Goal: Task Accomplishment & Management: Use online tool/utility

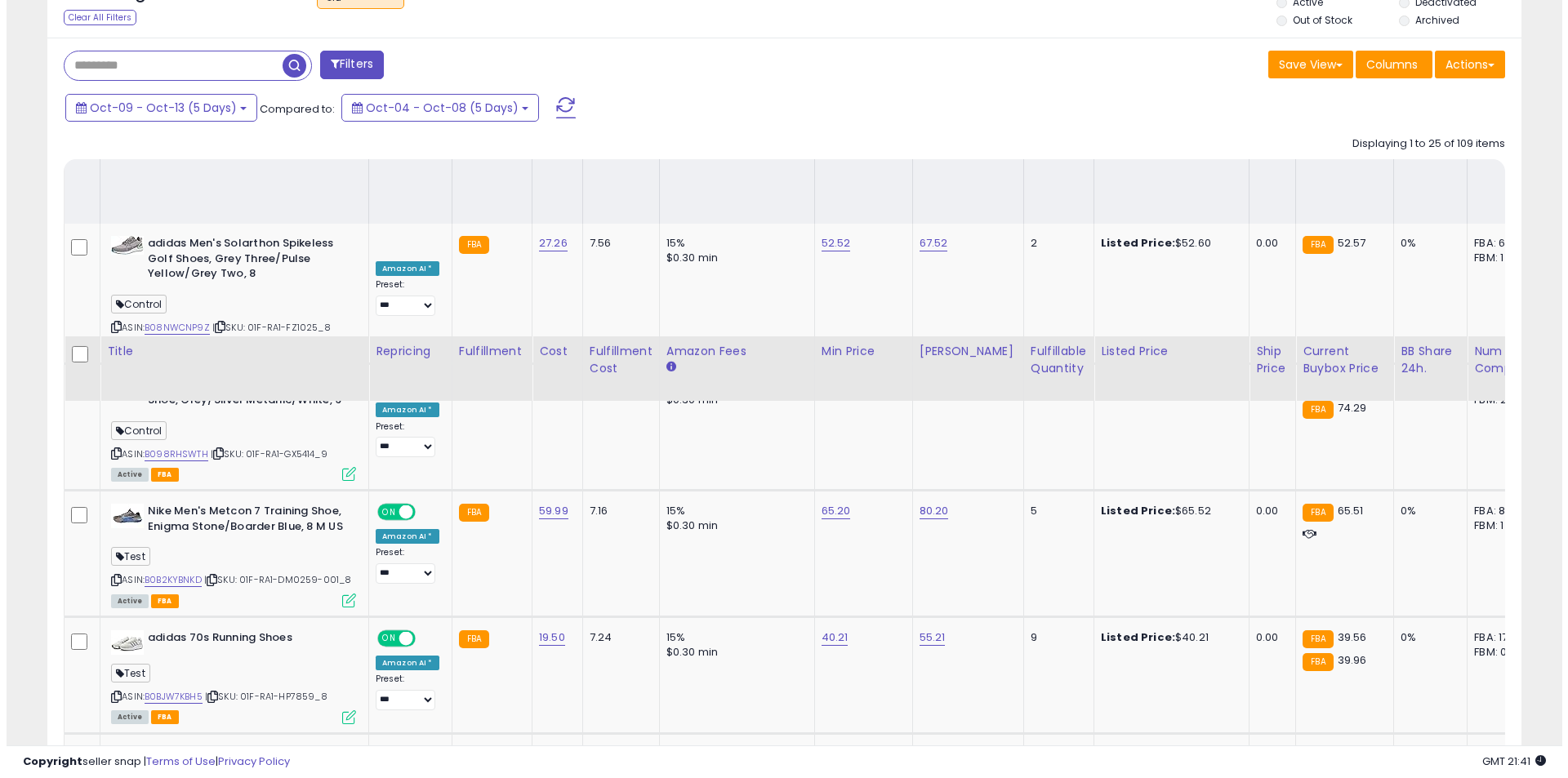
scroll to position [335, 855]
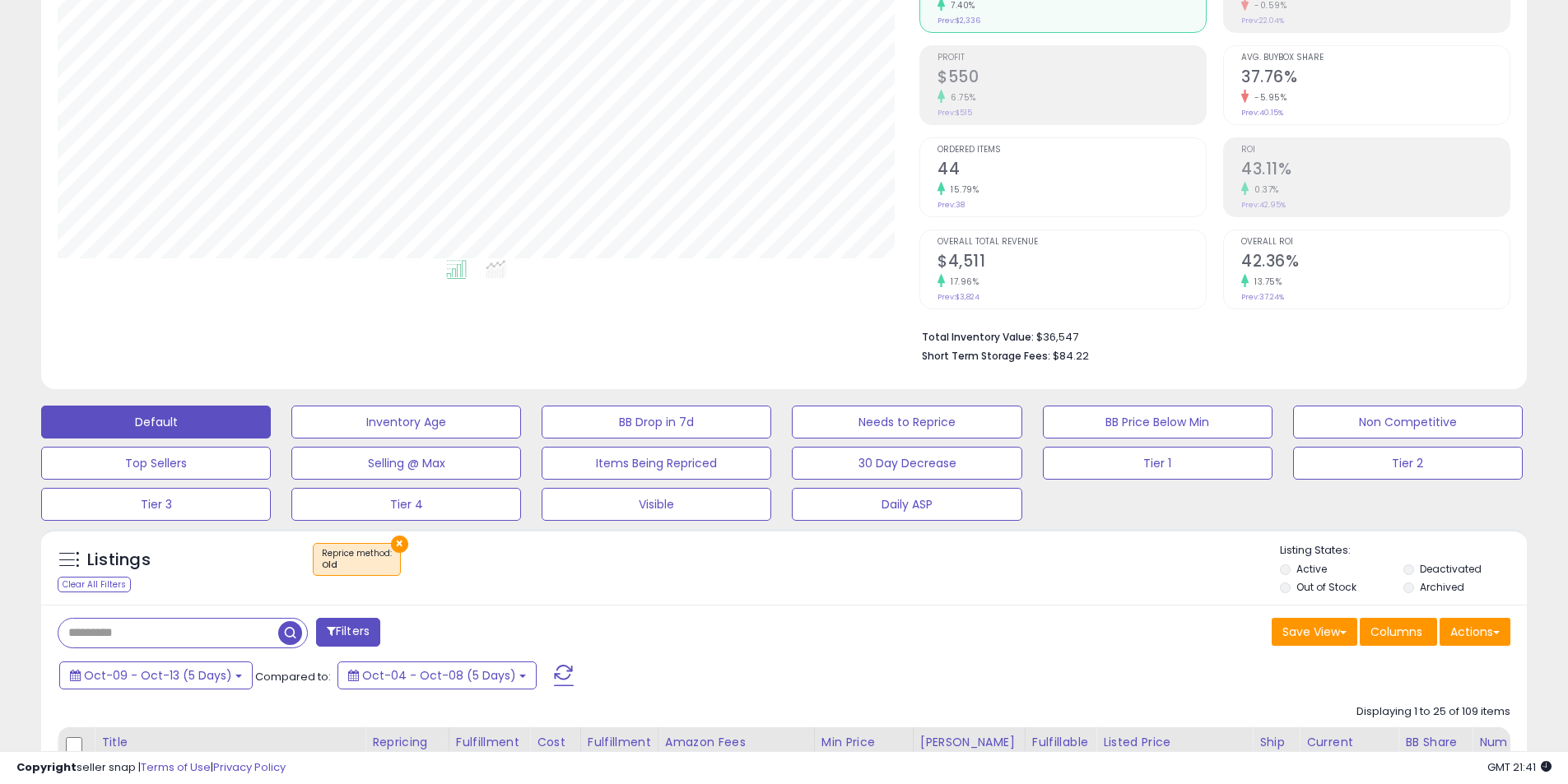
drag, startPoint x: 164, startPoint y: 626, endPoint x: 199, endPoint y: 631, distance: 35.4
click at [164, 626] on input "text" at bounding box center [169, 633] width 220 height 29
click at [94, 411] on button "Default" at bounding box center [155, 422] width 229 height 33
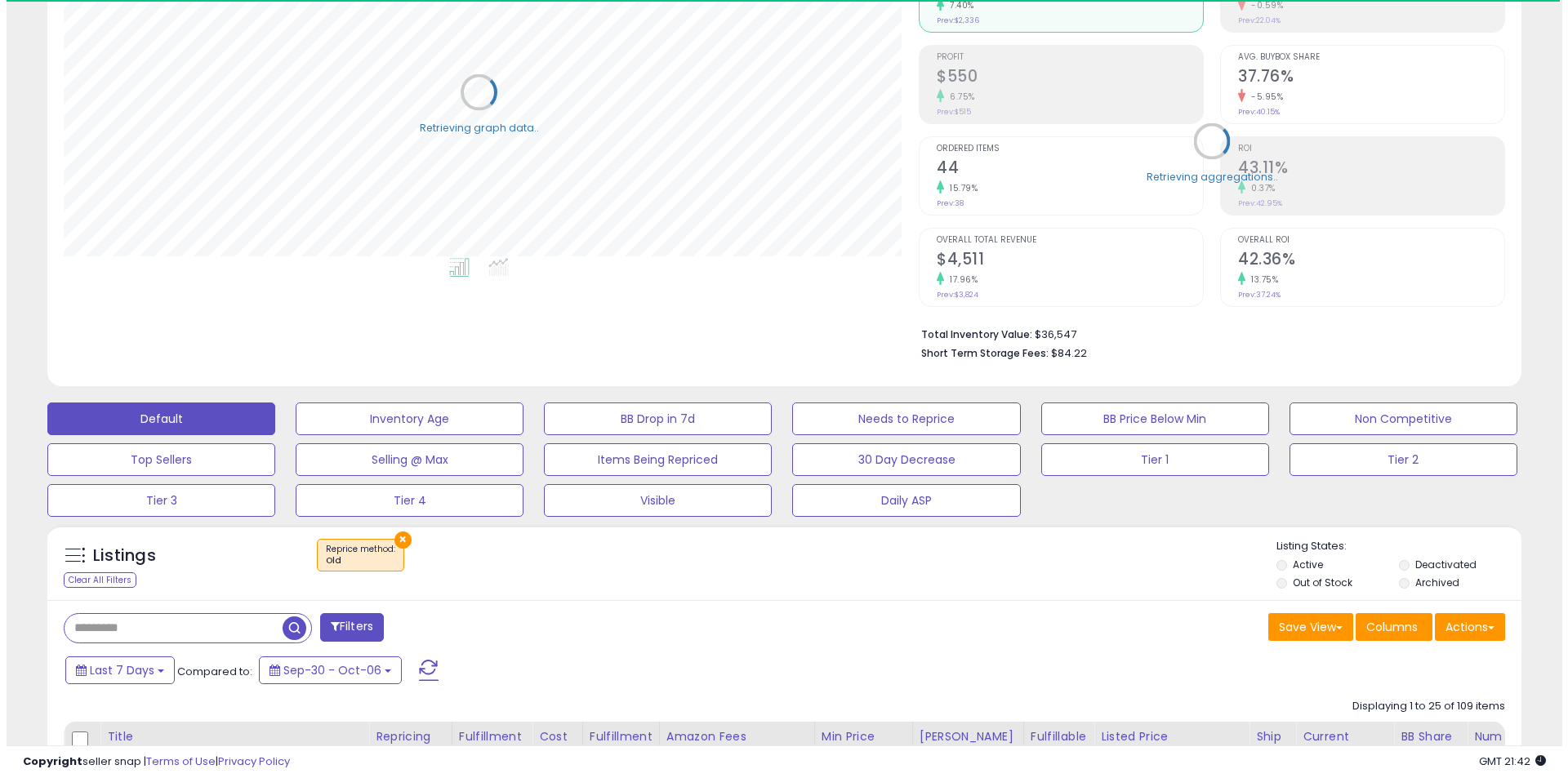
scroll to position [816268, 815832]
click at [397, 536] on button "×" at bounding box center [397, 540] width 17 height 17
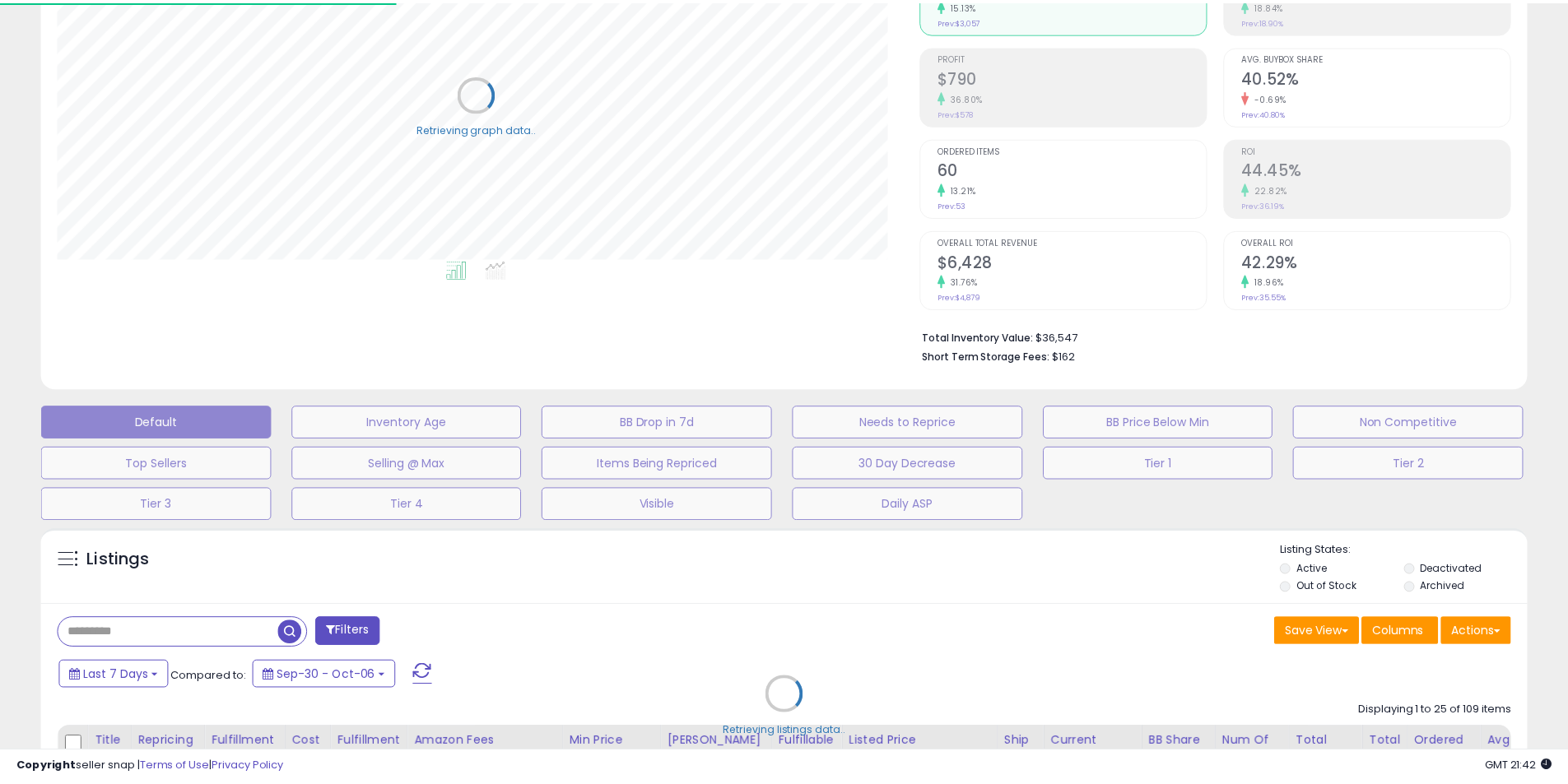
scroll to position [337, 869]
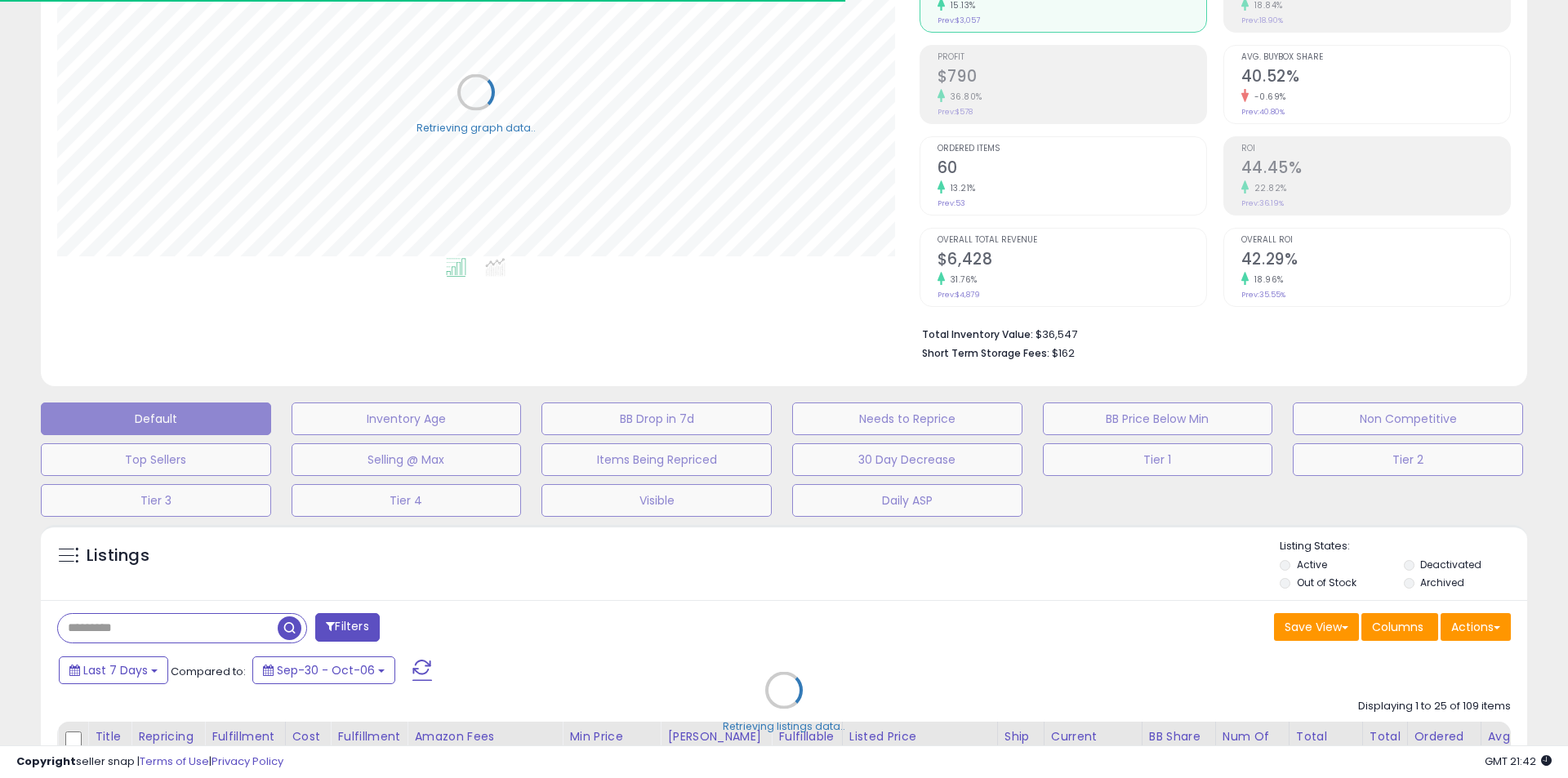
click at [177, 636] on div "Retrieving listings data.." at bounding box center [784, 702] width 1510 height 371
click at [191, 624] on div "Retrieving listings data.." at bounding box center [778, 702] width 1499 height 371
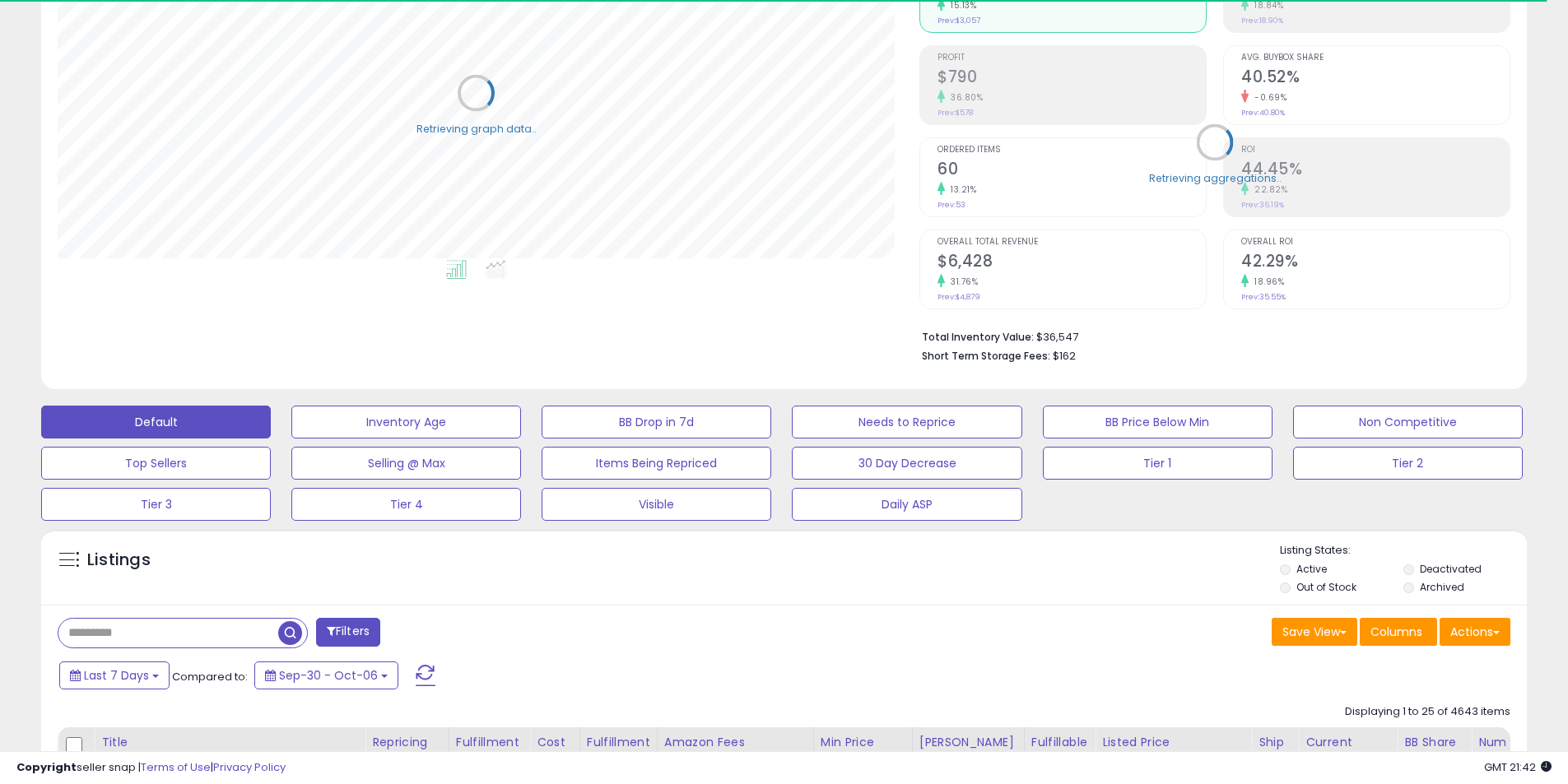
click at [195, 635] on input "text" at bounding box center [169, 633] width 220 height 29
paste input "**********"
type input "**********"
click at [433, 631] on span "button" at bounding box center [432, 633] width 24 height 24
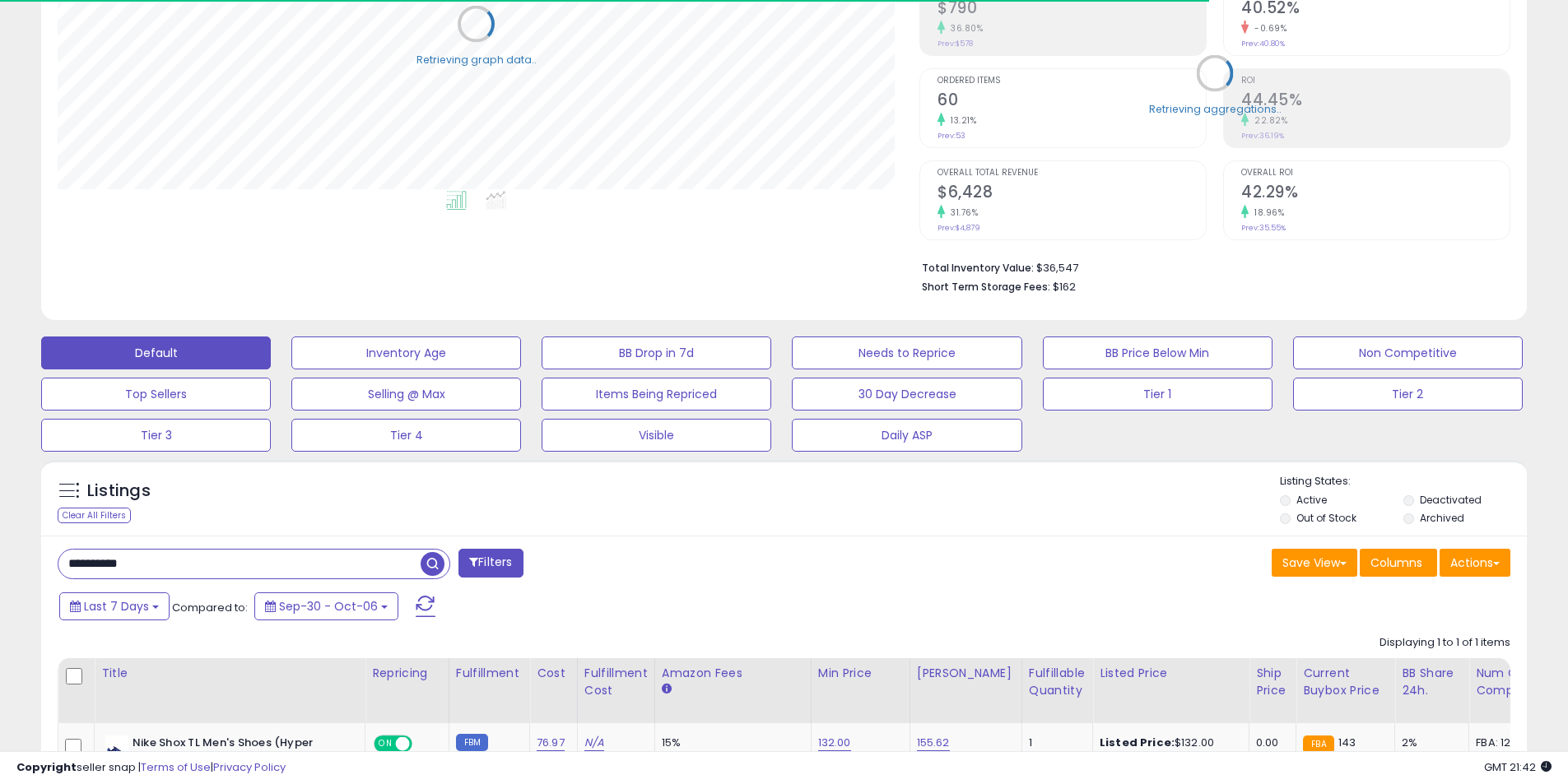
scroll to position [481, 0]
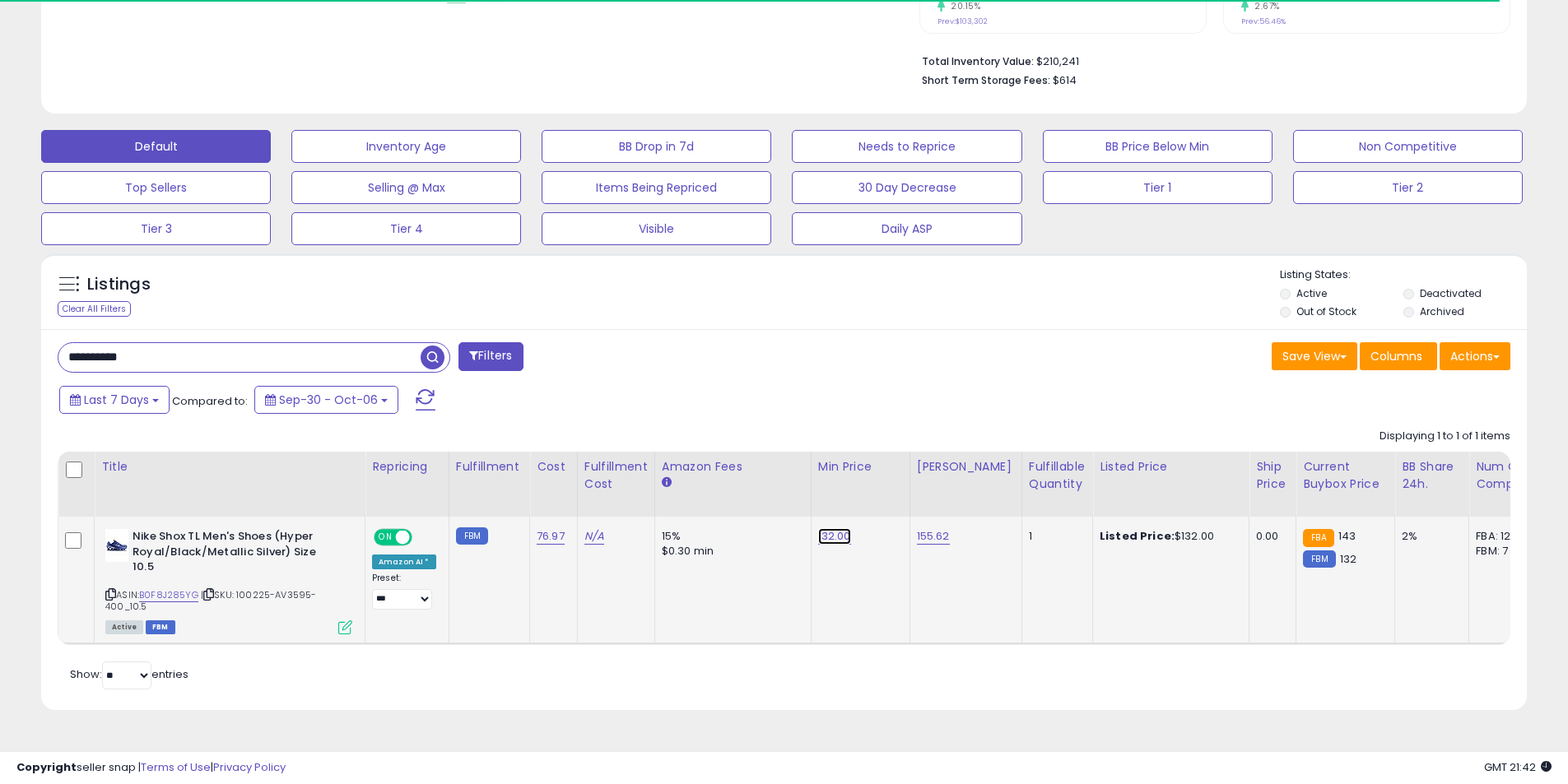
click at [818, 539] on link "132.00" at bounding box center [834, 536] width 33 height 16
click at [649, 504] on table "Title Repricing" at bounding box center [1236, 548] width 2355 height 193
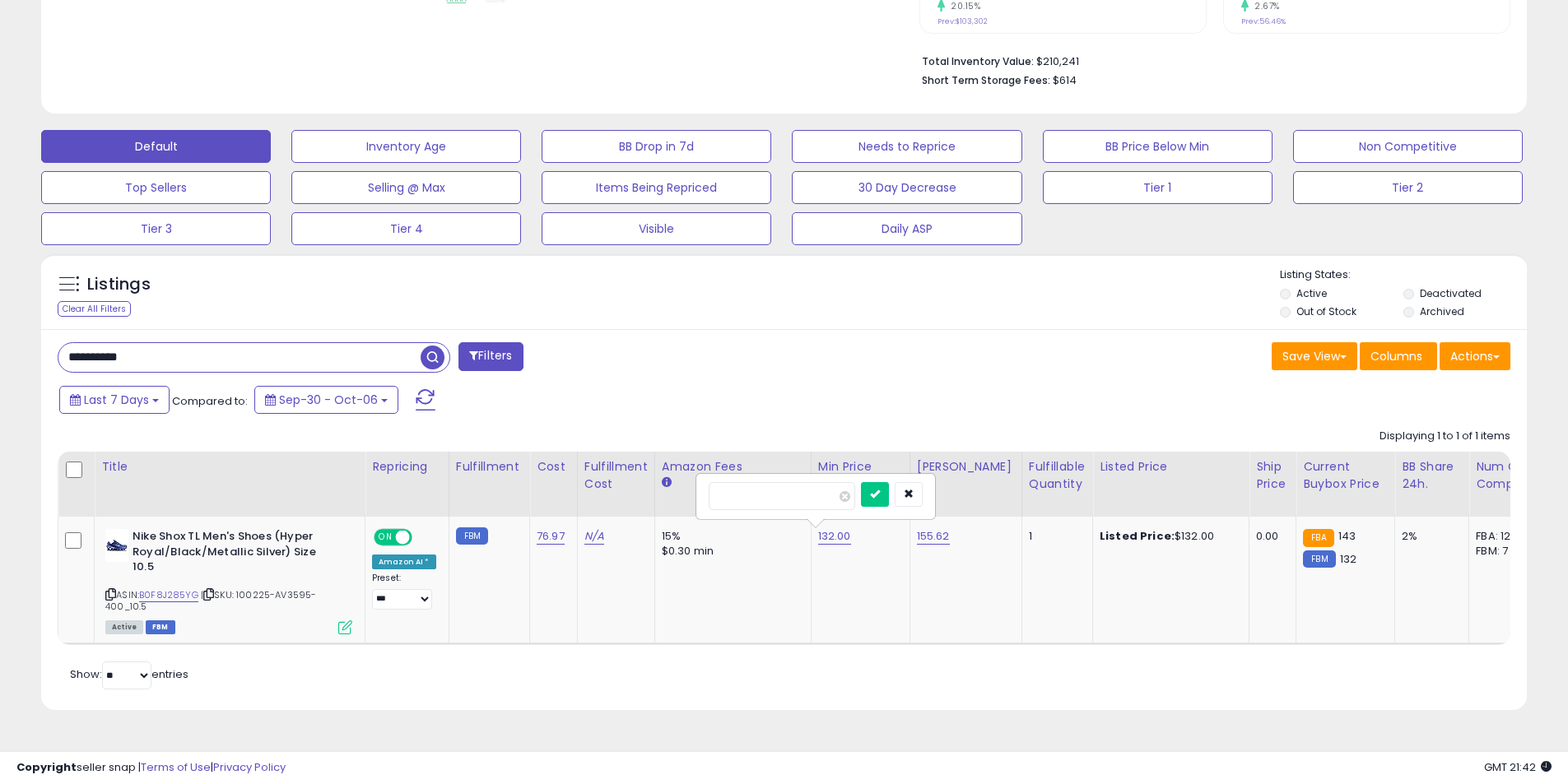
type input "******"
click button "submit" at bounding box center [874, 494] width 28 height 25
click at [133, 352] on input "**********" at bounding box center [239, 358] width 362 height 29
click at [514, 358] on button "Filters" at bounding box center [490, 357] width 64 height 29
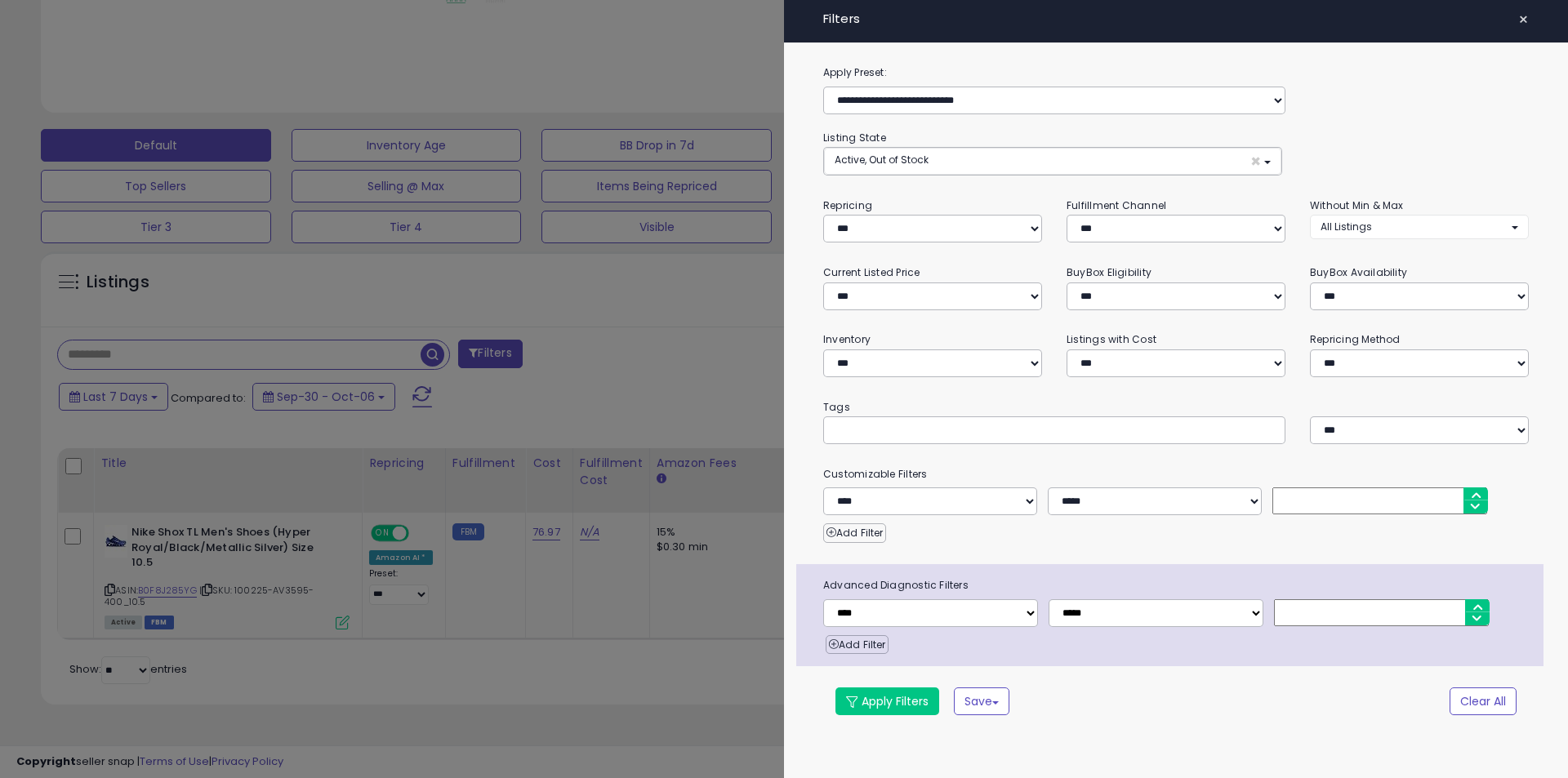
scroll to position [335, 863]
click at [1112, 235] on select "*** *** *** ***" at bounding box center [1176, 228] width 219 height 28
select select "***"
click at [1066, 215] on select "*** *** *** ***" at bounding box center [1176, 228] width 219 height 28
click at [896, 701] on button "Apply Filters" at bounding box center [887, 701] width 104 height 28
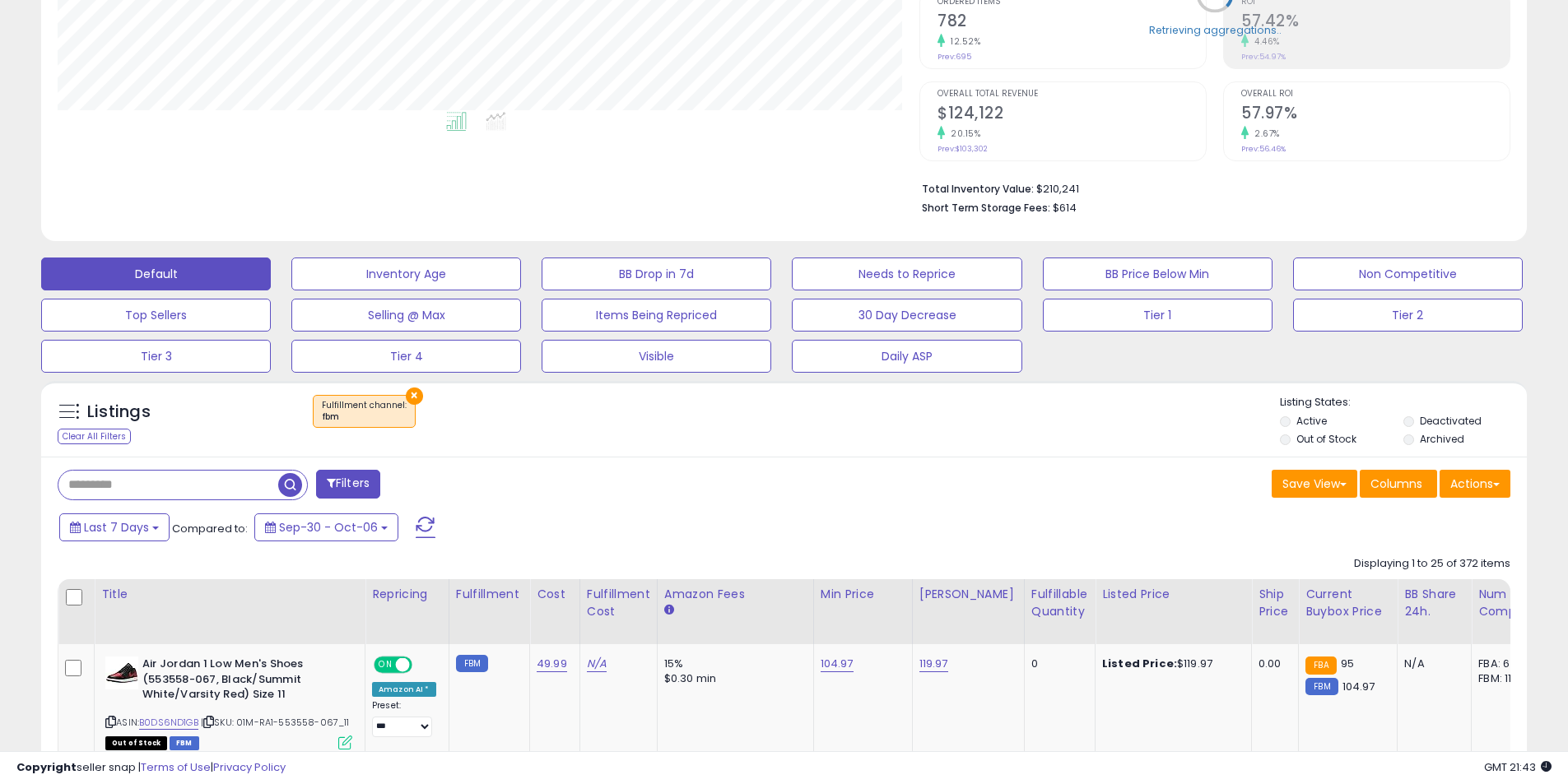
scroll to position [822563, 822039]
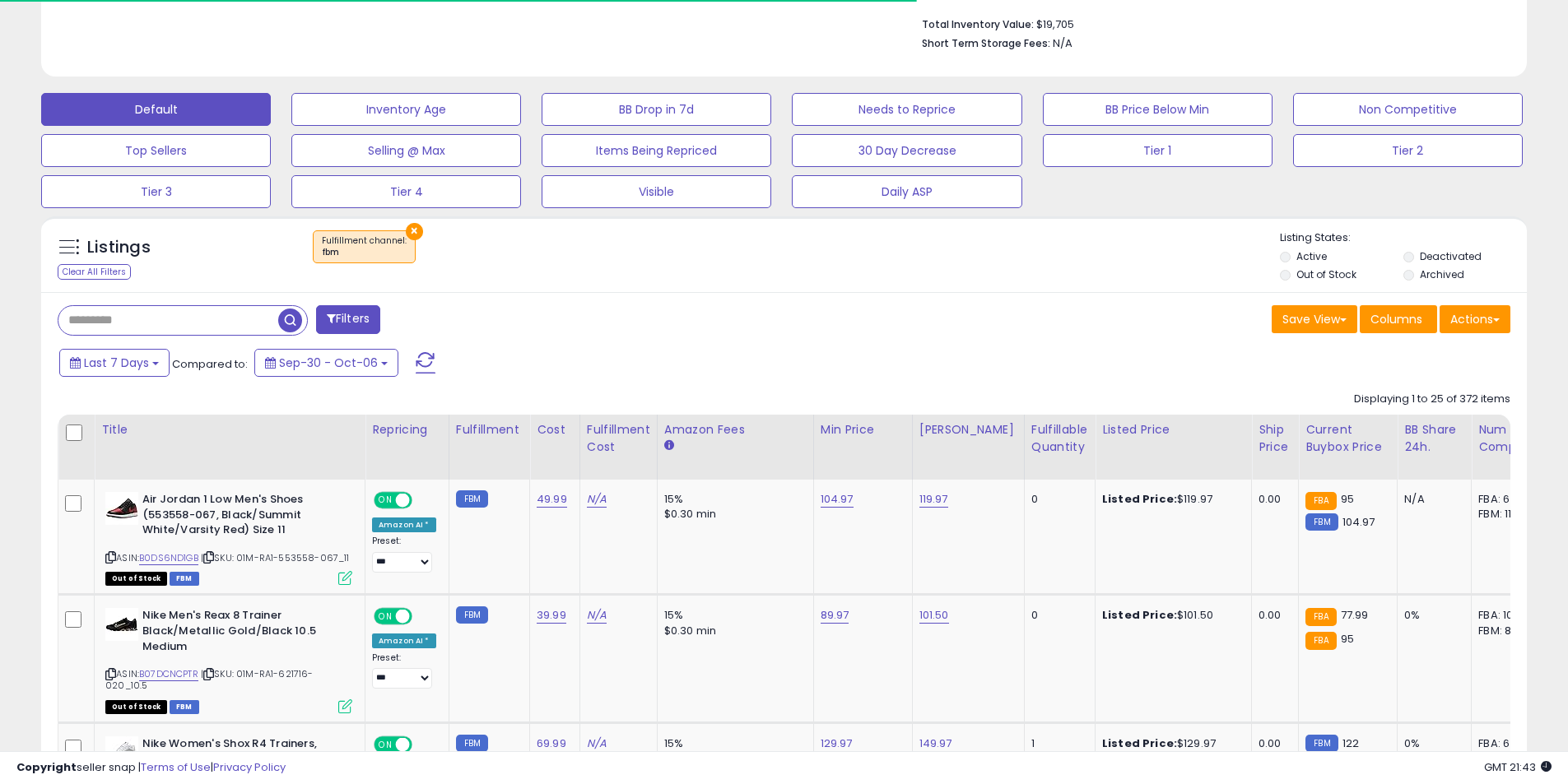
click at [1045, 446] on div "Fulfillable Quantity" at bounding box center [1059, 438] width 57 height 35
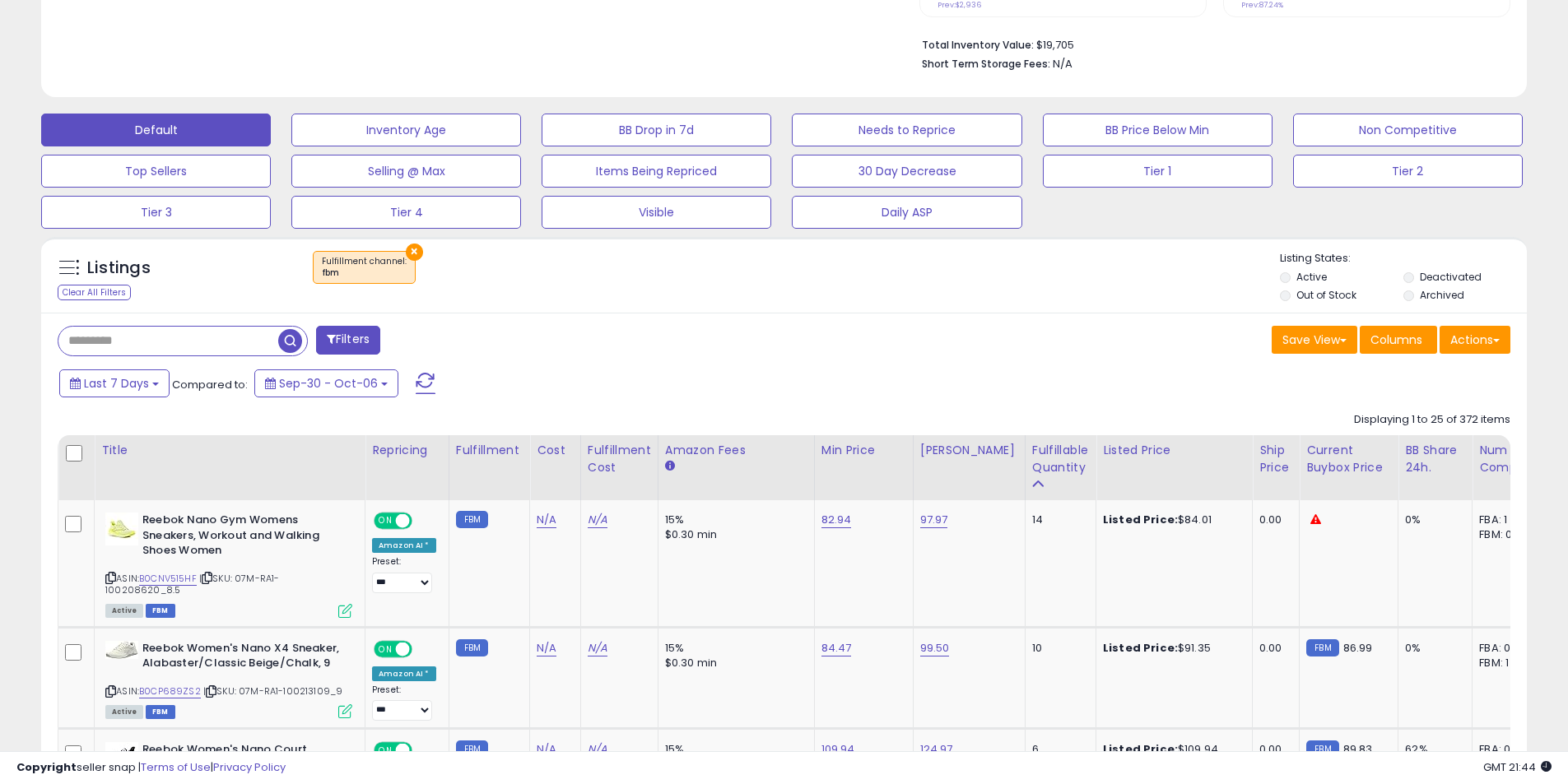
scroll to position [534, 0]
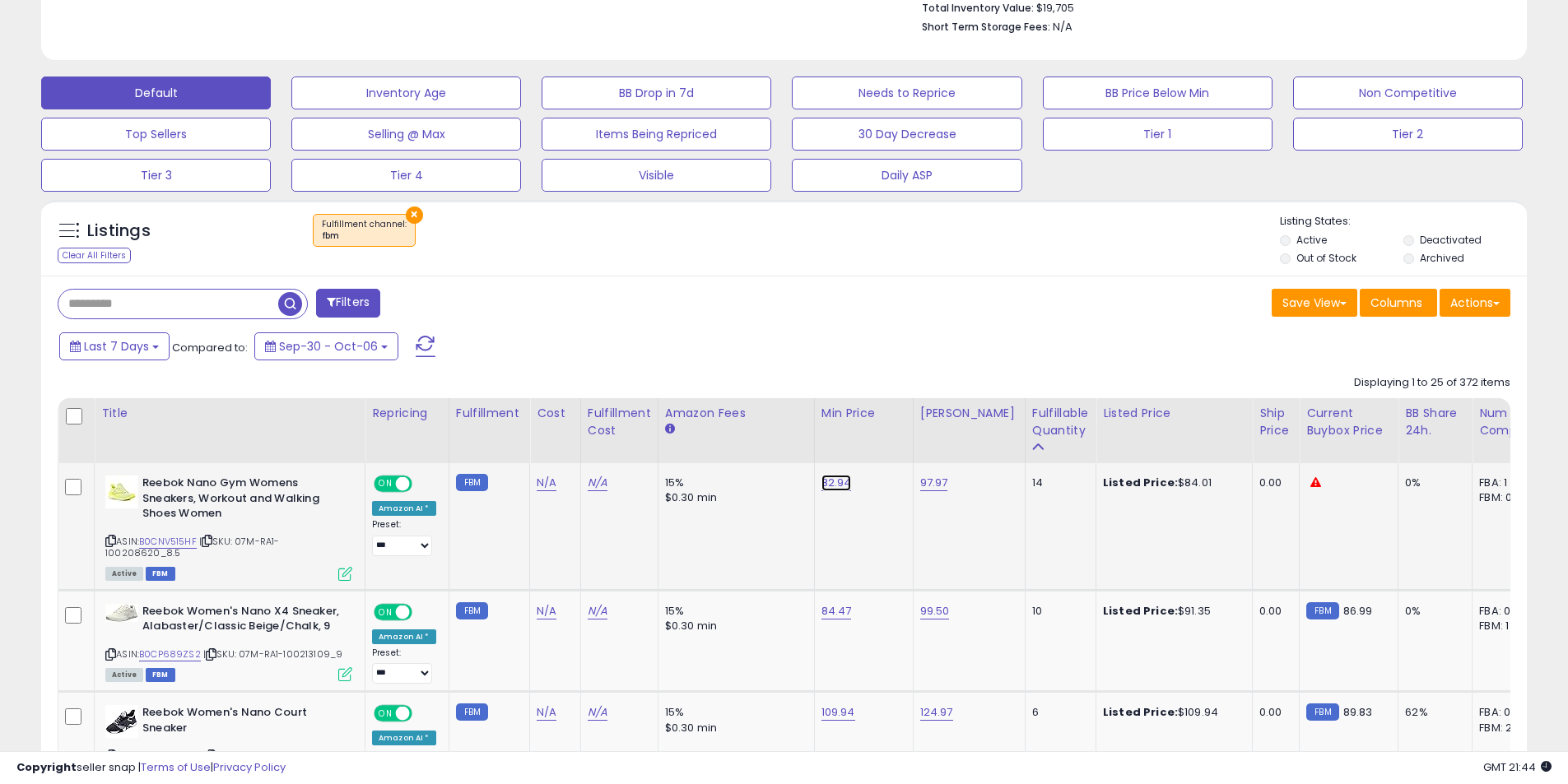
click at [832, 488] on link "82.94" at bounding box center [837, 482] width 31 height 16
drag, startPoint x: 772, startPoint y: 445, endPoint x: 656, endPoint y: 444, distance: 116.0
type input "*****"
click button "submit" at bounding box center [874, 441] width 28 height 25
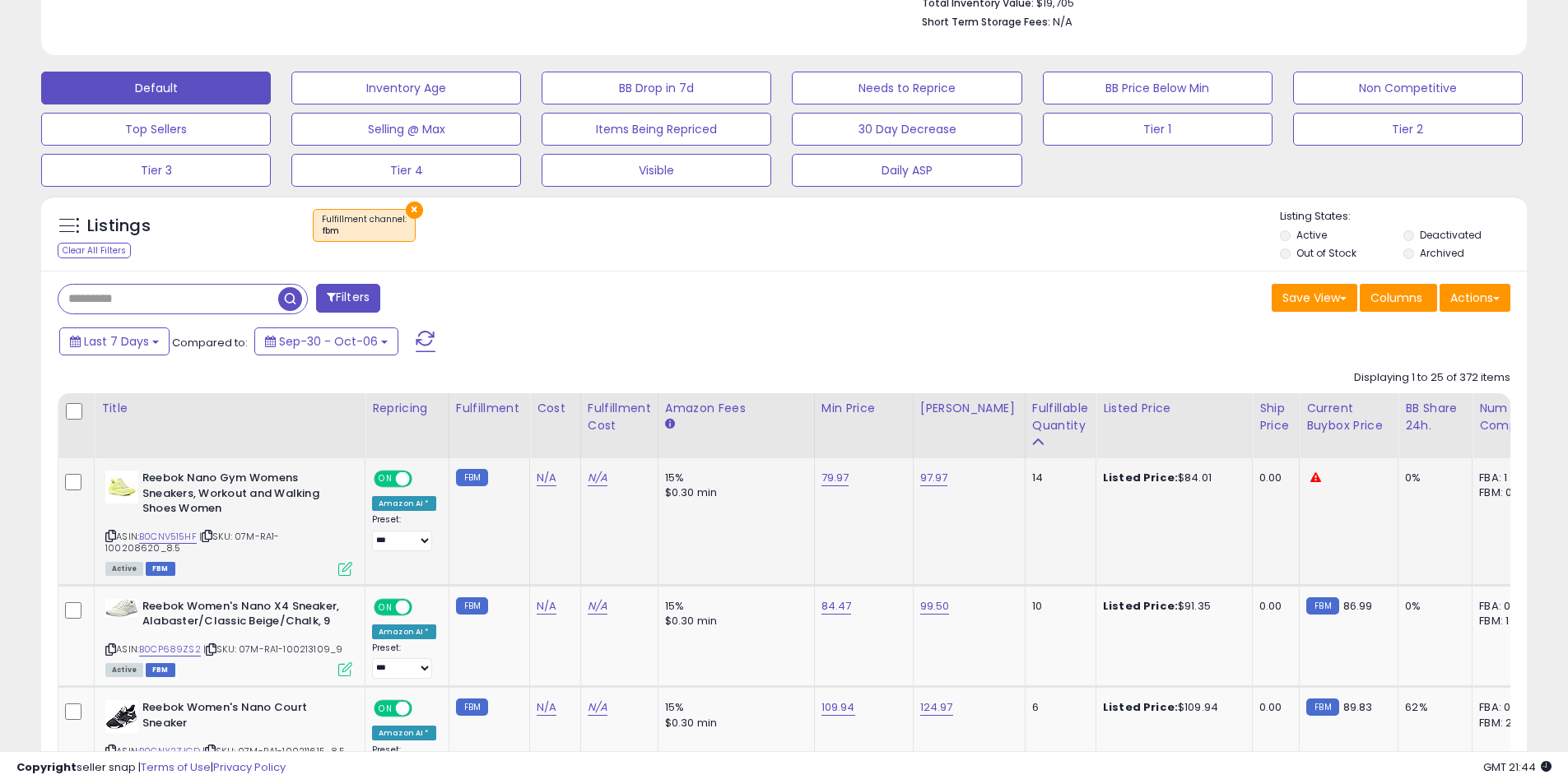
scroll to position [616, 0]
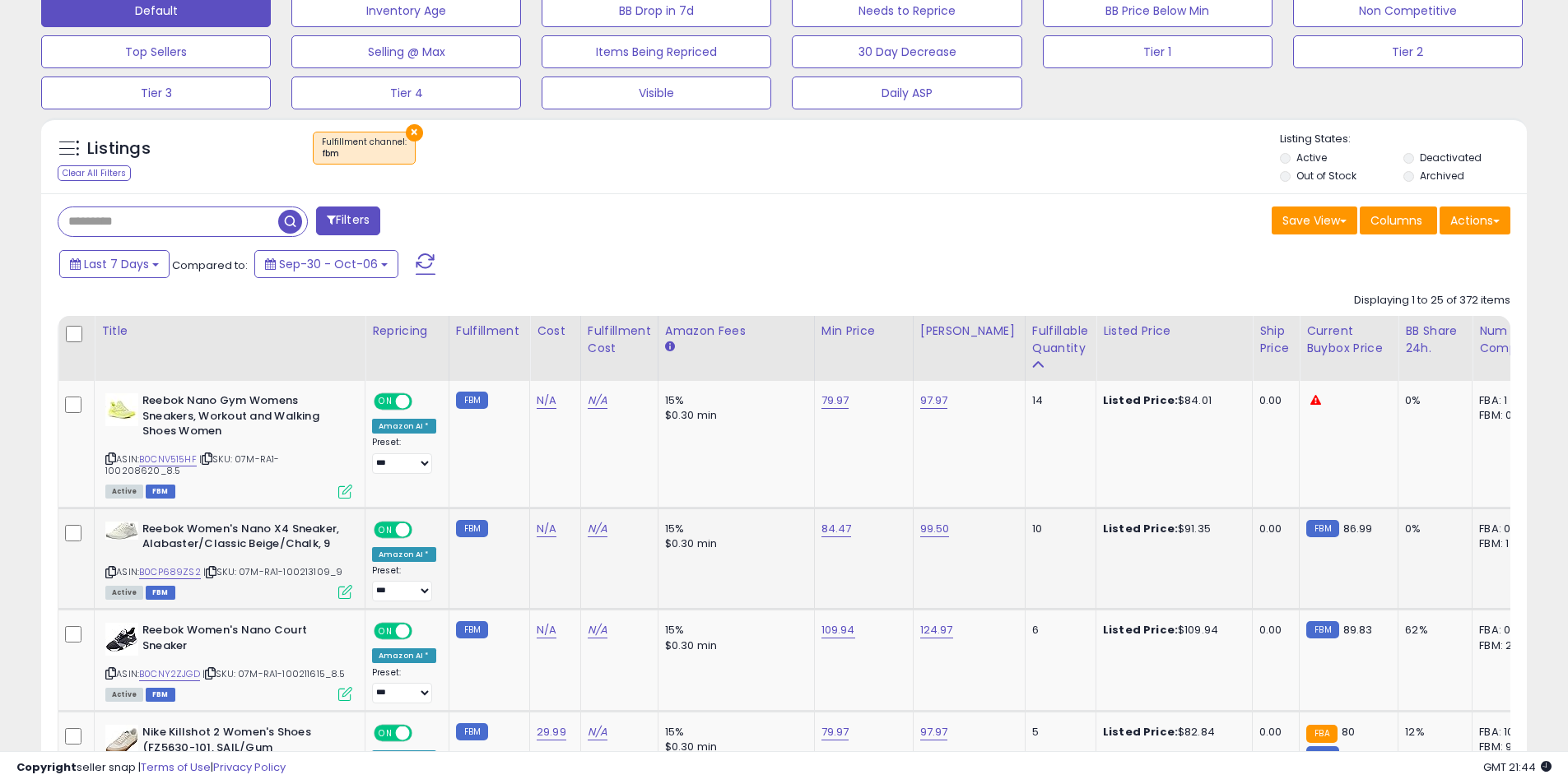
click at [109, 568] on icon at bounding box center [111, 572] width 11 height 9
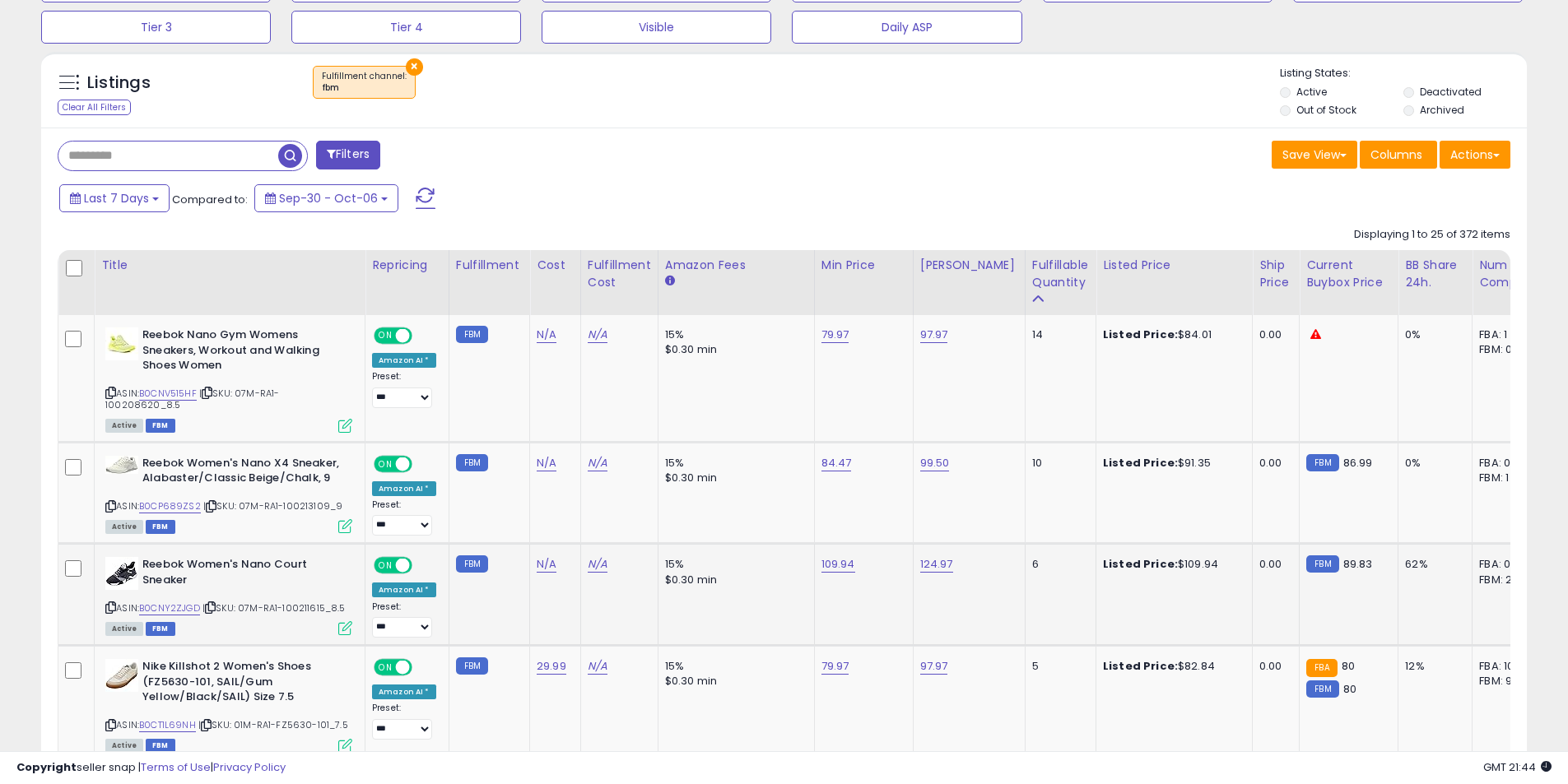
scroll to position [699, 0]
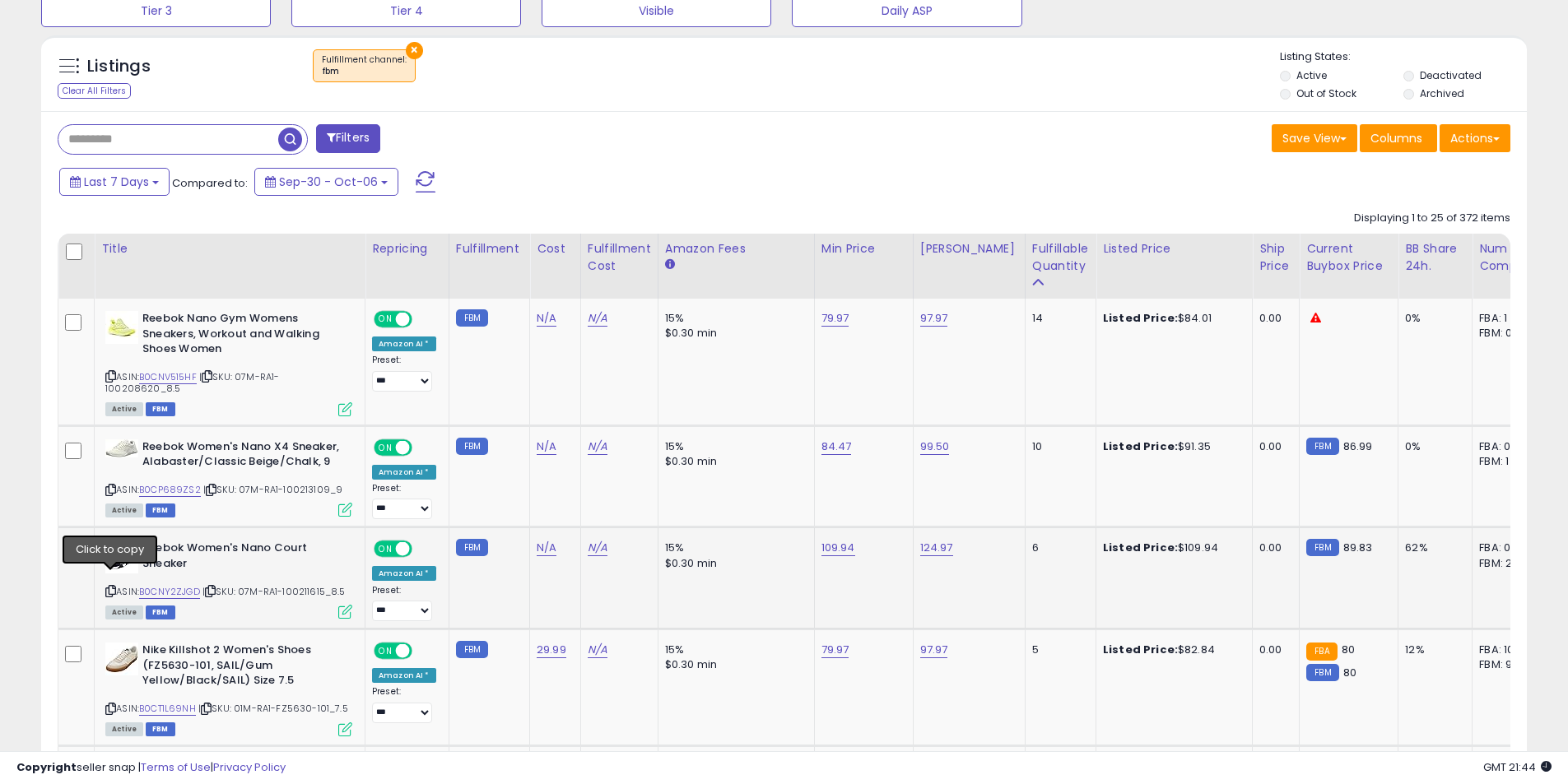
click at [109, 587] on icon at bounding box center [111, 591] width 11 height 9
click at [842, 539] on link "109.94" at bounding box center [839, 547] width 34 height 16
drag, startPoint x: 798, startPoint y: 491, endPoint x: 672, endPoint y: 487, distance: 126.1
type input "*****"
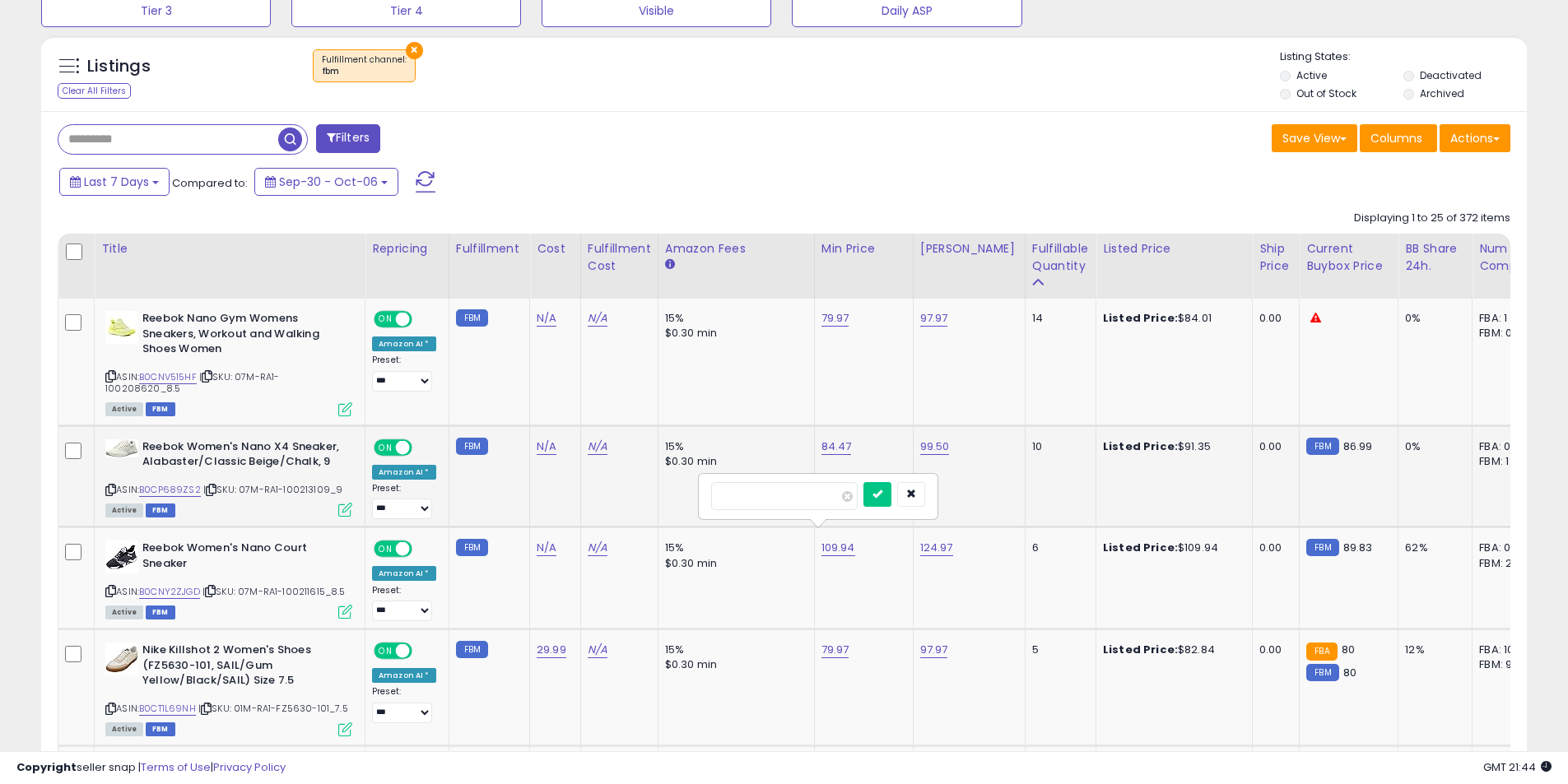
click button "submit" at bounding box center [877, 494] width 28 height 25
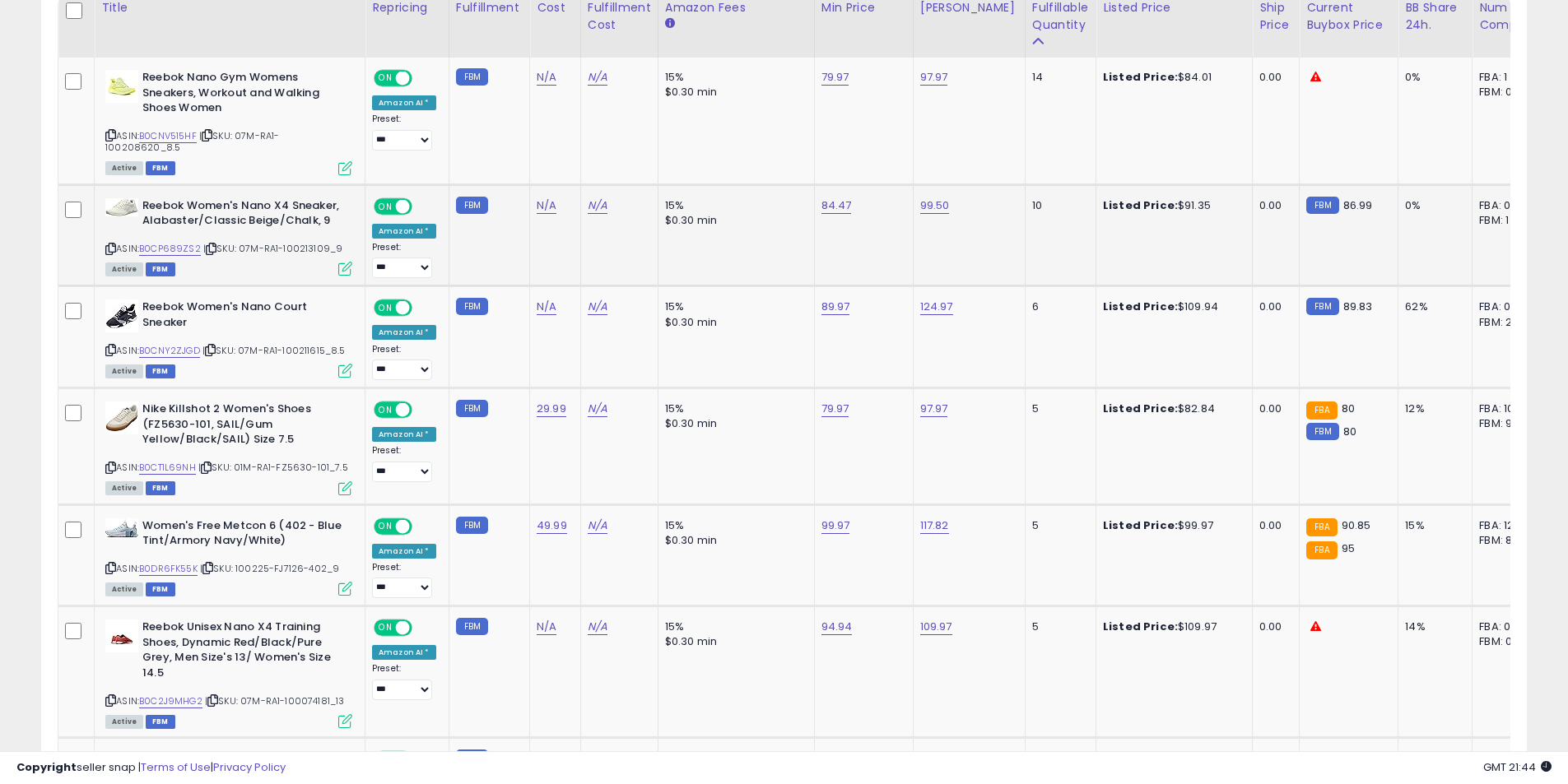
scroll to position [946, 0]
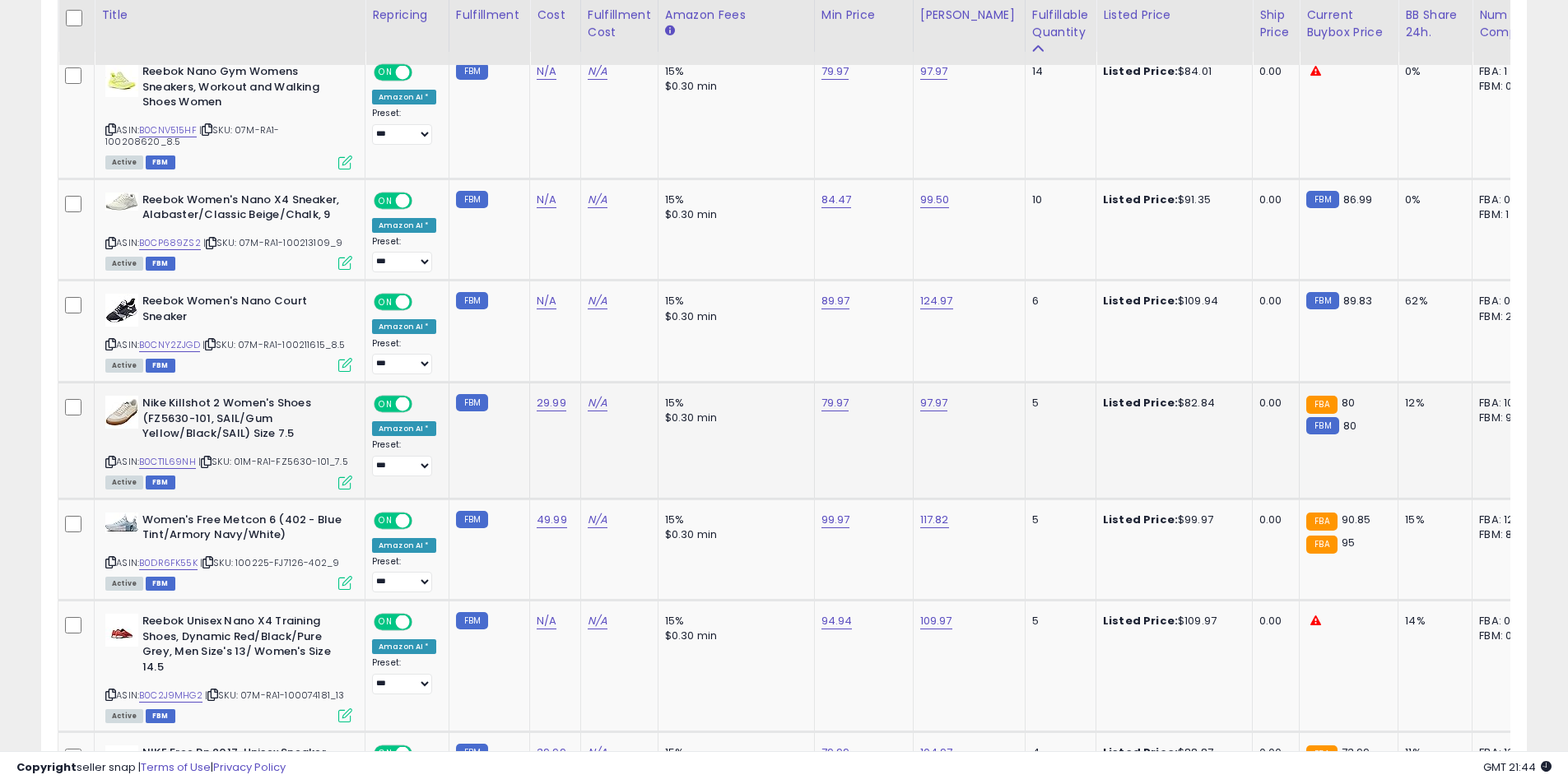
click at [112, 458] on icon at bounding box center [111, 462] width 11 height 9
click at [108, 558] on icon at bounding box center [111, 562] width 11 height 9
click at [109, 690] on icon at bounding box center [111, 695] width 11 height 9
click at [923, 615] on link "109.97" at bounding box center [937, 620] width 32 height 16
drag, startPoint x: 866, startPoint y: 566, endPoint x: 743, endPoint y: 553, distance: 123.7
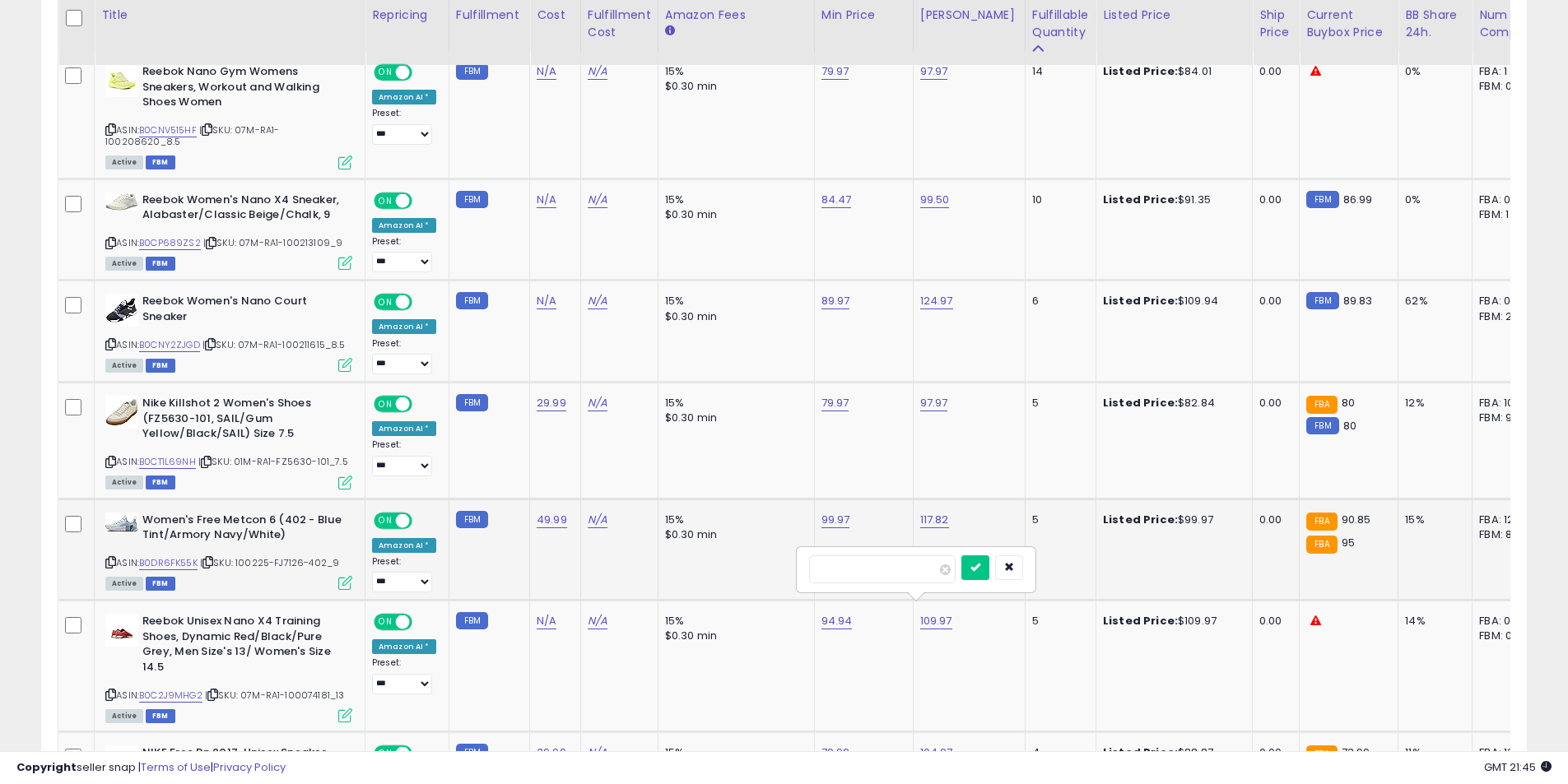
type input "**"
type input "*****"
click button "submit" at bounding box center [975, 568] width 28 height 25
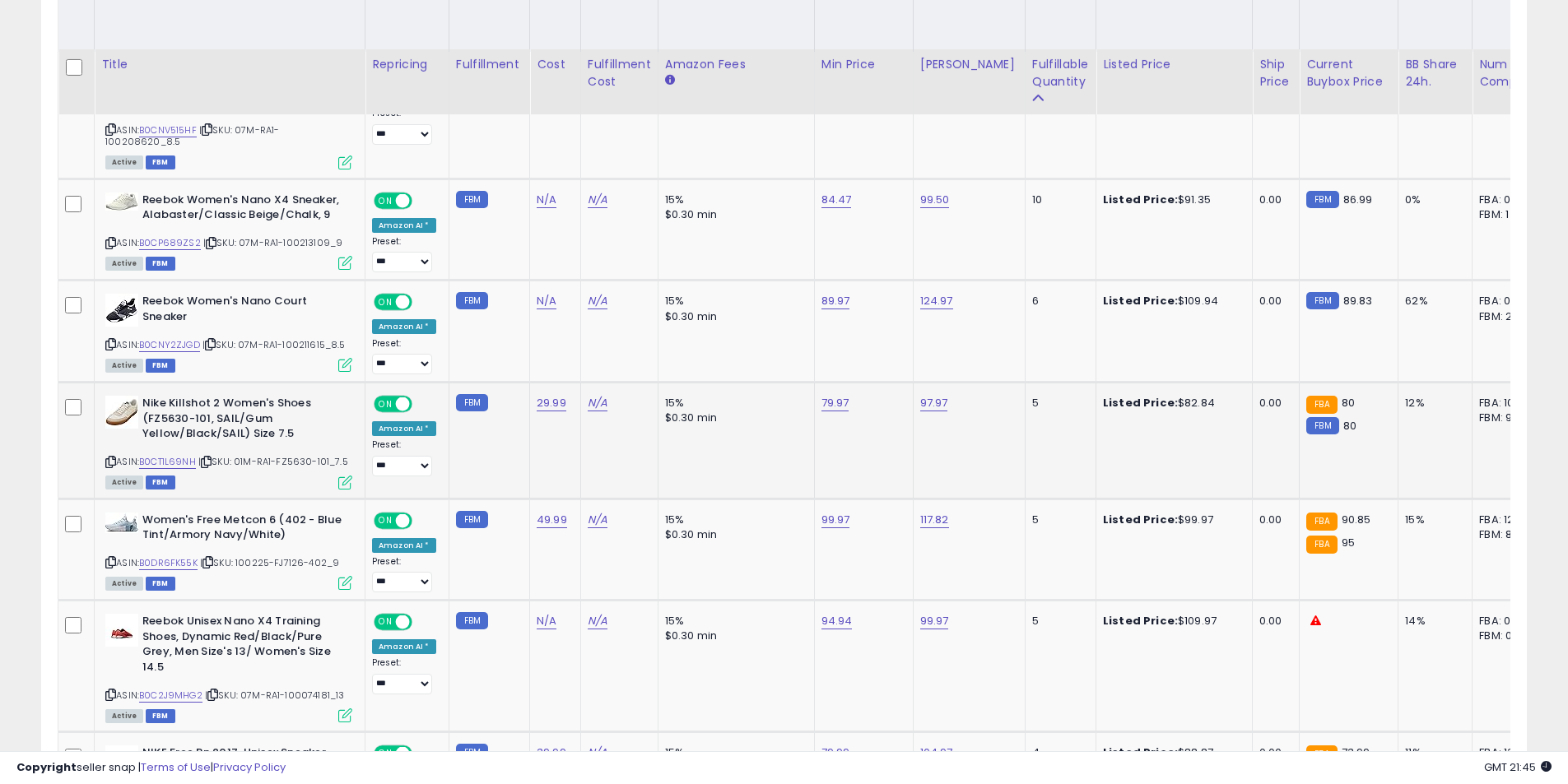
scroll to position [1110, 0]
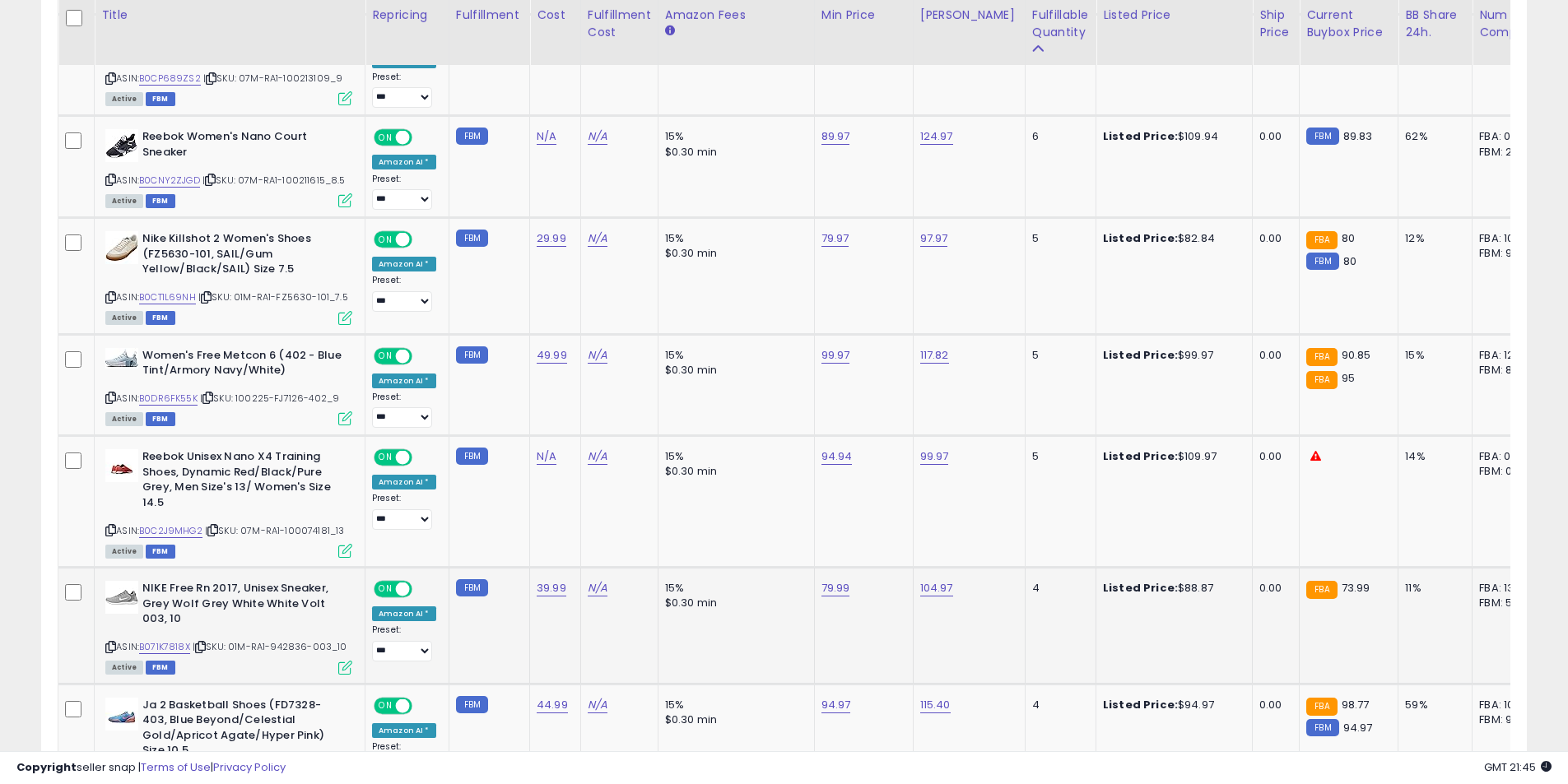
click at [110, 643] on icon at bounding box center [111, 647] width 11 height 9
click at [929, 580] on link "104.97" at bounding box center [937, 588] width 33 height 16
drag, startPoint x: 836, startPoint y: 533, endPoint x: 792, endPoint y: 529, distance: 44.2
type input "*****"
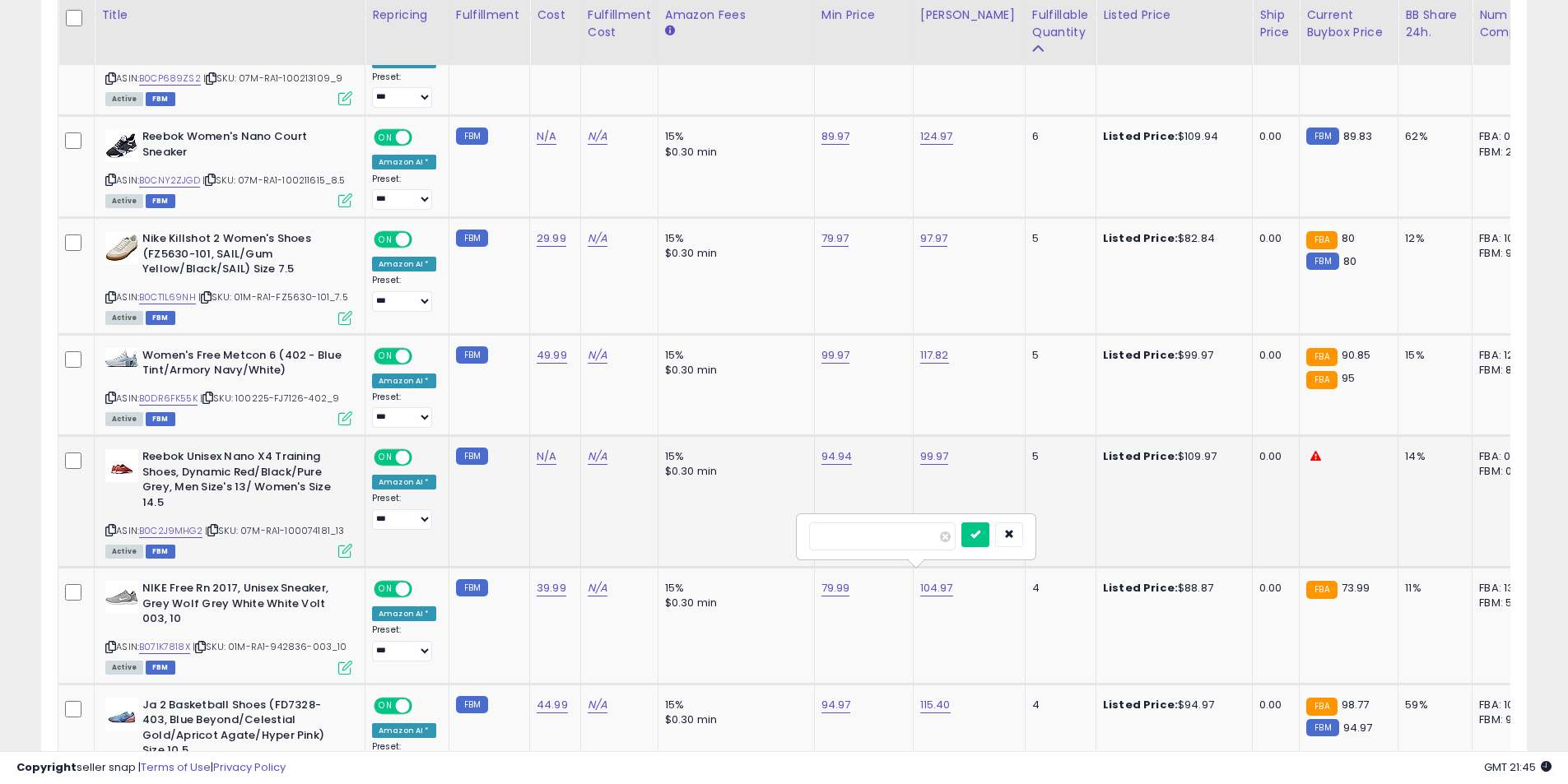
click button "submit" at bounding box center [975, 534] width 28 height 25
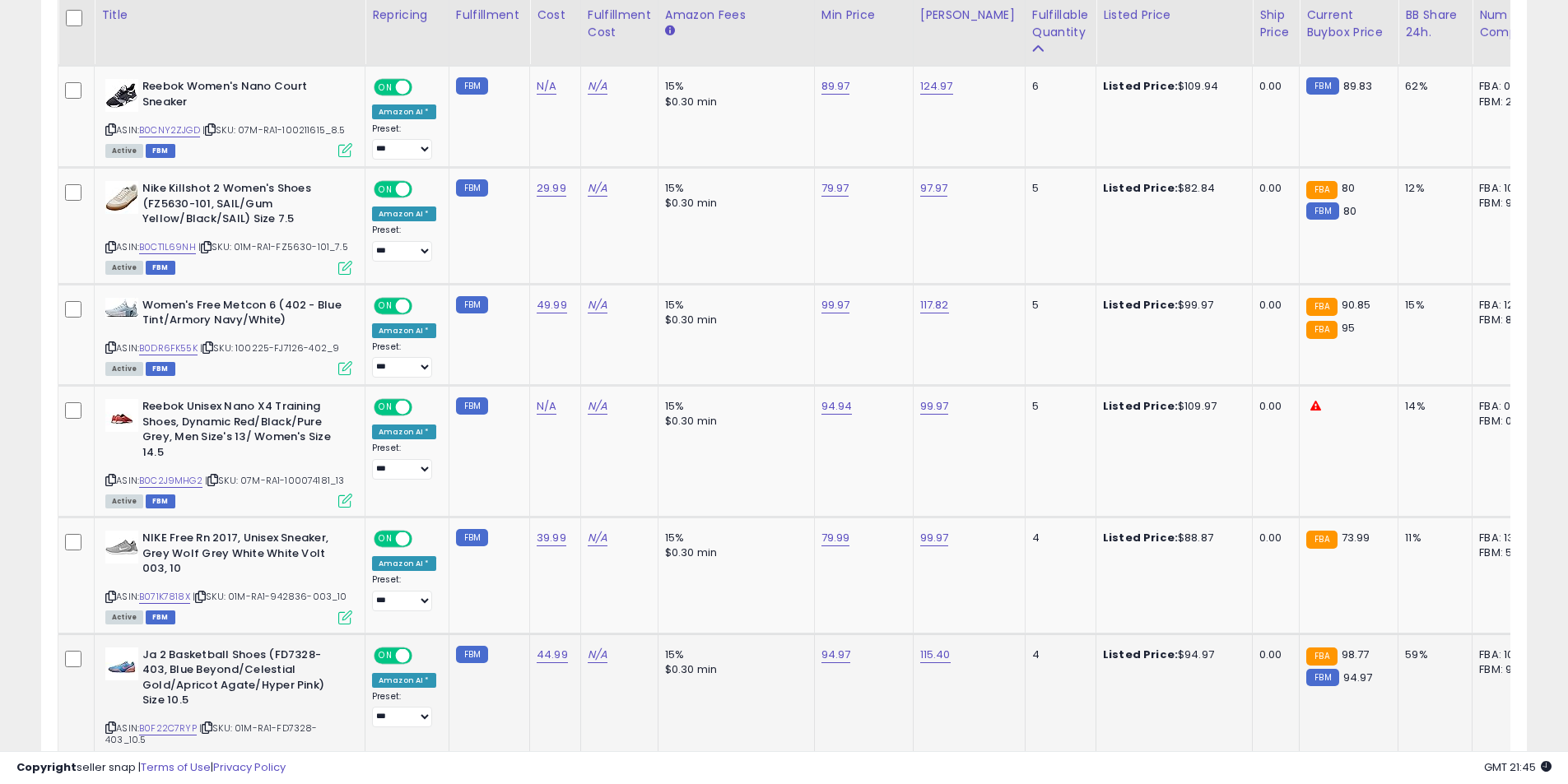
scroll to position [1192, 0]
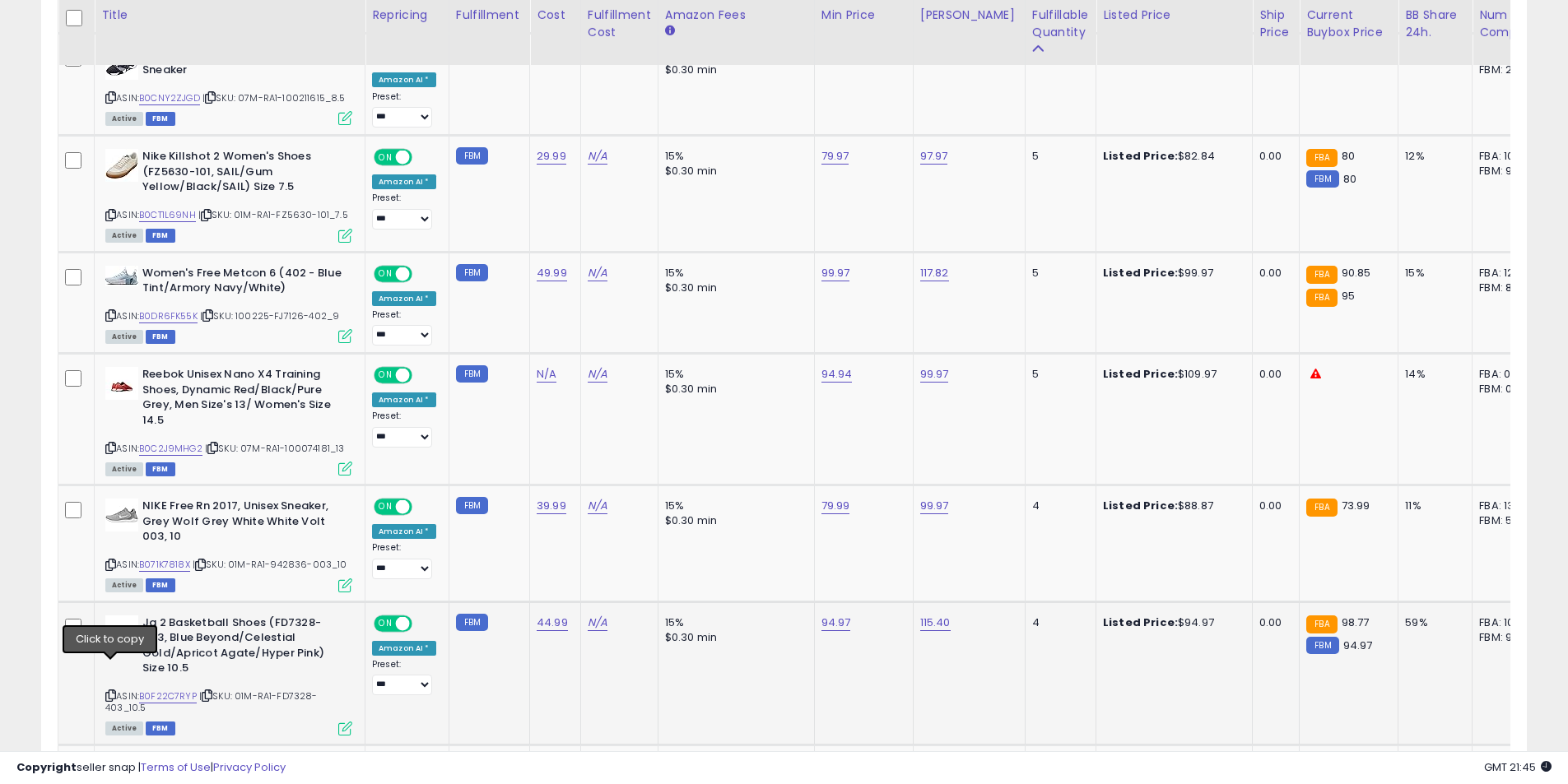
click at [113, 691] on icon at bounding box center [111, 695] width 11 height 9
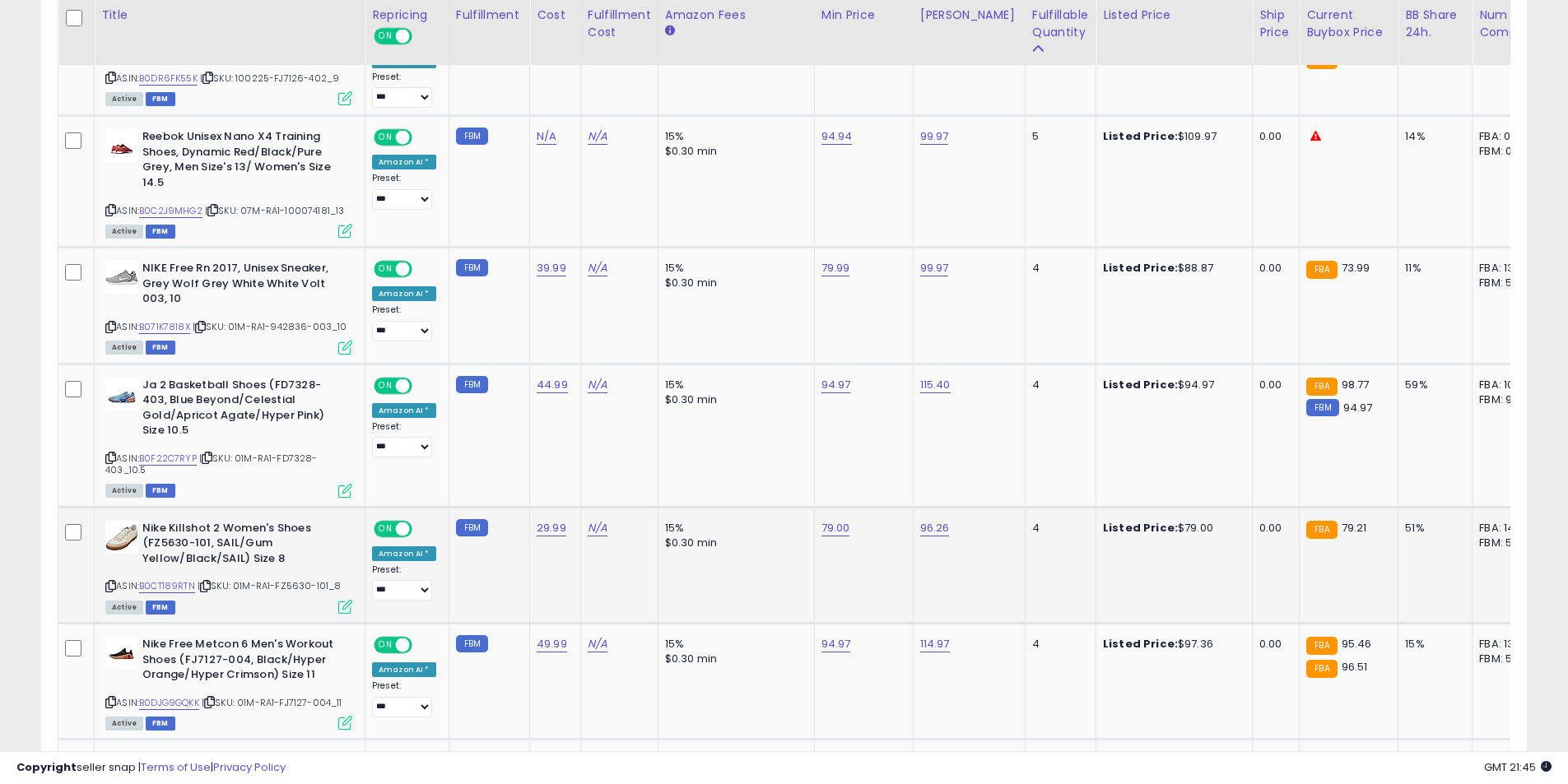
scroll to position [1439, 0]
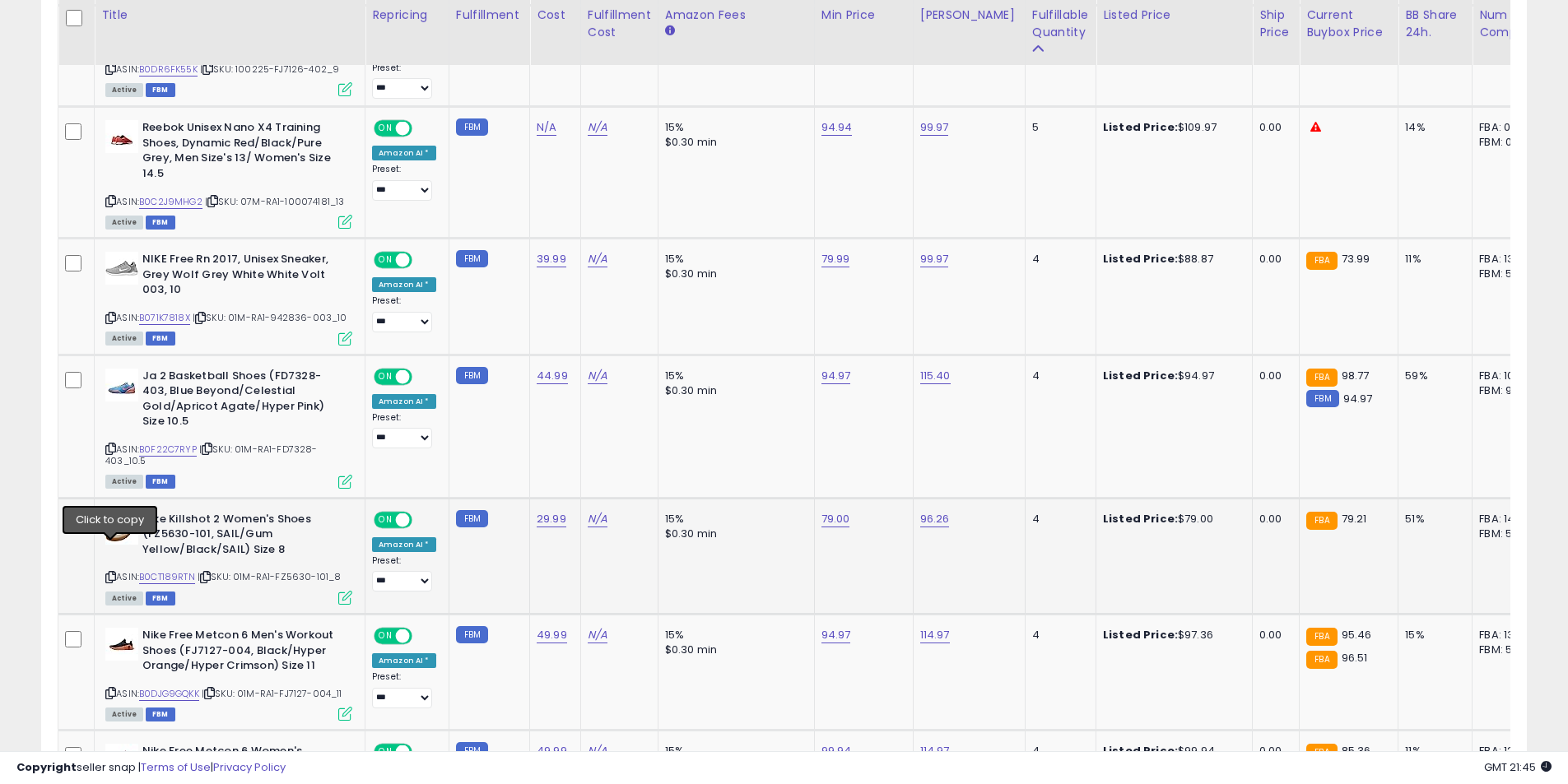
click at [111, 573] on icon at bounding box center [111, 577] width 11 height 9
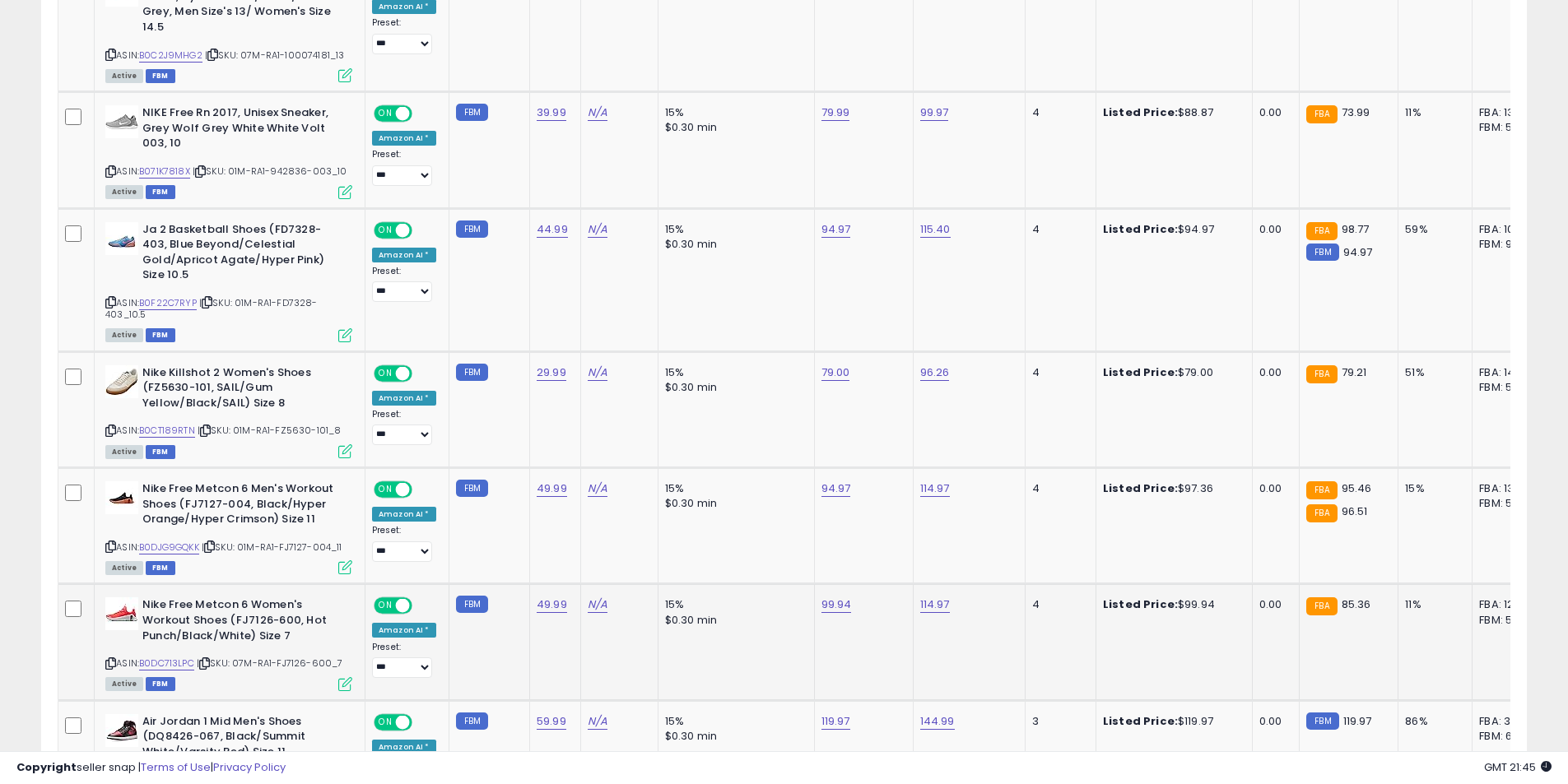
scroll to position [1604, 0]
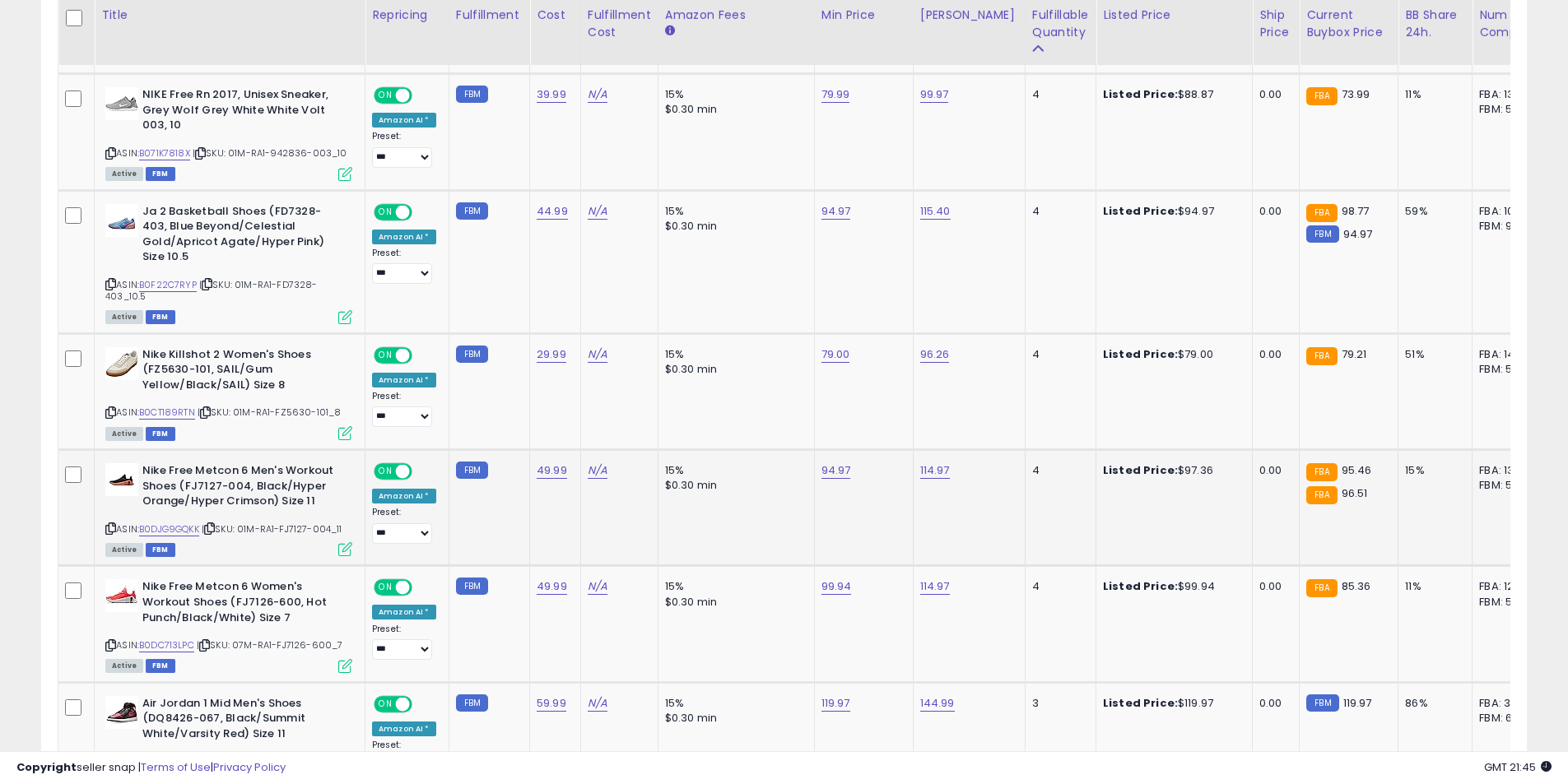
click at [108, 524] on icon at bounding box center [111, 528] width 11 height 9
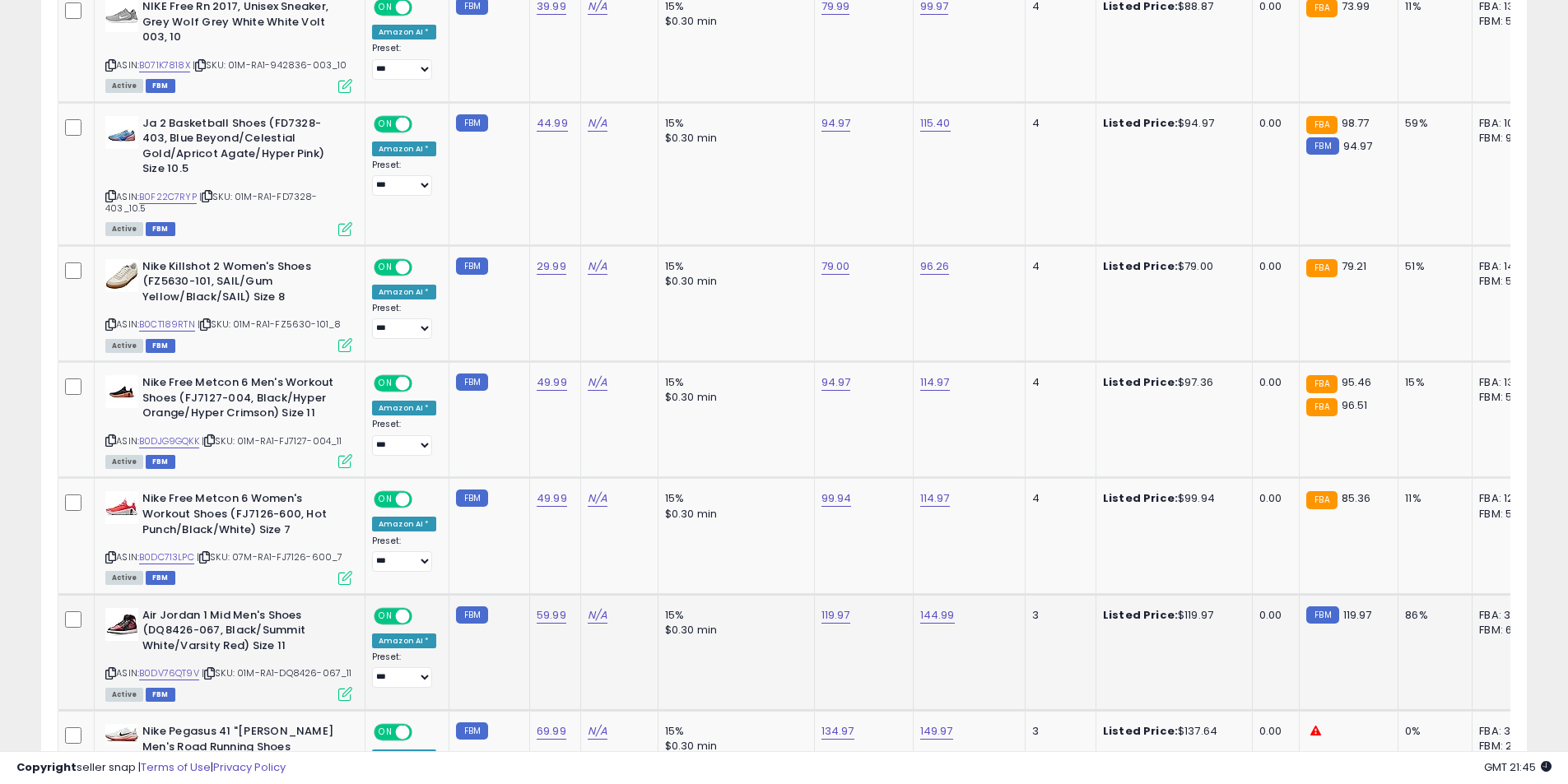
scroll to position [1768, 0]
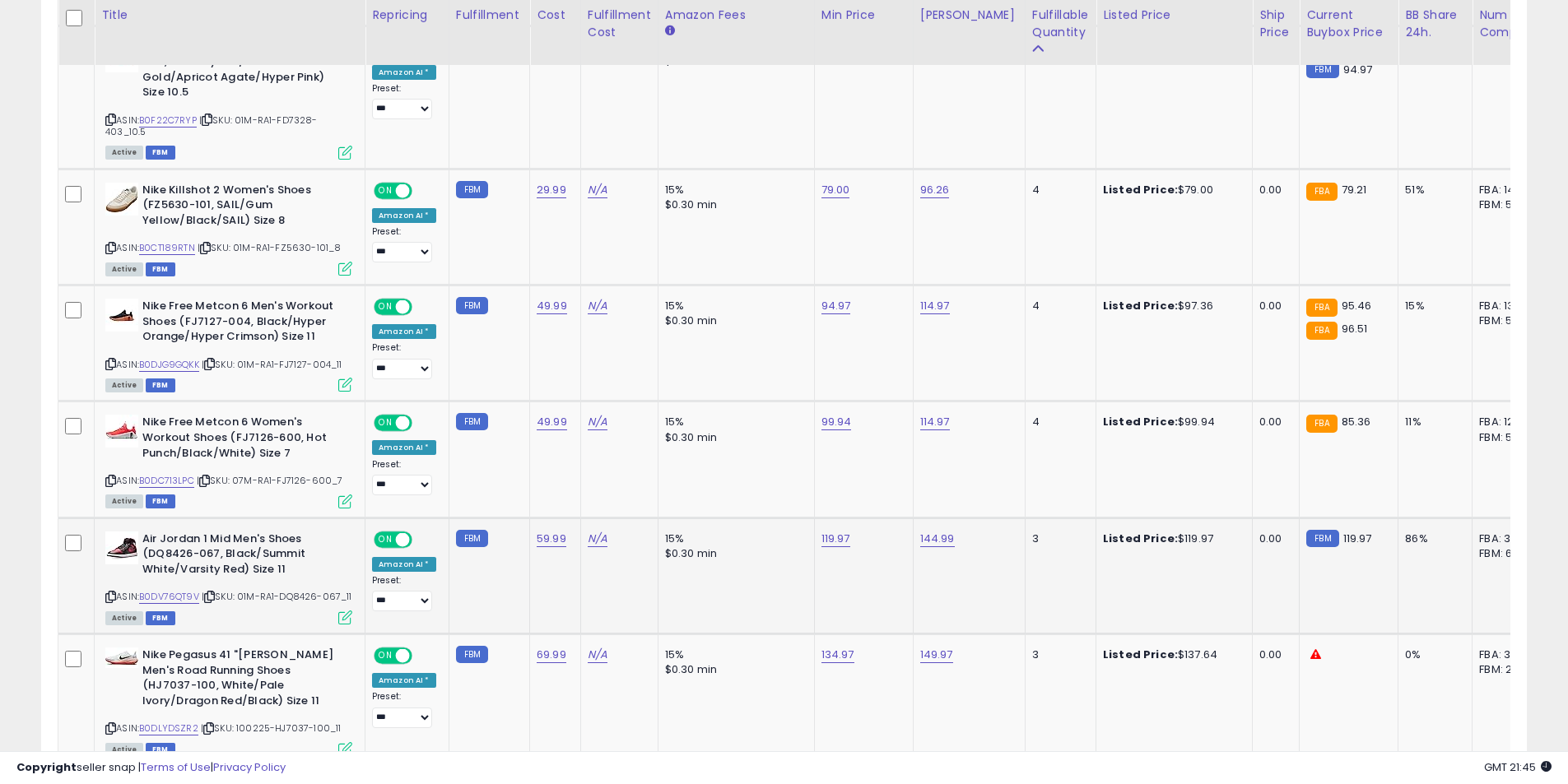
click at [110, 592] on icon at bounding box center [111, 597] width 11 height 9
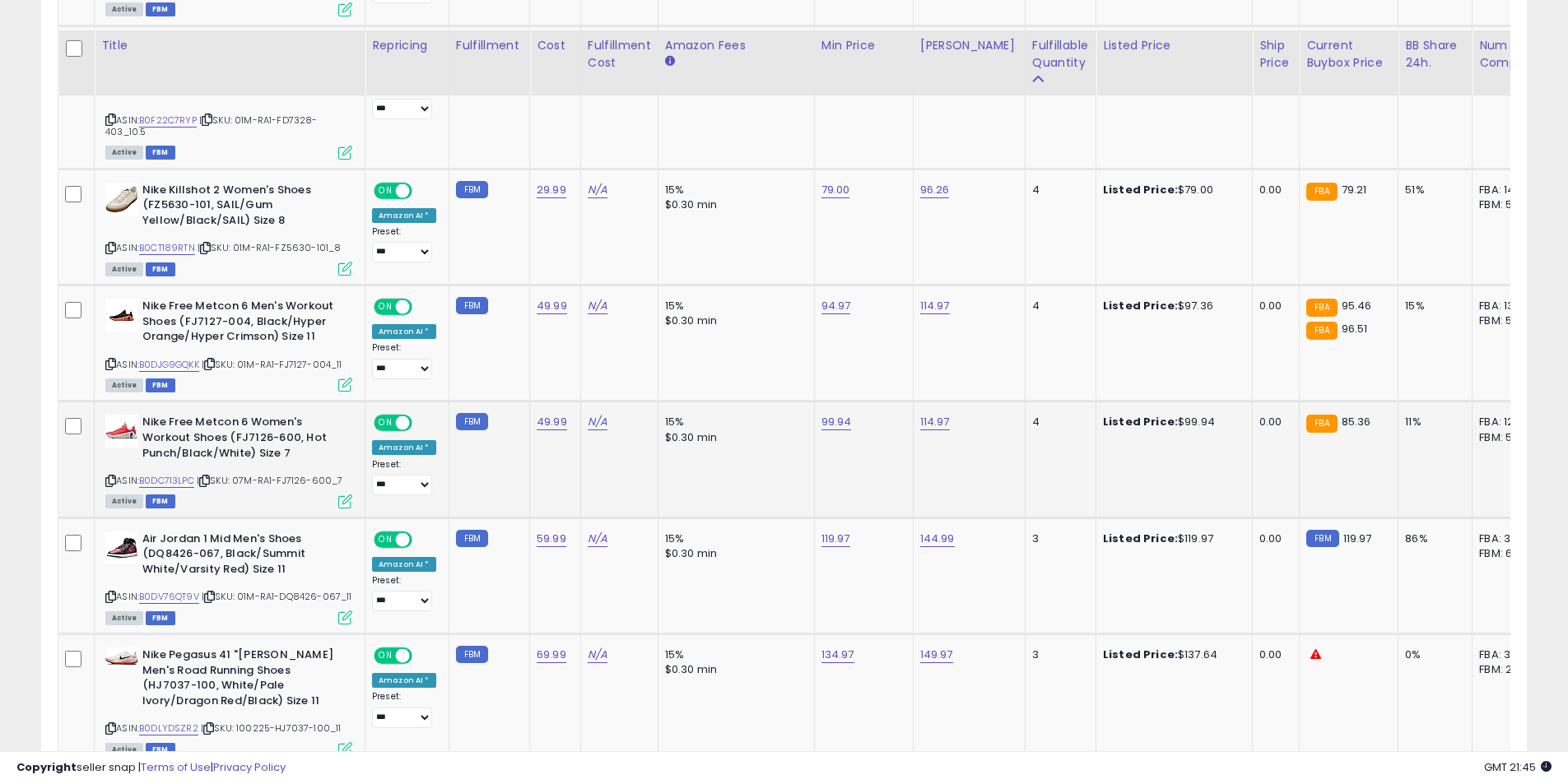
scroll to position [1851, 0]
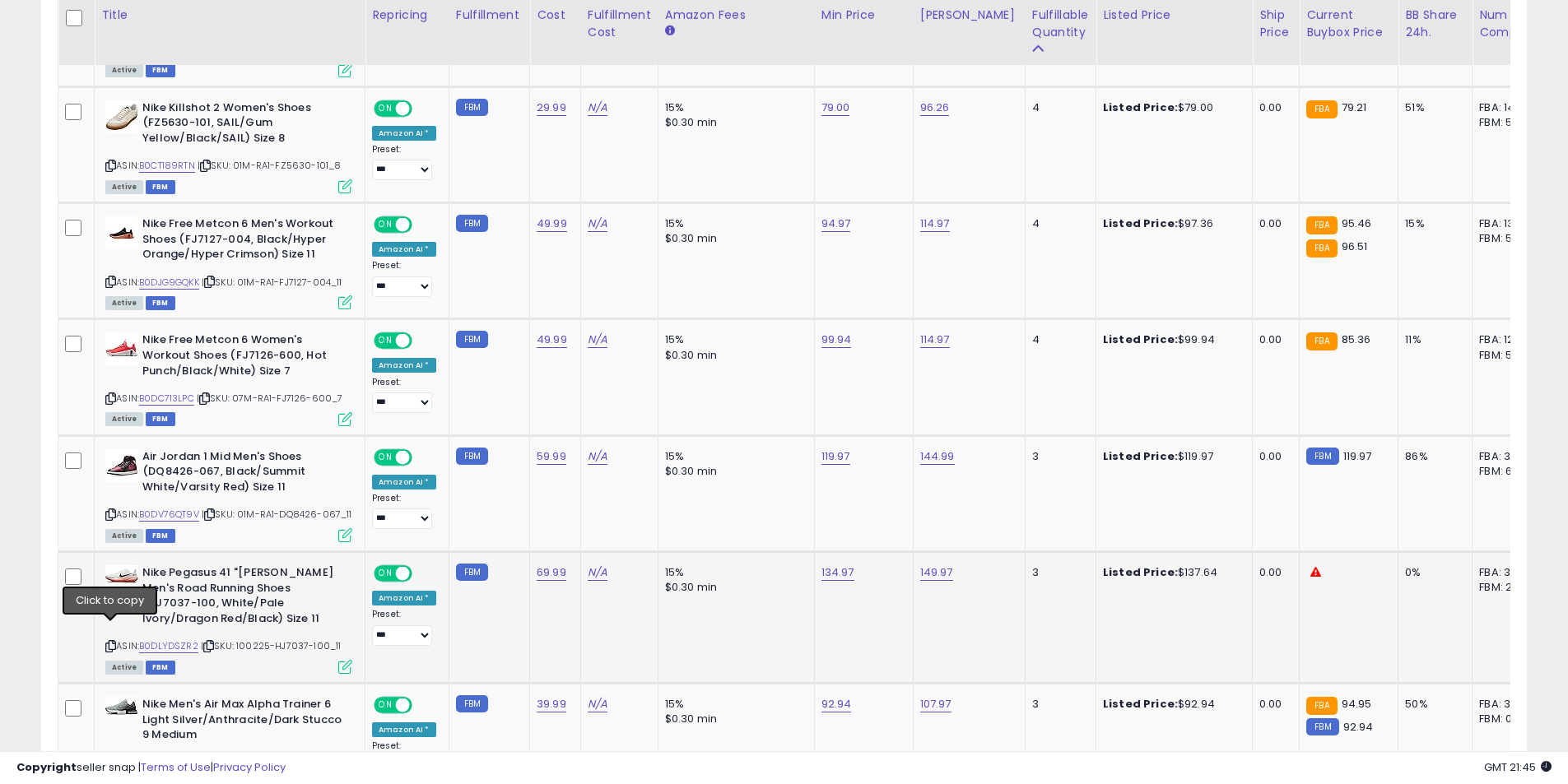
click at [114, 642] on icon at bounding box center [111, 646] width 11 height 9
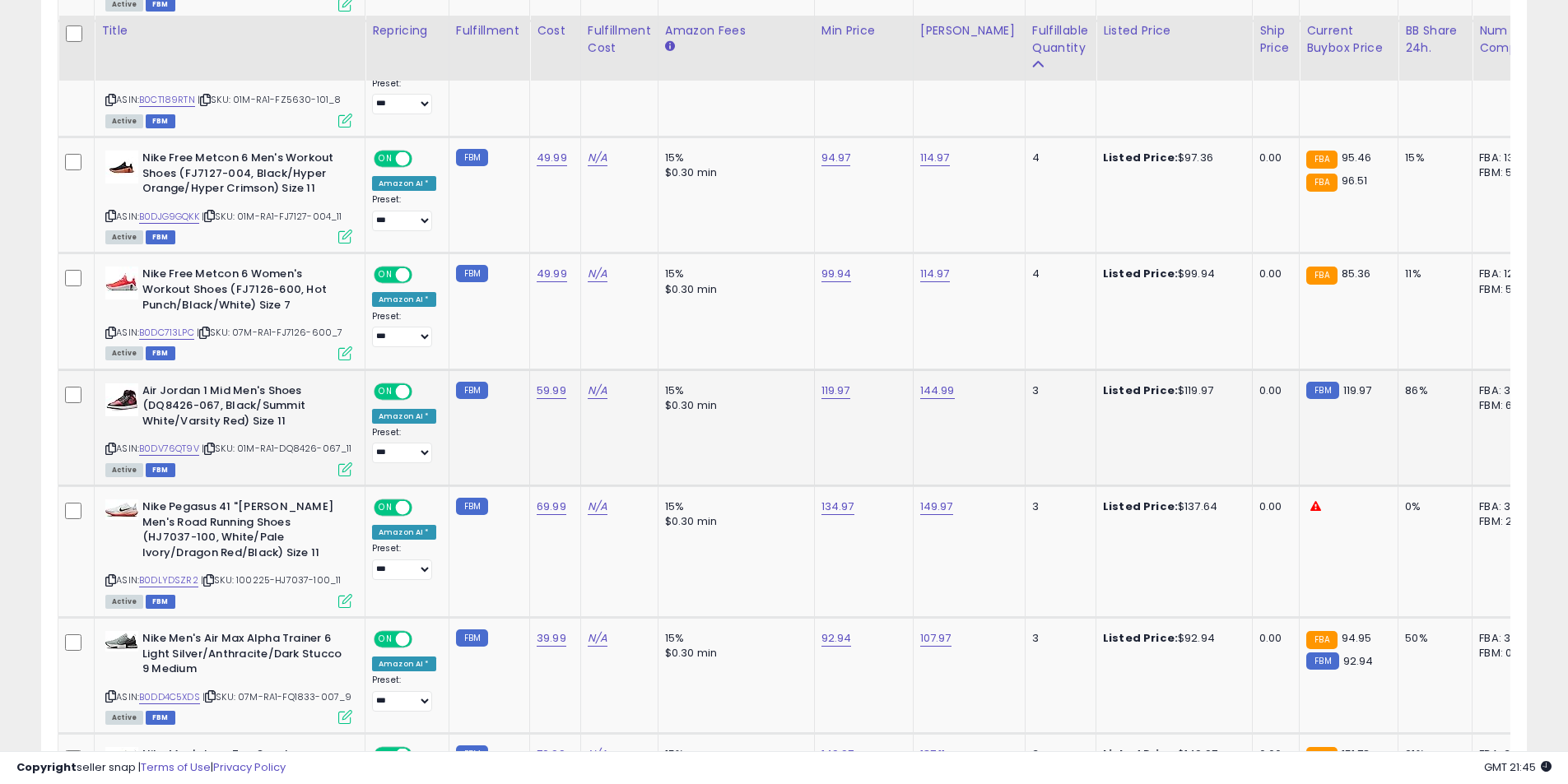
scroll to position [1933, 0]
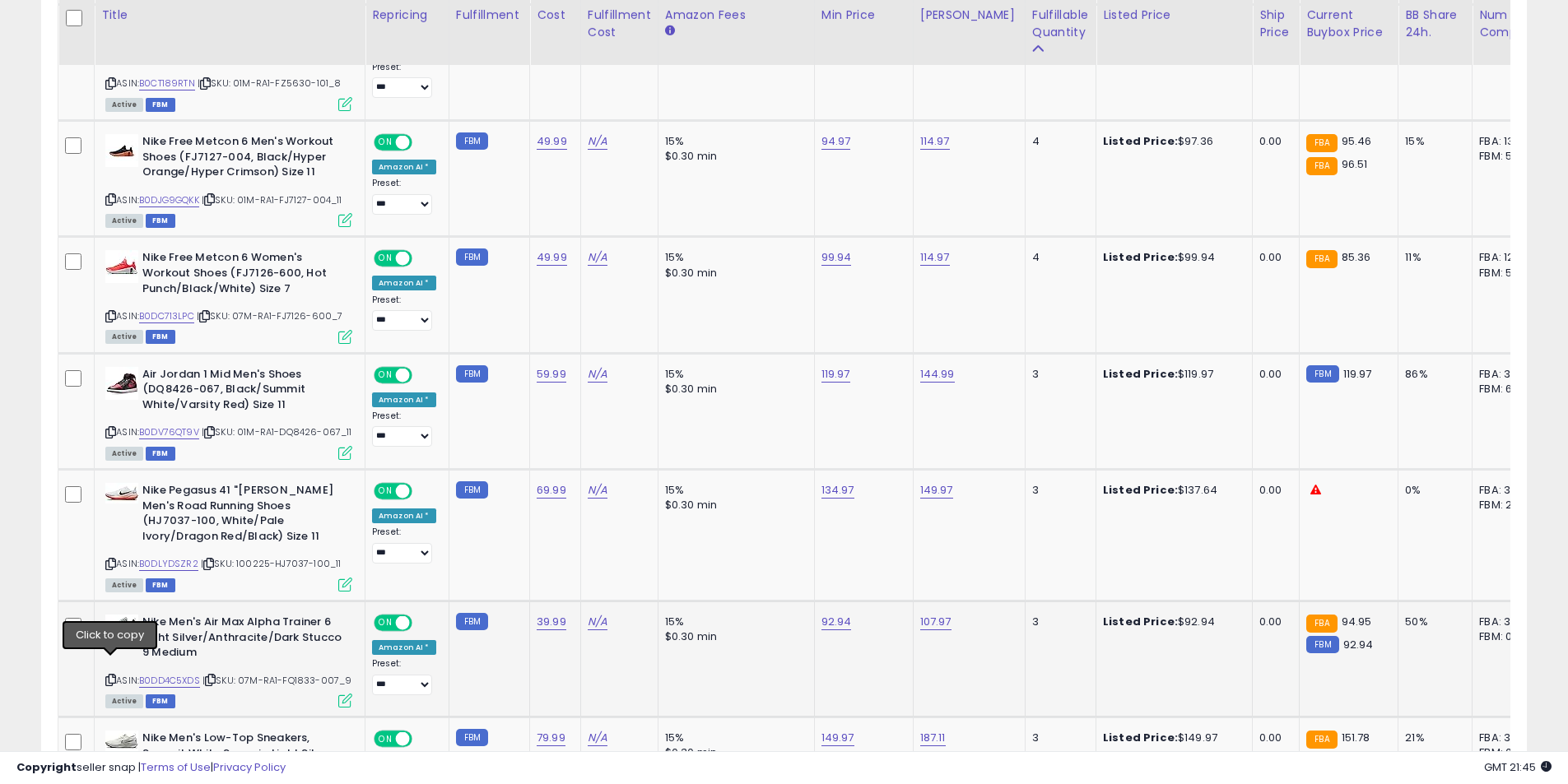
click at [110, 676] on icon at bounding box center [111, 680] width 11 height 9
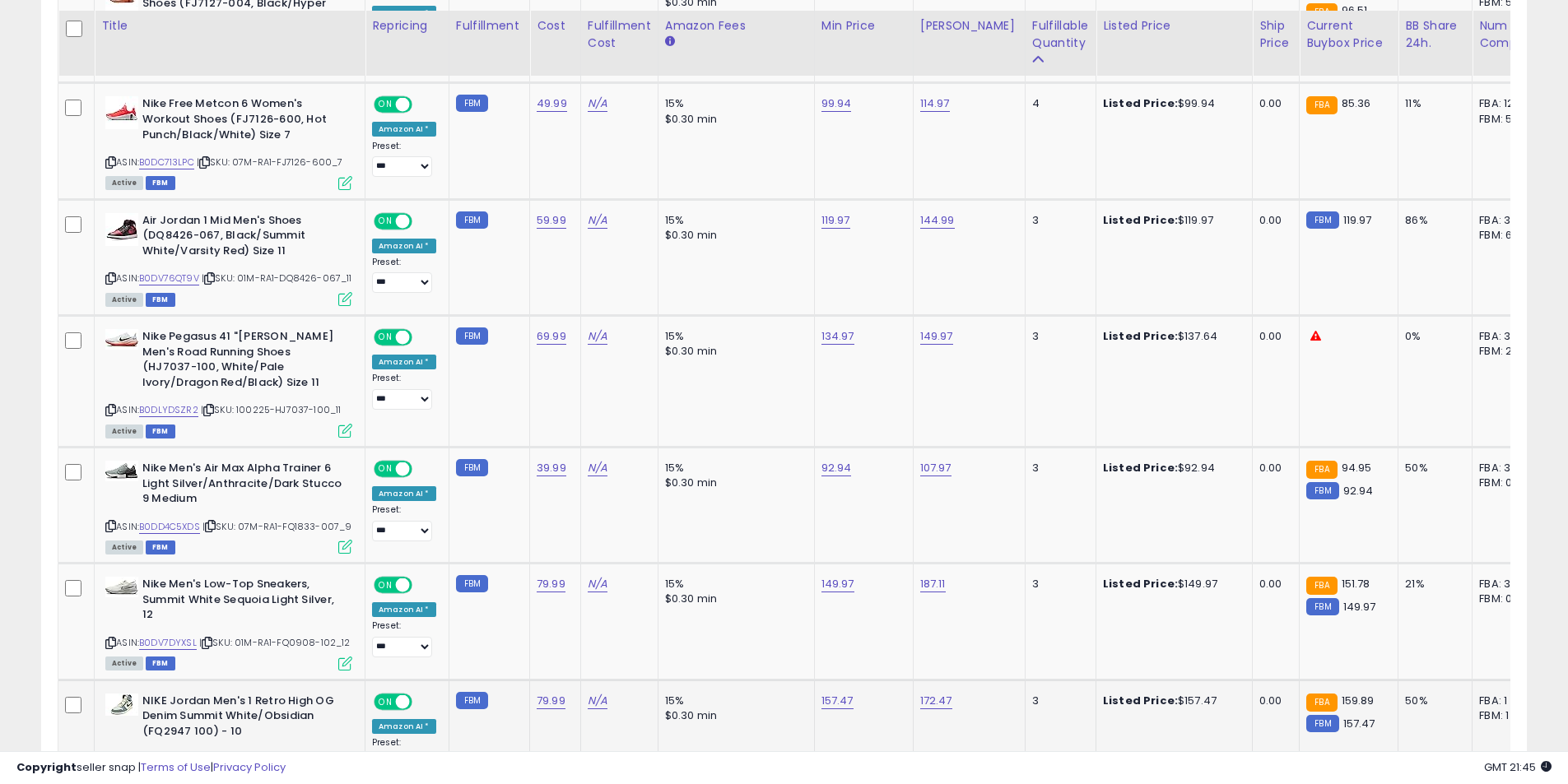
scroll to position [2097, 0]
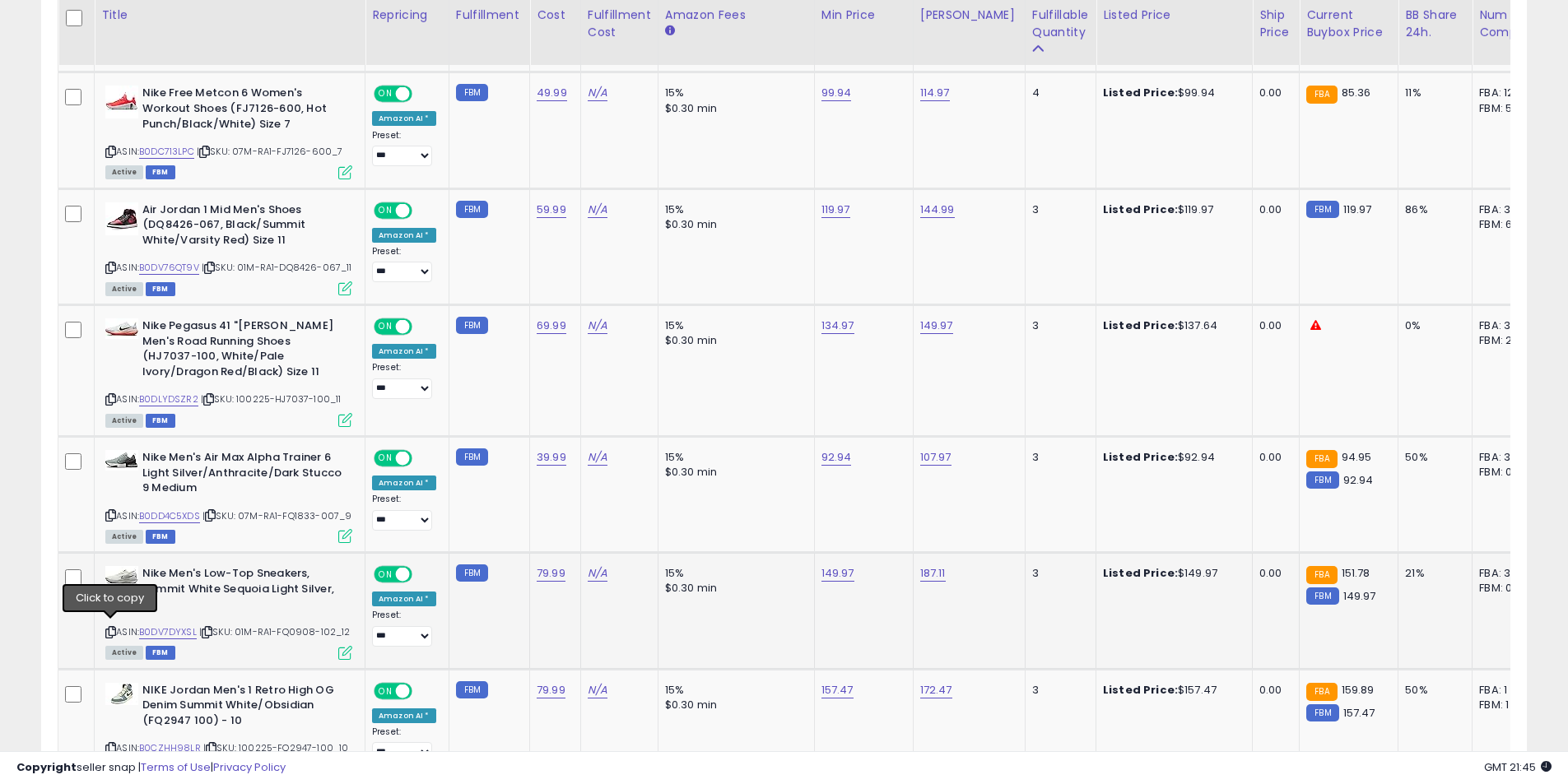
click at [108, 628] on icon at bounding box center [111, 632] width 11 height 9
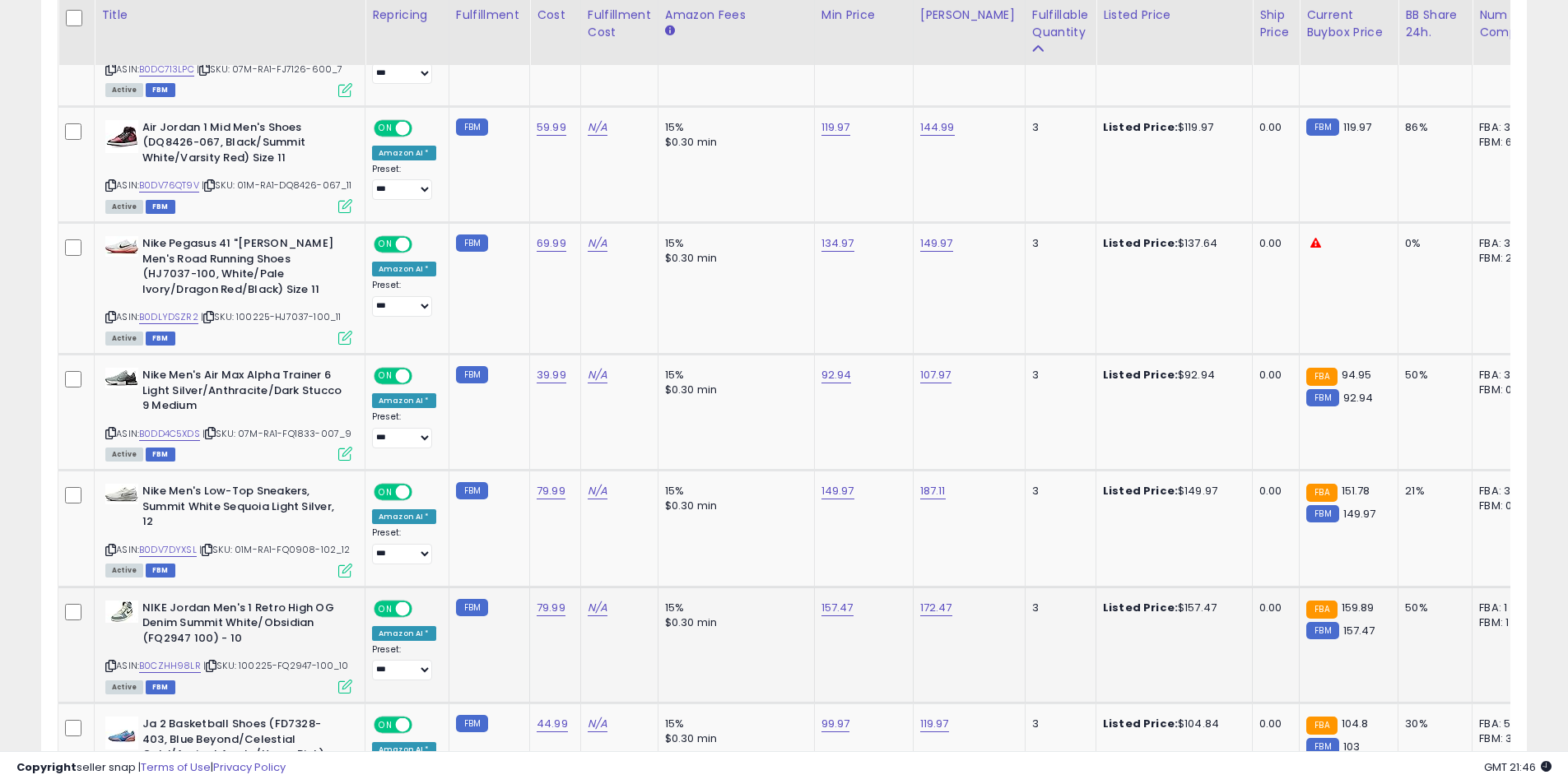
click at [112, 661] on icon at bounding box center [111, 666] width 11 height 9
click at [827, 614] on td "157.47" at bounding box center [863, 645] width 99 height 116
click at [827, 608] on link "157.47" at bounding box center [838, 608] width 32 height 16
drag, startPoint x: 737, startPoint y: 567, endPoint x: 695, endPoint y: 558, distance: 43.0
click at [697, 563] on div "******" at bounding box center [817, 563] width 240 height 47
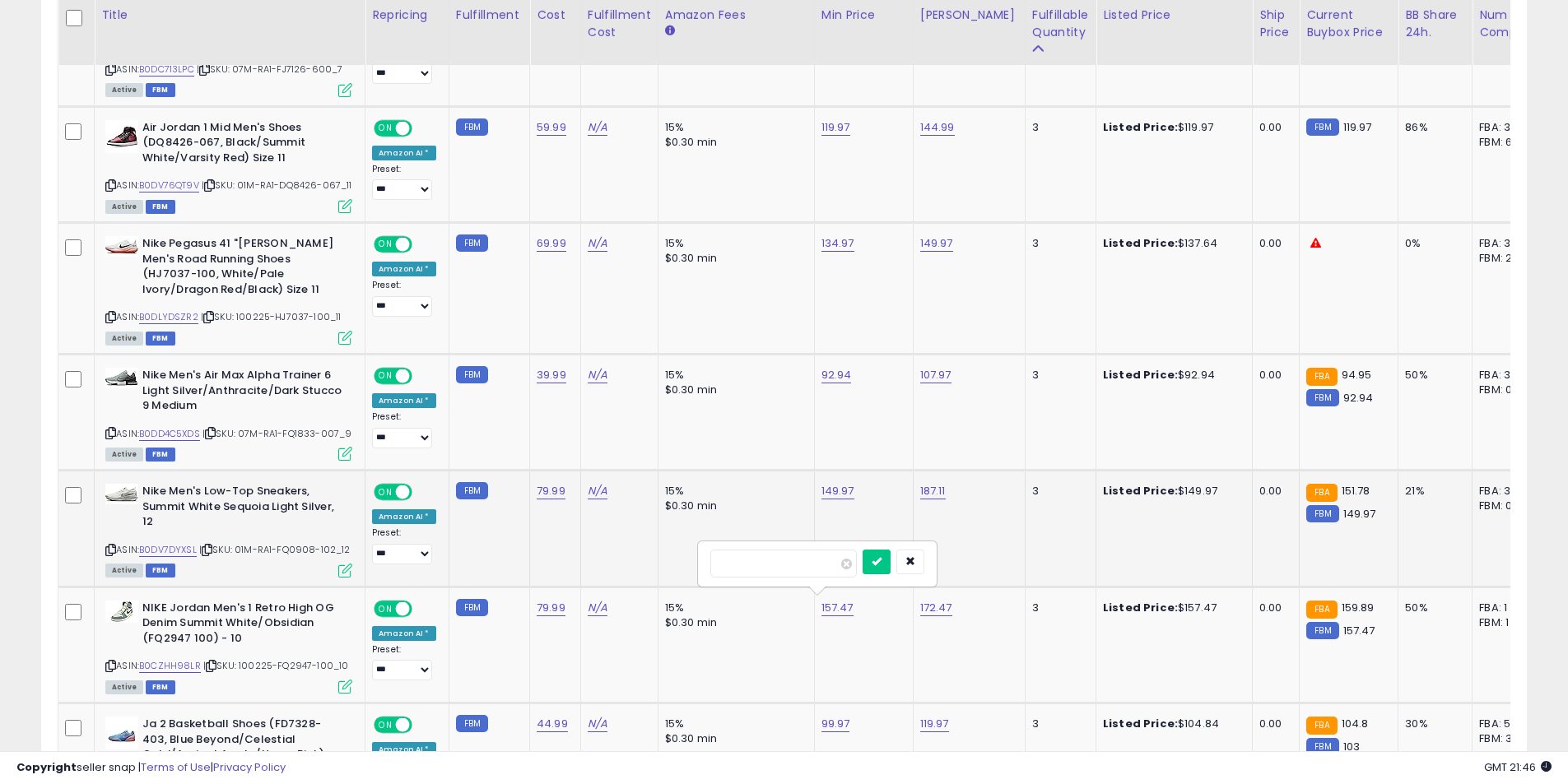
type input "******"
click button "submit" at bounding box center [876, 562] width 28 height 25
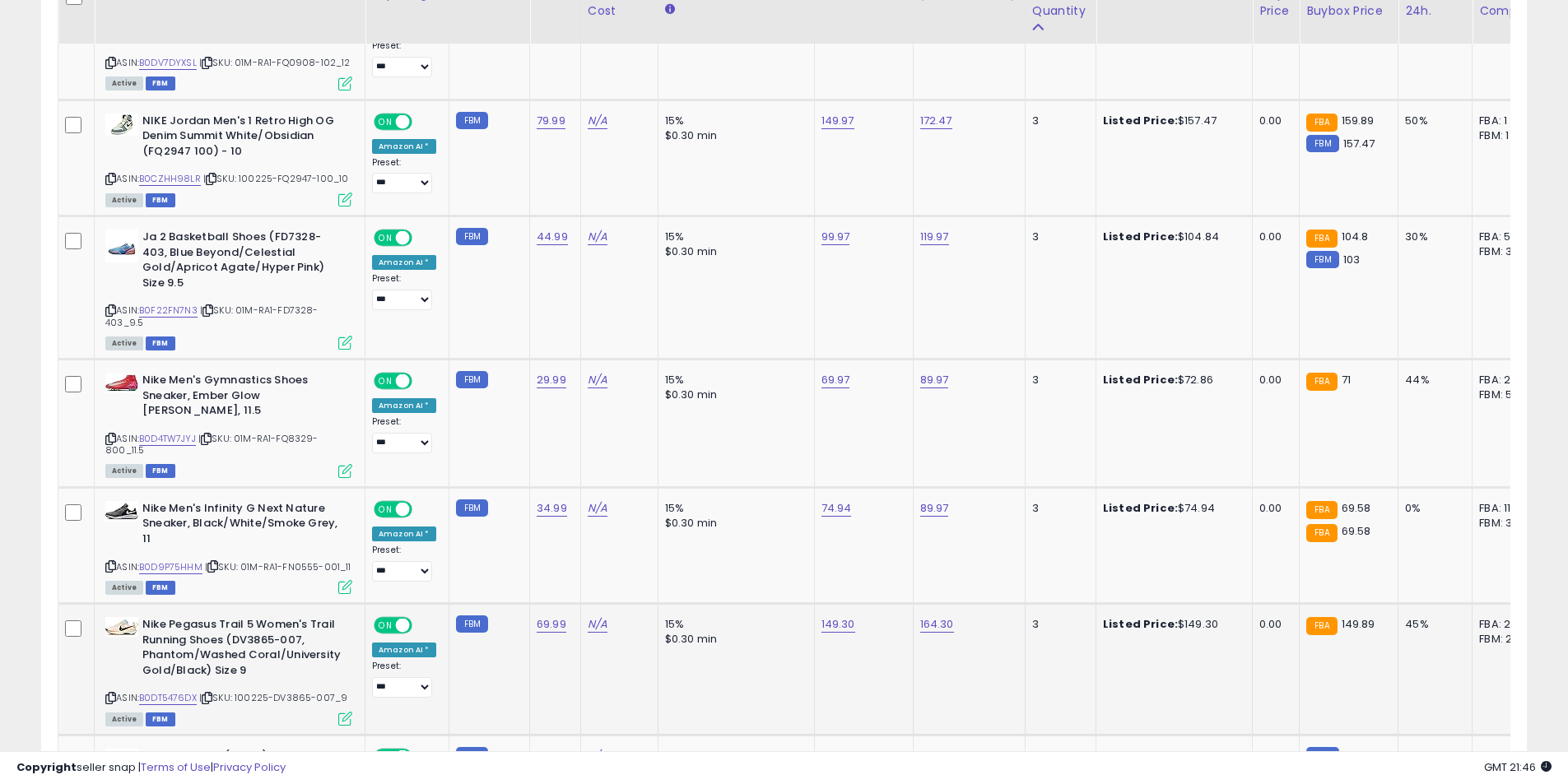
scroll to position [2673, 0]
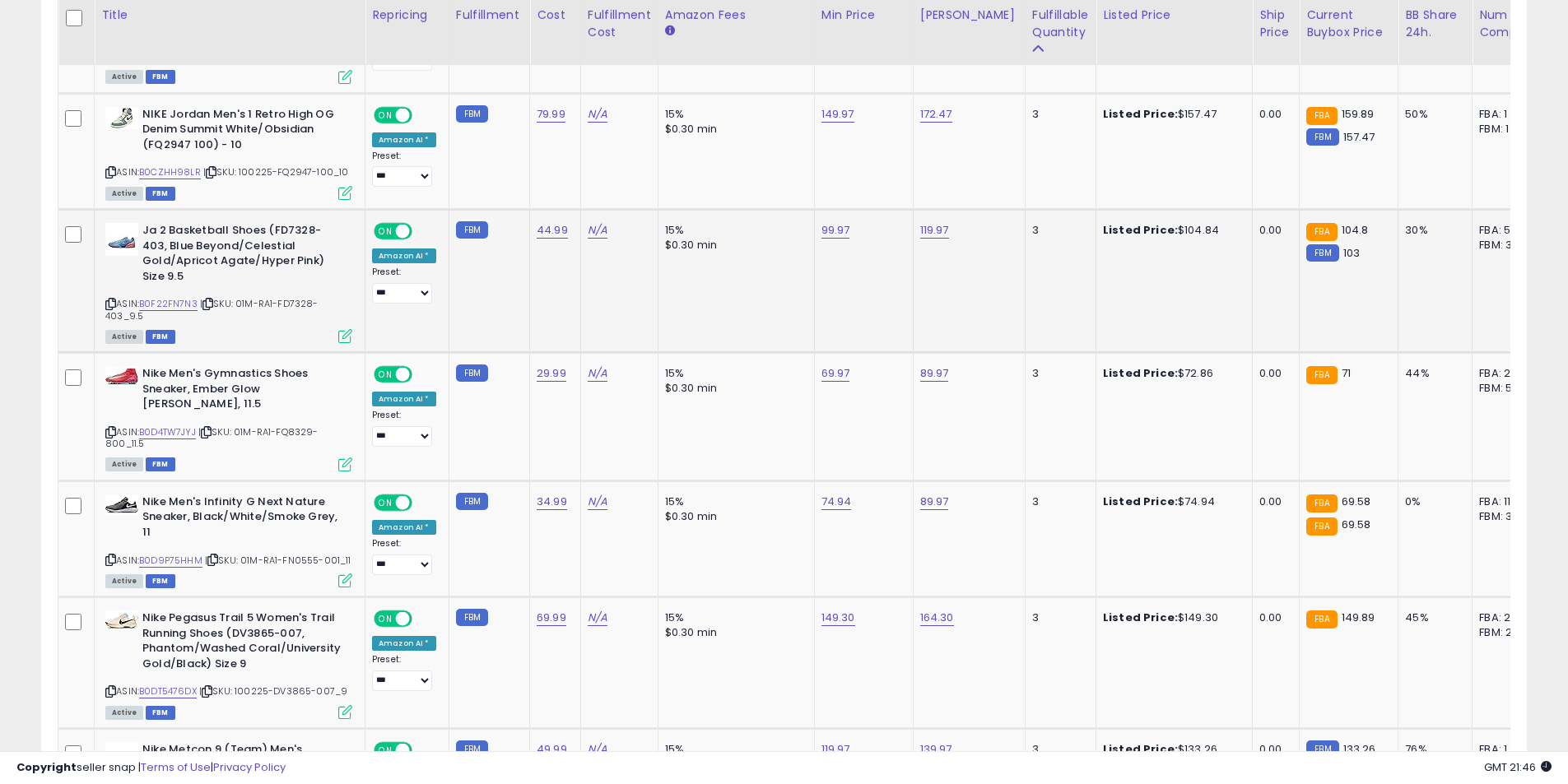
drag, startPoint x: 109, startPoint y: 539, endPoint x: 139, endPoint y: 312, distance: 229.0
click at [110, 556] on icon at bounding box center [111, 560] width 11 height 9
click at [113, 687] on icon at bounding box center [111, 691] width 11 height 9
click at [827, 610] on link "149.30" at bounding box center [839, 618] width 34 height 16
drag, startPoint x: 780, startPoint y: 553, endPoint x: 660, endPoint y: 551, distance: 120.0
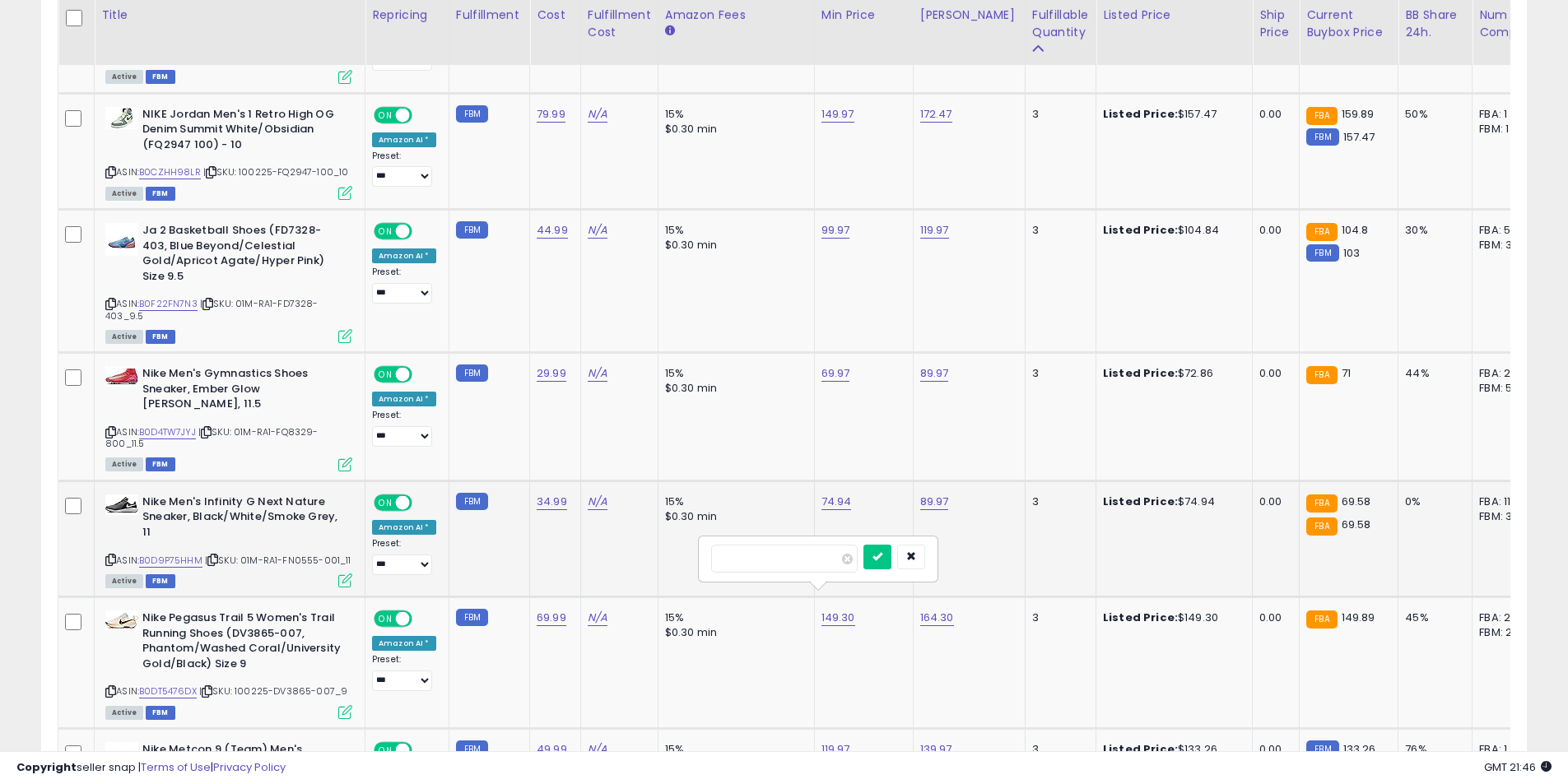
type input "******"
click button "submit" at bounding box center [877, 556] width 28 height 25
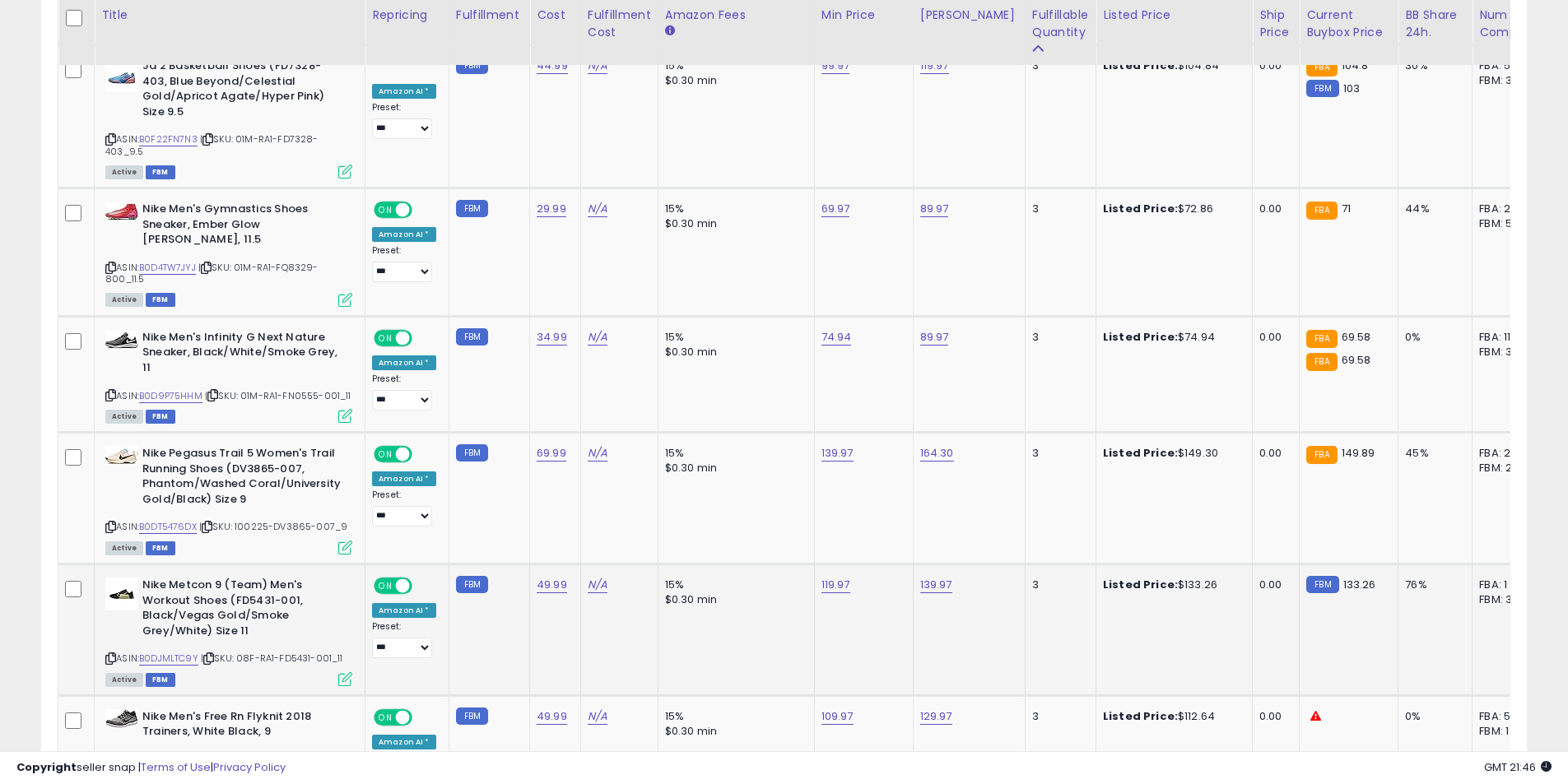
click at [112, 654] on icon at bounding box center [111, 659] width 11 height 9
click at [920, 577] on link "139.97" at bounding box center [937, 585] width 32 height 16
click at [1023, 521] on button "button" at bounding box center [1008, 524] width 28 height 25
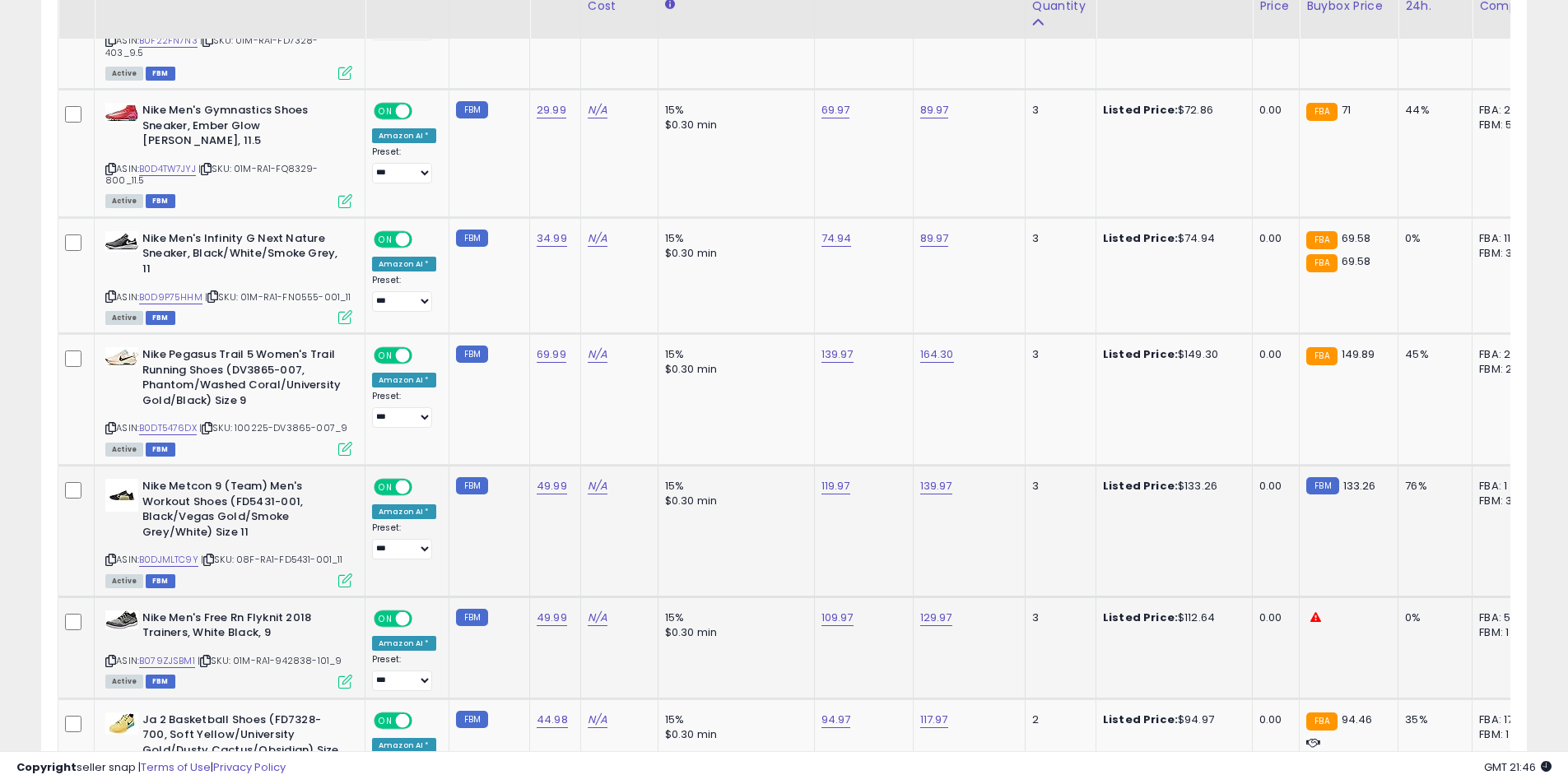
scroll to position [3085, 0]
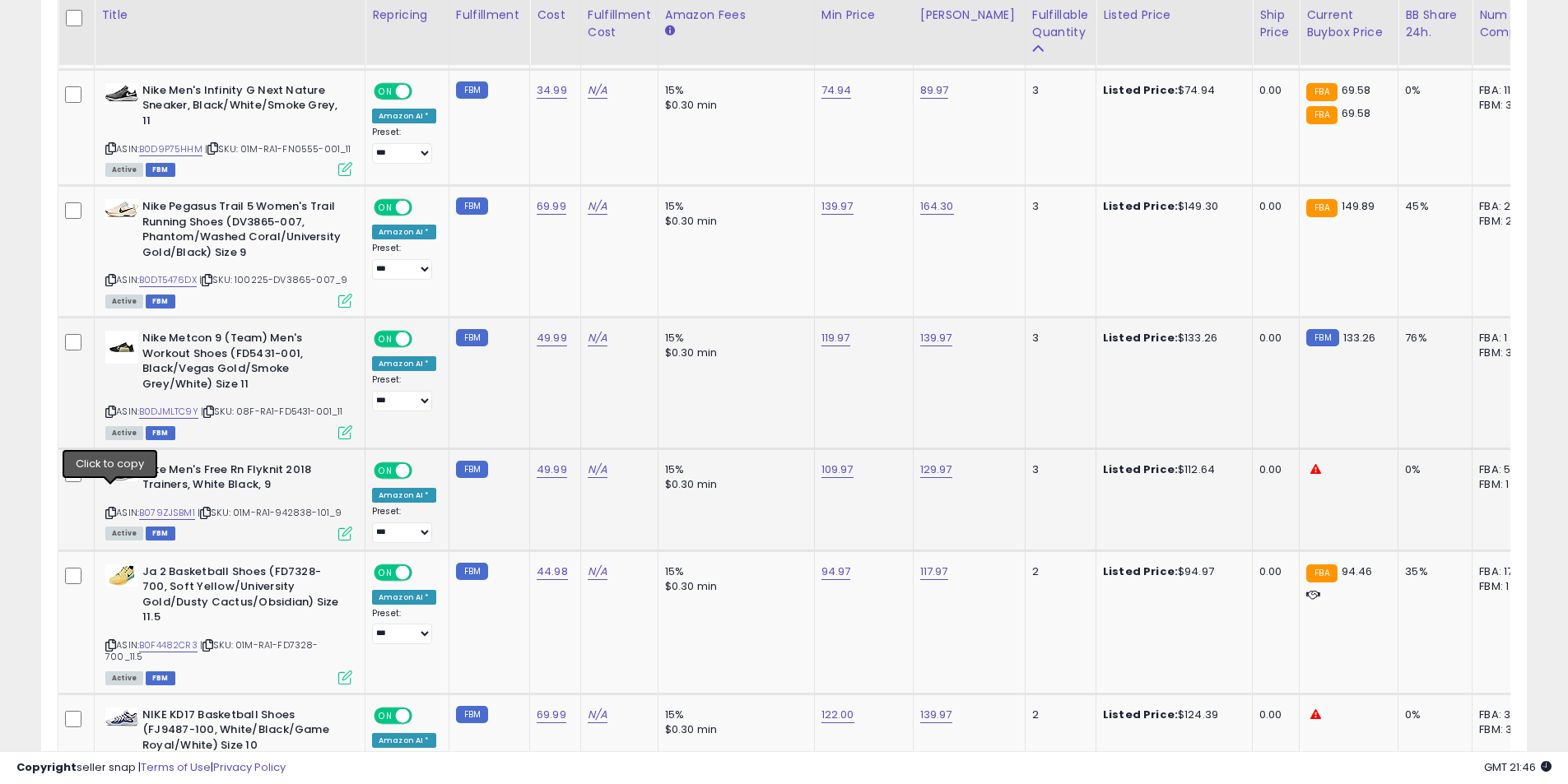
click at [108, 509] on icon at bounding box center [111, 513] width 11 height 9
click at [831, 462] on link "109.97" at bounding box center [838, 470] width 32 height 16
drag, startPoint x: 743, startPoint y: 411, endPoint x: 639, endPoint y: 405, distance: 104.2
type input "******"
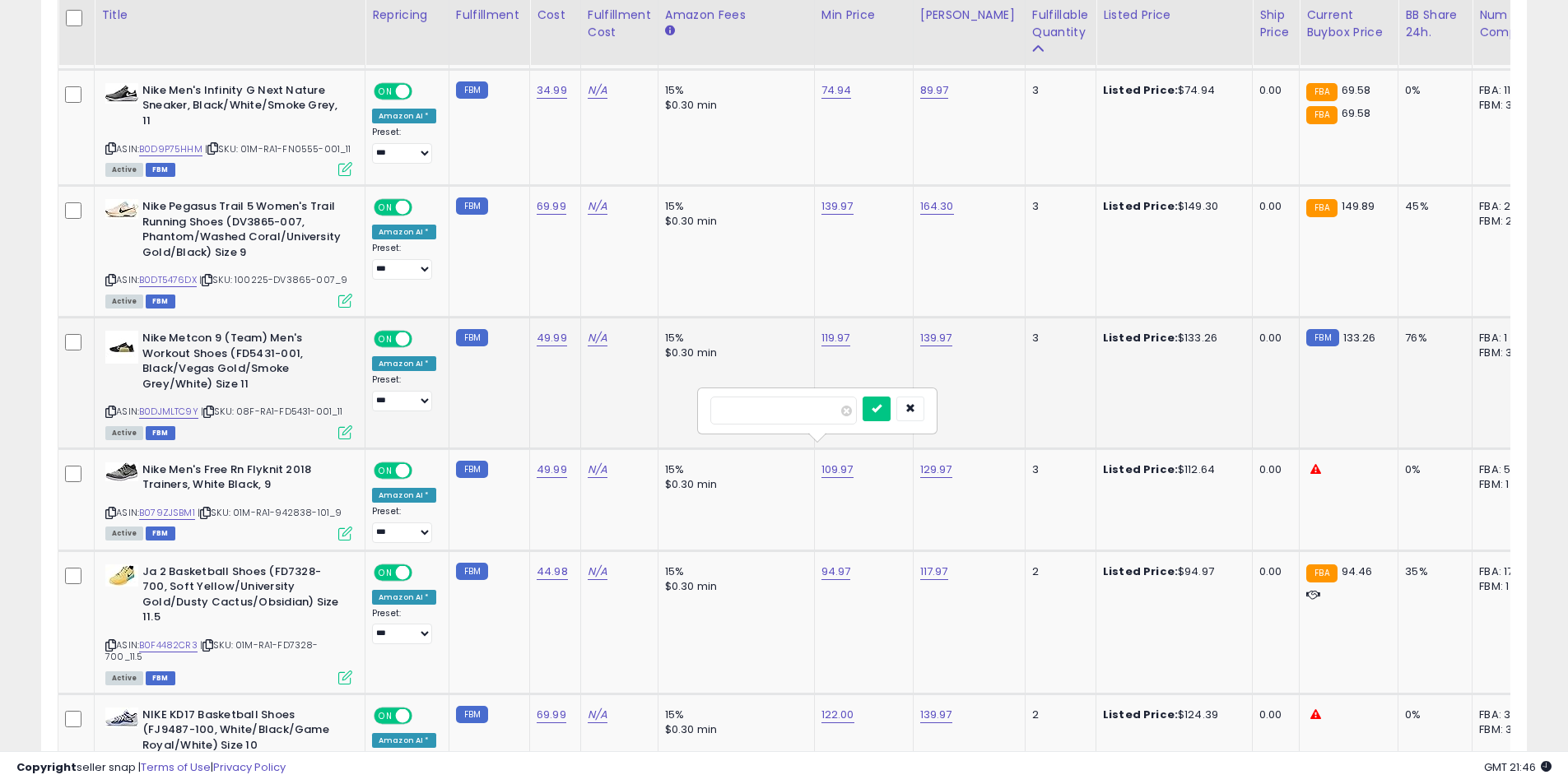
click button "submit" at bounding box center [876, 408] width 28 height 25
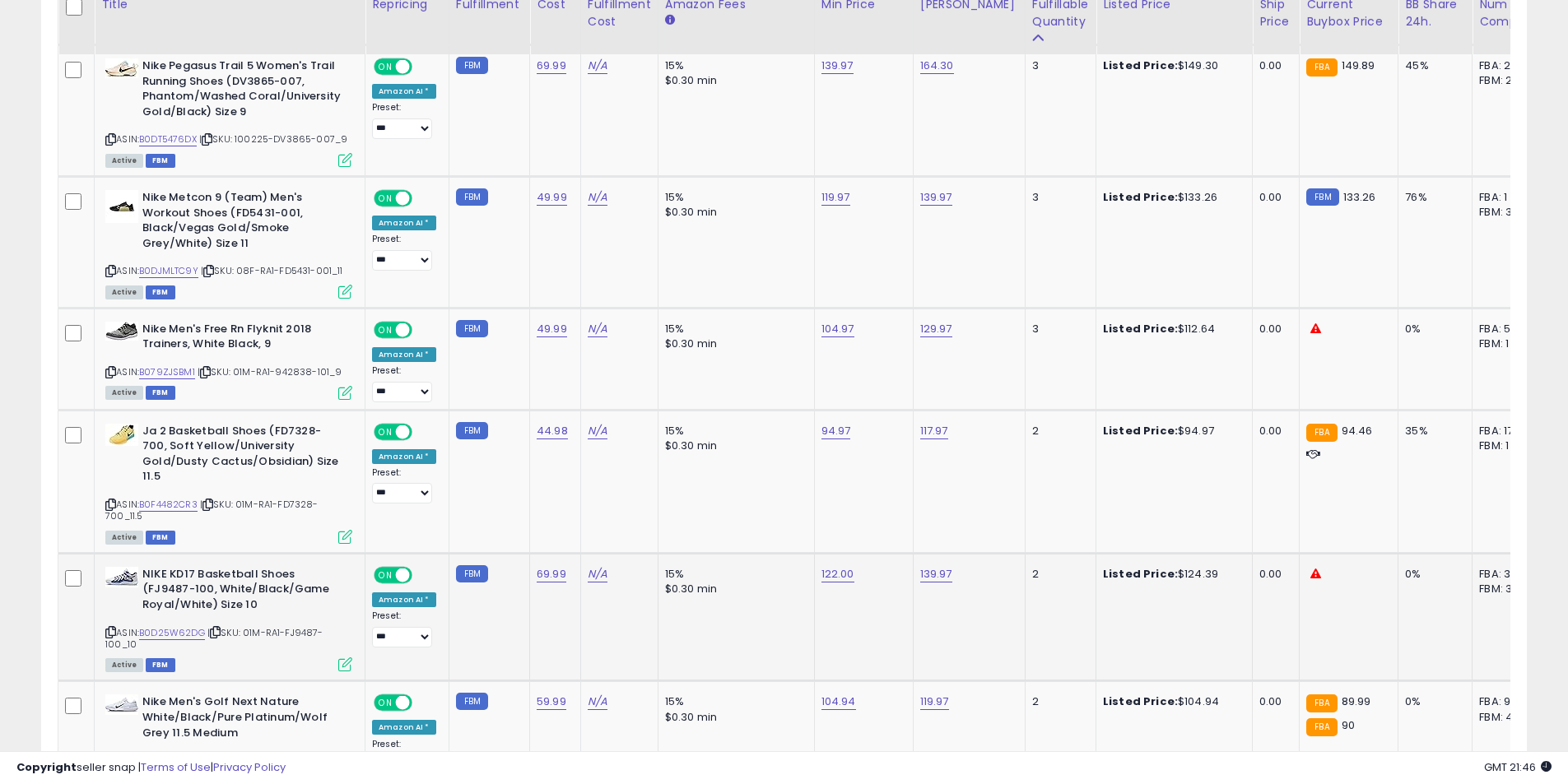
scroll to position [3332, 0]
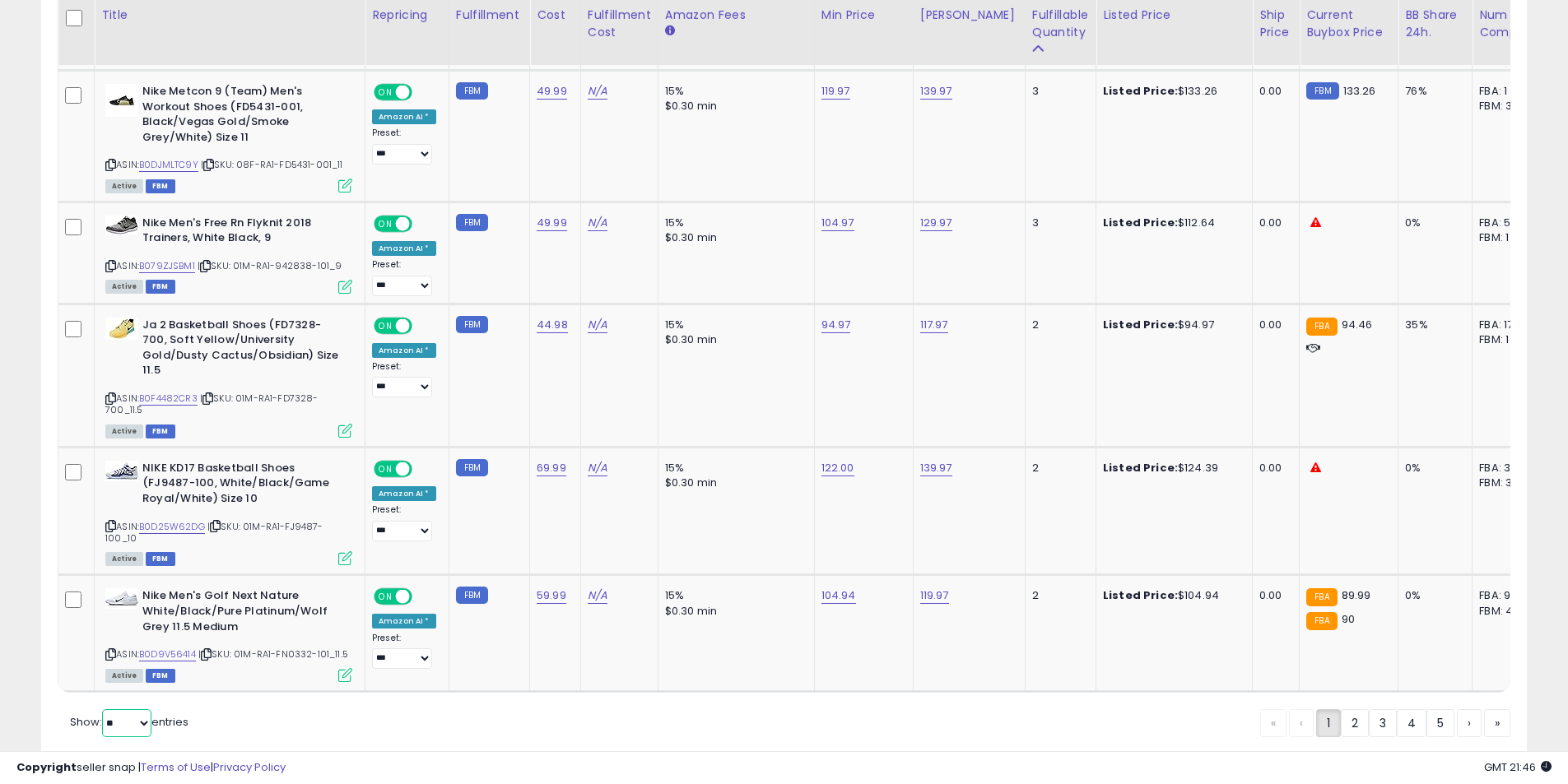
click at [107, 714] on select "** **" at bounding box center [127, 723] width 49 height 28
select select "**"
click at [104, 709] on select "** **" at bounding box center [127, 723] width 49 height 28
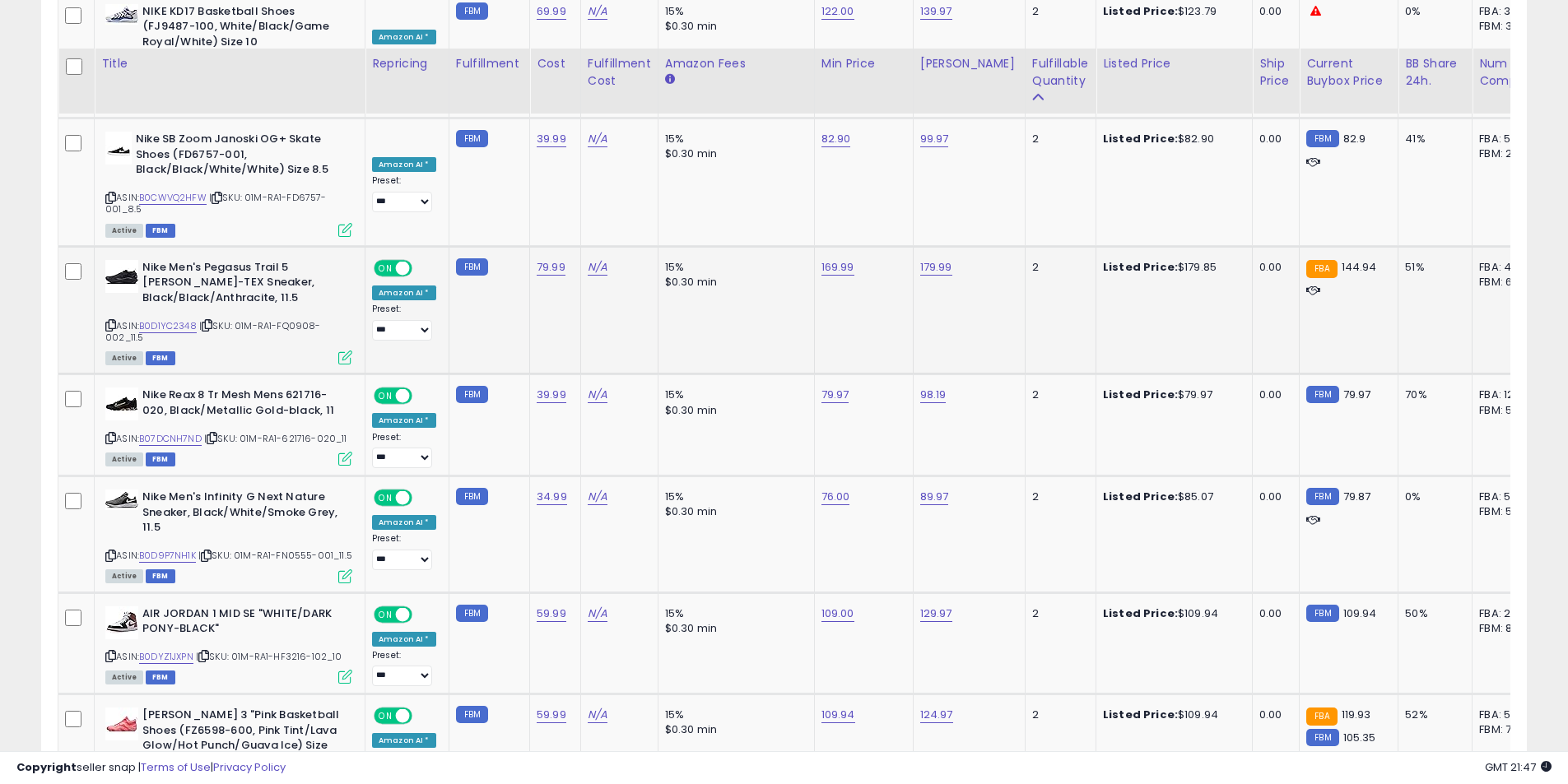
scroll to position [3744, 0]
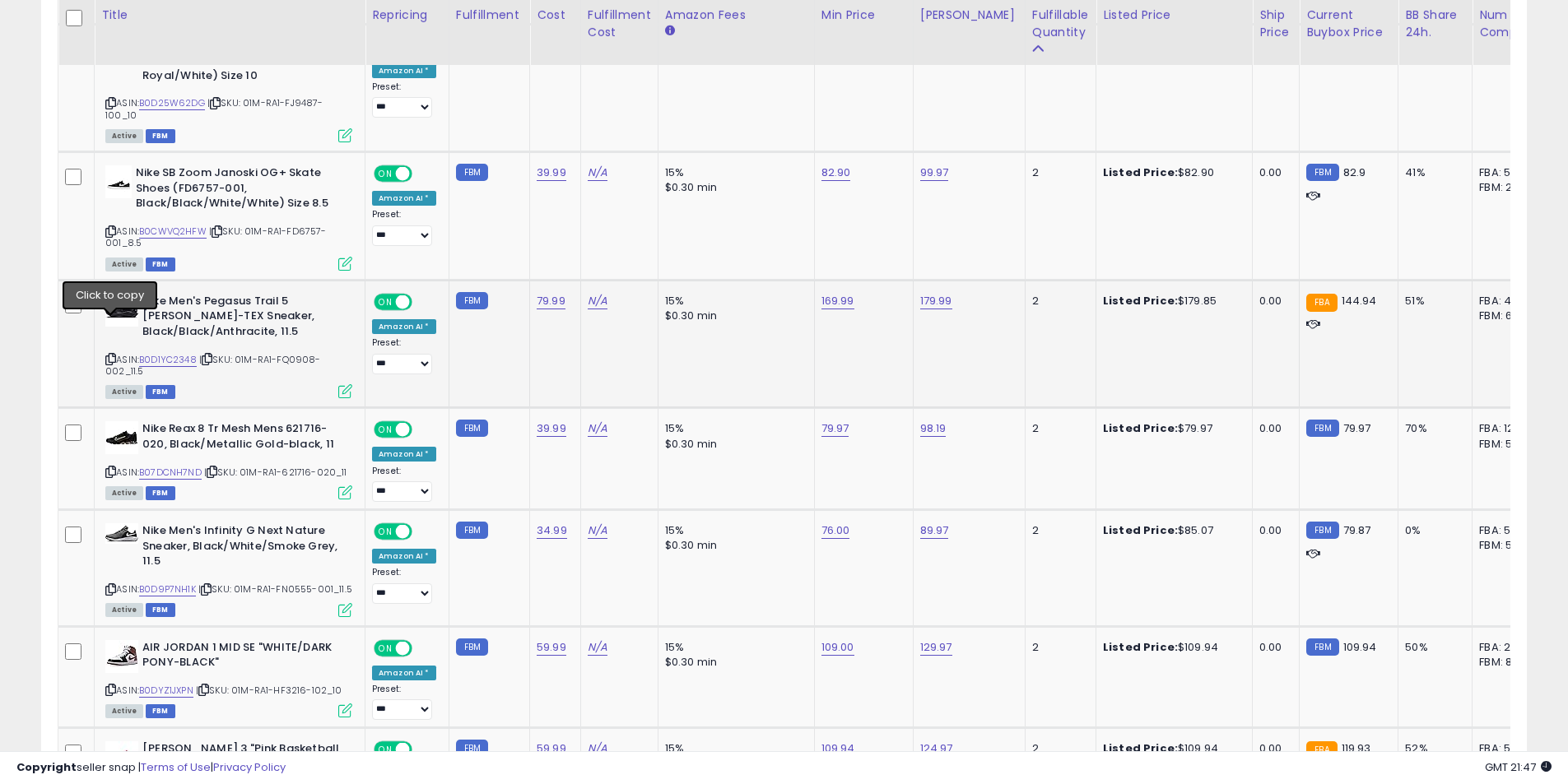
click at [111, 355] on icon at bounding box center [111, 359] width 11 height 9
click at [833, 293] on link "169.99" at bounding box center [838, 301] width 33 height 16
drag, startPoint x: 791, startPoint y: 222, endPoint x: 654, endPoint y: 222, distance: 137.0
click at [657, 224] on tbody "**********" at bounding box center [1239, 270] width 2361 height 6033
type input "******"
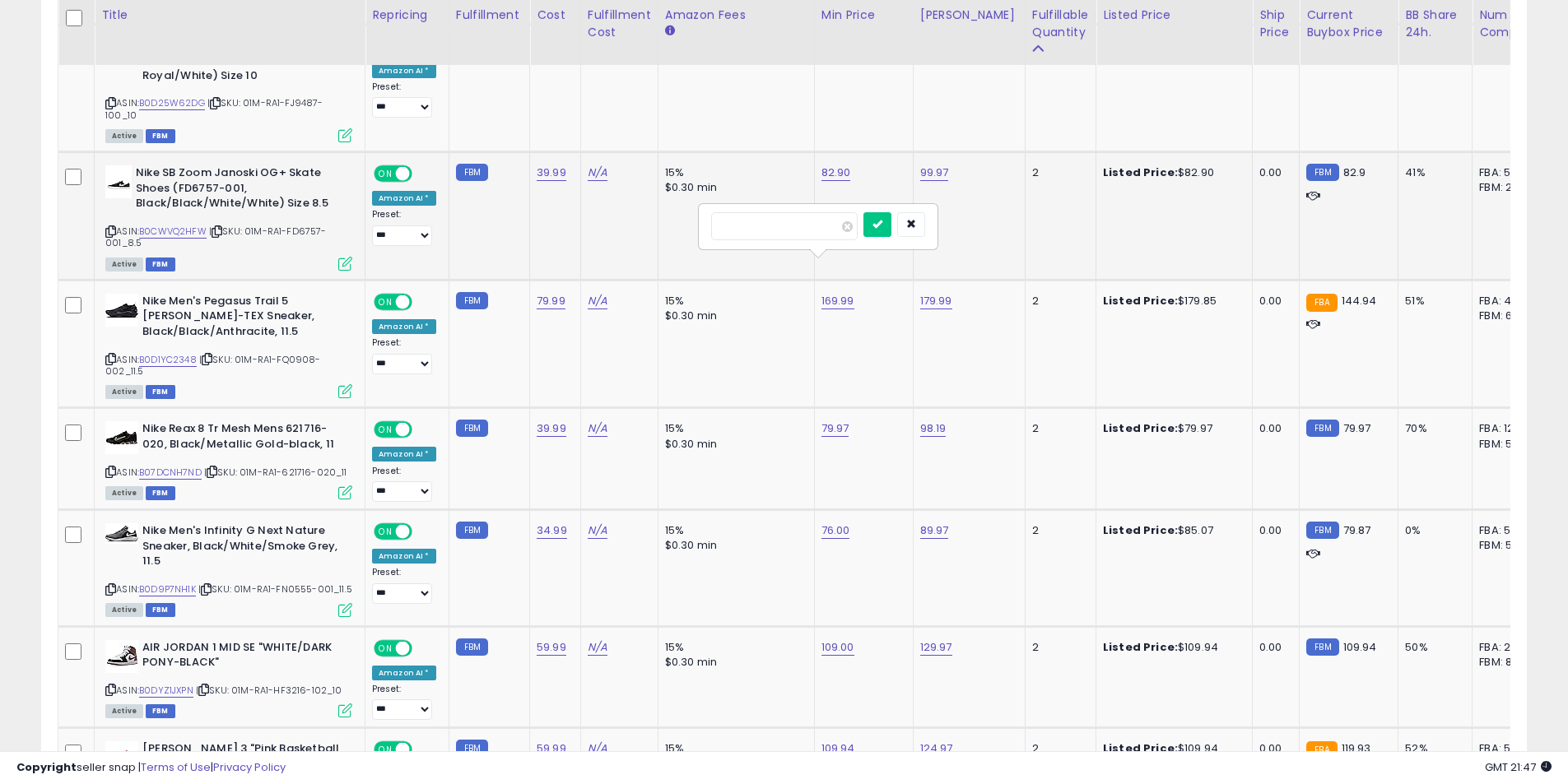
click button "submit" at bounding box center [877, 224] width 28 height 25
click at [822, 522] on link "76.00" at bounding box center [836, 530] width 29 height 16
click at [112, 585] on icon at bounding box center [111, 590] width 11 height 9
drag, startPoint x: 772, startPoint y: 455, endPoint x: 688, endPoint y: 443, distance: 84.9
click at [688, 443] on tbody "**********" at bounding box center [1239, 270] width 2361 height 6033
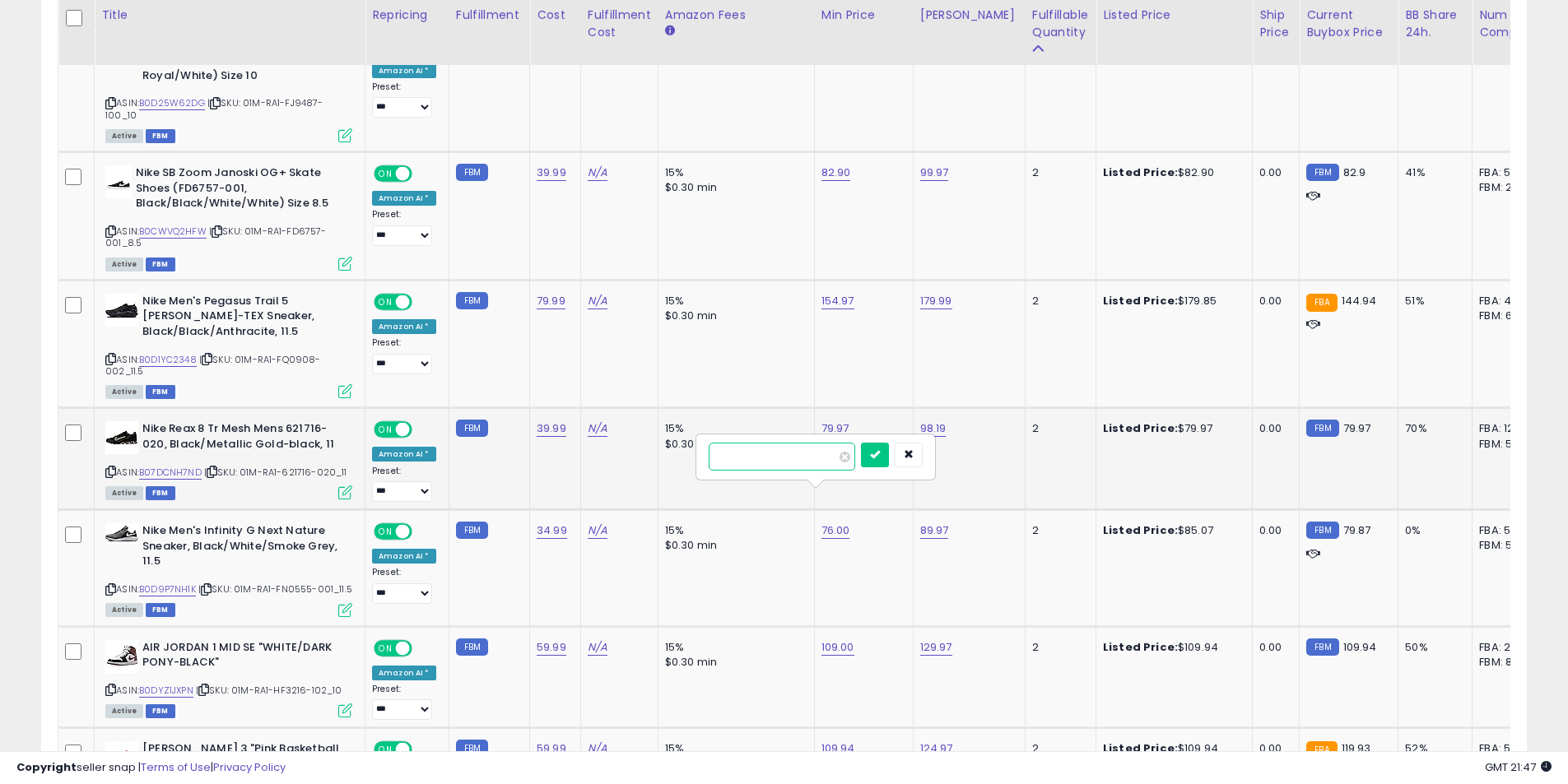
type input "*****"
click button "submit" at bounding box center [874, 455] width 28 height 25
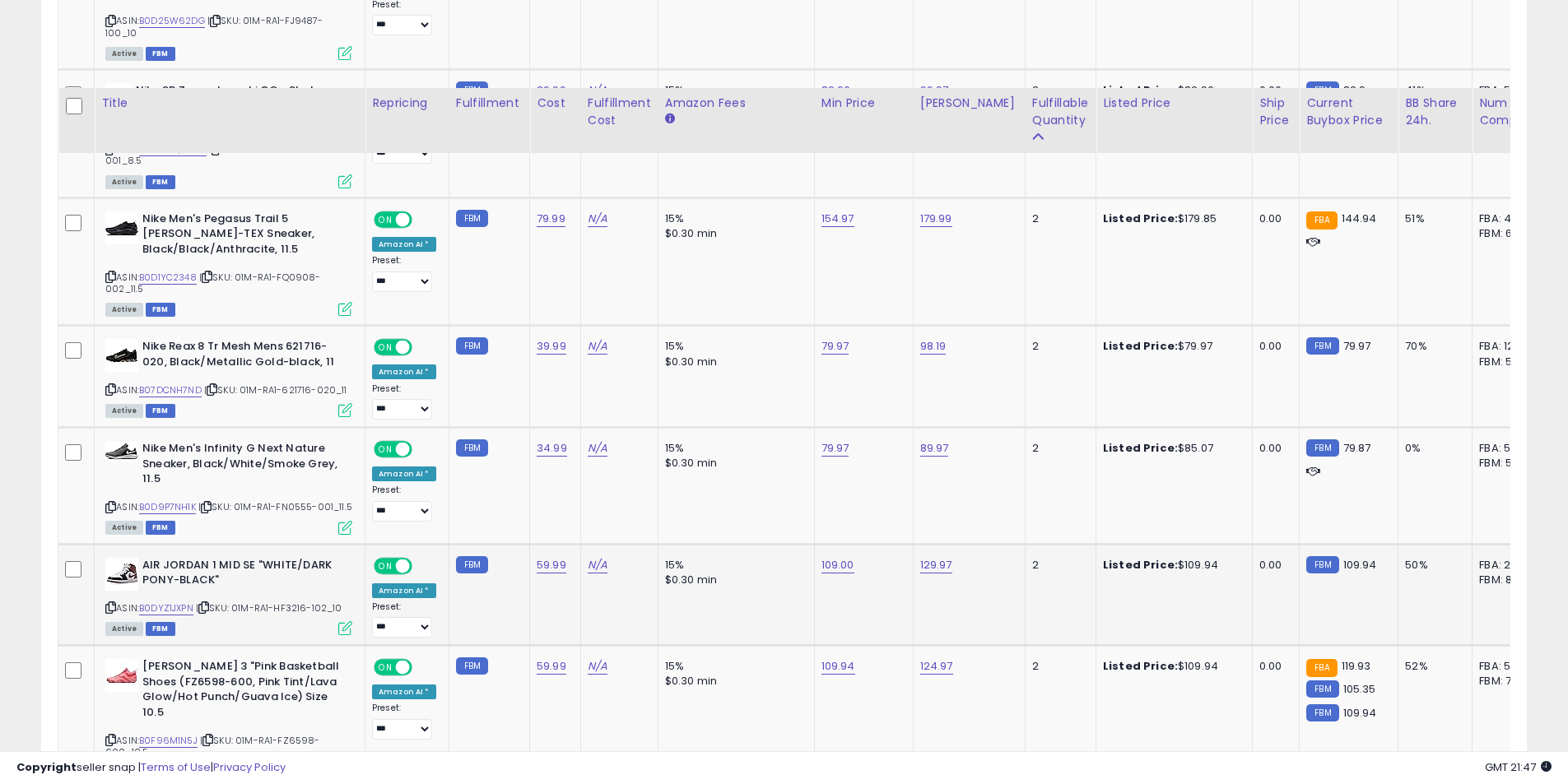
scroll to position [3990, 0]
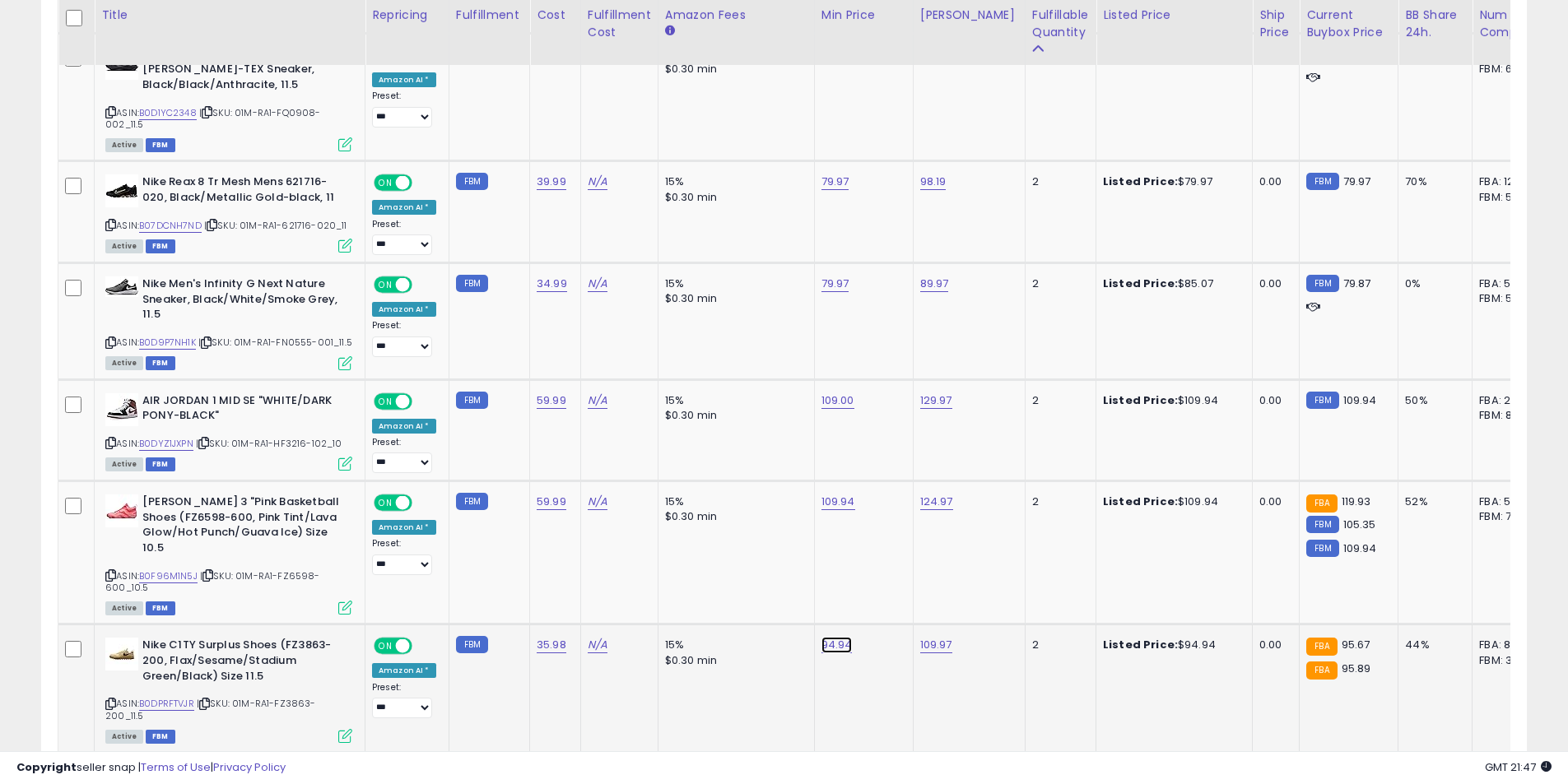
click at [832, 637] on link "94.94" at bounding box center [837, 644] width 32 height 16
drag, startPoint x: 810, startPoint y: 583, endPoint x: 630, endPoint y: 564, distance: 181.0
click at [630, 565] on tbody "**********" at bounding box center [1239, 23] width 2361 height 6033
type input "*****"
click button "submit" at bounding box center [875, 569] width 28 height 25
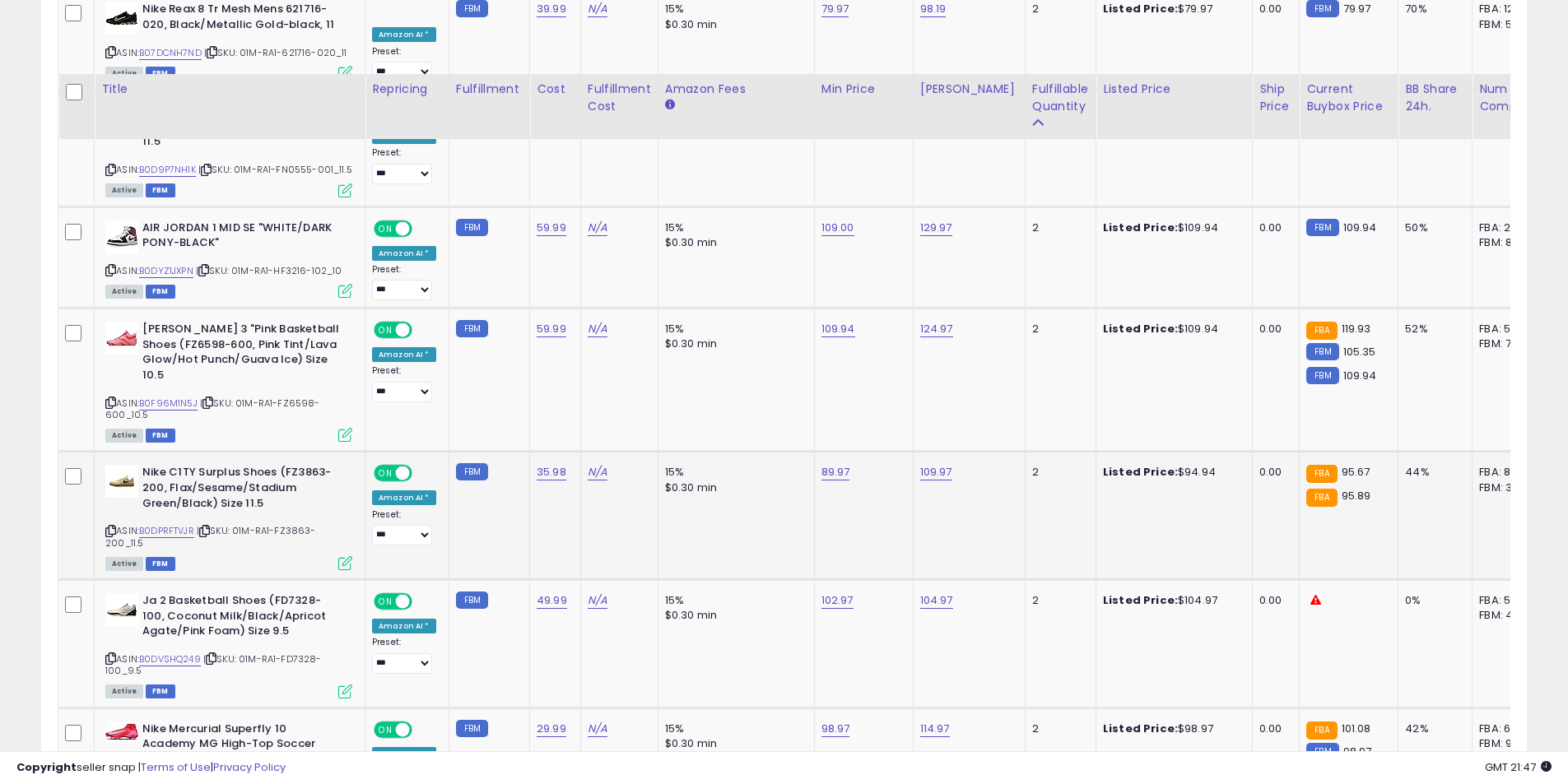
scroll to position [4237, 0]
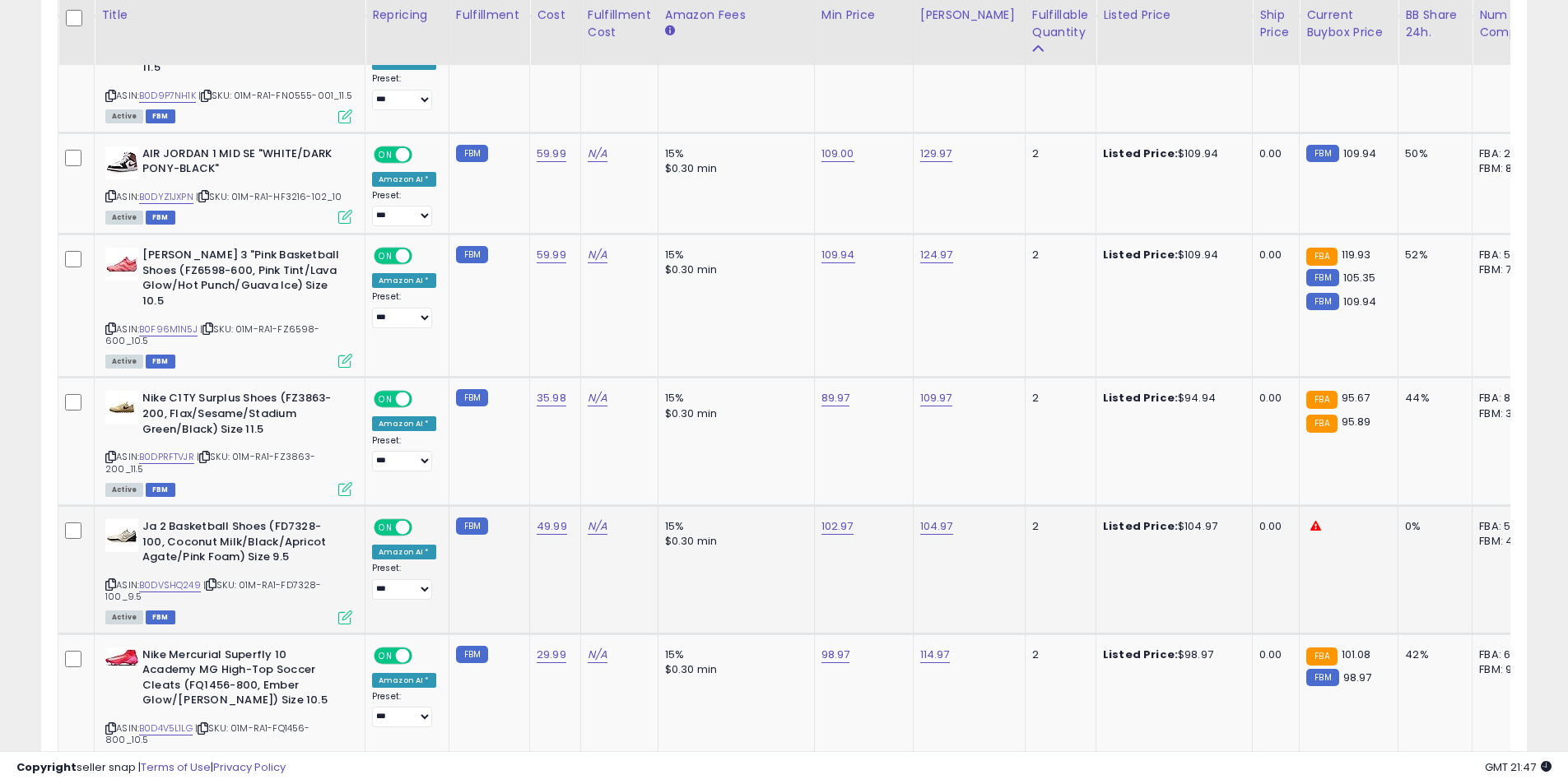
click at [113, 580] on icon at bounding box center [111, 585] width 11 height 9
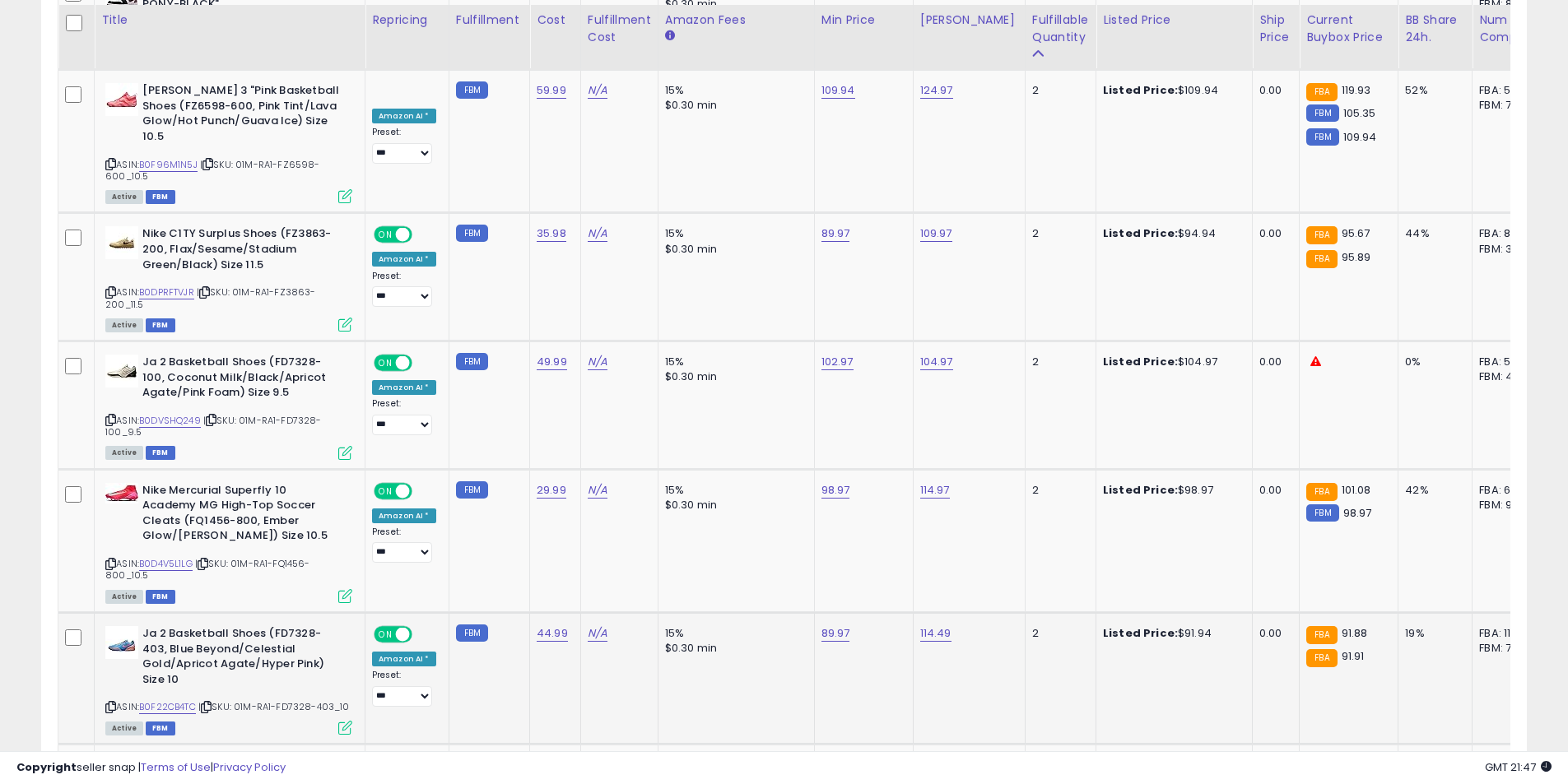
scroll to position [4566, 0]
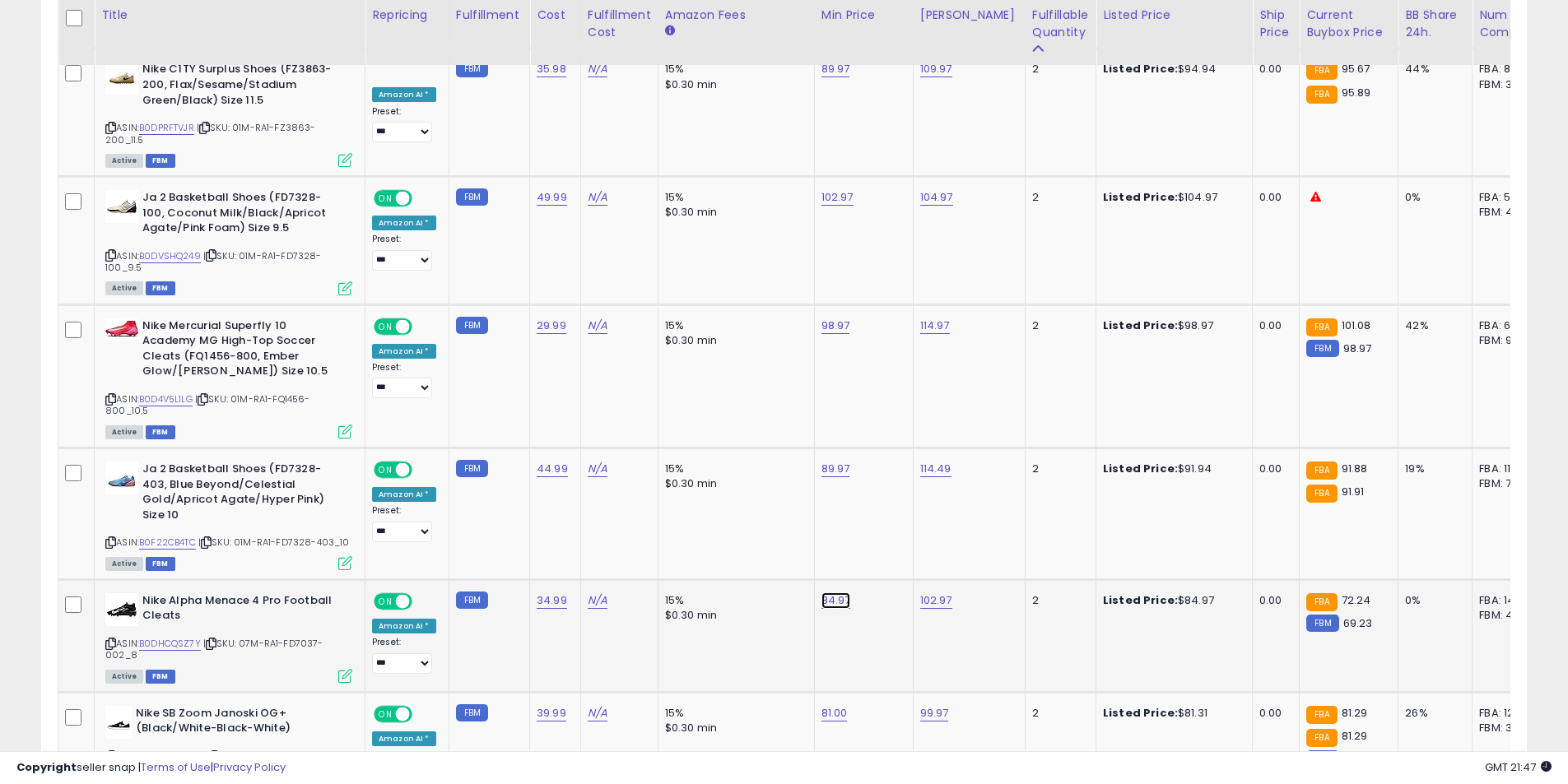
click at [821, 592] on link "84.97" at bounding box center [836, 600] width 30 height 16
drag, startPoint x: 773, startPoint y: 513, endPoint x: 673, endPoint y: 512, distance: 100.0
type input "*****"
click button "submit" at bounding box center [874, 509] width 28 height 25
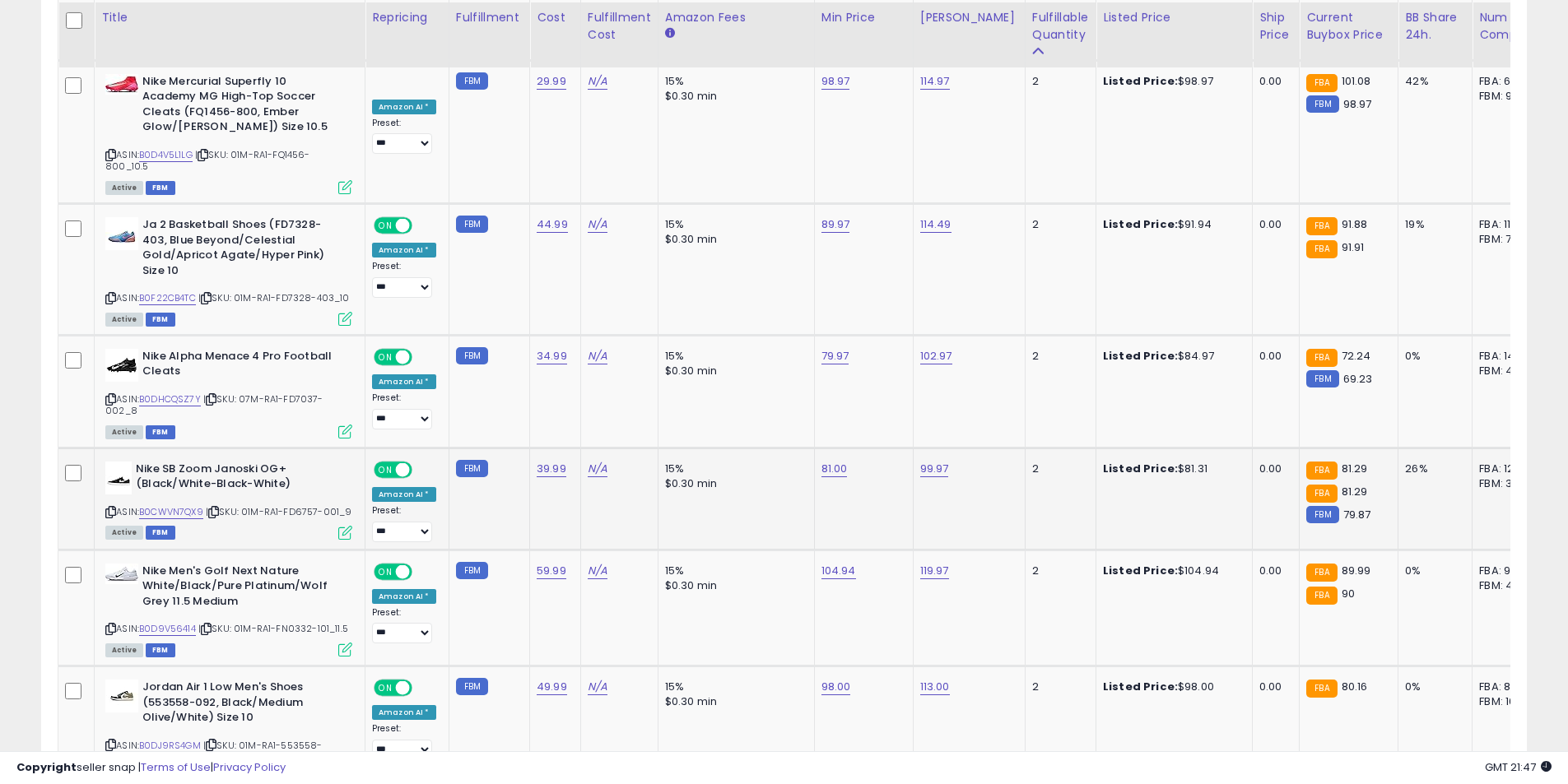
scroll to position [4813, 0]
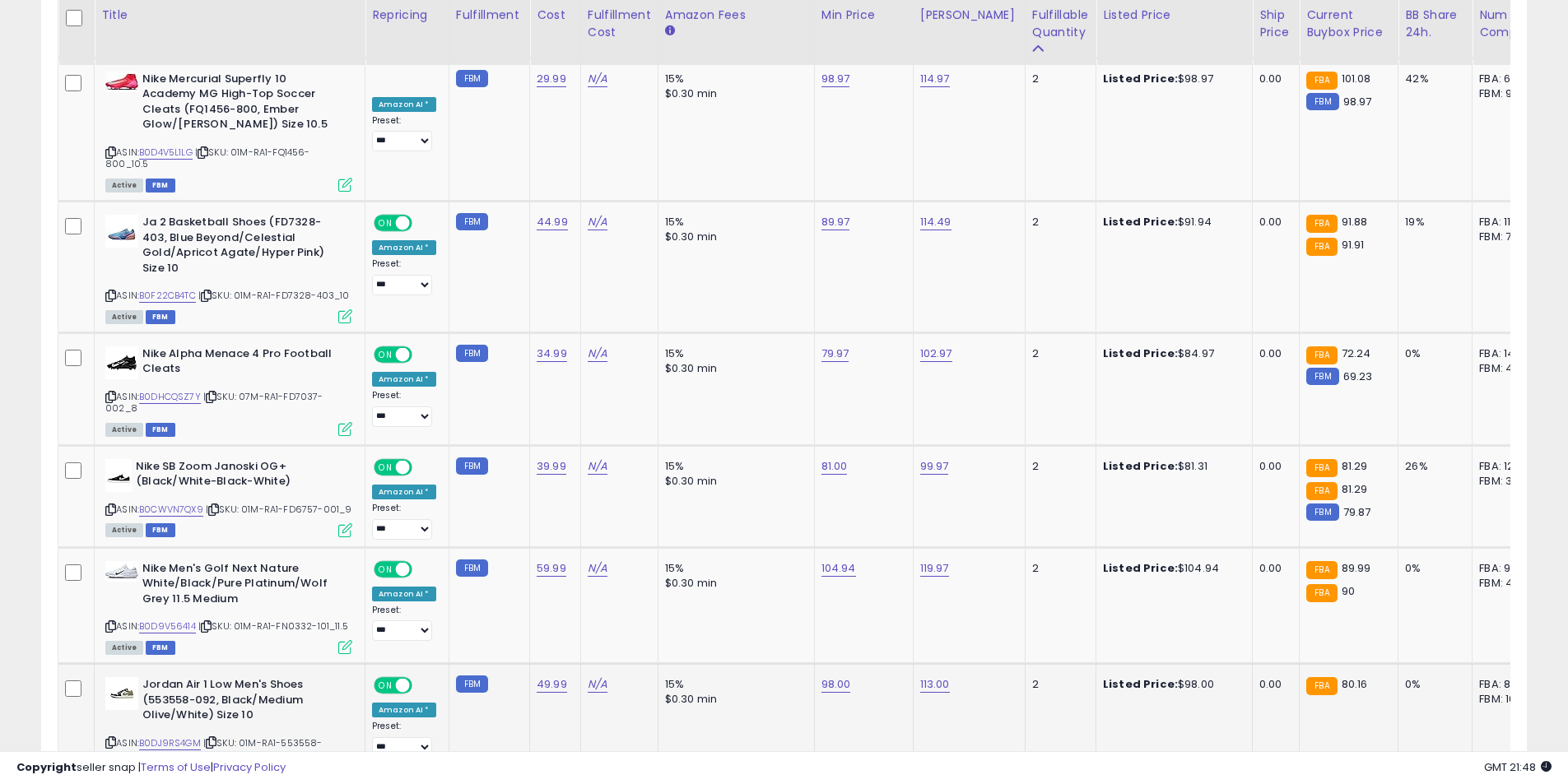
click at [110, 738] on icon at bounding box center [111, 742] width 11 height 9
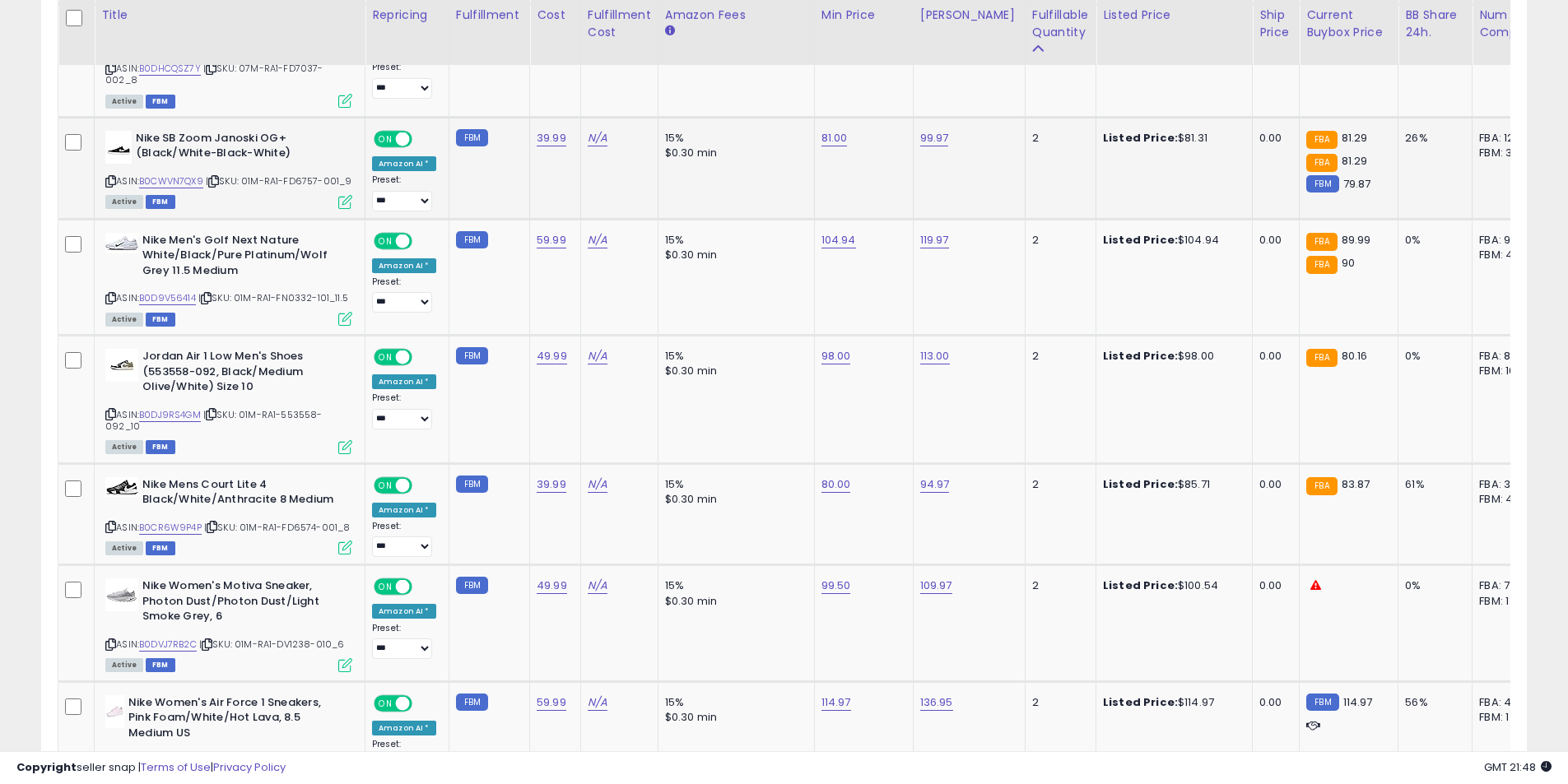
scroll to position [5142, 0]
click at [109, 639] on icon at bounding box center [111, 643] width 11 height 9
click at [833, 577] on link "99.50" at bounding box center [836, 585] width 30 height 16
drag, startPoint x: 702, startPoint y: 509, endPoint x: 684, endPoint y: 507, distance: 18.1
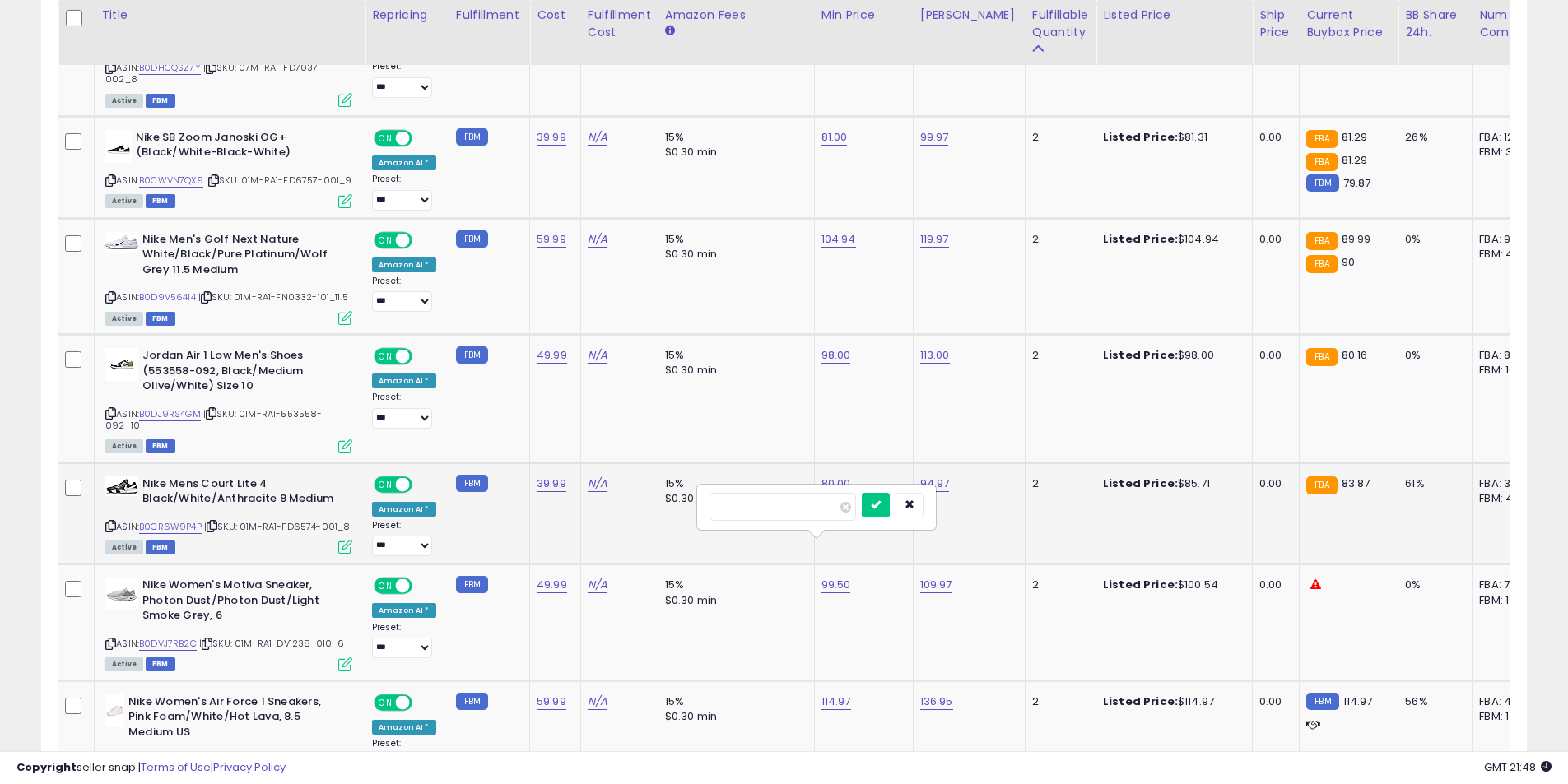
type input "*****"
click button "submit" at bounding box center [875, 504] width 28 height 25
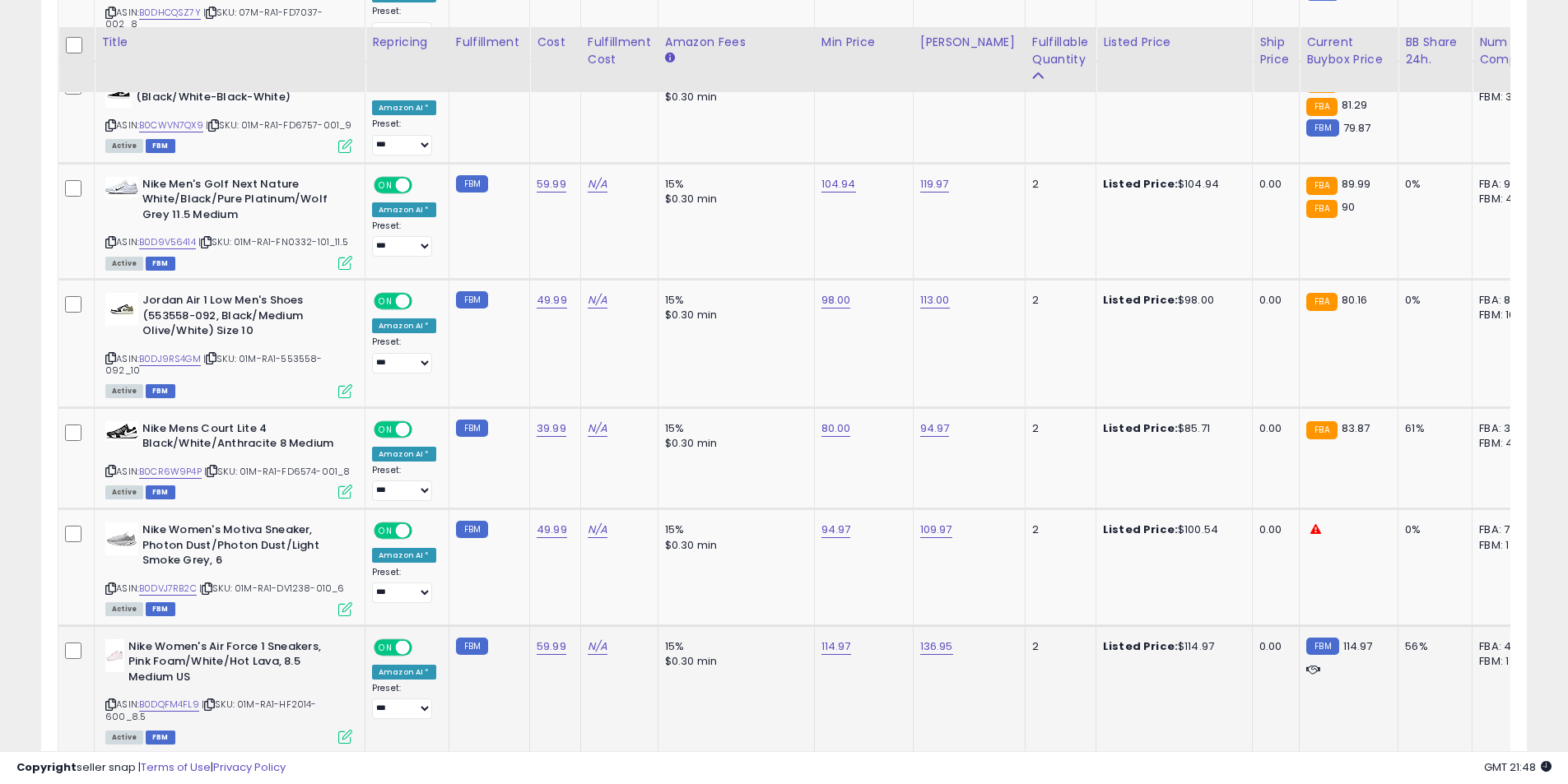
scroll to position [5225, 0]
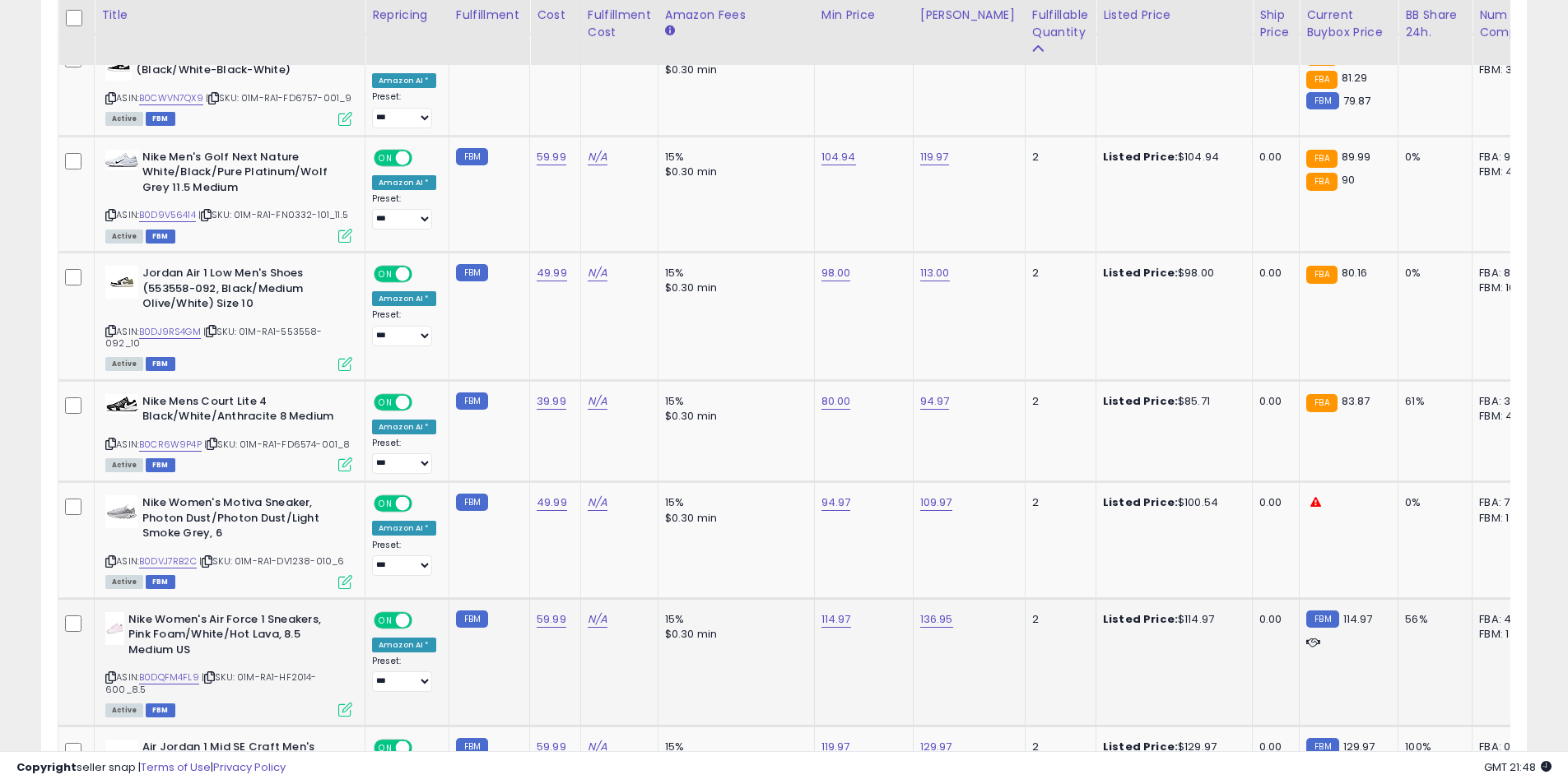
click at [109, 673] on icon at bounding box center [111, 677] width 11 height 9
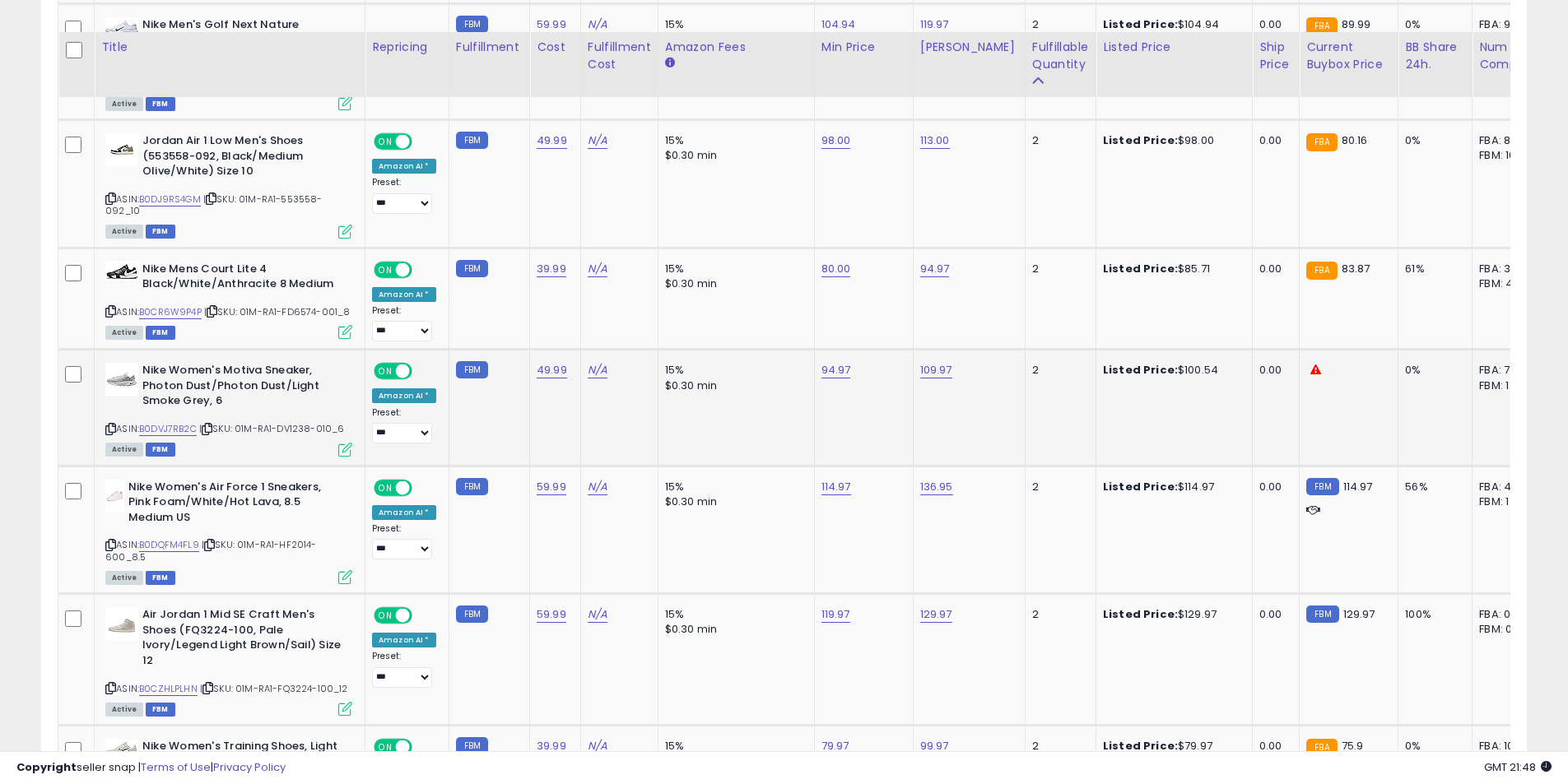
scroll to position [5389, 0]
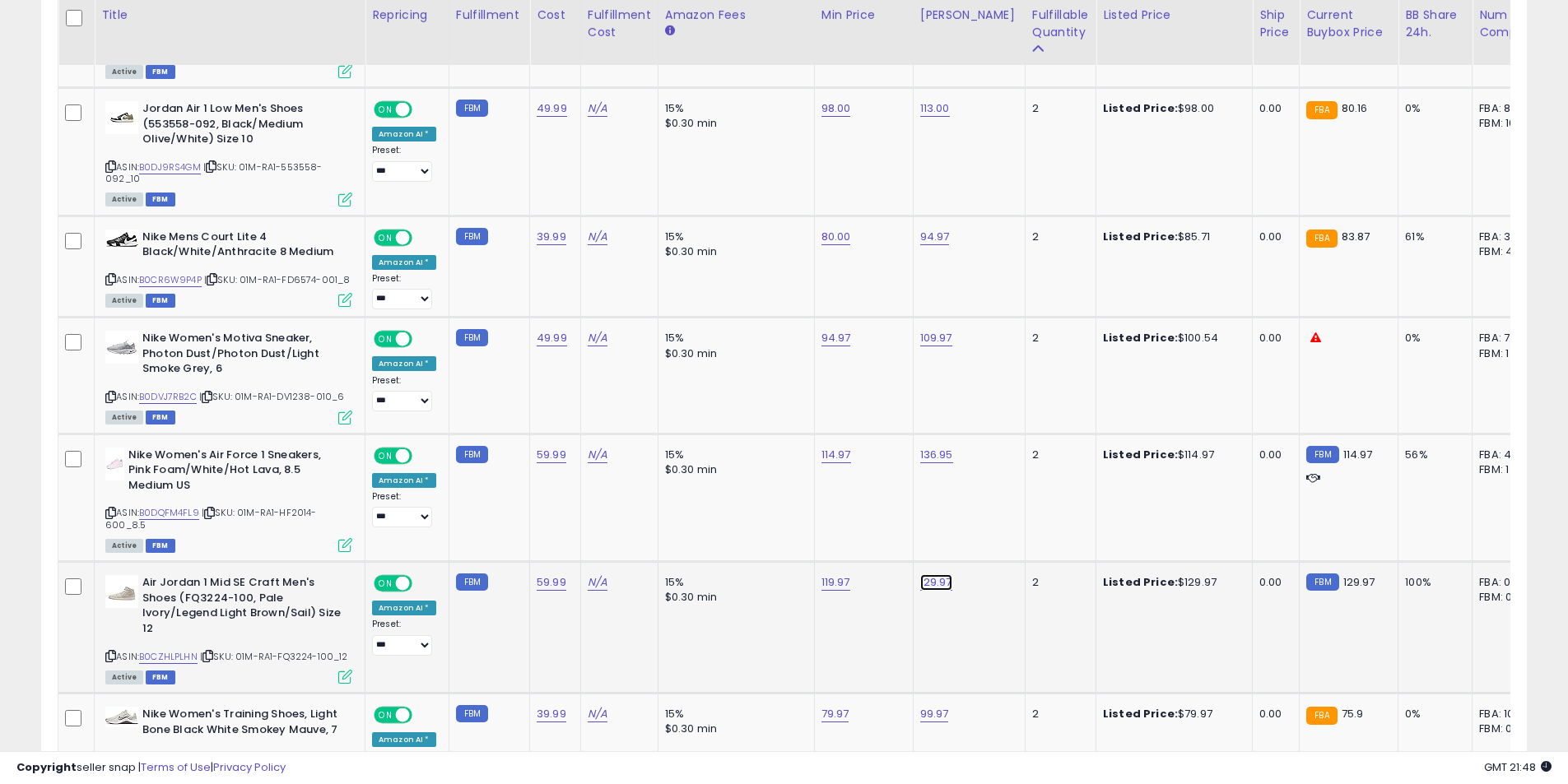
click at [931, 574] on link "129.97" at bounding box center [937, 582] width 32 height 16
drag, startPoint x: 816, startPoint y: 505, endPoint x: 761, endPoint y: 502, distance: 55.1
type input "***"
click button "submit" at bounding box center [975, 503] width 28 height 25
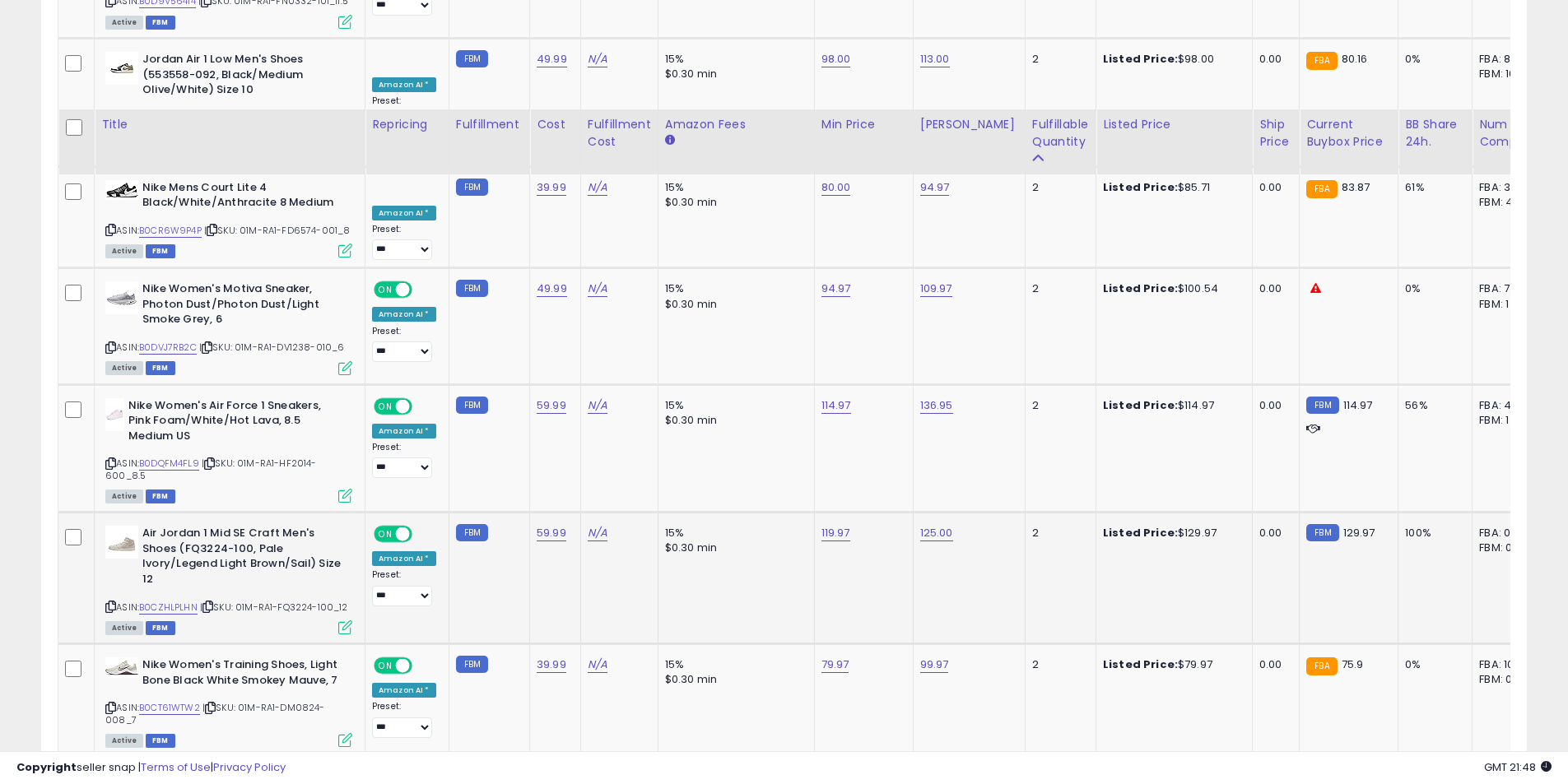
scroll to position [5554, 0]
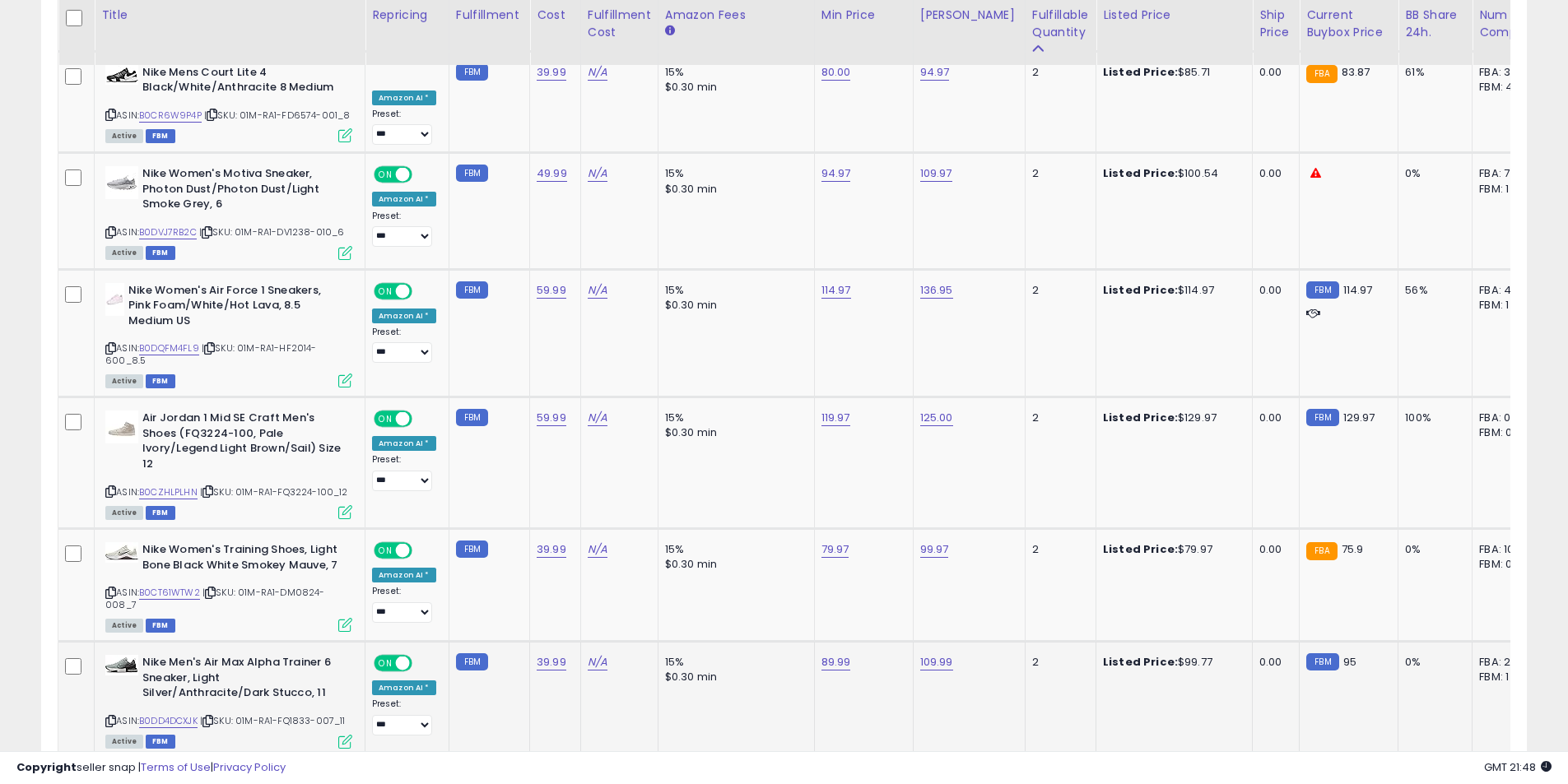
click at [106, 717] on icon at bounding box center [111, 721] width 11 height 9
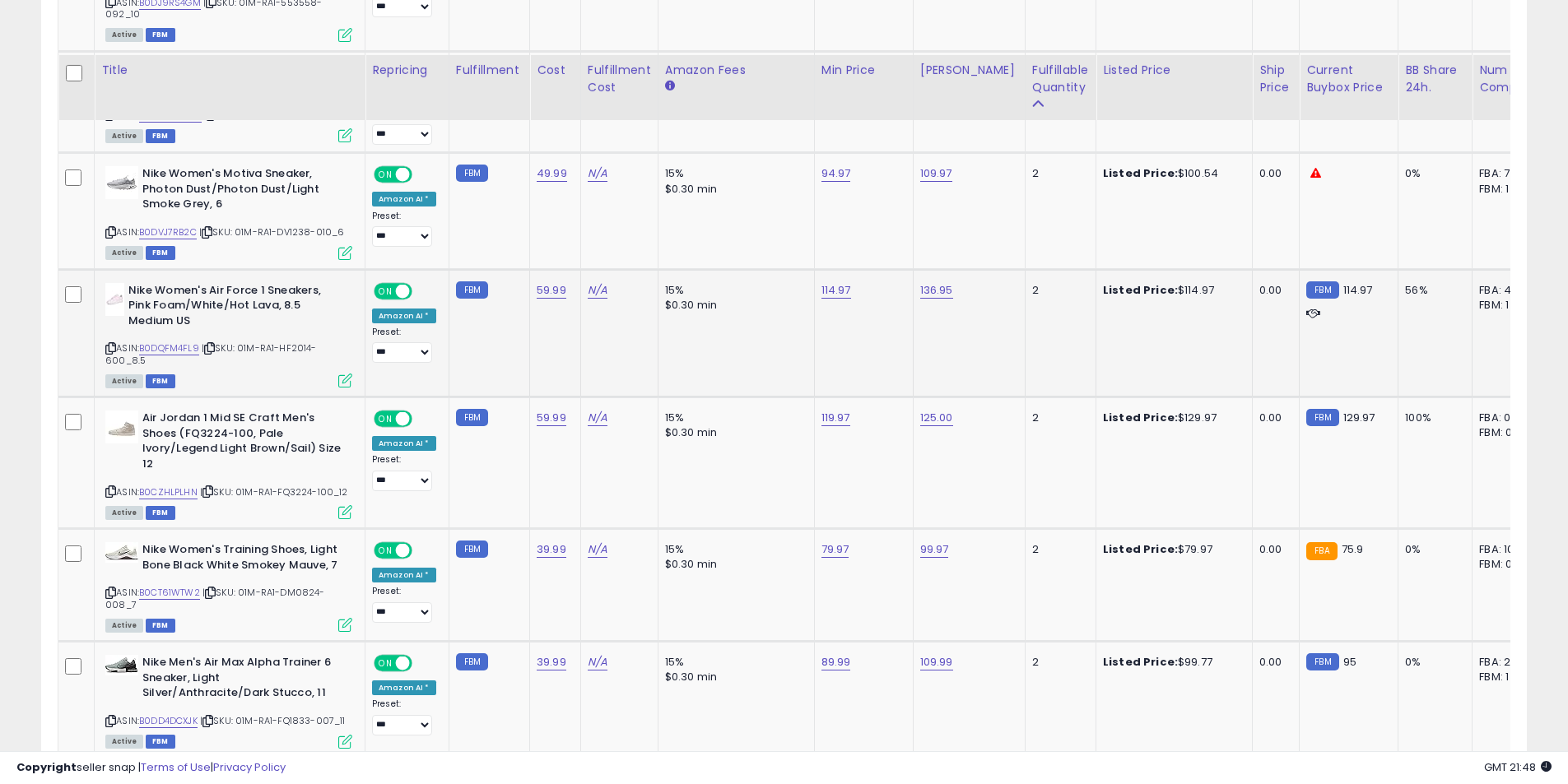
scroll to position [5636, 0]
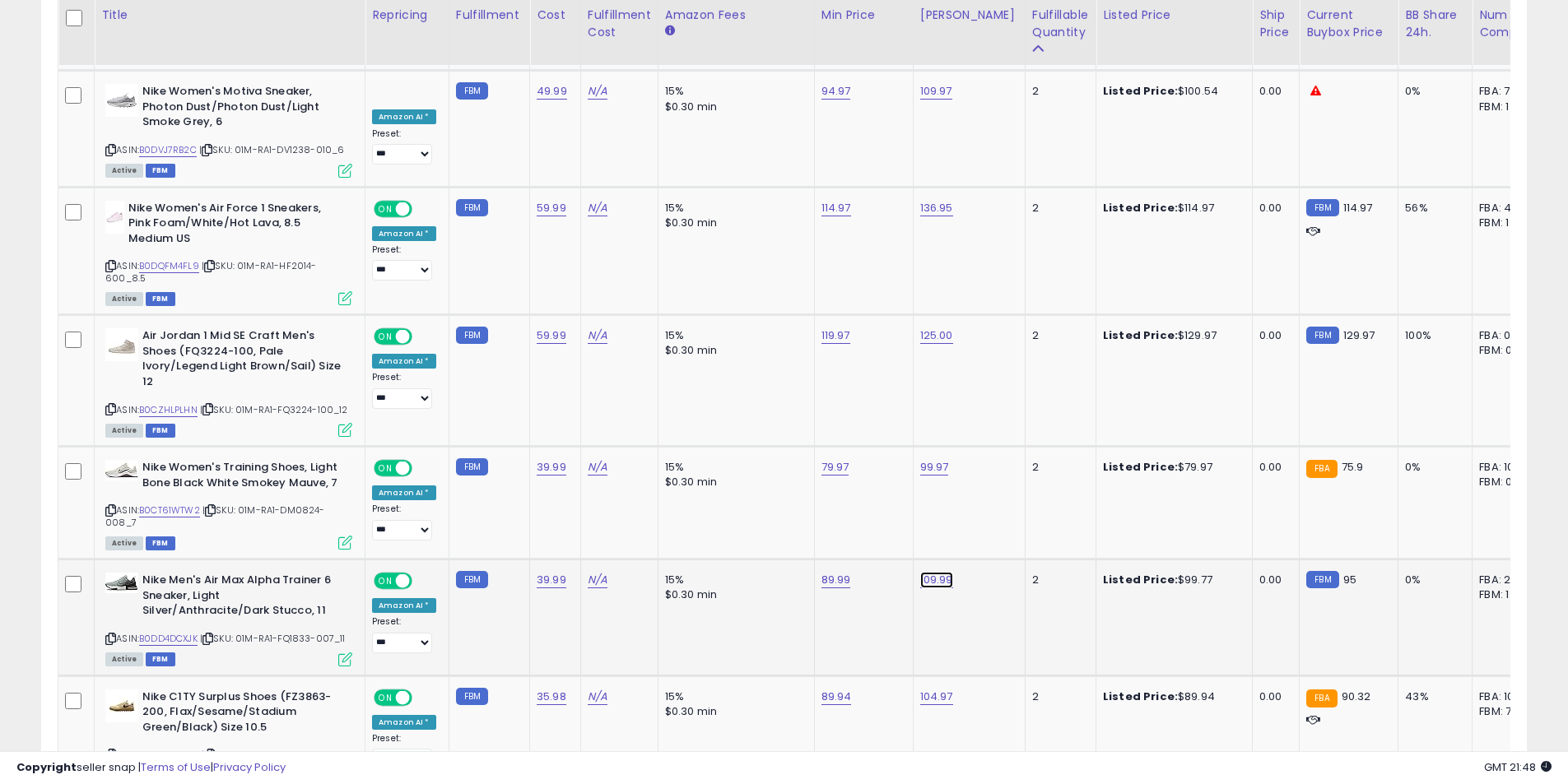
click at [939, 572] on link "109.99" at bounding box center [937, 579] width 33 height 16
type input "******"
click at [935, 572] on link "109.99" at bounding box center [937, 579] width 33 height 16
click at [928, 560] on td "109.99" at bounding box center [968, 618] width 112 height 116
click at [927, 572] on link "109.99" at bounding box center [937, 579] width 33 height 16
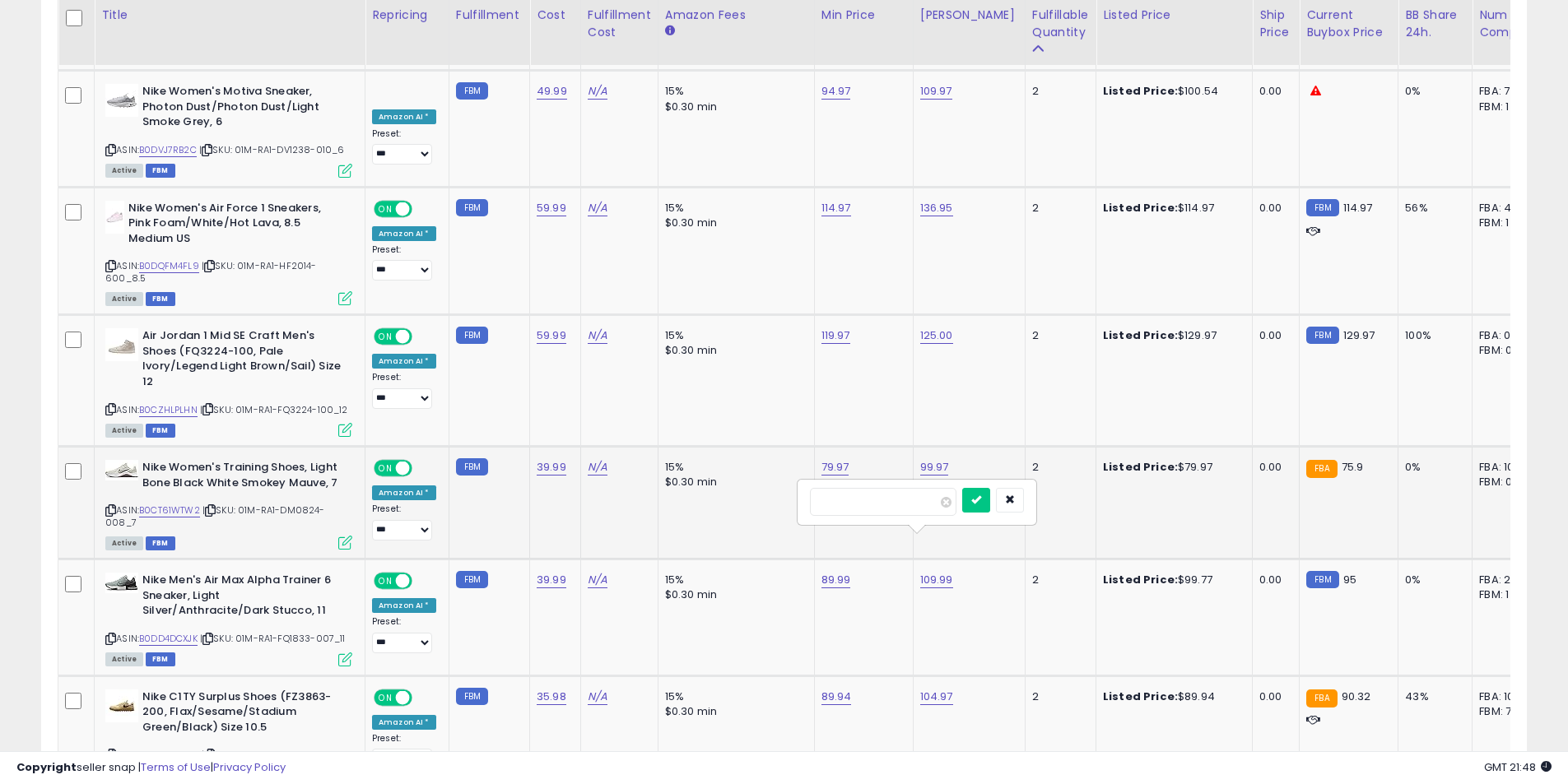
drag, startPoint x: 868, startPoint y: 502, endPoint x: 726, endPoint y: 491, distance: 142.4
type input "*****"
click button "submit" at bounding box center [976, 500] width 28 height 25
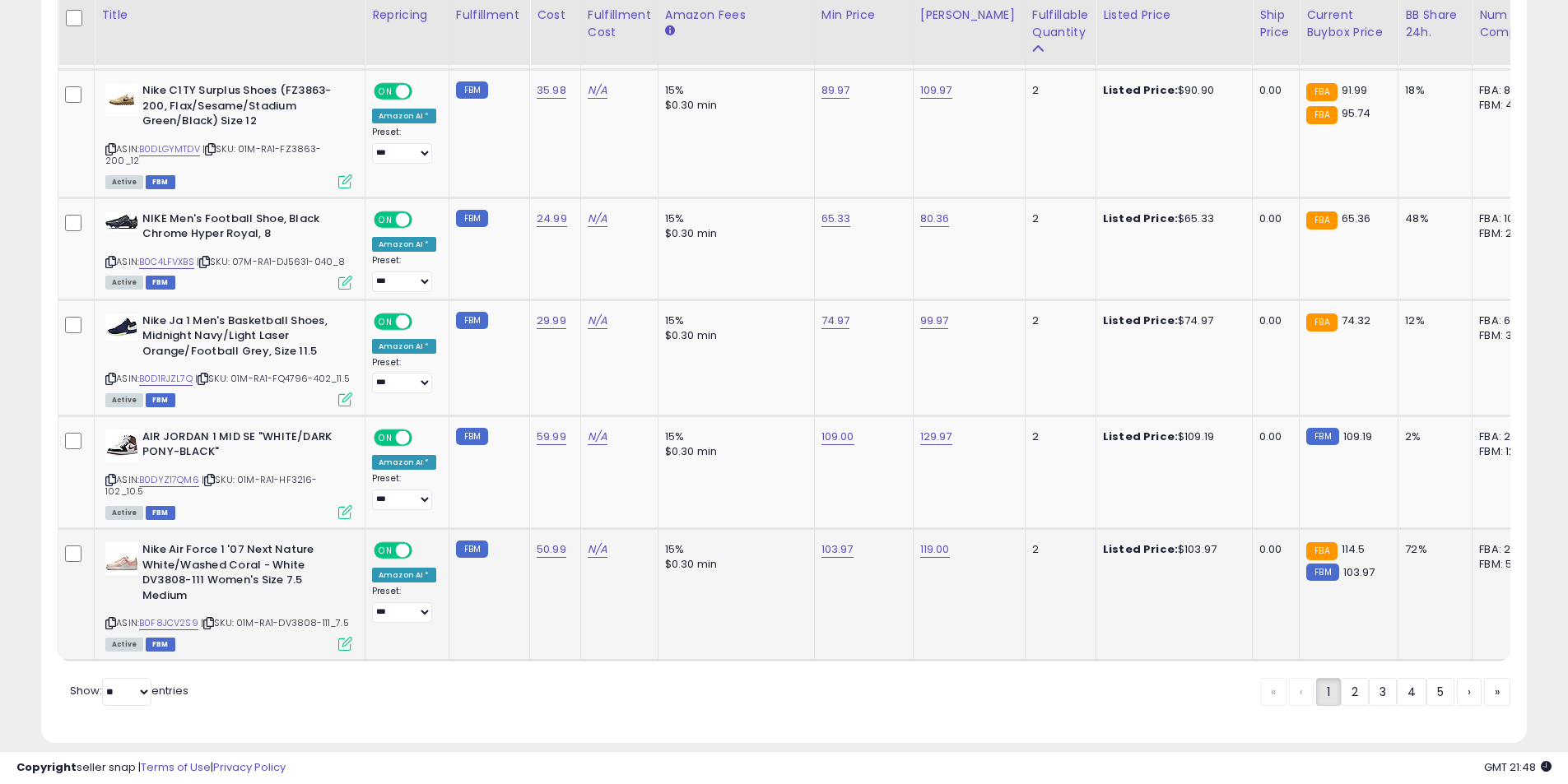
scroll to position [6376, 0]
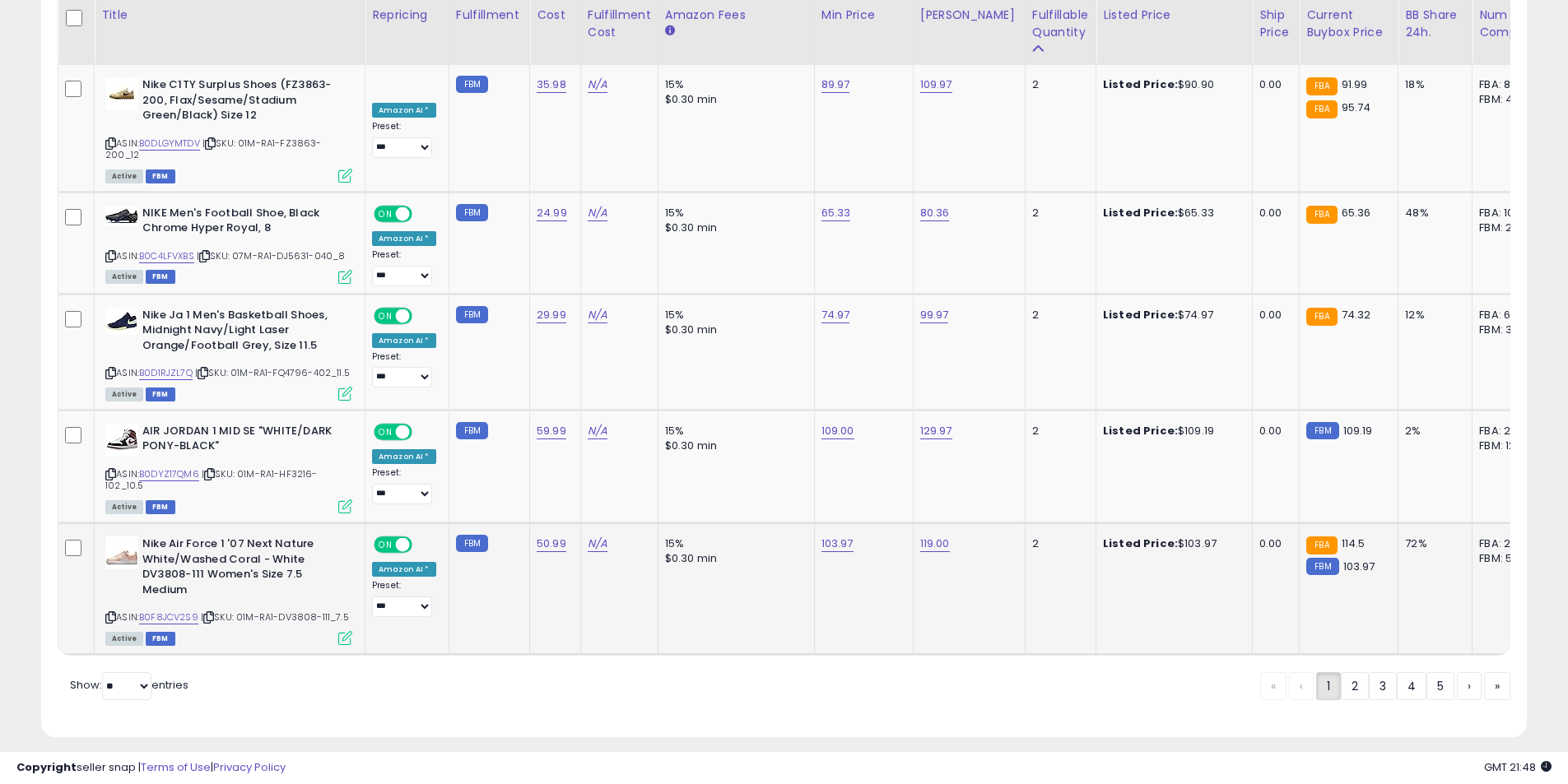
click at [112, 613] on icon at bounding box center [111, 617] width 11 height 9
click at [1353, 672] on link "2" at bounding box center [1354, 686] width 28 height 28
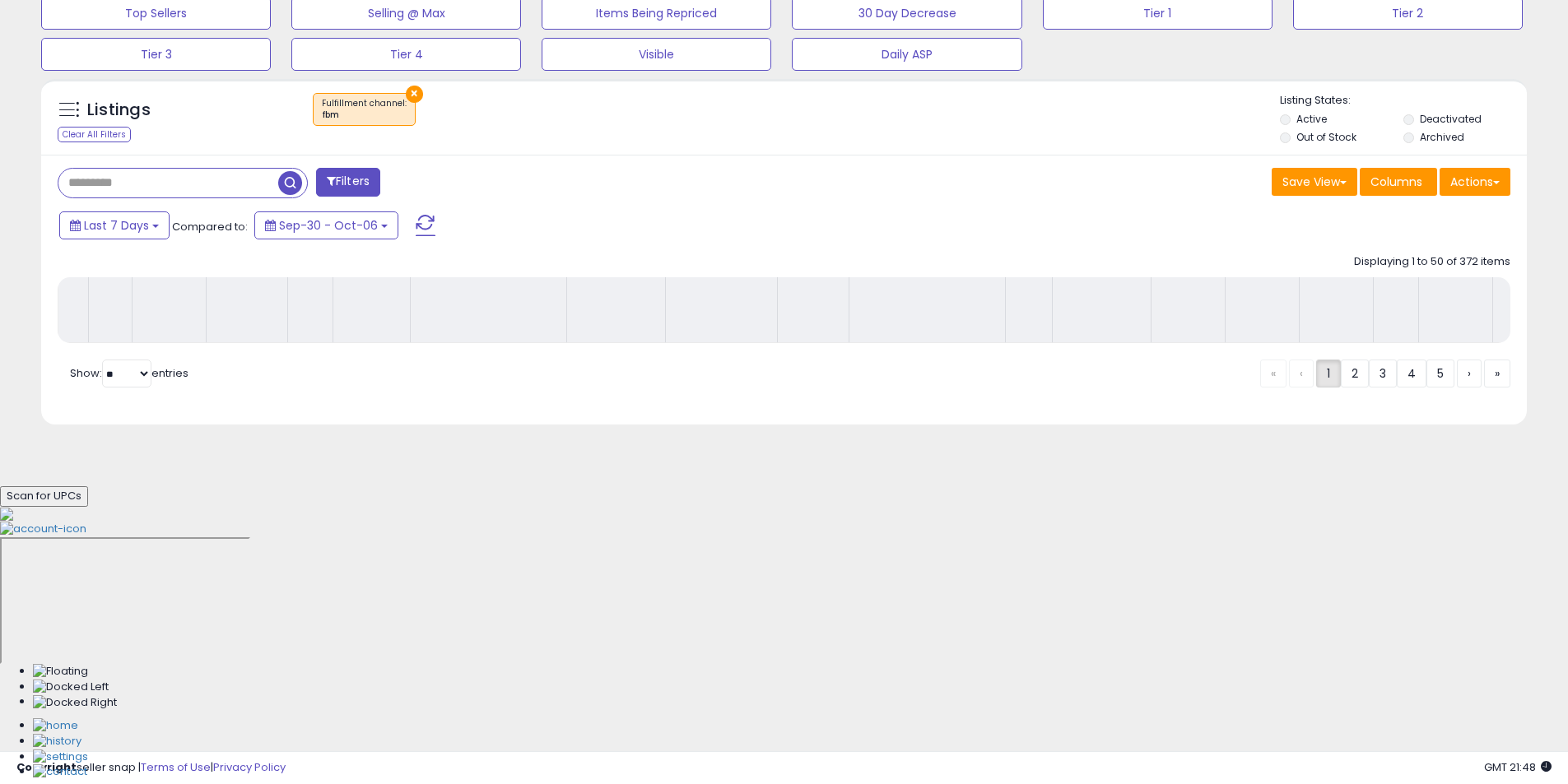
scroll to position [370, 0]
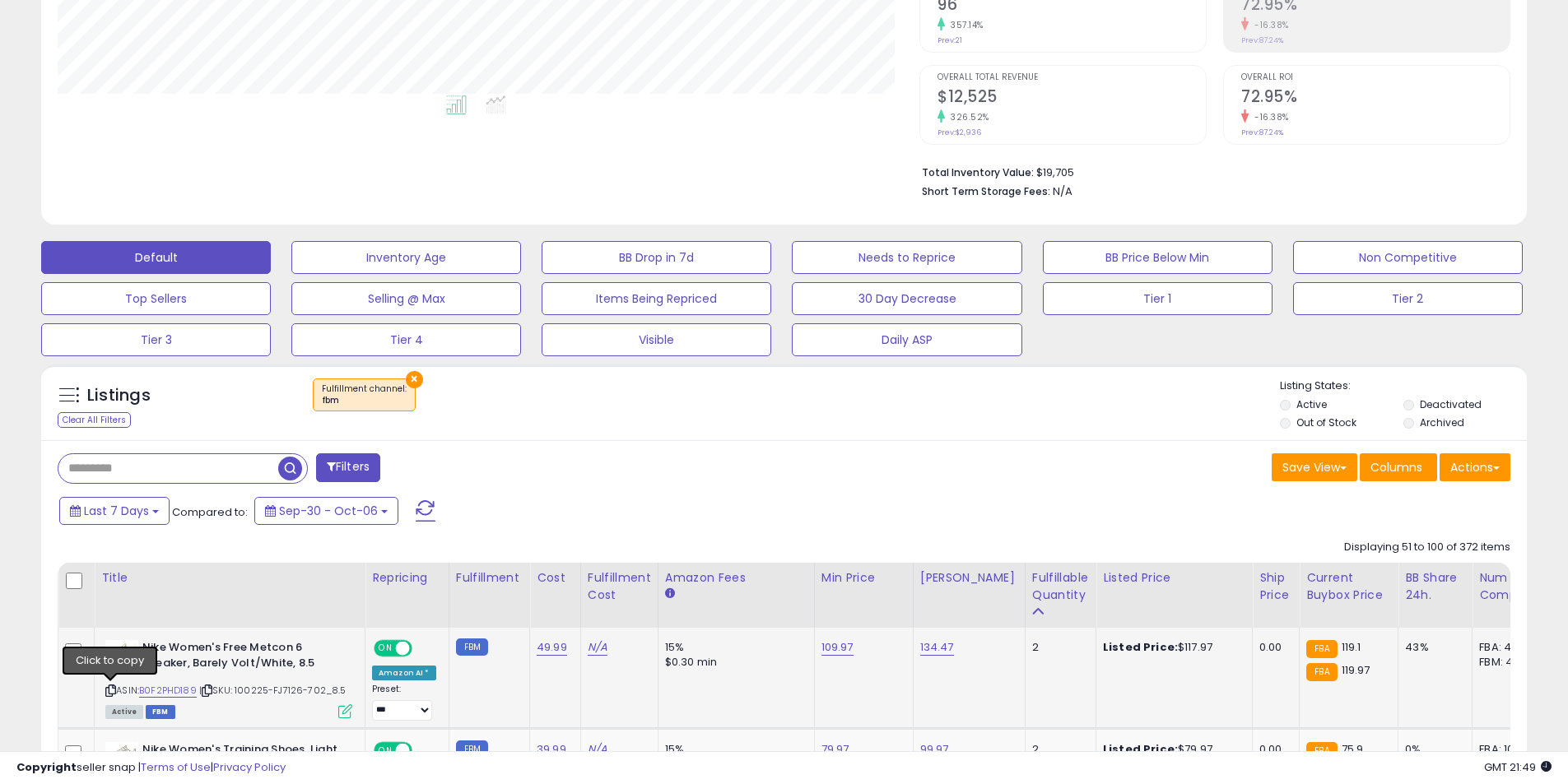
click at [109, 689] on icon at bounding box center [111, 690] width 11 height 9
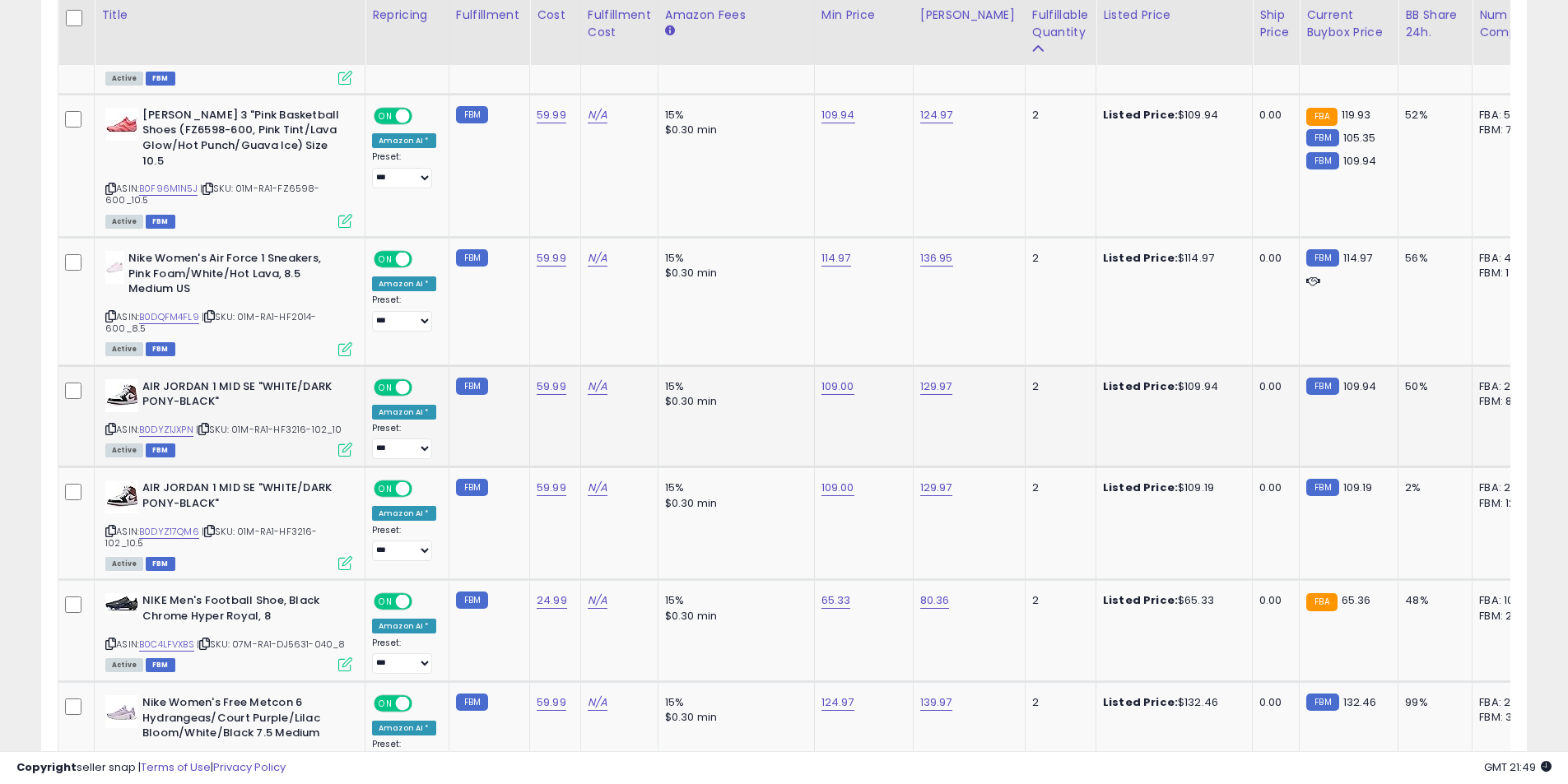
scroll to position [3496, 0]
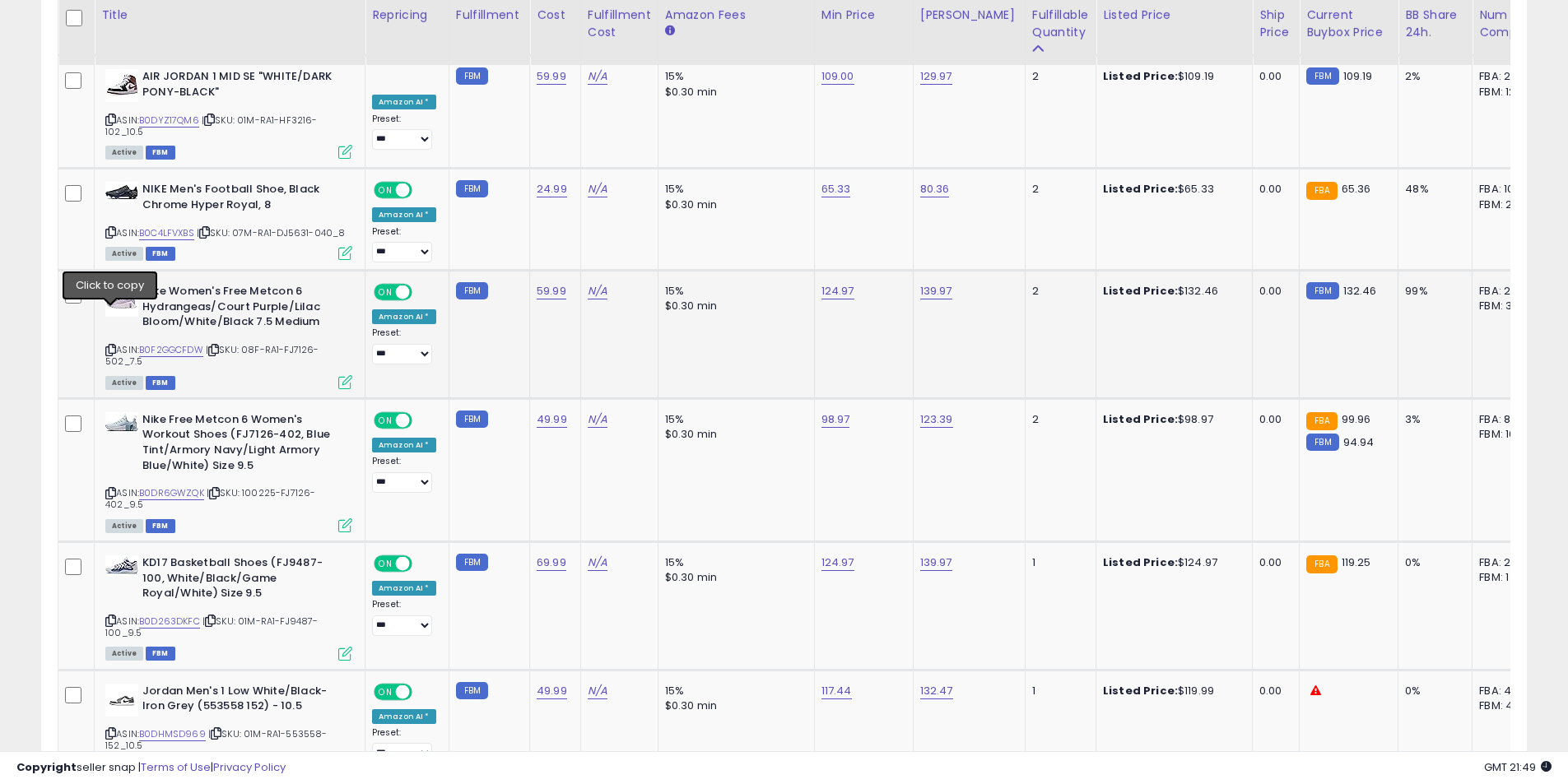
click at [111, 346] on icon at bounding box center [111, 350] width 11 height 9
click at [925, 283] on link "139.97" at bounding box center [937, 291] width 32 height 16
click at [1014, 218] on icon "button" at bounding box center [1009, 215] width 10 height 10
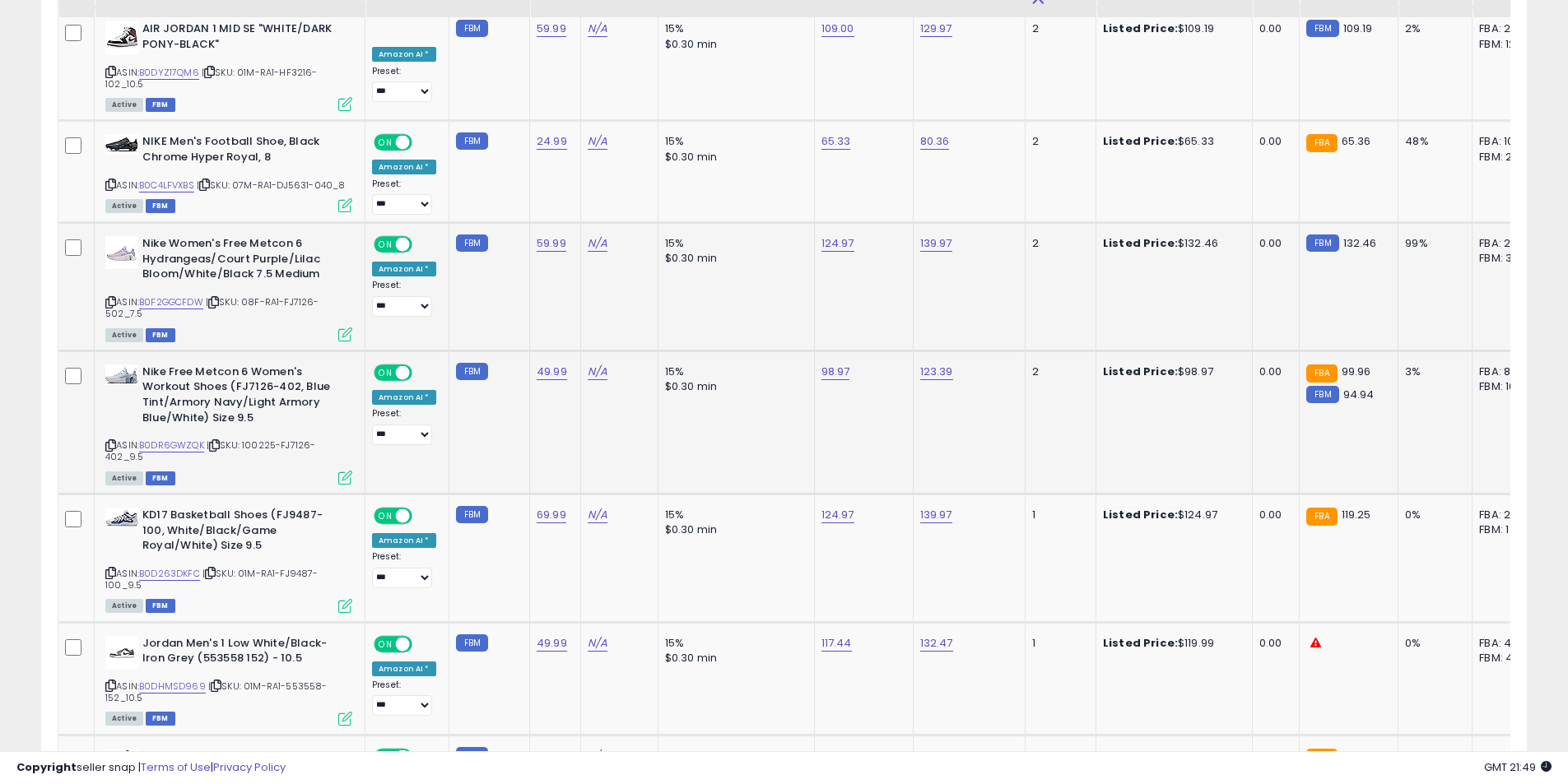
scroll to position [3579, 0]
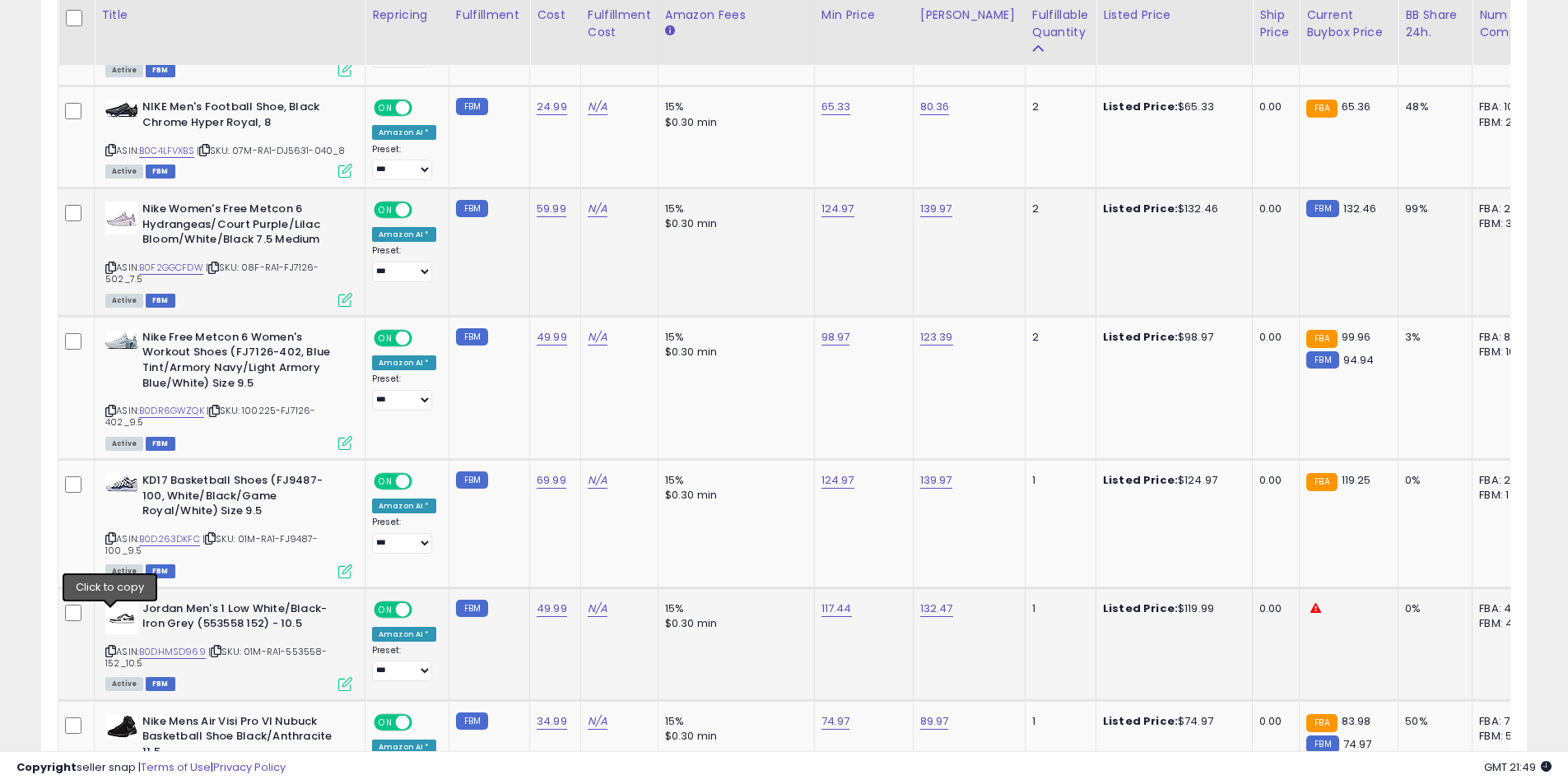
click at [109, 647] on icon at bounding box center [111, 651] width 11 height 9
click at [922, 601] on link "132.47" at bounding box center [937, 608] width 33 height 16
drag, startPoint x: 826, startPoint y: 534, endPoint x: 804, endPoint y: 533, distance: 22.0
click at [804, 533] on div "******" at bounding box center [916, 534] width 237 height 43
type input "******"
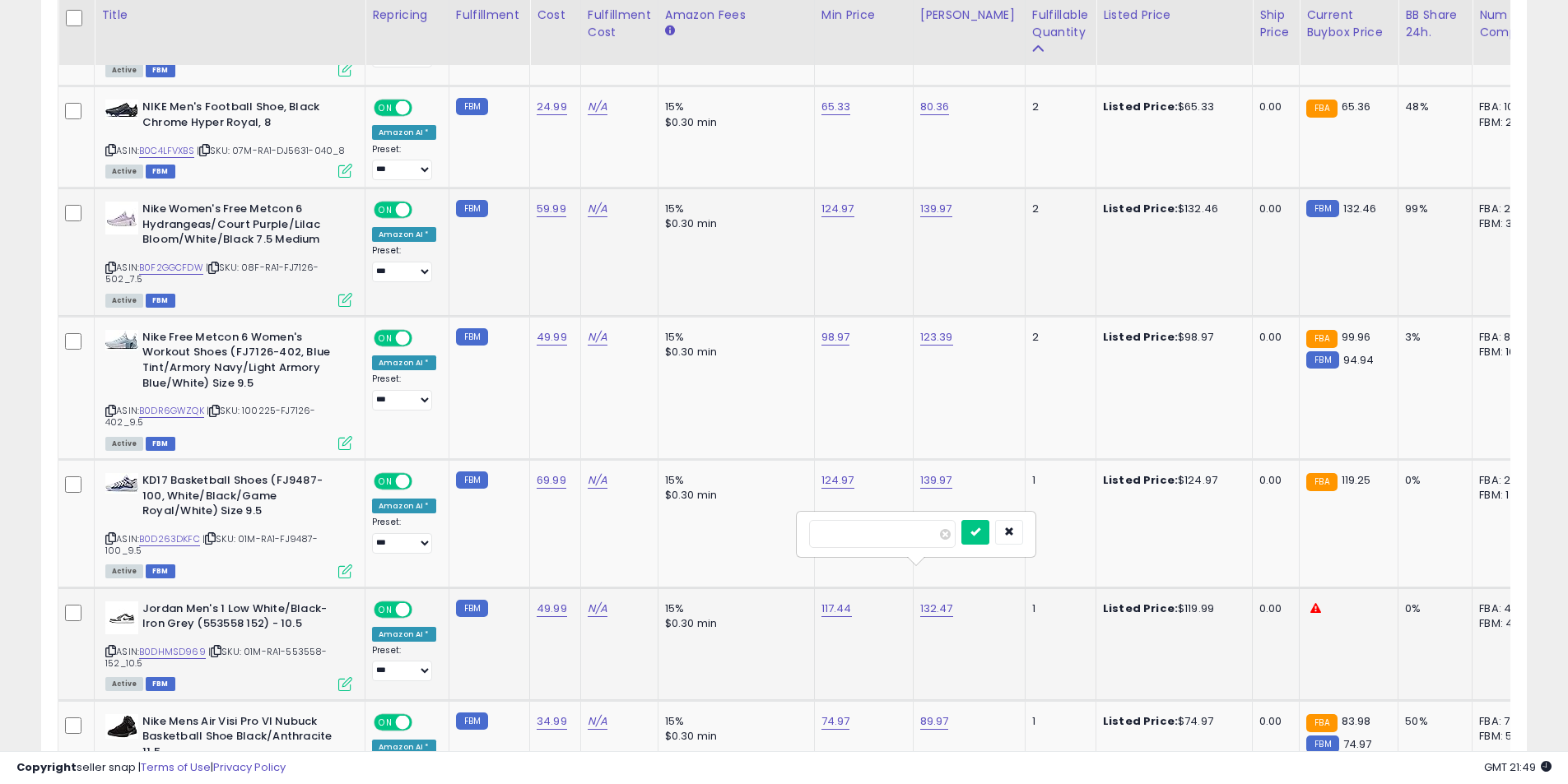
click button "submit" at bounding box center [975, 532] width 28 height 25
click at [827, 601] on link "117.44" at bounding box center [837, 608] width 31 height 16
drag, startPoint x: 707, startPoint y: 521, endPoint x: 674, endPoint y: 519, distance: 33.1
click at [674, 519] on tbody "**********" at bounding box center [1239, 402] width 2361 height 5967
type input "******"
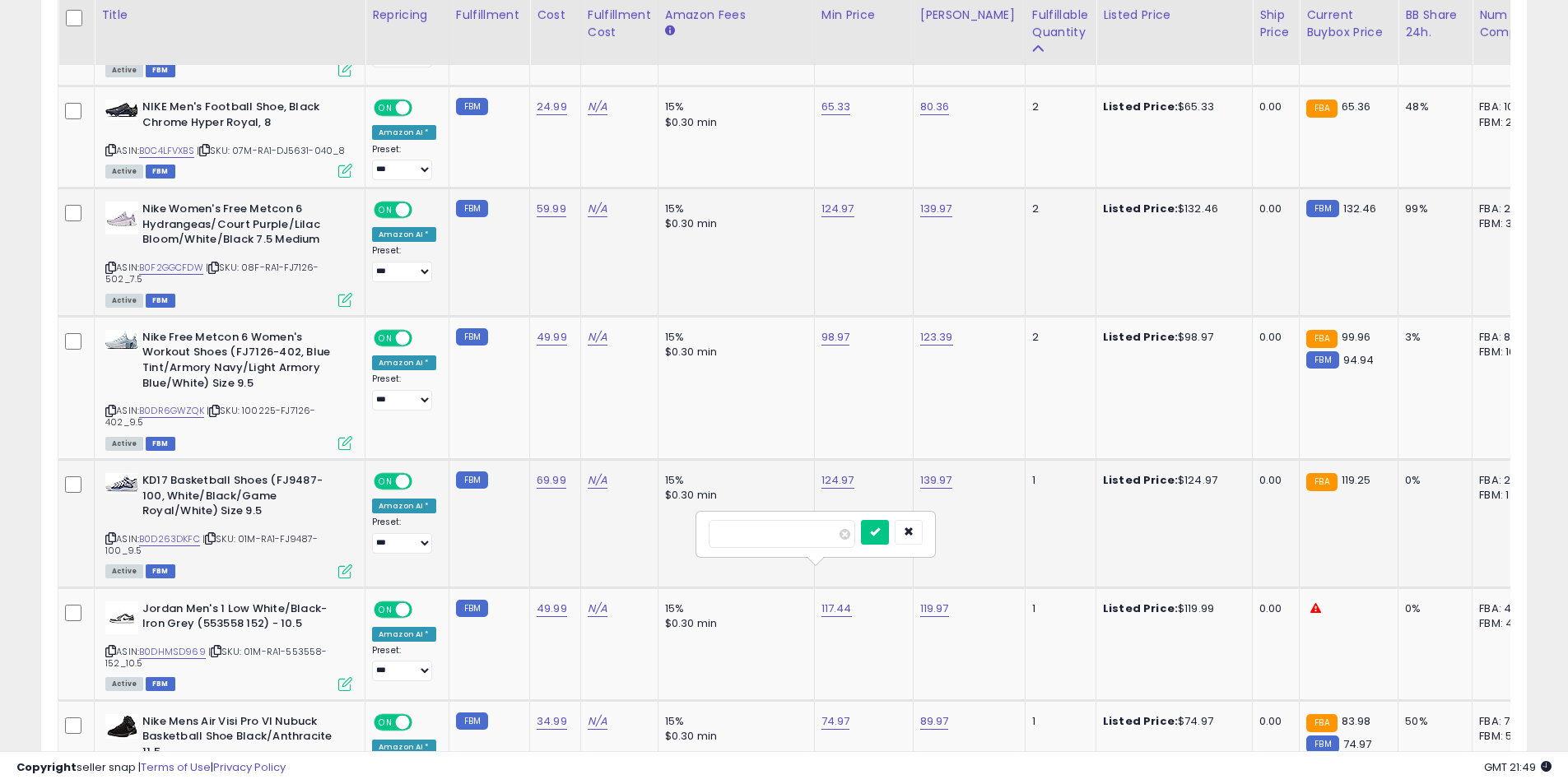
click button "submit" at bounding box center [874, 532] width 28 height 25
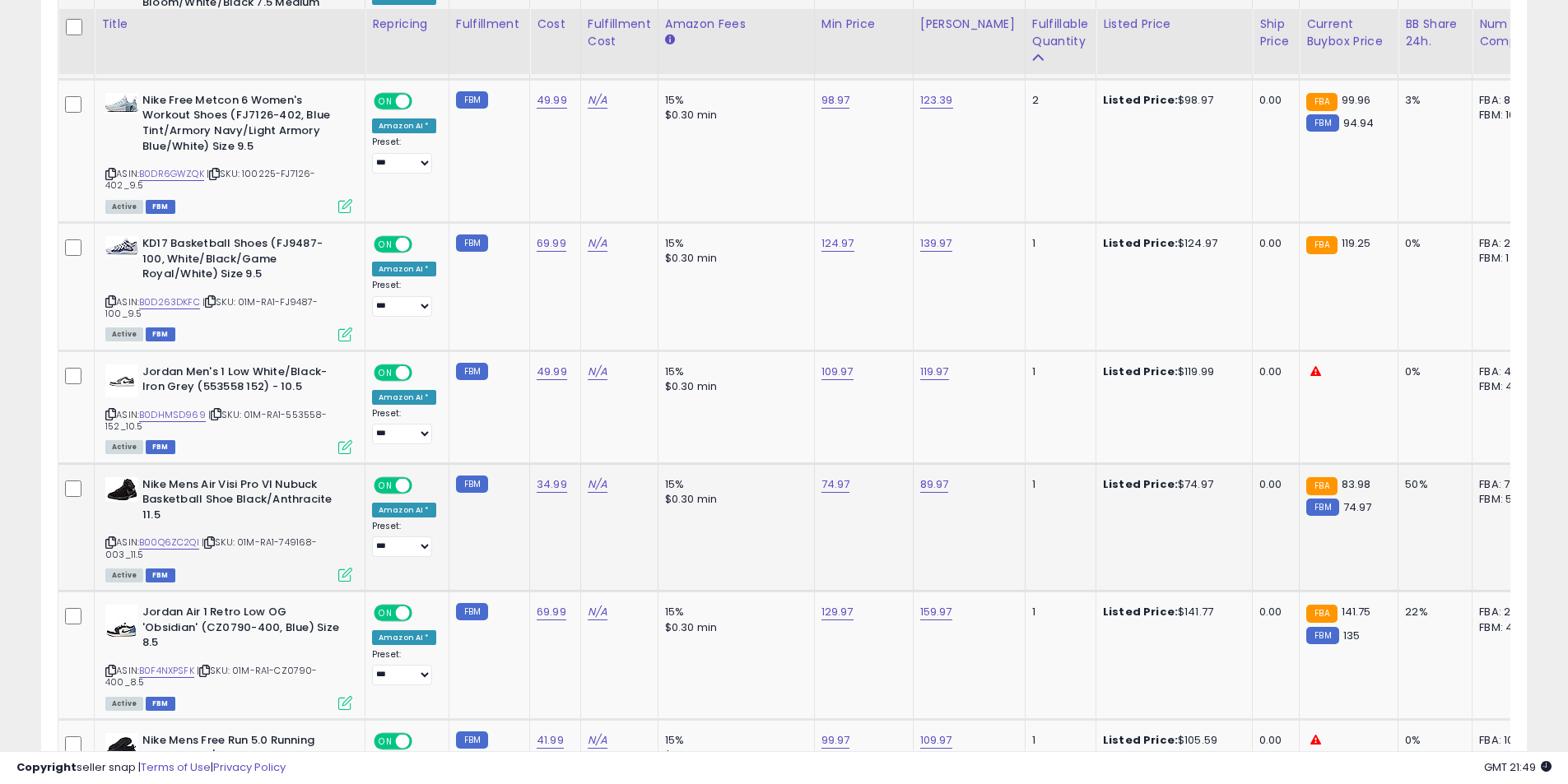
scroll to position [3825, 0]
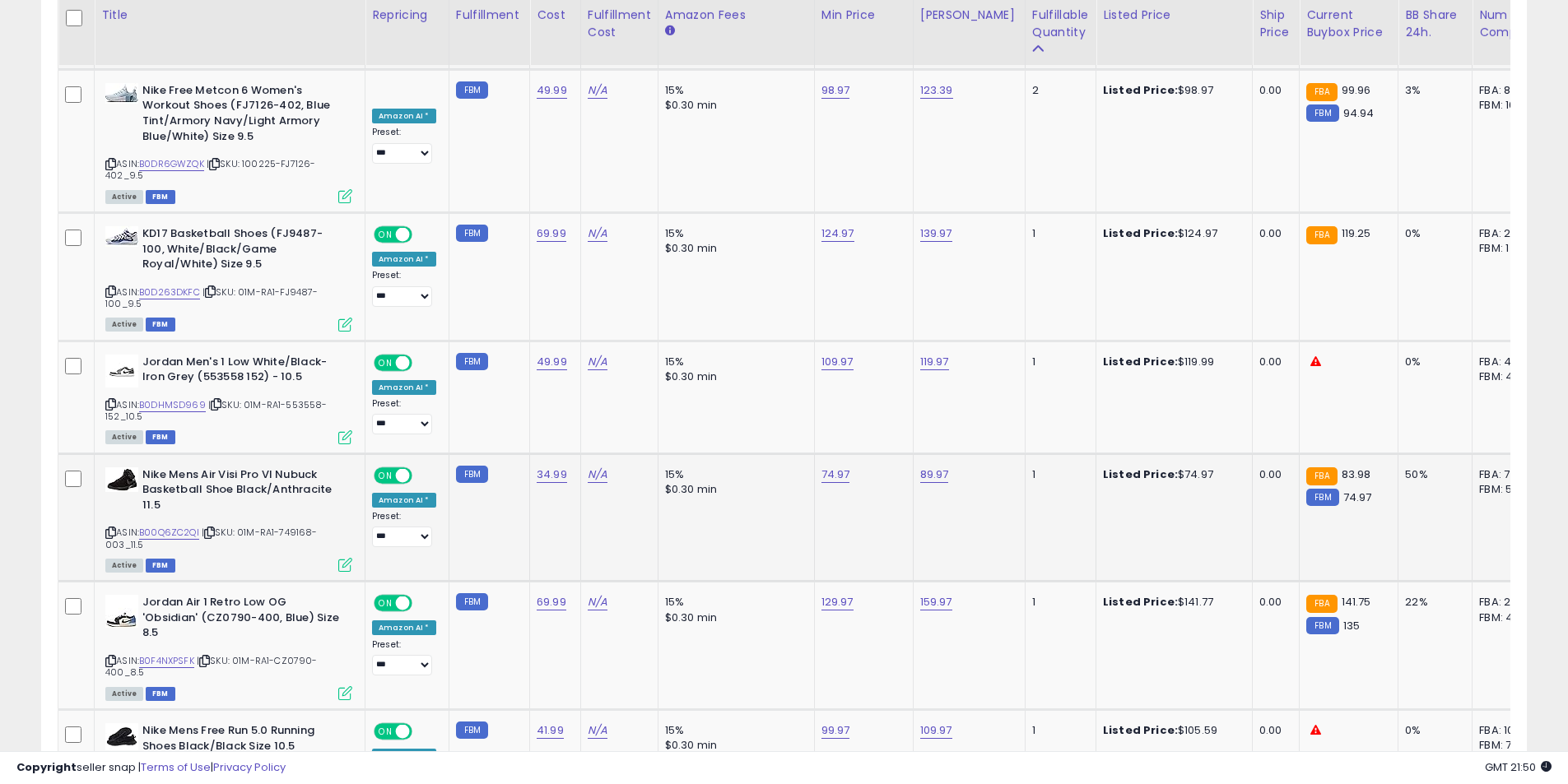
click at [108, 528] on icon at bounding box center [111, 533] width 11 height 9
click at [834, 467] on link "74.97" at bounding box center [836, 475] width 29 height 16
click at [652, 378] on tbody "**********" at bounding box center [1239, 155] width 2361 height 5967
type input "*****"
click button "submit" at bounding box center [874, 398] width 28 height 25
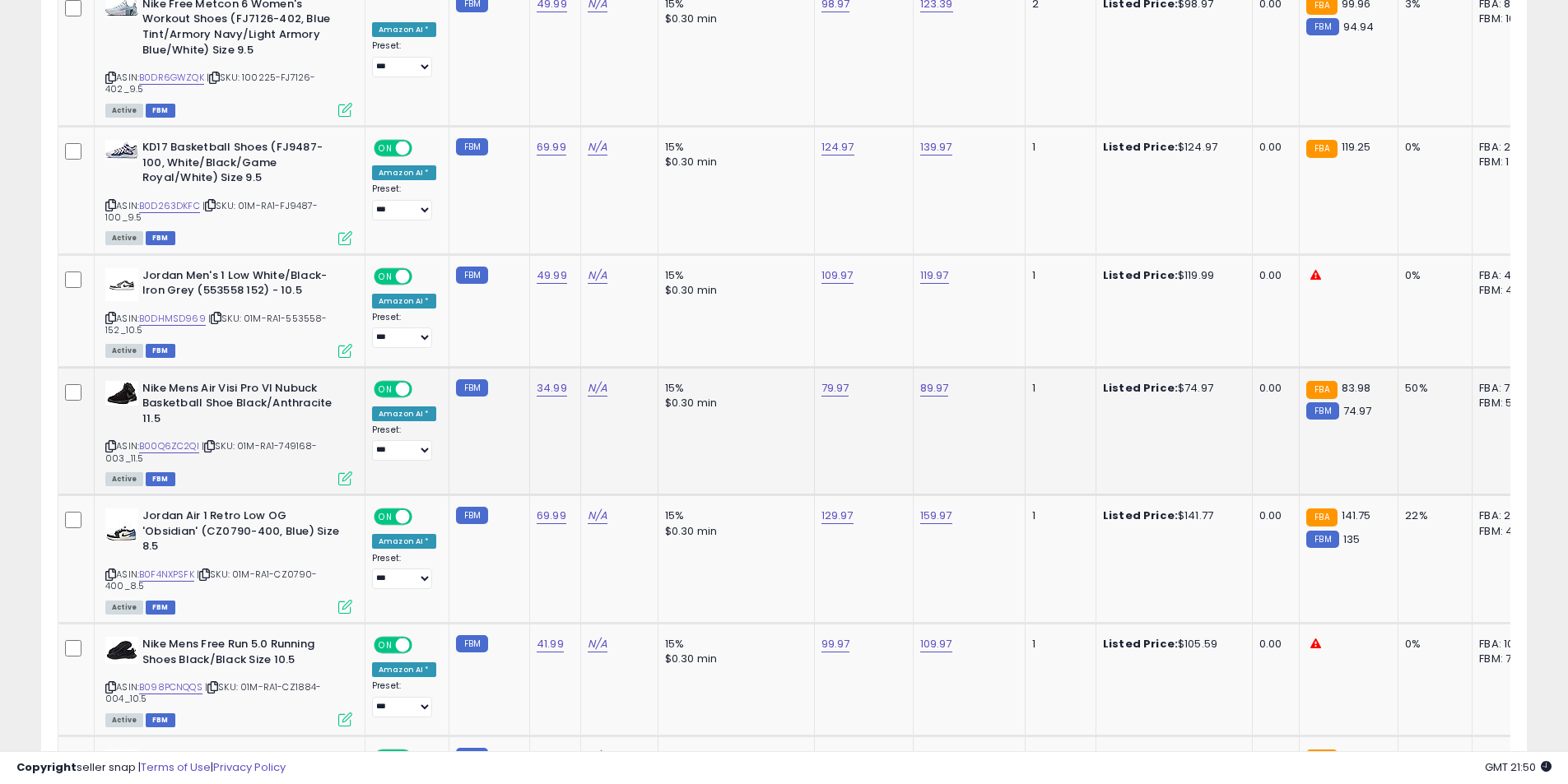
scroll to position [3990, 0]
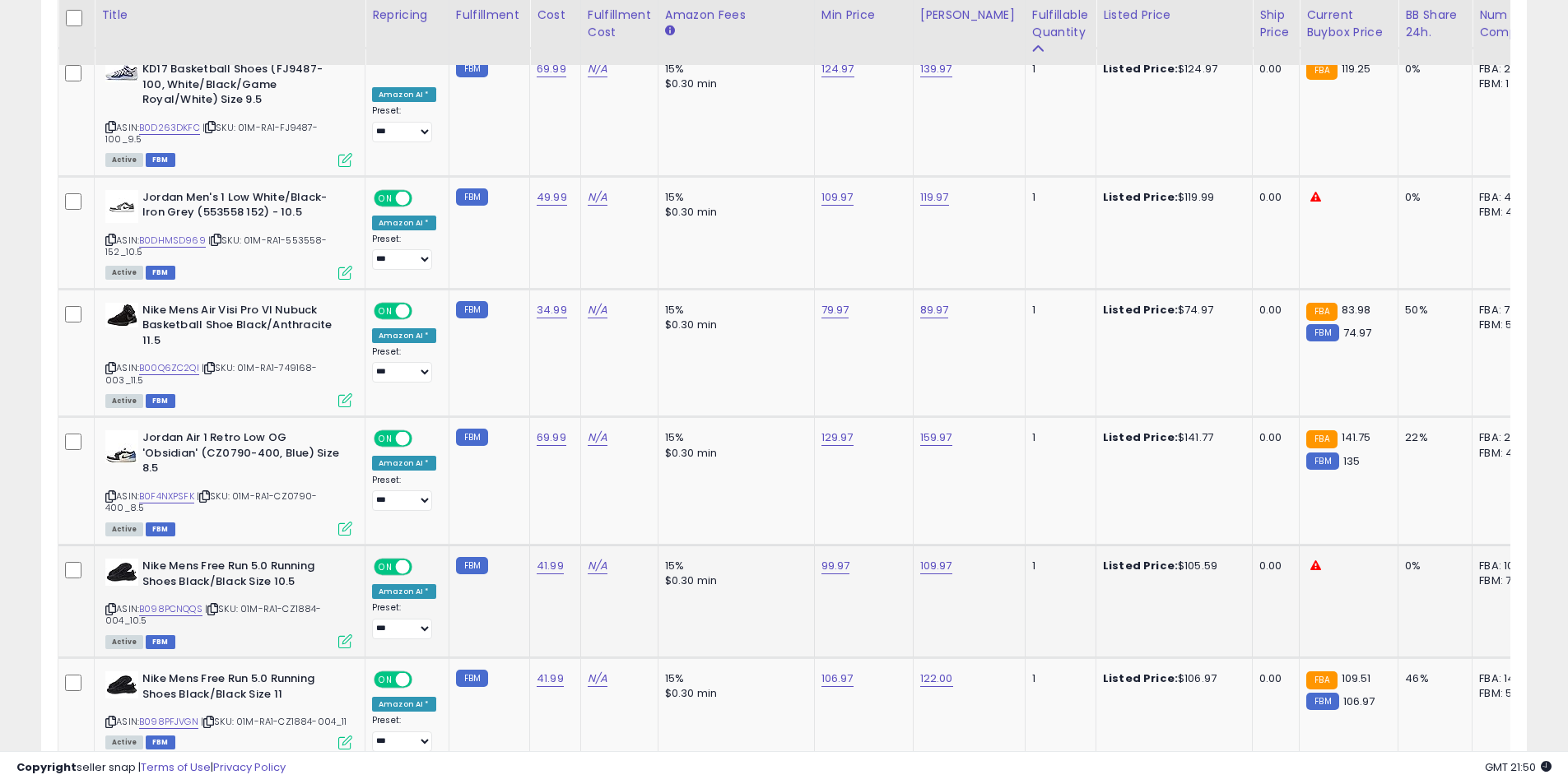
click at [108, 605] on icon at bounding box center [111, 609] width 11 height 9
click at [108, 718] on icon at bounding box center [111, 722] width 11 height 9
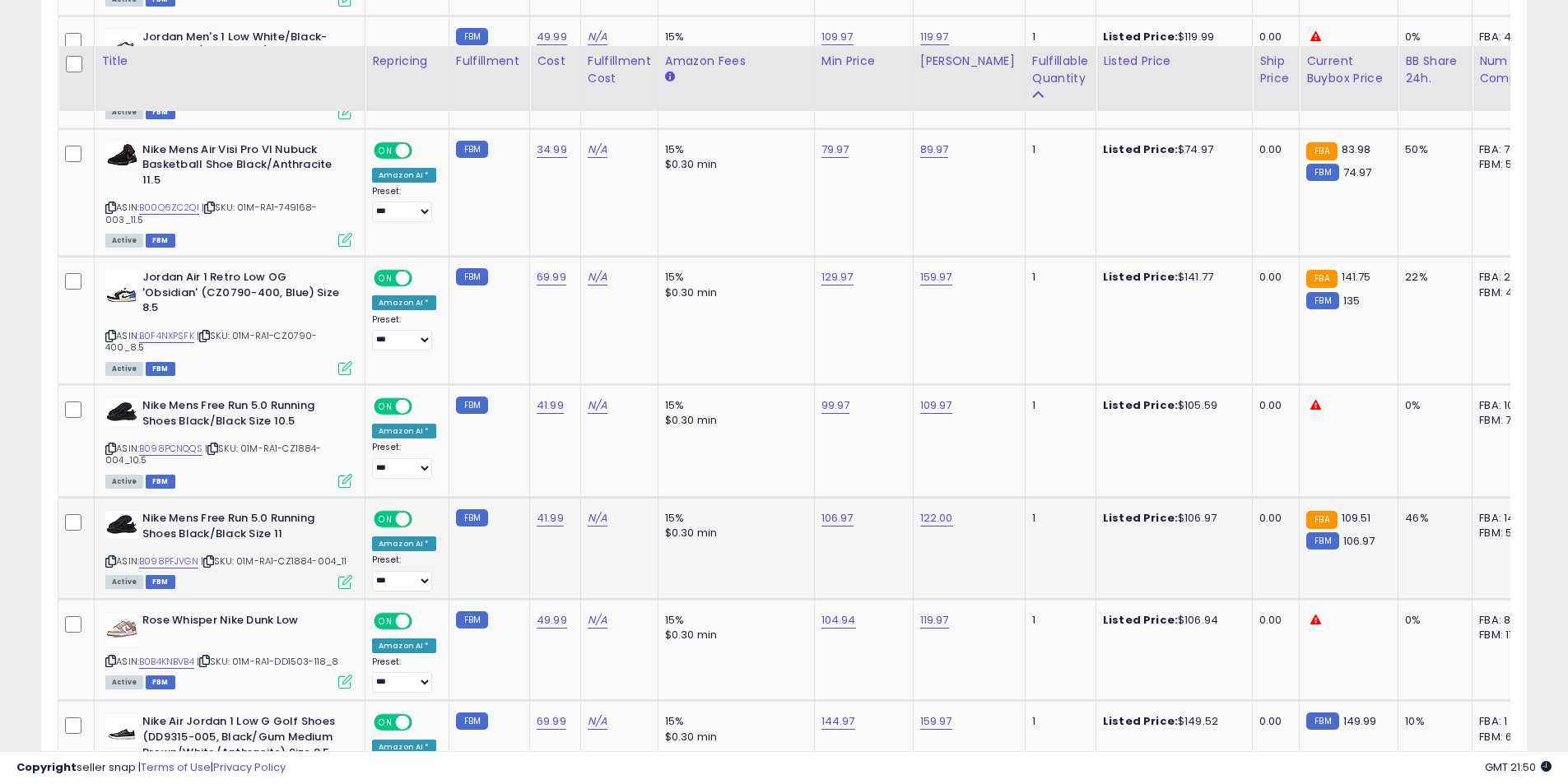
scroll to position [4237, 0]
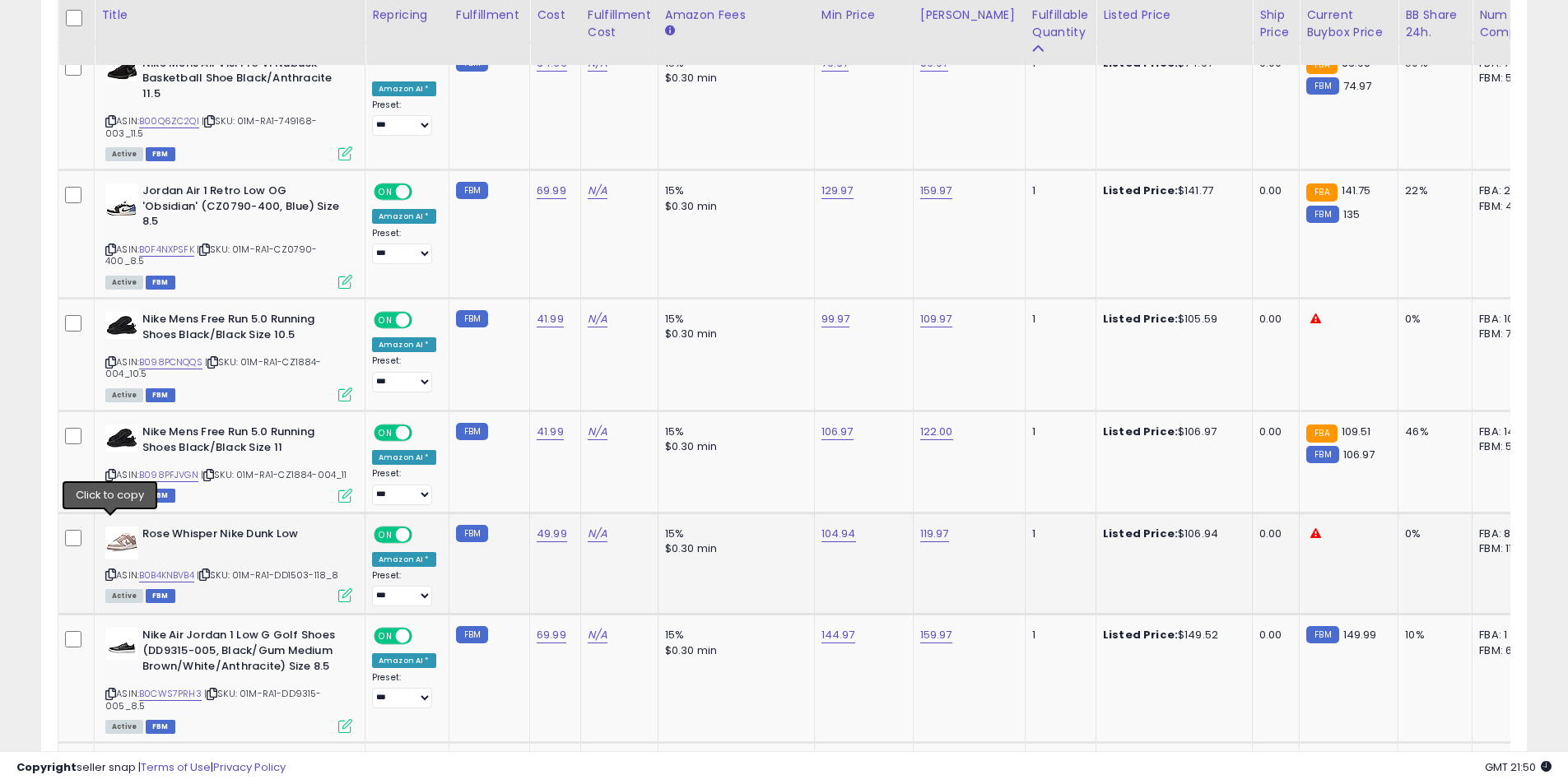
click at [110, 570] on icon at bounding box center [111, 574] width 11 height 9
click at [821, 526] on link "104.94" at bounding box center [839, 533] width 35 height 16
drag, startPoint x: 637, startPoint y: 435, endPoint x: 592, endPoint y: 427, distance: 45.7
type input "*****"
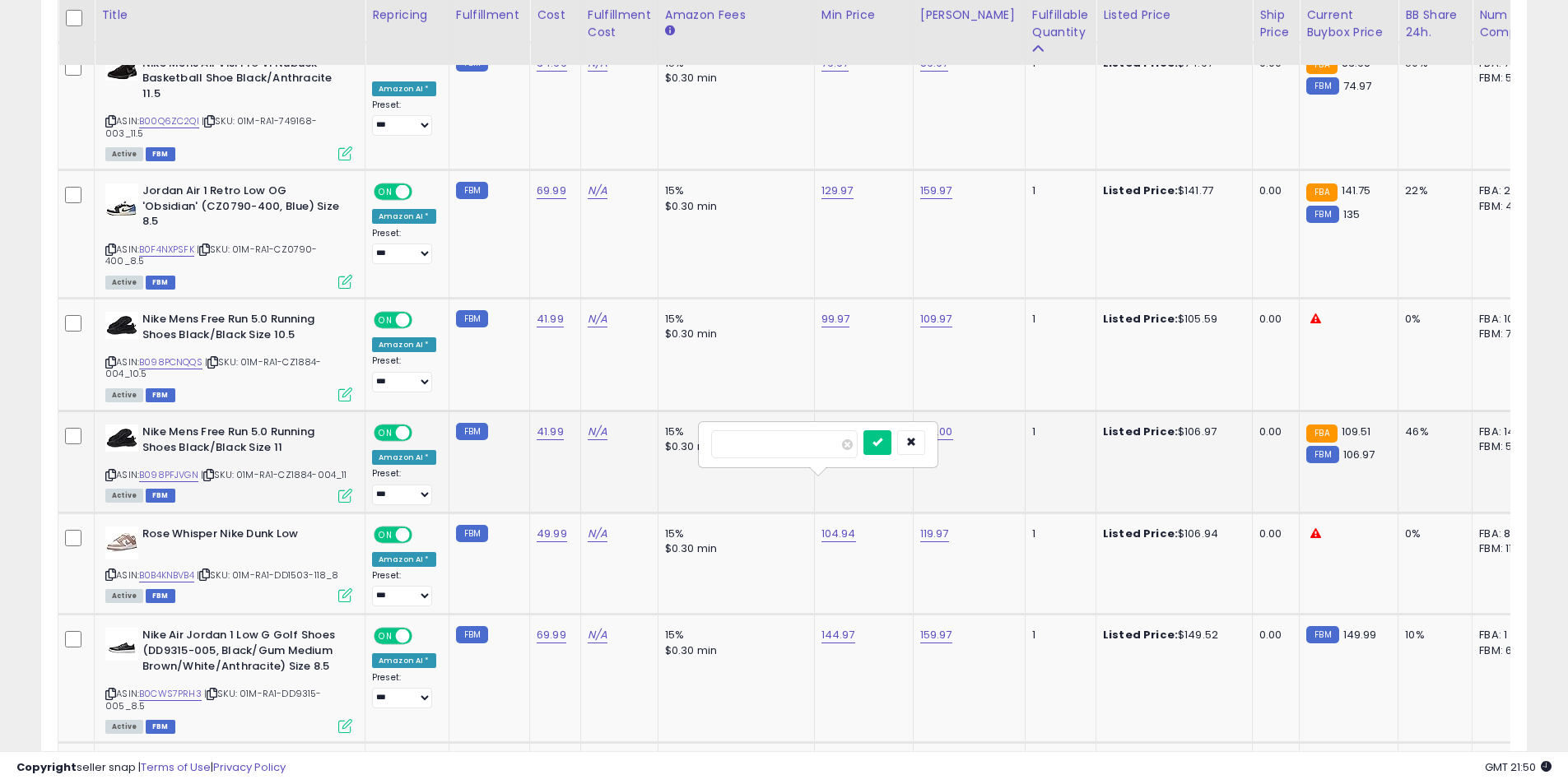
click button "submit" at bounding box center [877, 442] width 28 height 25
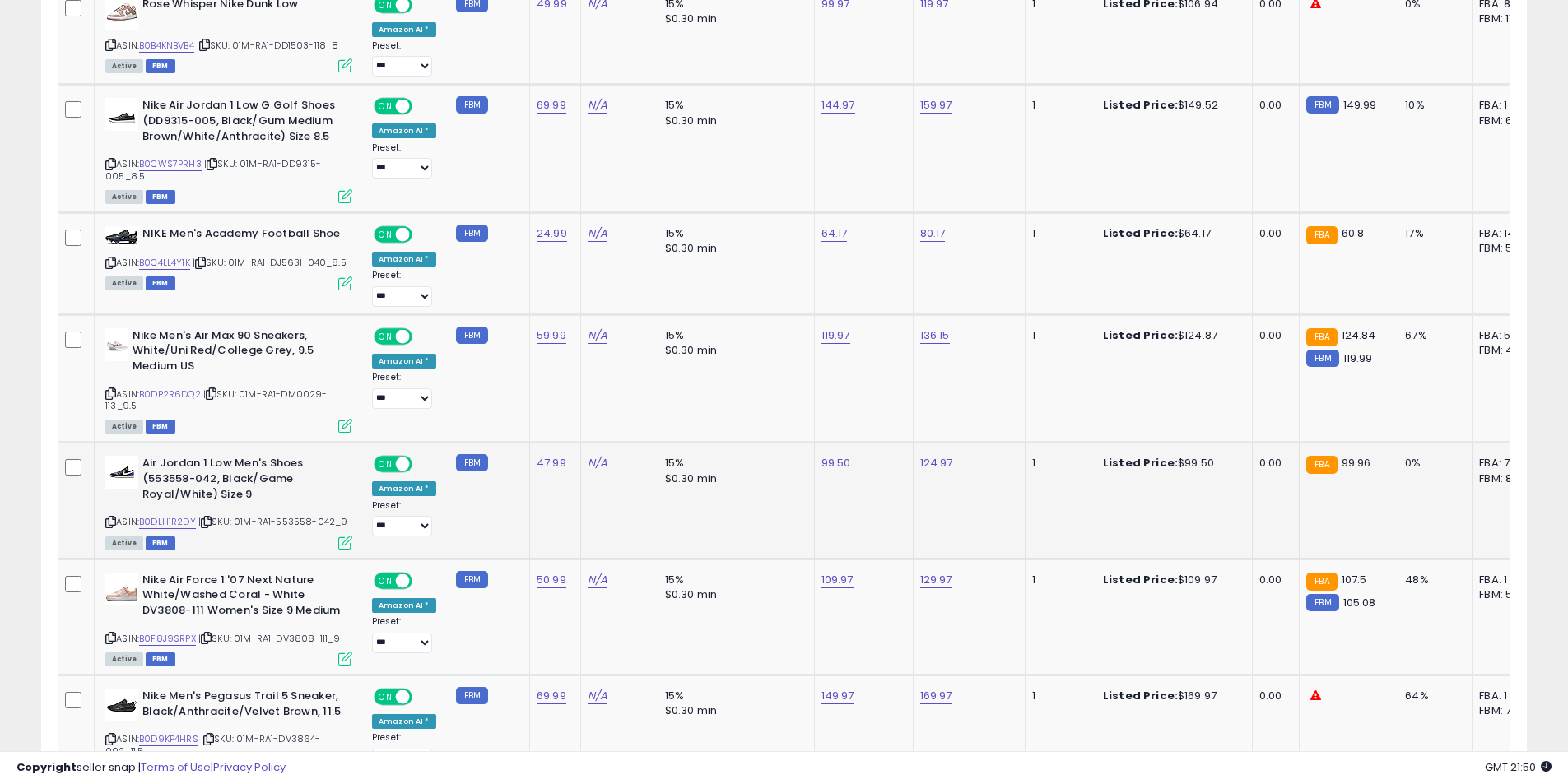
scroll to position [4813, 0]
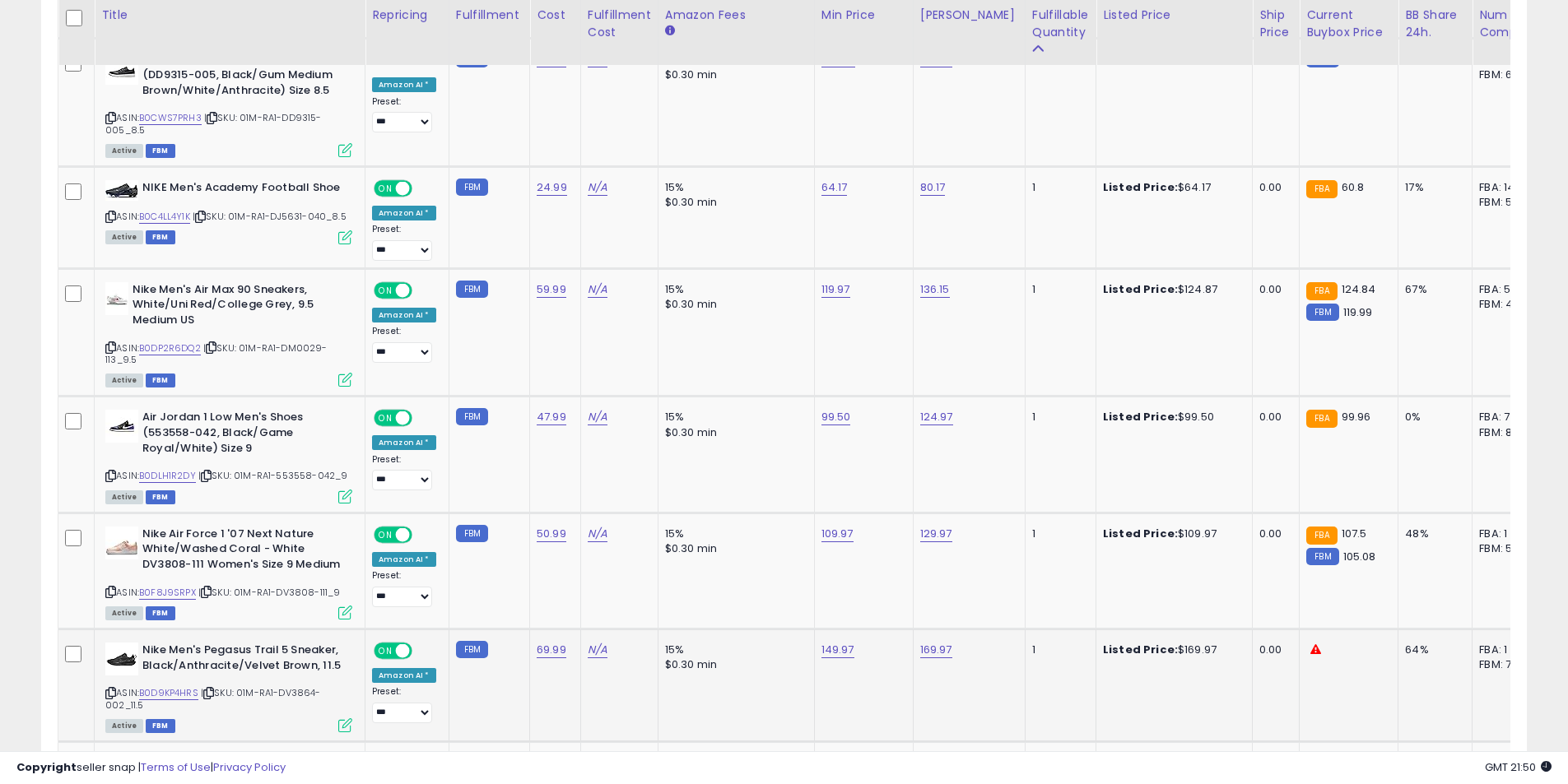
click at [111, 689] on icon at bounding box center [111, 693] width 11 height 9
click at [920, 642] on link "169.97" at bounding box center [937, 649] width 32 height 16
type input "******"
click button "submit" at bounding box center [975, 558] width 28 height 25
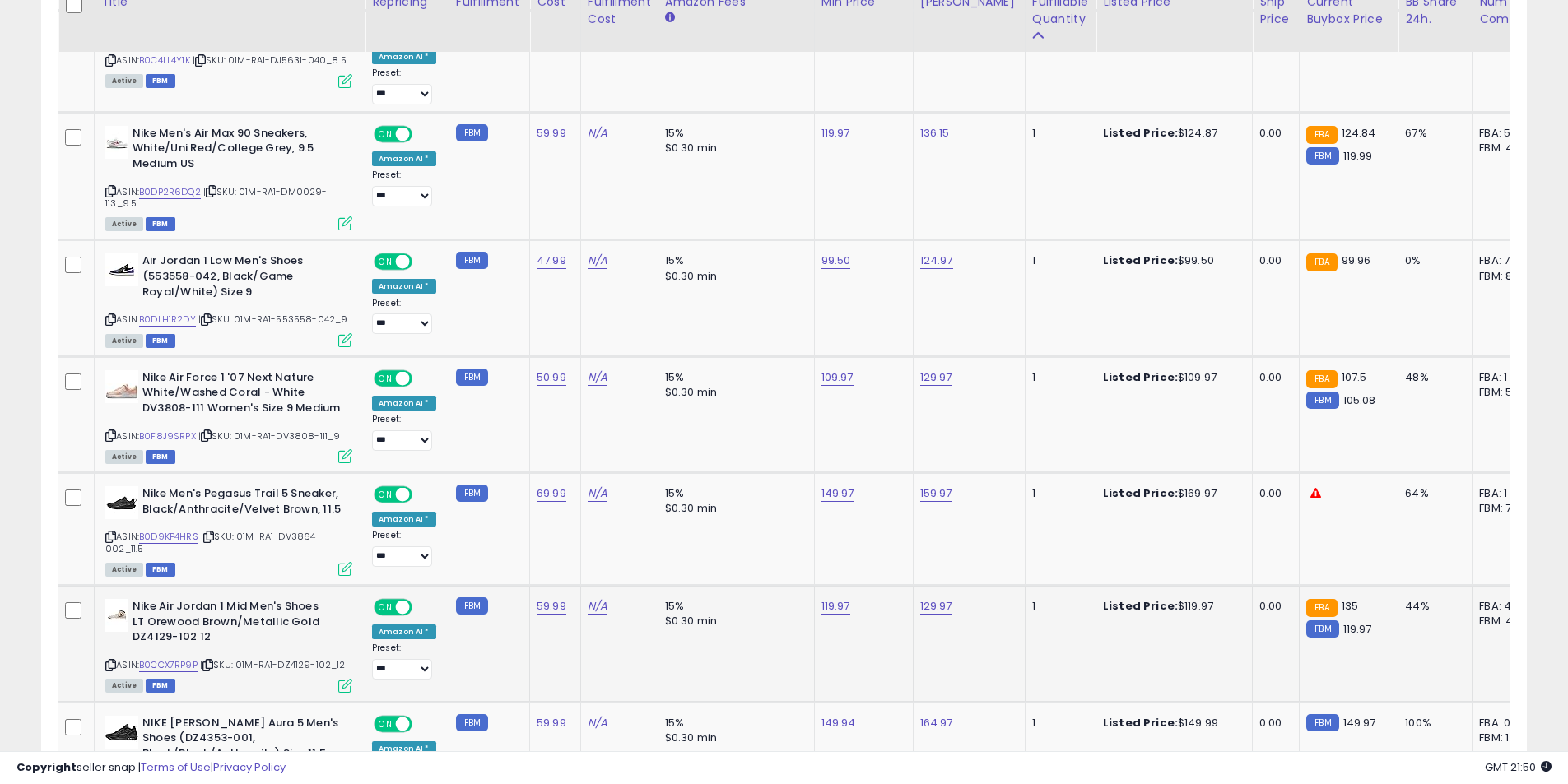
scroll to position [4978, 0]
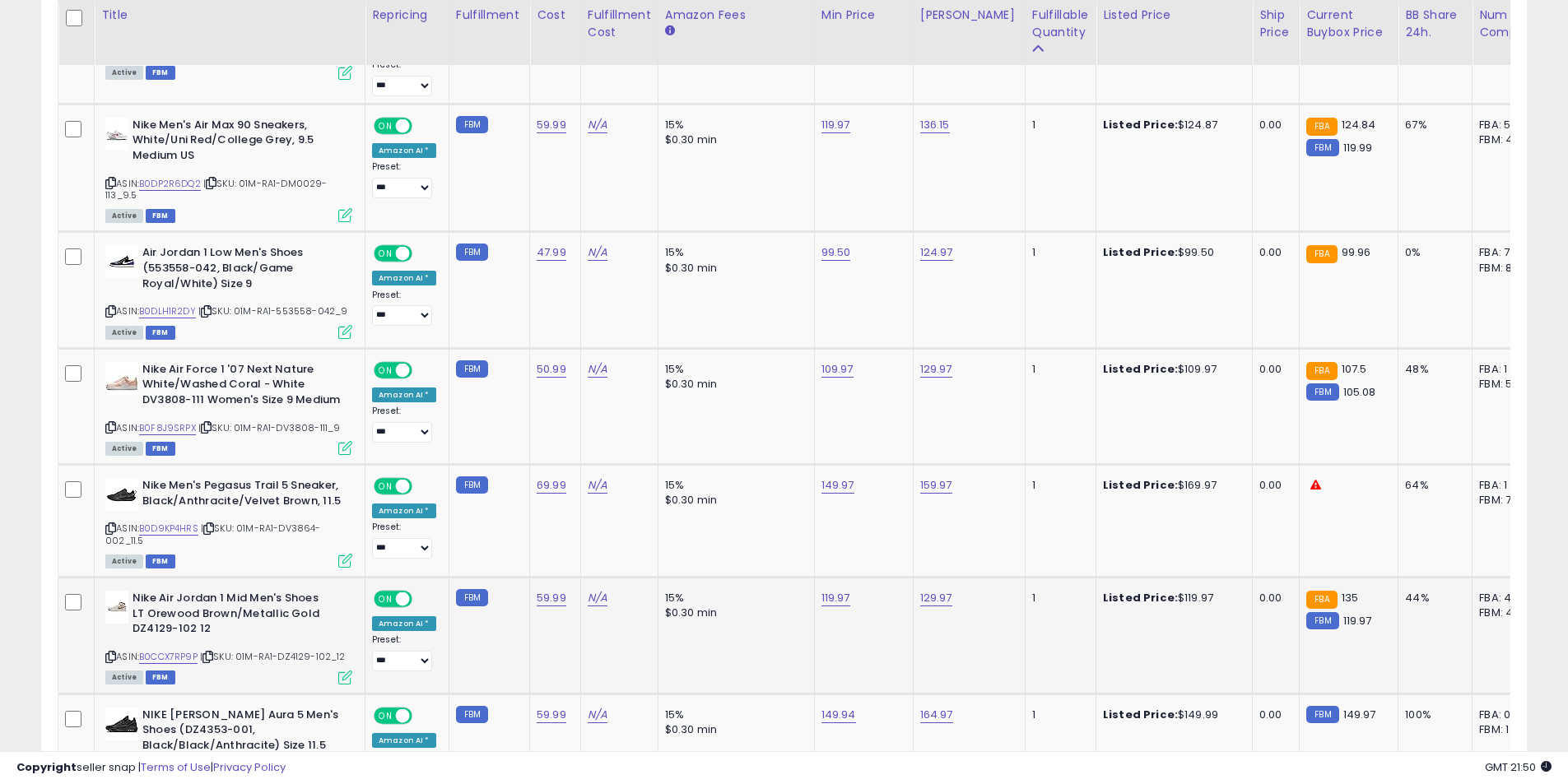
click at [110, 653] on icon at bounding box center [111, 657] width 11 height 9
drag, startPoint x: 833, startPoint y: 546, endPoint x: 820, endPoint y: 541, distance: 13.9
click at [833, 590] on link "119.97" at bounding box center [836, 597] width 29 height 16
click at [922, 515] on button "button" at bounding box center [908, 506] width 28 height 25
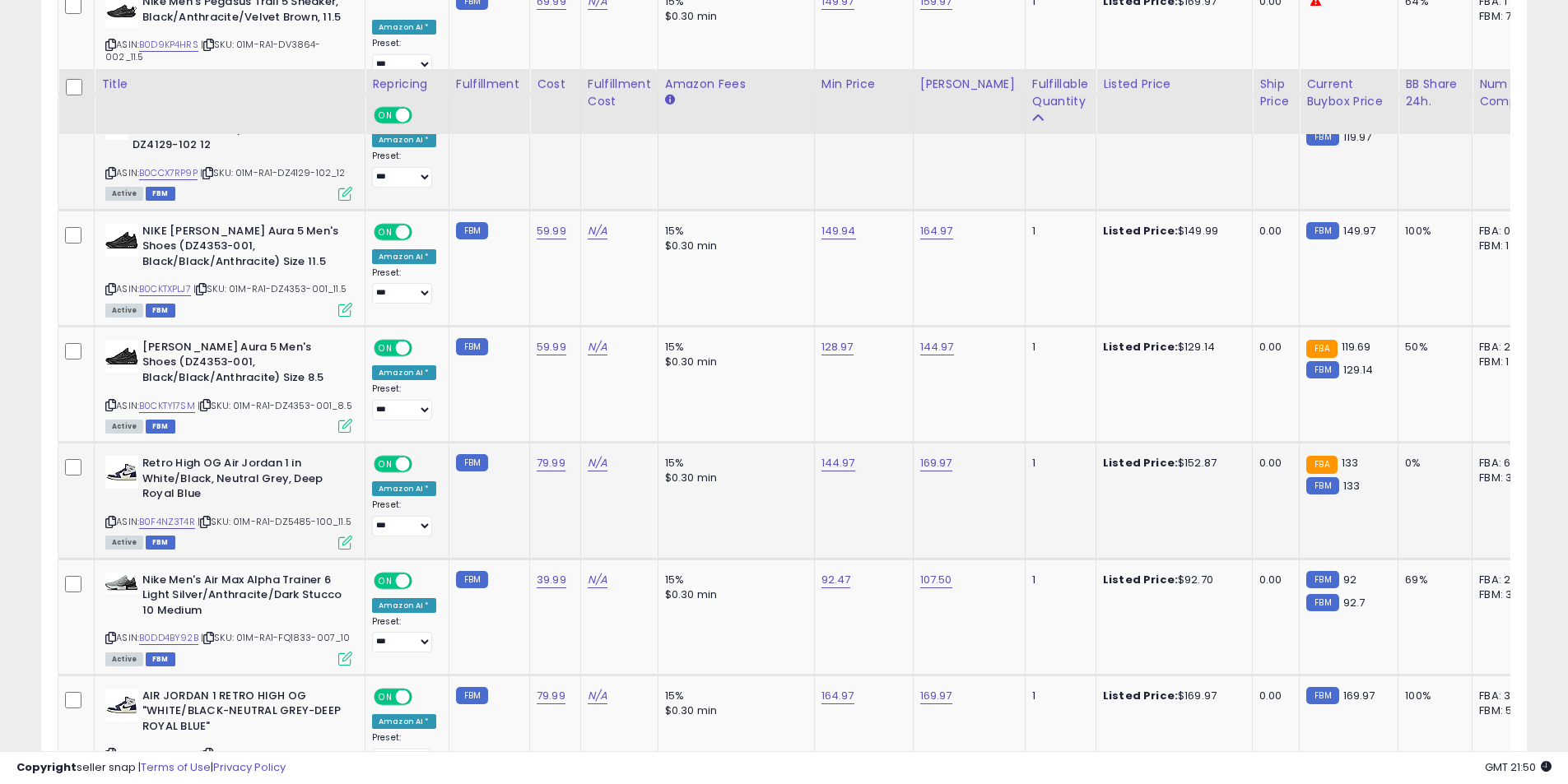
scroll to position [5554, 0]
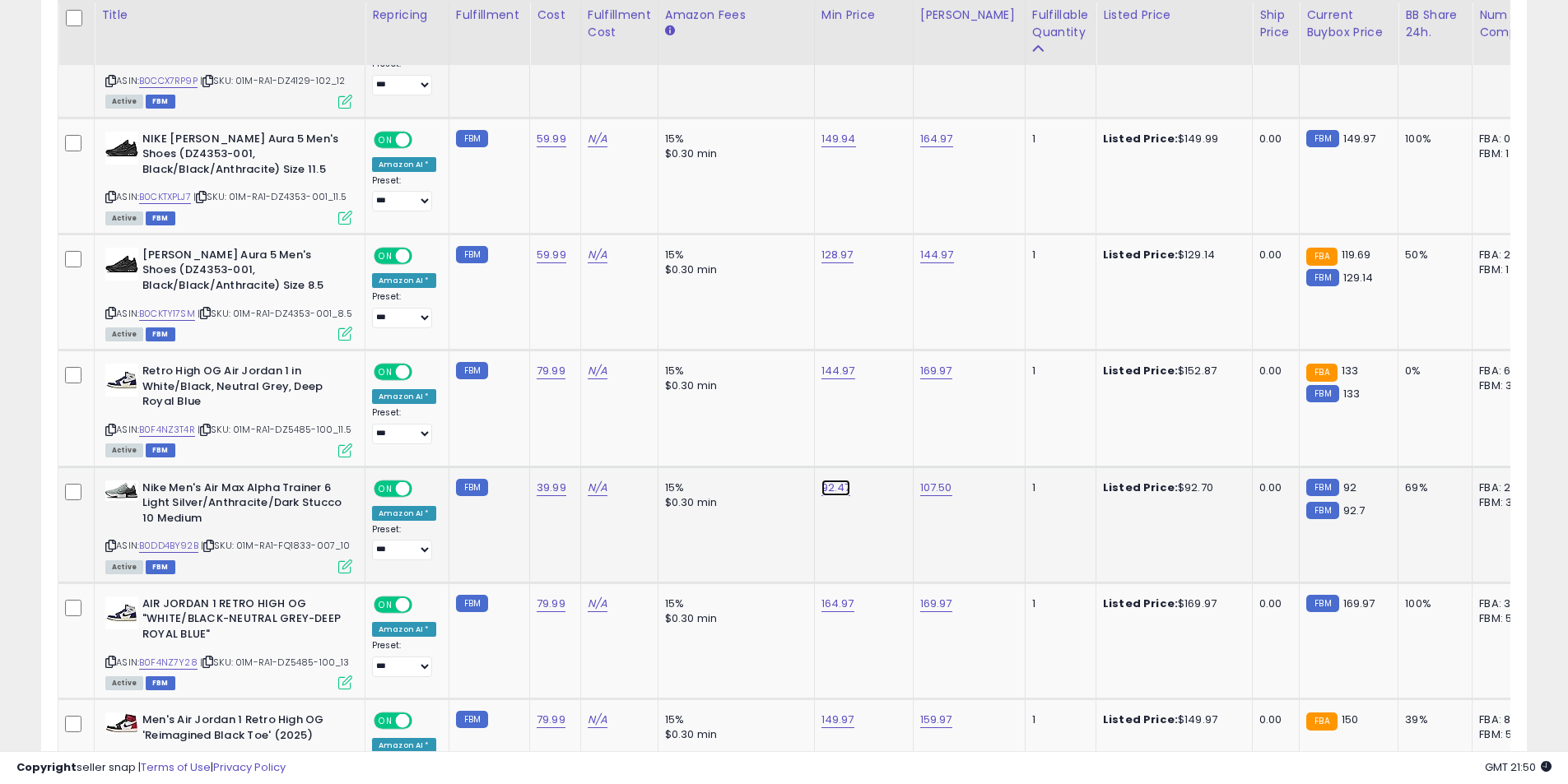
click at [836, 480] on link "92.47" at bounding box center [836, 487] width 30 height 16
drag, startPoint x: 732, startPoint y: 416, endPoint x: 683, endPoint y: 416, distance: 49.0
type input "*****"
click button "submit" at bounding box center [874, 419] width 28 height 25
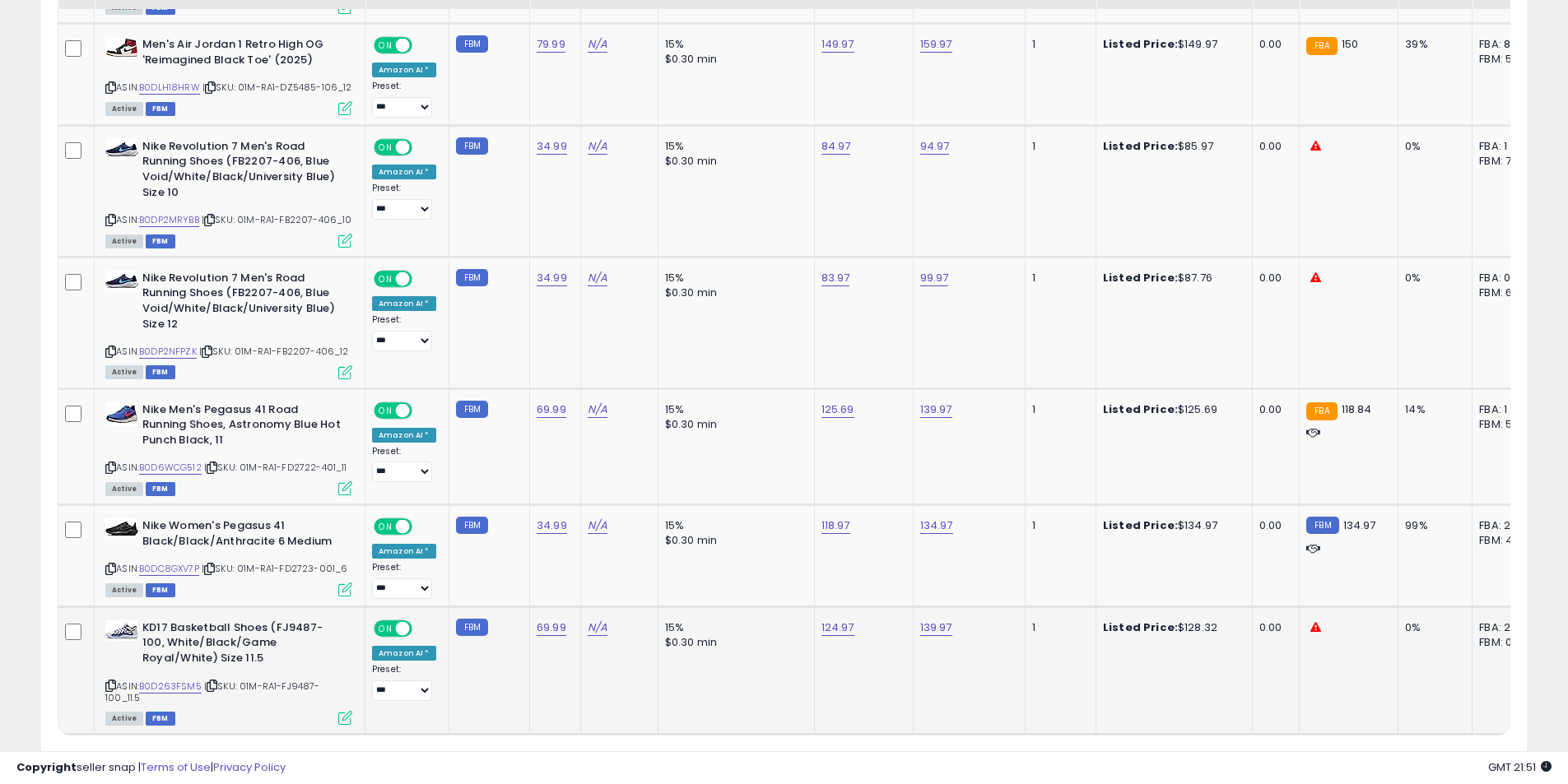
scroll to position [6311, 0]
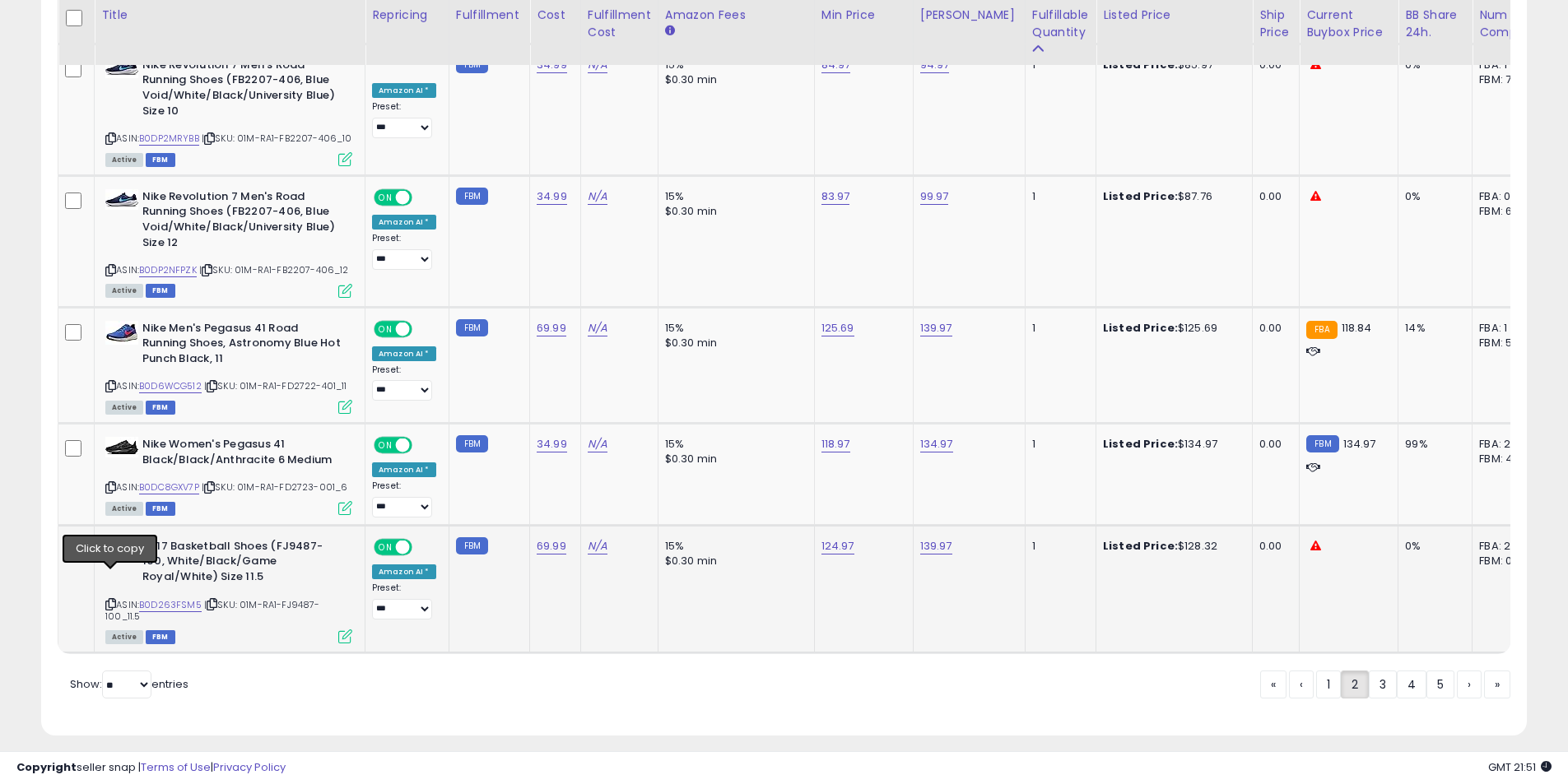
click at [110, 600] on icon at bounding box center [111, 604] width 11 height 9
click at [1377, 671] on link "3" at bounding box center [1382, 684] width 28 height 28
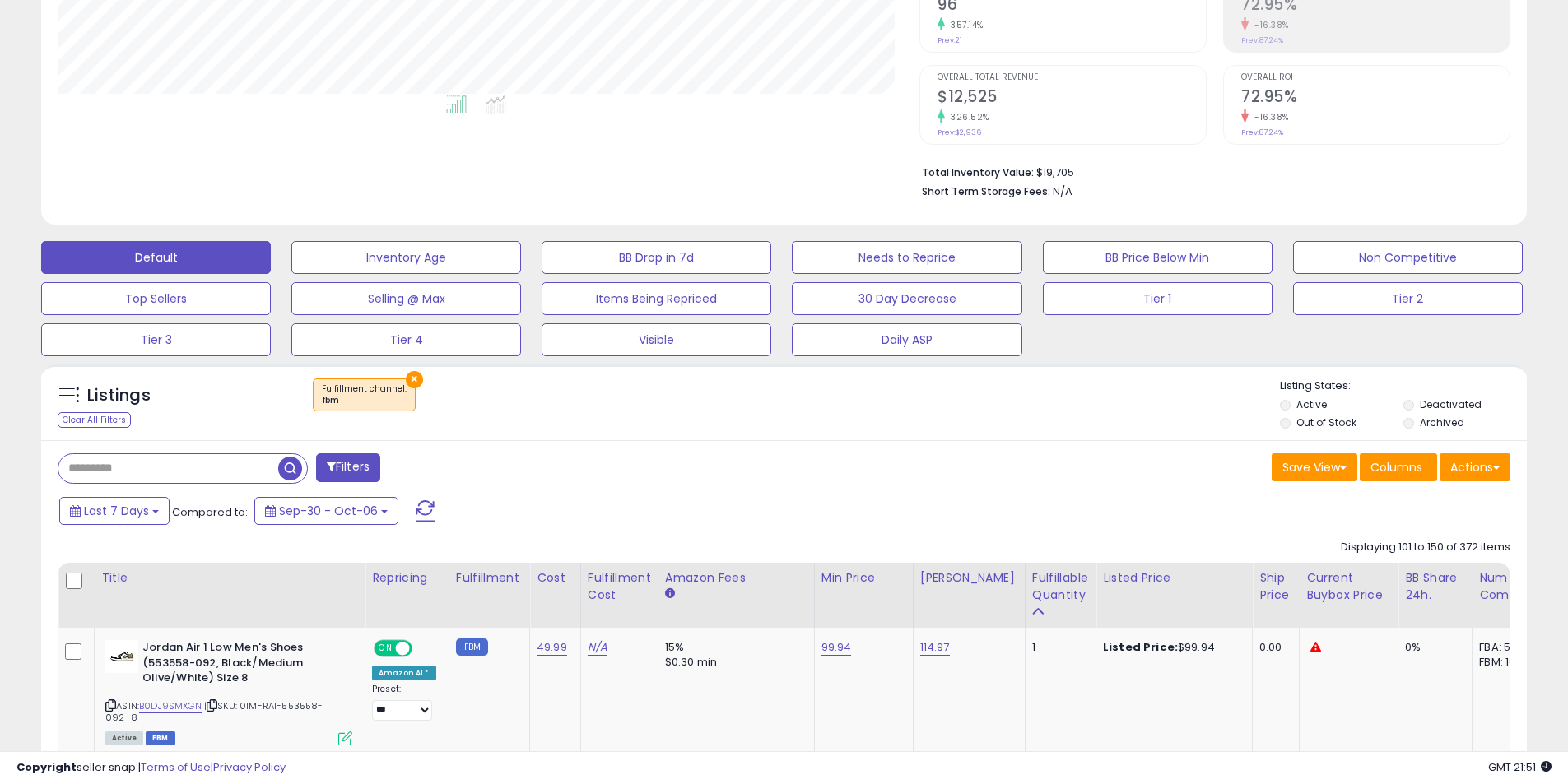
scroll to position [616, 0]
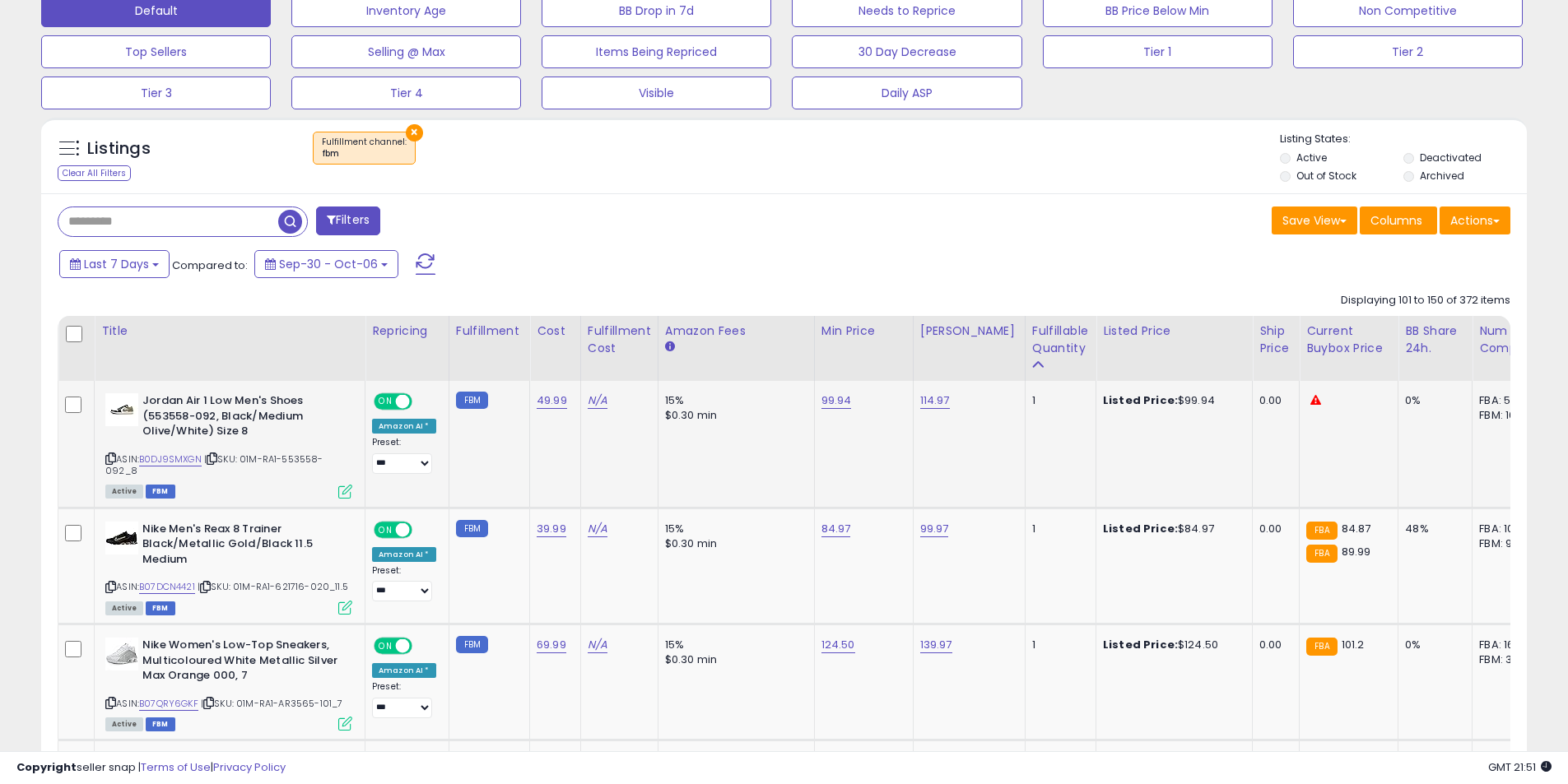
click at [112, 462] on icon at bounding box center [111, 458] width 11 height 9
click at [831, 399] on link "99.94" at bounding box center [837, 401] width 31 height 16
drag, startPoint x: 755, startPoint y: 366, endPoint x: 726, endPoint y: 363, distance: 29.2
click at [726, 363] on input "*****" at bounding box center [782, 360] width 147 height 28
type input "*****"
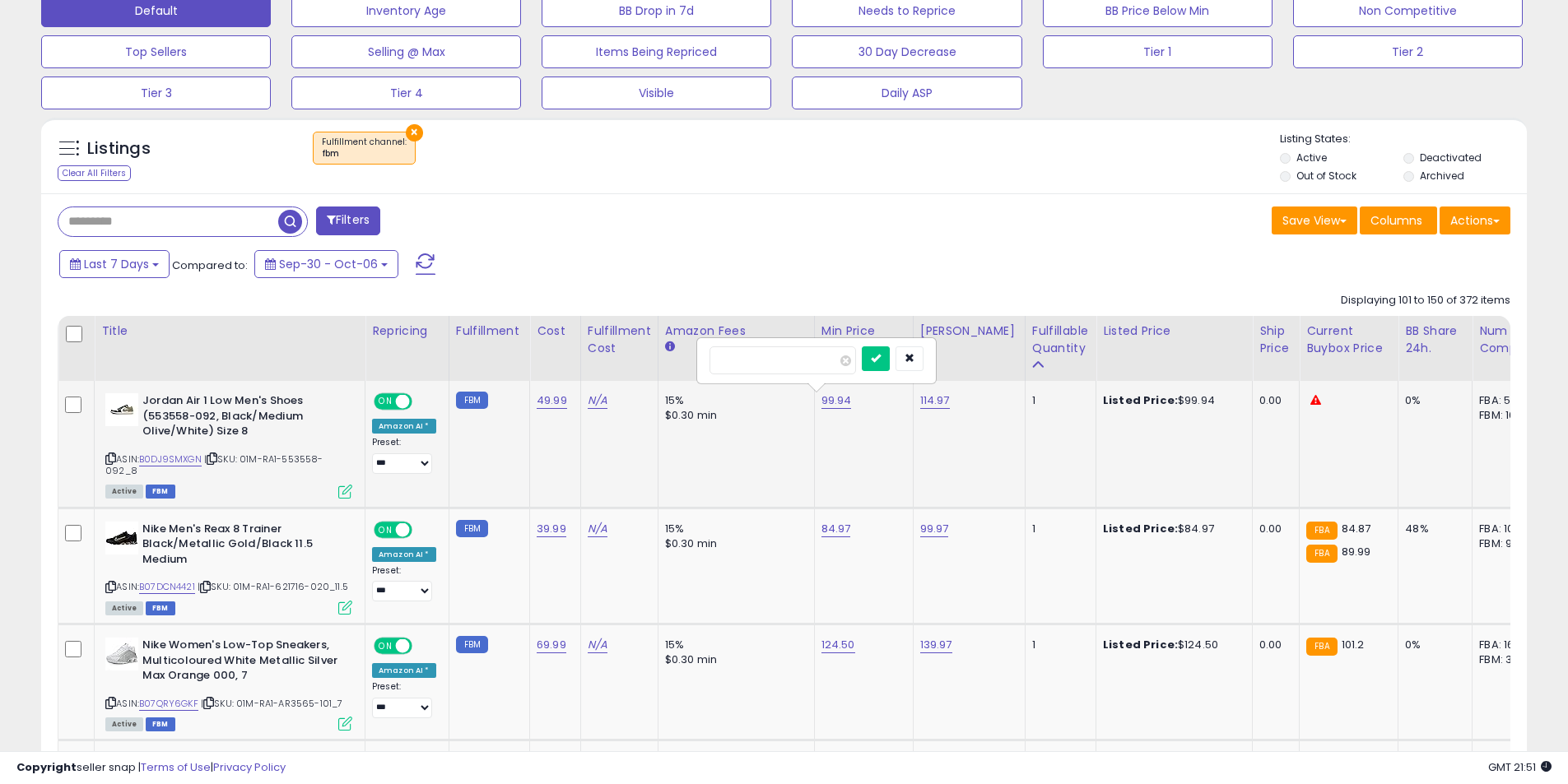
click button "submit" at bounding box center [875, 359] width 28 height 25
click at [109, 589] on icon at bounding box center [111, 587] width 11 height 9
click at [828, 527] on link "84.97" at bounding box center [836, 528] width 30 height 16
drag, startPoint x: 782, startPoint y: 493, endPoint x: 737, endPoint y: 488, distance: 45.3
click at [737, 488] on input "*****" at bounding box center [781, 488] width 147 height 28
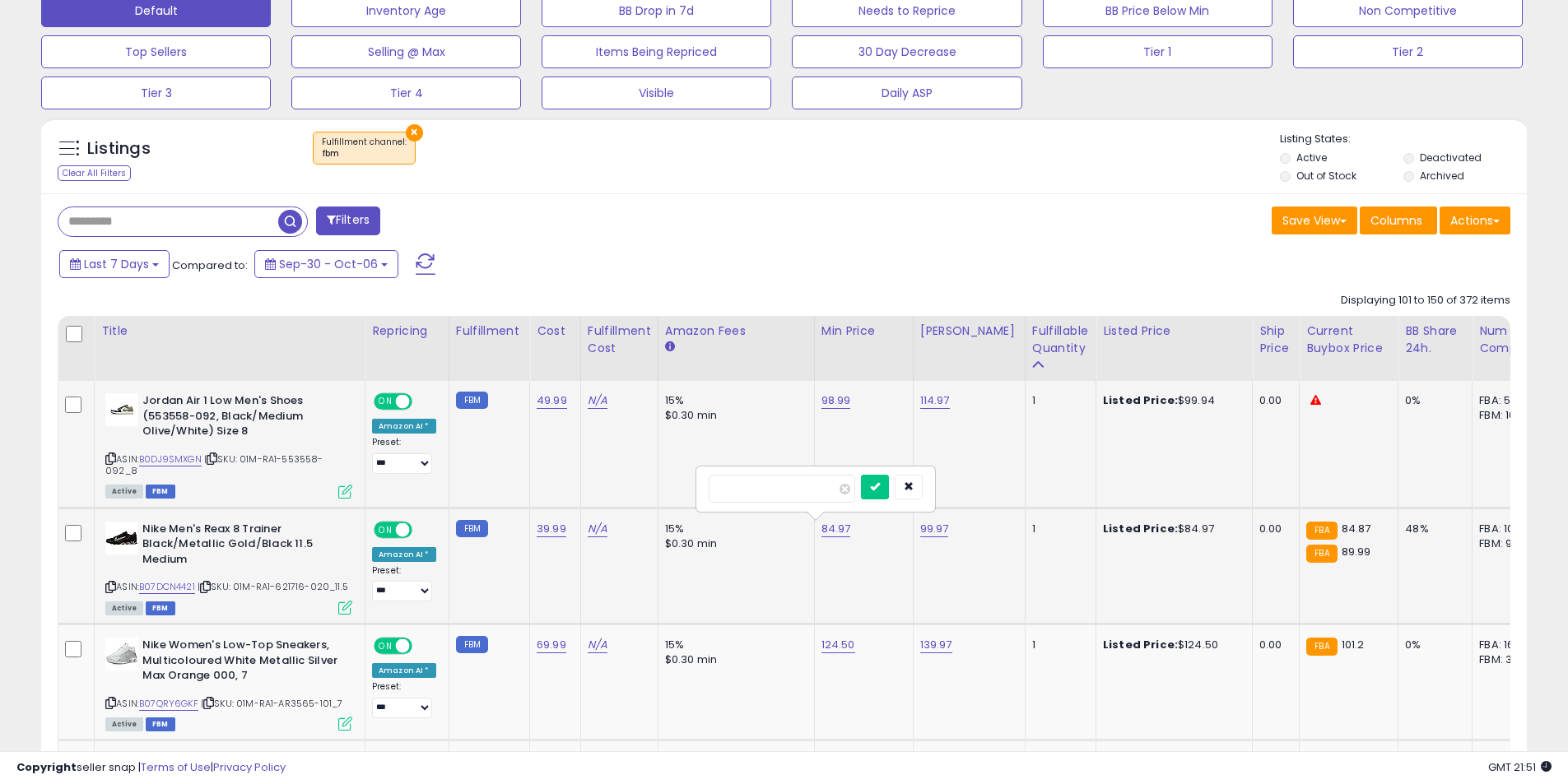
type input "****"
click button "submit" at bounding box center [874, 487] width 28 height 25
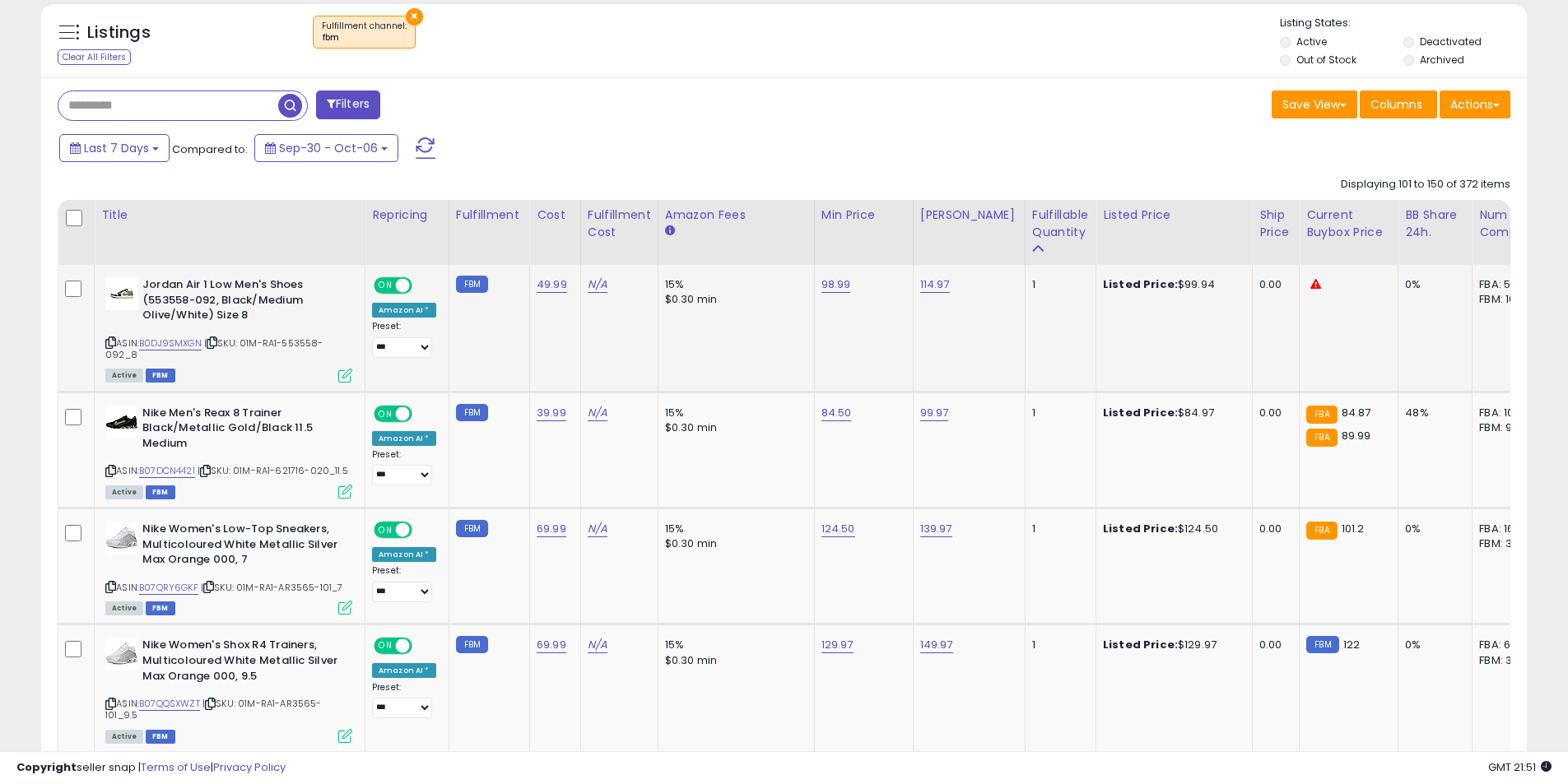
scroll to position [781, 0]
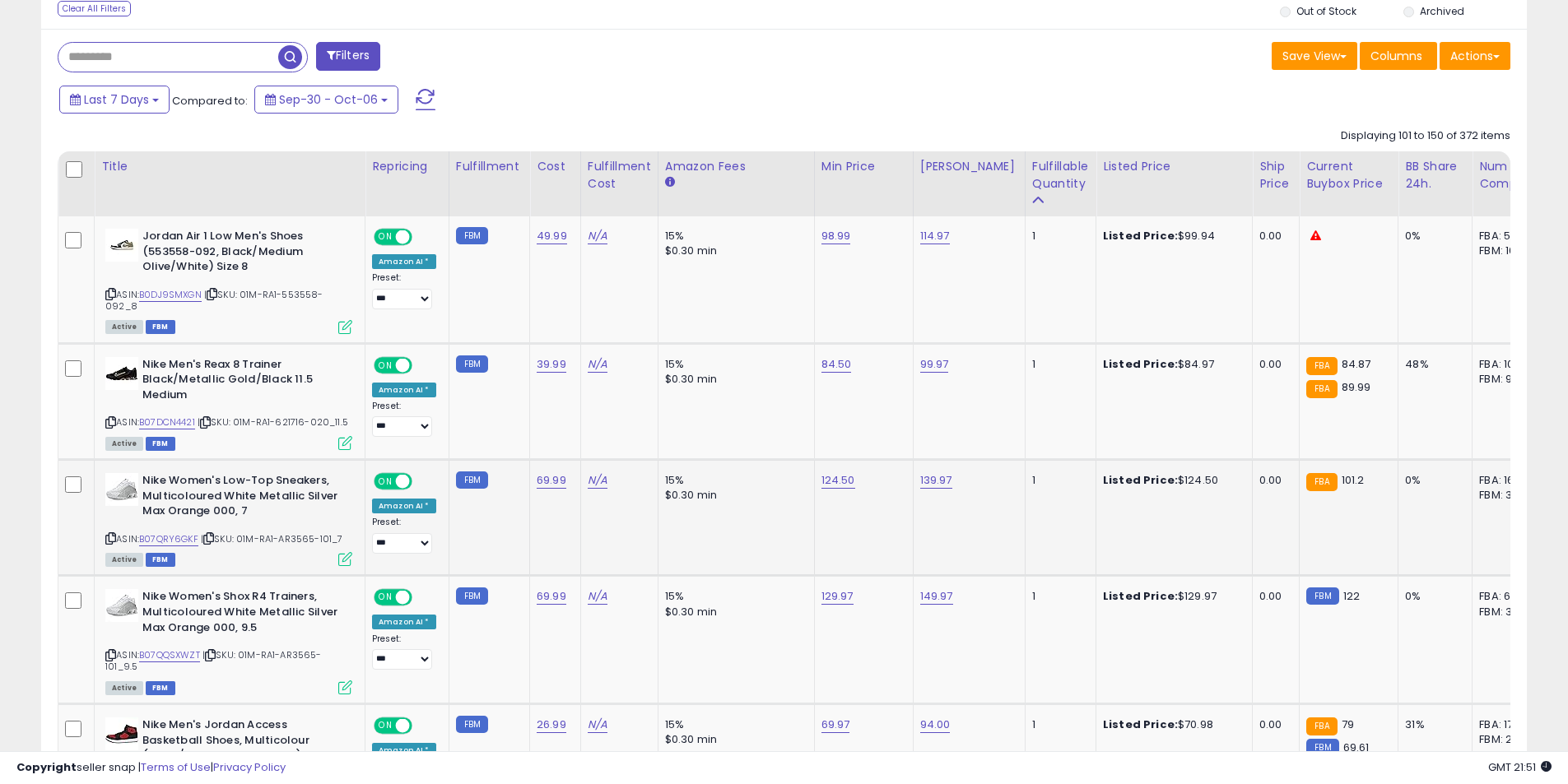
click at [113, 538] on icon at bounding box center [111, 539] width 11 height 9
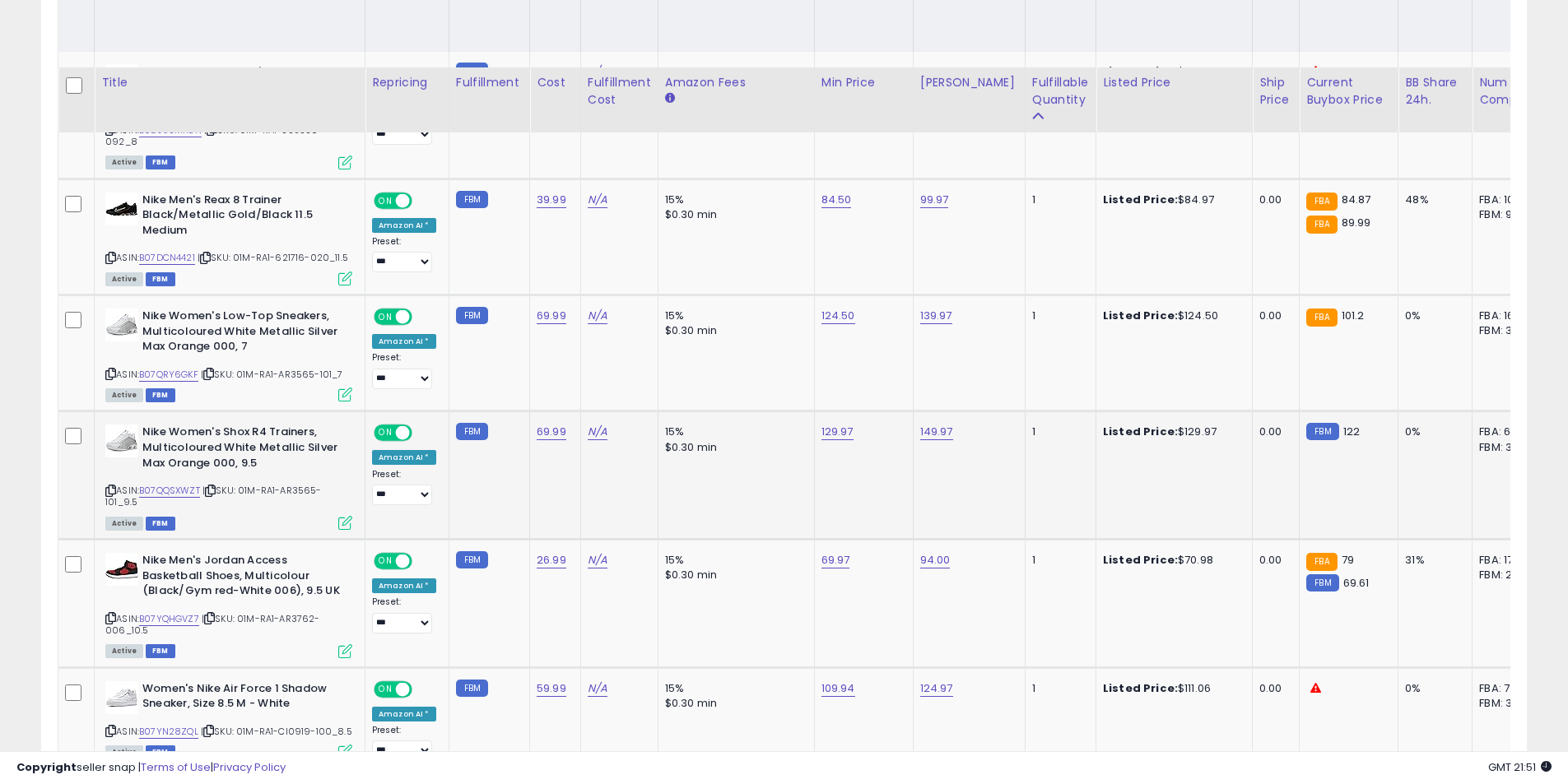
scroll to position [1028, 0]
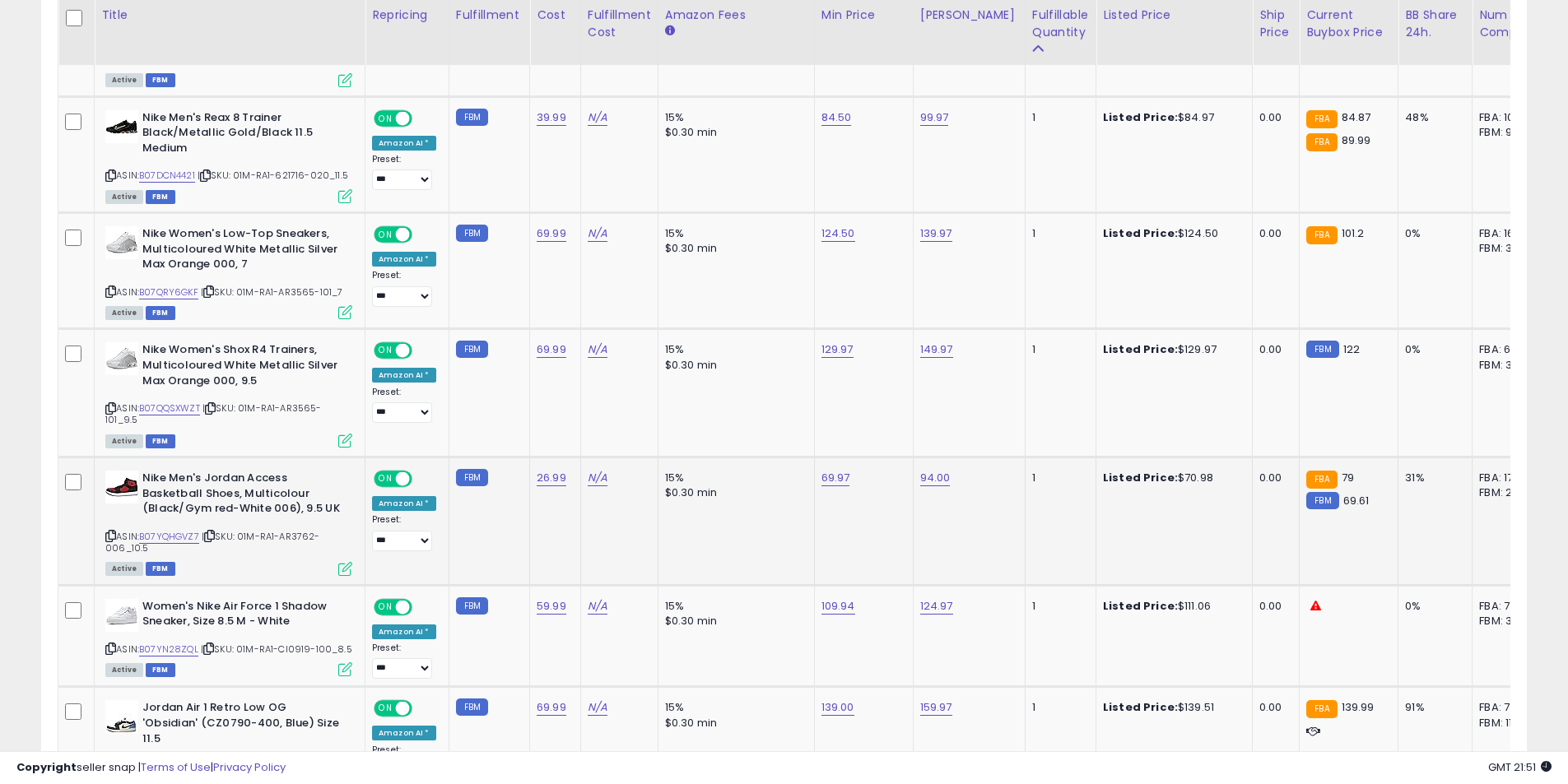
click at [109, 646] on icon at bounding box center [111, 649] width 11 height 9
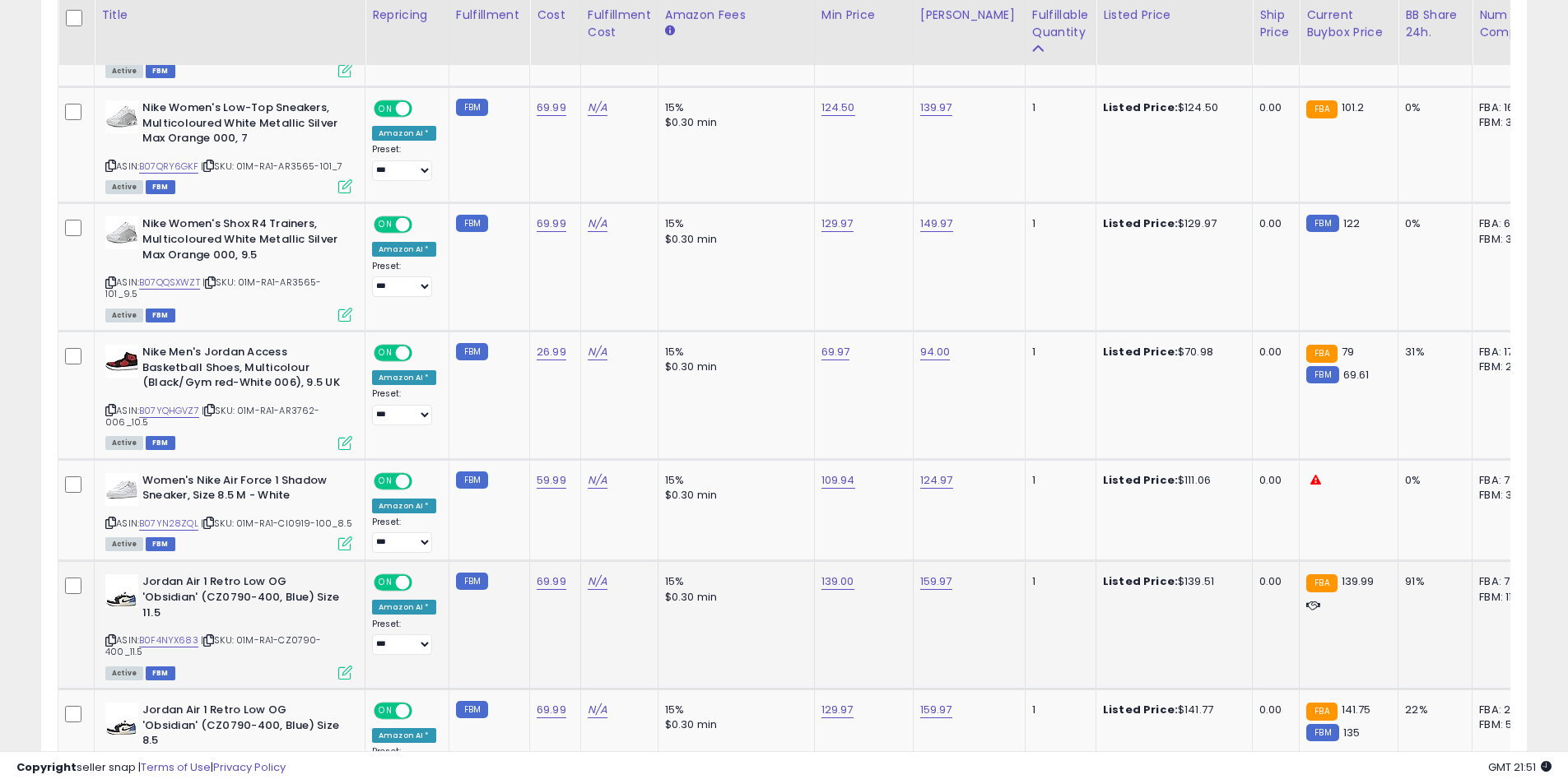
scroll to position [1192, 0]
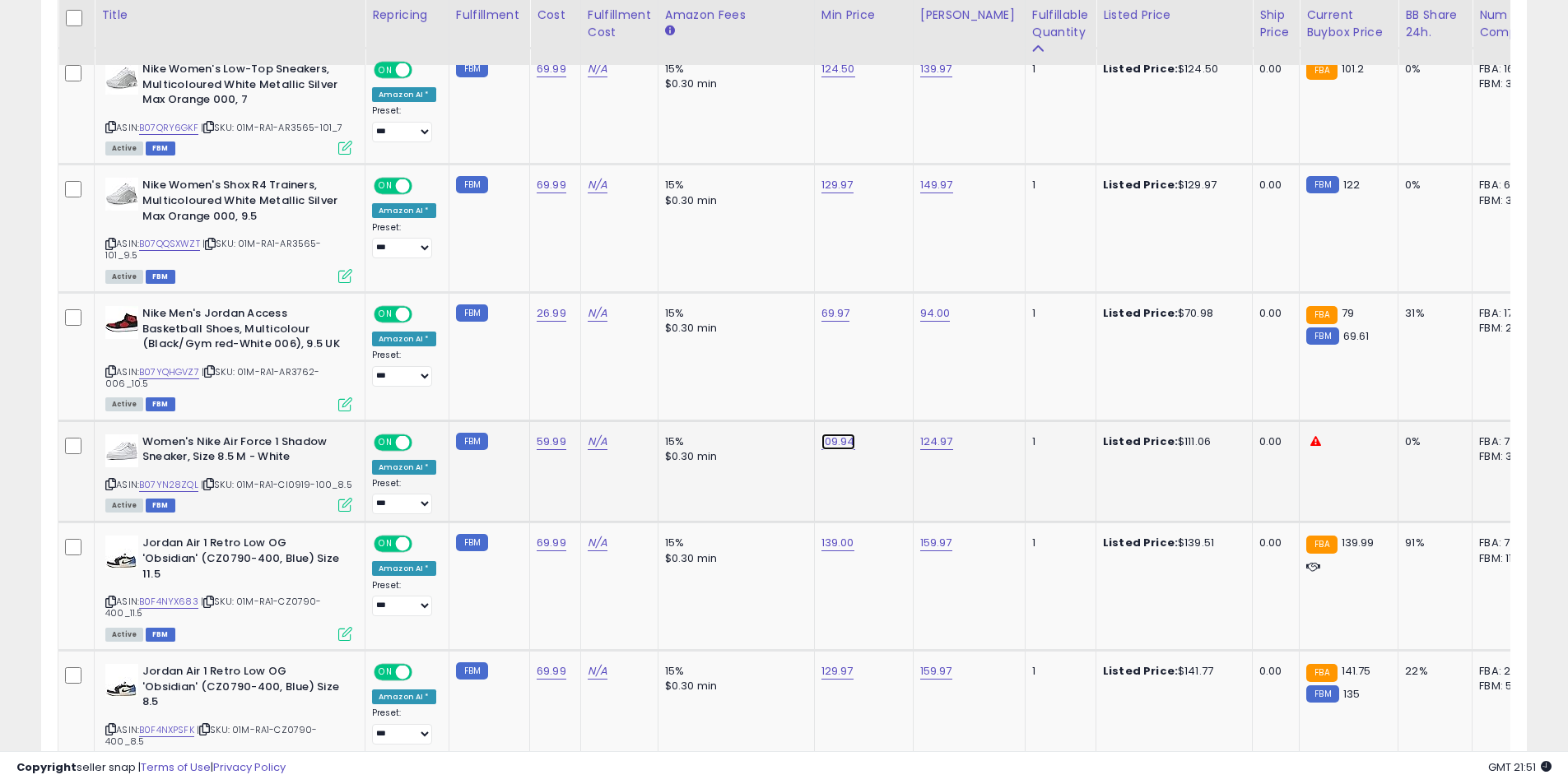
click at [833, 441] on link "109.94" at bounding box center [839, 441] width 34 height 16
drag, startPoint x: 787, startPoint y: 399, endPoint x: 655, endPoint y: 401, distance: 132.0
type input "***"
click button "submit" at bounding box center [877, 400] width 28 height 25
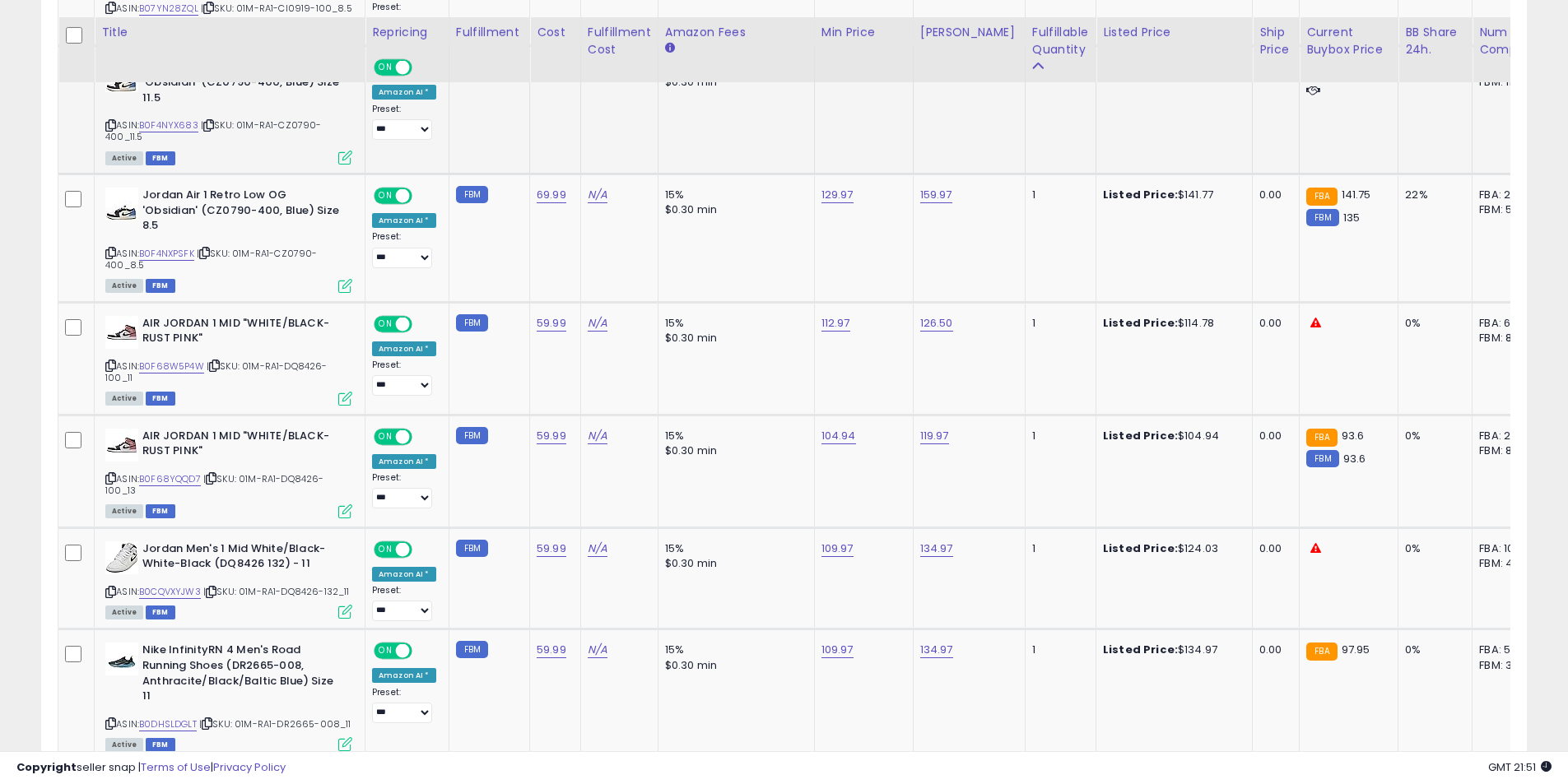
scroll to position [1686, 0]
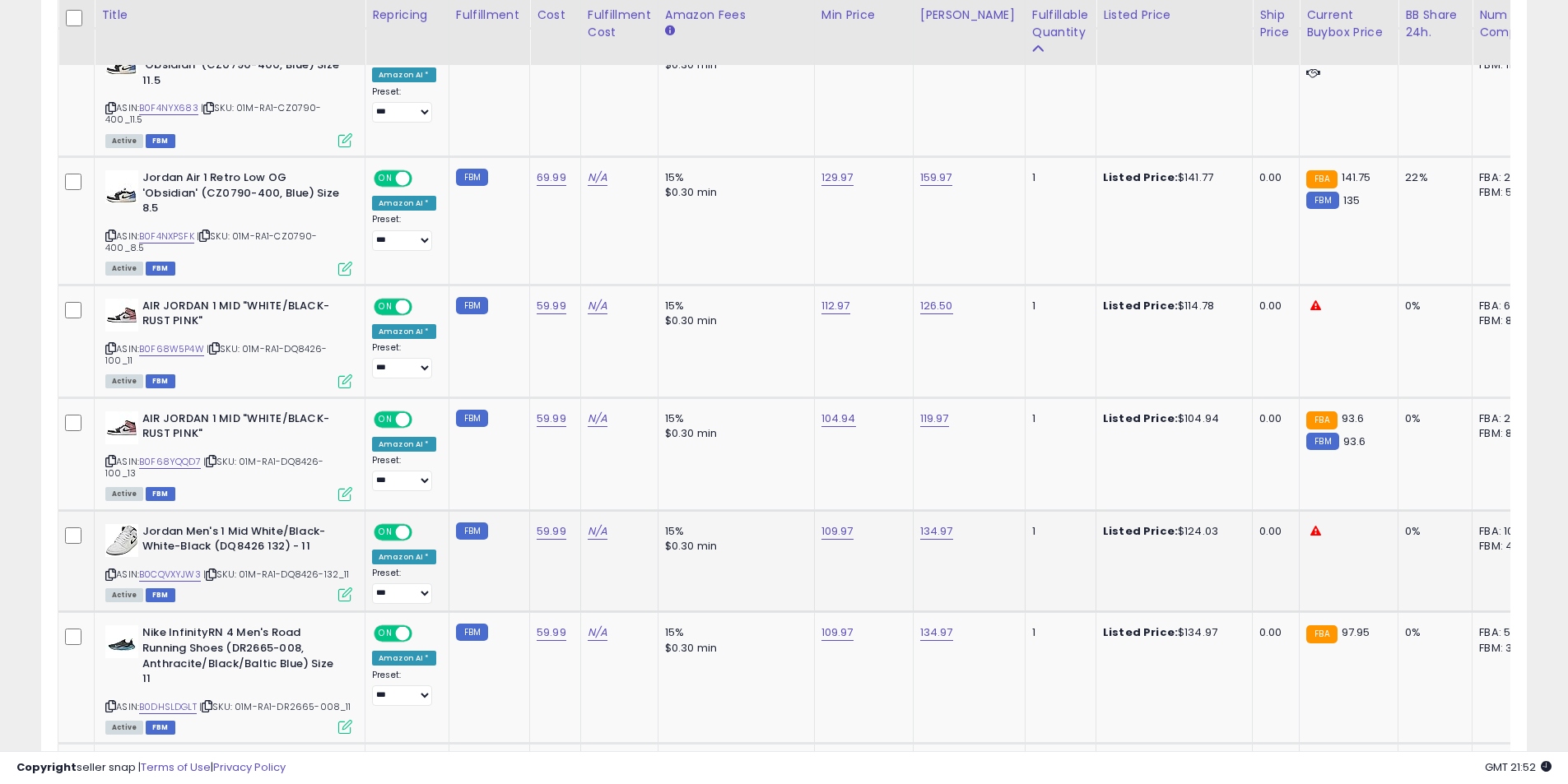
click at [109, 570] on icon at bounding box center [111, 574] width 11 height 9
click at [934, 523] on link "134.97" at bounding box center [937, 531] width 33 height 16
type input "******"
click button "submit" at bounding box center [975, 458] width 28 height 25
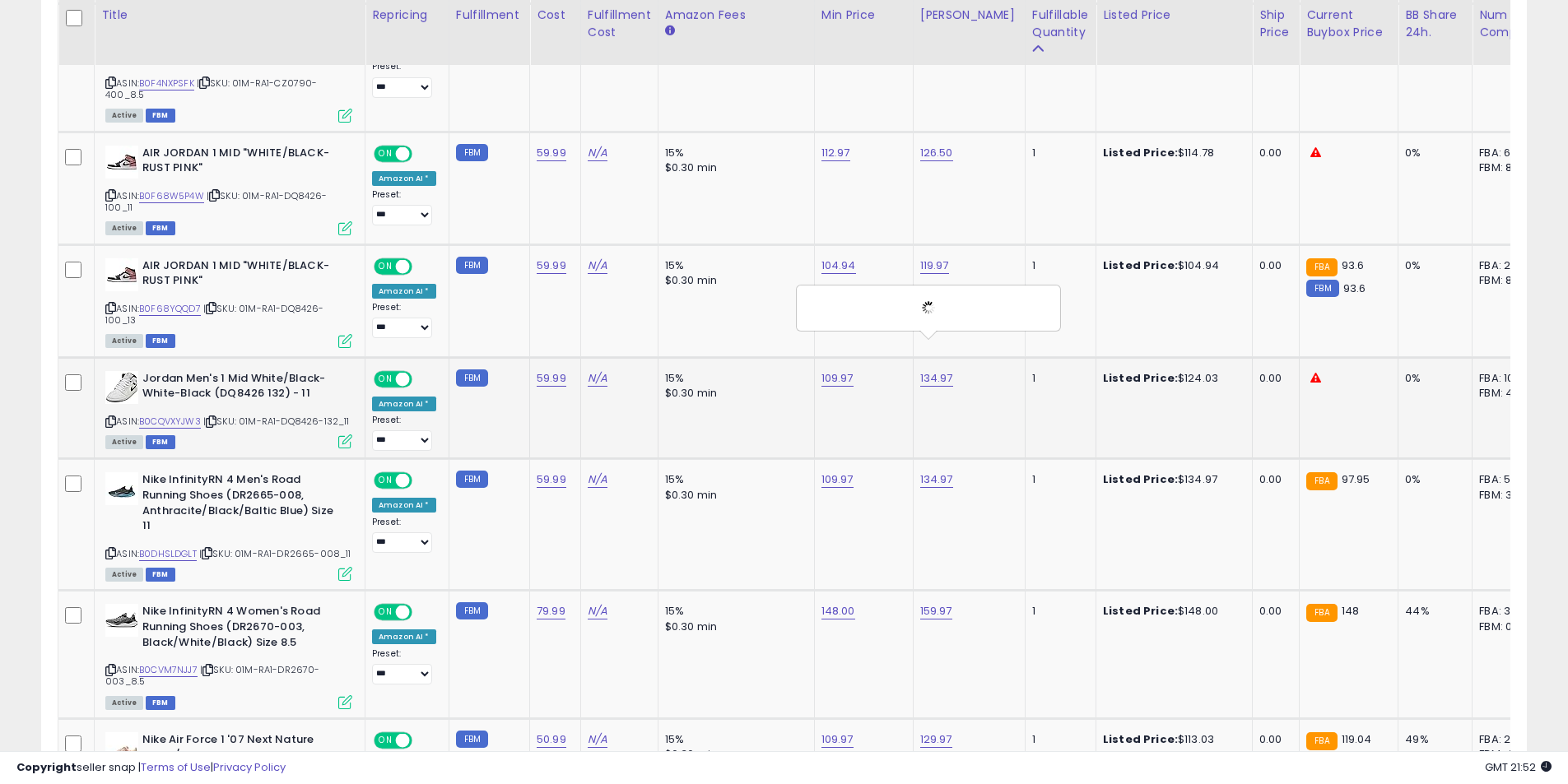
scroll to position [1851, 0]
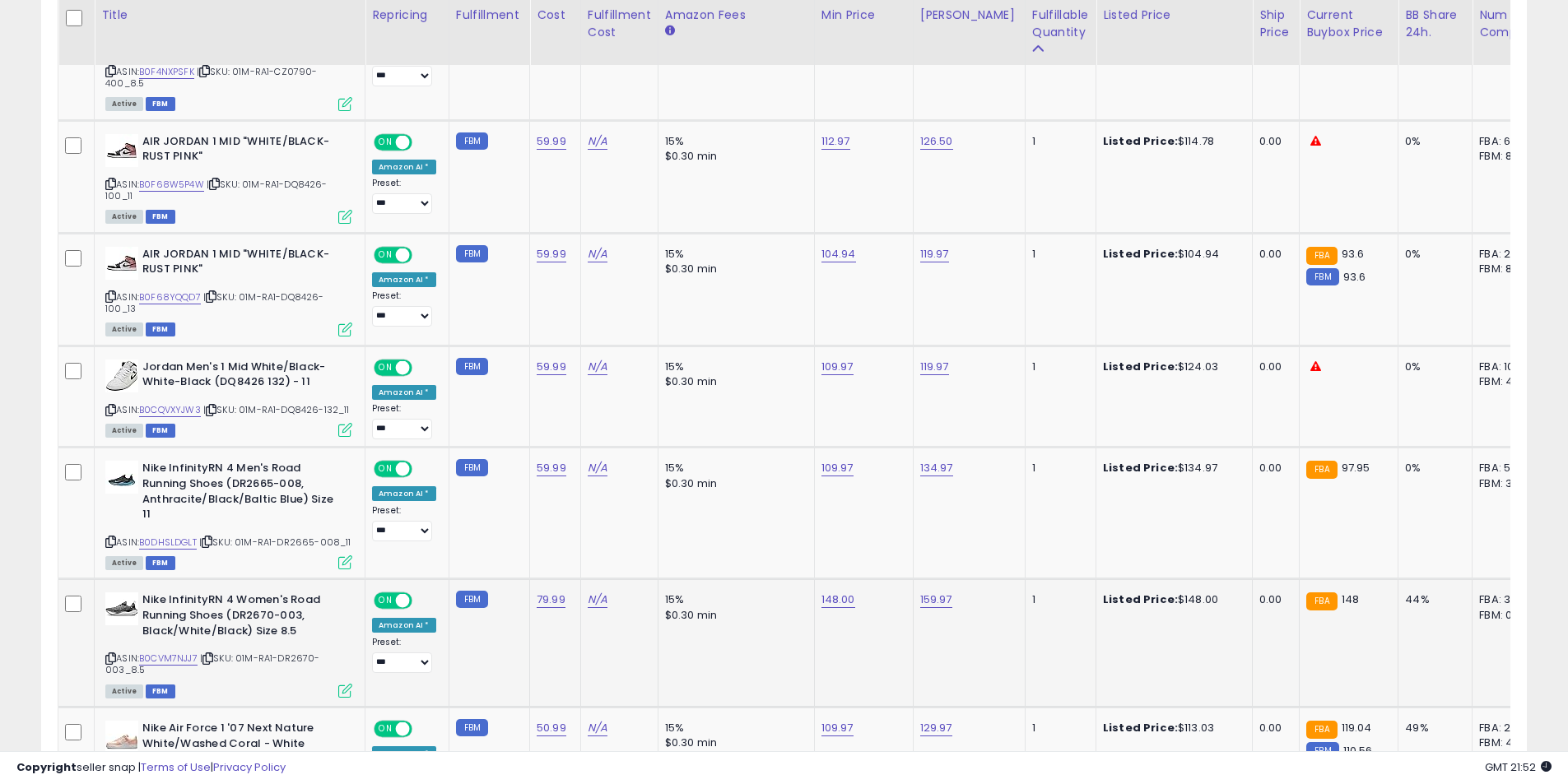
click at [850, 592] on div "148.00" at bounding box center [861, 599] width 79 height 14
click at [841, 591] on link "148.00" at bounding box center [839, 599] width 34 height 16
drag, startPoint x: 763, startPoint y: 524, endPoint x: 681, endPoint y: 523, distance: 82.0
type input "******"
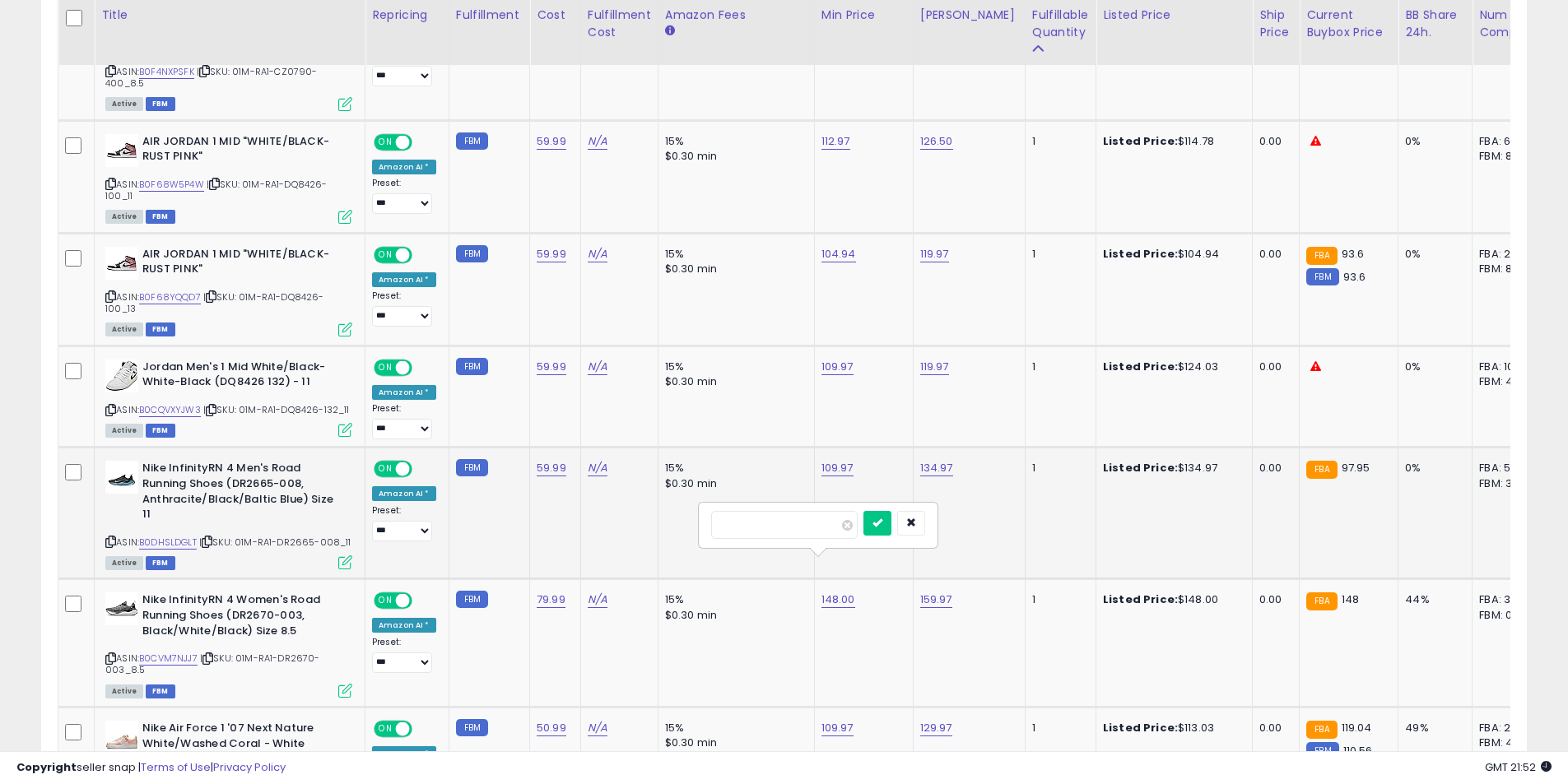
click button "submit" at bounding box center [877, 523] width 28 height 25
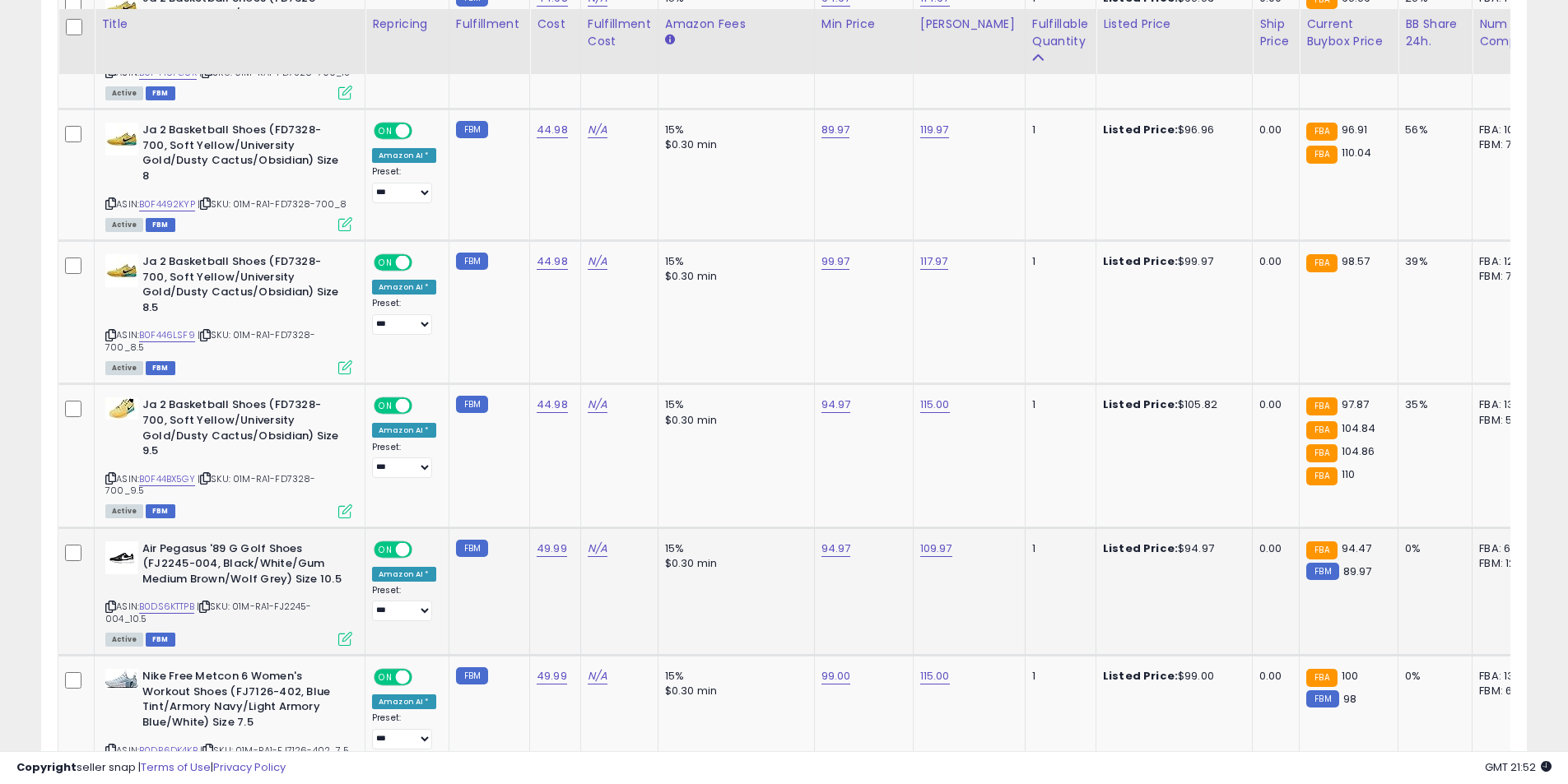
scroll to position [3168, 0]
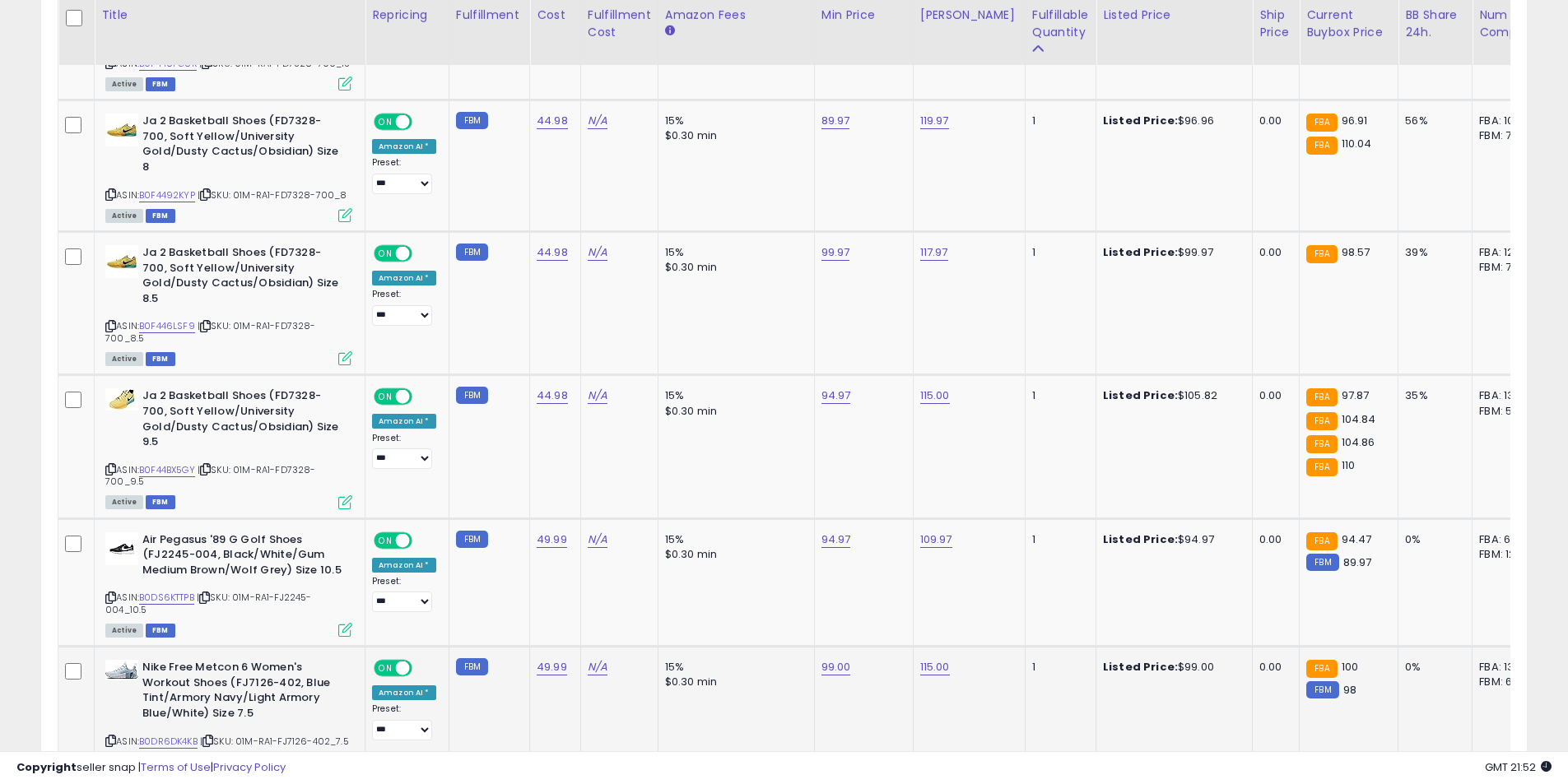
click at [107, 736] on icon at bounding box center [111, 741] width 11 height 9
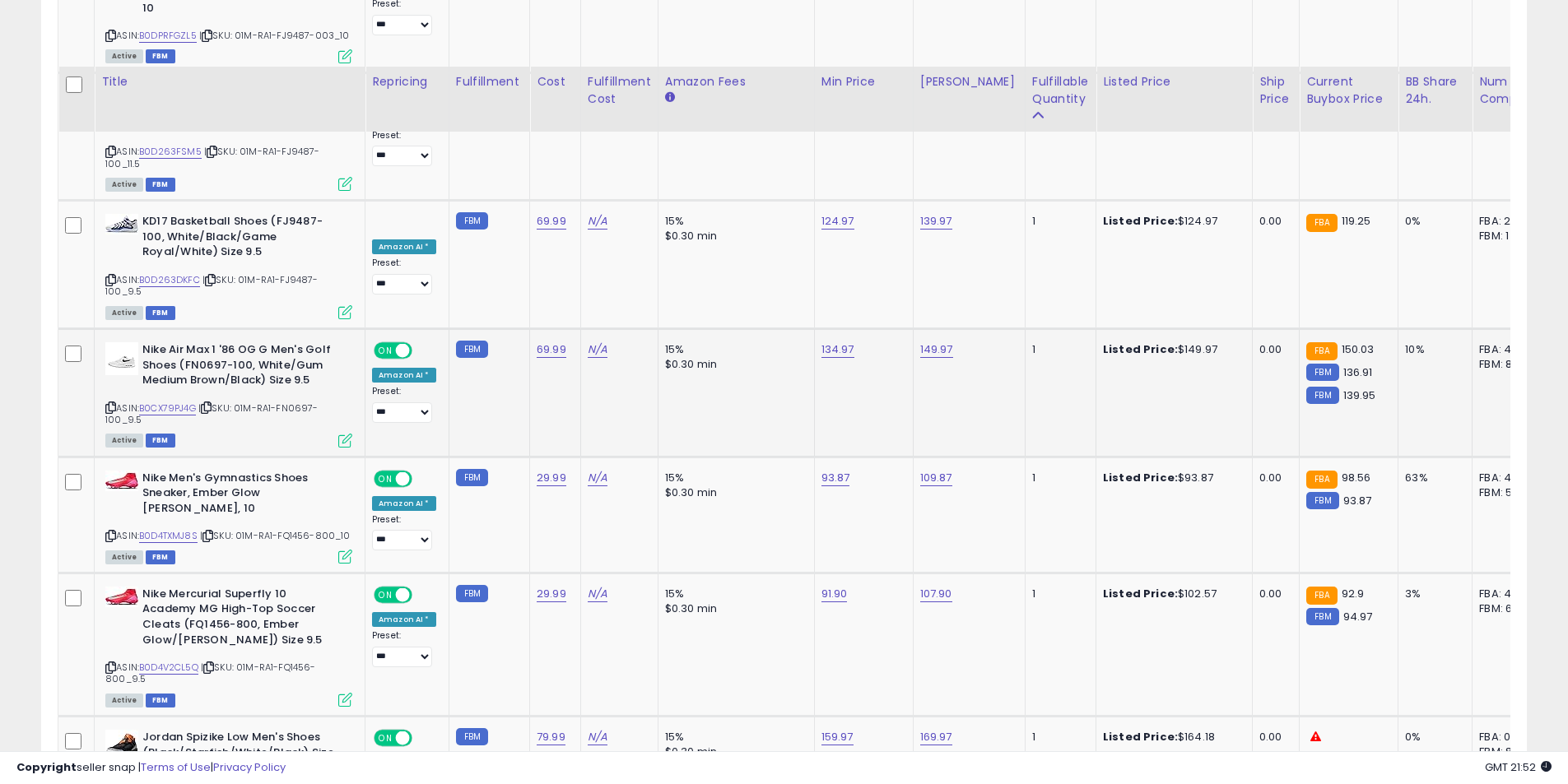
scroll to position [4320, 0]
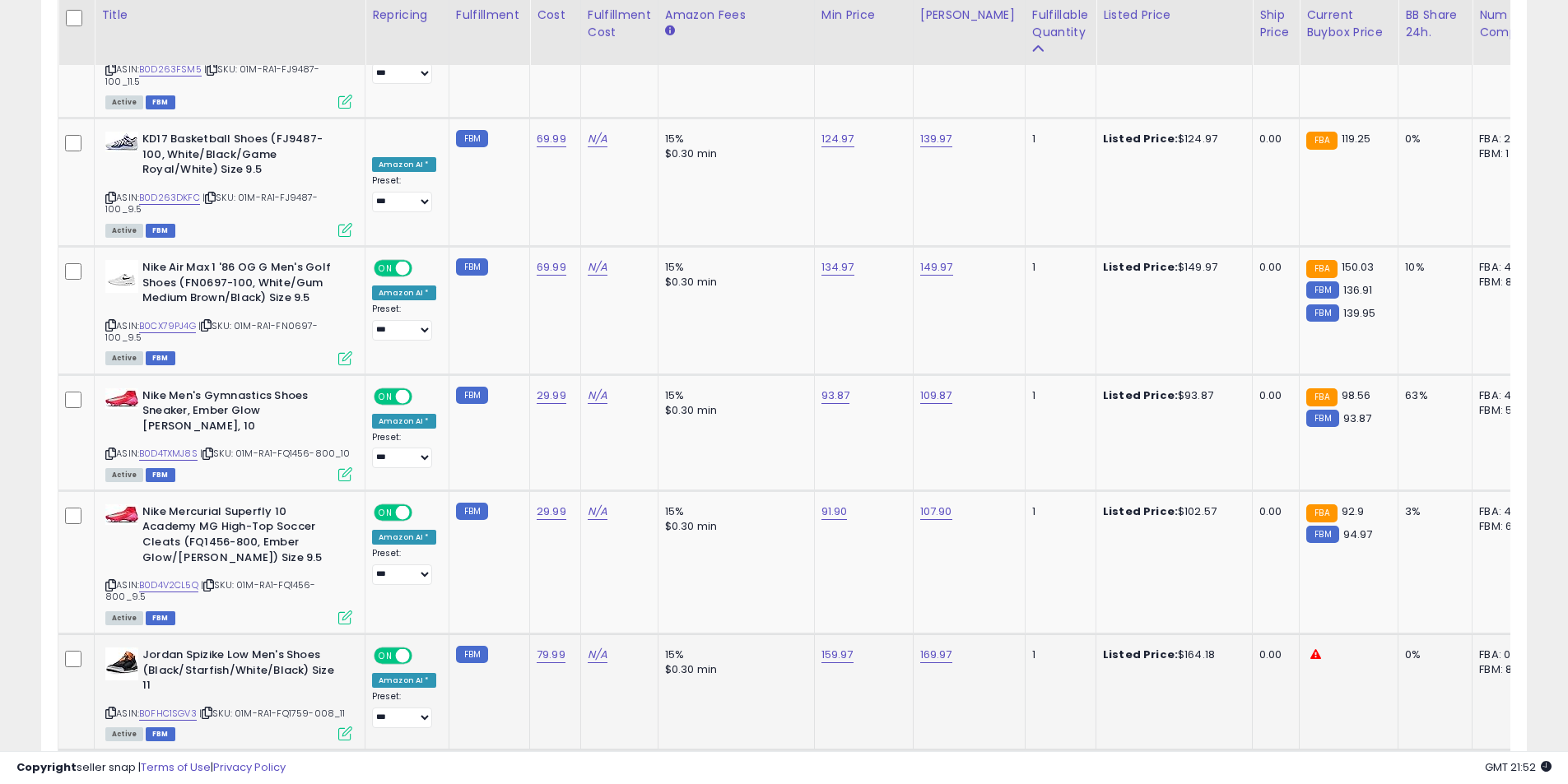
click at [108, 708] on icon at bounding box center [111, 712] width 11 height 9
click at [931, 647] on link "169.97" at bounding box center [937, 654] width 32 height 16
drag, startPoint x: 874, startPoint y: 505, endPoint x: 752, endPoint y: 498, distance: 122.2
type input "***"
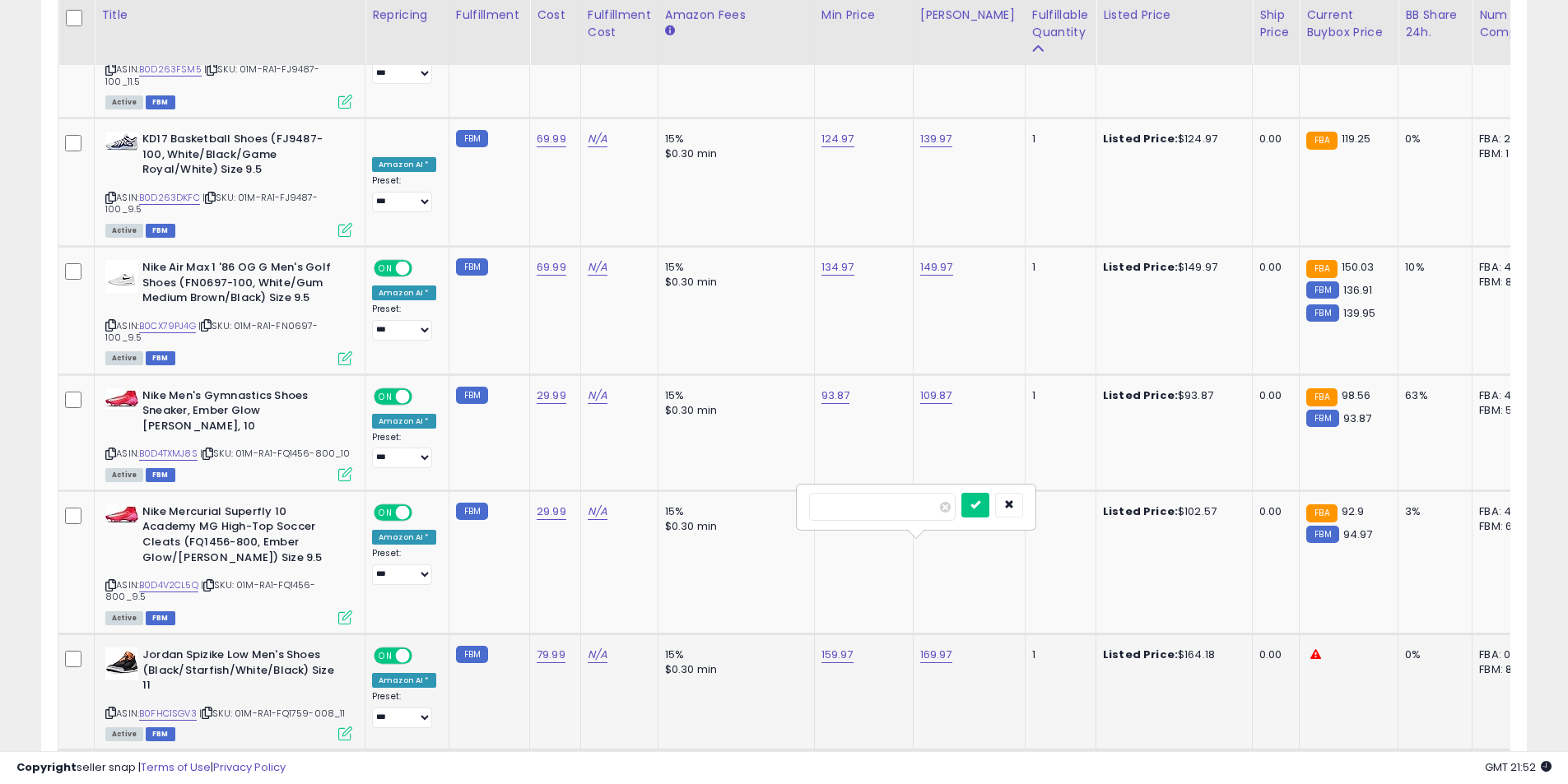
click button "submit" at bounding box center [975, 504] width 28 height 25
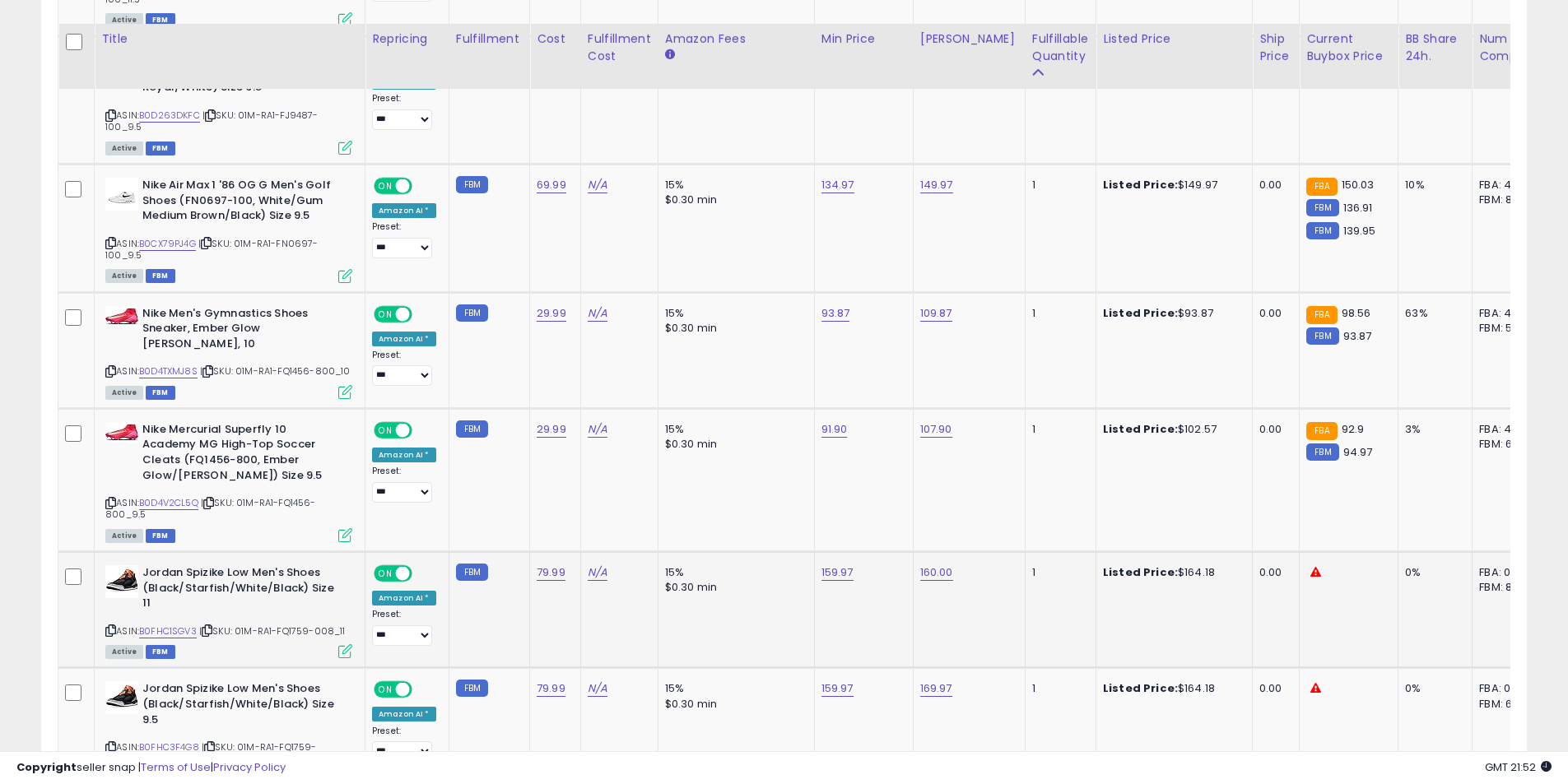
scroll to position [4566, 0]
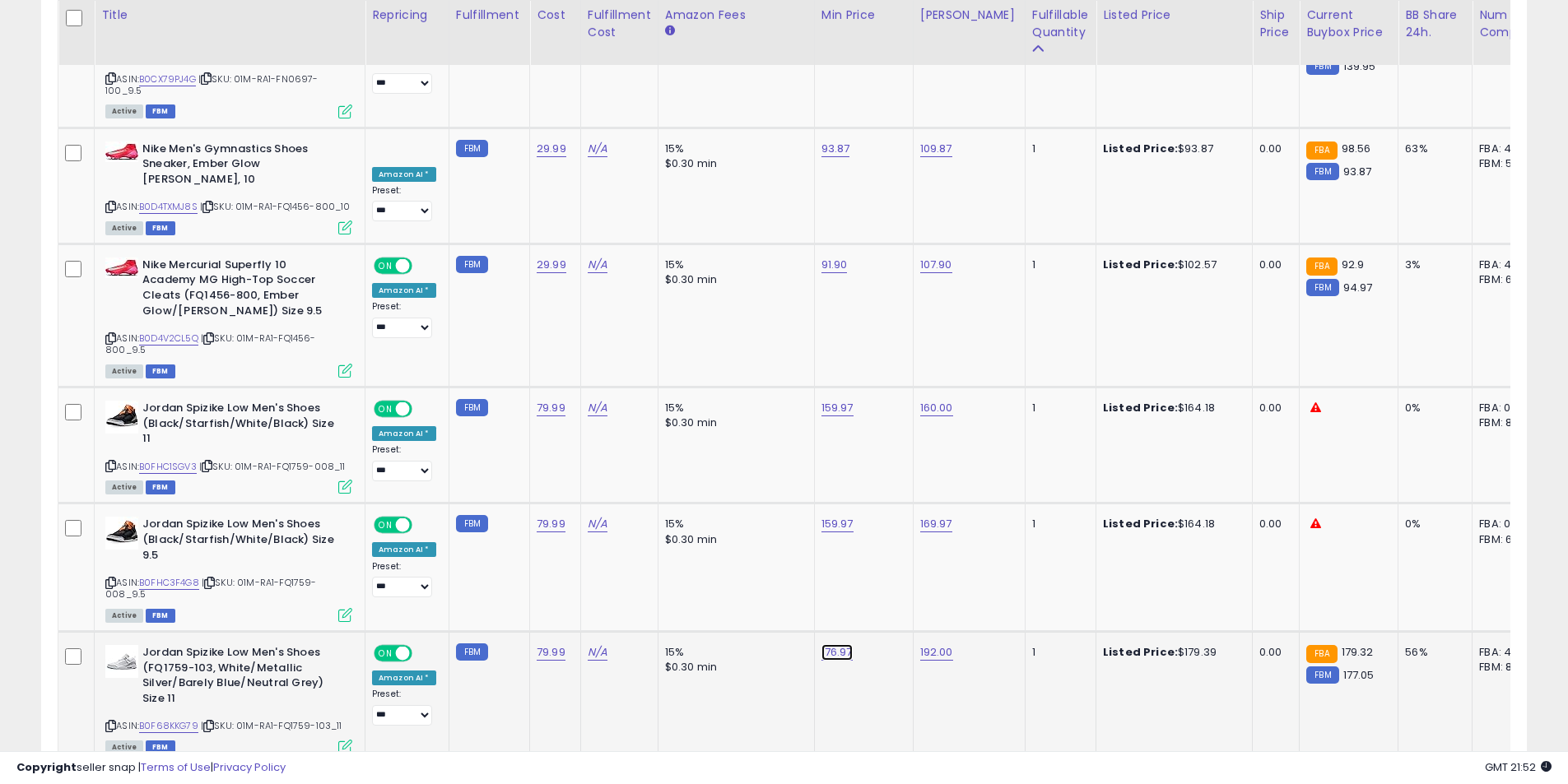
click at [827, 644] on link "176.97" at bounding box center [837, 652] width 32 height 16
drag, startPoint x: 752, startPoint y: 484, endPoint x: 683, endPoint y: 481, distance: 69.1
type input "******"
click button "submit" at bounding box center [876, 487] width 28 height 25
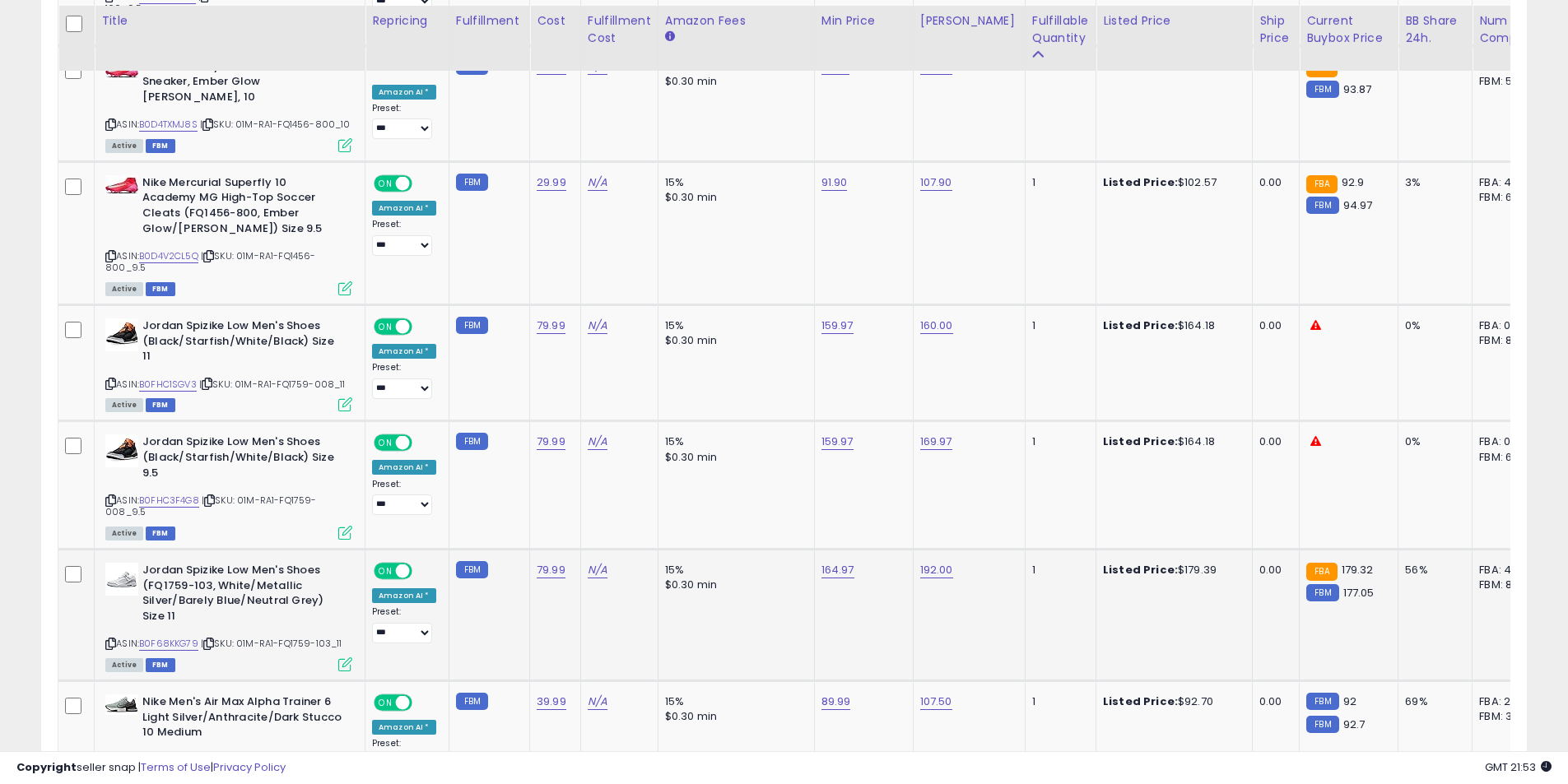
scroll to position [4813, 0]
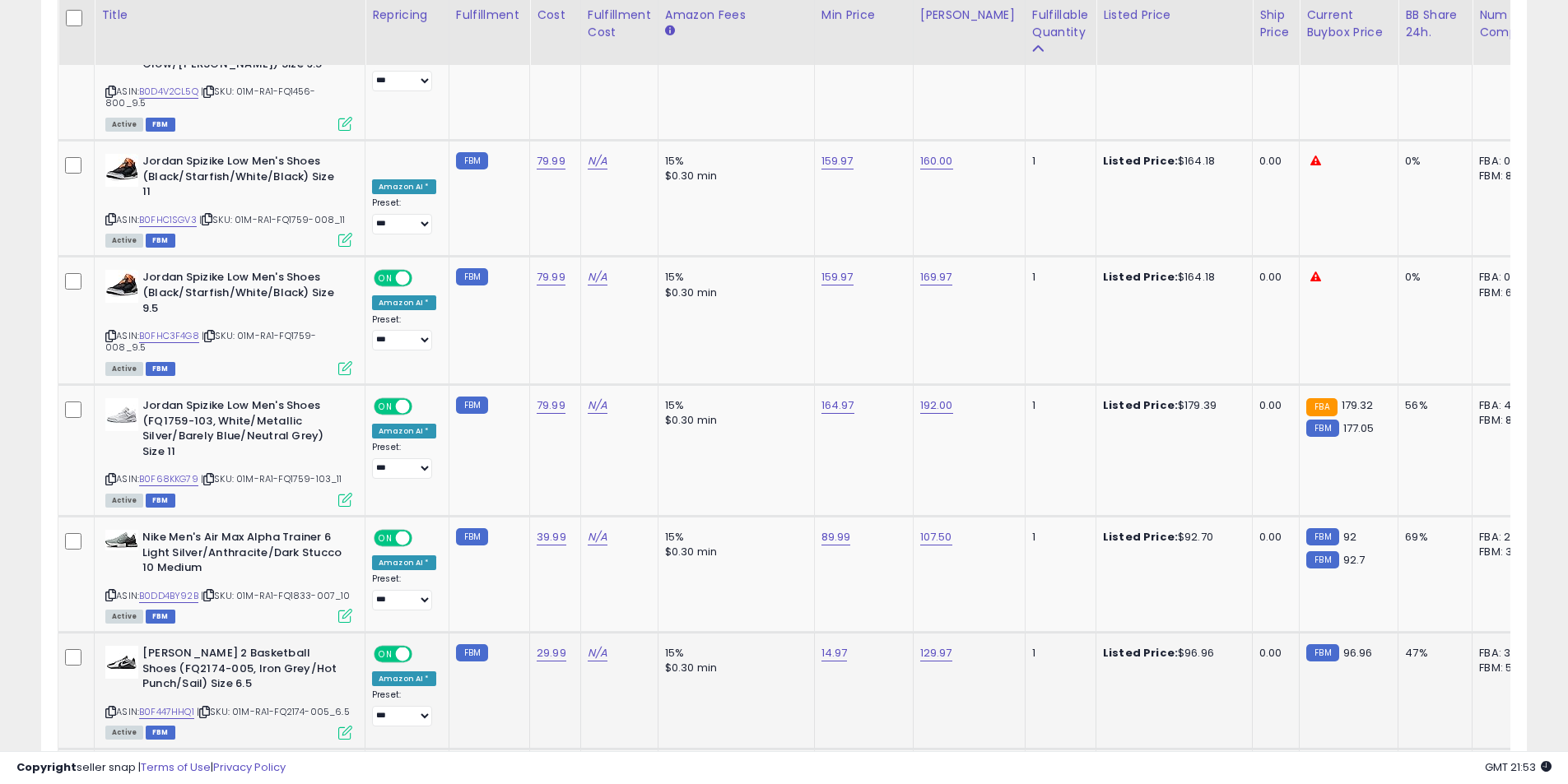
click at [114, 707] on icon at bounding box center [111, 712] width 11 height 9
click at [823, 645] on link "14.97" at bounding box center [834, 653] width 26 height 16
drag, startPoint x: 702, startPoint y: 492, endPoint x: 683, endPoint y: 488, distance: 19.4
type input "******"
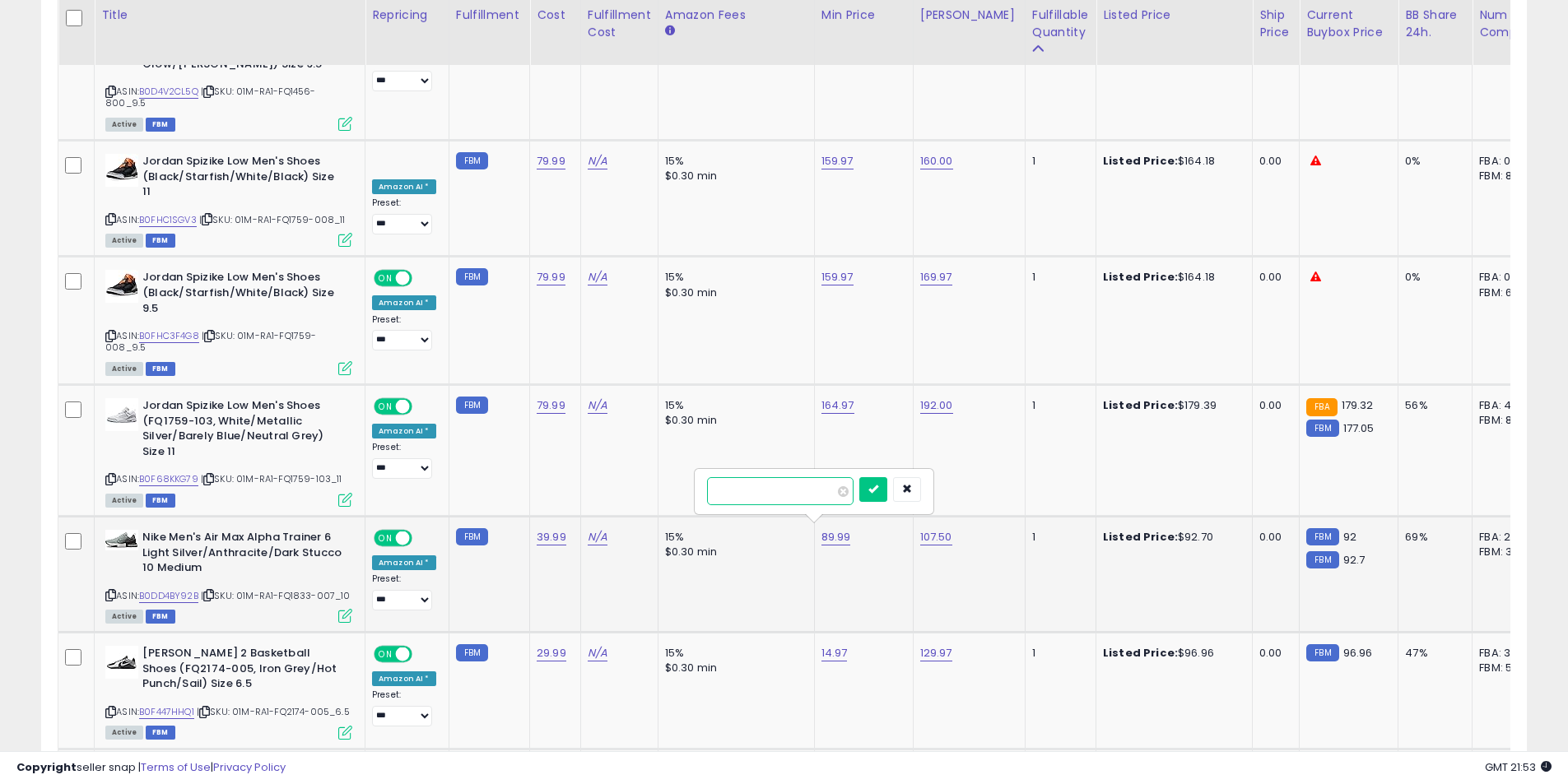
click button "submit" at bounding box center [873, 489] width 28 height 25
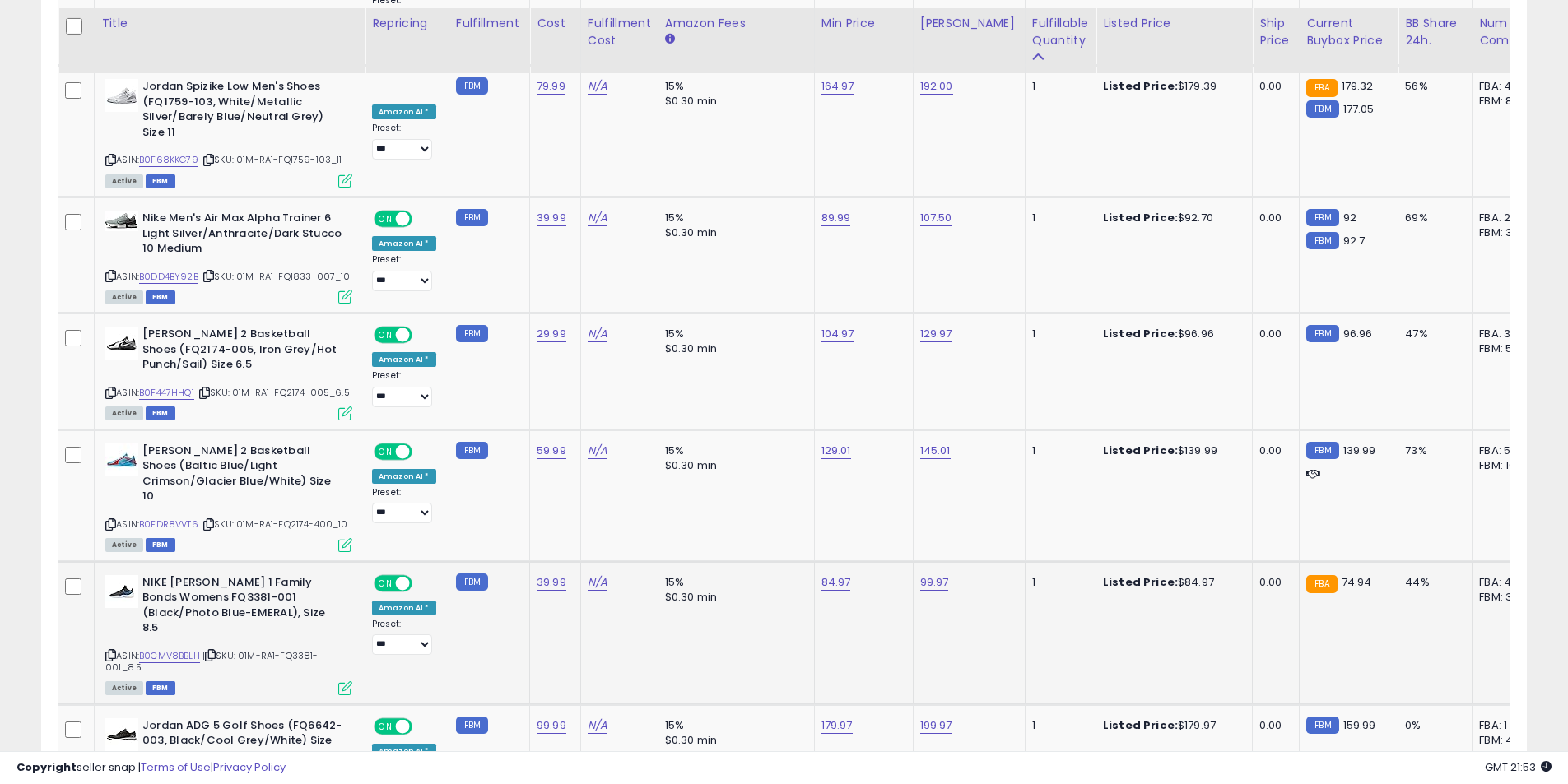
scroll to position [5142, 0]
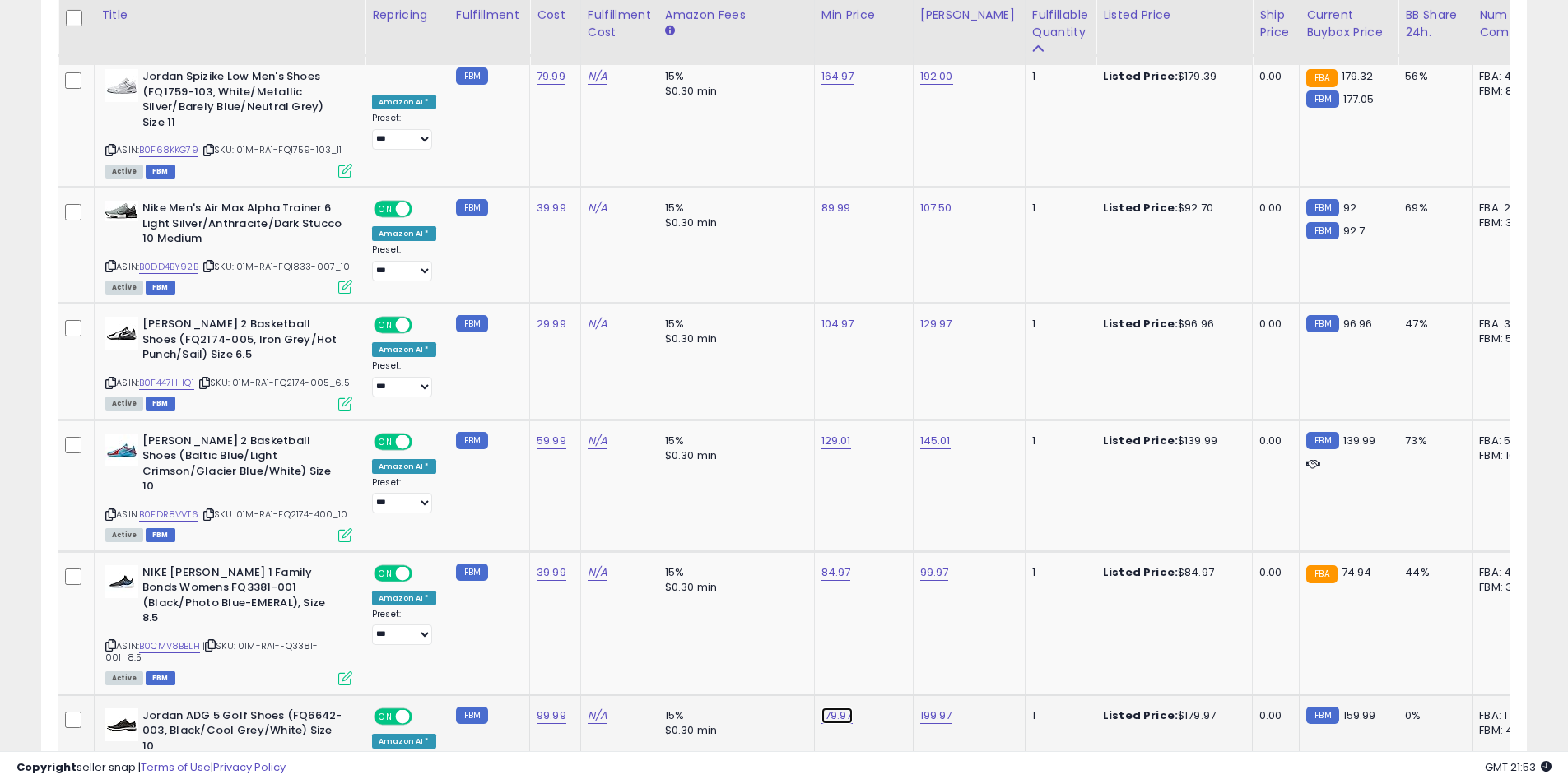
click at [832, 707] on link "179.97" at bounding box center [837, 715] width 32 height 16
click at [924, 532] on button "button" at bounding box center [910, 532] width 28 height 25
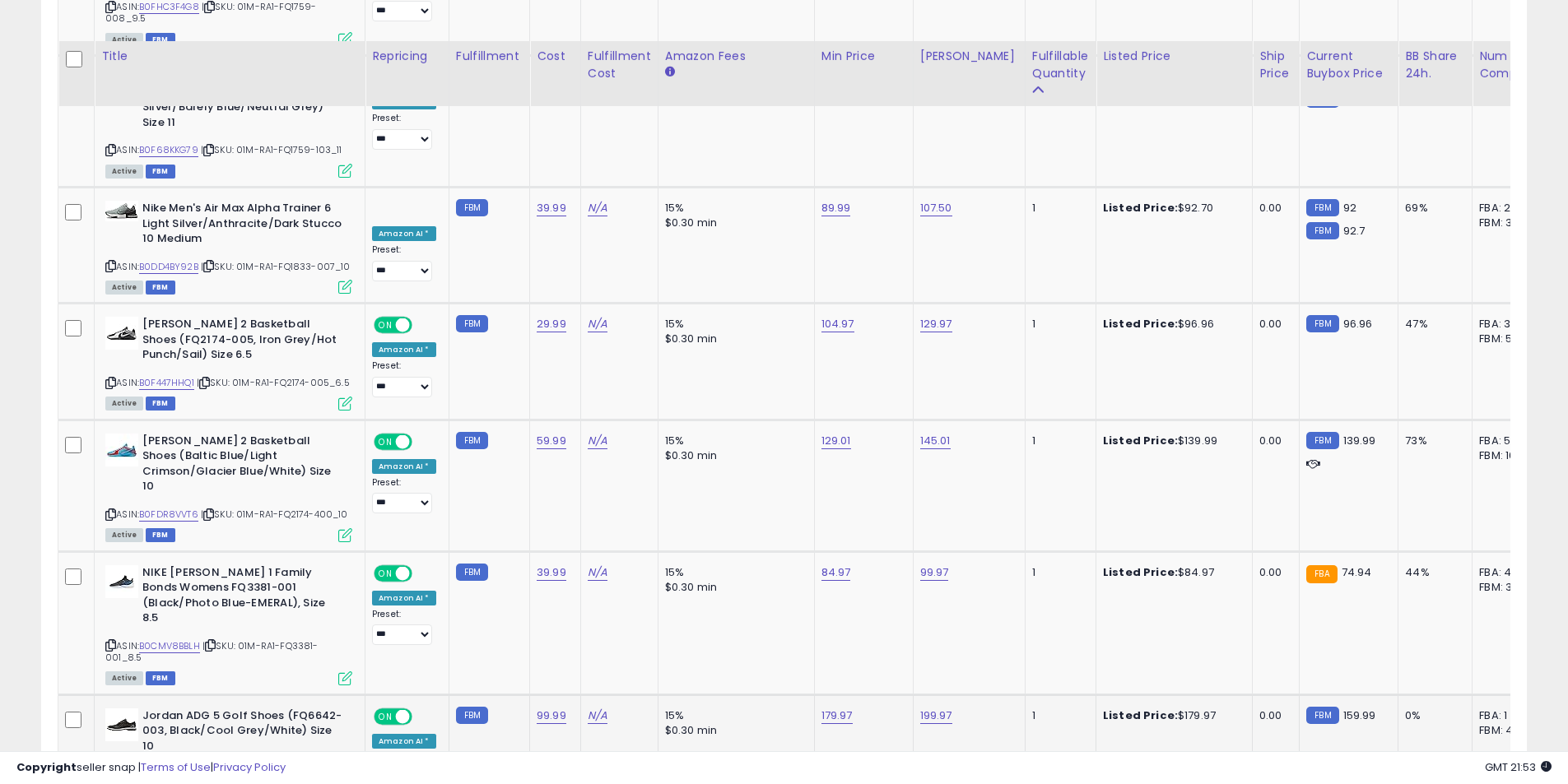
scroll to position [5225, 0]
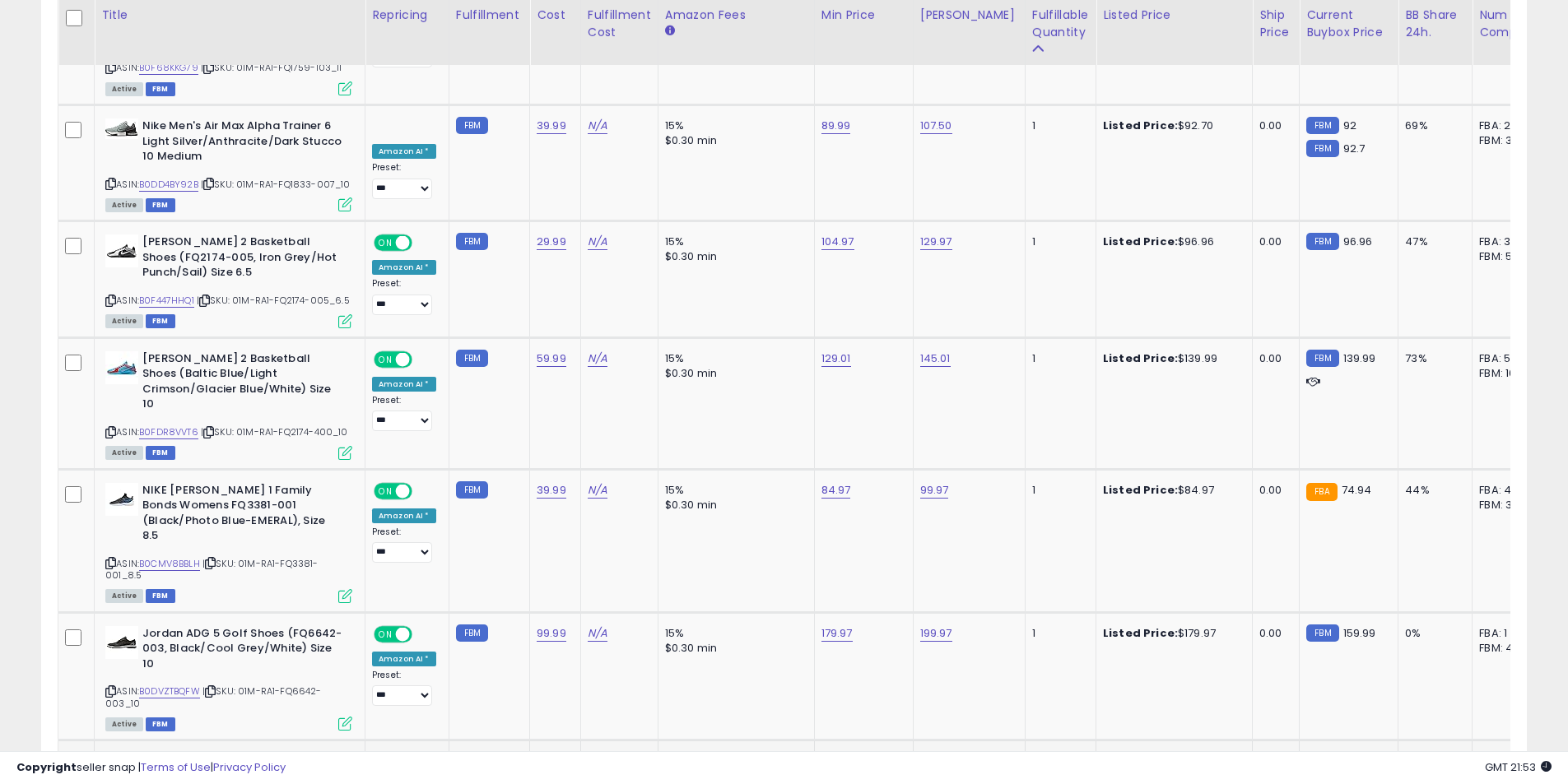
click at [827, 753] on link "160.34" at bounding box center [839, 761] width 34 height 16
drag, startPoint x: 810, startPoint y: 563, endPoint x: 680, endPoint y: 568, distance: 130.1
type input "******"
click button "submit" at bounding box center [877, 562] width 28 height 25
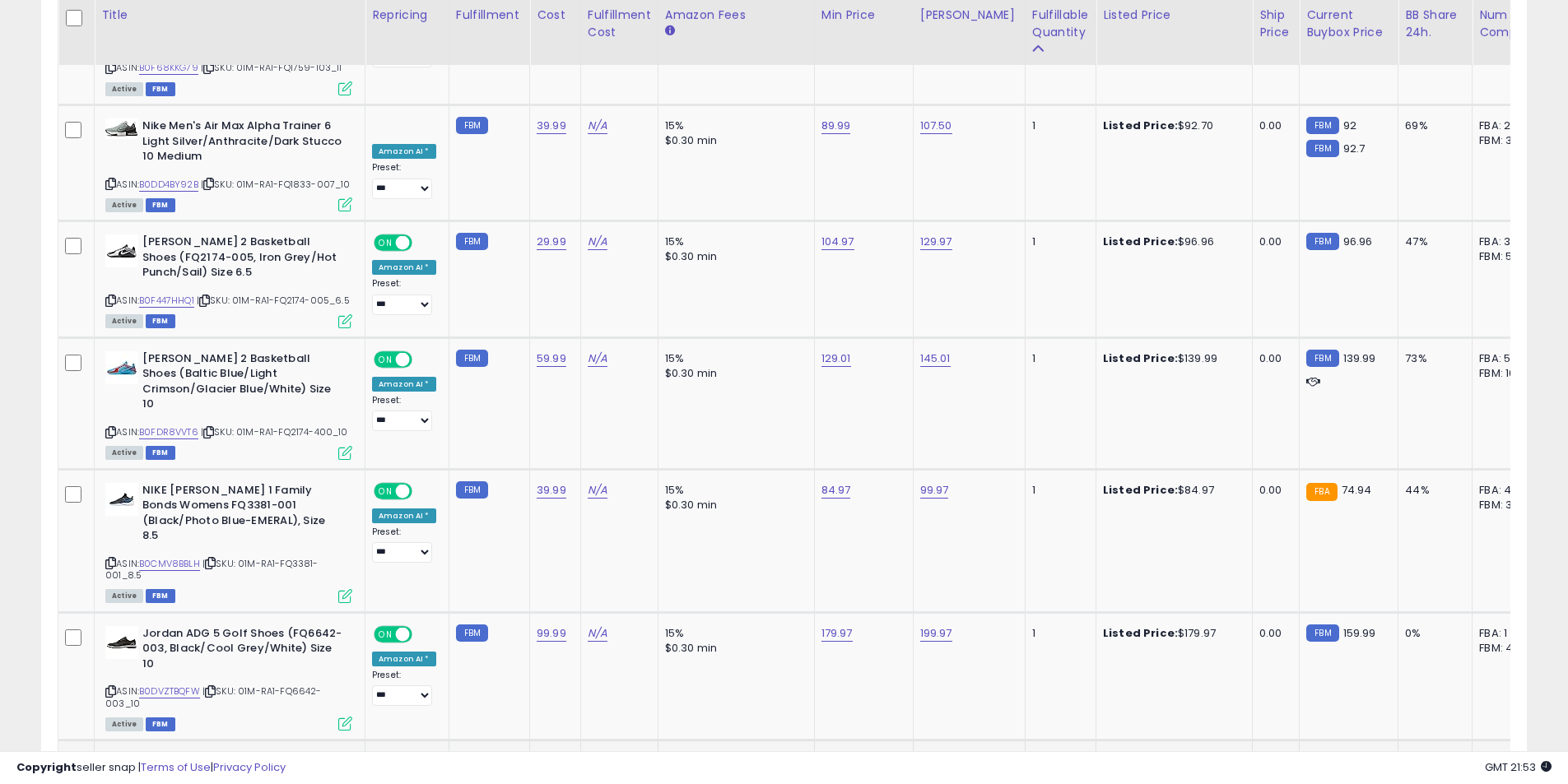
click at [827, 753] on link "129.97" at bounding box center [838, 761] width 32 height 16
drag, startPoint x: 788, startPoint y: 567, endPoint x: 666, endPoint y: 555, distance: 122.6
drag, startPoint x: 738, startPoint y: 568, endPoint x: 723, endPoint y: 566, distance: 15.1
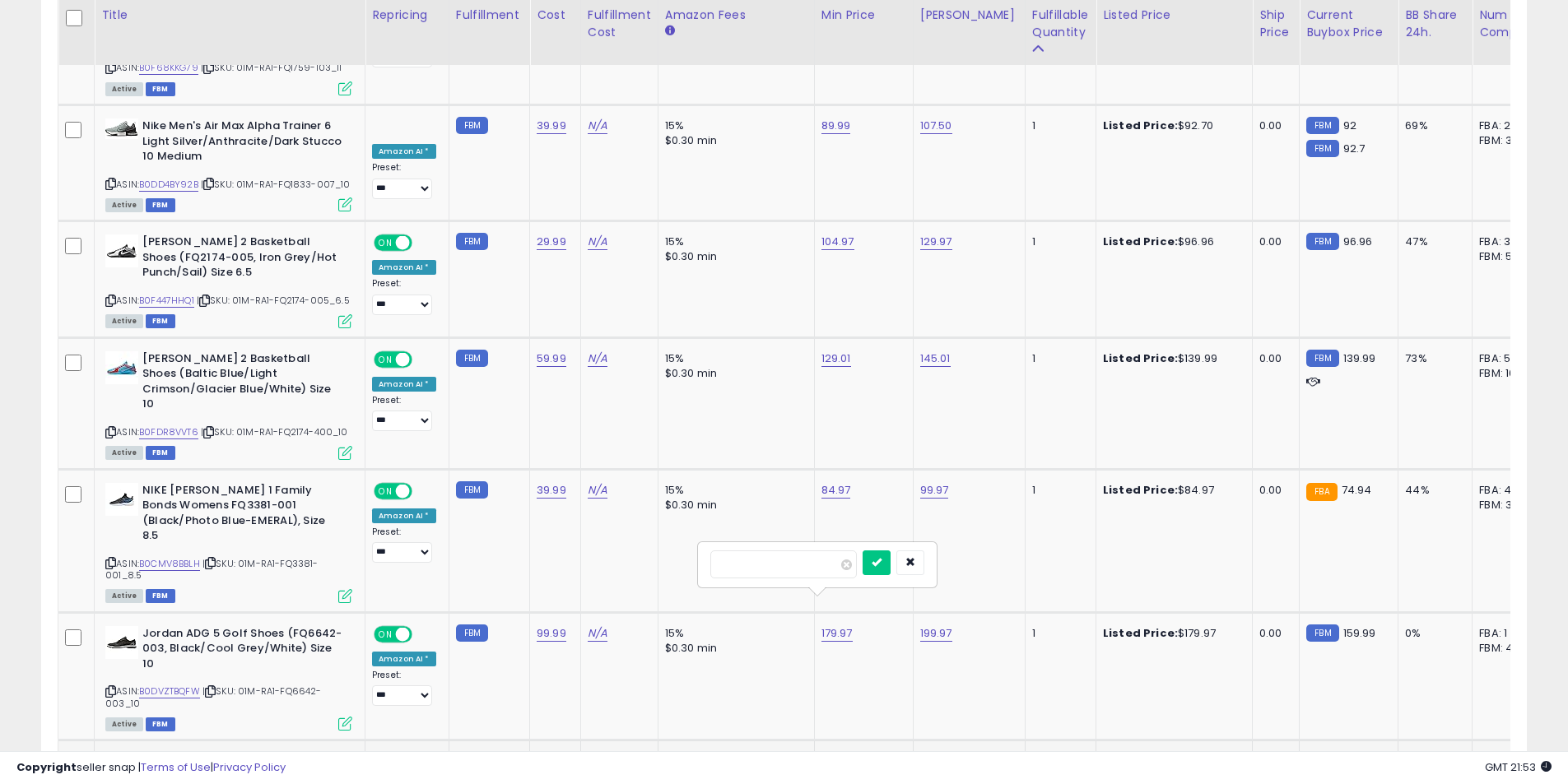
click at [723, 566] on input "***" at bounding box center [783, 564] width 147 height 28
type input "******"
click button "submit" at bounding box center [876, 562] width 28 height 25
click at [931, 753] on link "176.34" at bounding box center [937, 761] width 33 height 16
drag, startPoint x: 798, startPoint y: 558, endPoint x: 766, endPoint y: 551, distance: 32.8
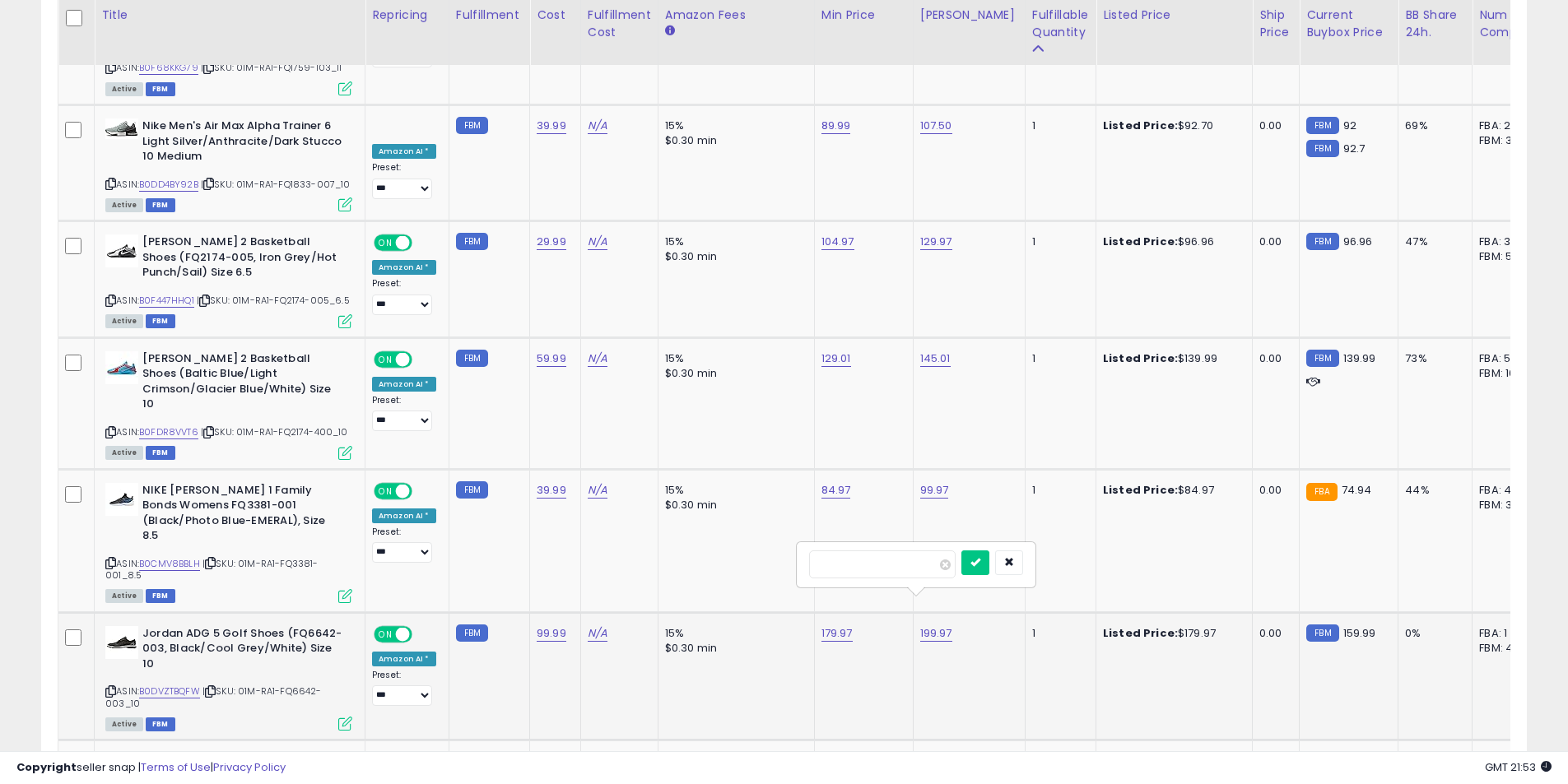
type input "******"
click button "submit" at bounding box center [975, 562] width 28 height 25
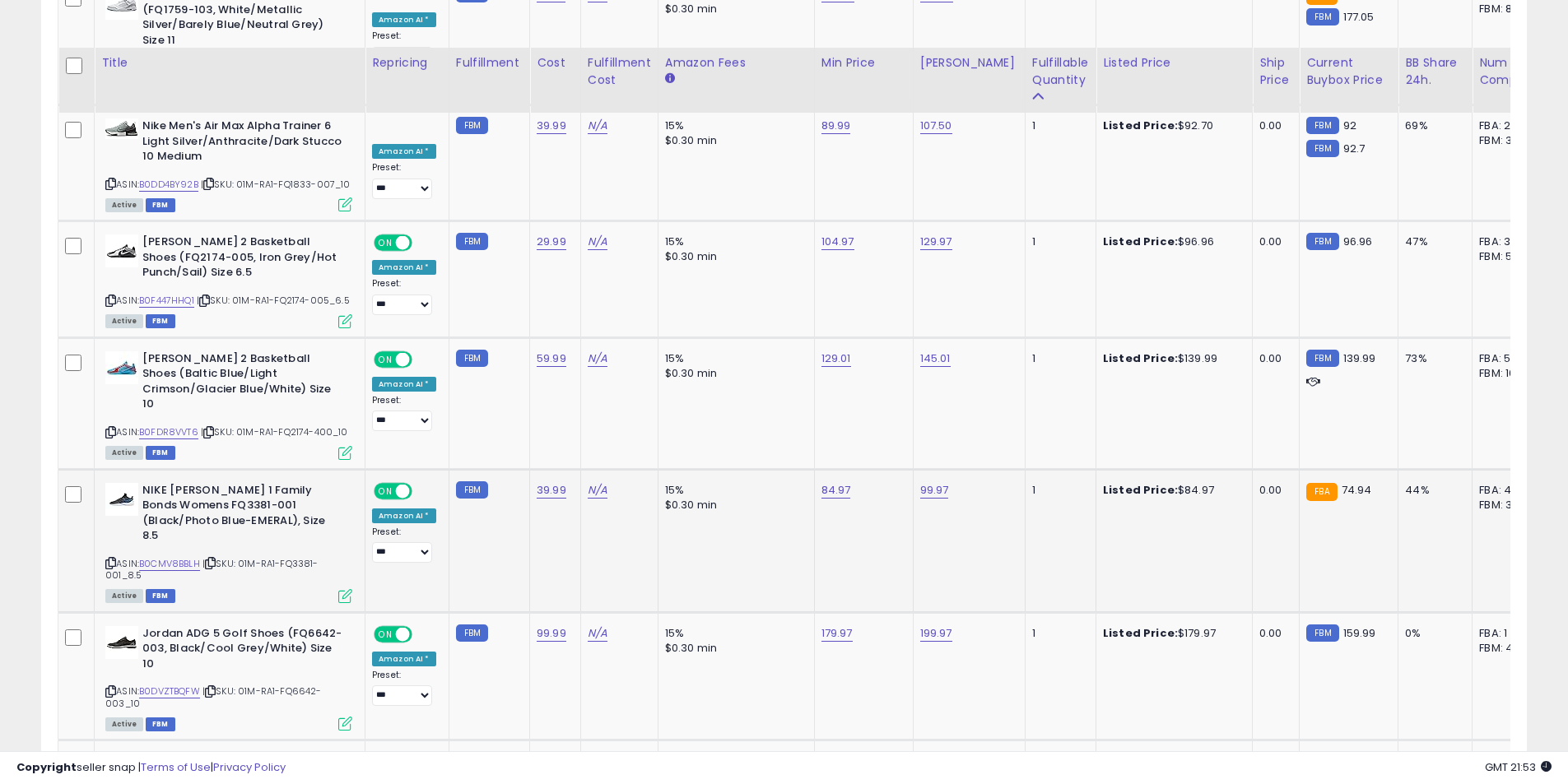
scroll to position [5389, 0]
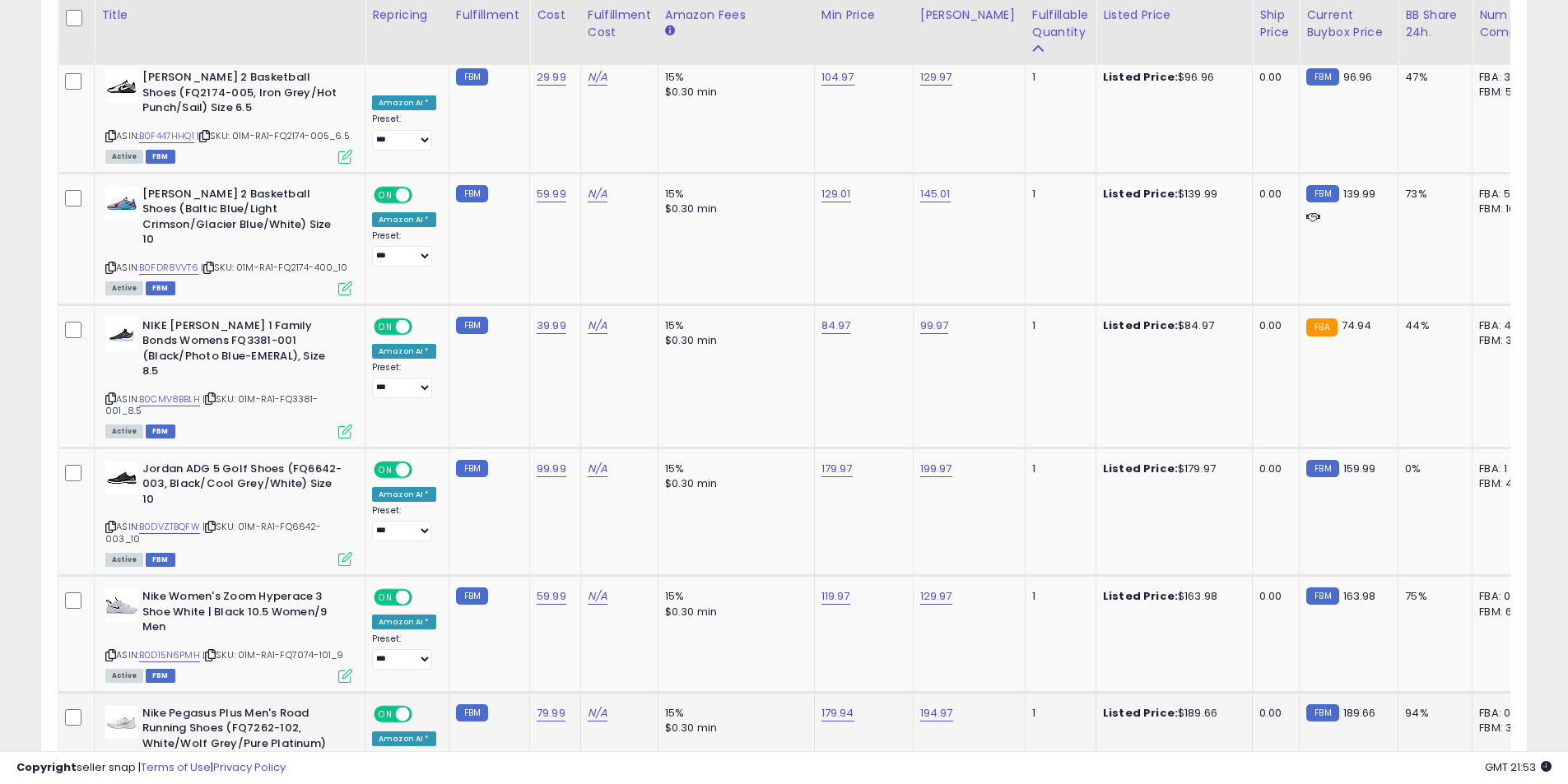
click at [108, 782] on icon at bounding box center [111, 787] width 11 height 9
click at [922, 706] on link "194.97" at bounding box center [937, 713] width 33 height 16
drag, startPoint x: 894, startPoint y: 516, endPoint x: 713, endPoint y: 508, distance: 181.2
type input "******"
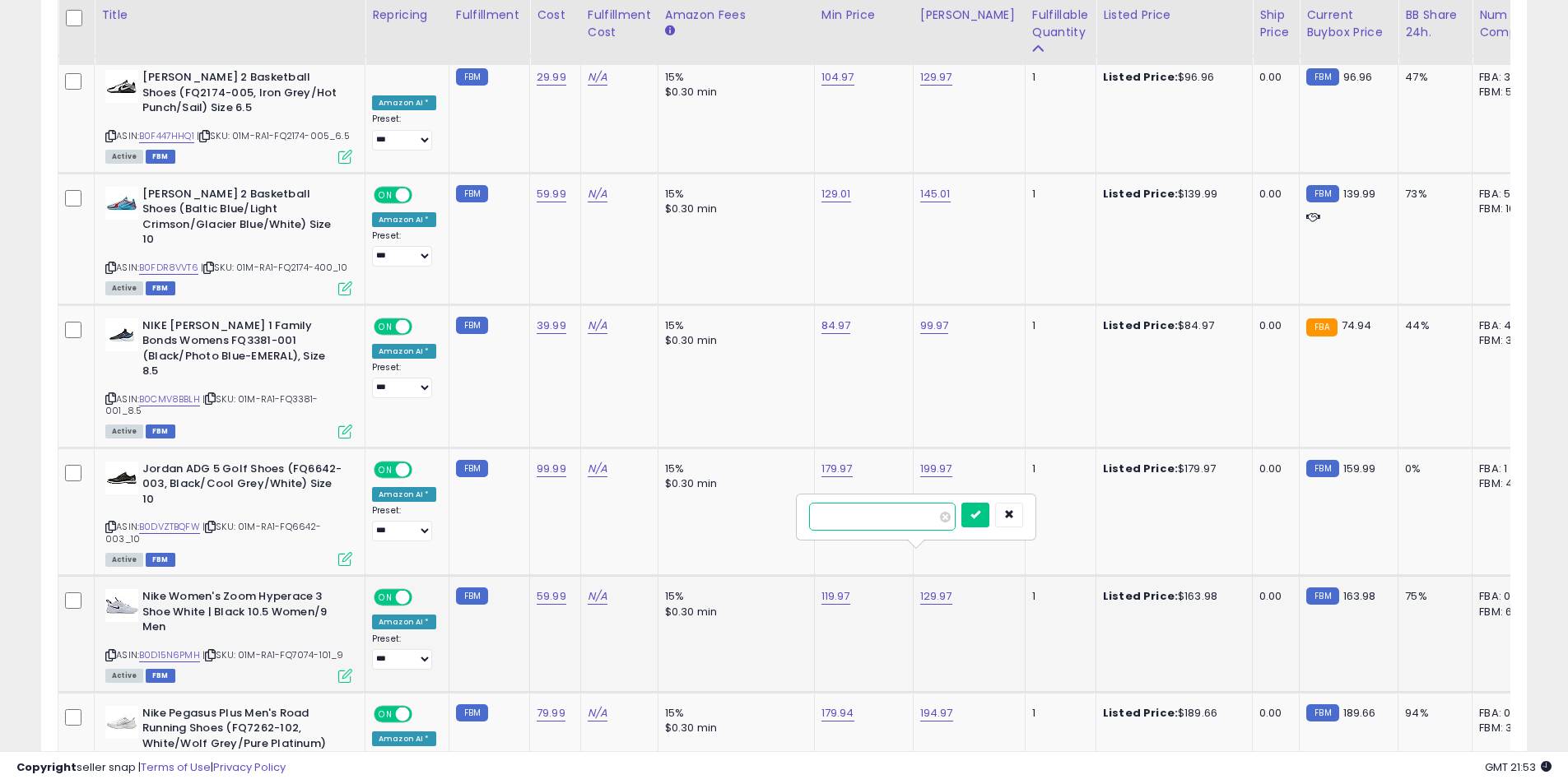
click button "submit" at bounding box center [975, 515] width 28 height 25
click at [829, 706] on link "179.94" at bounding box center [838, 713] width 33 height 16
drag, startPoint x: 669, startPoint y: 516, endPoint x: 654, endPoint y: 516, distance: 15.0
type input "******"
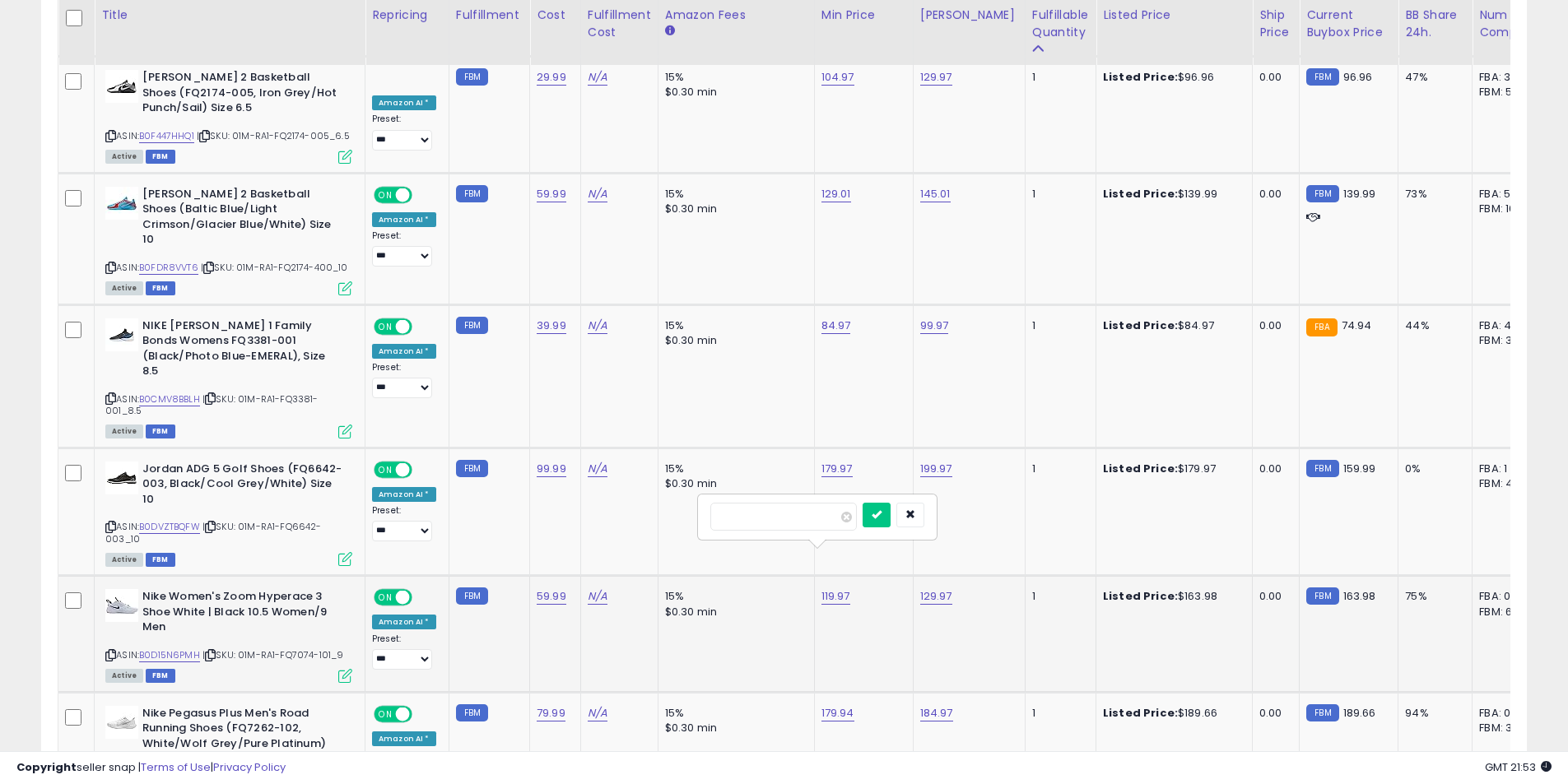
click button "submit" at bounding box center [876, 515] width 28 height 25
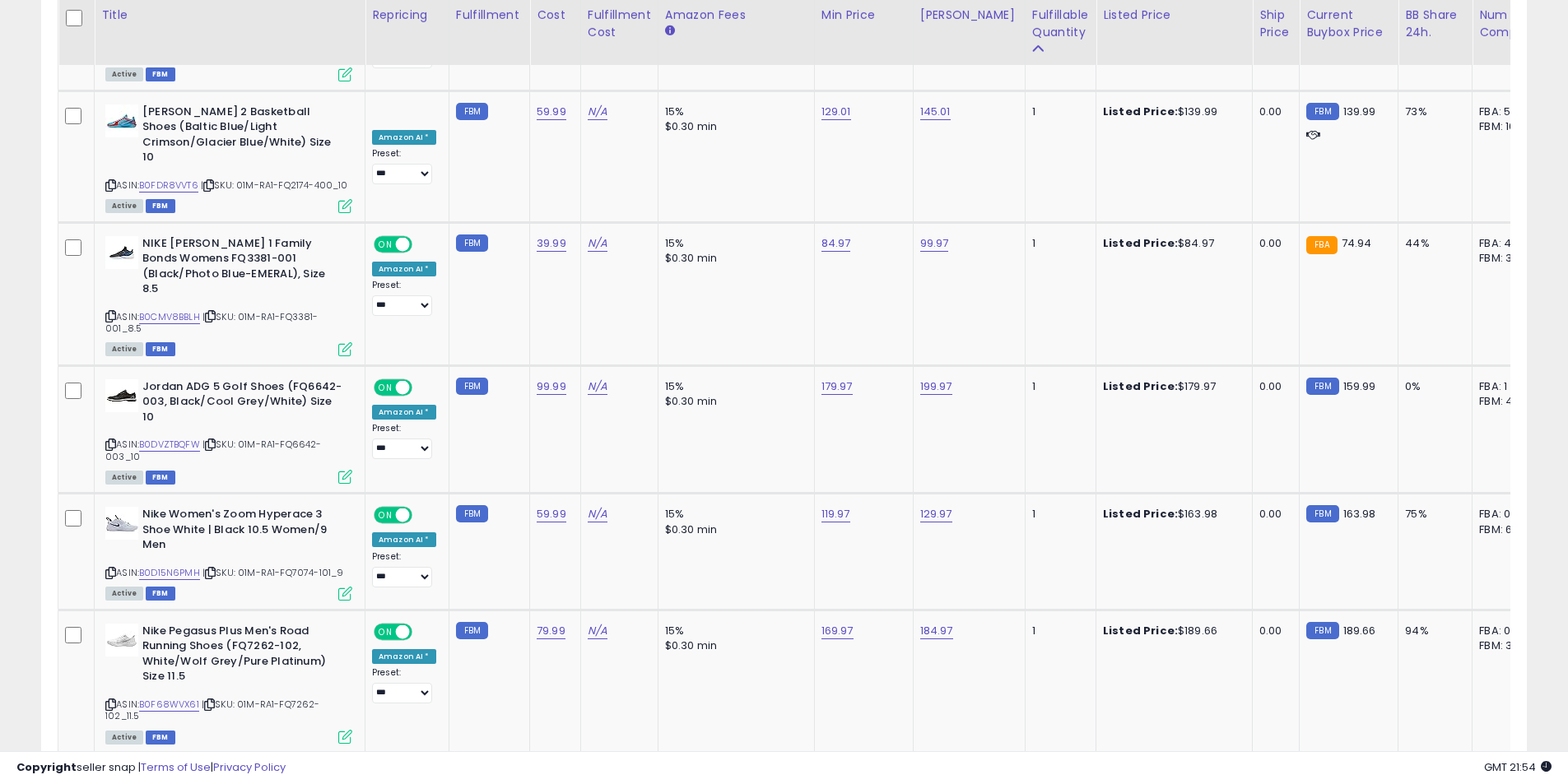
click at [931, 766] on link "179.97" at bounding box center [936, 774] width 32 height 16
drag, startPoint x: 886, startPoint y: 576, endPoint x: 722, endPoint y: 574, distance: 164.0
type input "******"
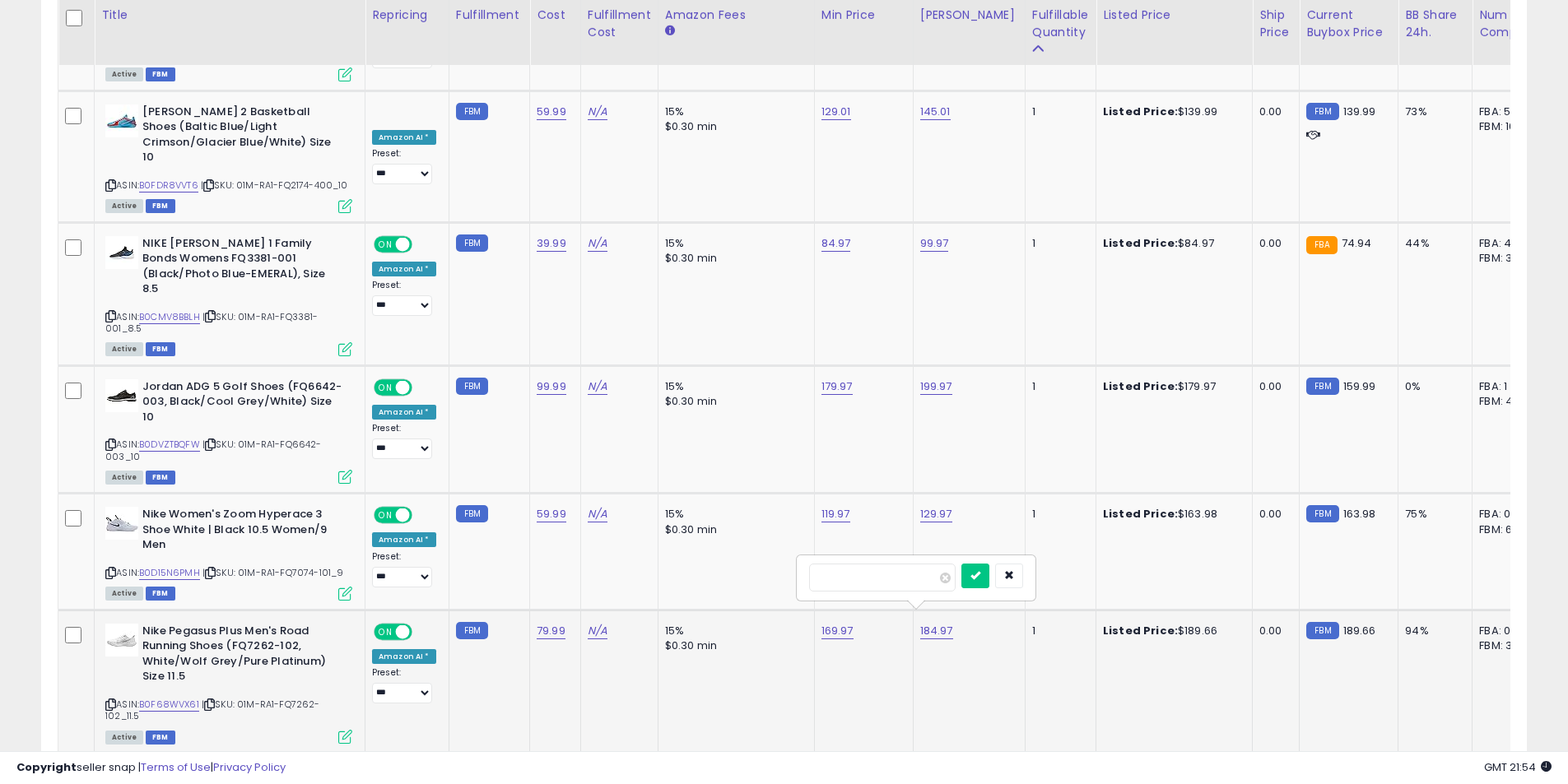
click button "submit" at bounding box center [975, 575] width 28 height 25
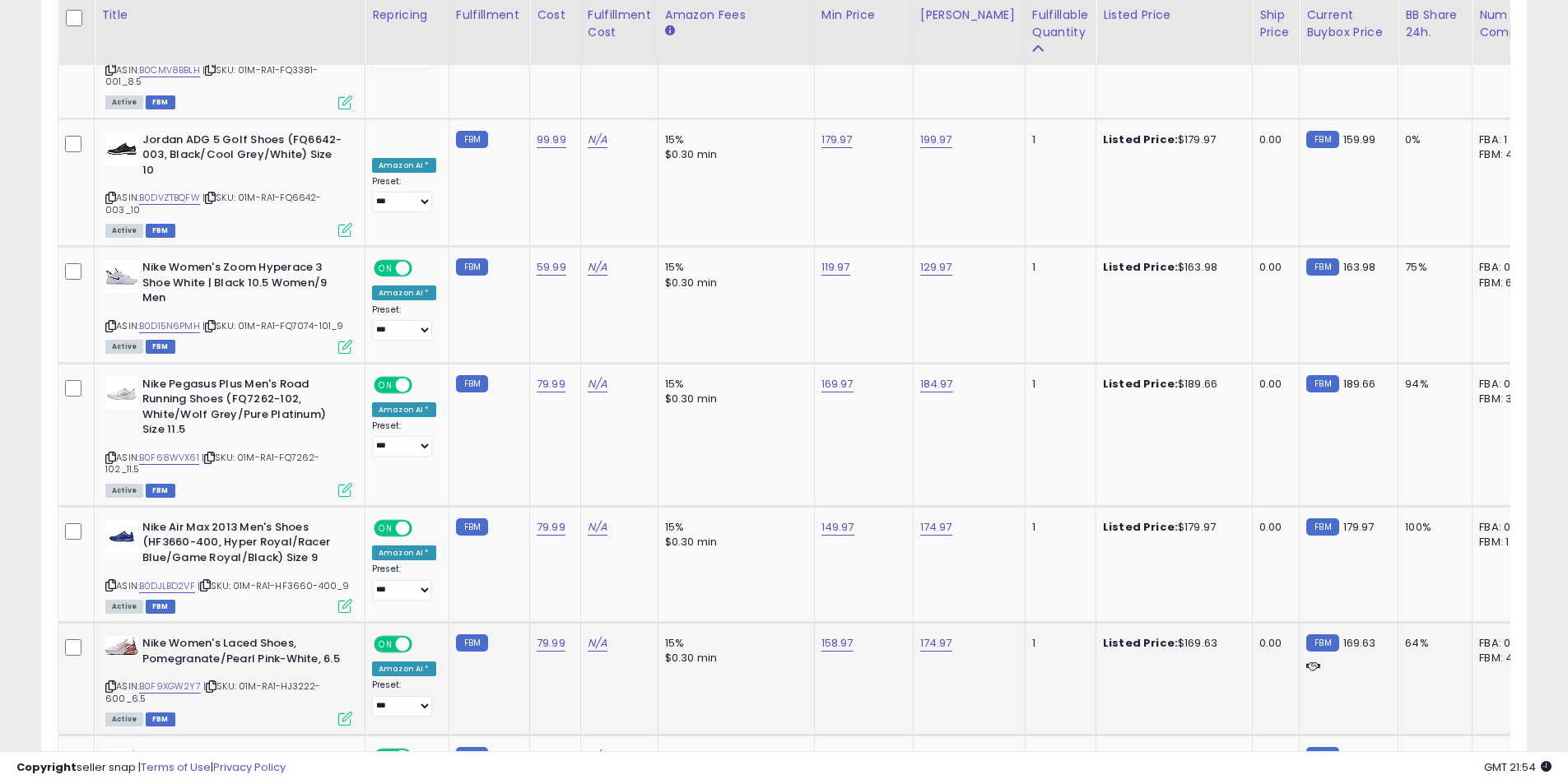
click at [110, 683] on icon at bounding box center [111, 687] width 11 height 9
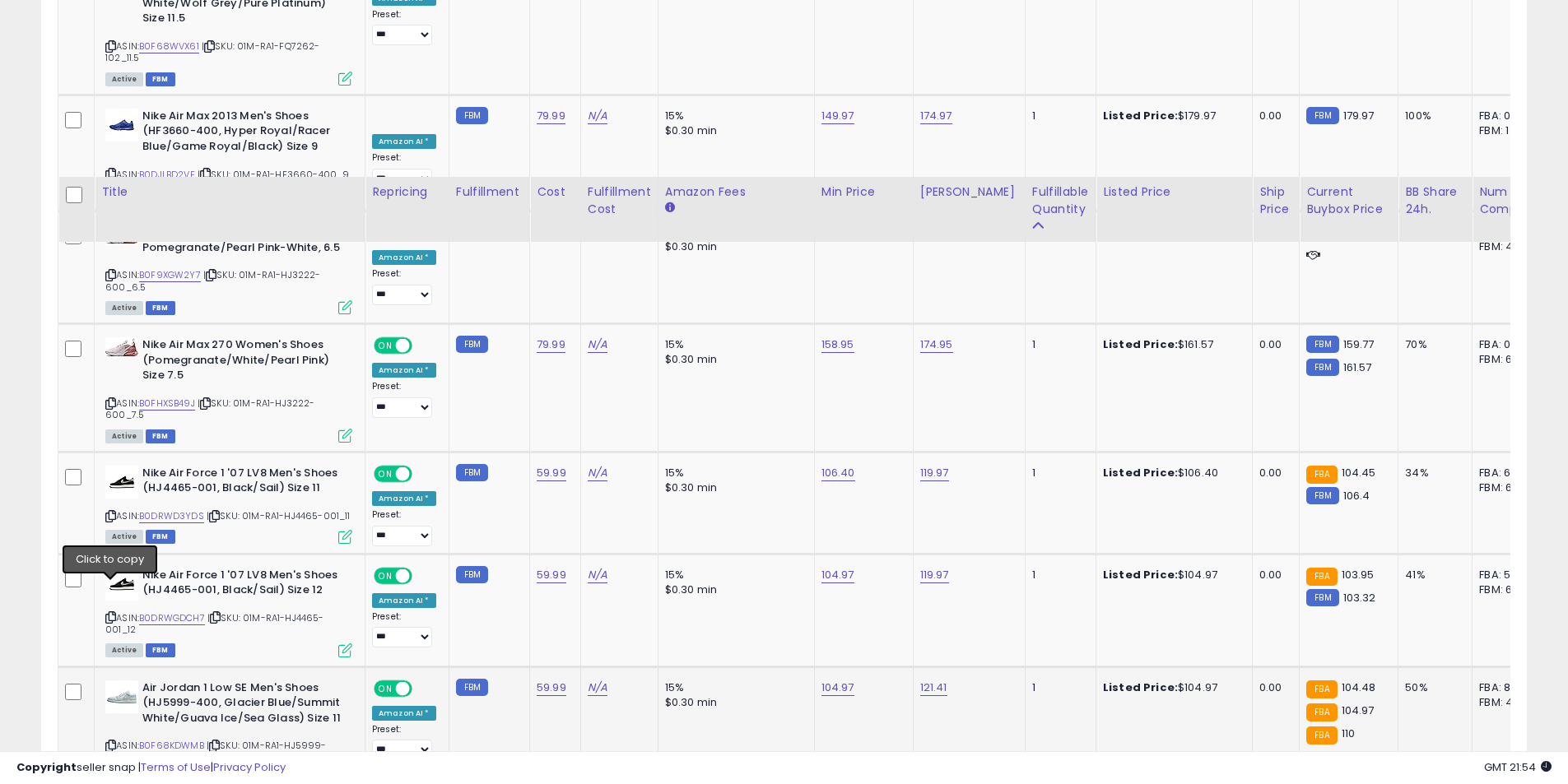
scroll to position [6377, 0]
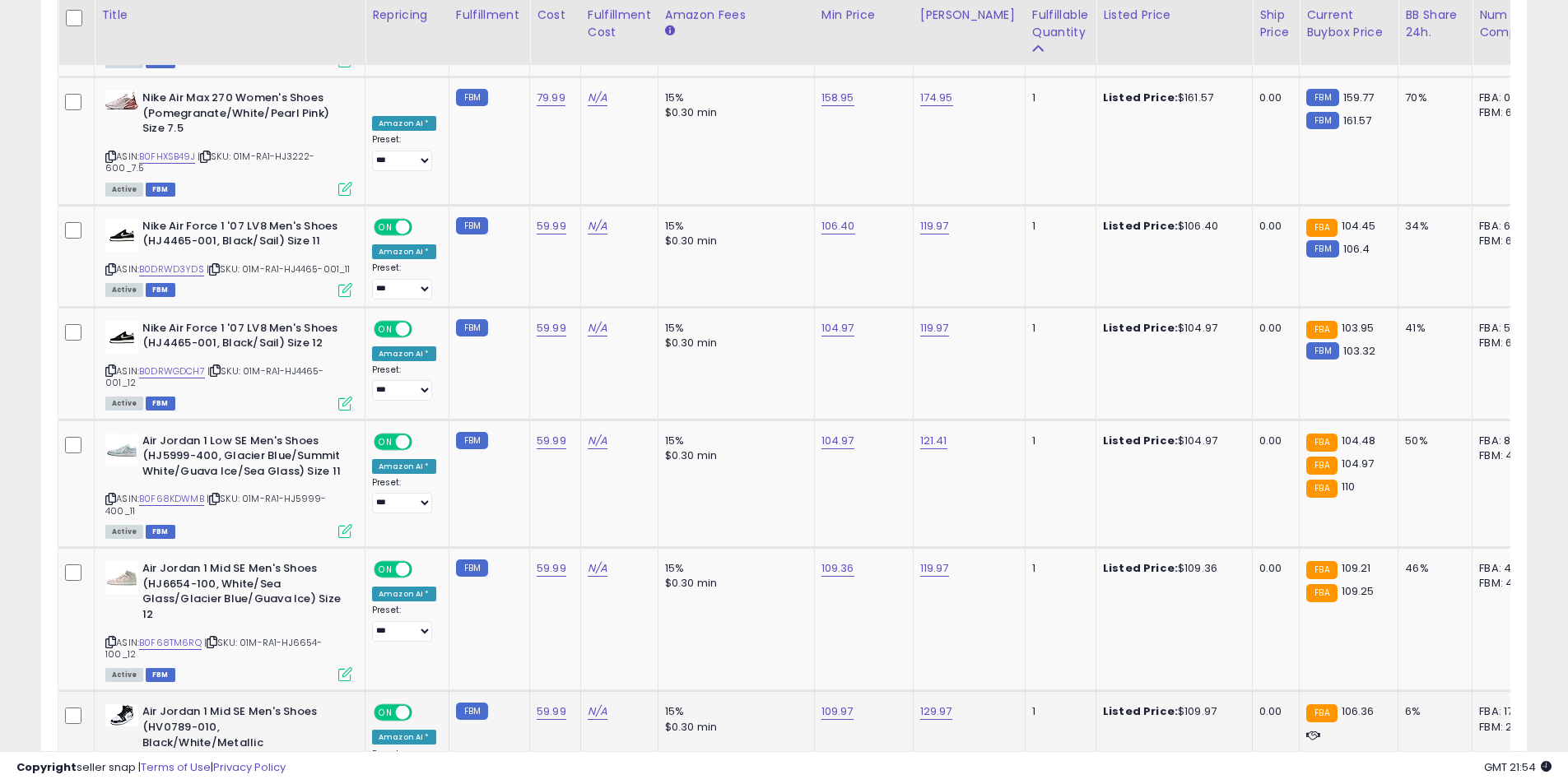
click at [108, 781] on icon at bounding box center [111, 785] width 11 height 9
click at [827, 704] on link "109.97" at bounding box center [838, 712] width 32 height 16
drag, startPoint x: 796, startPoint y: 512, endPoint x: 671, endPoint y: 507, distance: 125.1
type input "******"
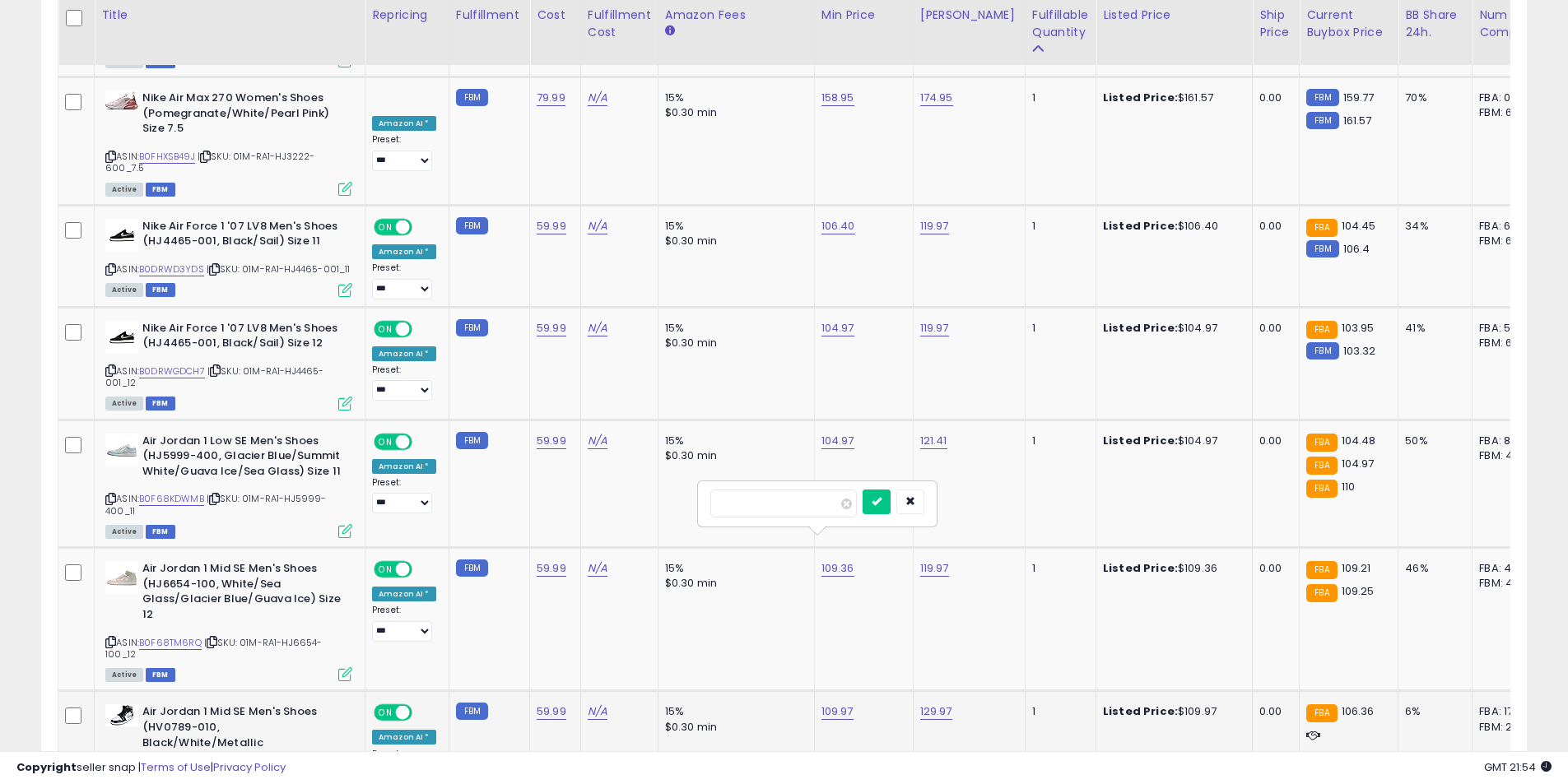
click button "submit" at bounding box center [876, 502] width 28 height 25
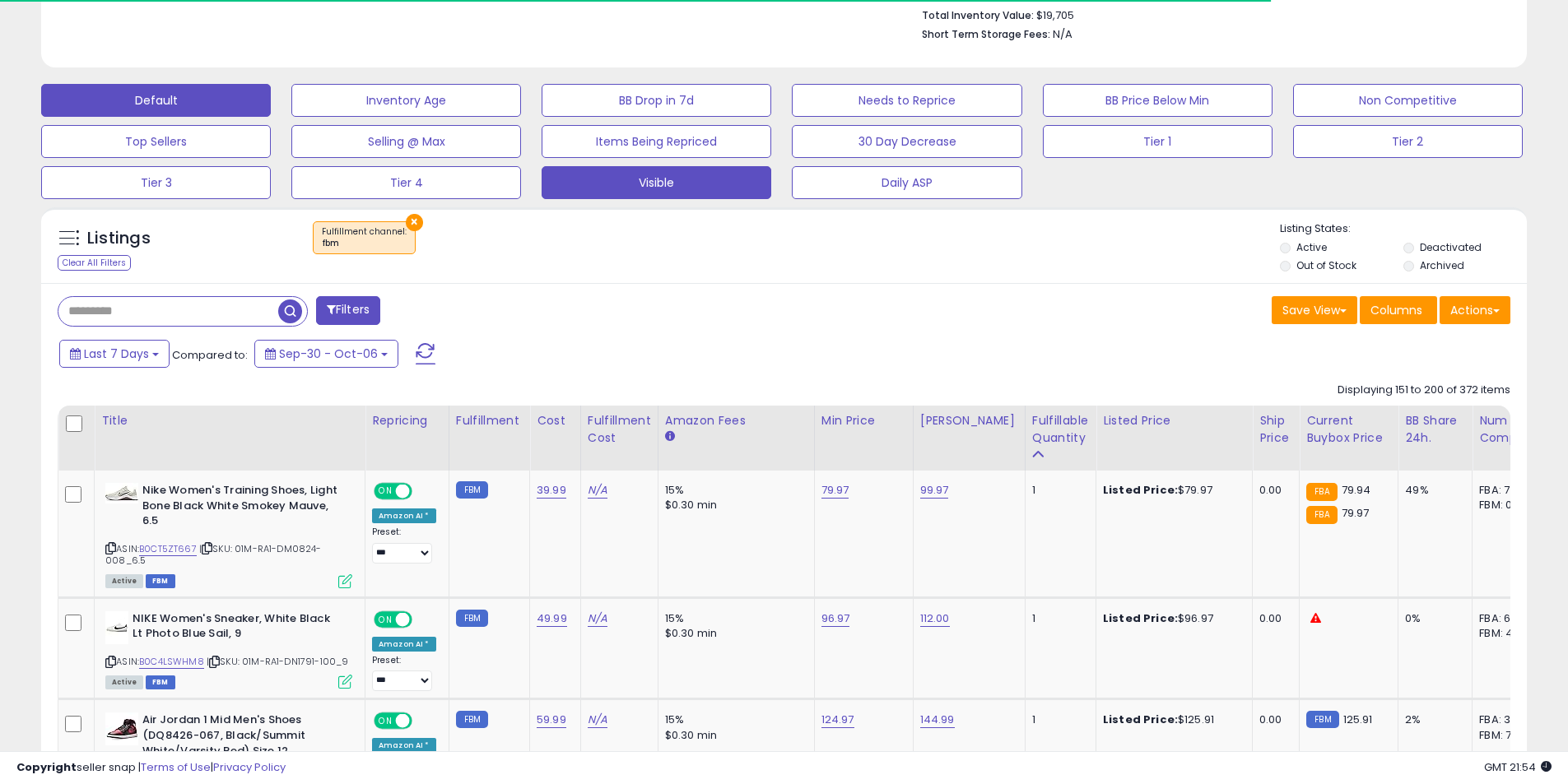
scroll to position [616, 0]
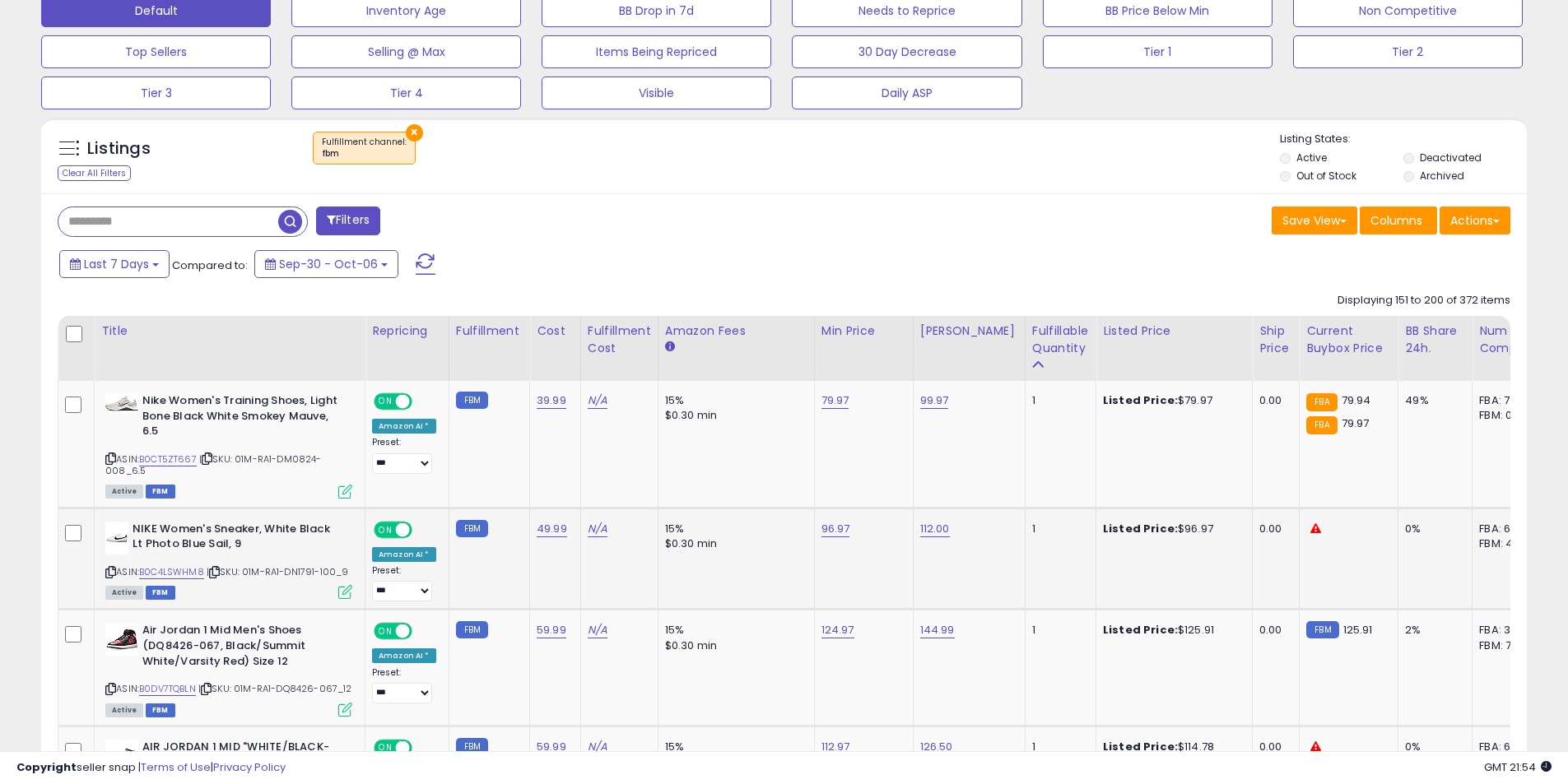
click at [115, 570] on icon at bounding box center [111, 572] width 11 height 9
click at [828, 524] on link "96.97" at bounding box center [836, 528] width 29 height 16
type input "**"
click button "submit" at bounding box center [874, 487] width 28 height 25
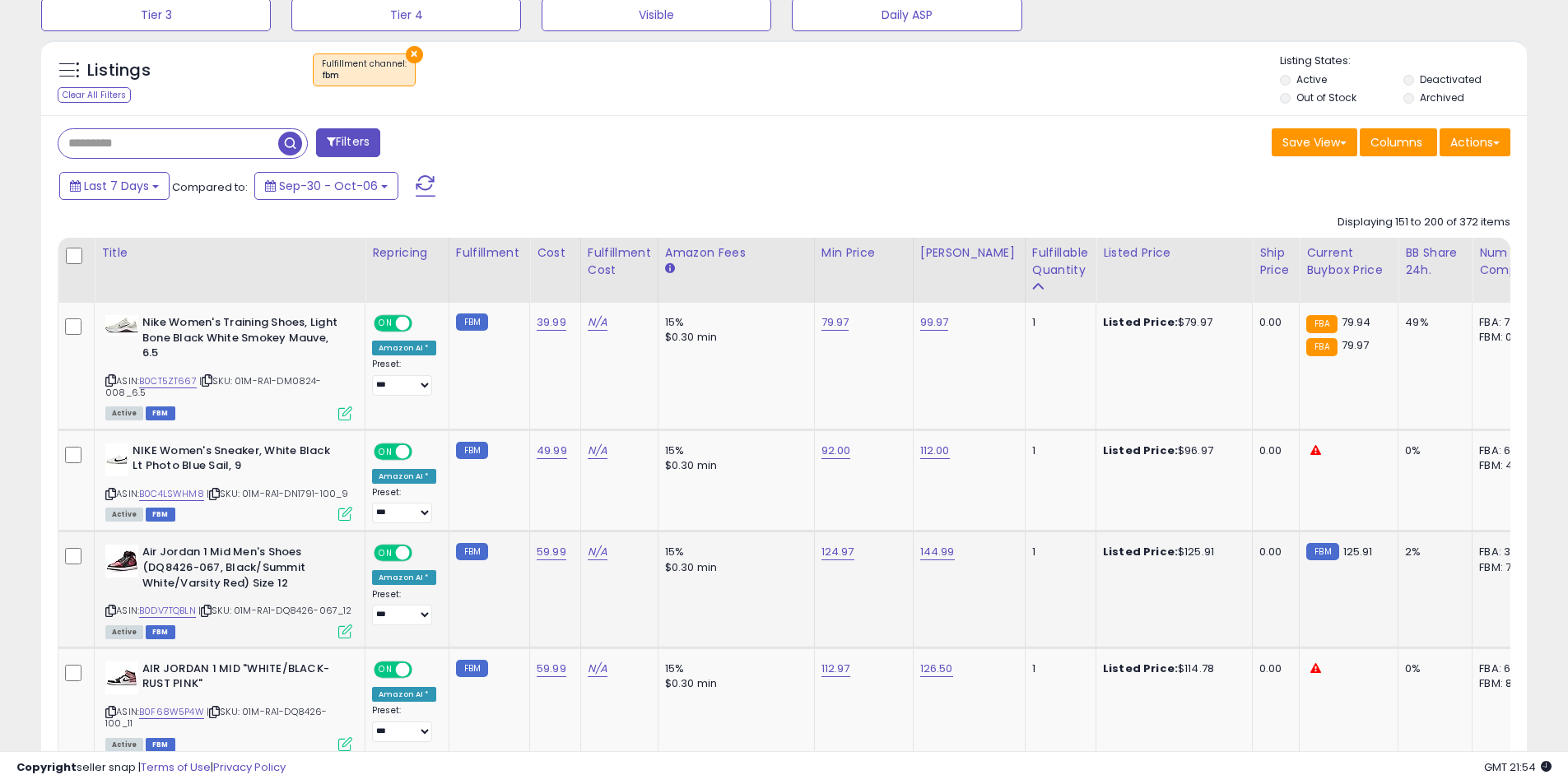
scroll to position [699, 0]
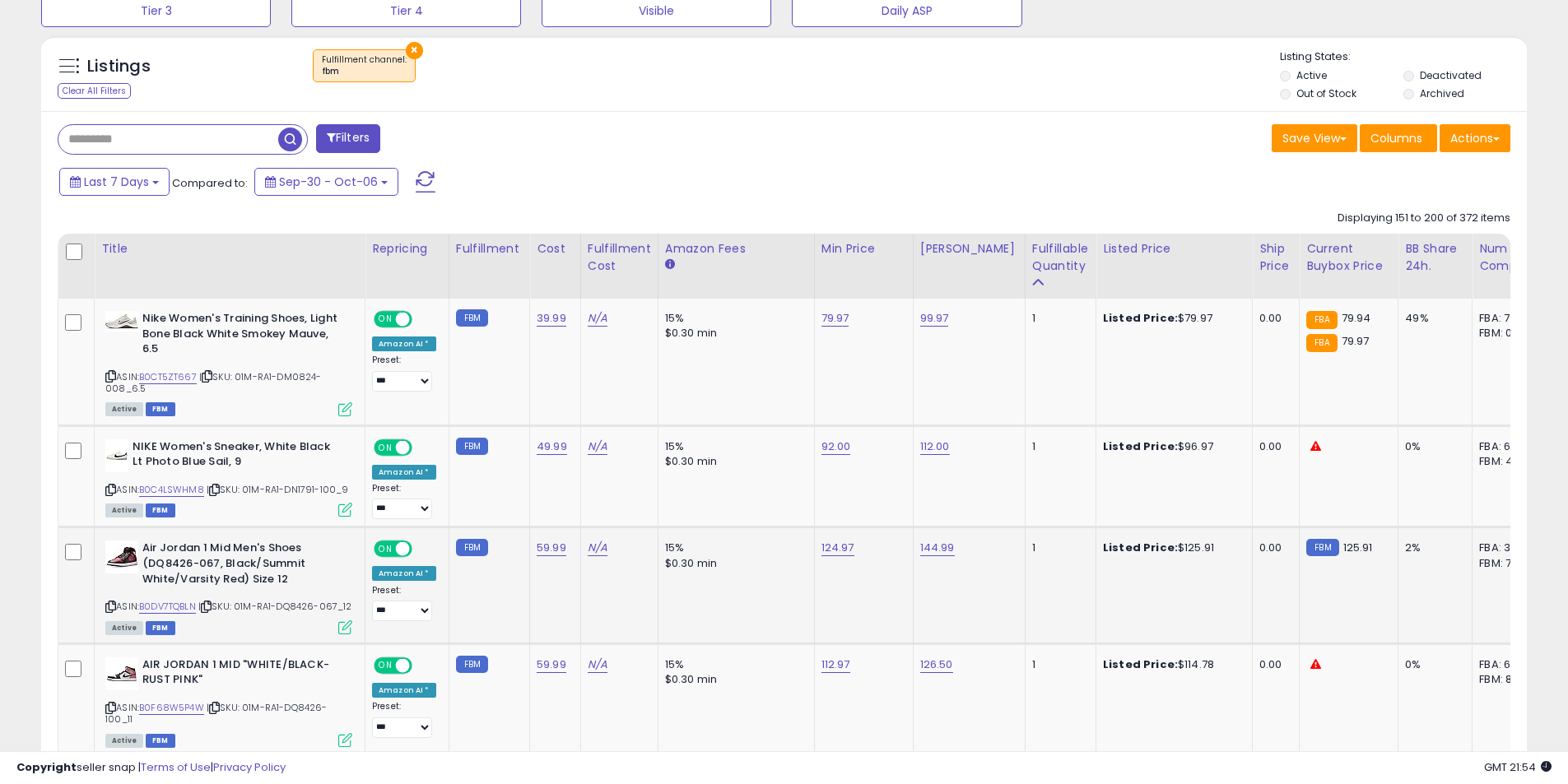
click at [112, 606] on icon at bounding box center [111, 607] width 11 height 9
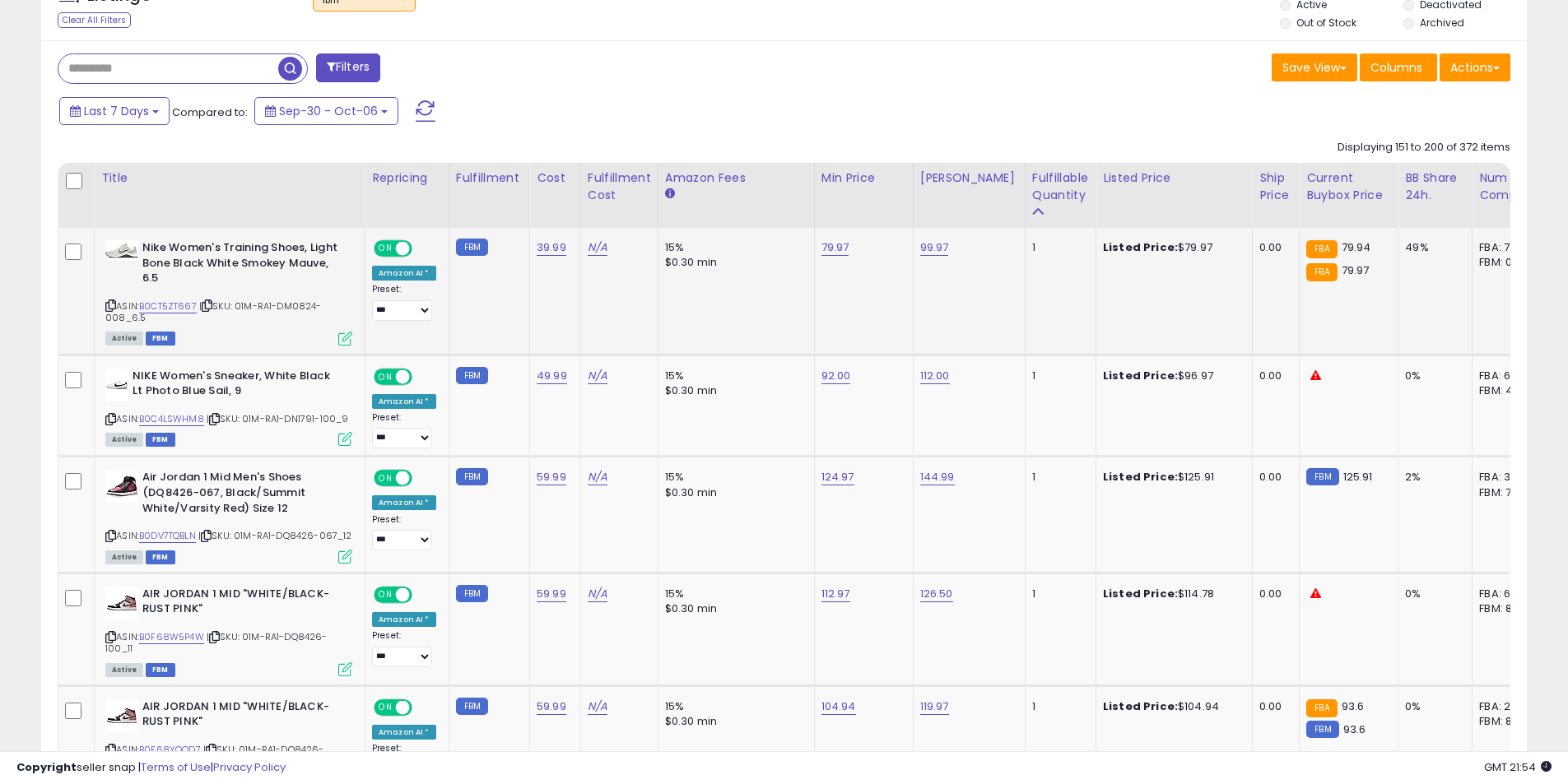
scroll to position [781, 0]
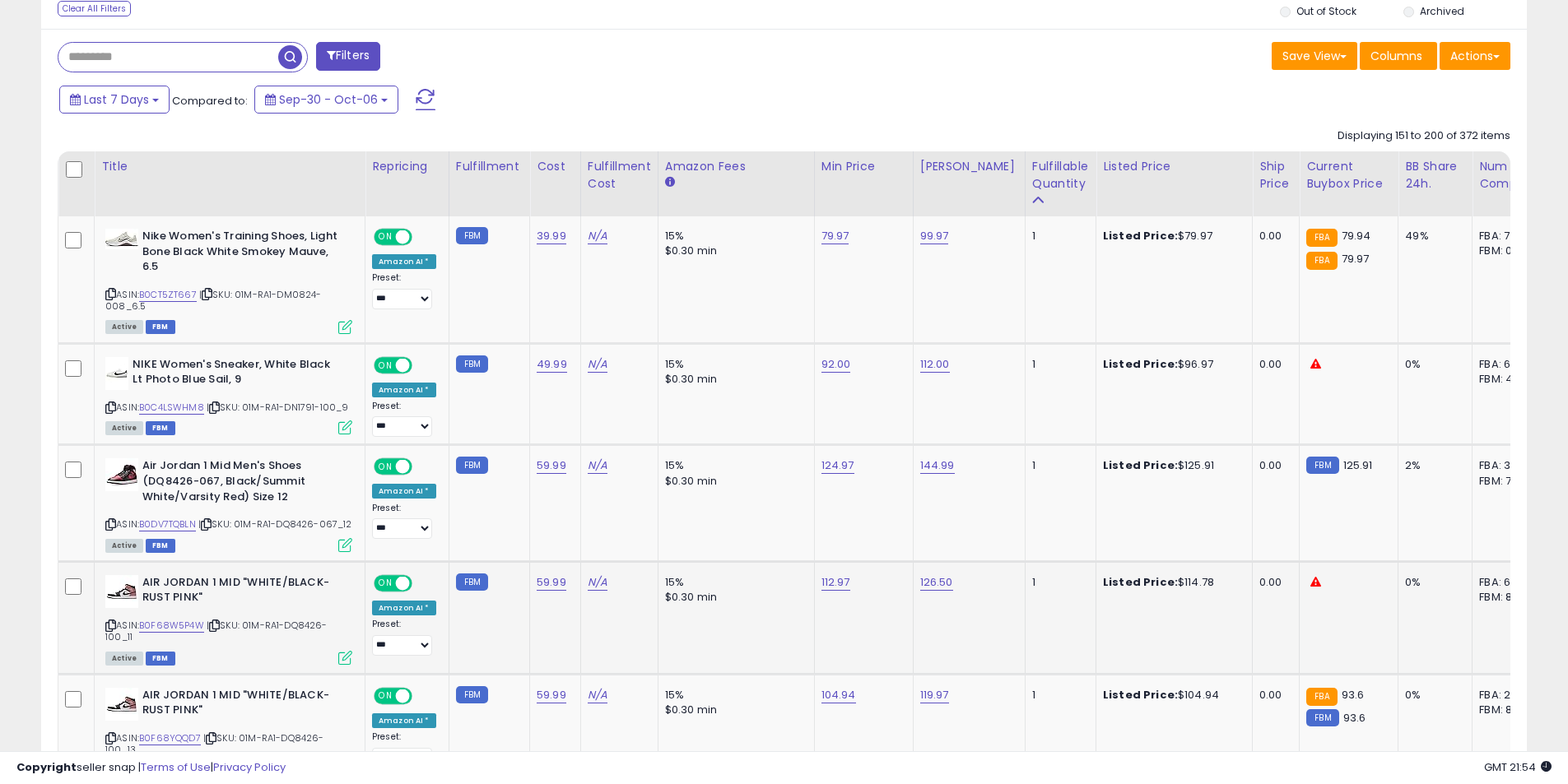
click at [112, 631] on icon at bounding box center [111, 625] width 11 height 9
click at [845, 590] on div "112.97" at bounding box center [861, 582] width 79 height 14
click at [834, 591] on link "112.97" at bounding box center [836, 582] width 29 height 16
drag, startPoint x: 711, startPoint y: 543, endPoint x: 683, endPoint y: 540, distance: 28.2
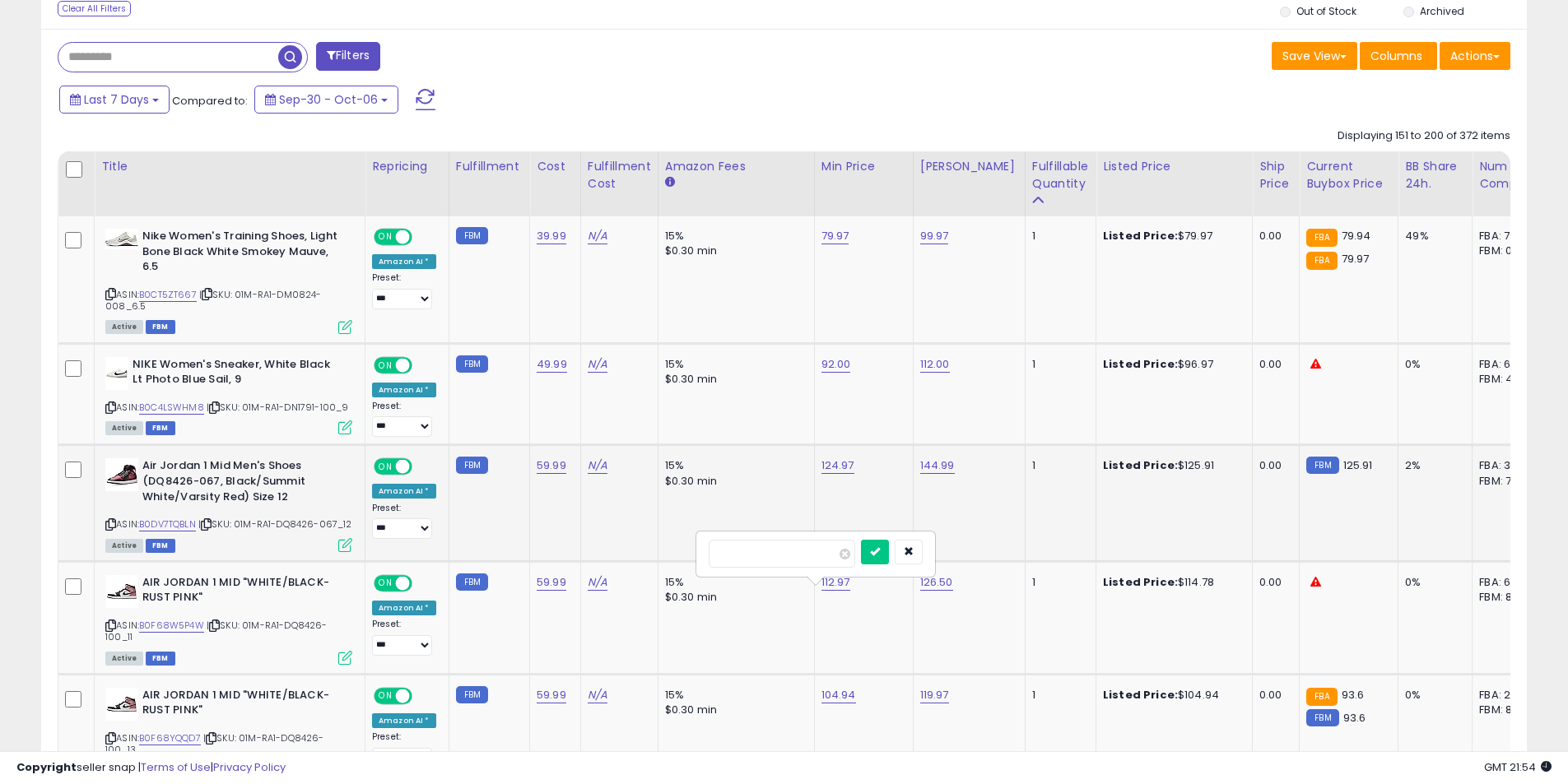
type input "******"
click button "submit" at bounding box center [874, 551] width 28 height 25
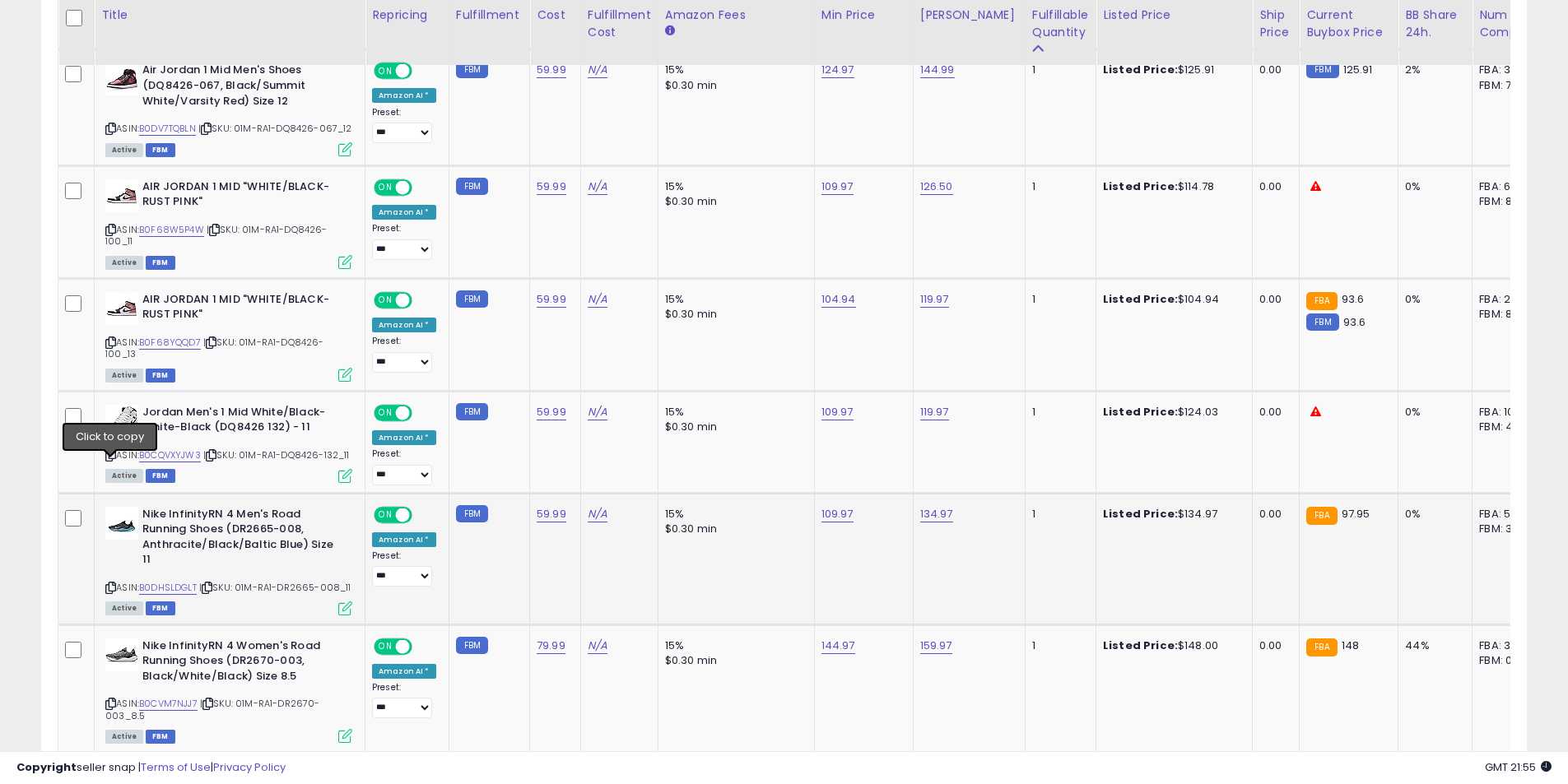
scroll to position [1192, 0]
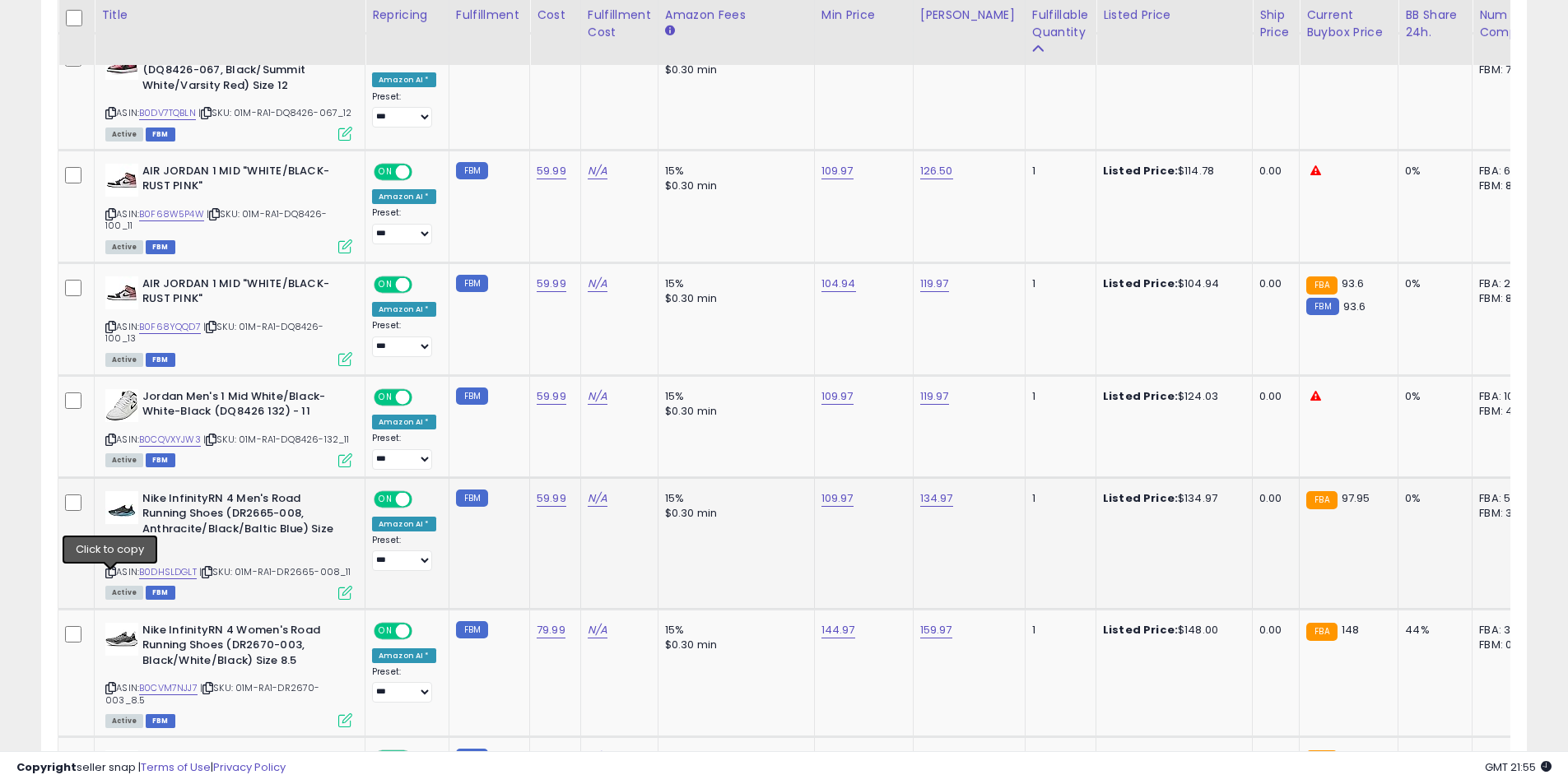
click at [110, 577] on icon at bounding box center [111, 572] width 11 height 9
click at [928, 507] on link "134.97" at bounding box center [937, 499] width 33 height 16
drag, startPoint x: 798, startPoint y: 470, endPoint x: 743, endPoint y: 464, distance: 55.3
type input "******"
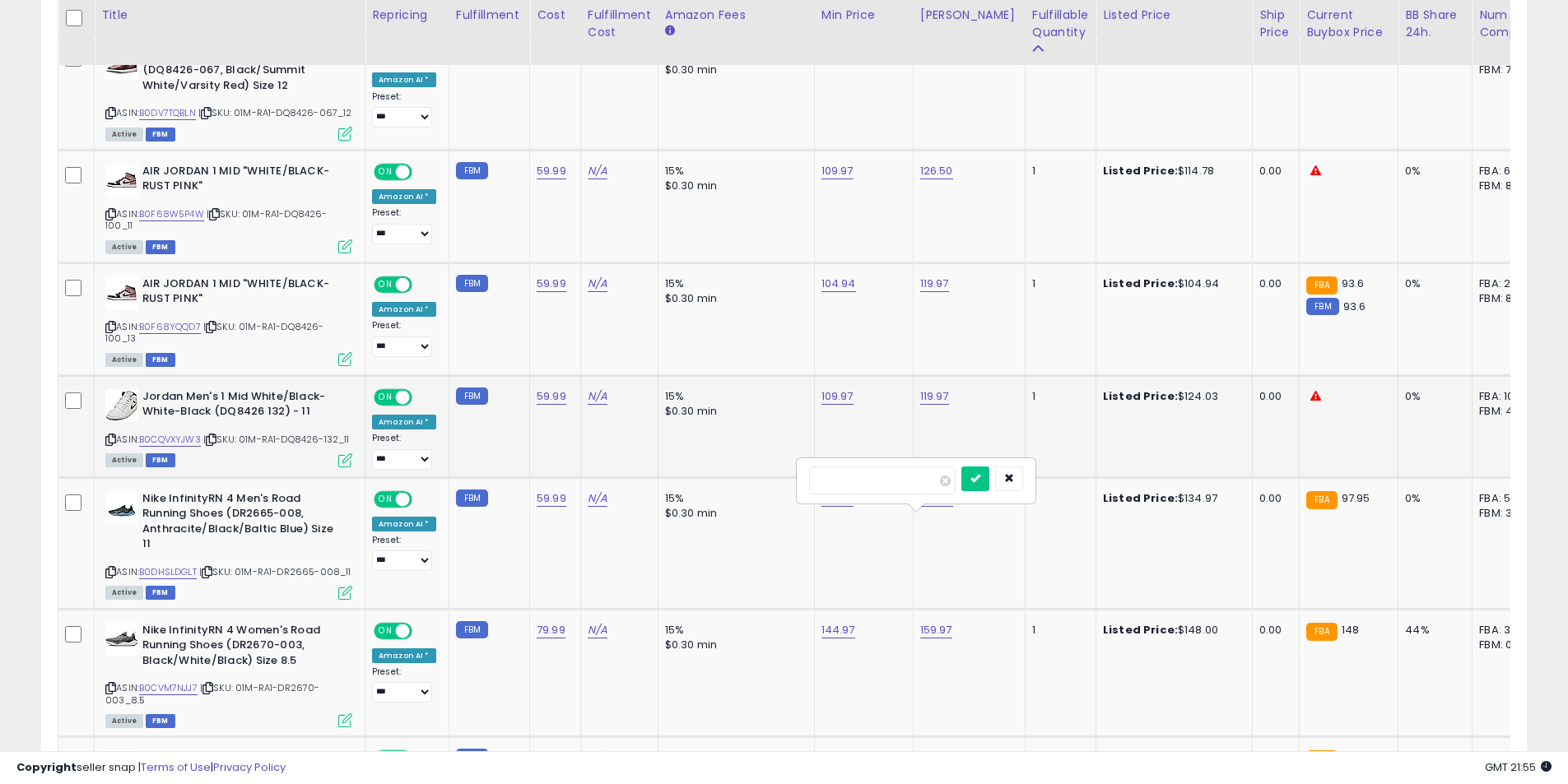
click button "submit" at bounding box center [975, 479] width 28 height 25
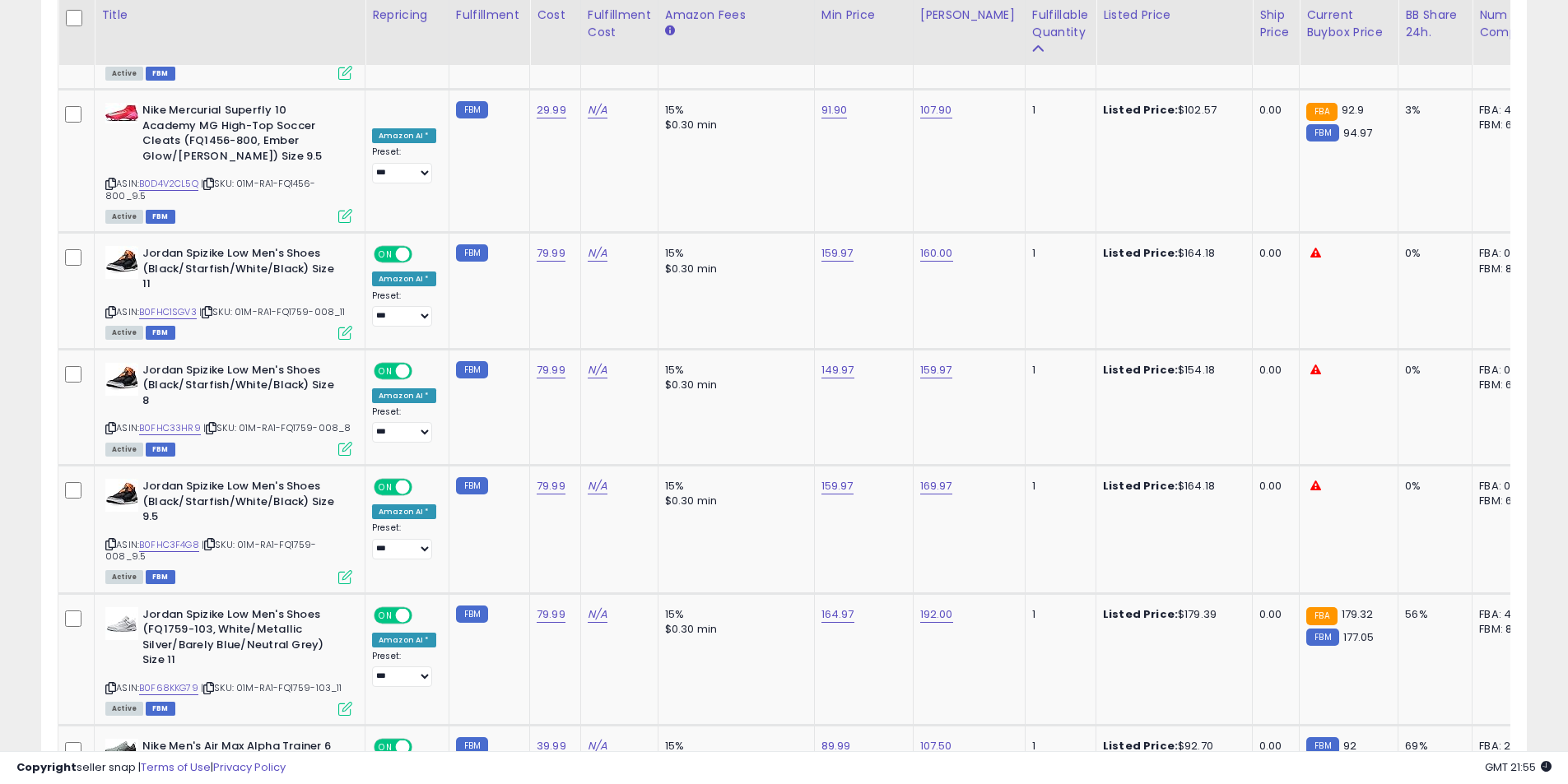
scroll to position [6357, 0]
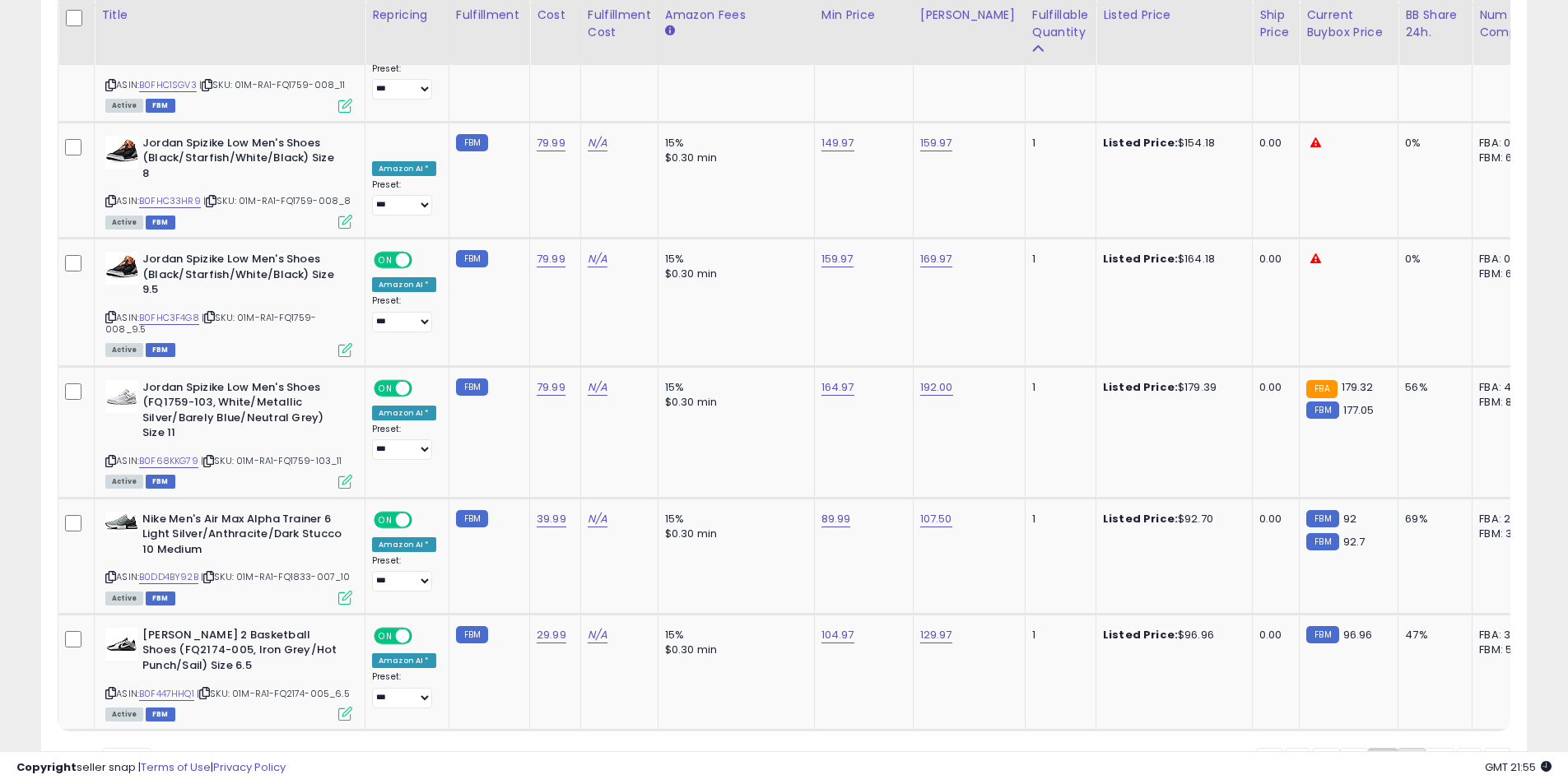
click at [1401, 748] on link "5" at bounding box center [1411, 762] width 28 height 28
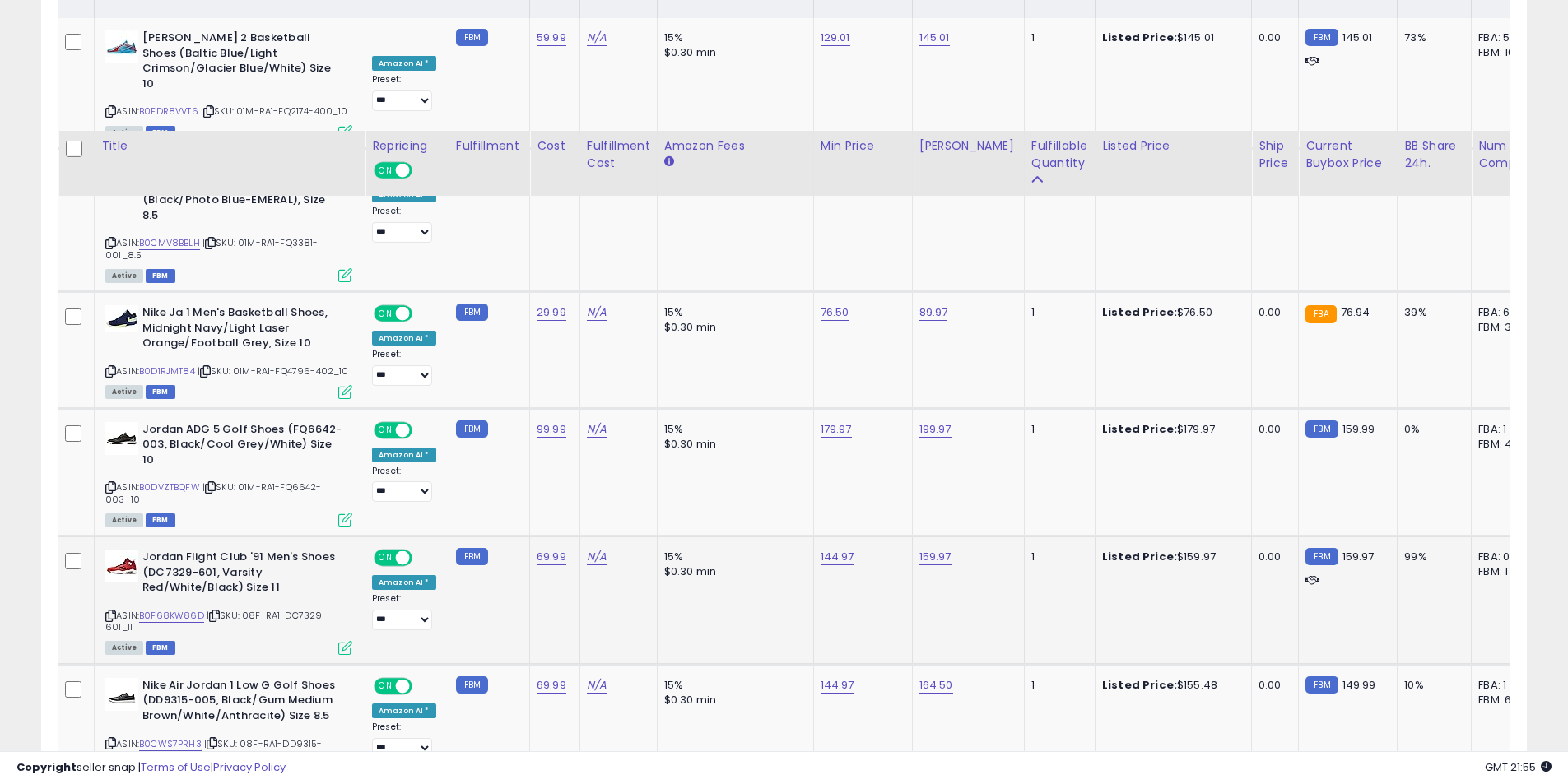
scroll to position [1110, 0]
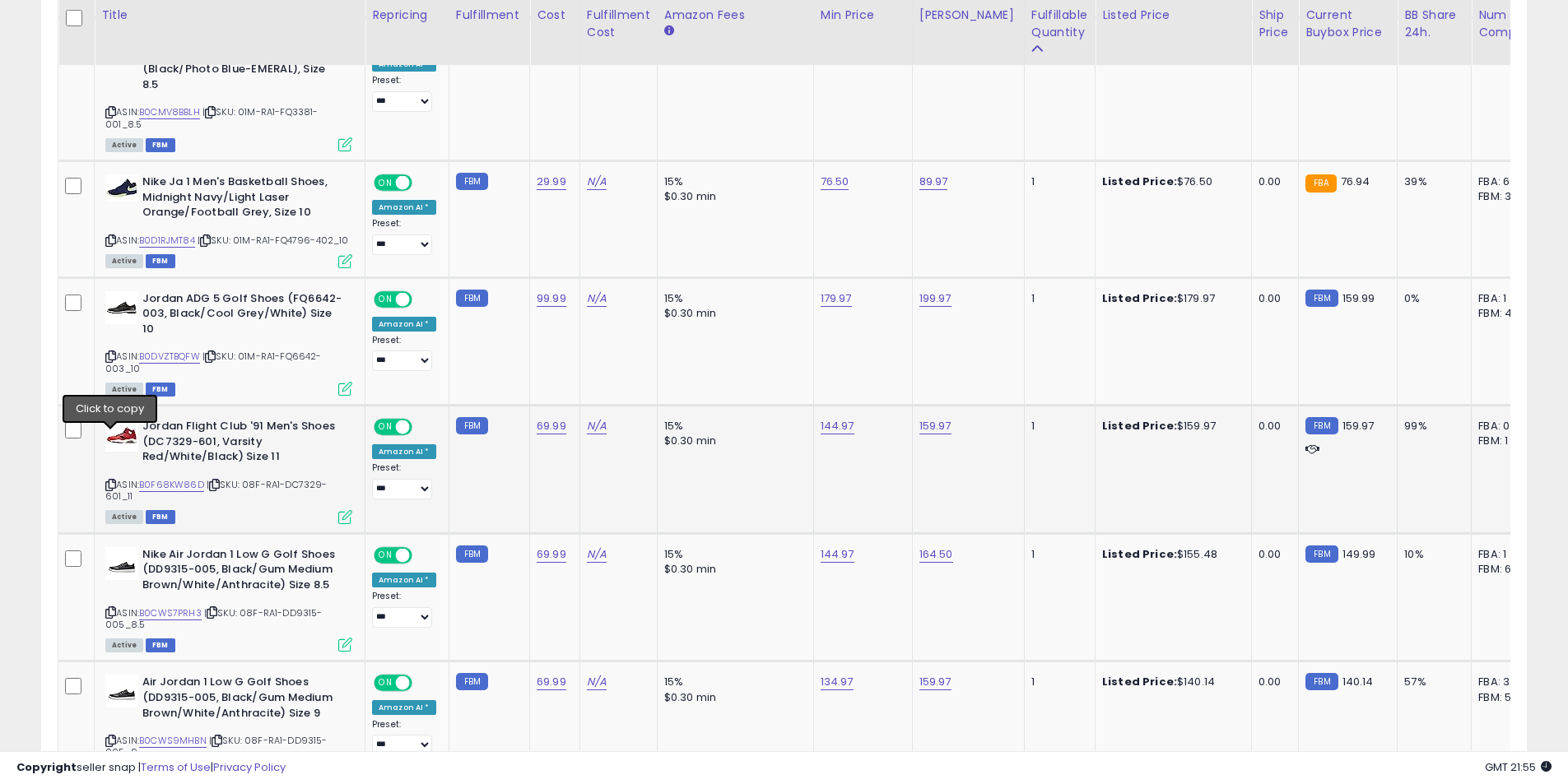
click at [108, 481] on icon at bounding box center [111, 485] width 11 height 9
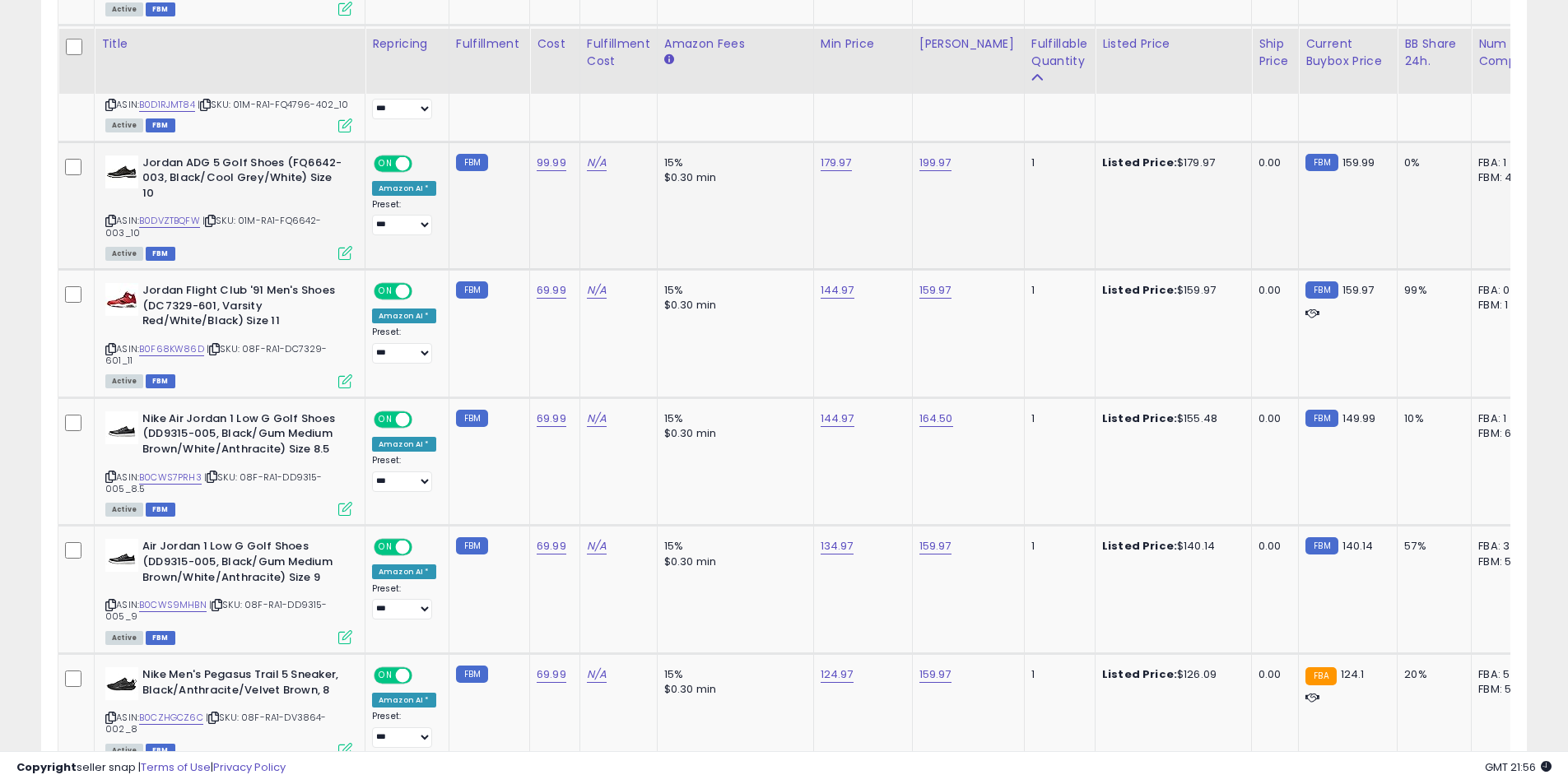
scroll to position [1275, 0]
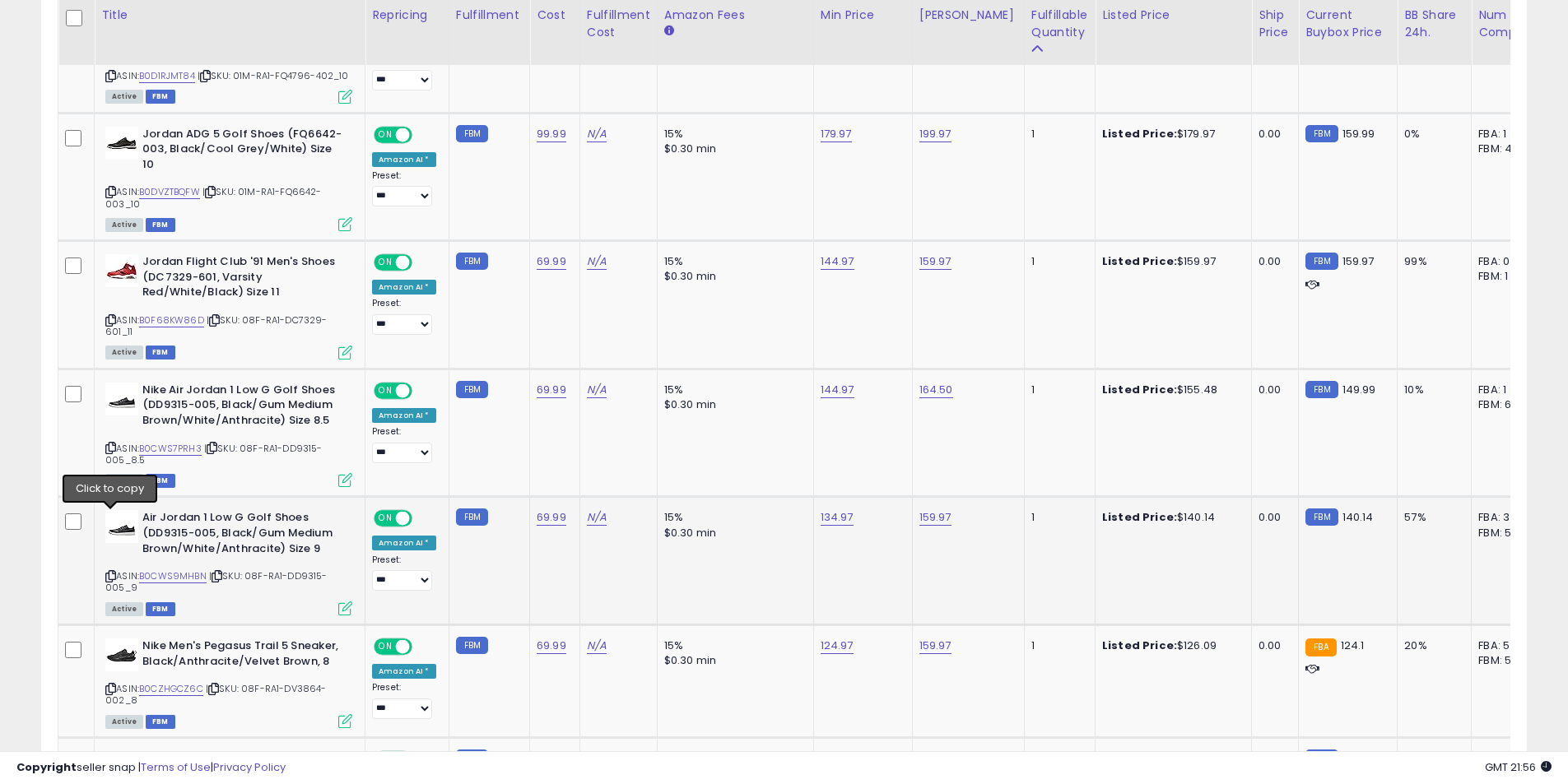
click at [113, 572] on icon at bounding box center [111, 576] width 11 height 9
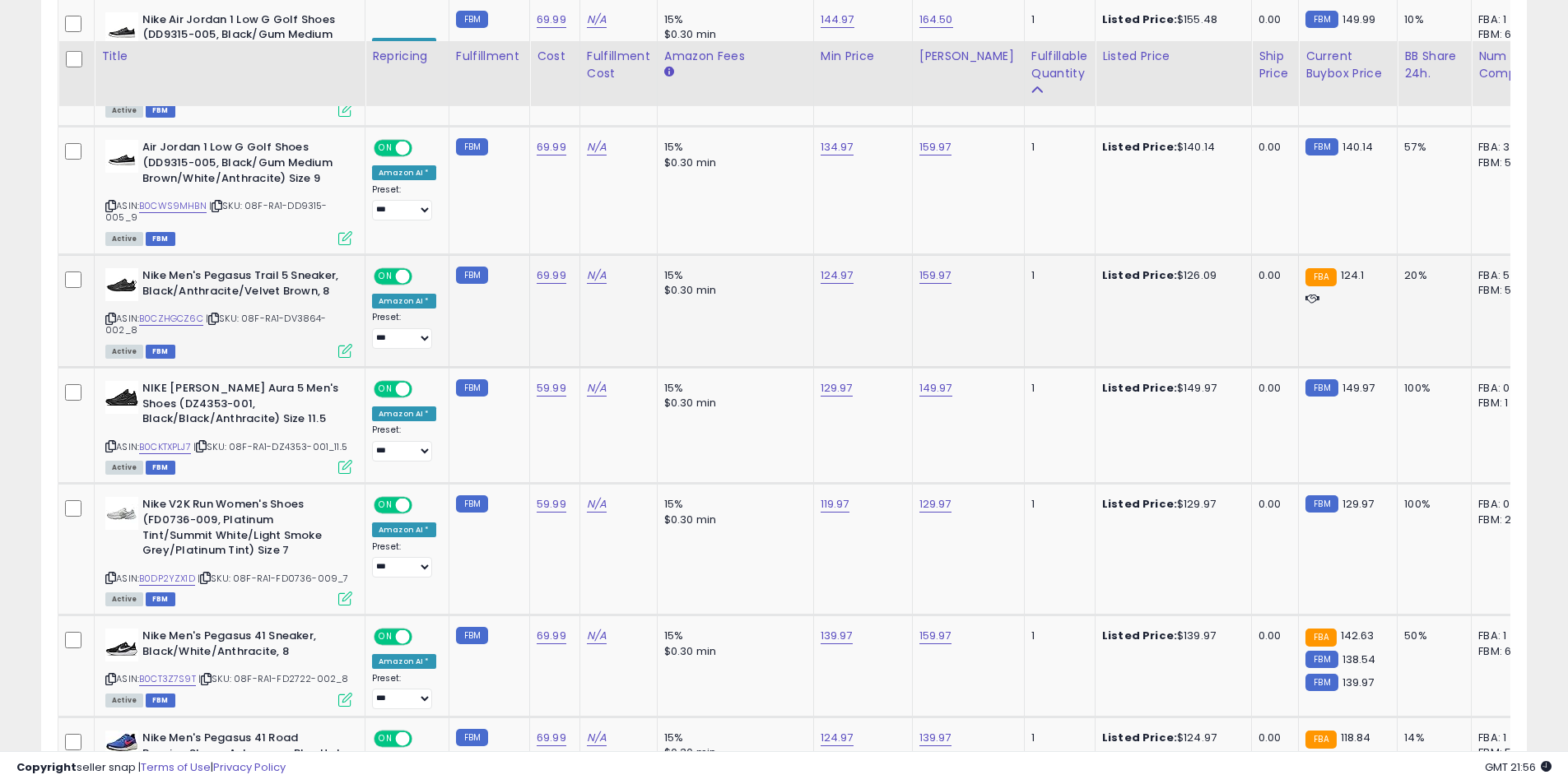
scroll to position [1686, 0]
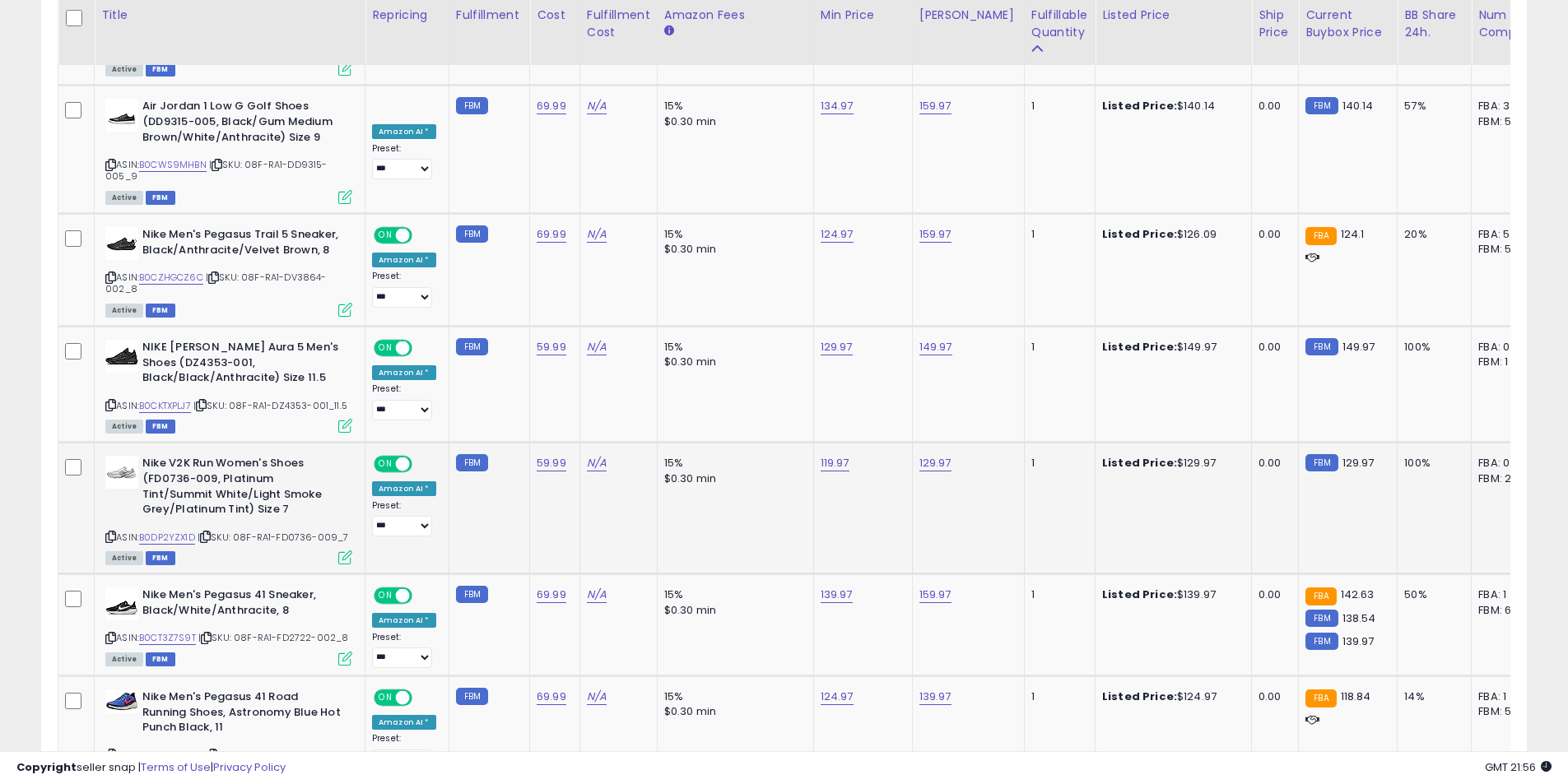
click at [110, 533] on icon at bounding box center [111, 537] width 11 height 9
click at [933, 455] on link "129.97" at bounding box center [936, 463] width 32 height 16
drag, startPoint x: 868, startPoint y: 372, endPoint x: 793, endPoint y: 366, distance: 75.2
type input "***"
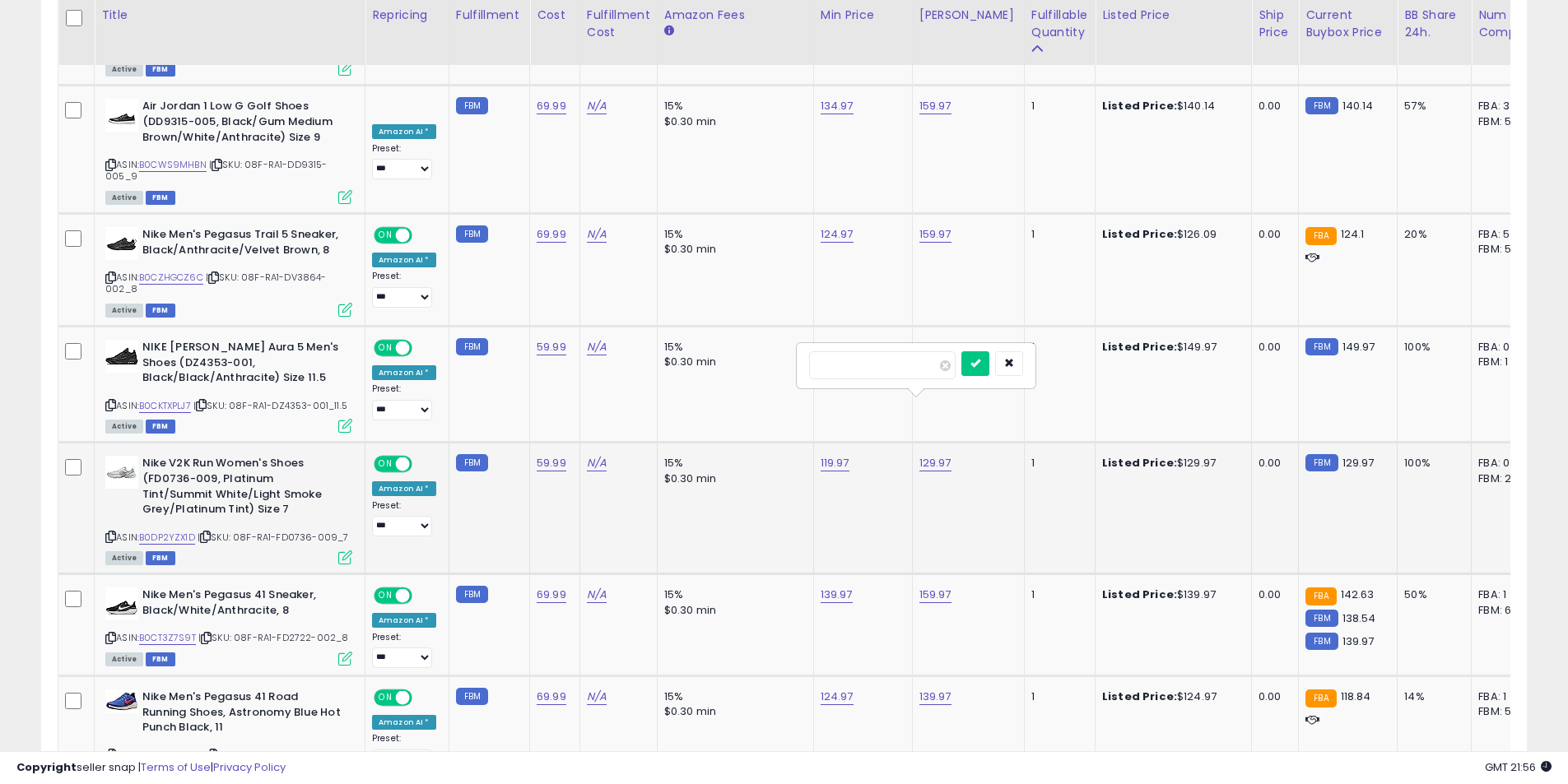
click button "submit" at bounding box center [975, 363] width 28 height 25
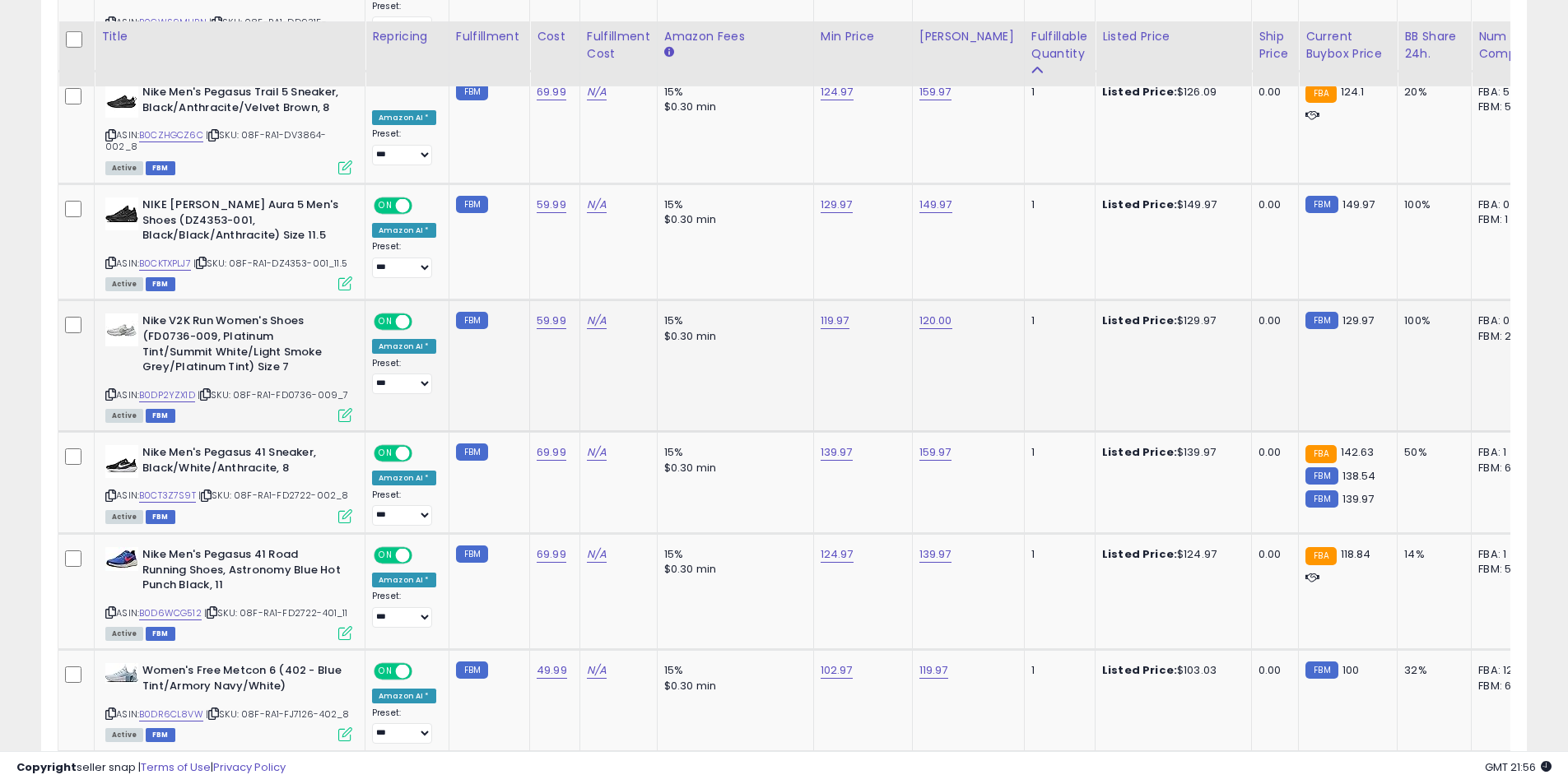
scroll to position [1851, 0]
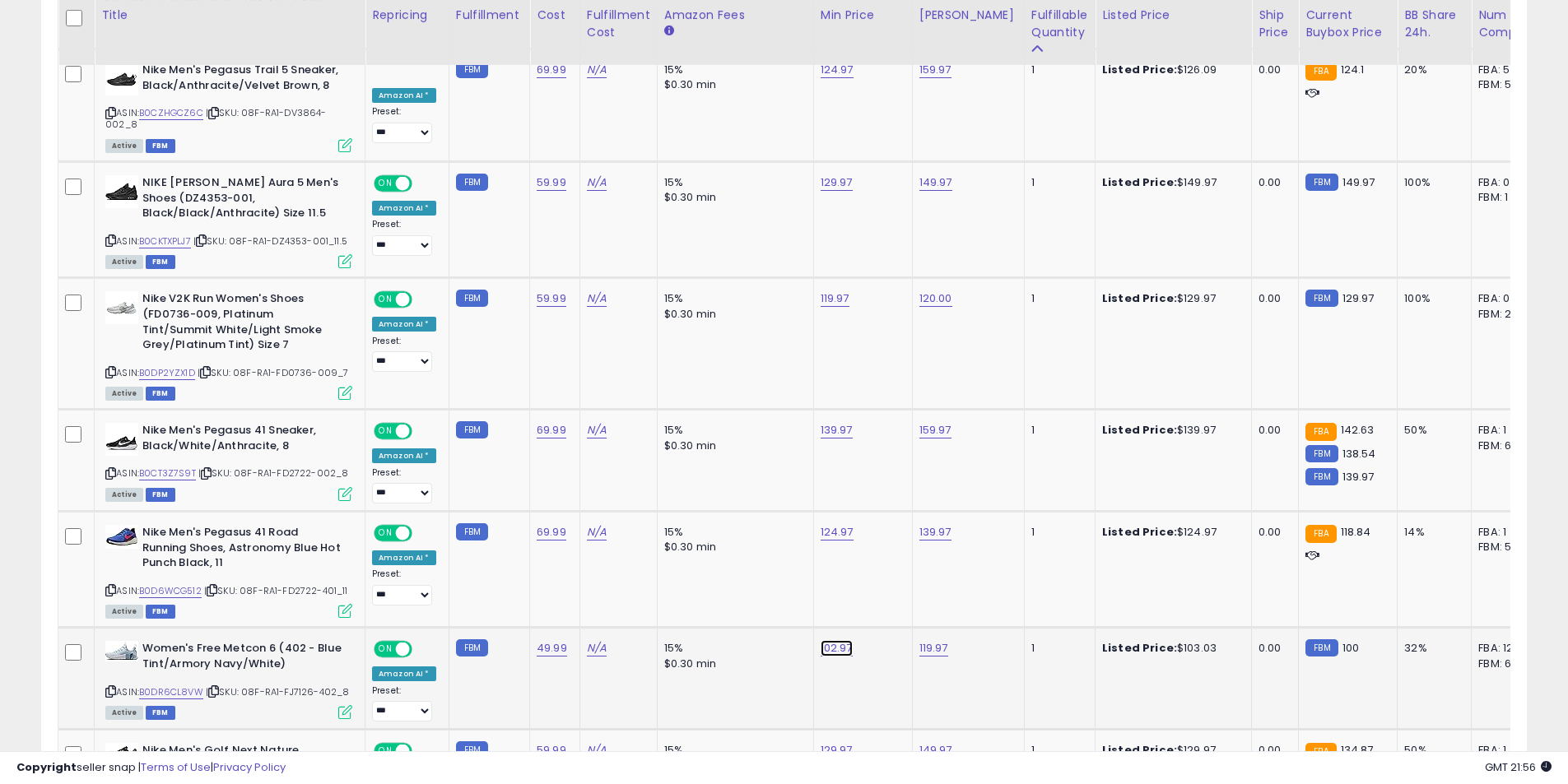
click at [824, 640] on link "102.97" at bounding box center [837, 648] width 32 height 16
type input "*****"
click button "submit" at bounding box center [876, 549] width 28 height 25
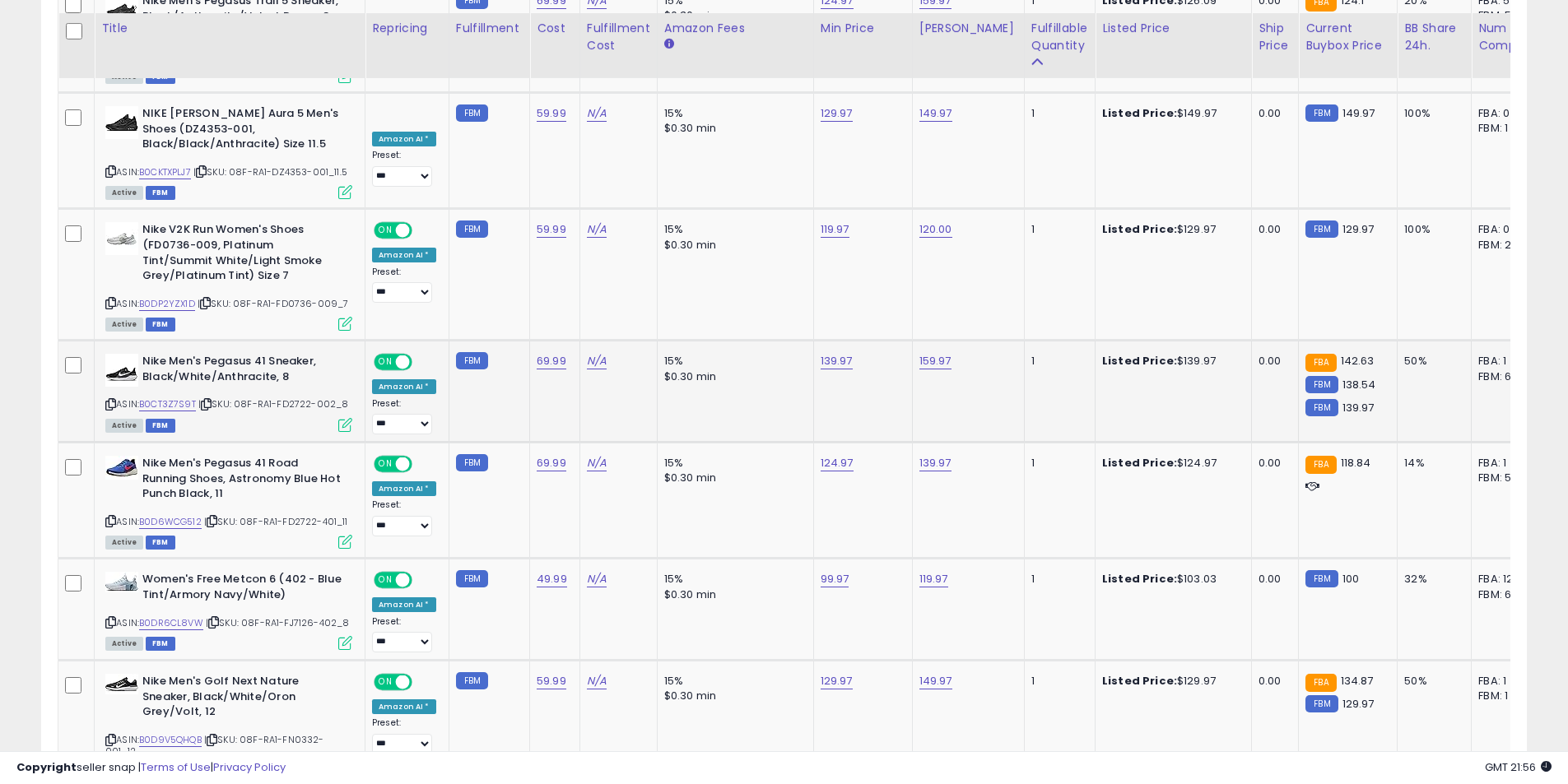
scroll to position [1933, 0]
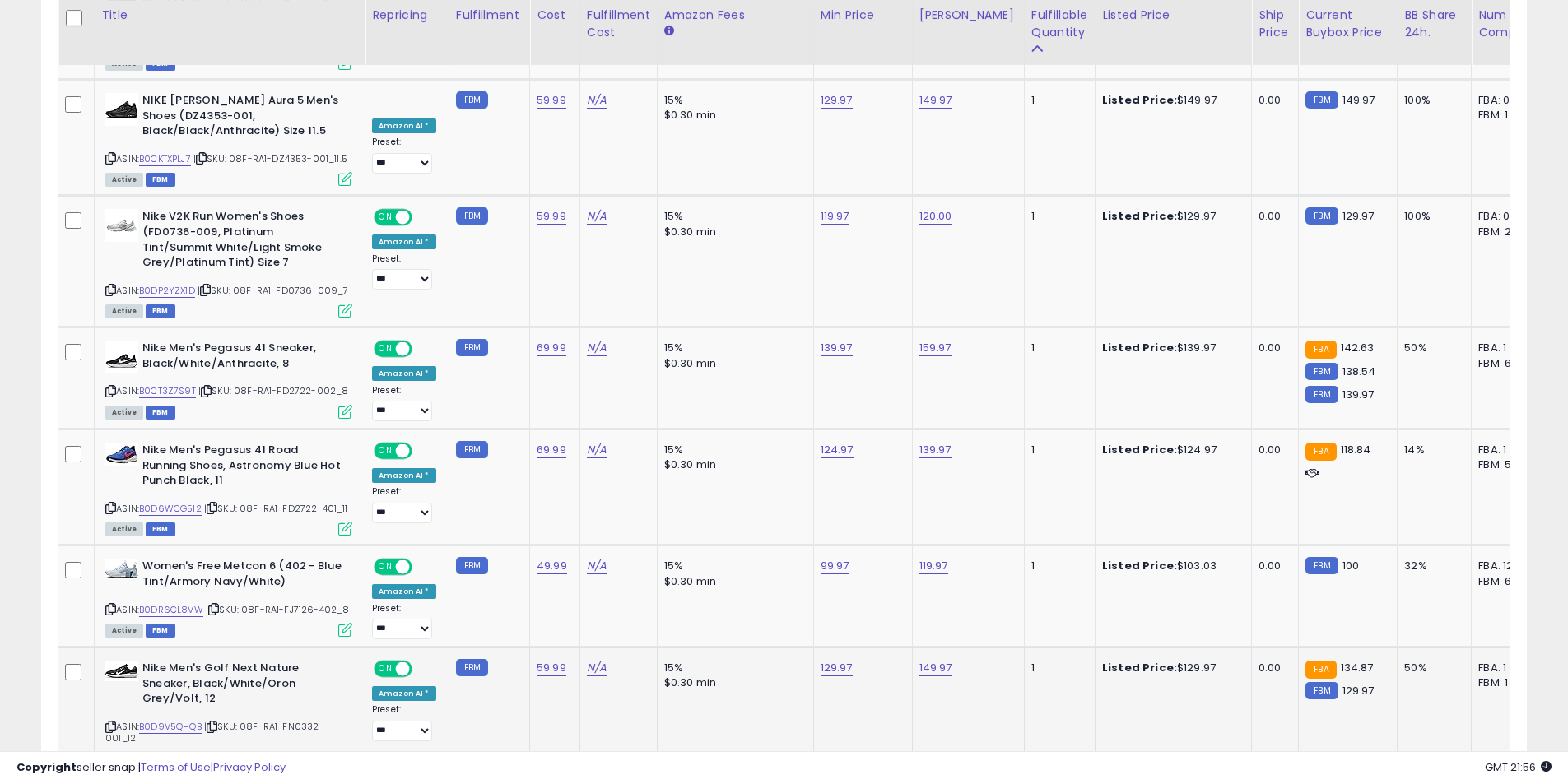
click at [114, 723] on icon at bounding box center [111, 727] width 11 height 9
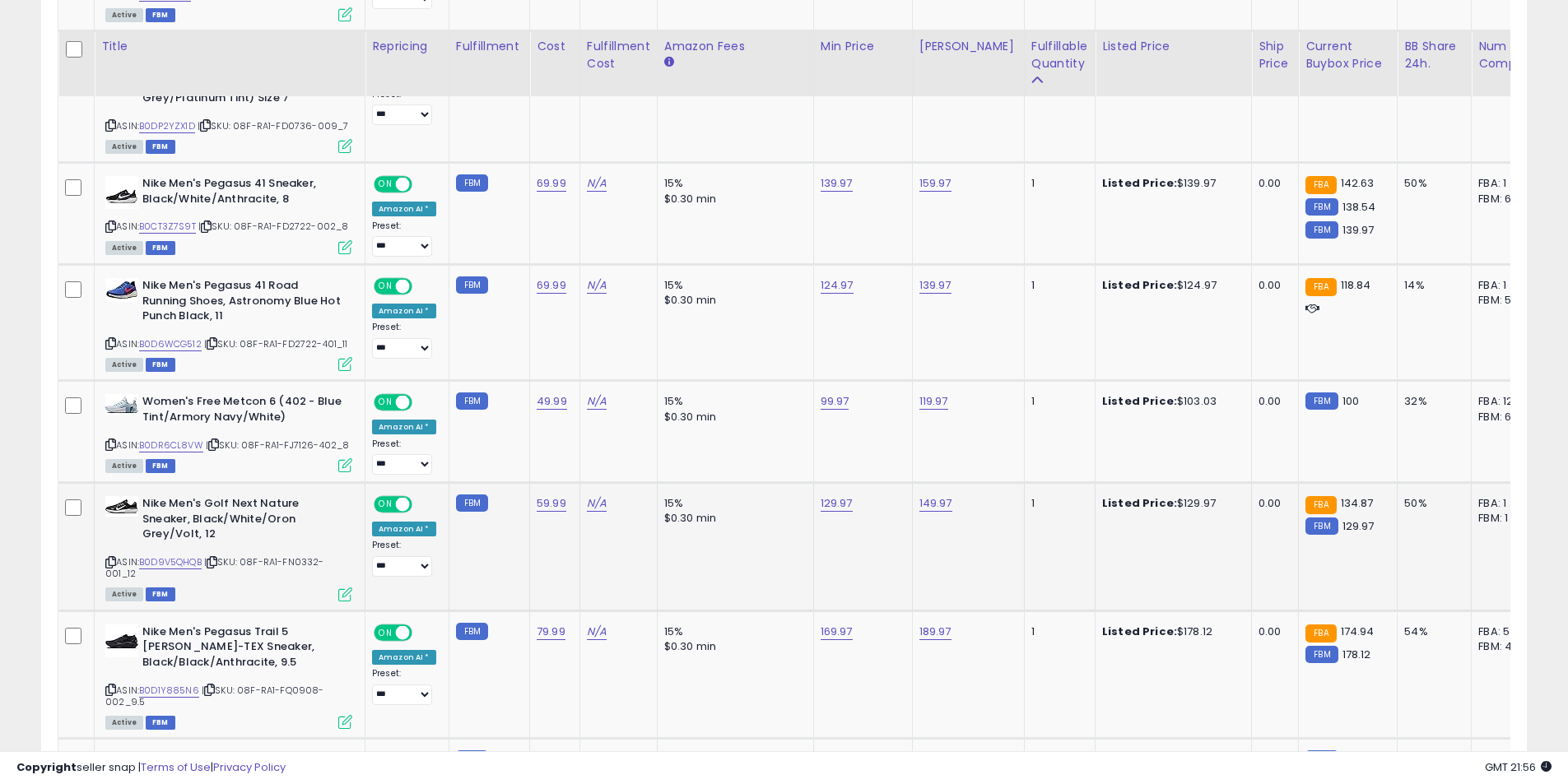
scroll to position [2180, 0]
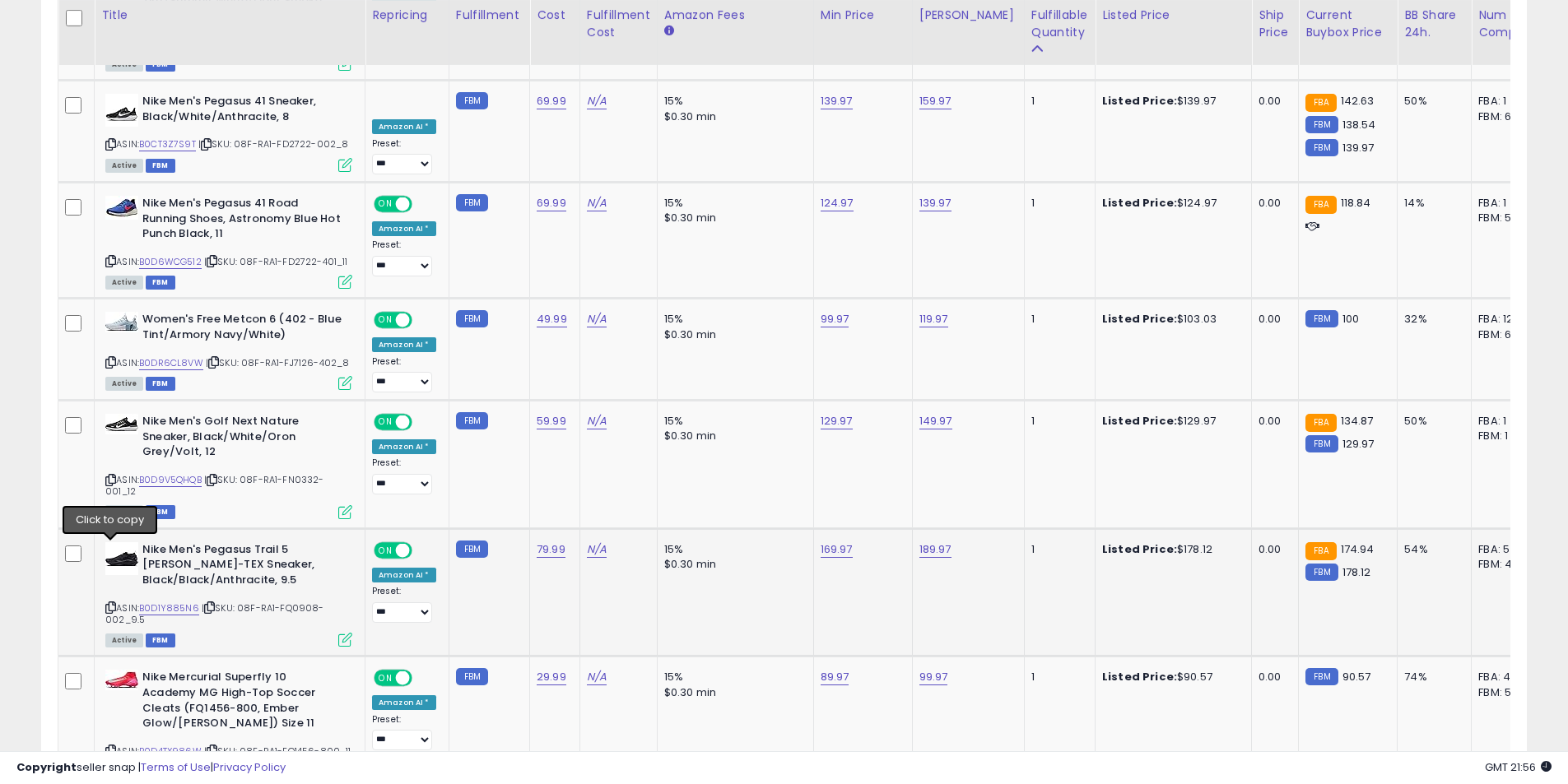
click at [112, 603] on icon at bounding box center [111, 608] width 11 height 9
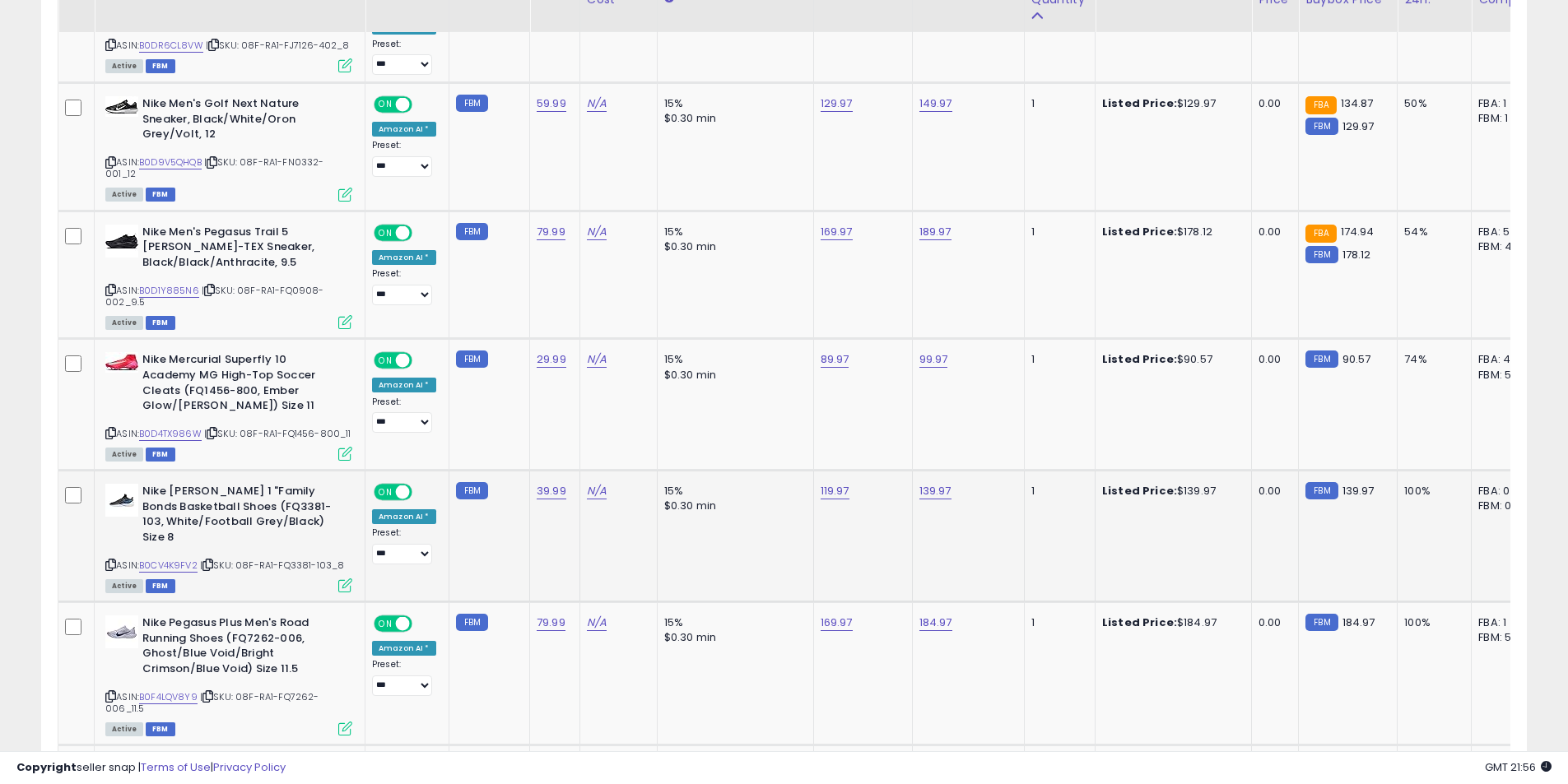
scroll to position [2509, 0]
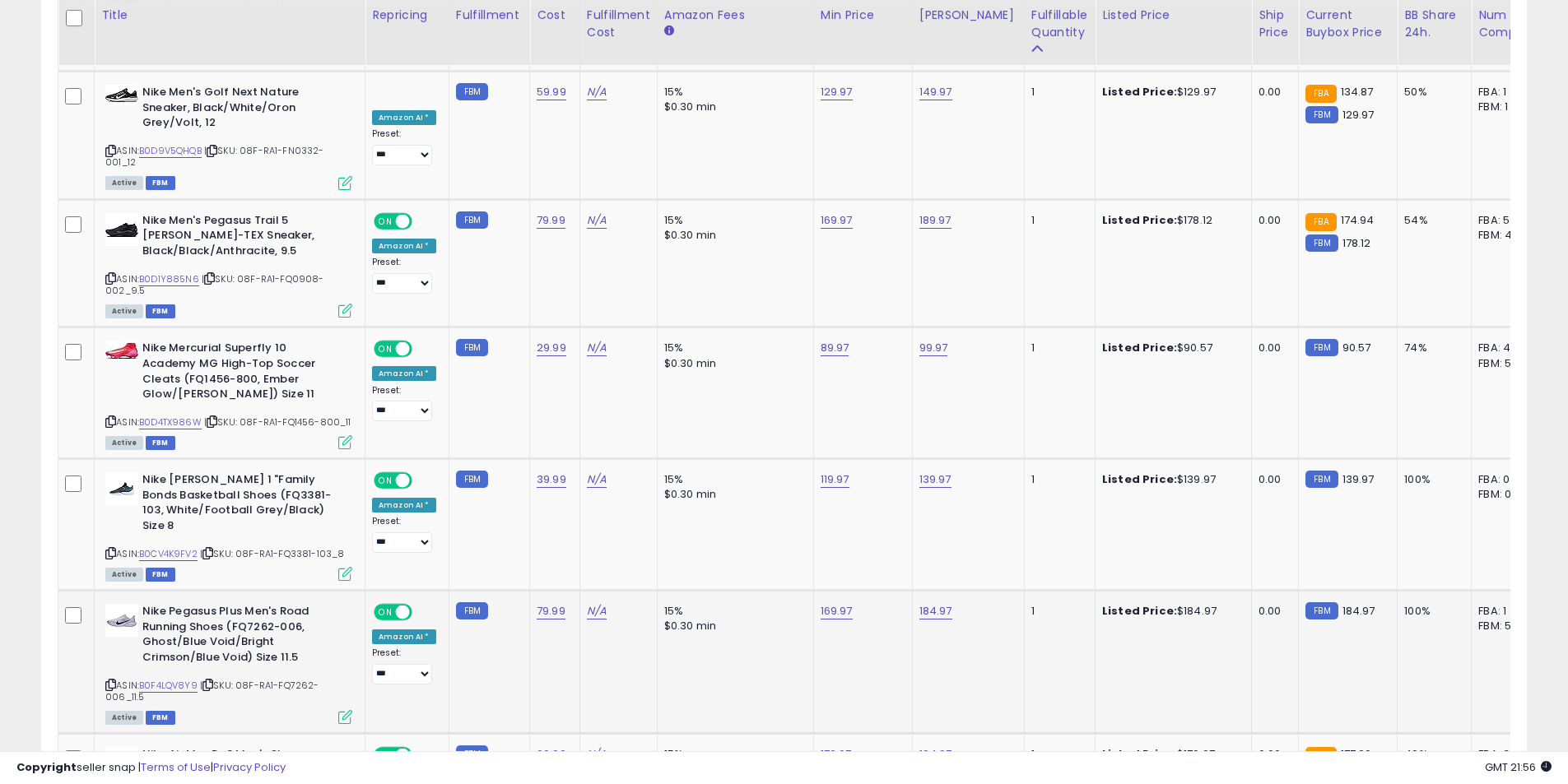
click at [111, 681] on icon at bounding box center [111, 685] width 11 height 9
click at [932, 603] on link "184.97" at bounding box center [936, 611] width 33 height 16
drag, startPoint x: 798, startPoint y: 491, endPoint x: 774, endPoint y: 481, distance: 26.0
type input "******"
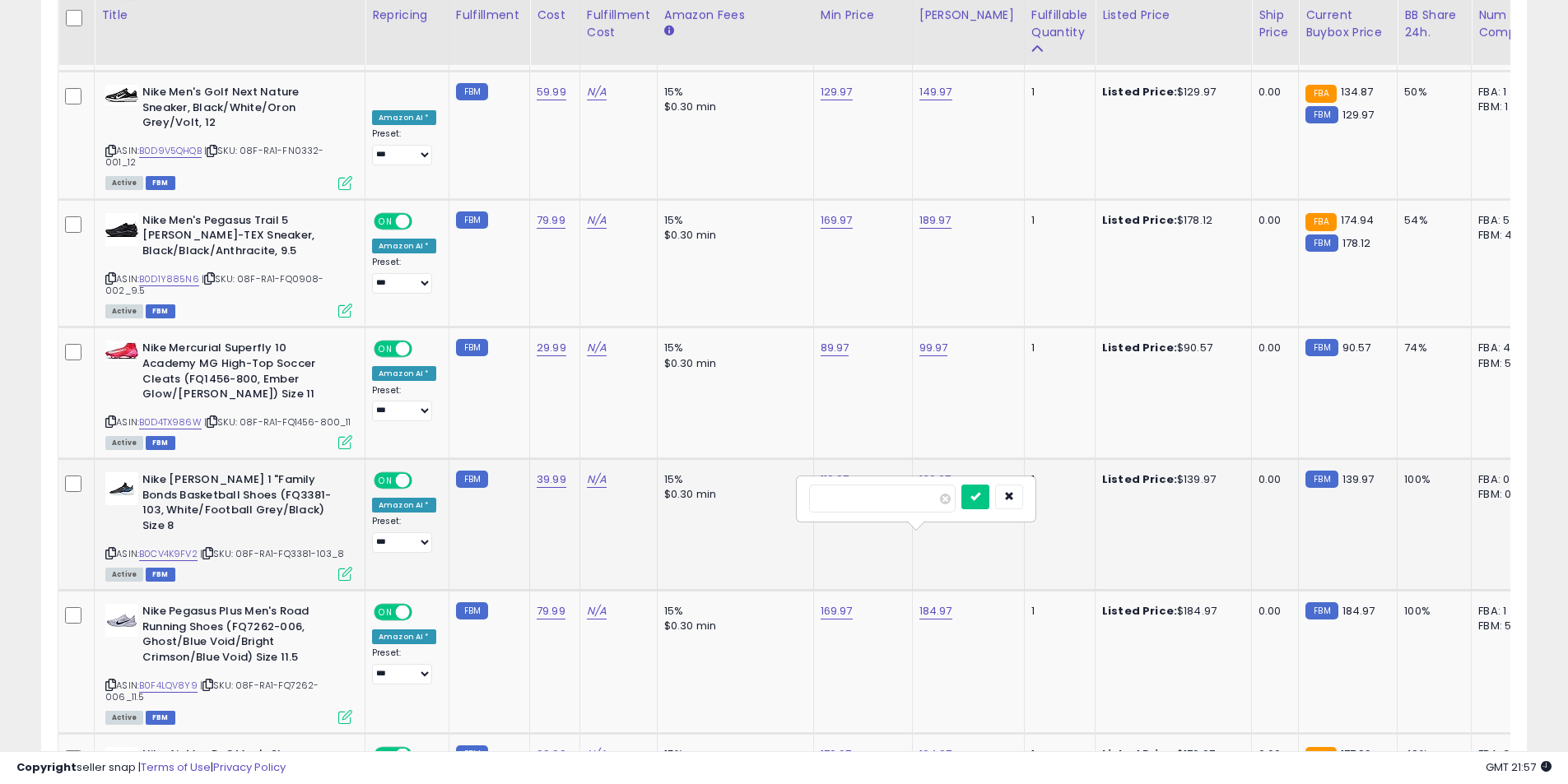
click button "submit" at bounding box center [975, 497] width 28 height 25
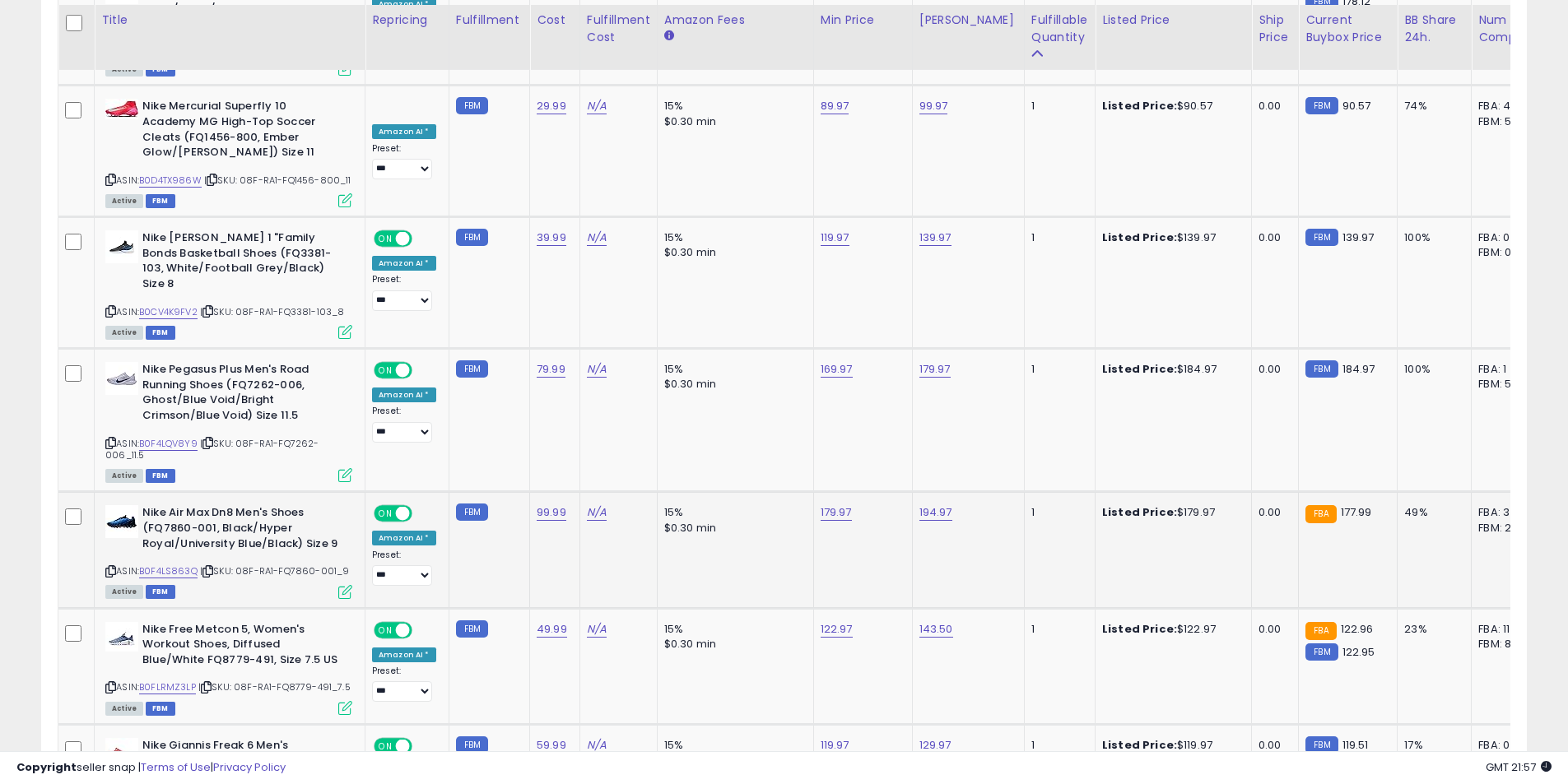
scroll to position [2756, 0]
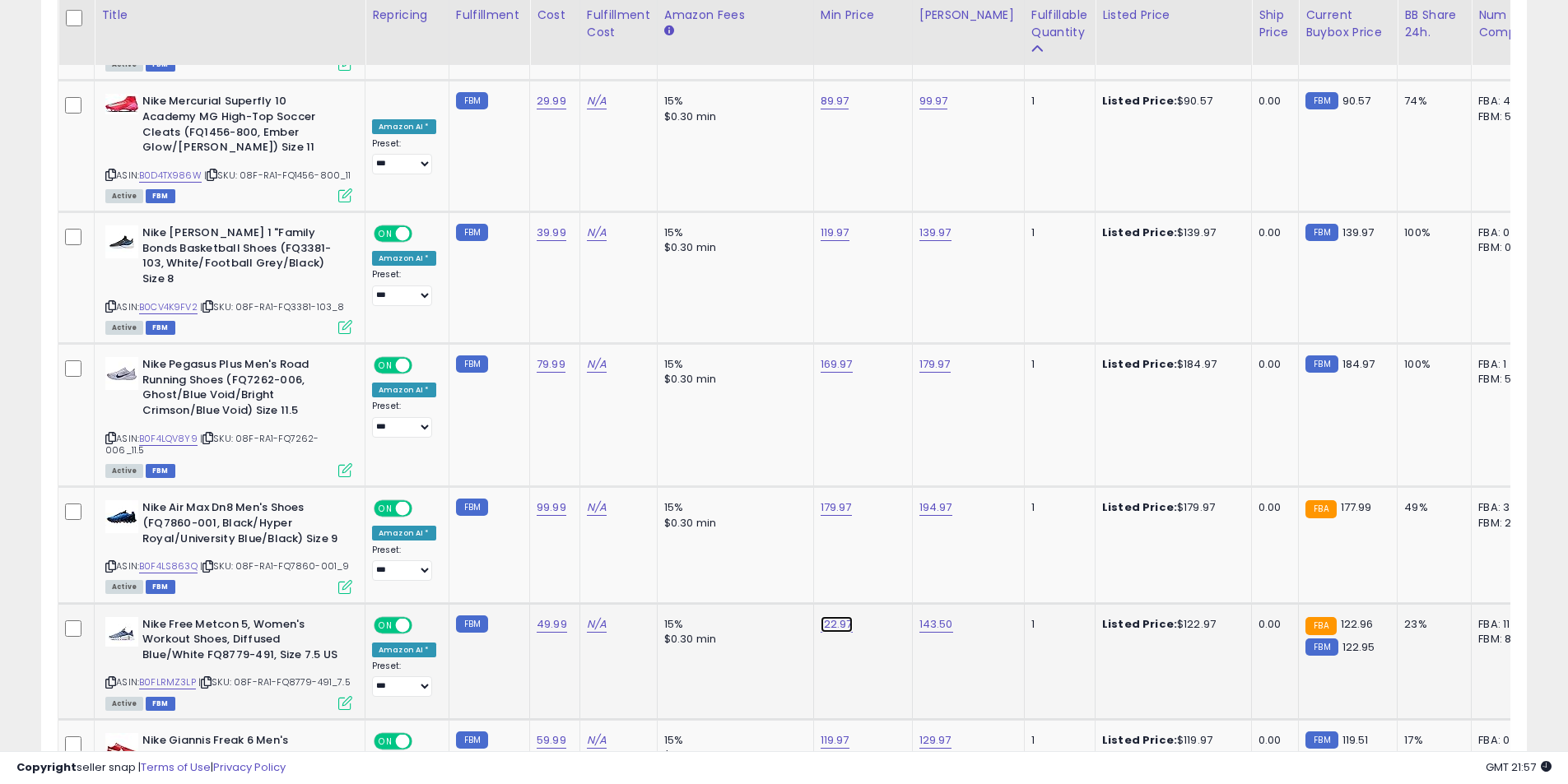
click at [821, 616] on link "122.97" at bounding box center [837, 624] width 32 height 16
drag, startPoint x: 724, startPoint y: 516, endPoint x: 704, endPoint y: 515, distance: 20.0
click at [705, 516] on div "******" at bounding box center [817, 511] width 237 height 43
type input "******"
click button "submit" at bounding box center [876, 509] width 28 height 25
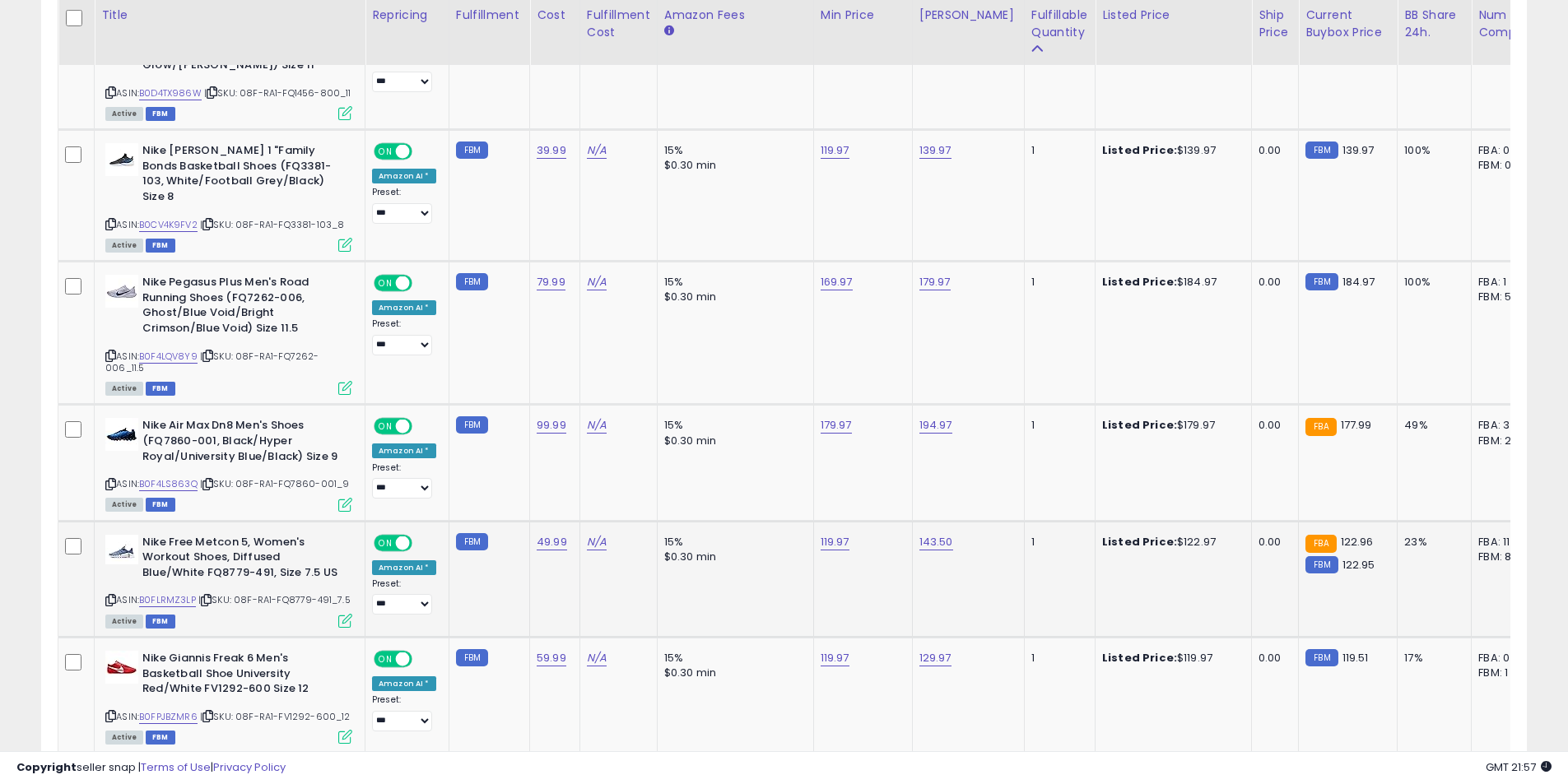
scroll to position [2920, 0]
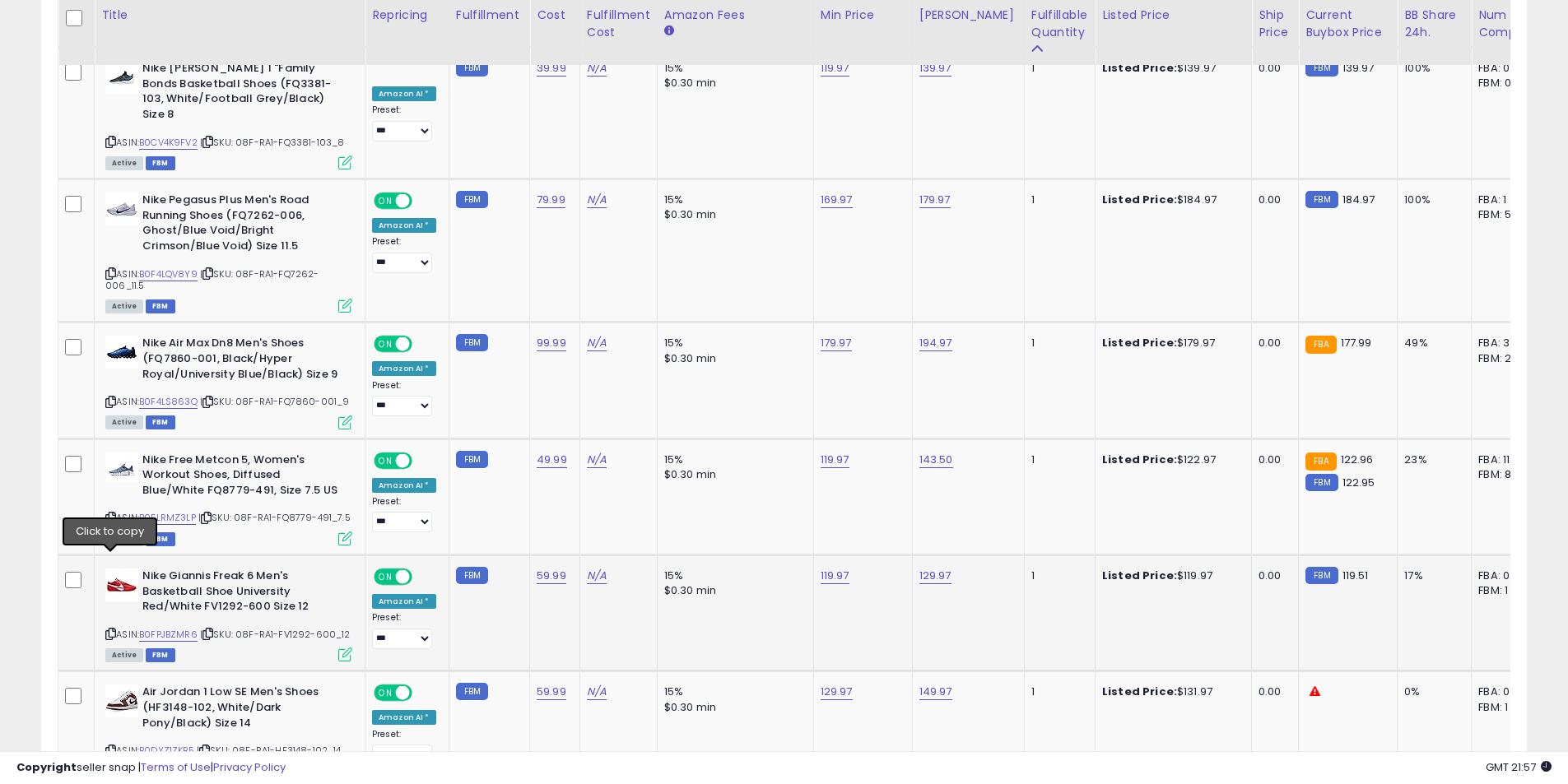
click at [113, 630] on icon at bounding box center [111, 634] width 11 height 9
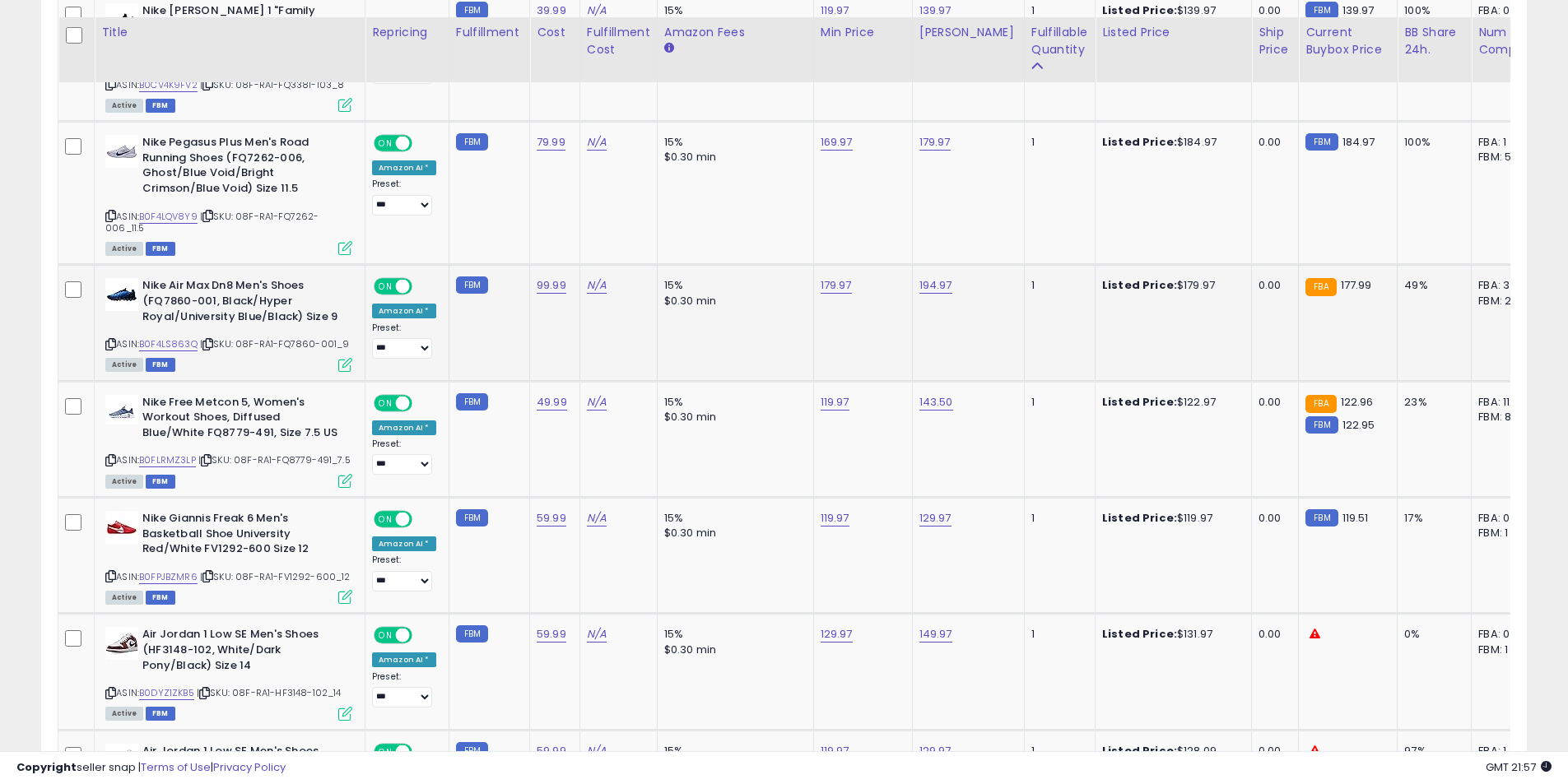
scroll to position [3003, 0]
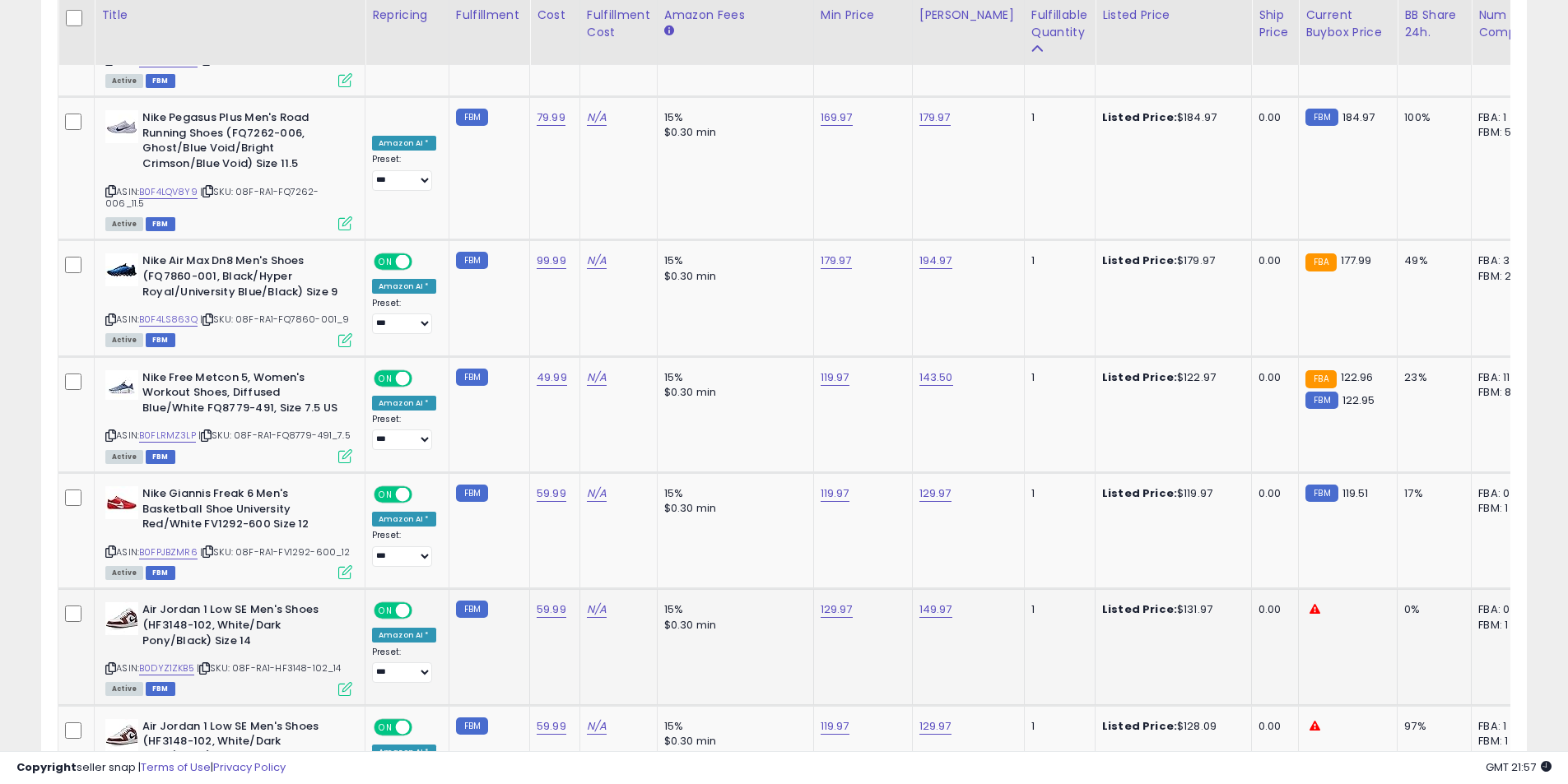
click at [112, 664] on icon at bounding box center [111, 668] width 11 height 9
click at [925, 602] on link "149.97" at bounding box center [936, 609] width 33 height 16
drag, startPoint x: 890, startPoint y: 498, endPoint x: 747, endPoint y: 499, distance: 143.0
type input "******"
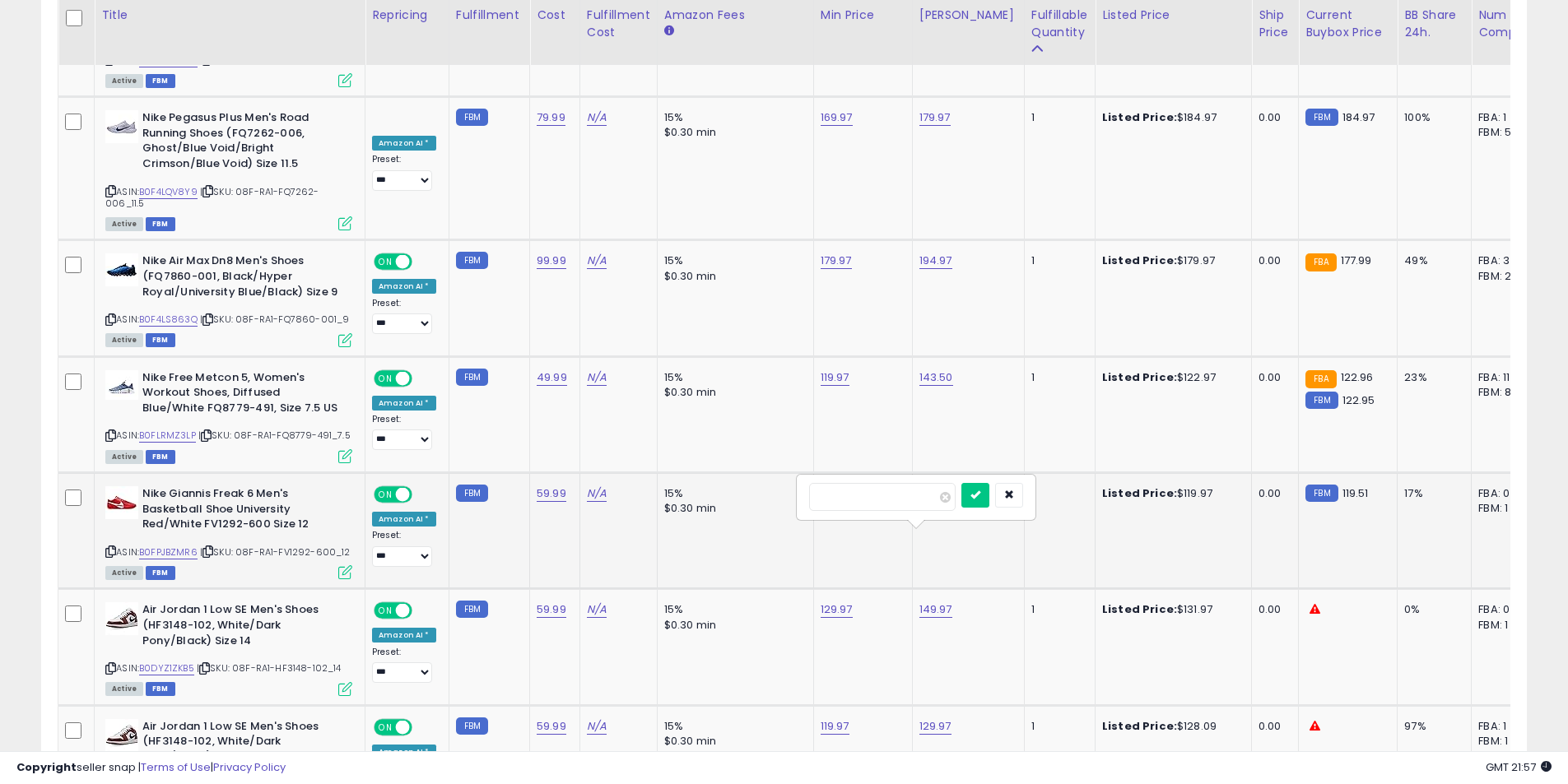
click button "submit" at bounding box center [975, 495] width 28 height 25
click at [821, 602] on link "129.97" at bounding box center [837, 609] width 32 height 16
drag, startPoint x: 735, startPoint y: 503, endPoint x: 626, endPoint y: 500, distance: 109.0
type input "******"
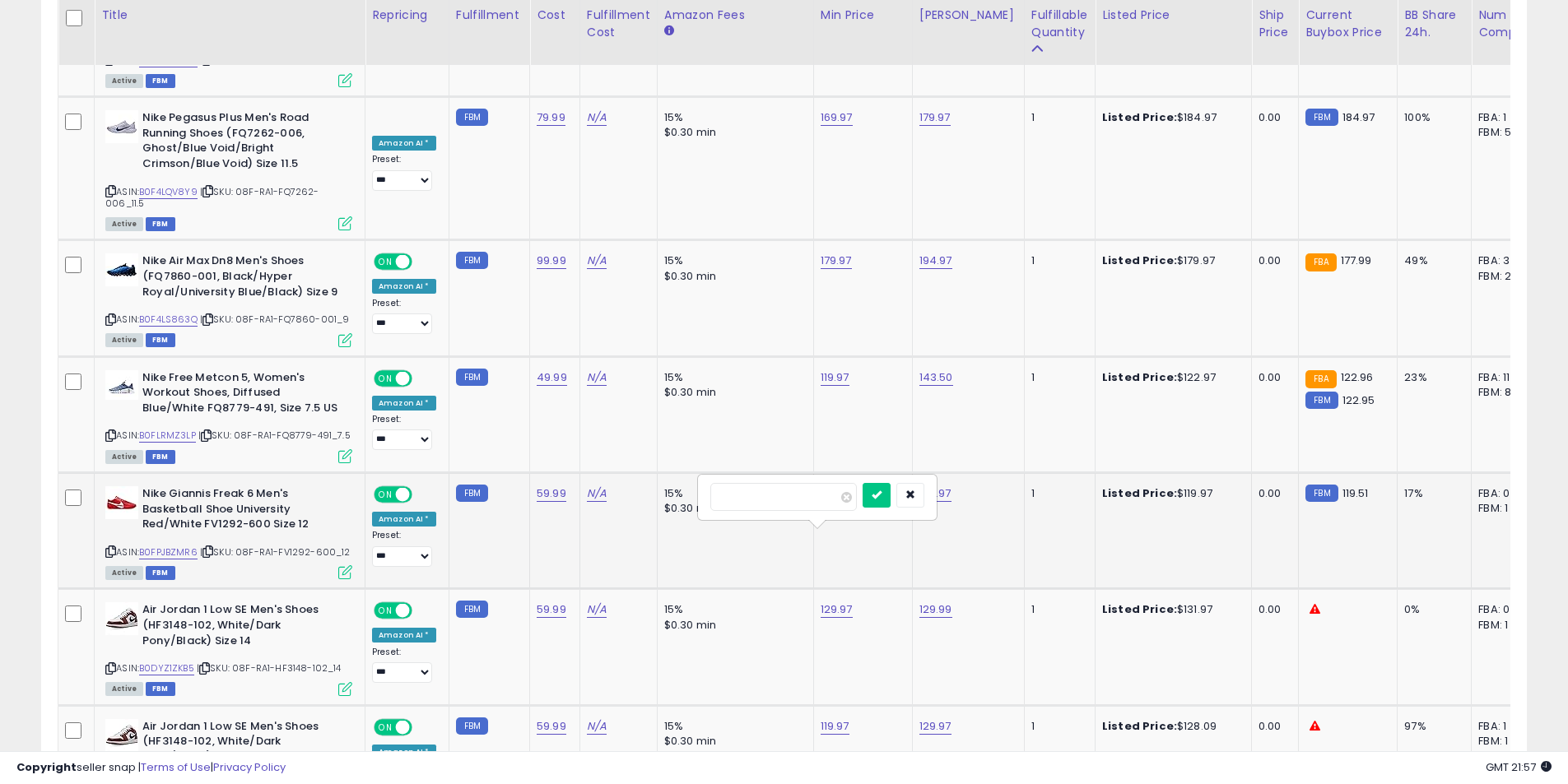
click button "submit" at bounding box center [876, 495] width 28 height 25
click at [107, 780] on icon at bounding box center [111, 784] width 11 height 9
click at [925, 718] on link "129.97" at bounding box center [936, 726] width 32 height 16
drag, startPoint x: 827, startPoint y: 612, endPoint x: 724, endPoint y: 611, distance: 103.0
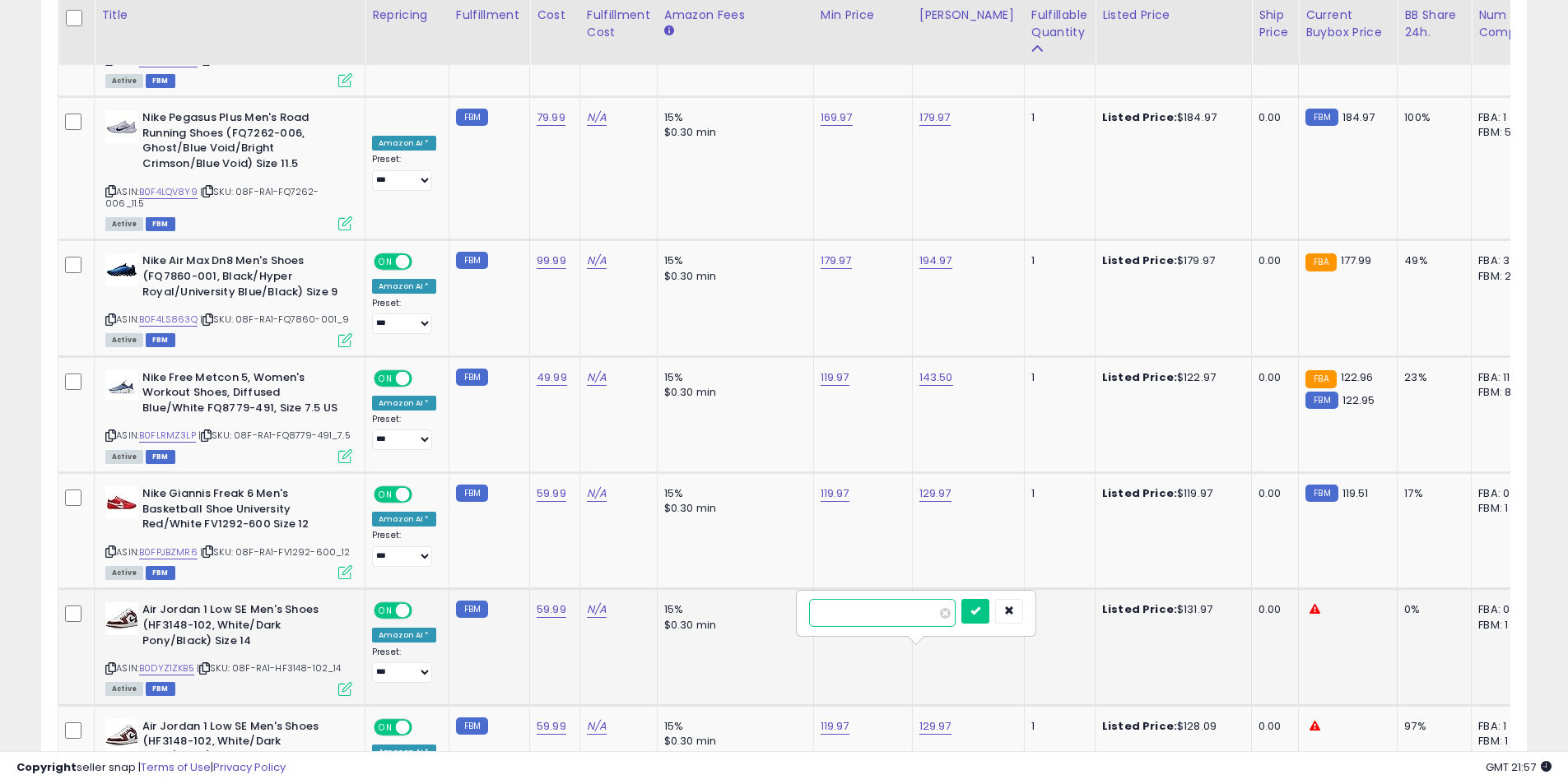
type input "******"
click button "submit" at bounding box center [975, 611] width 28 height 25
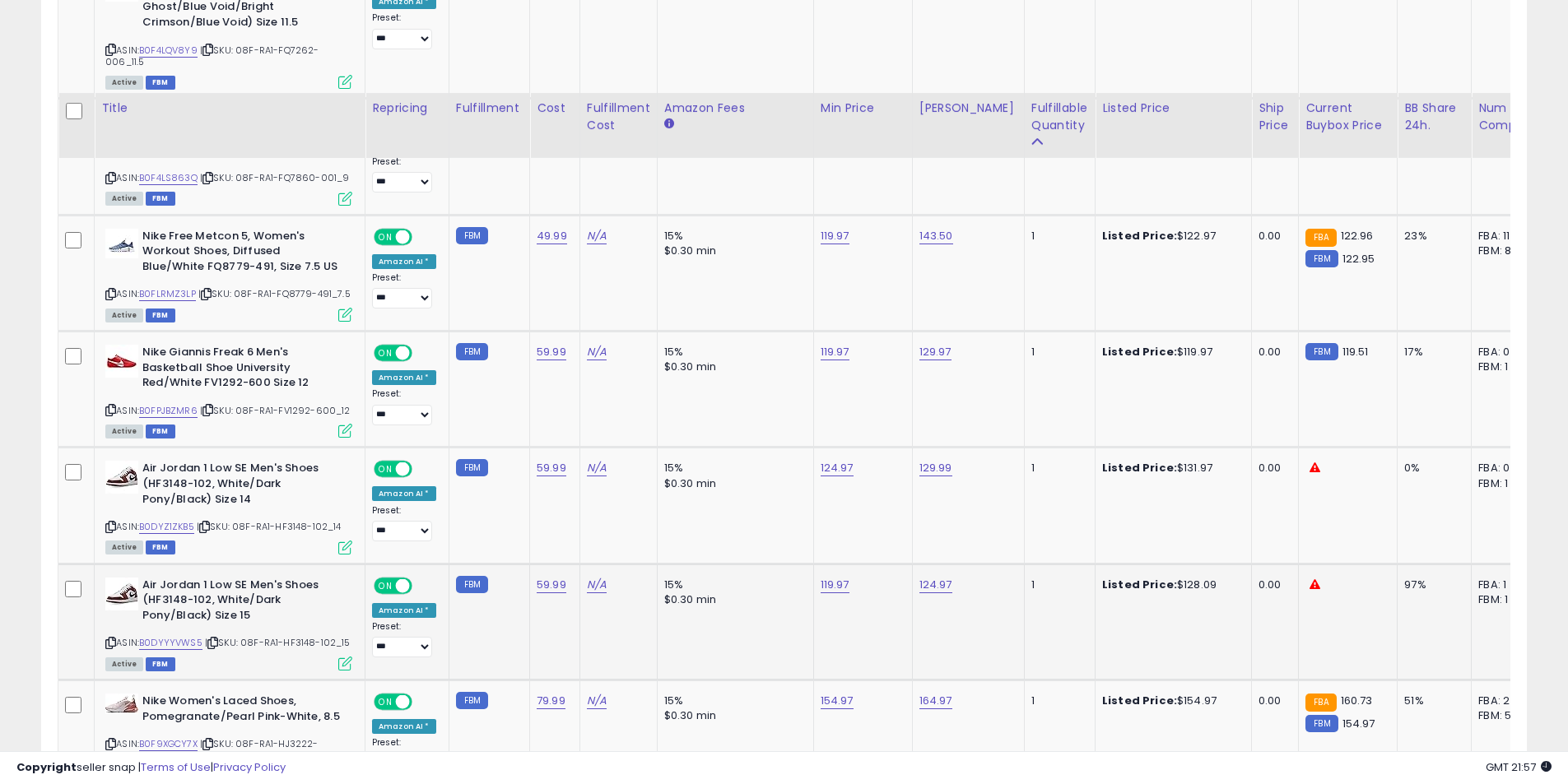
scroll to position [3249, 0]
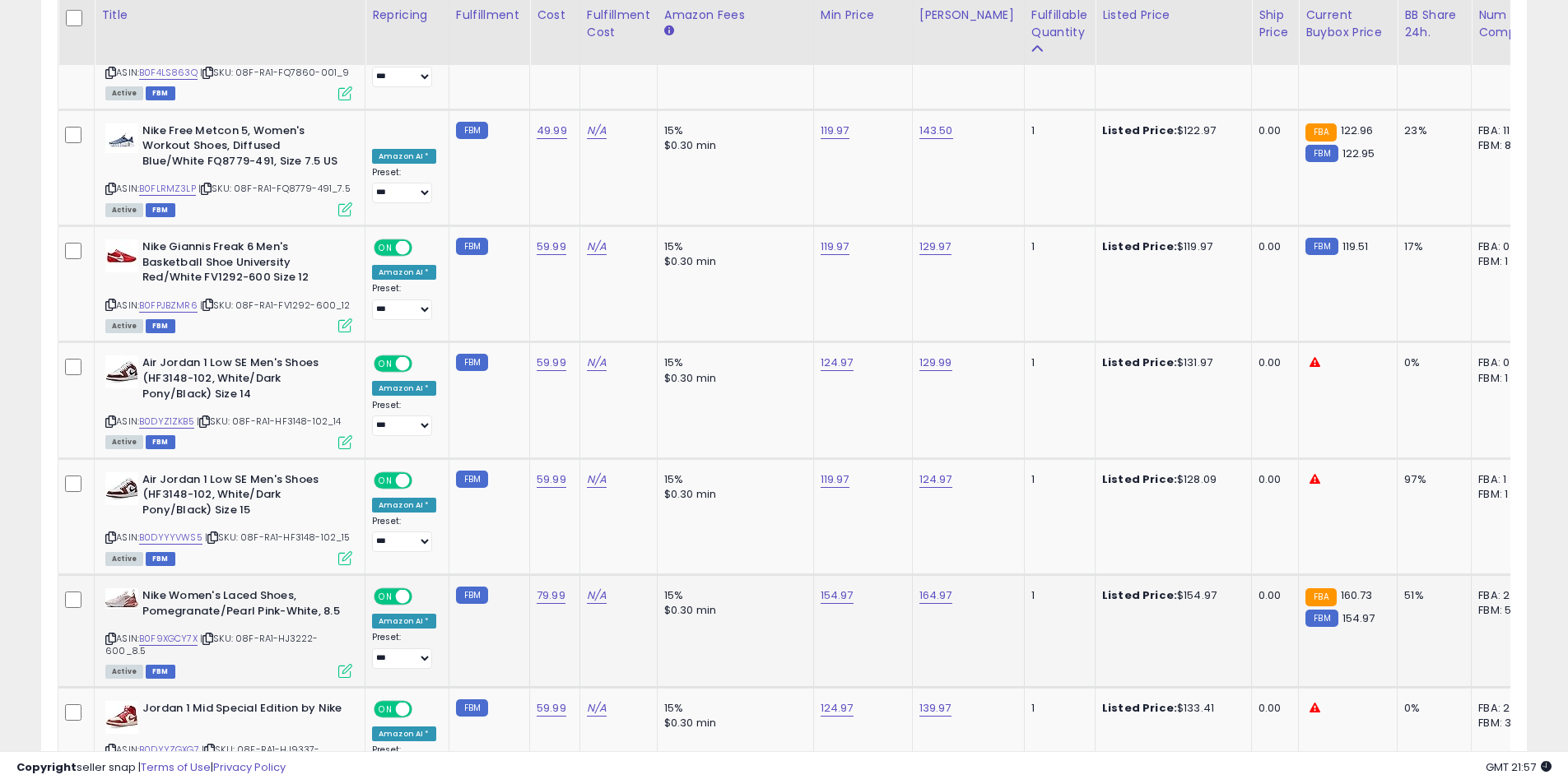
click at [109, 635] on icon at bounding box center [111, 639] width 11 height 9
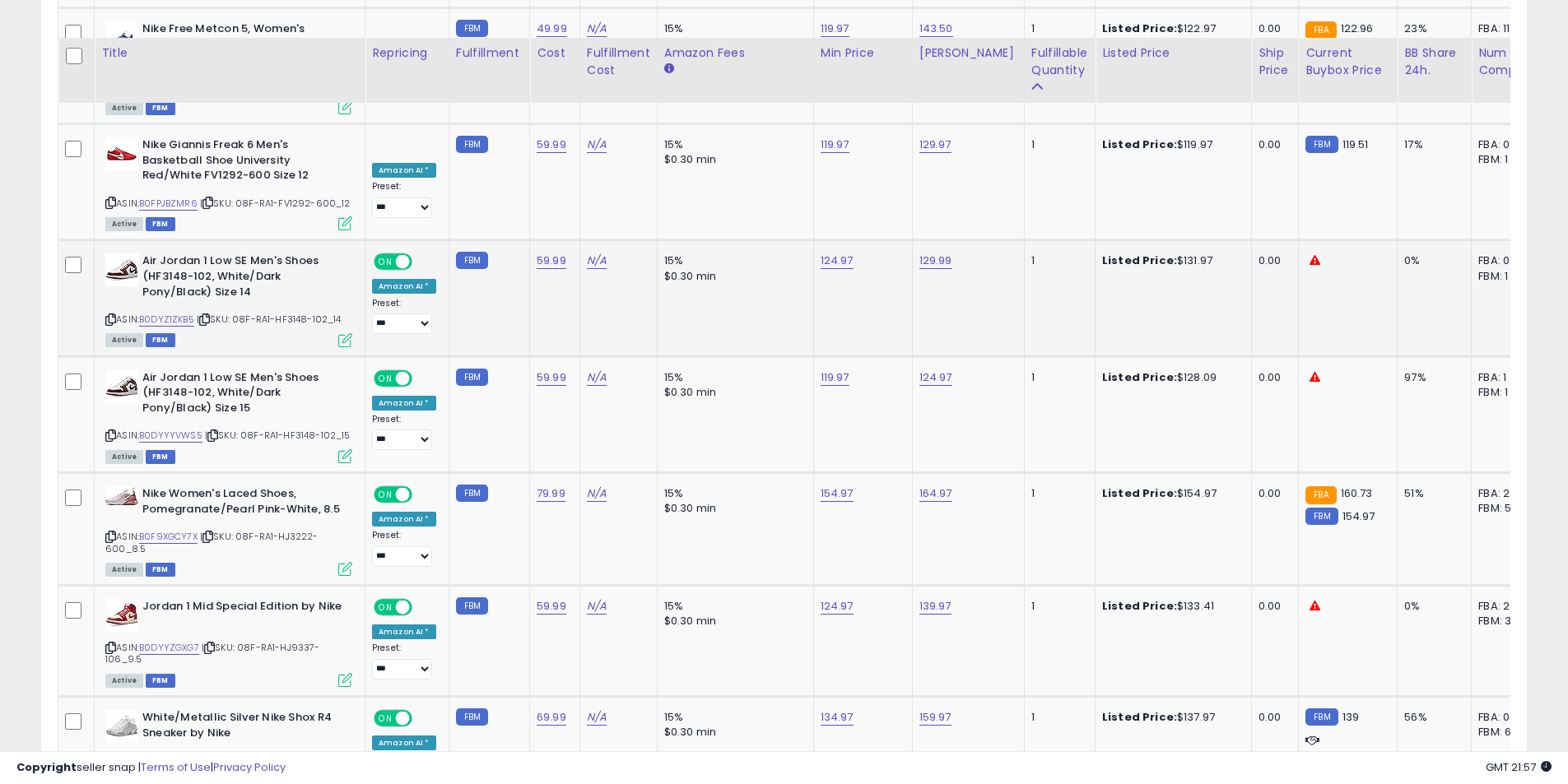
scroll to position [3414, 0]
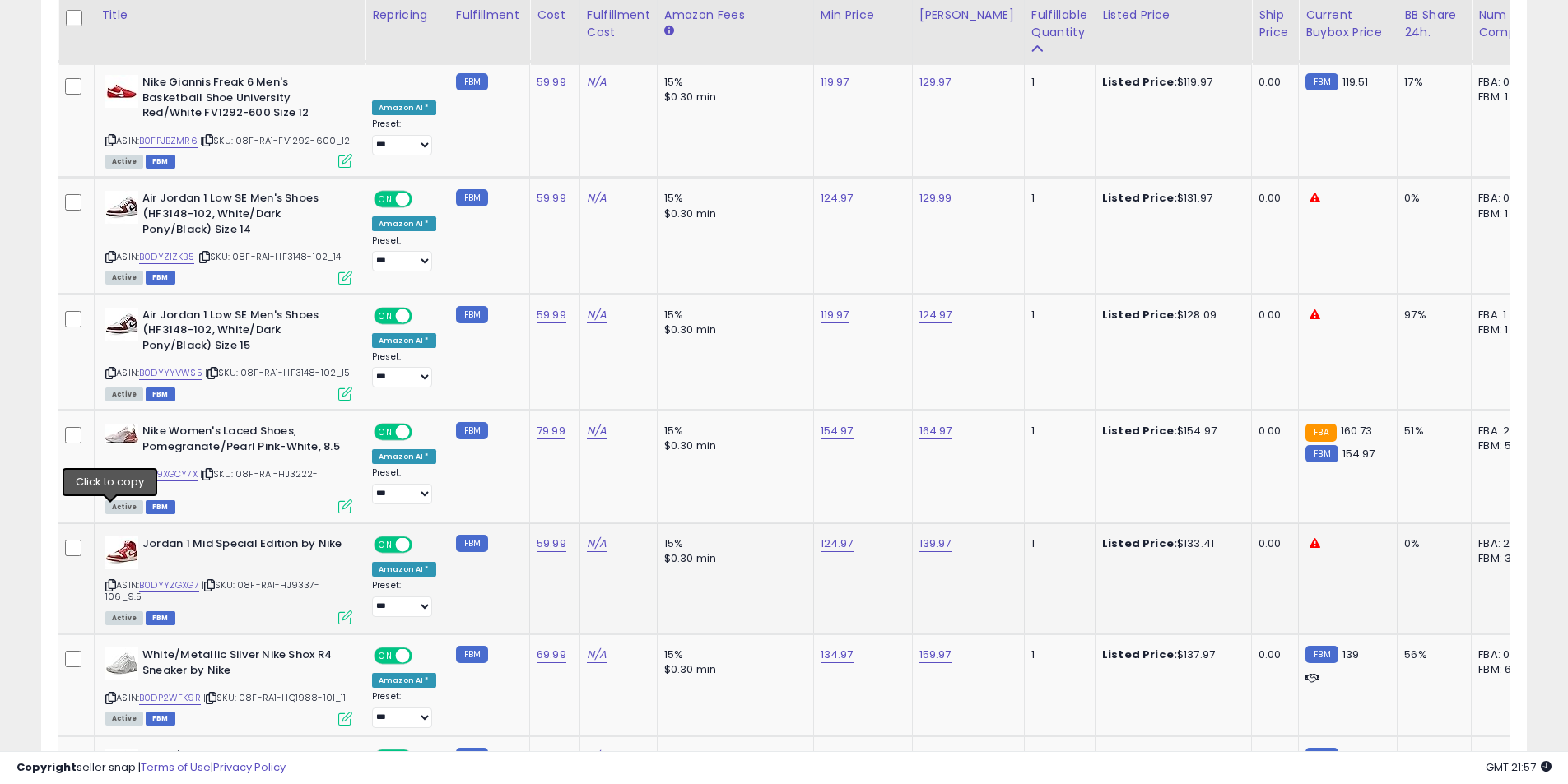
click at [108, 581] on icon at bounding box center [111, 585] width 11 height 9
click at [930, 536] on link "139.97" at bounding box center [936, 544] width 32 height 16
drag, startPoint x: 860, startPoint y: 423, endPoint x: 775, endPoint y: 427, distance: 85.1
click at [775, 427] on tbody "**********" at bounding box center [1242, 596] width 2367 height 6026
type input "***"
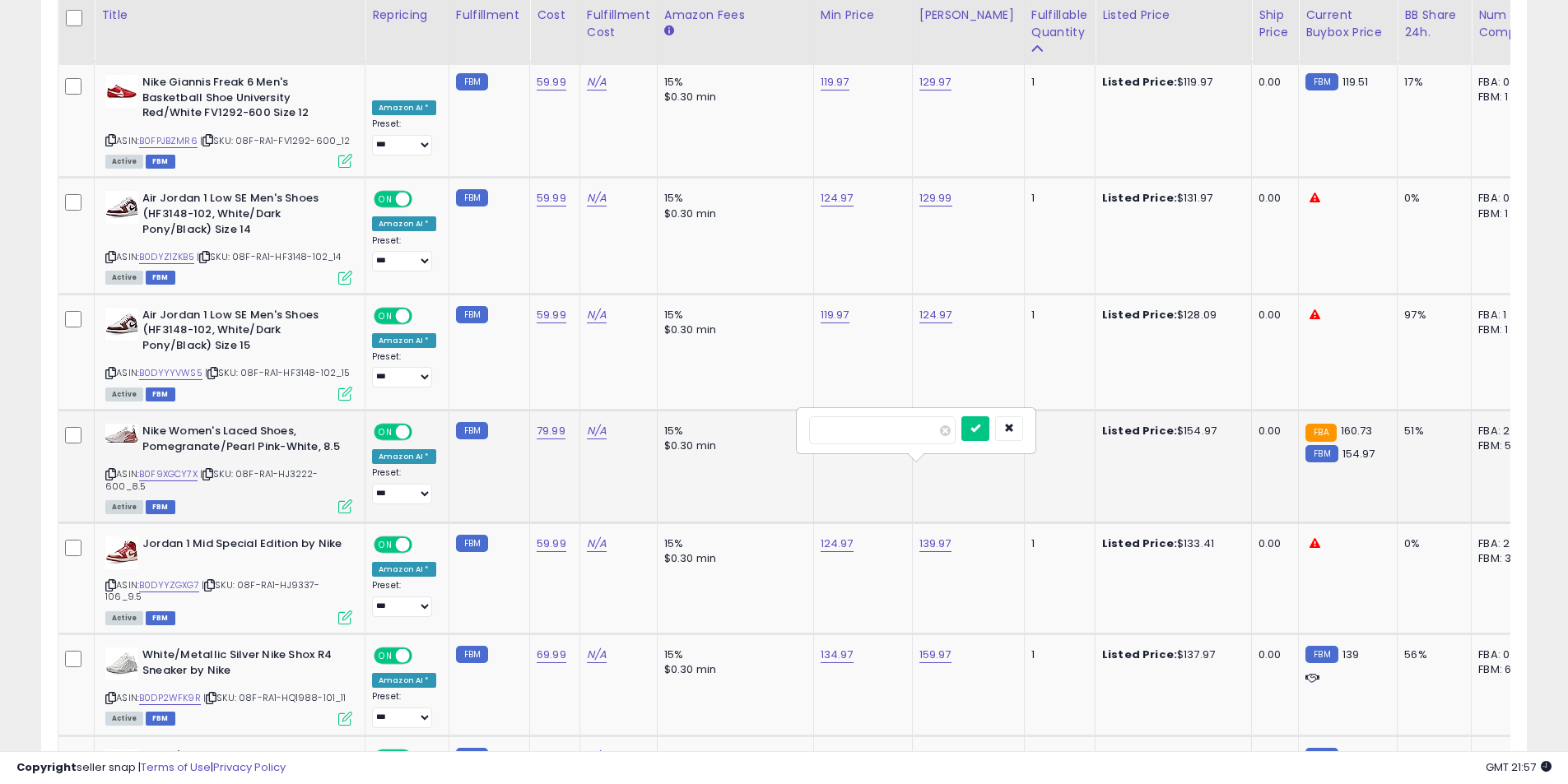
click button "submit" at bounding box center [975, 429] width 28 height 25
click at [827, 536] on link "124.97" at bounding box center [837, 544] width 33 height 16
drag, startPoint x: 706, startPoint y: 428, endPoint x: 625, endPoint y: 431, distance: 81.1
click at [625, 431] on tbody "**********" at bounding box center [1242, 596] width 2367 height 6026
type input "*"
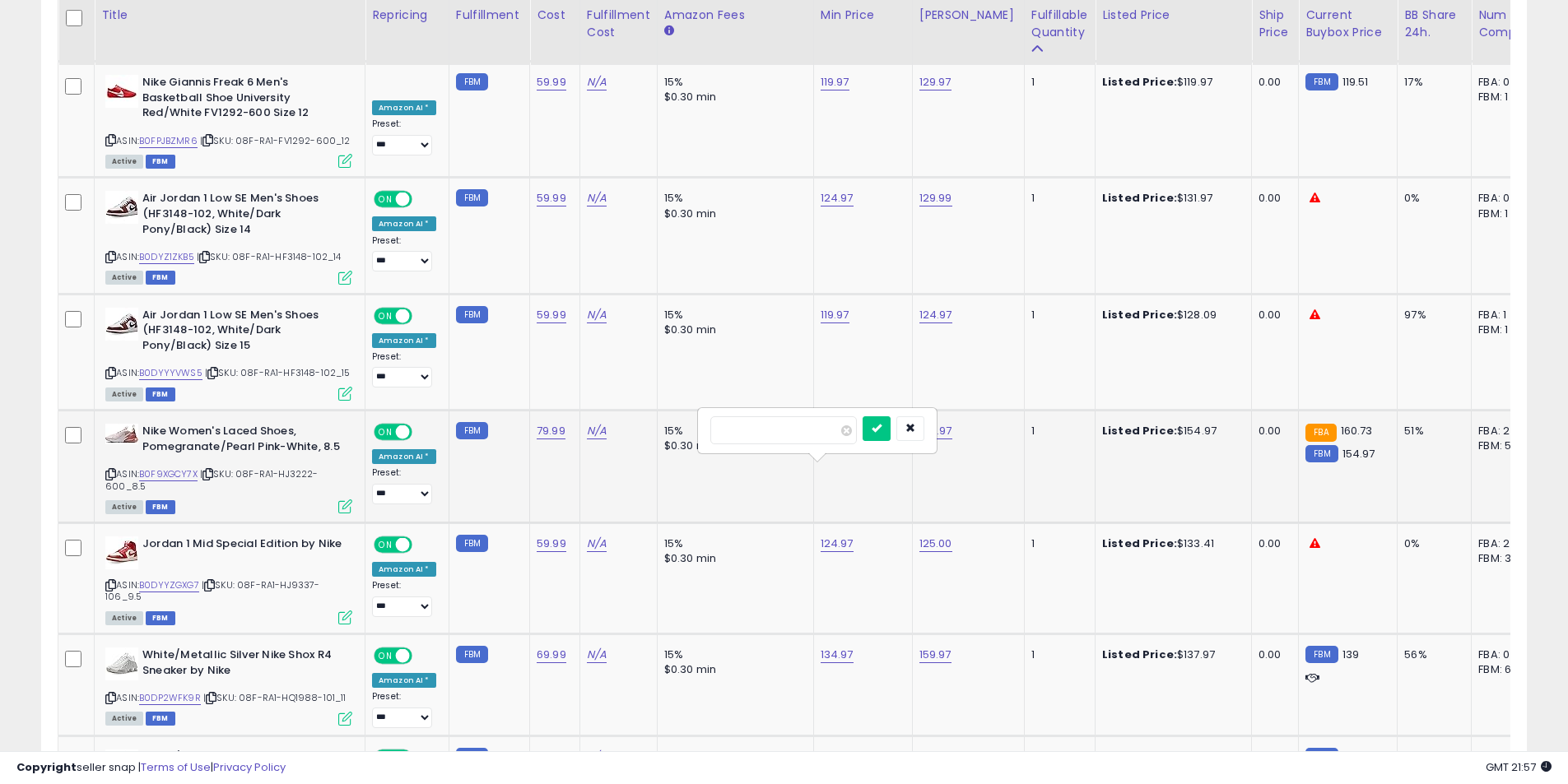
type input "******"
click button "submit" at bounding box center [876, 429] width 28 height 25
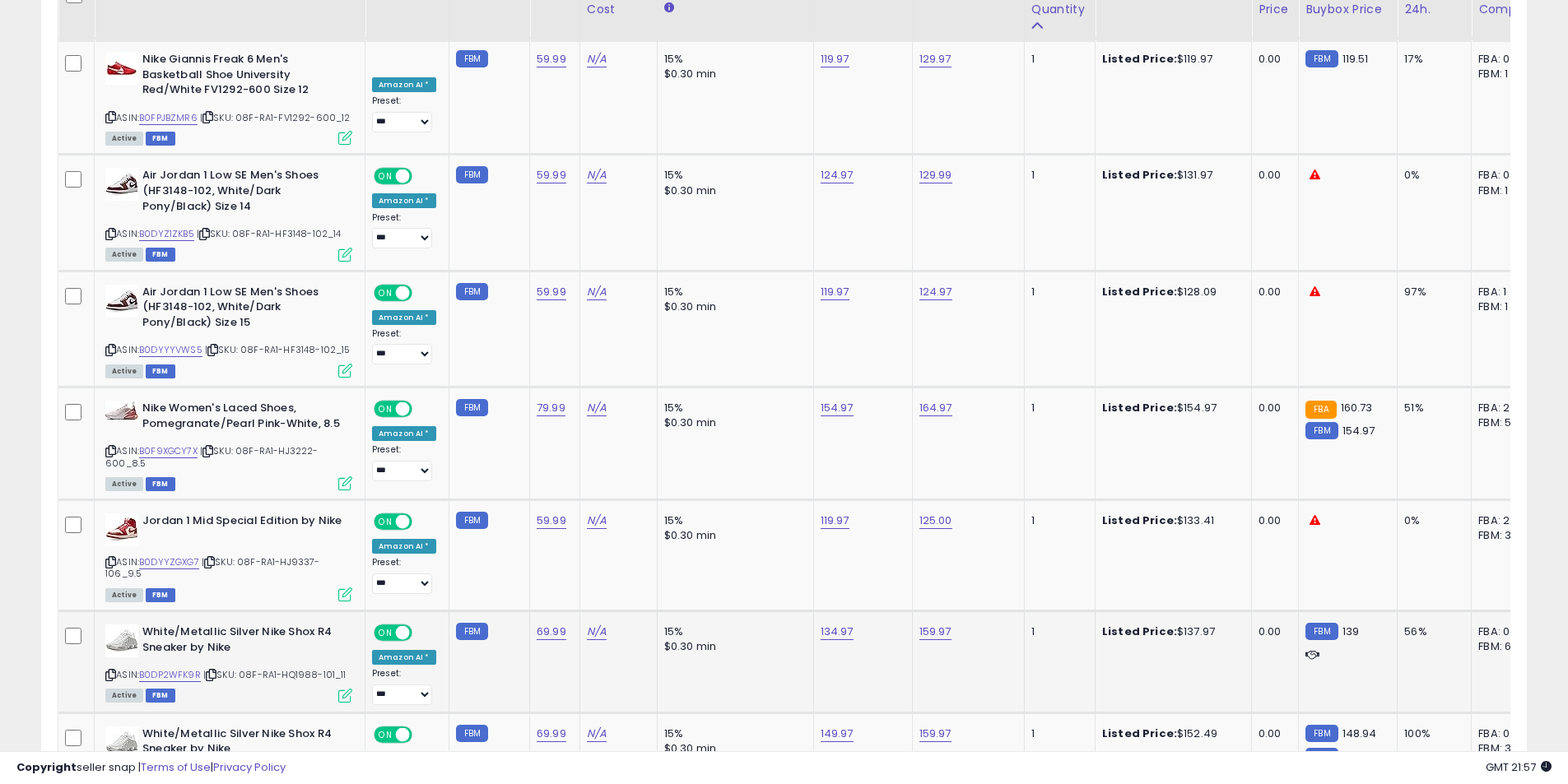
scroll to position [3496, 0]
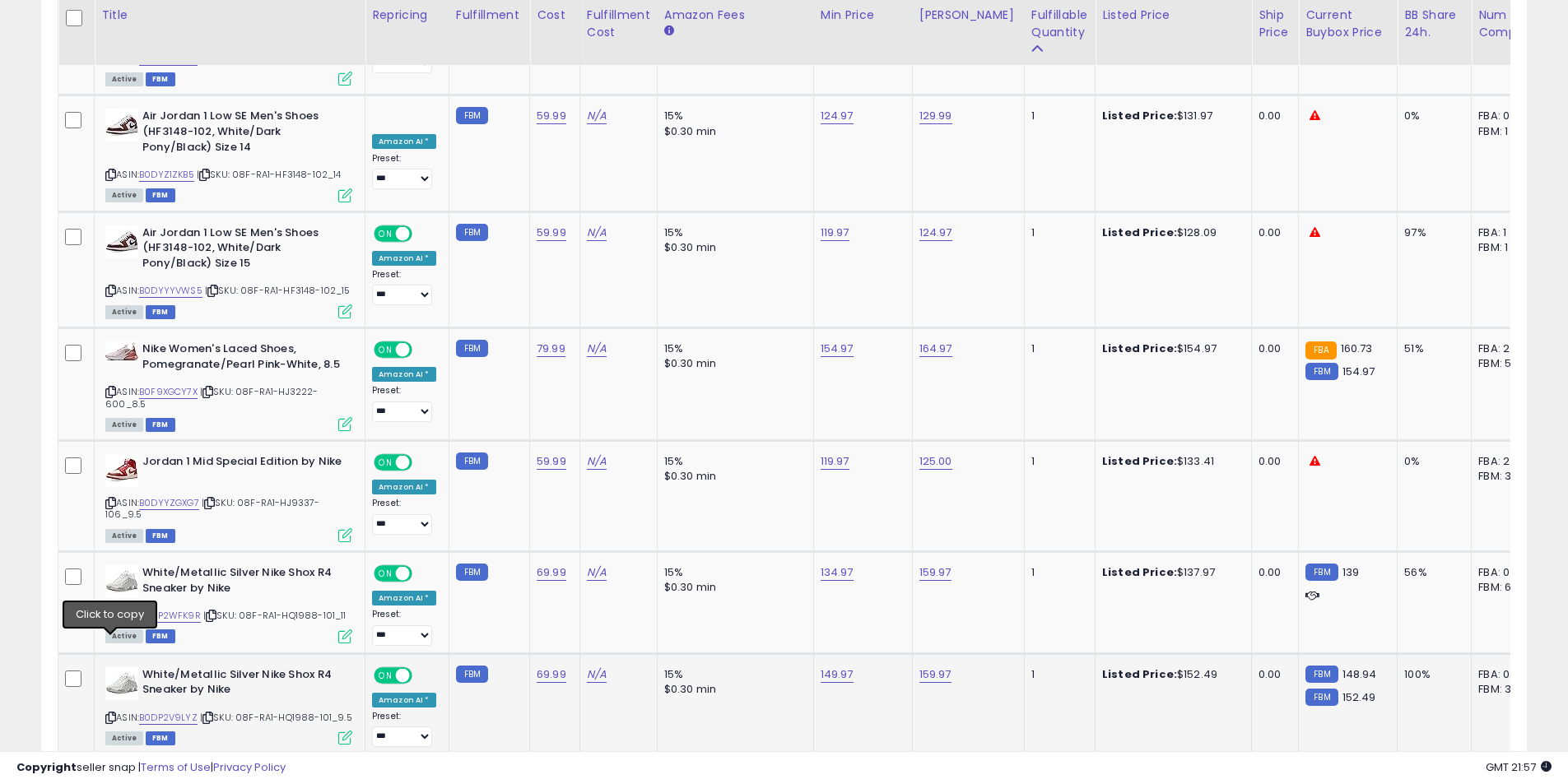
click at [114, 713] on icon at bounding box center [111, 718] width 11 height 9
click at [112, 611] on icon at bounding box center [111, 615] width 11 height 9
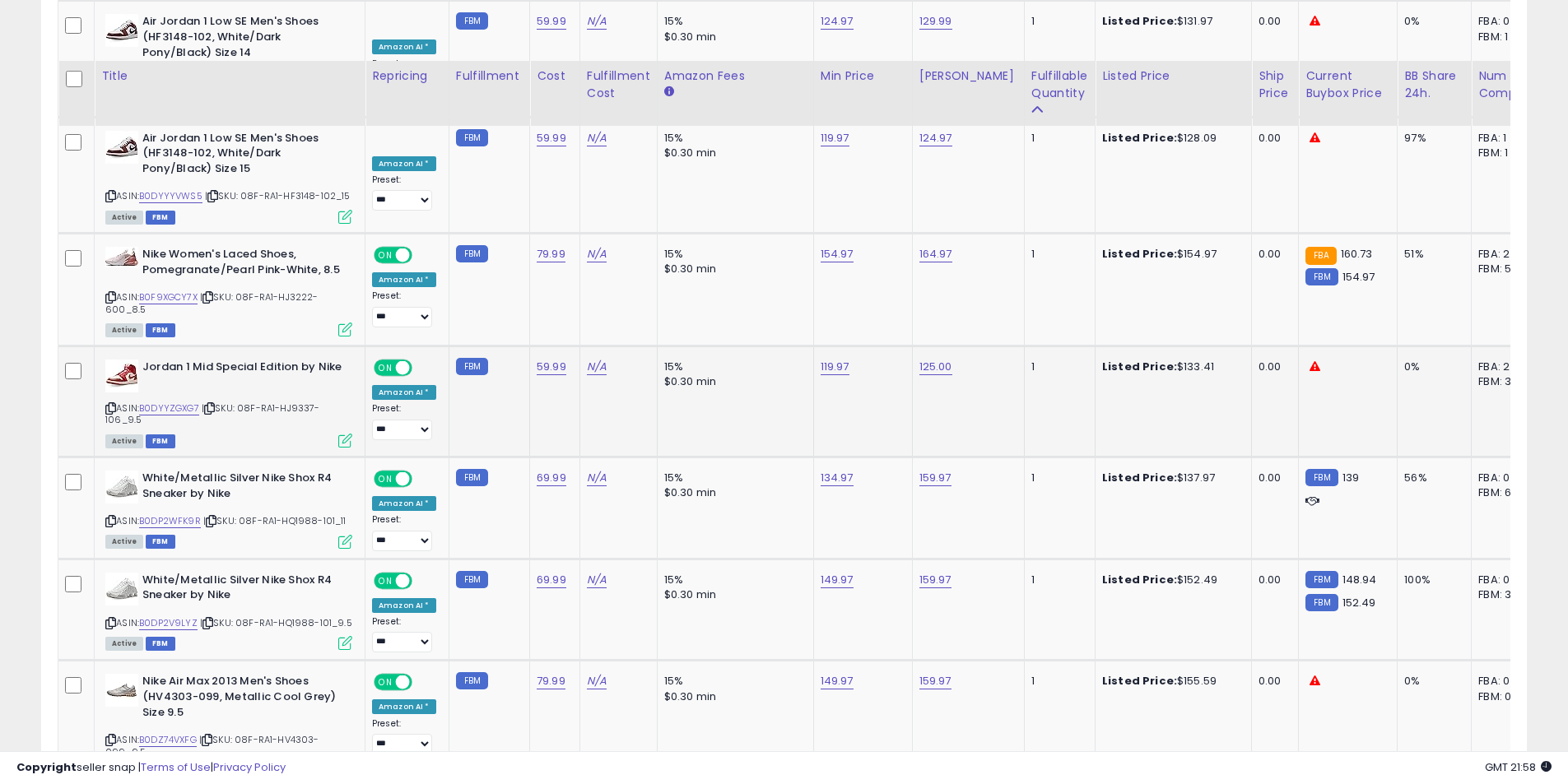
scroll to position [3661, 0]
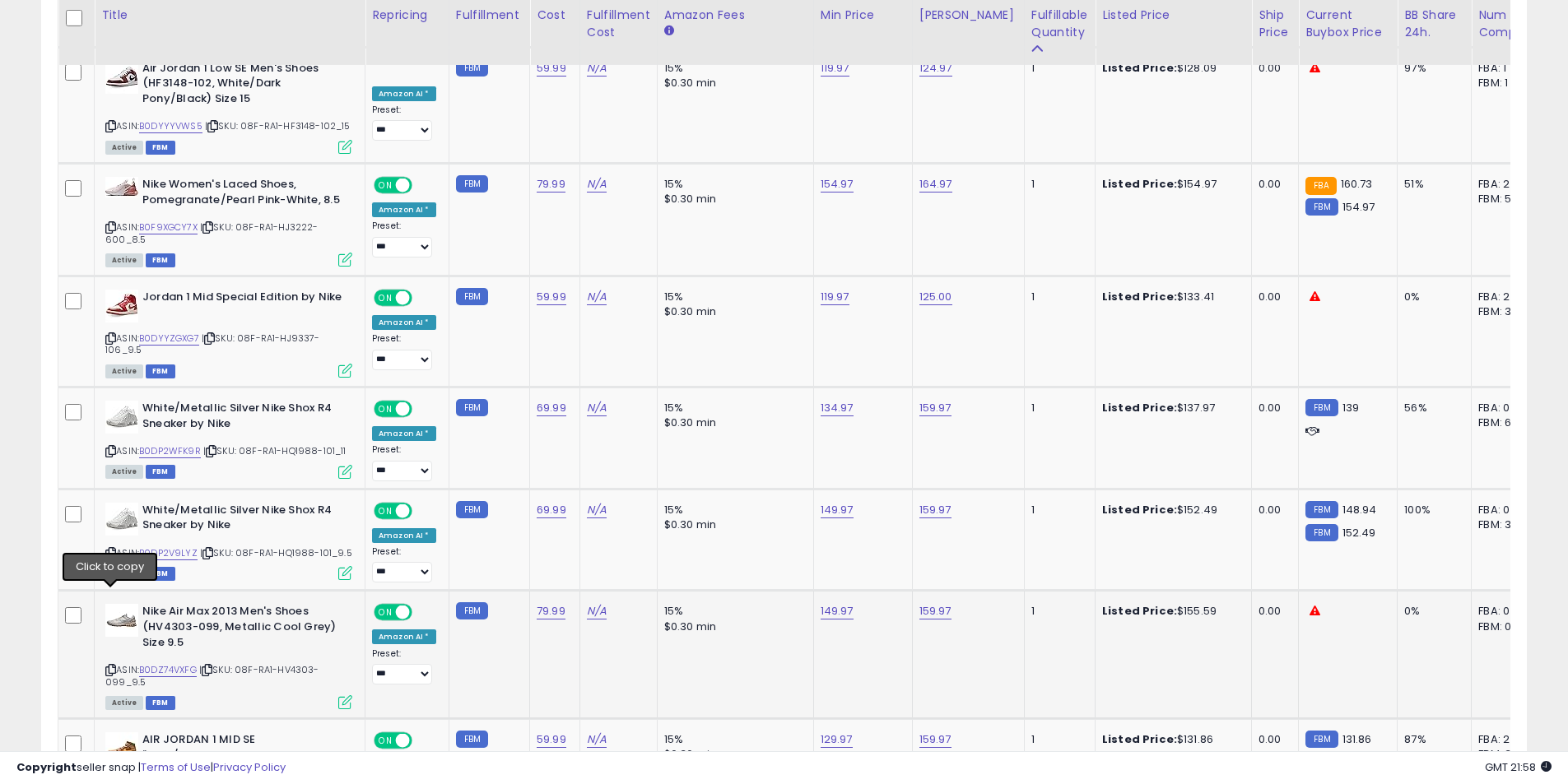
click at [108, 666] on icon at bounding box center [111, 670] width 11 height 9
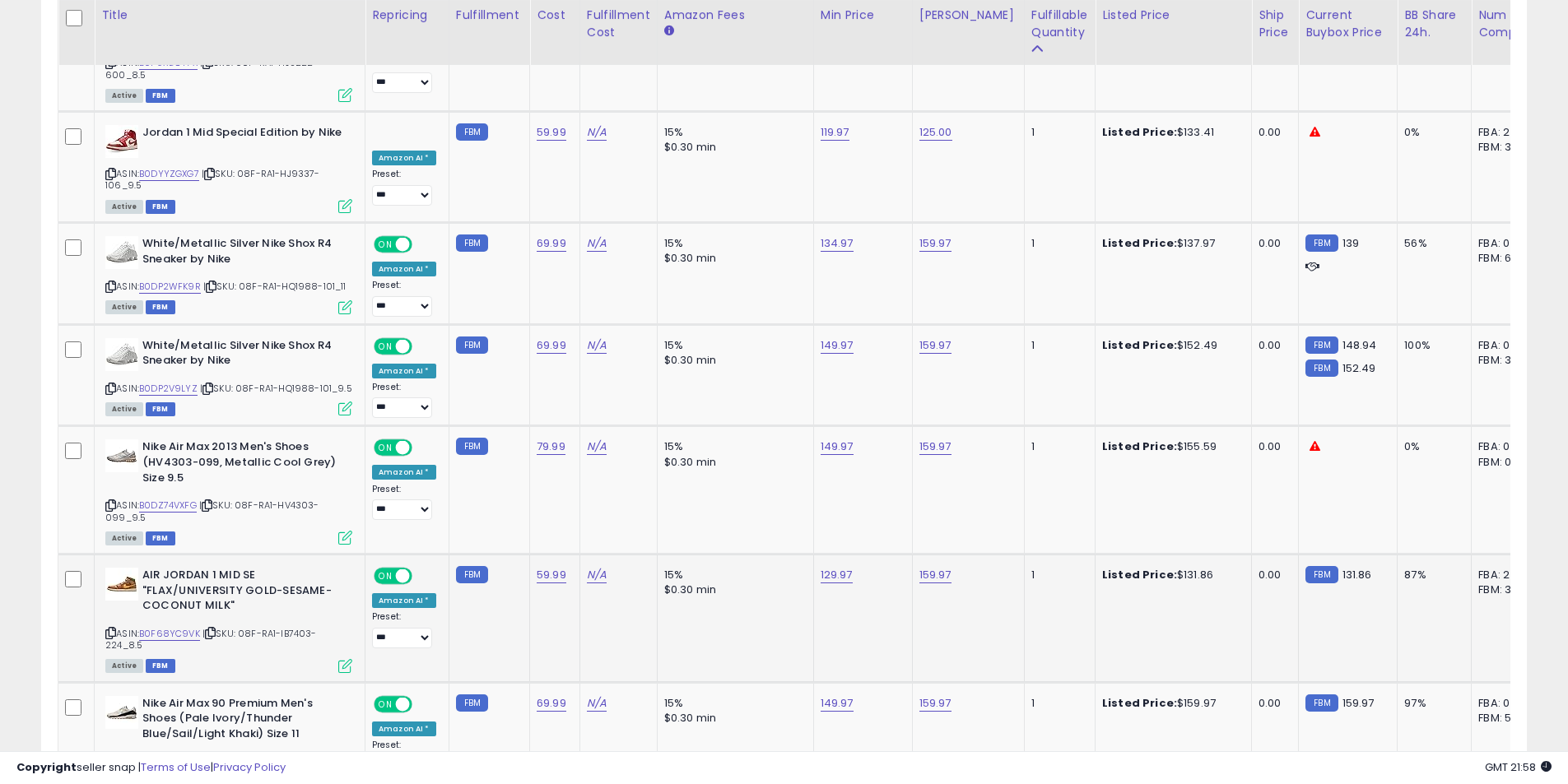
click at [111, 629] on icon at bounding box center [111, 633] width 11 height 9
click at [827, 567] on link "129.97" at bounding box center [837, 574] width 32 height 16
drag, startPoint x: 813, startPoint y: 474, endPoint x: 695, endPoint y: 437, distance: 123.7
click at [722, 464] on input "******" at bounding box center [783, 462] width 147 height 28
type input "*"
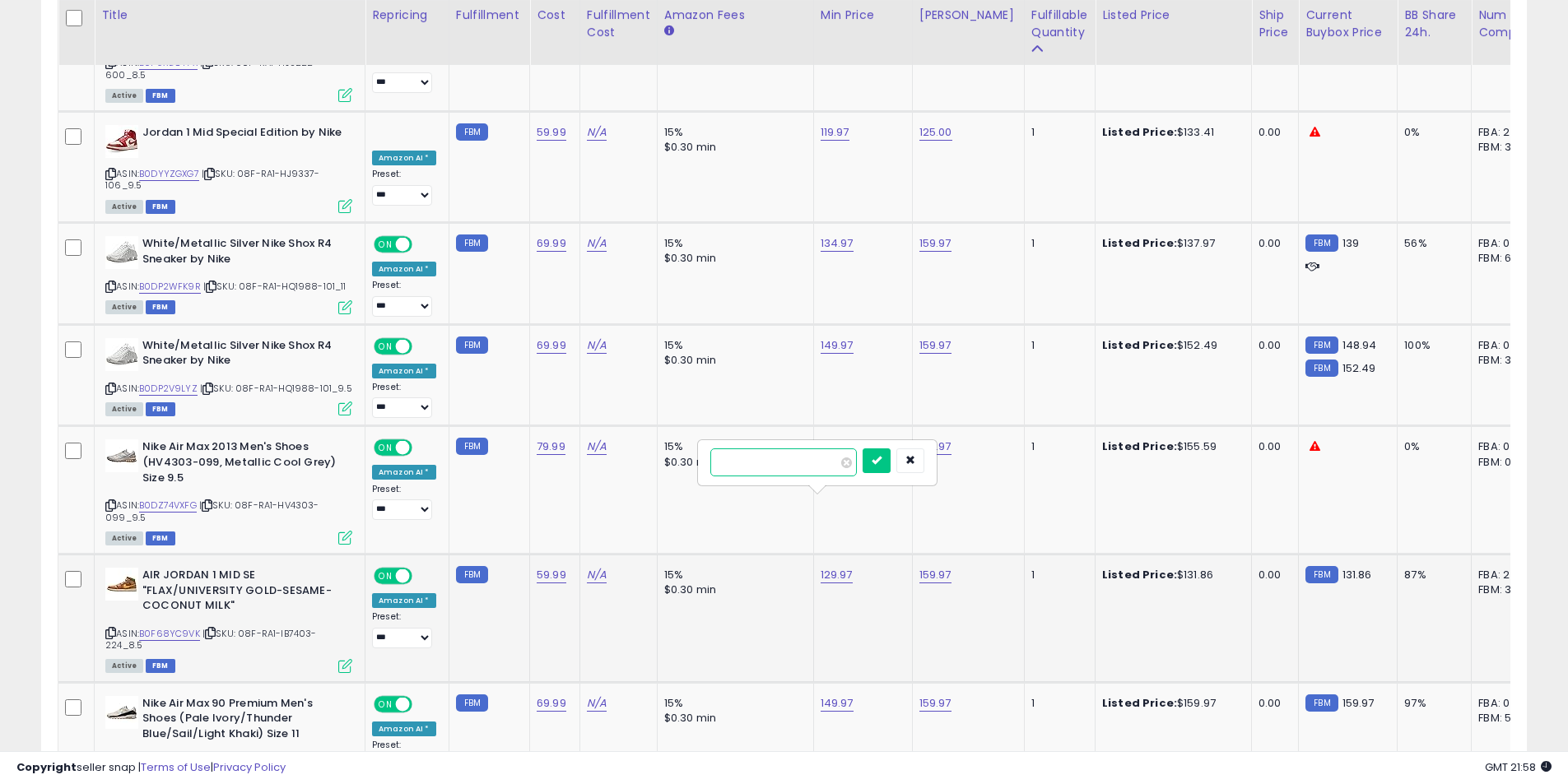
type input "******"
click button "submit" at bounding box center [876, 460] width 28 height 25
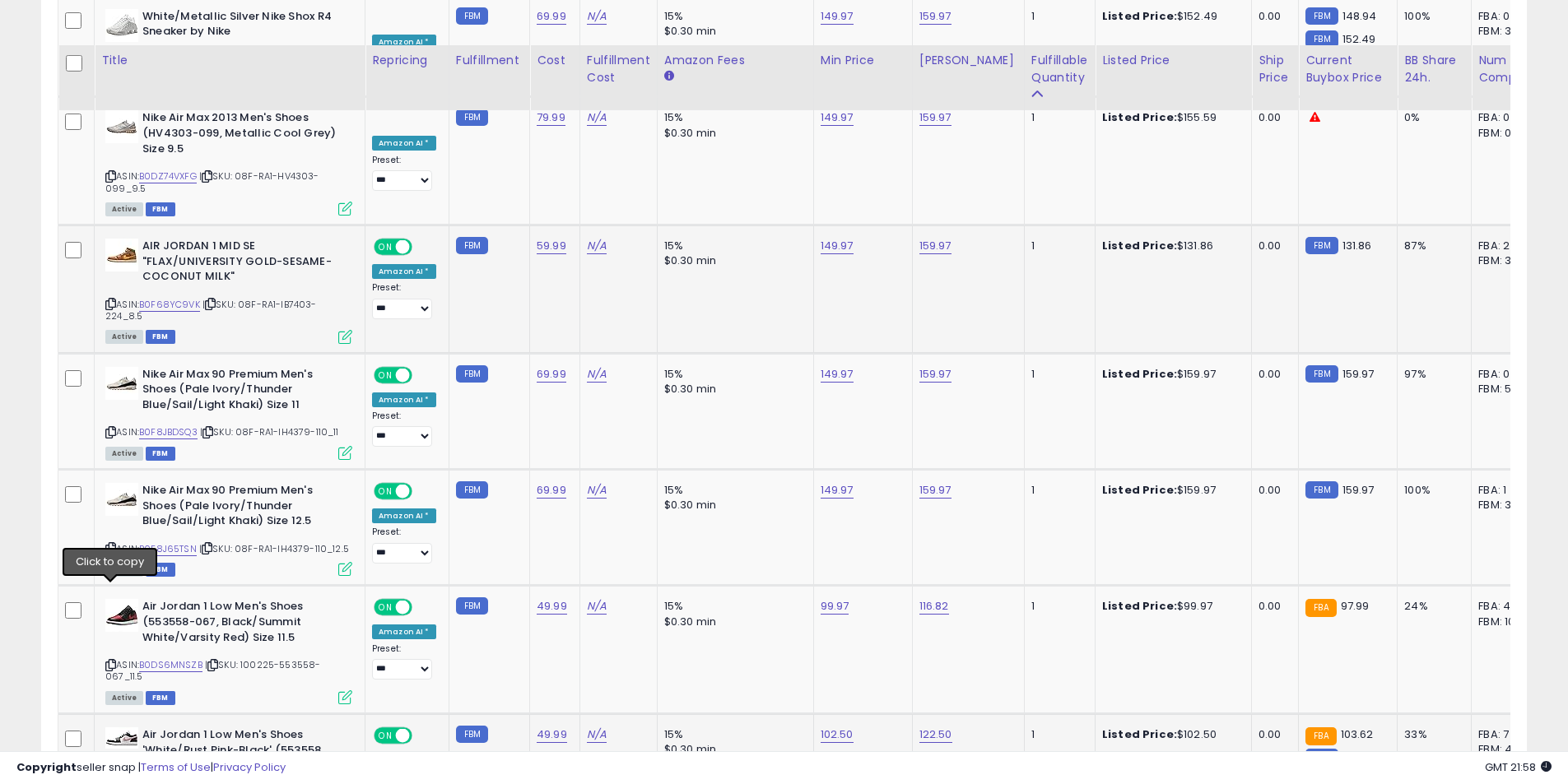
scroll to position [4237, 0]
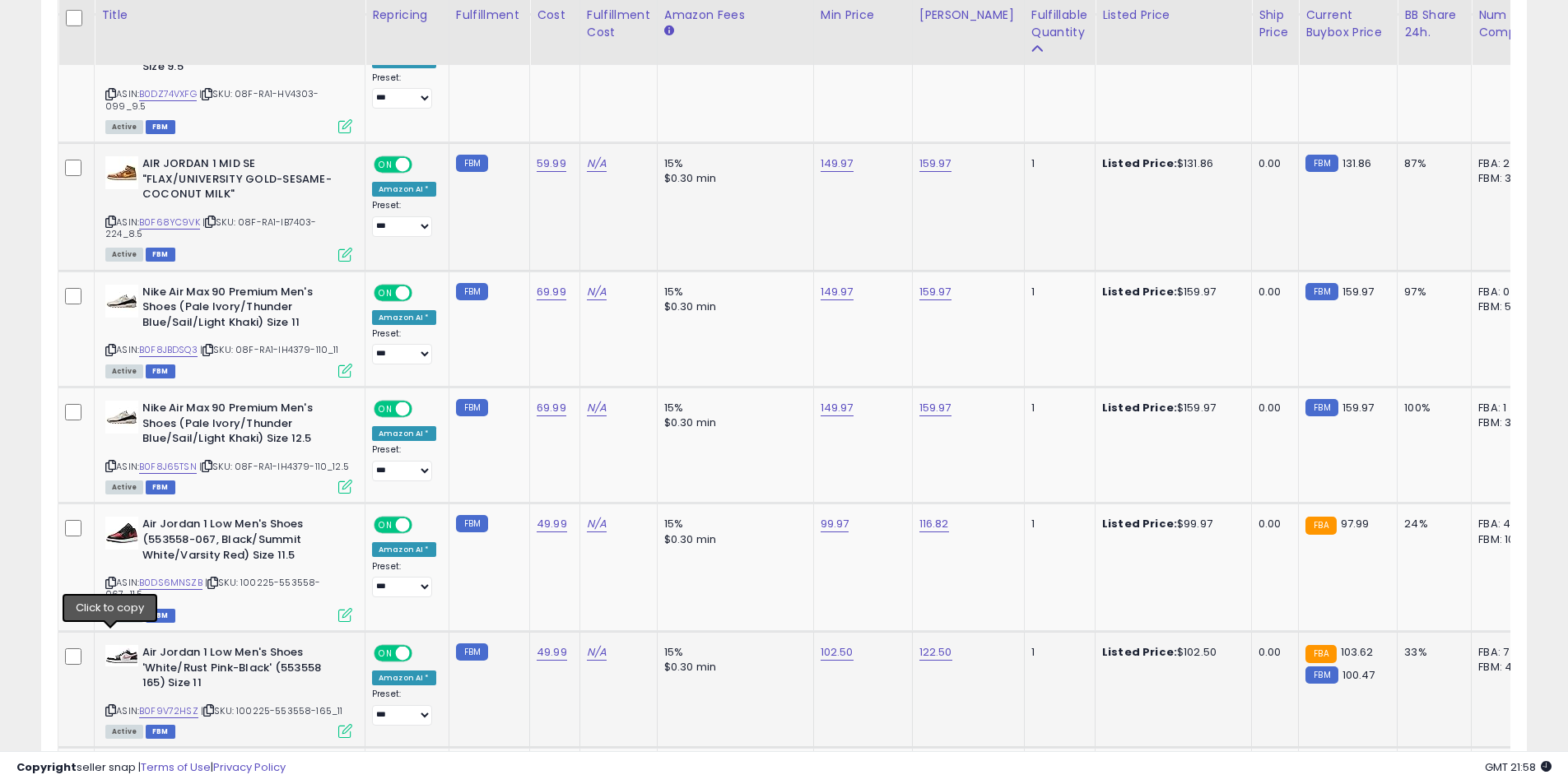
click at [111, 706] on icon at bounding box center [111, 711] width 11 height 9
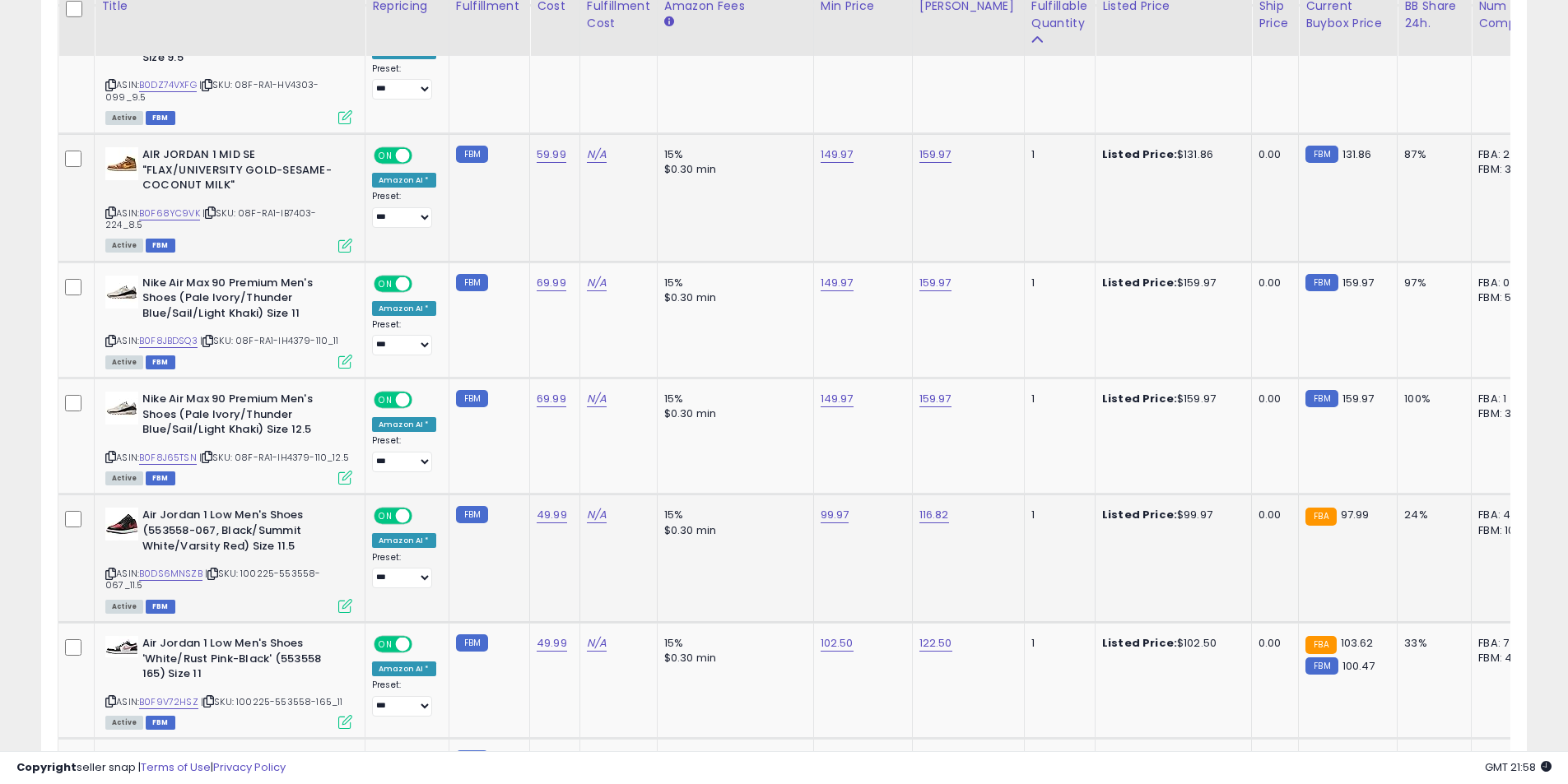
scroll to position [4401, 0]
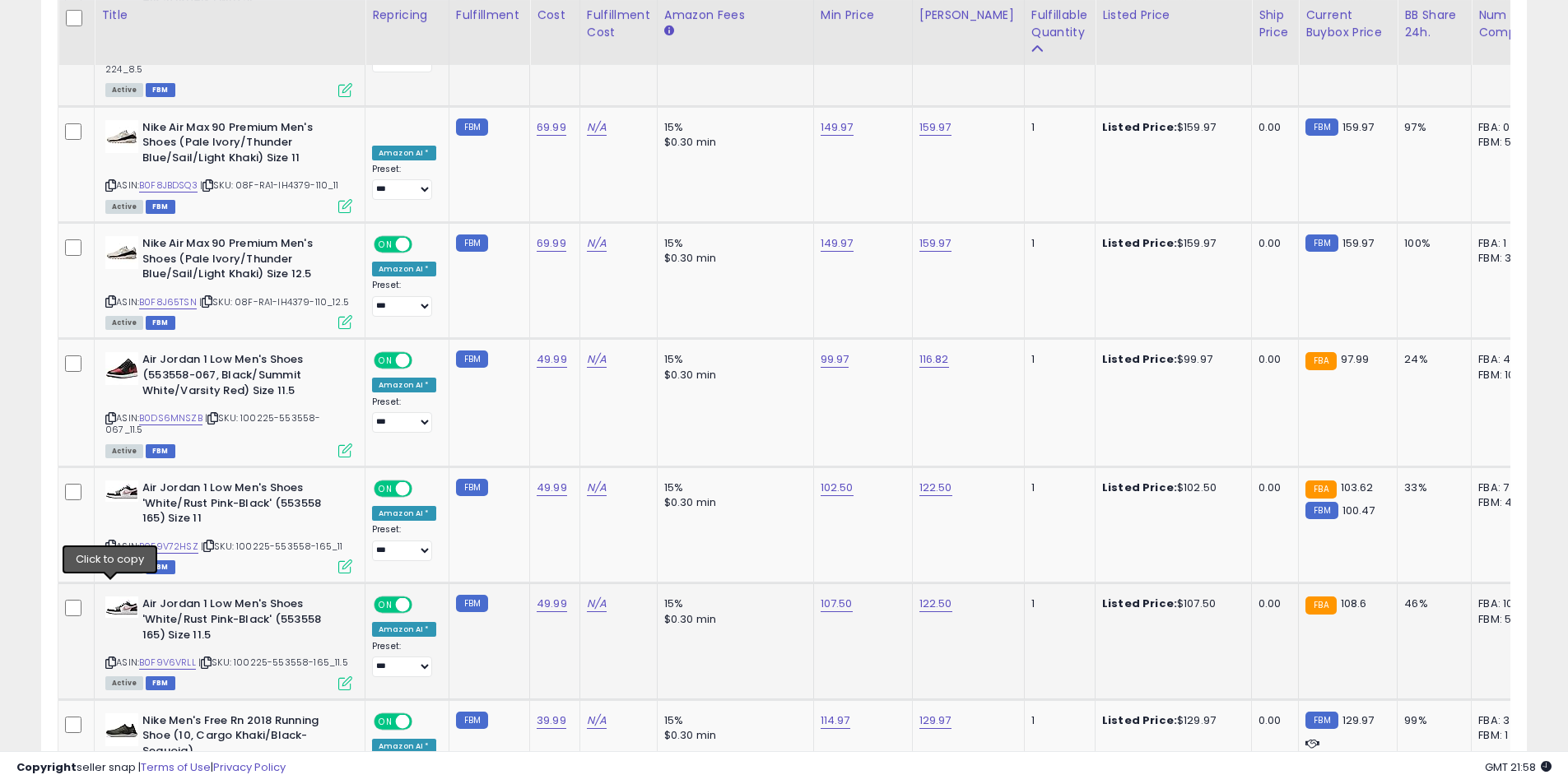
click at [108, 659] on icon at bounding box center [111, 663] width 11 height 9
click at [822, 596] on link "107.50" at bounding box center [837, 603] width 32 height 16
drag, startPoint x: 716, startPoint y: 481, endPoint x: 635, endPoint y: 480, distance: 81.0
type input "*"
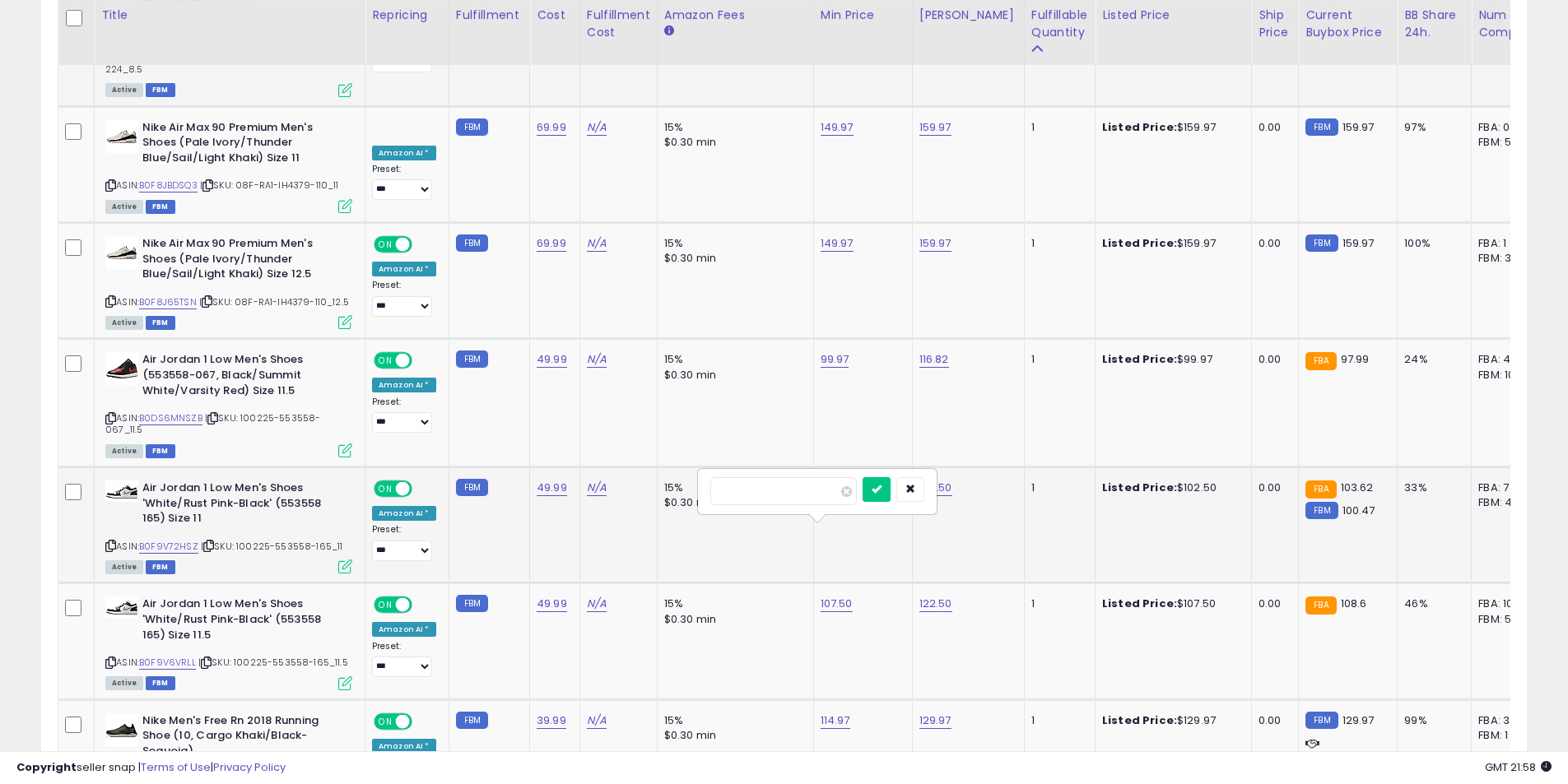
type input "******"
click button "submit" at bounding box center [876, 489] width 28 height 25
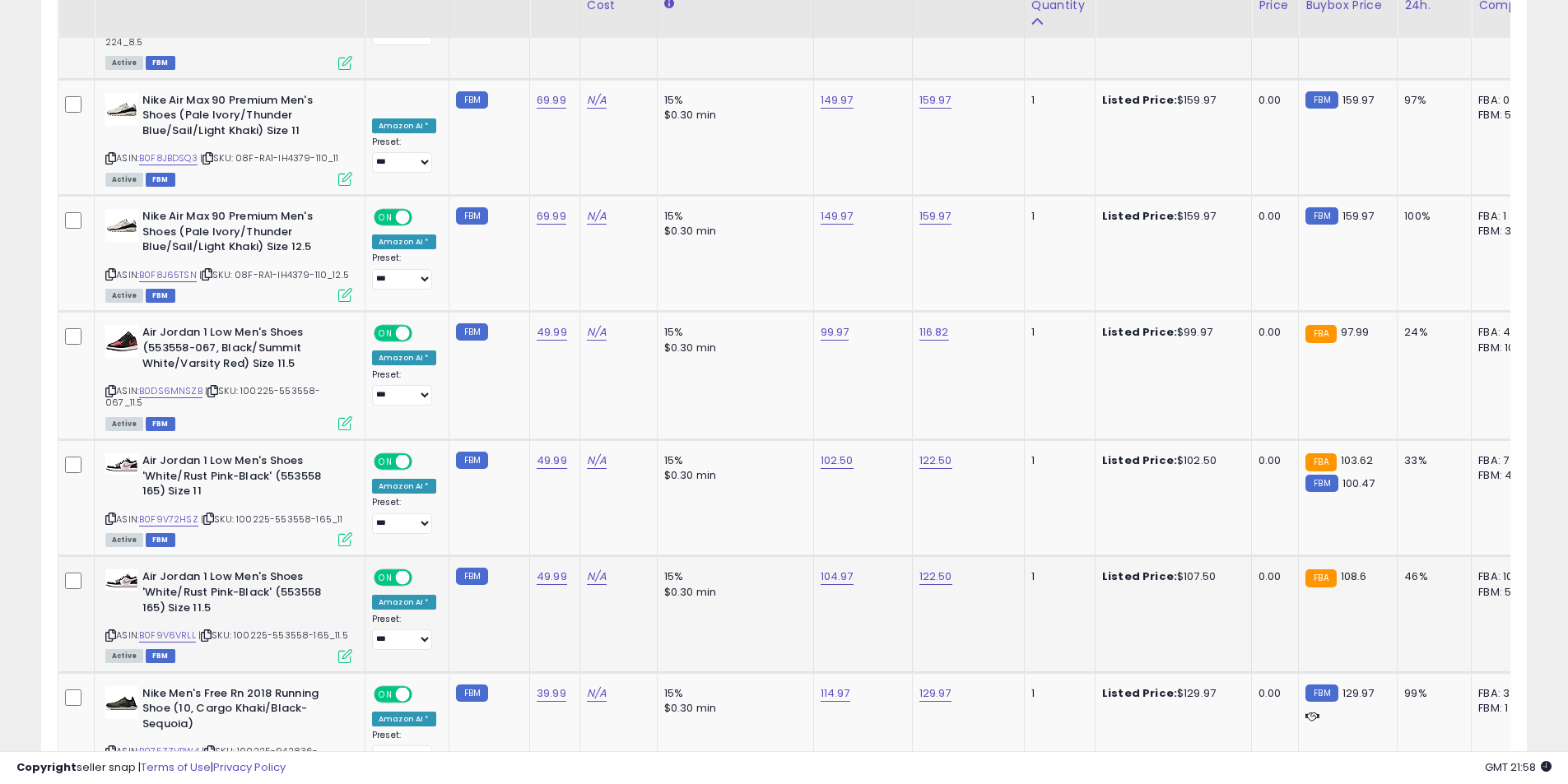
scroll to position [4484, 0]
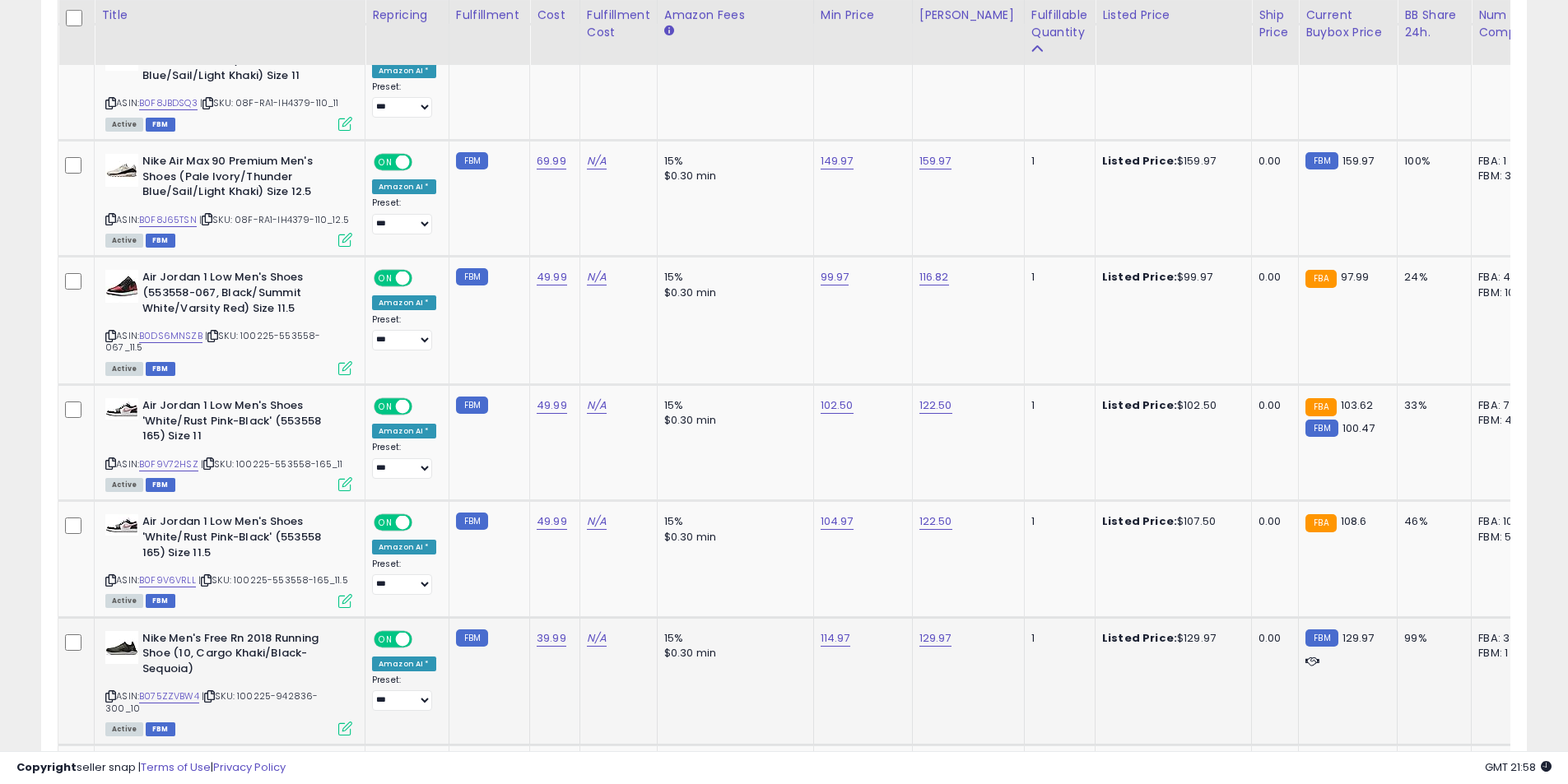
click at [110, 692] on icon at bounding box center [111, 696] width 11 height 9
click at [930, 631] on link "129.97" at bounding box center [936, 638] width 32 height 16
click at [798, 519] on div "******" at bounding box center [916, 525] width 237 height 43
type input "***"
click button "submit" at bounding box center [975, 523] width 28 height 25
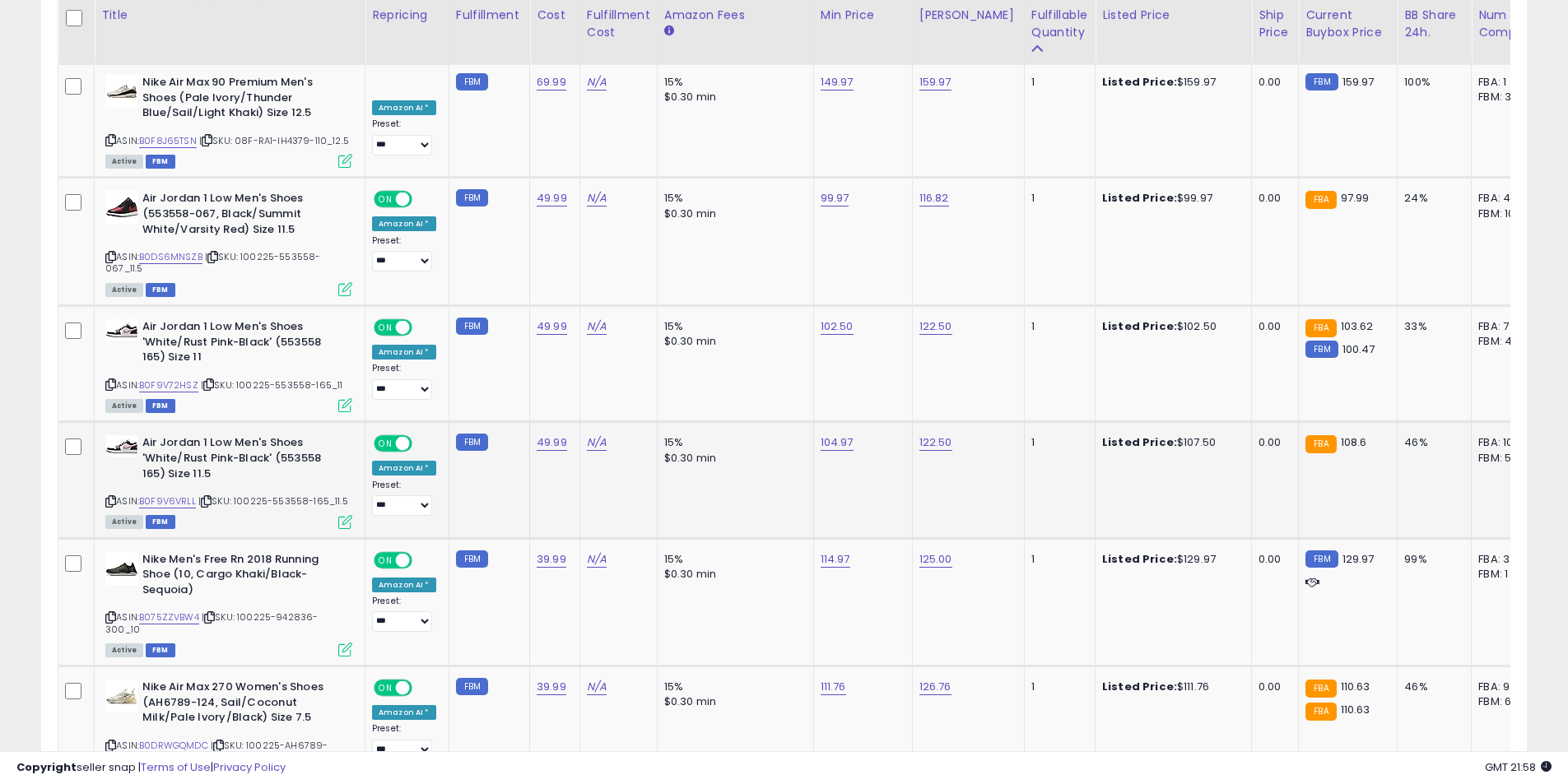
scroll to position [4566, 0]
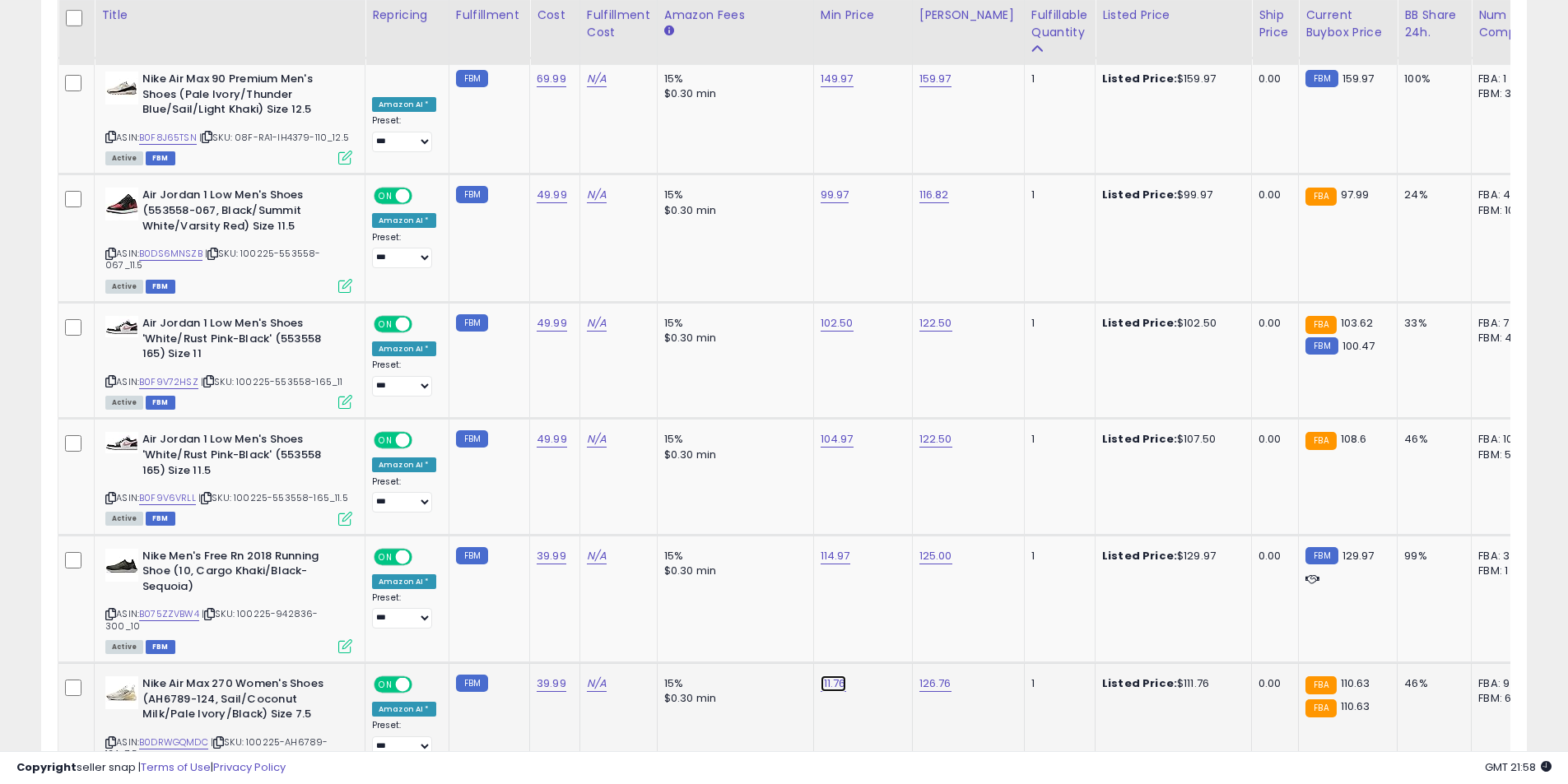
click at [821, 676] on link "111.76" at bounding box center [833, 683] width 26 height 16
drag, startPoint x: 751, startPoint y: 552, endPoint x: 640, endPoint y: 550, distance: 111.0
type input "******"
click button "submit" at bounding box center [873, 556] width 28 height 25
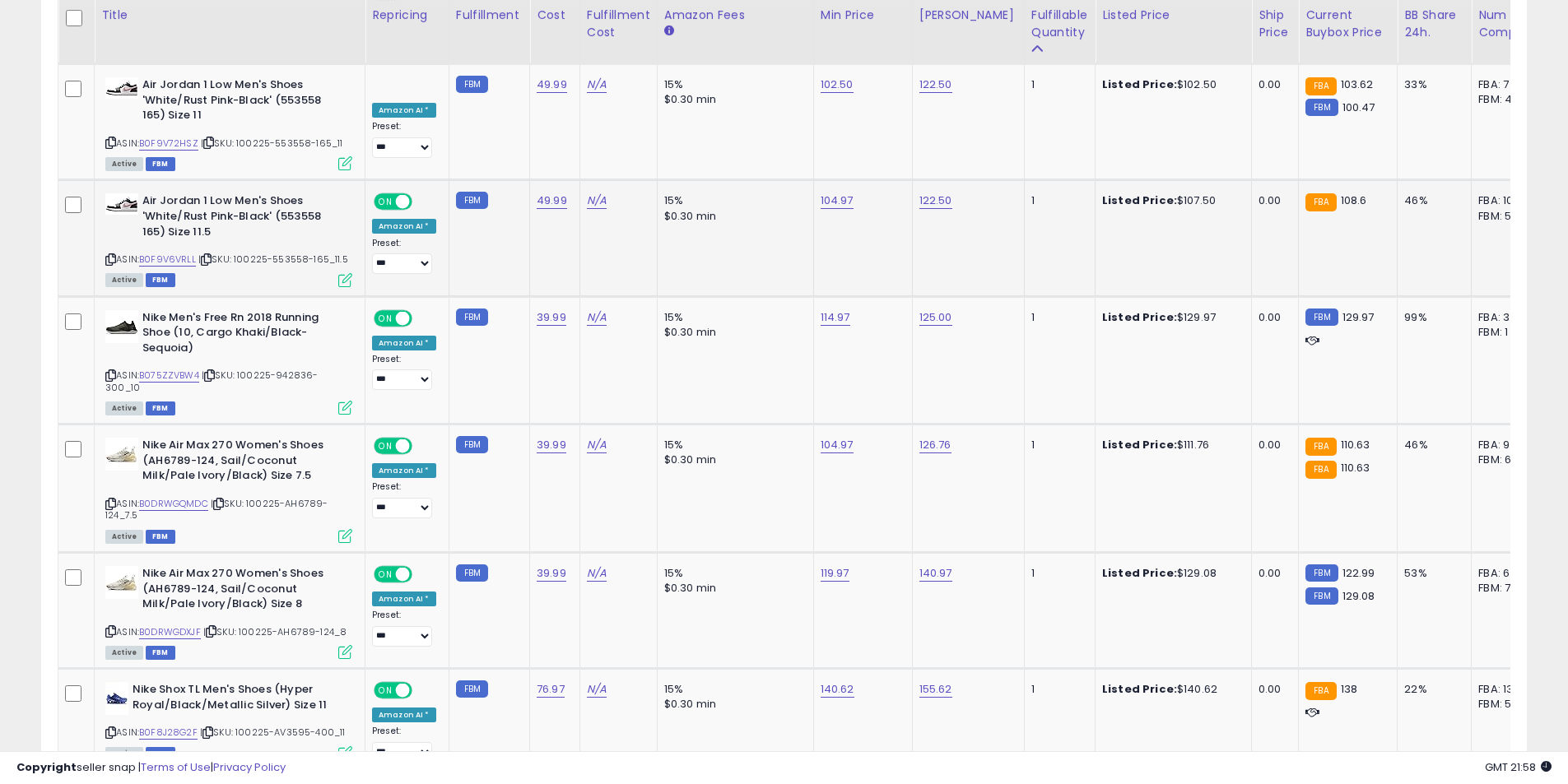
scroll to position [4813, 0]
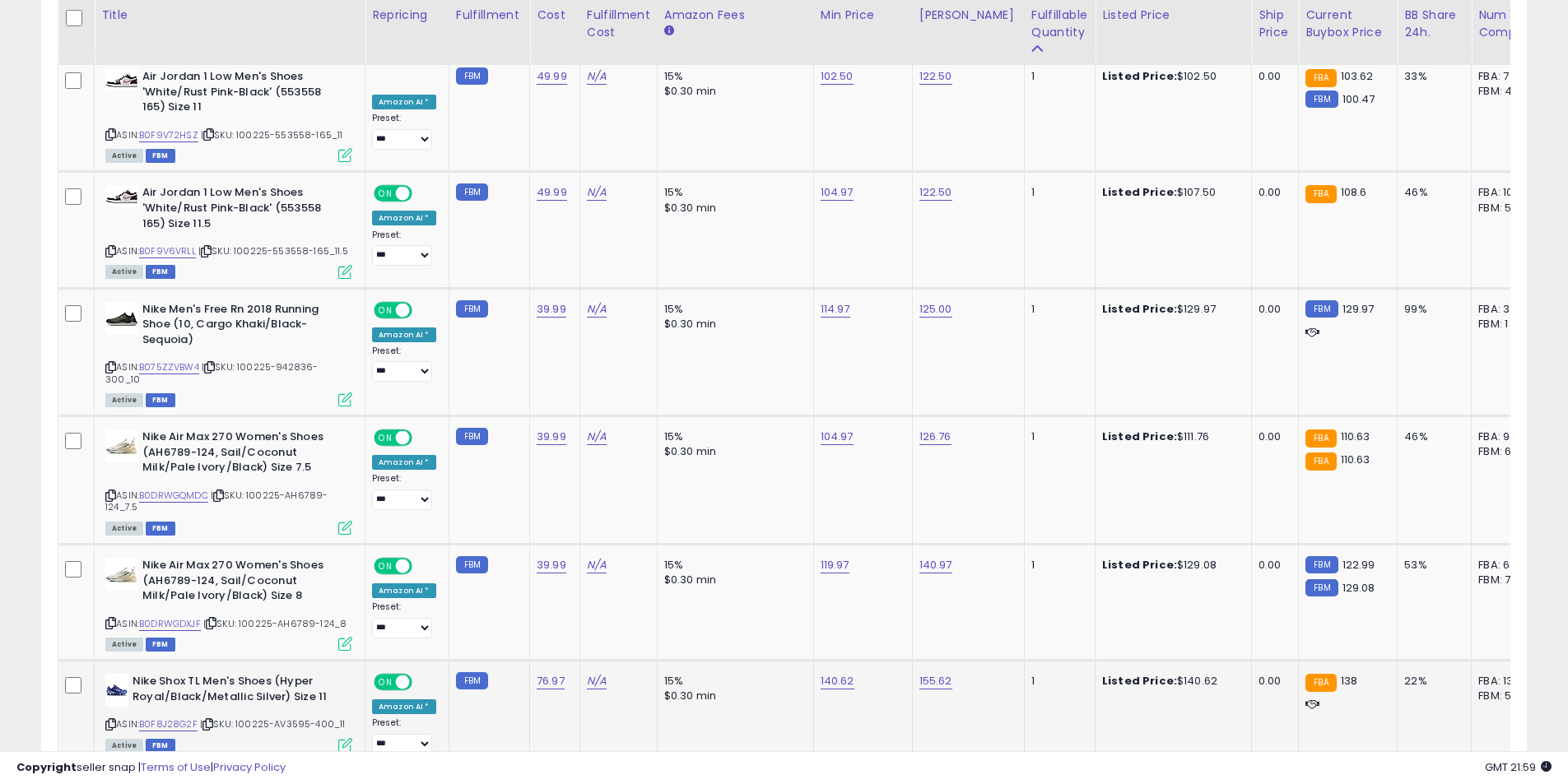
click at [110, 720] on icon at bounding box center [111, 724] width 11 height 9
click at [825, 673] on link "140.62" at bounding box center [838, 681] width 34 height 16
drag, startPoint x: 789, startPoint y: 562, endPoint x: 696, endPoint y: 561, distance: 93.0
click at [700, 562] on div "******" at bounding box center [817, 556] width 237 height 43
type input "***"
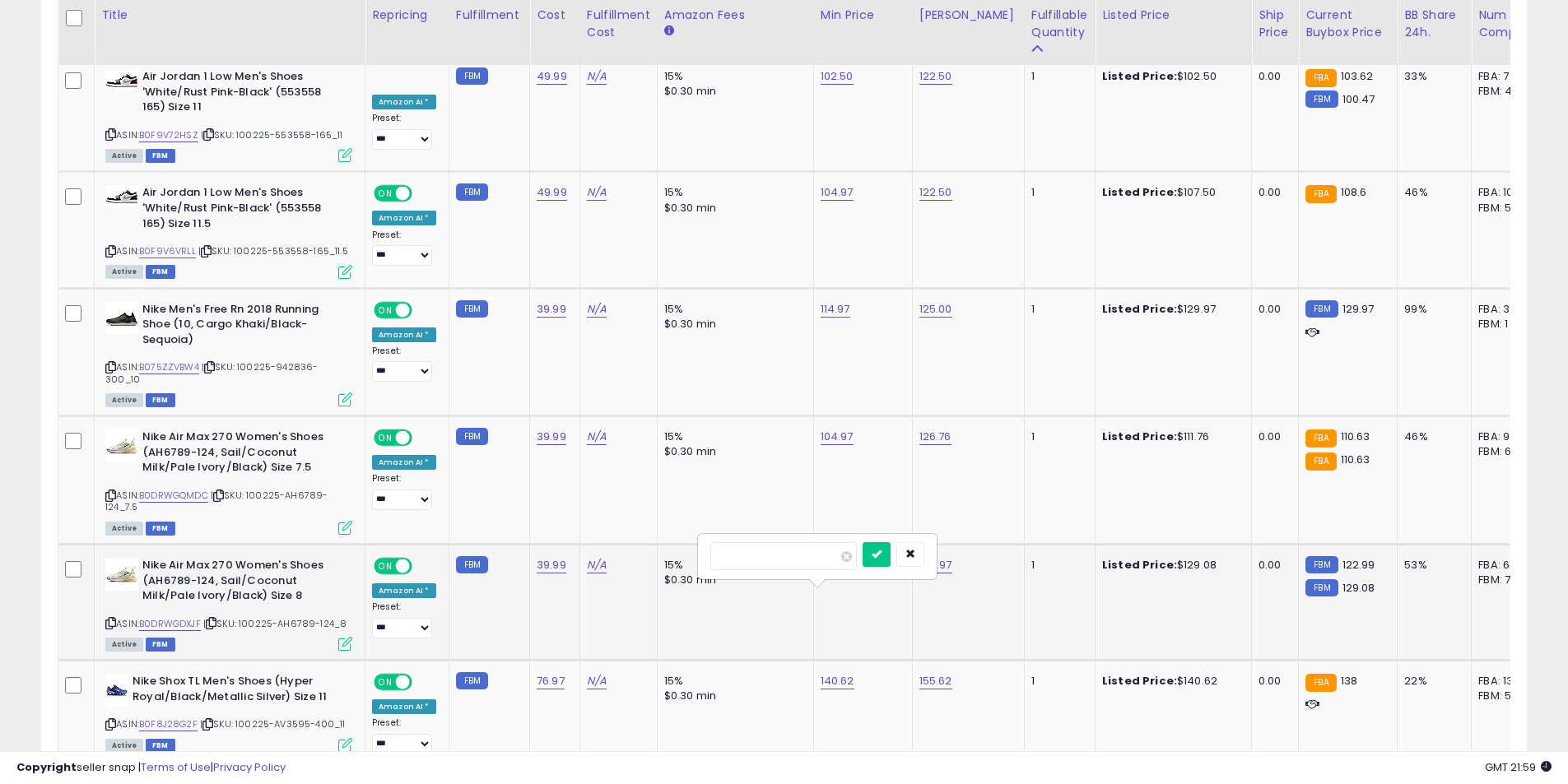
click button "submit" at bounding box center [876, 554] width 28 height 25
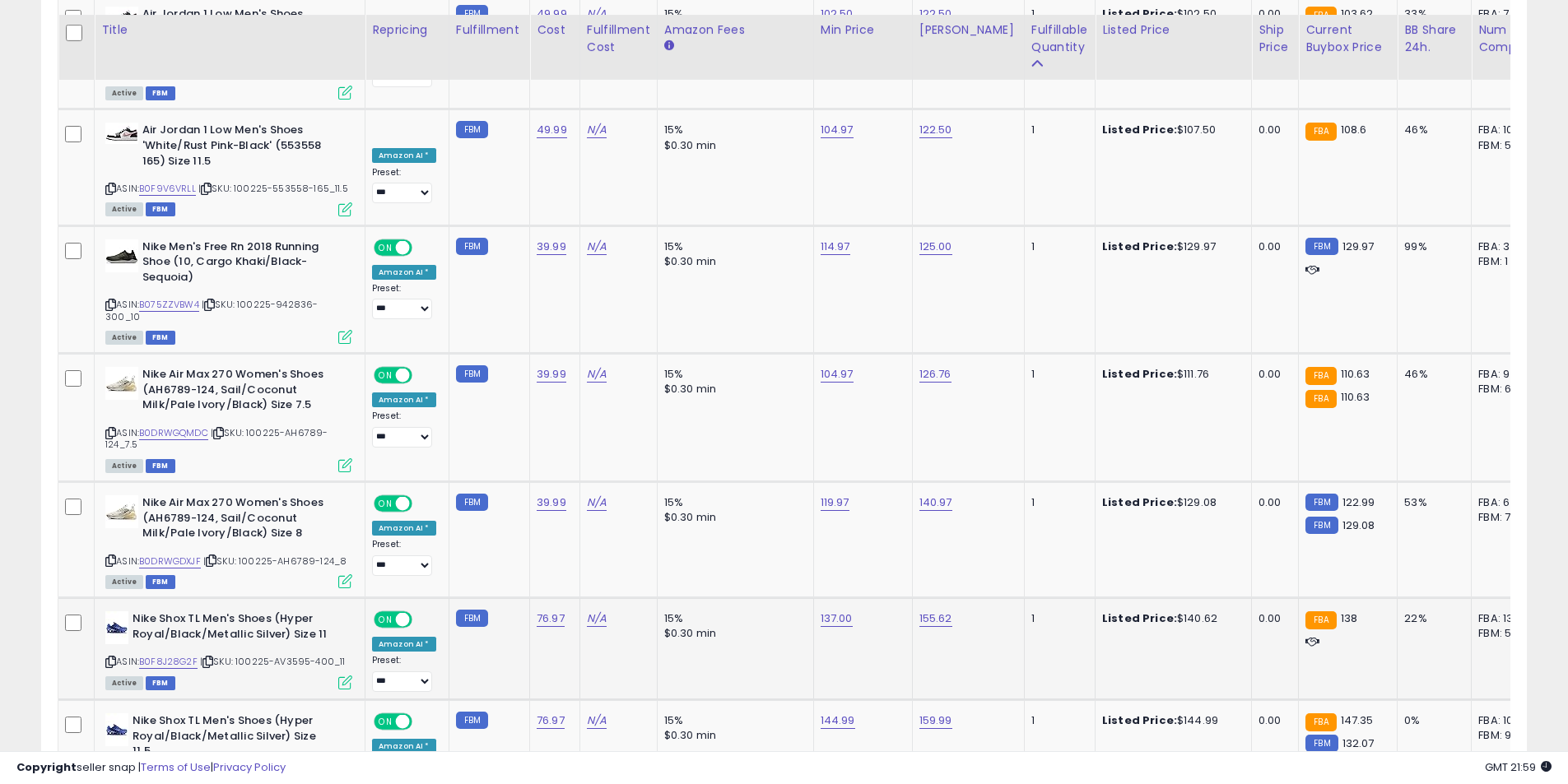
scroll to position [4896, 0]
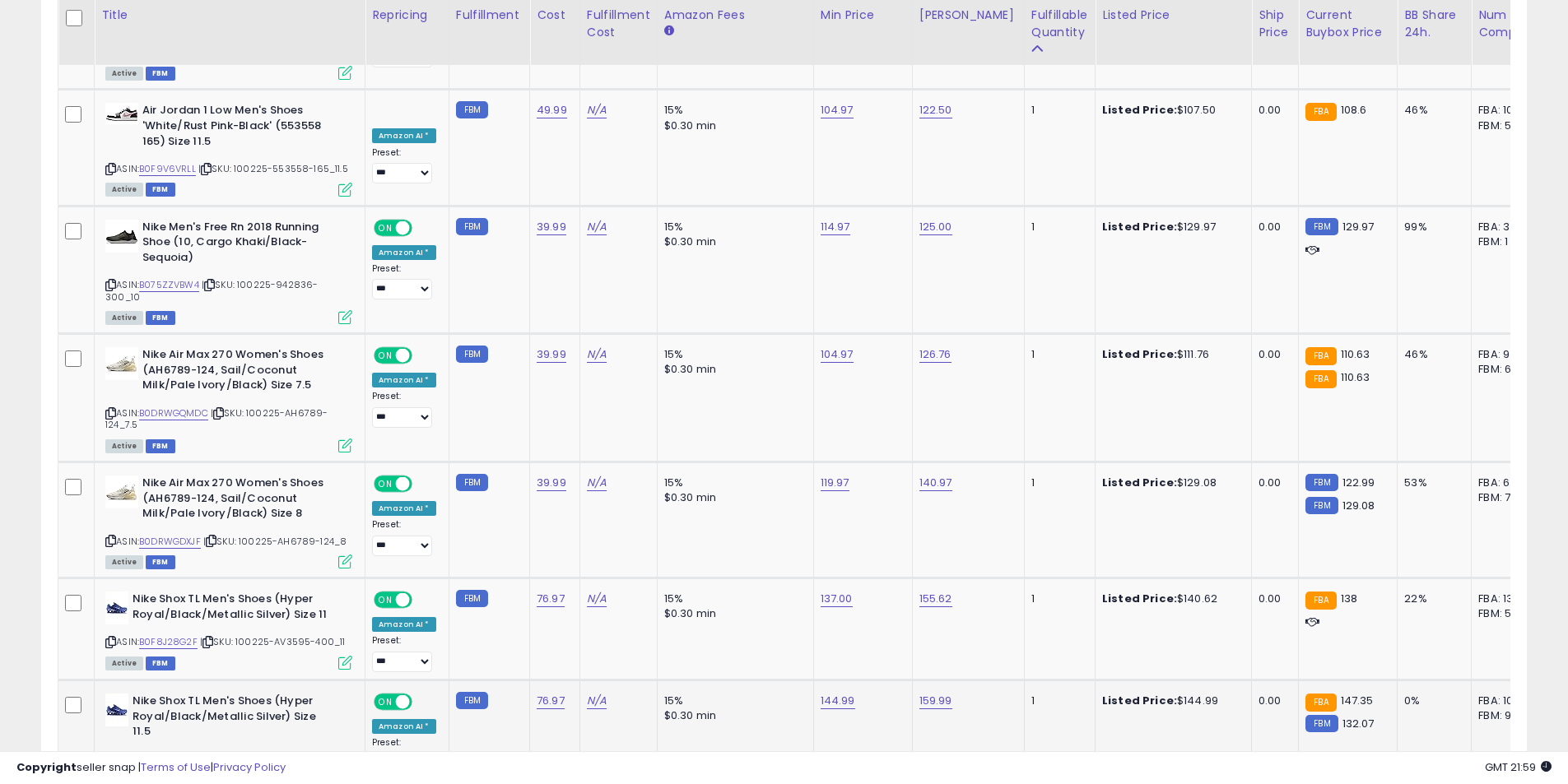
click at [108, 755] on icon at bounding box center [111, 759] width 11 height 9
click at [829, 693] on link "144.99" at bounding box center [838, 700] width 35 height 16
drag, startPoint x: 739, startPoint y: 579, endPoint x: 676, endPoint y: 579, distance: 63.0
type input "******"
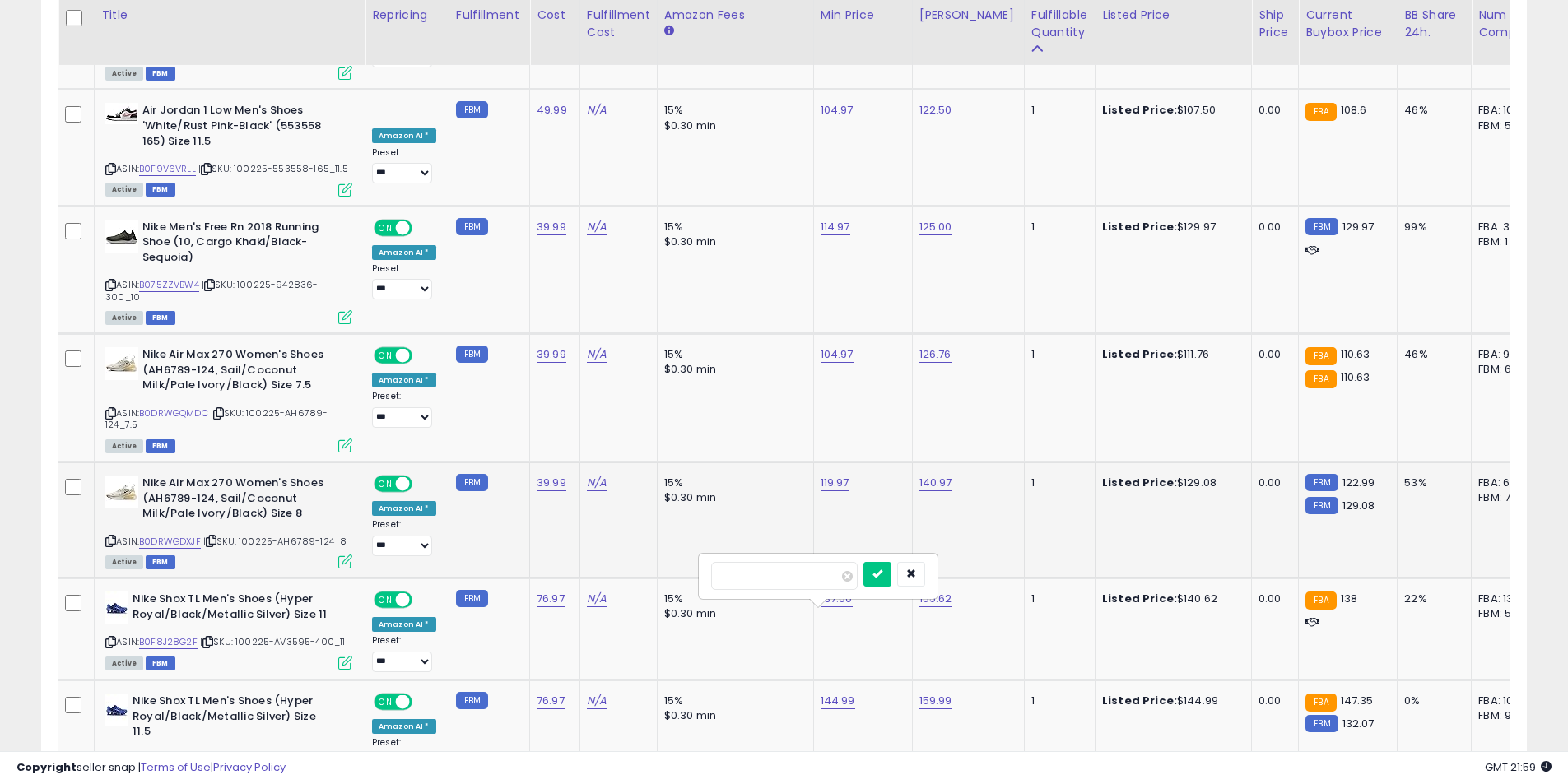
click button "submit" at bounding box center [877, 574] width 28 height 25
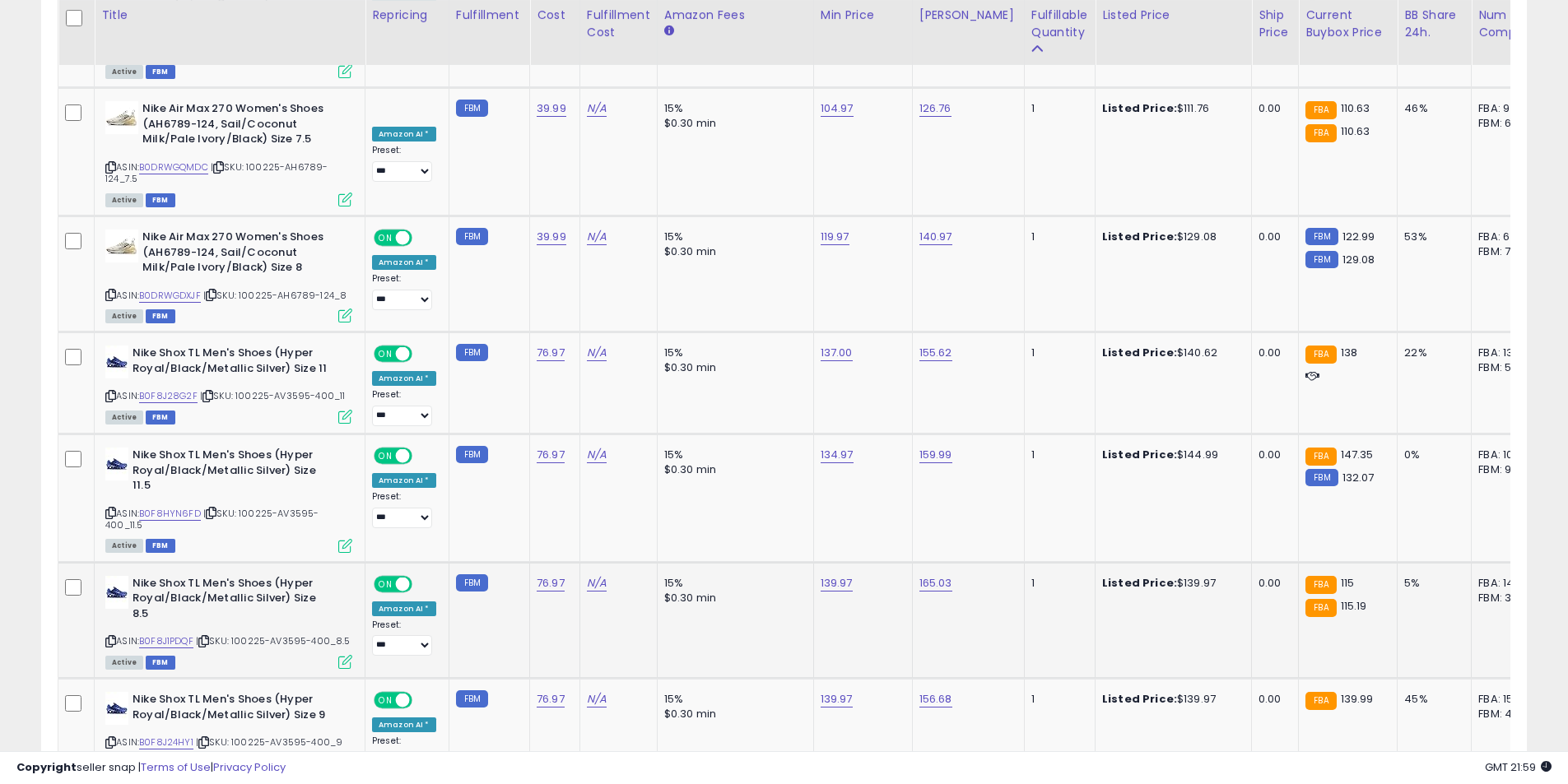
scroll to position [5142, 0]
click at [821, 690] on link "139.97" at bounding box center [837, 698] width 32 height 16
drag, startPoint x: 747, startPoint y: 561, endPoint x: 735, endPoint y: 561, distance: 12.0
click at [735, 561] on input "******" at bounding box center [783, 558] width 147 height 28
type input "******"
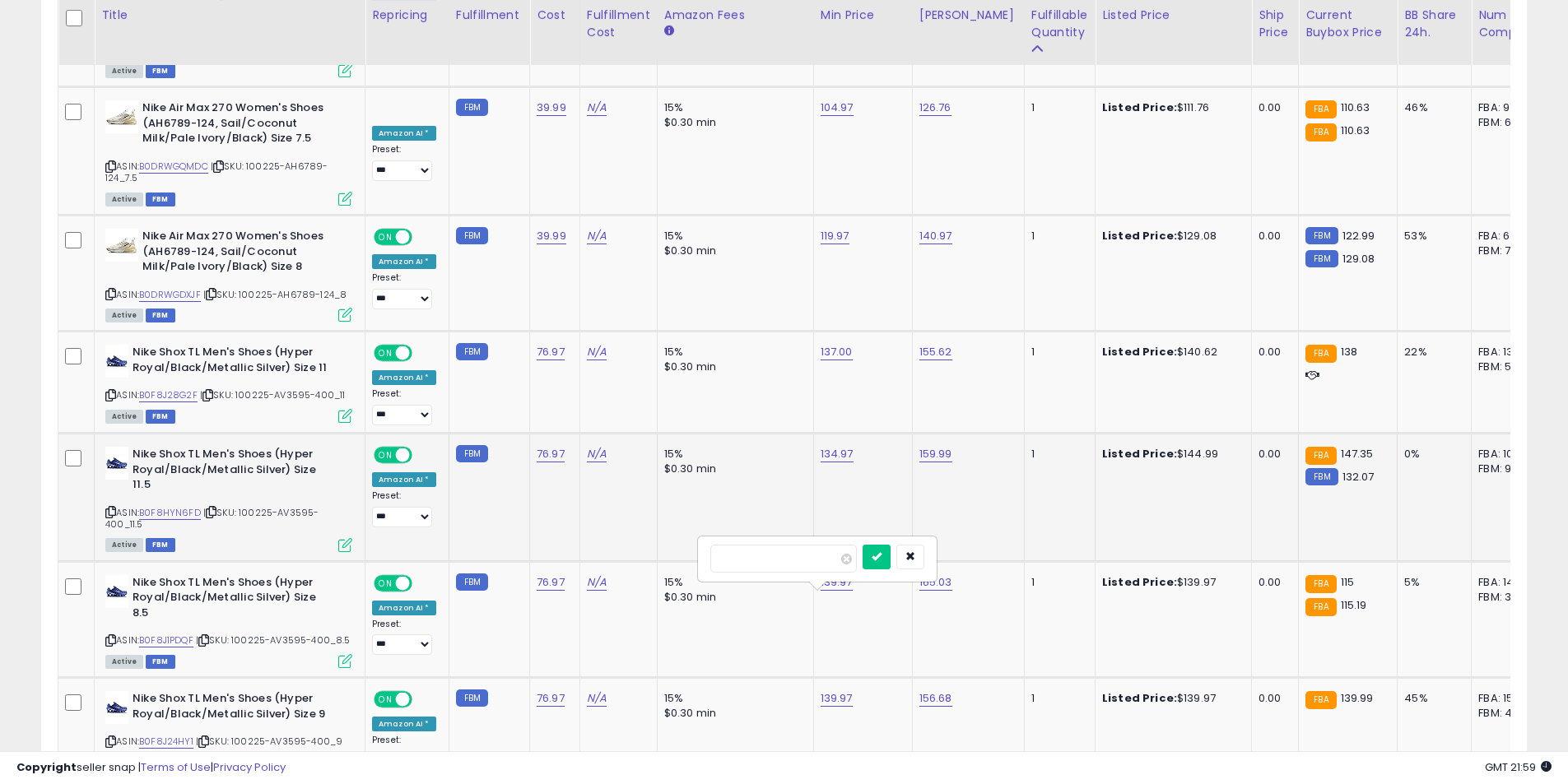
click button "submit" at bounding box center [876, 556] width 28 height 25
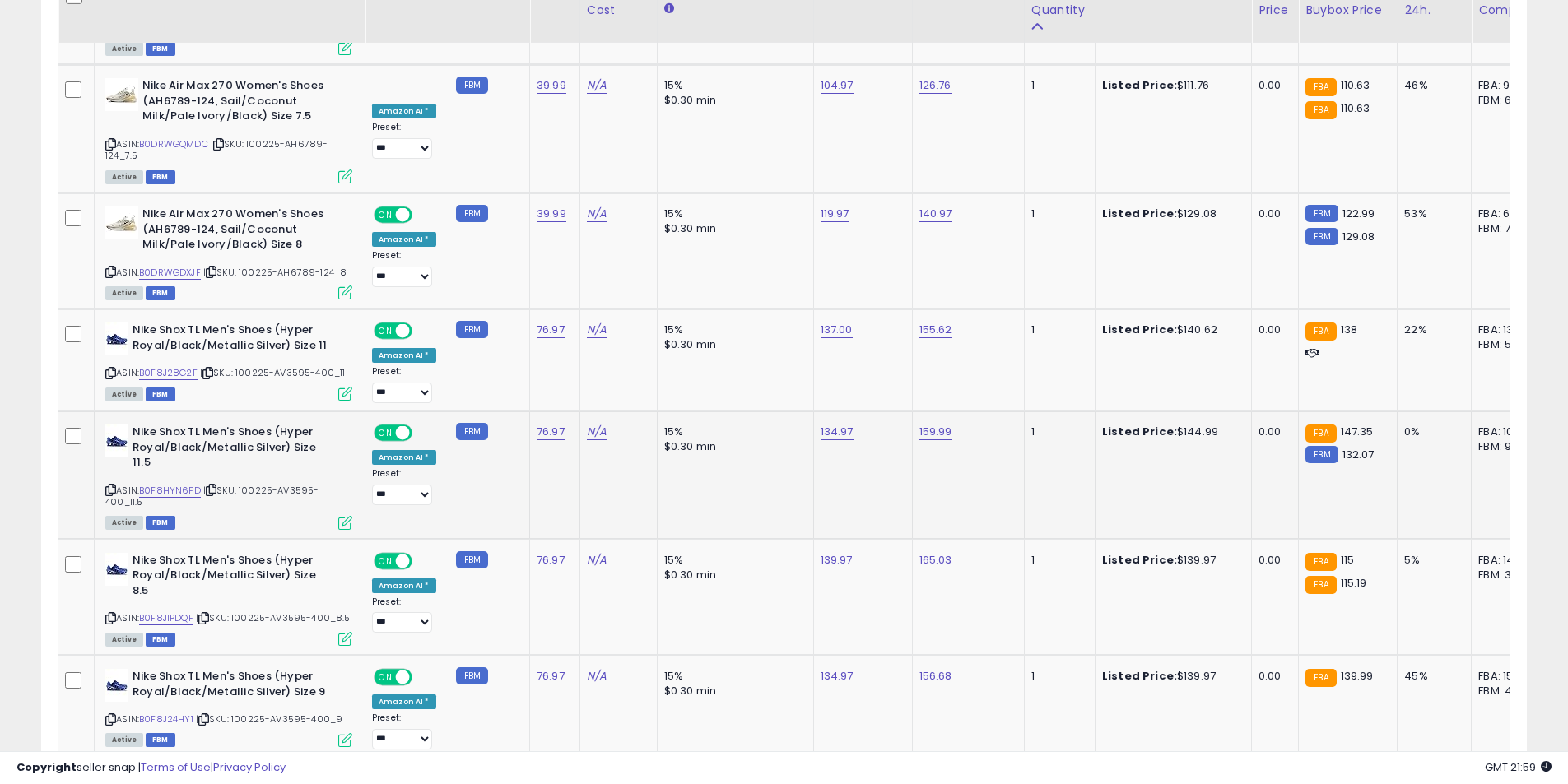
scroll to position [5225, 0]
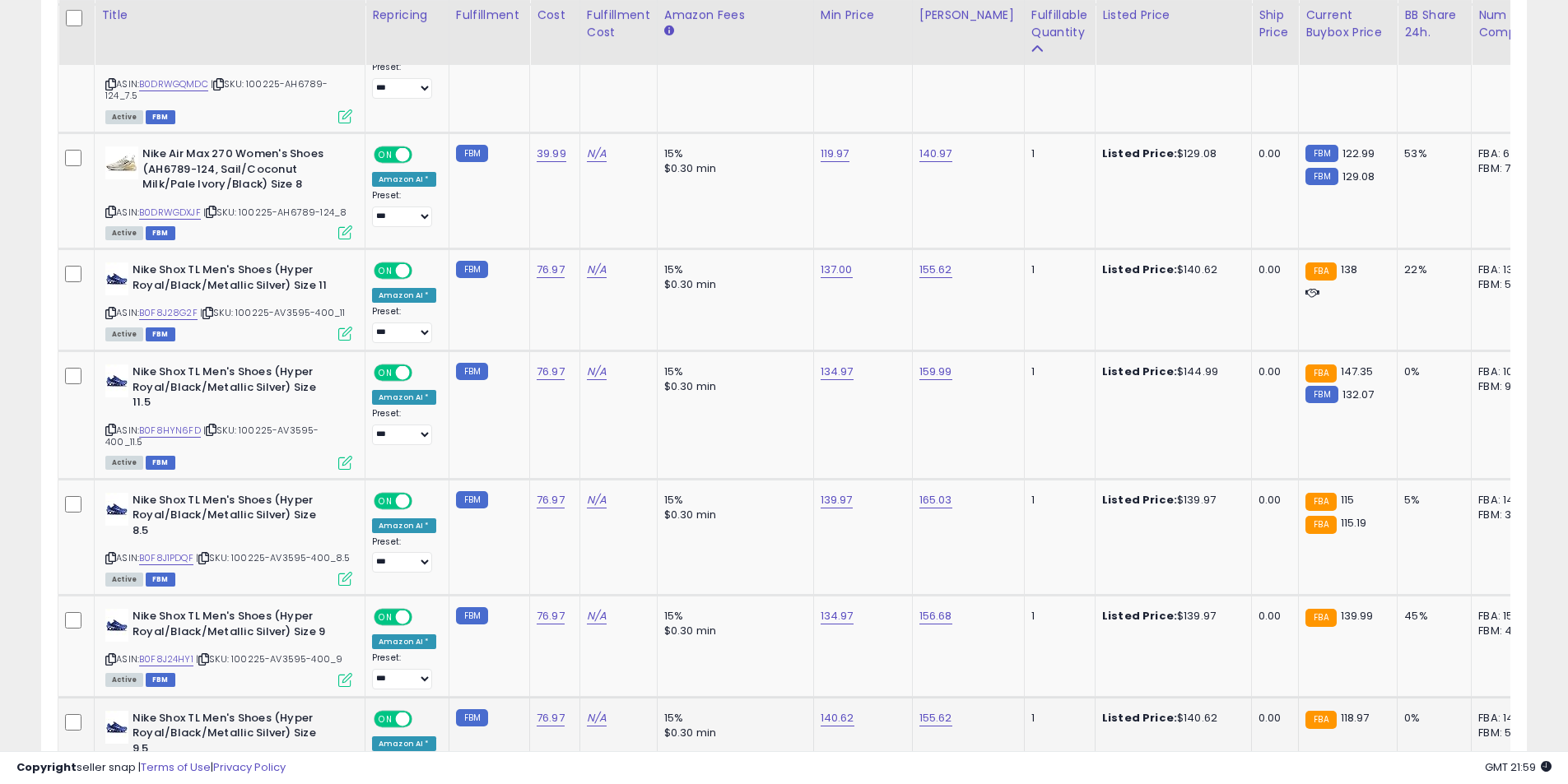
click at [108, 772] on icon at bounding box center [111, 776] width 11 height 9
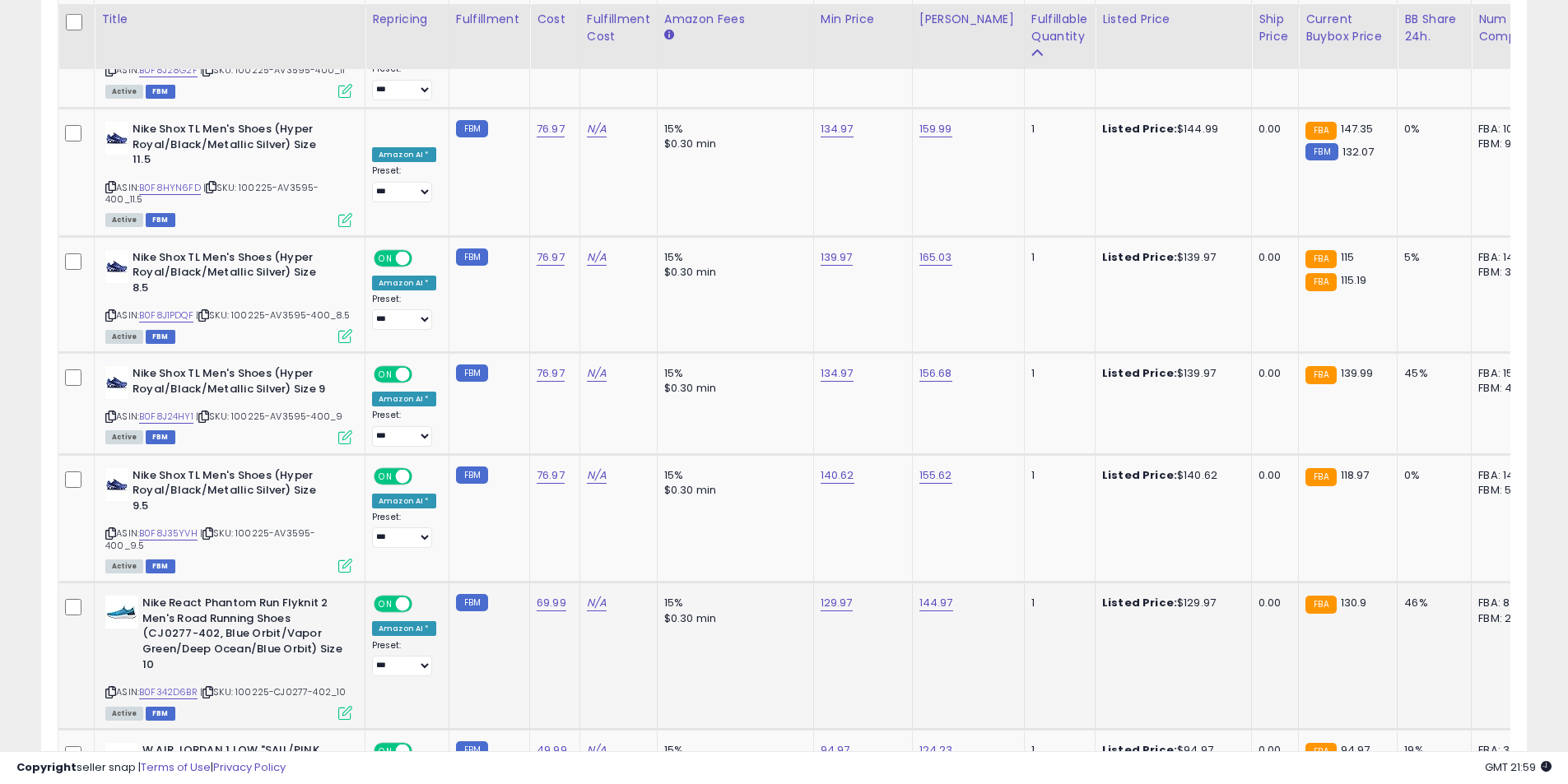
scroll to position [5472, 0]
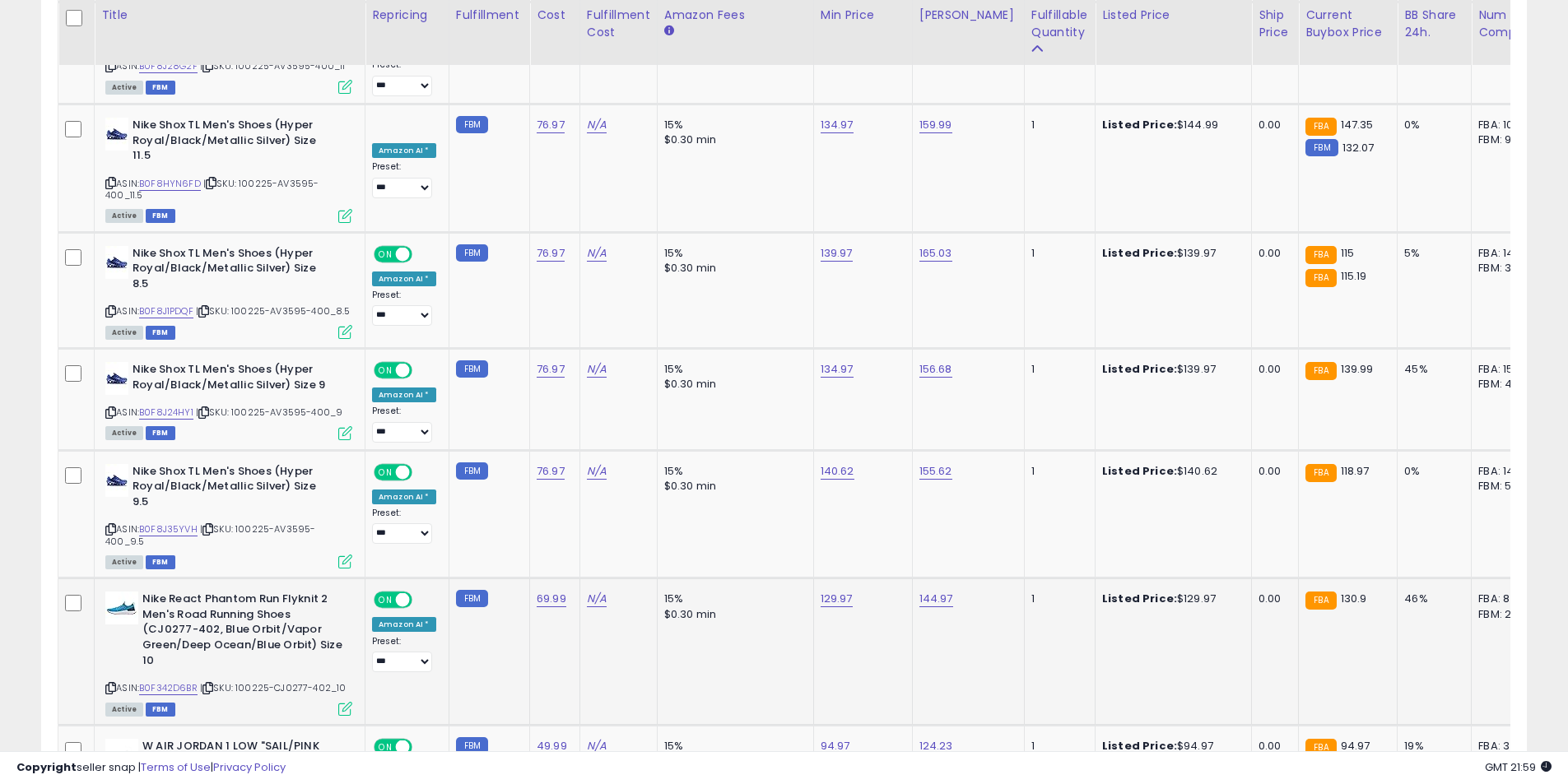
click at [112, 683] on icon at bounding box center [111, 688] width 11 height 9
click at [821, 591] on link "129.97" at bounding box center [837, 598] width 32 height 16
drag, startPoint x: 749, startPoint y: 435, endPoint x: 735, endPoint y: 433, distance: 14.1
click at [735, 433] on input "******" at bounding box center [783, 433] width 147 height 28
type input "******"
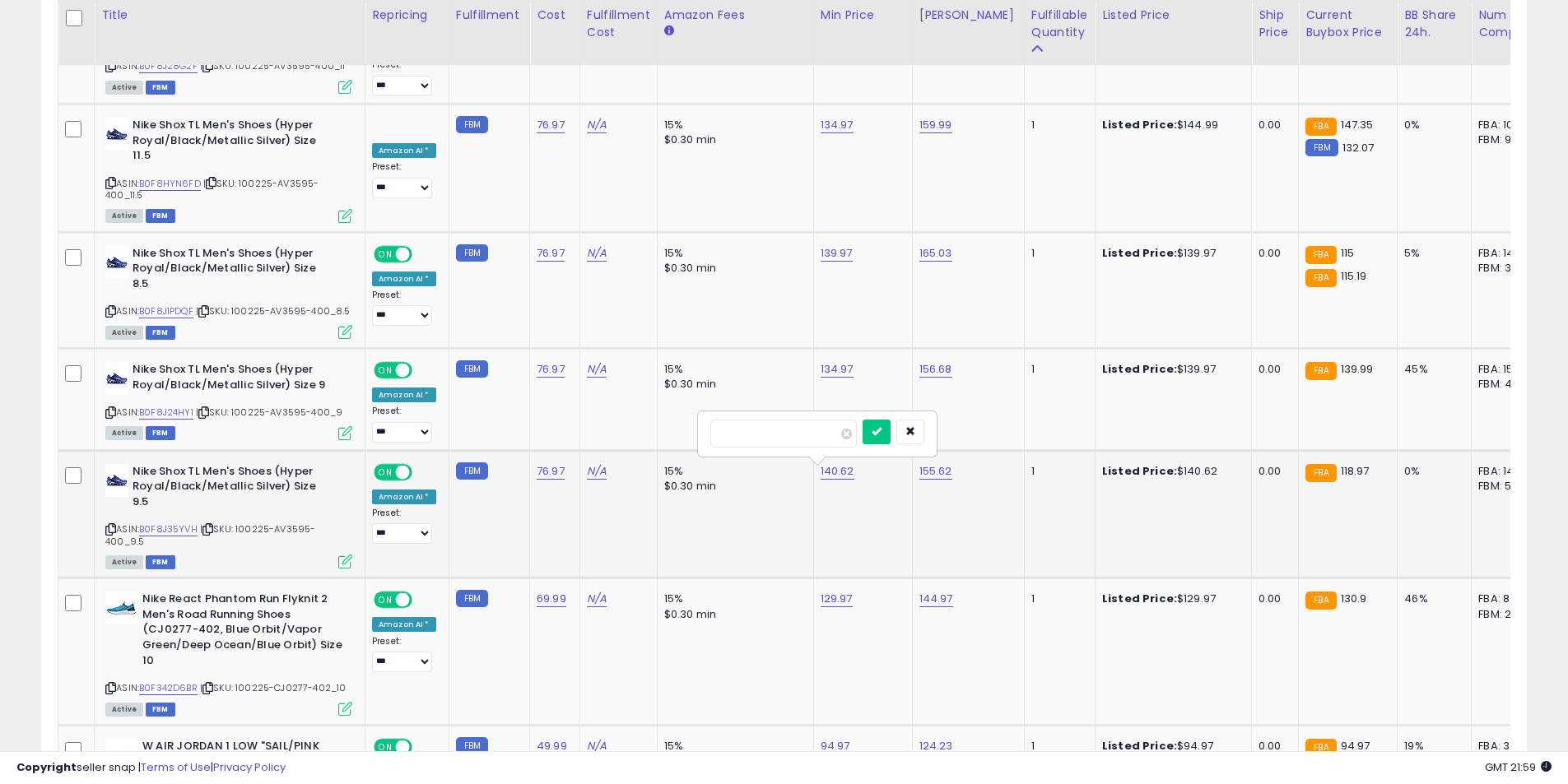
click button "submit" at bounding box center [876, 431] width 28 height 25
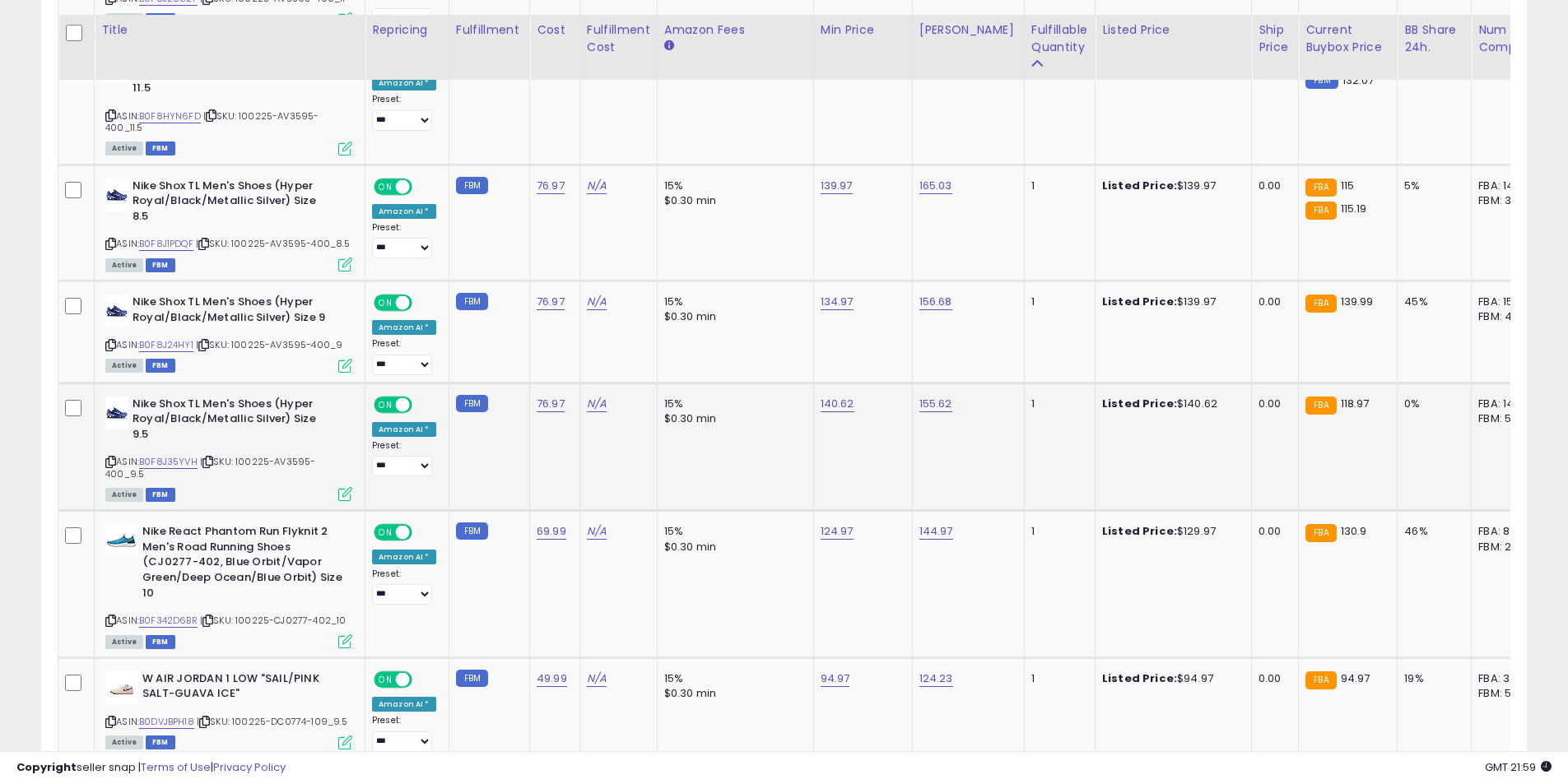
scroll to position [5554, 0]
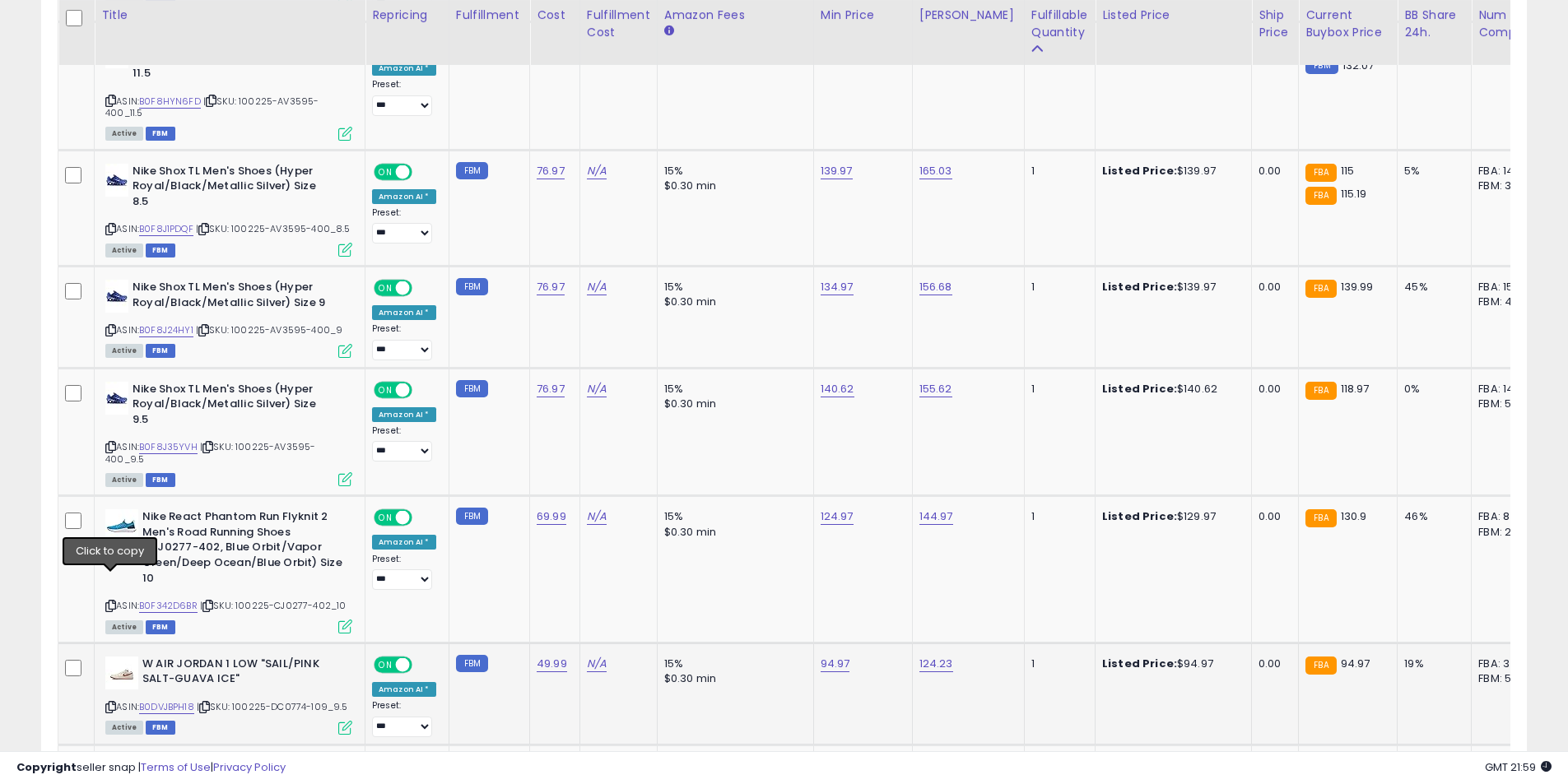
click at [109, 703] on icon at bounding box center [111, 707] width 11 height 9
click at [836, 656] on link "94.97" at bounding box center [835, 664] width 30 height 16
drag, startPoint x: 723, startPoint y: 502, endPoint x: 693, endPoint y: 499, distance: 30.1
click at [695, 499] on div "*****" at bounding box center [816, 498] width 240 height 47
type input "*****"
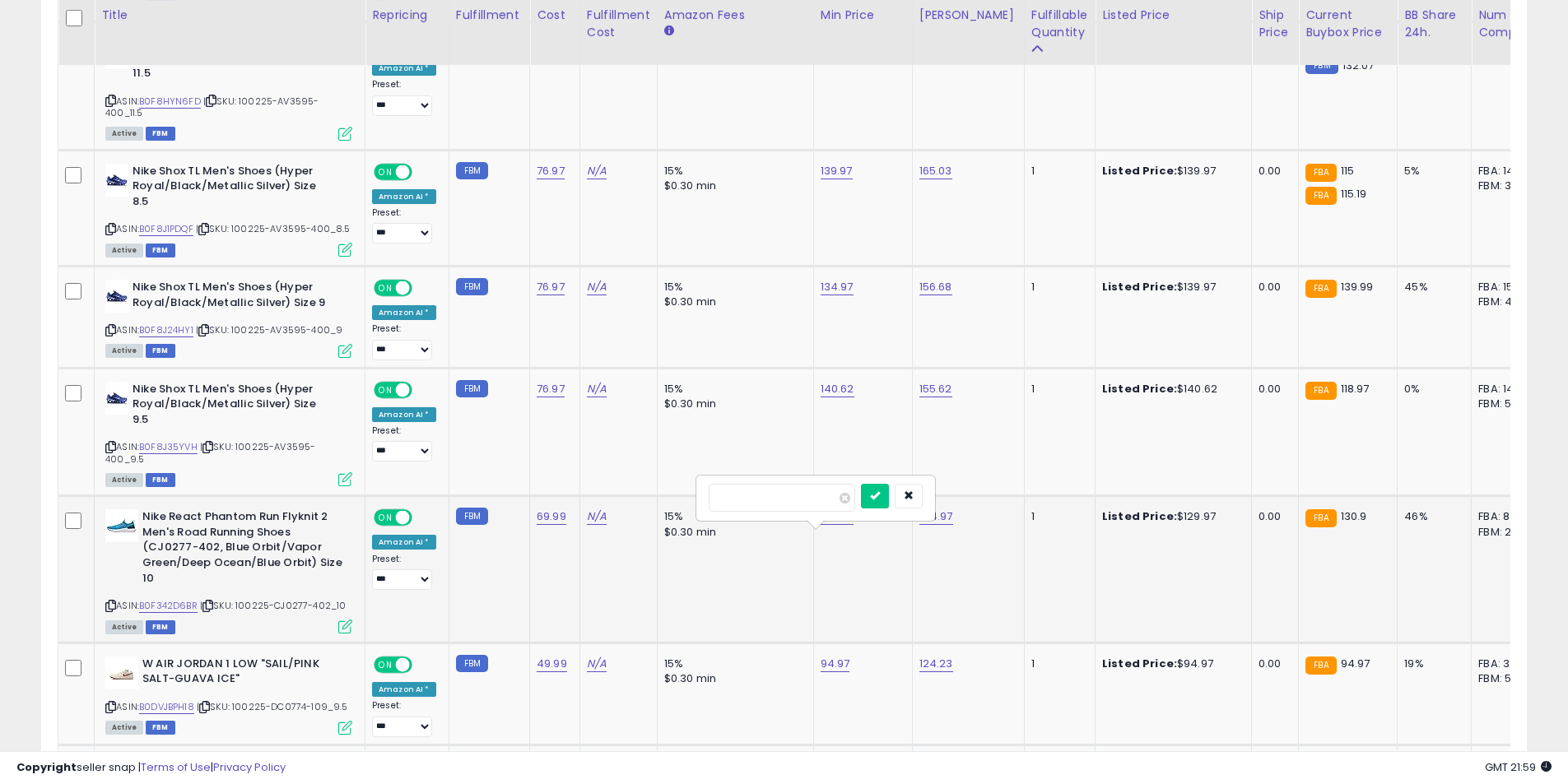
click button "submit" at bounding box center [874, 496] width 28 height 25
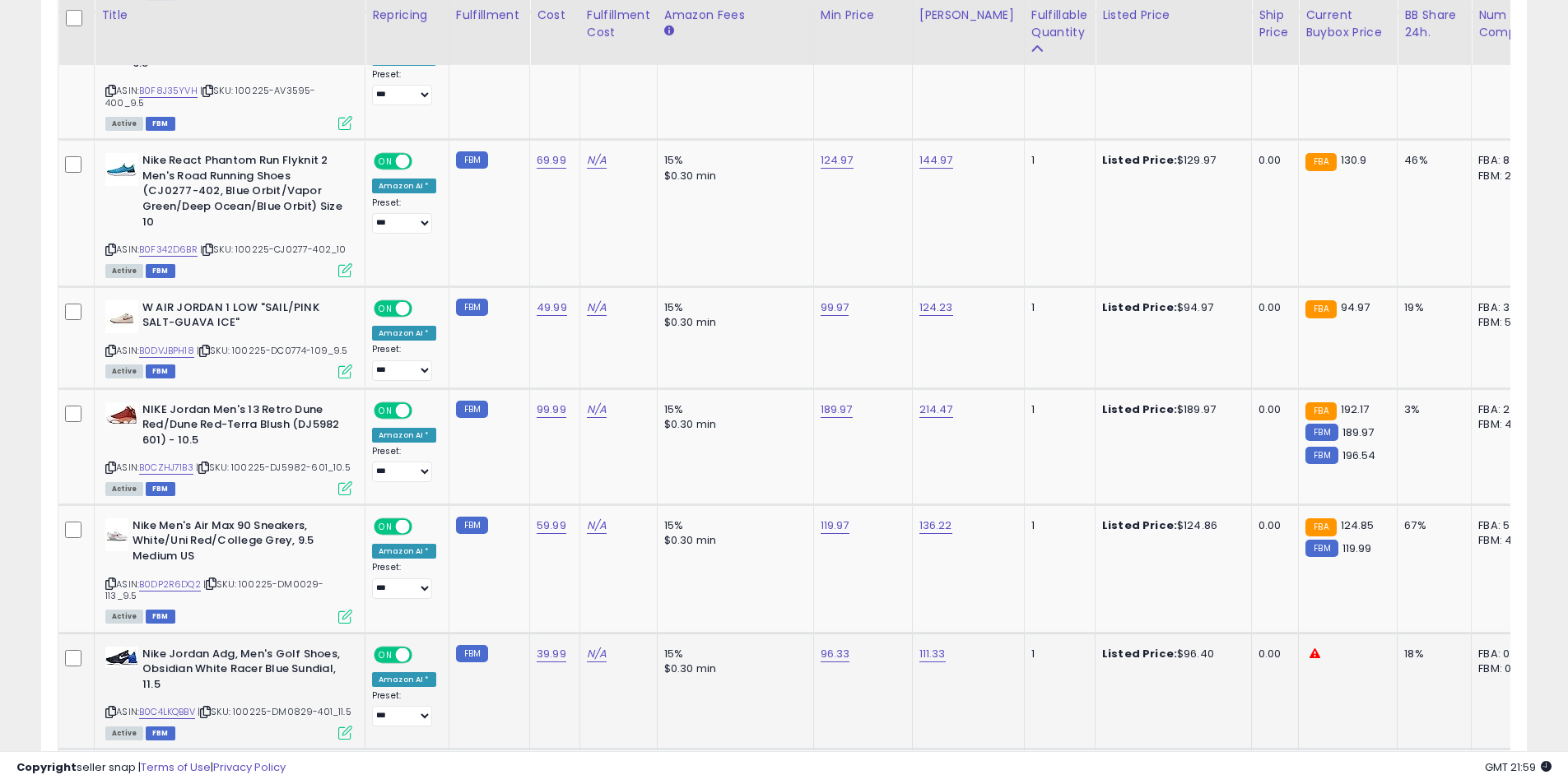
scroll to position [5965, 0]
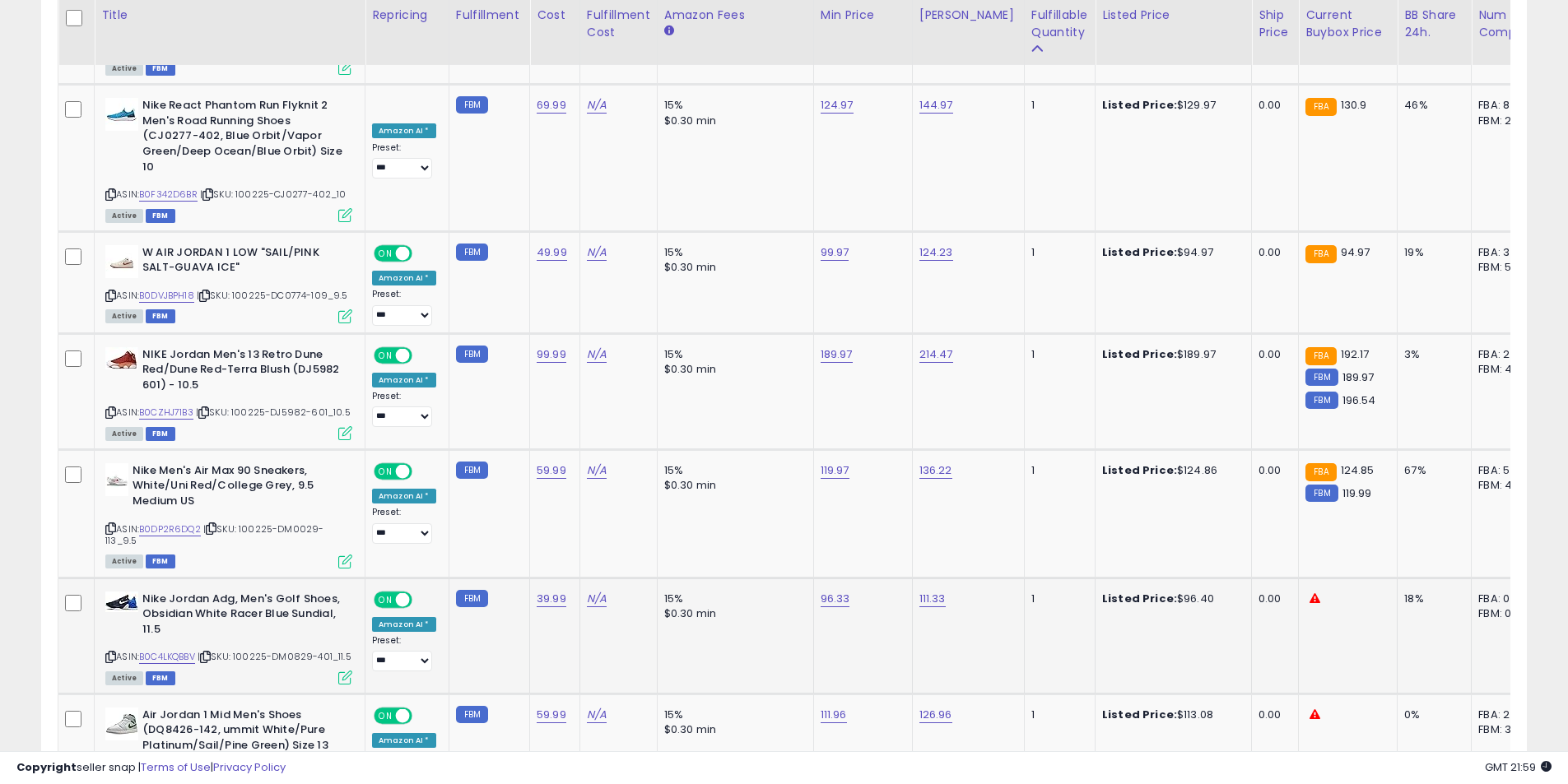
click at [110, 653] on icon at bounding box center [111, 657] width 11 height 9
click at [921, 591] on link "111.33" at bounding box center [932, 598] width 26 height 16
drag, startPoint x: 890, startPoint y: 425, endPoint x: 865, endPoint y: 420, distance: 25.5
click at [865, 420] on input "******" at bounding box center [879, 421] width 147 height 28
click at [1011, 414] on icon "button" at bounding box center [1006, 419] width 10 height 10
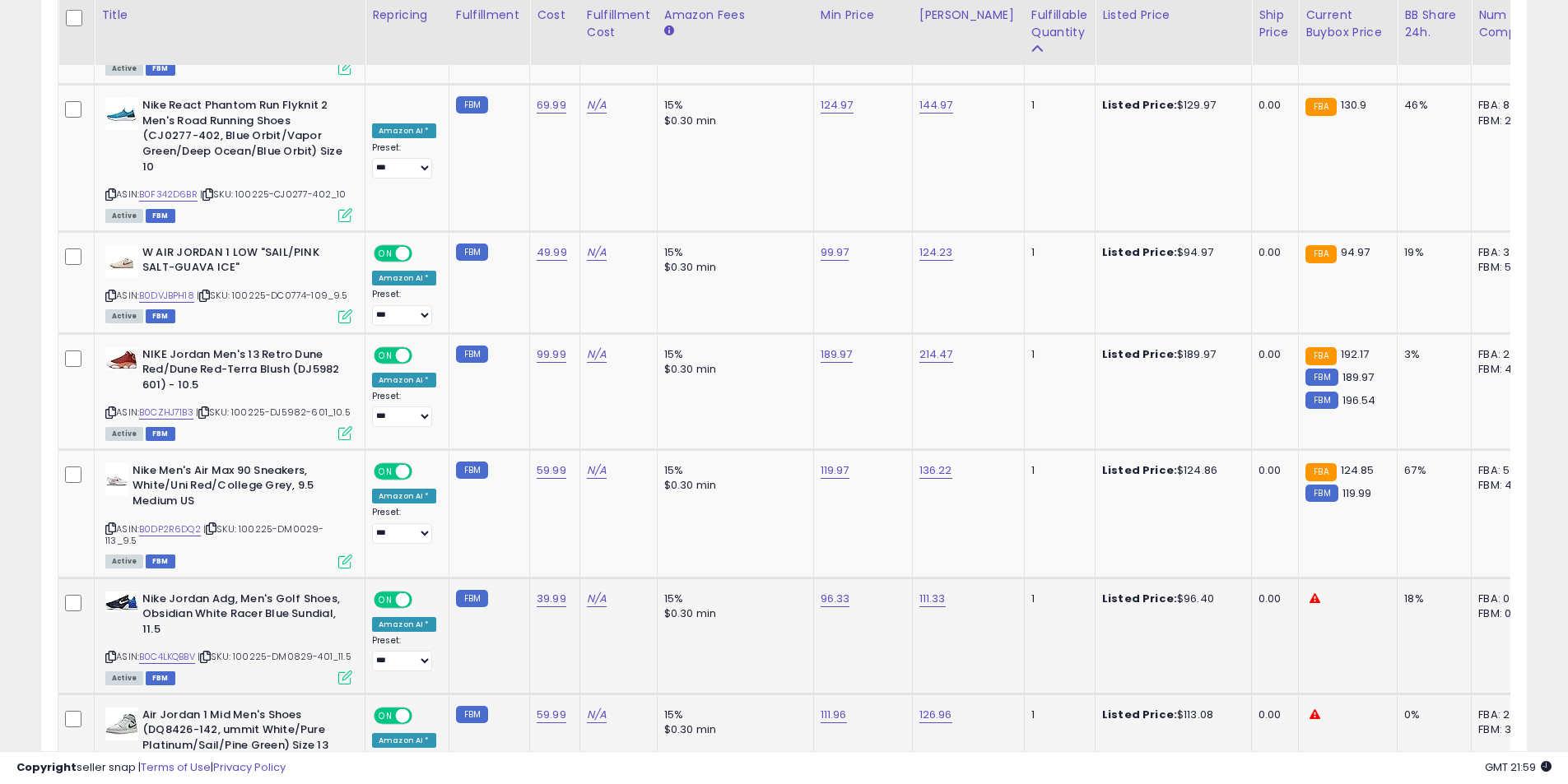
drag, startPoint x: 109, startPoint y: 643, endPoint x: 130, endPoint y: 602, distance: 46.1
click at [110, 769] on icon at bounding box center [111, 773] width 11 height 9
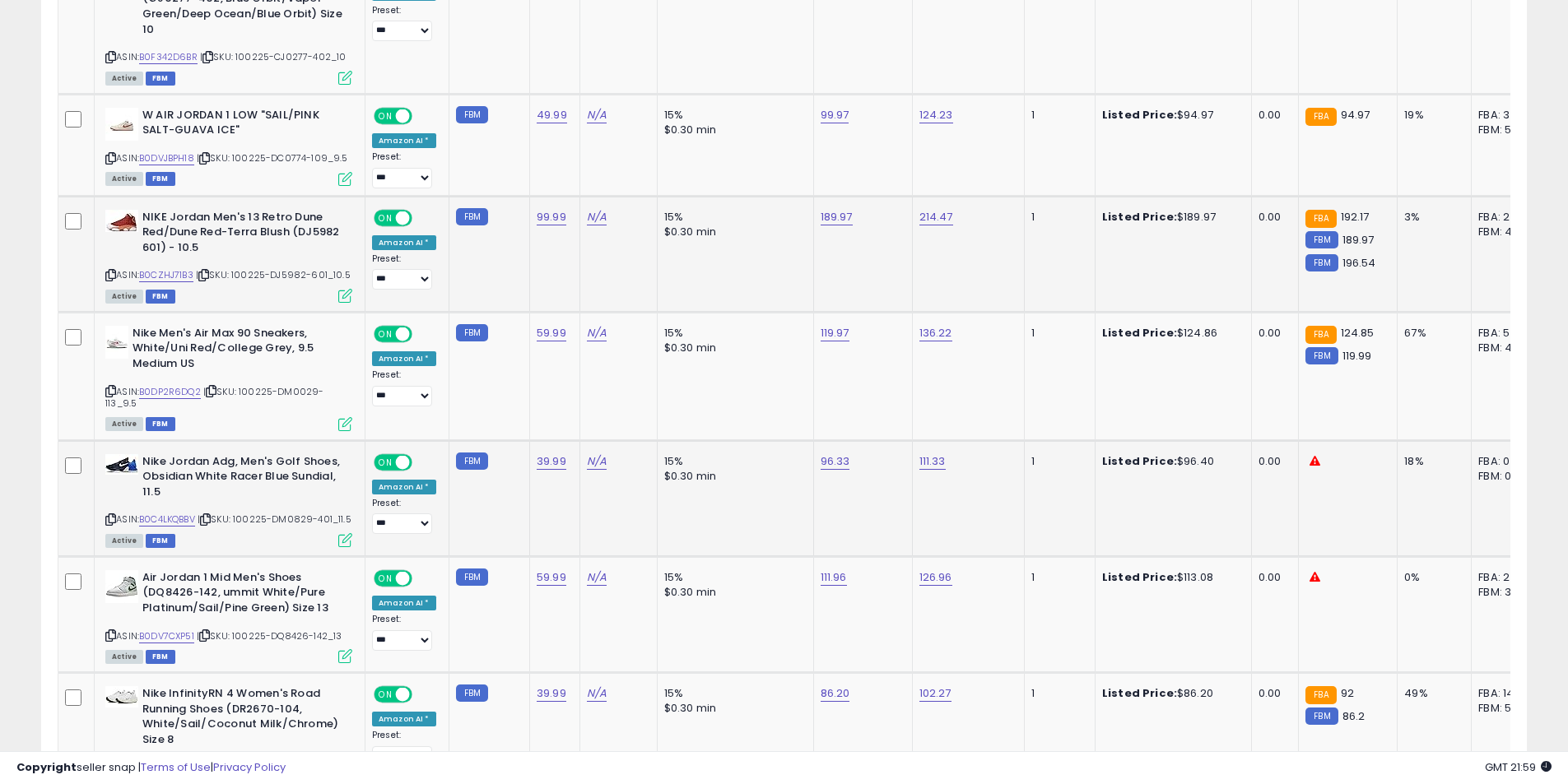
scroll to position [6212, 0]
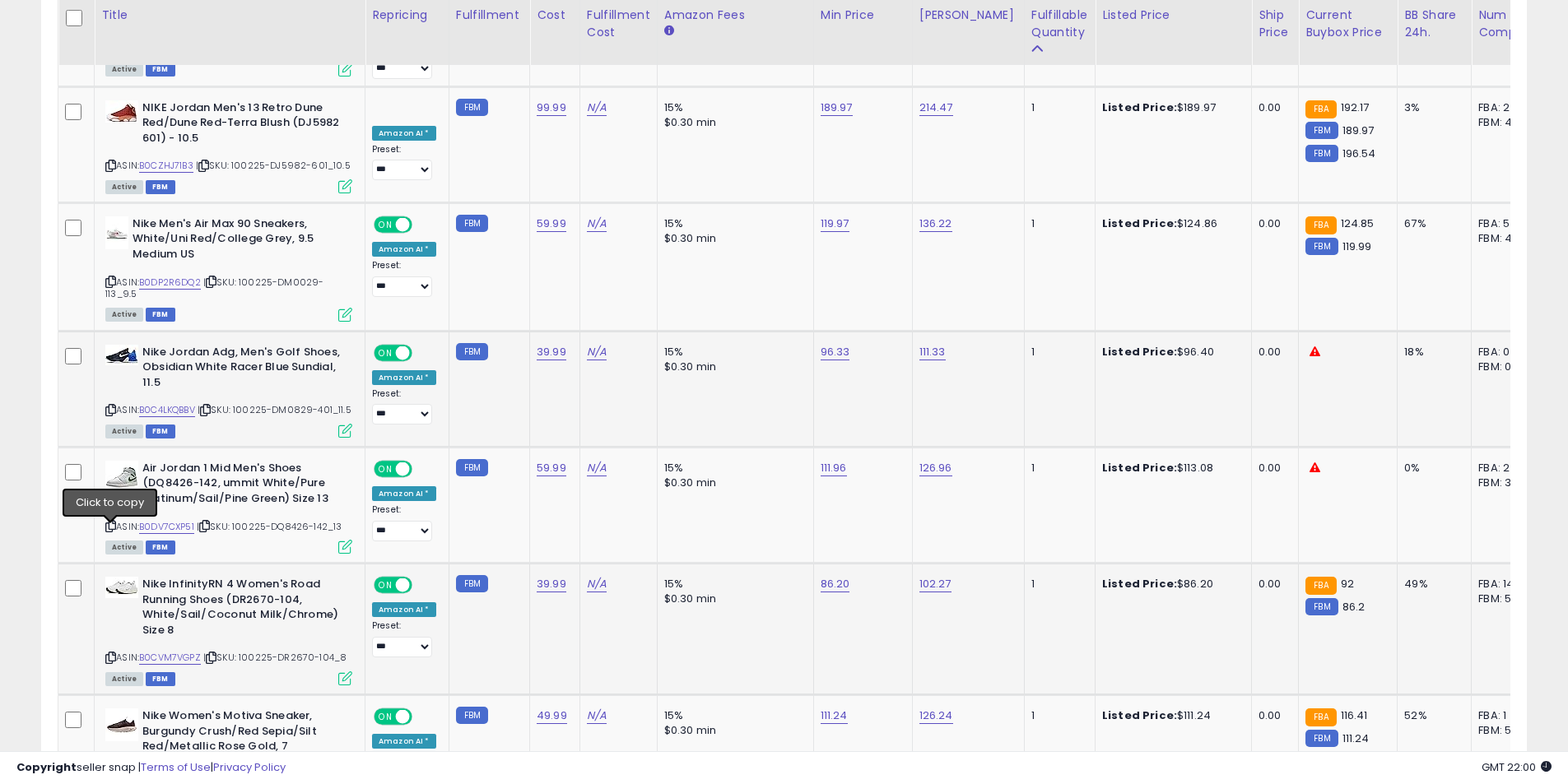
click at [110, 654] on icon at bounding box center [111, 658] width 11 height 9
click at [113, 770] on icon at bounding box center [111, 774] width 11 height 9
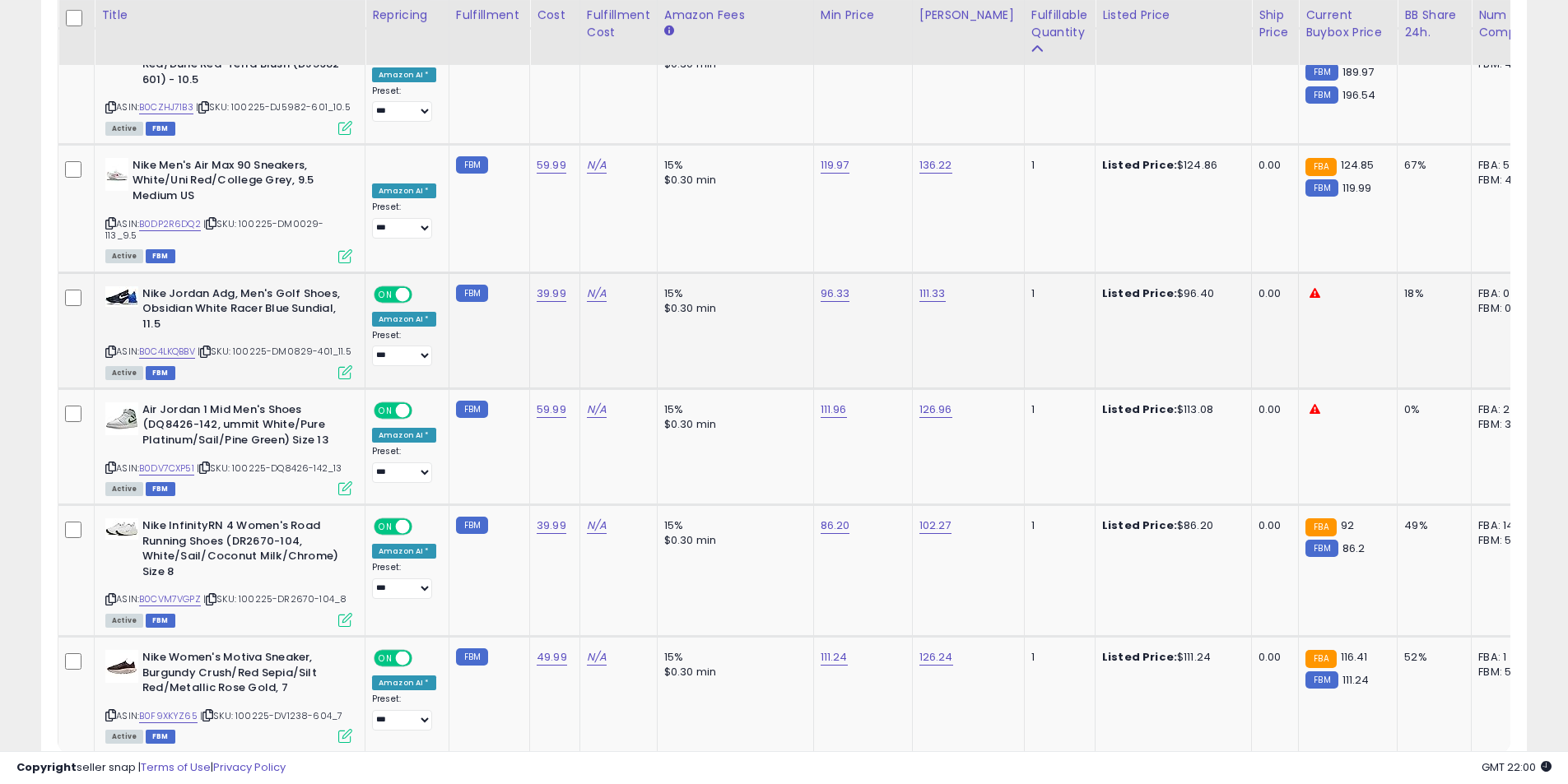
click at [1404, 770] on link "6" at bounding box center [1411, 784] width 29 height 28
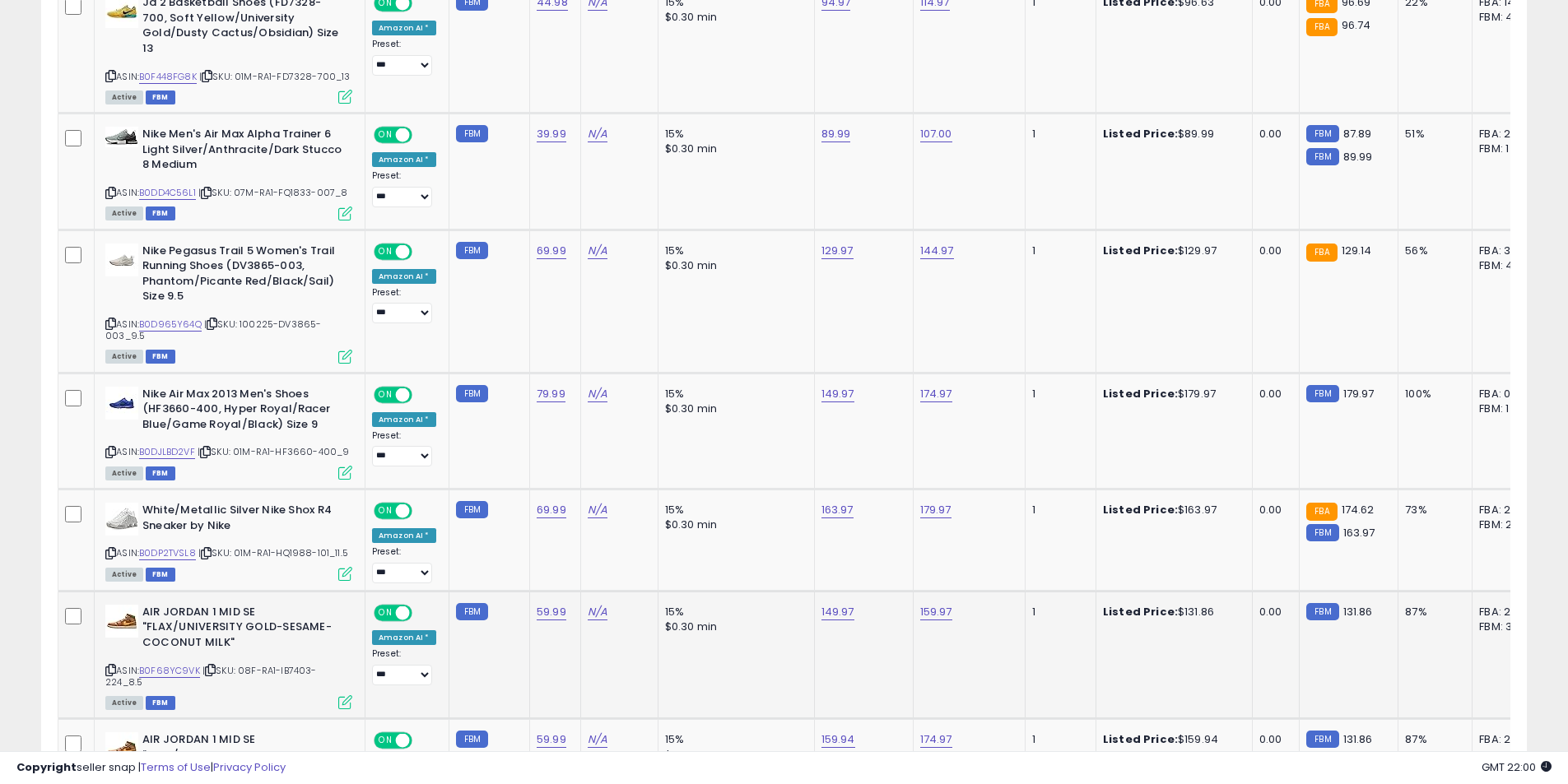
scroll to position [1521, 0]
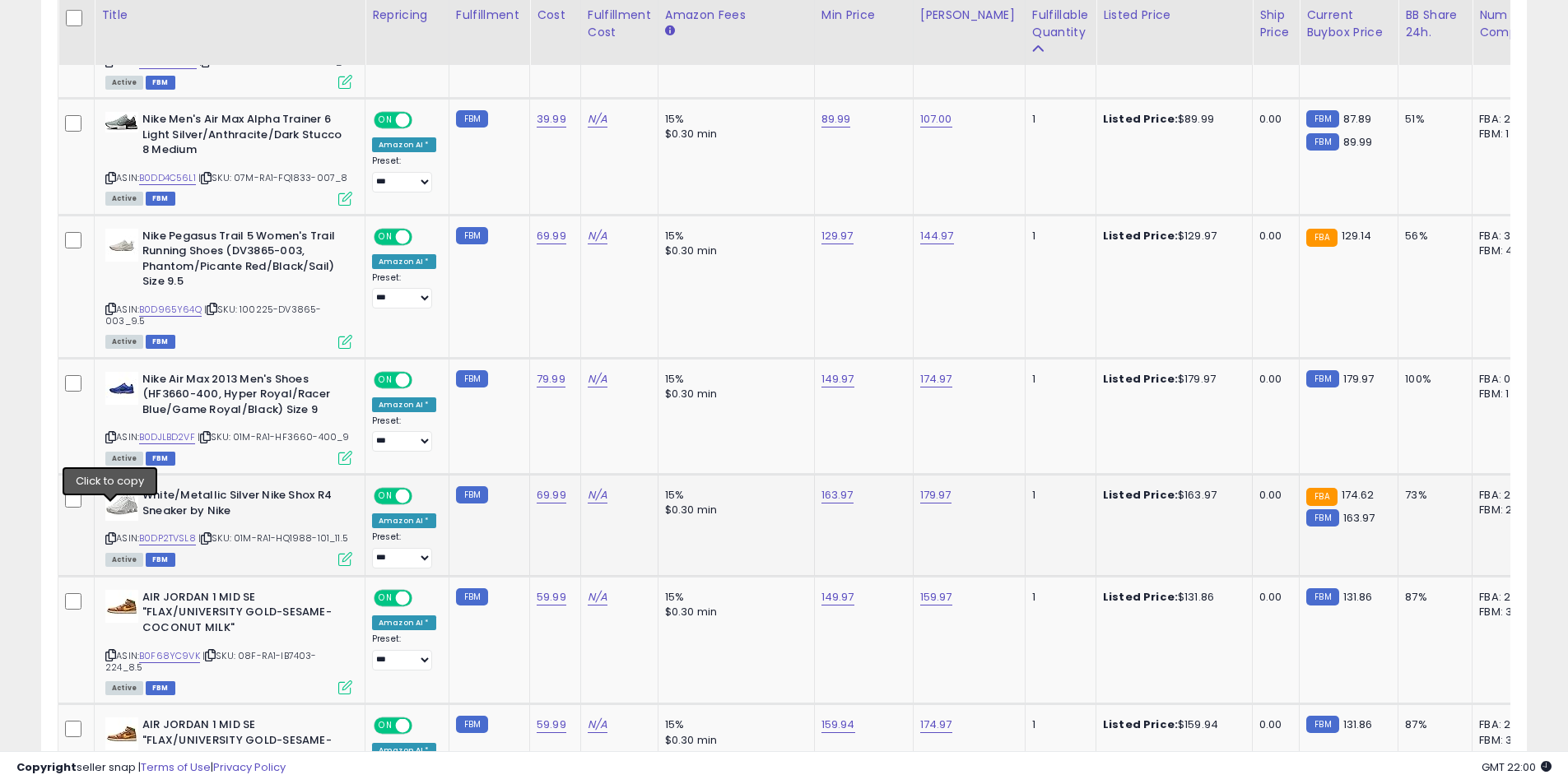
click at [108, 534] on icon at bounding box center [111, 539] width 11 height 9
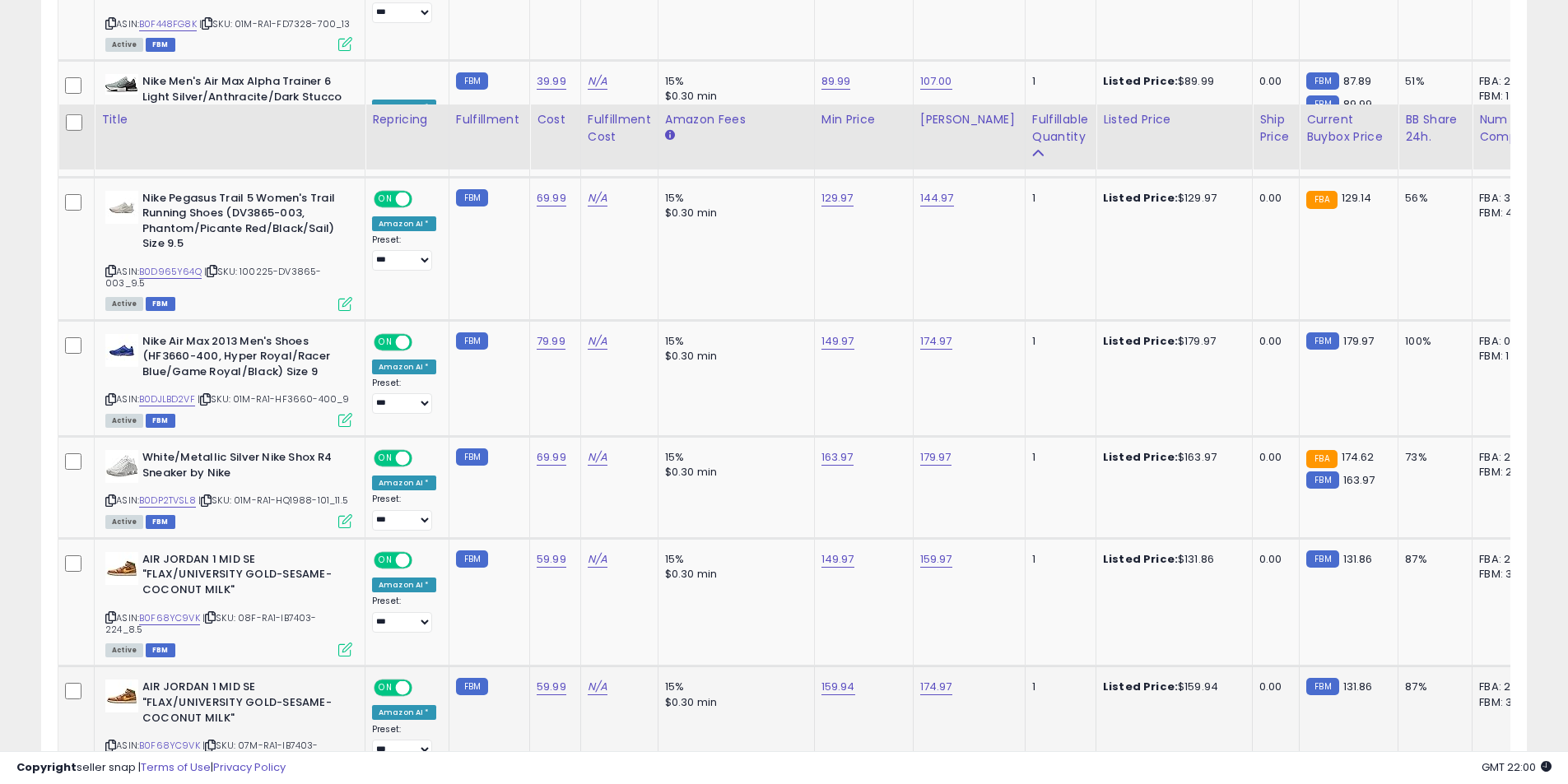
scroll to position [1686, 0]
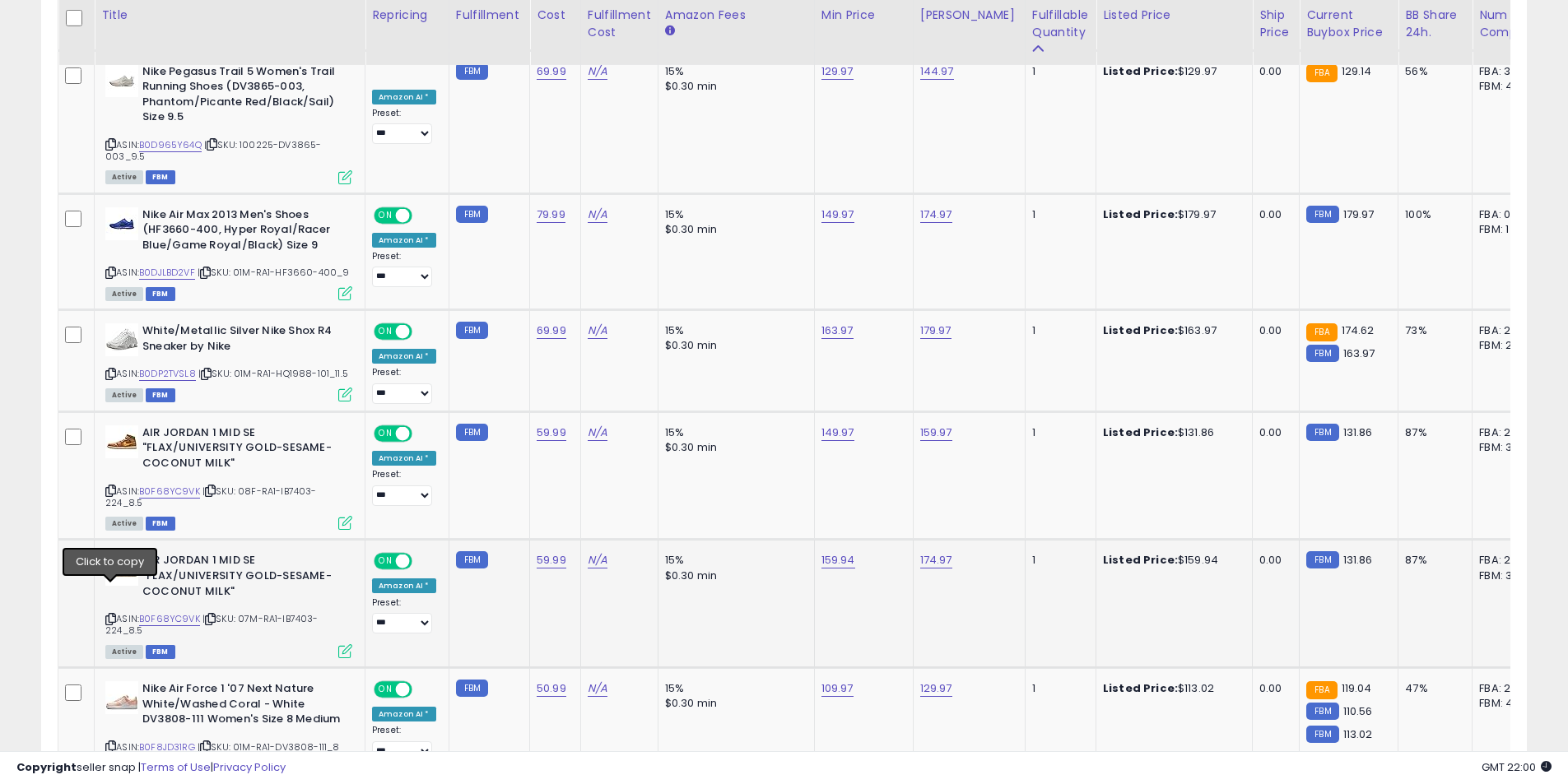
click at [110, 614] on icon at bounding box center [111, 619] width 11 height 9
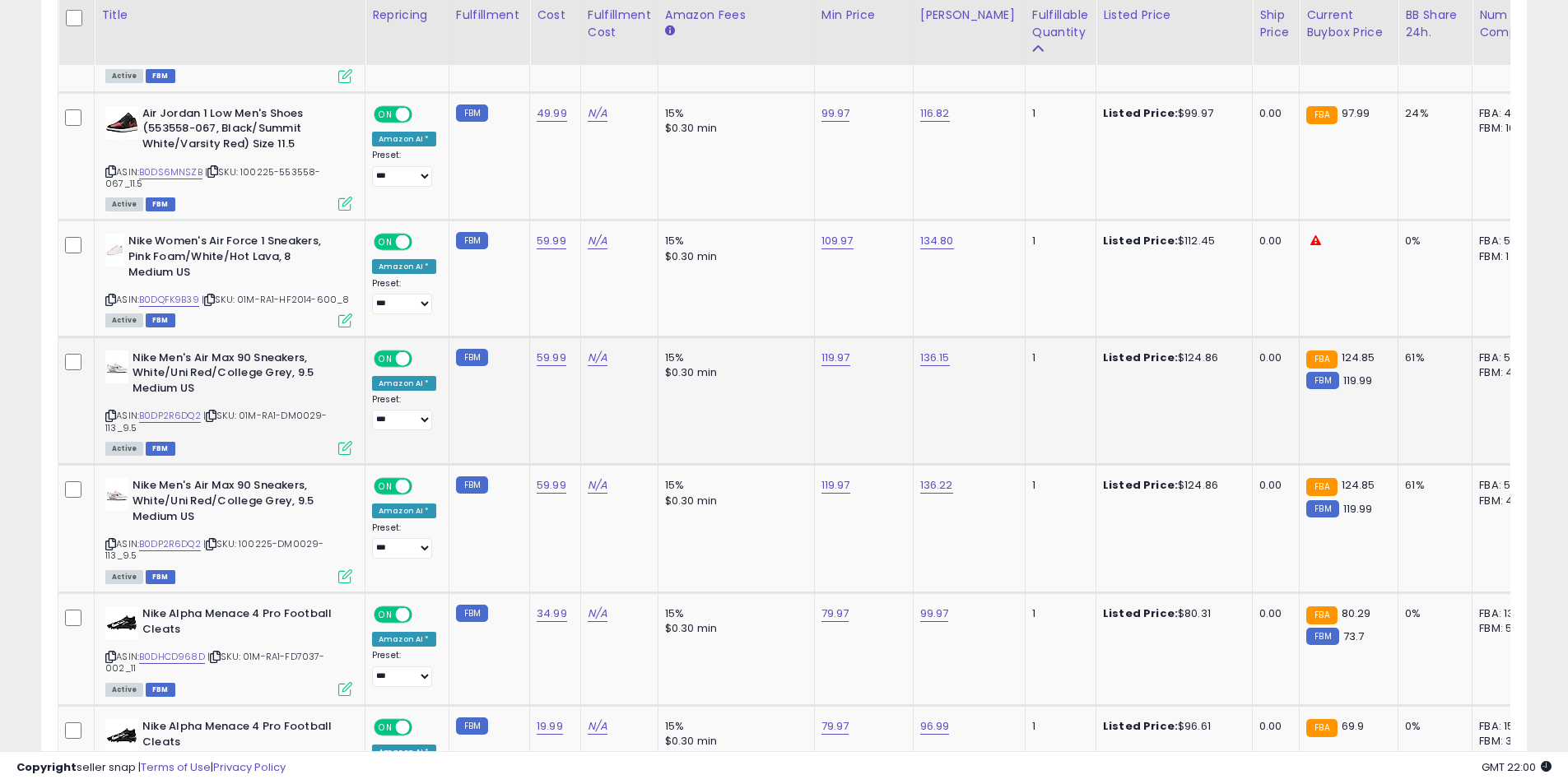
scroll to position [3085, 0]
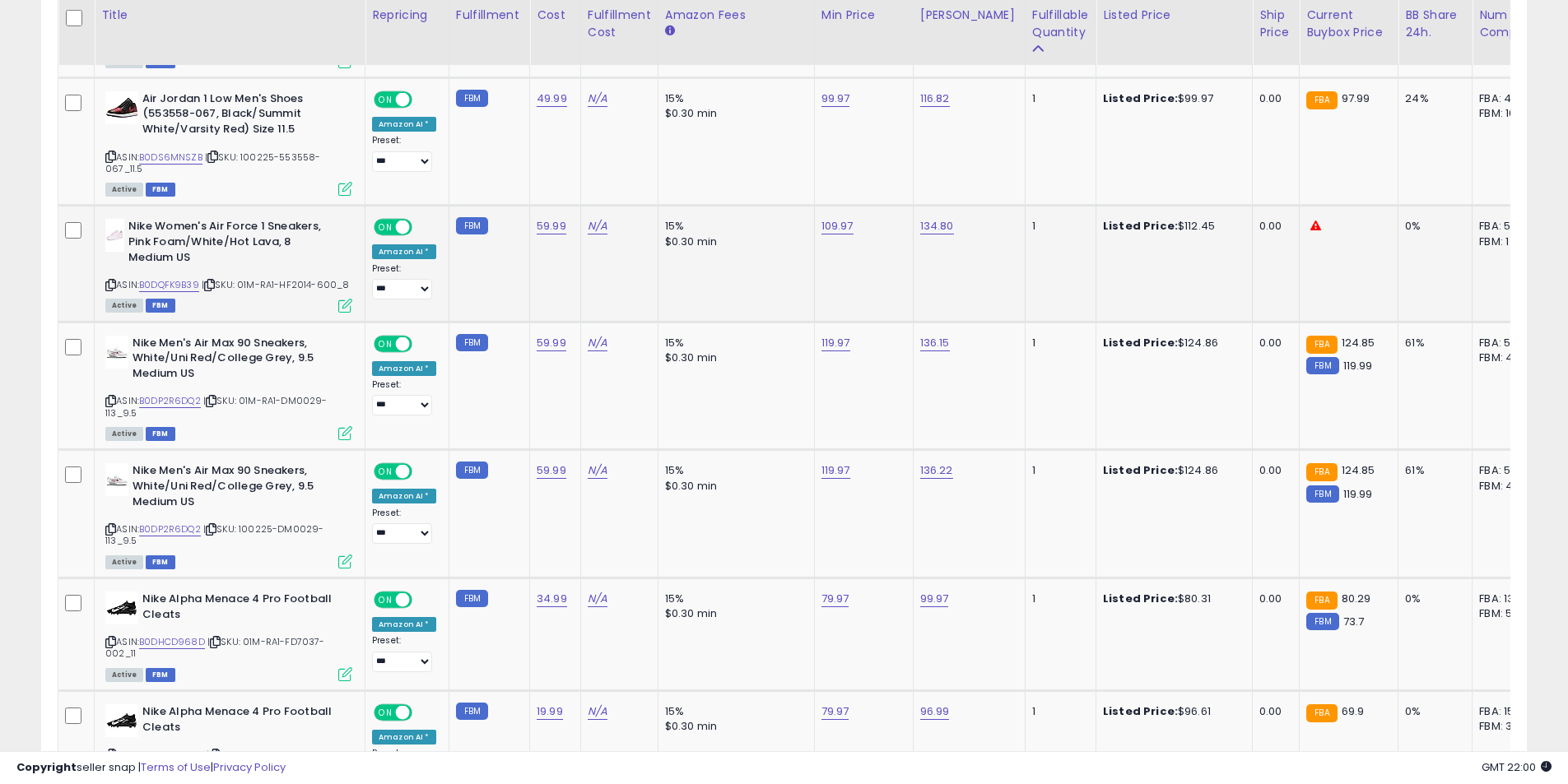
click at [108, 280] on icon at bounding box center [111, 285] width 11 height 9
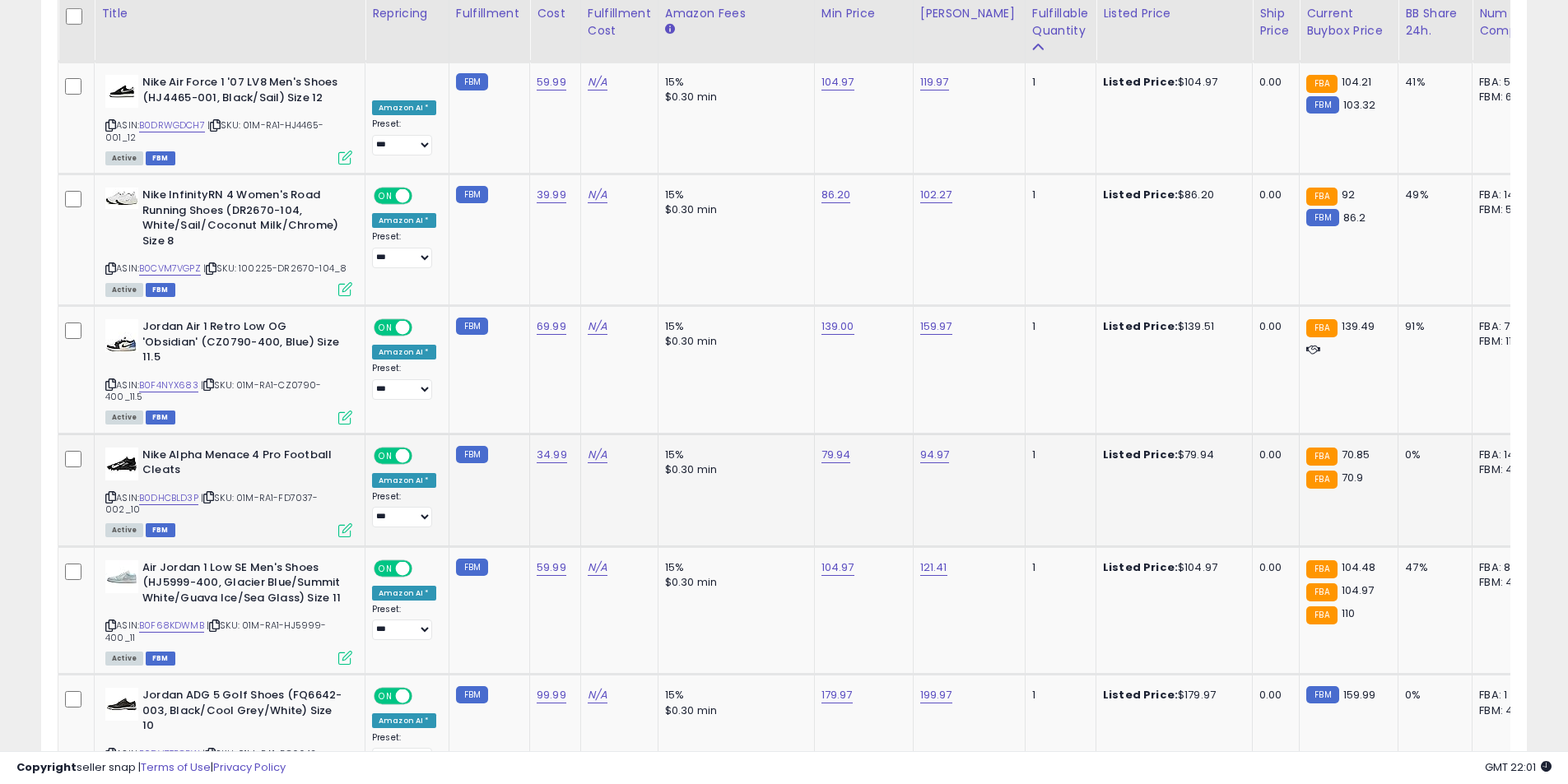
scroll to position [4155, 0]
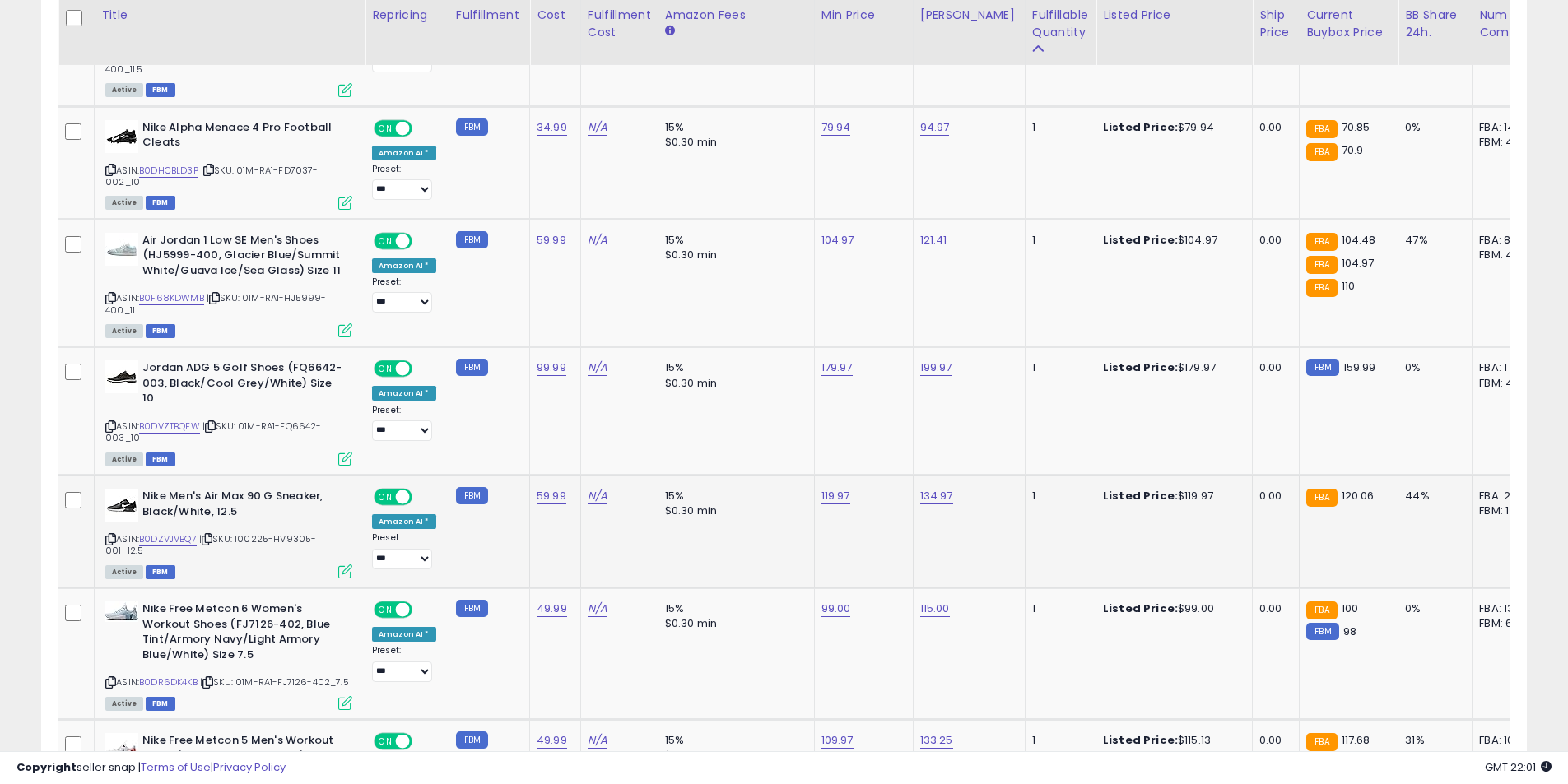
click at [112, 535] on icon at bounding box center [111, 539] width 11 height 9
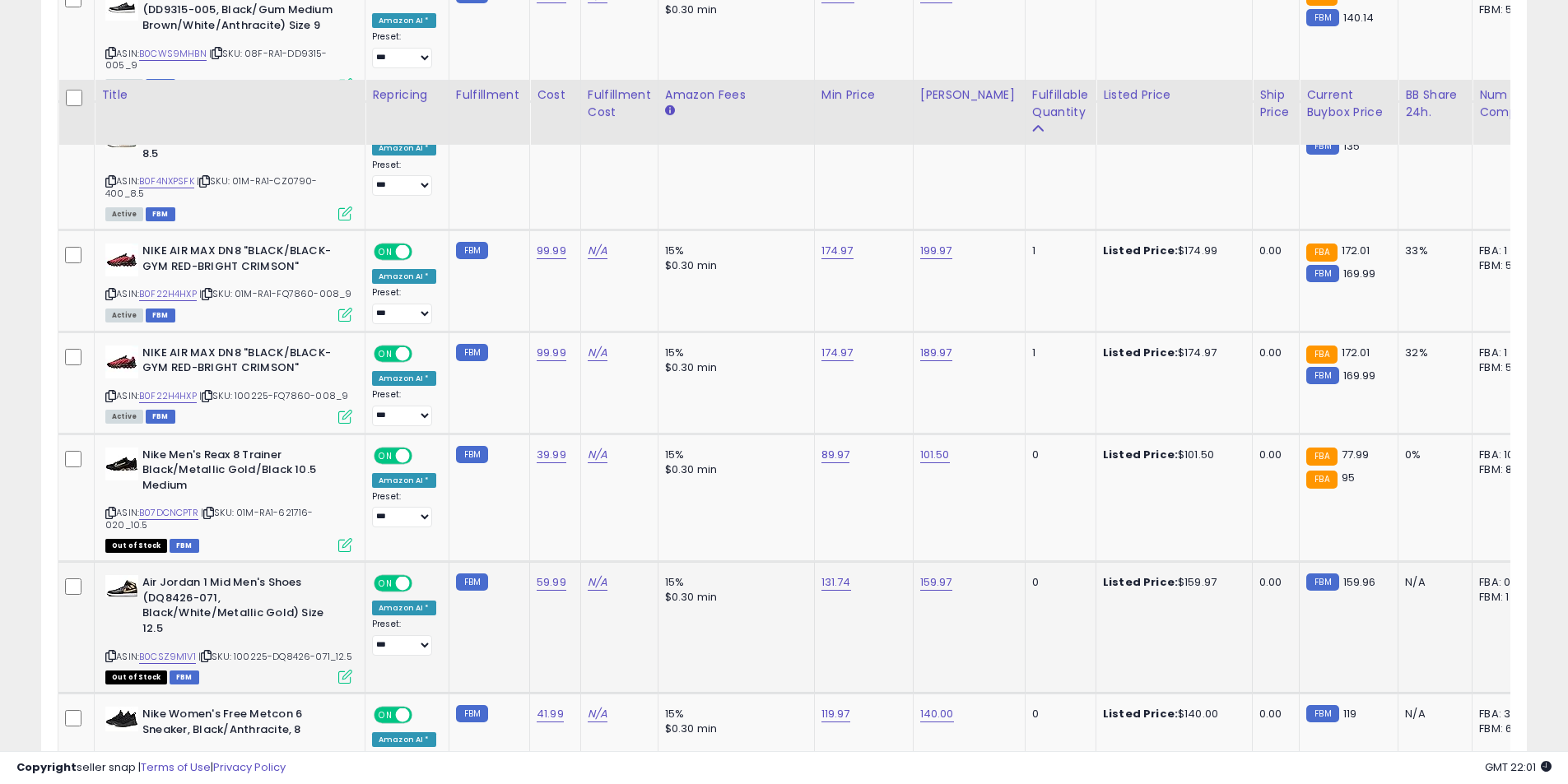
scroll to position [5225, 0]
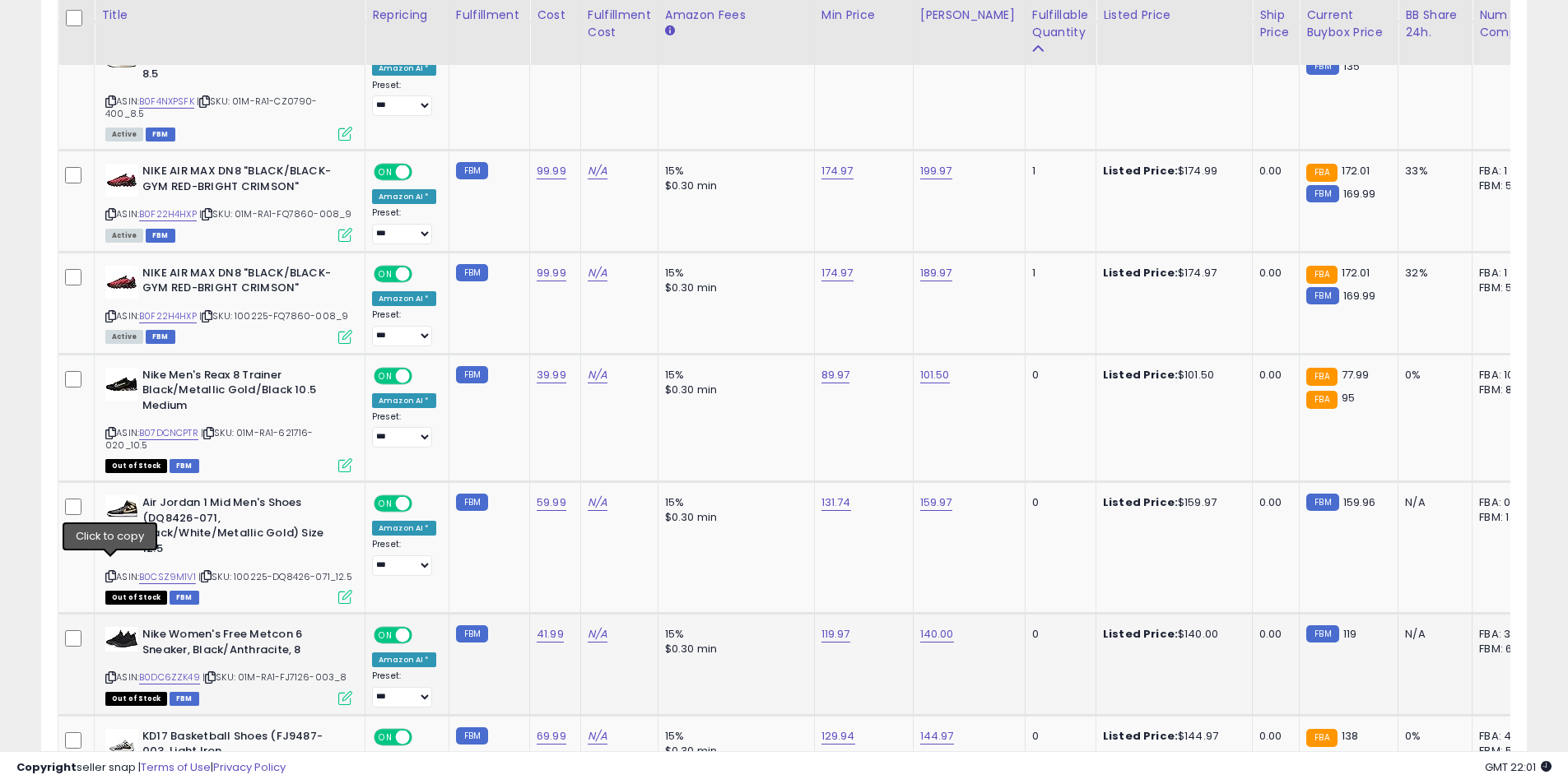
click at [109, 673] on icon at bounding box center [111, 677] width 11 height 9
